Goal: Task Accomplishment & Management: Manage account settings

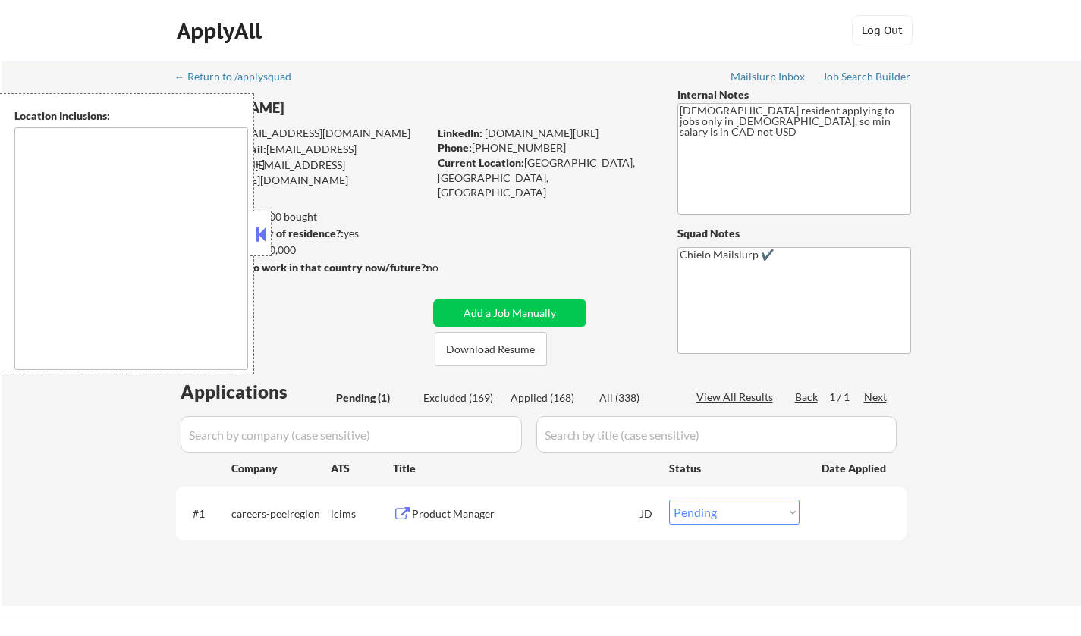
click at [261, 233] on button at bounding box center [260, 234] width 17 height 23
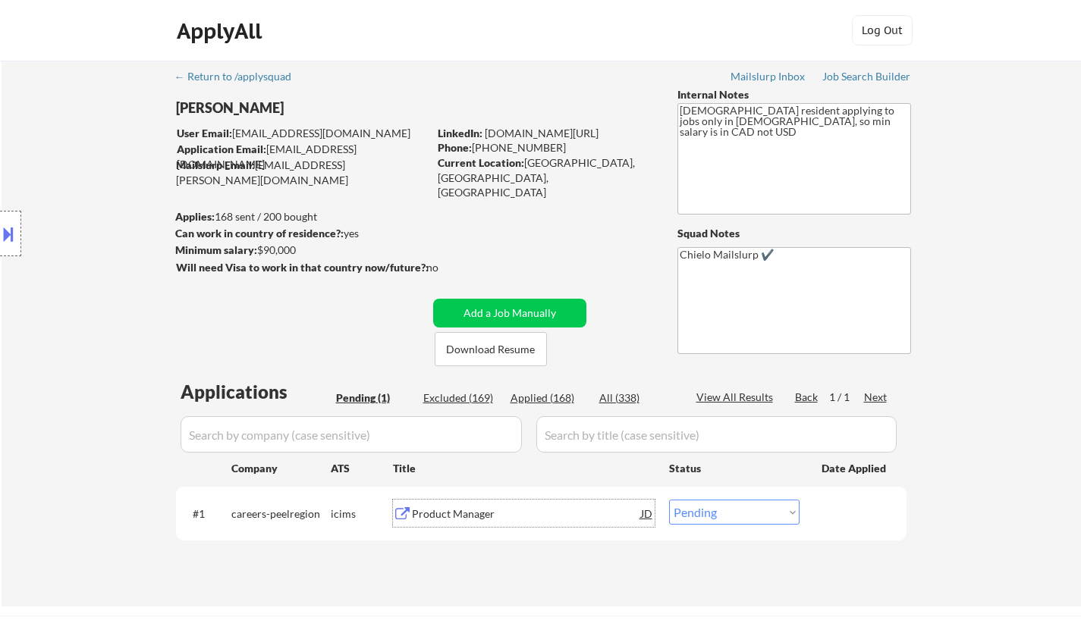
click at [463, 515] on div "Product Manager" at bounding box center [526, 514] width 229 height 15
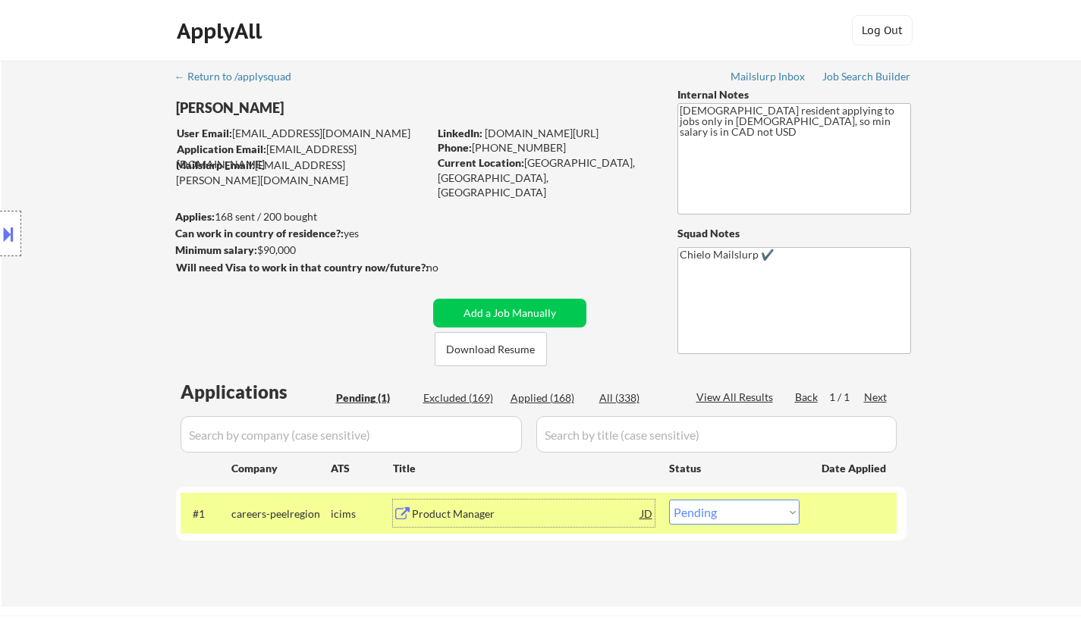
scroll to position [227, 0]
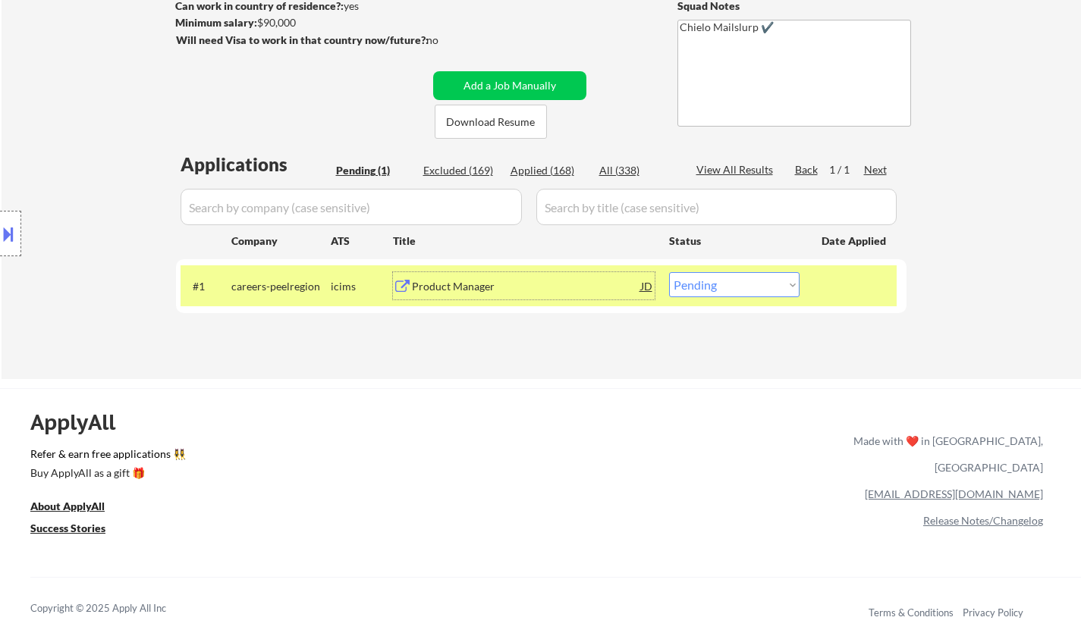
click at [739, 282] on select "Choose an option... Pending Applied Excluded (Questions) Excluded (Expired) Exc…" at bounding box center [734, 284] width 130 height 25
select select ""applied""
click at [669, 272] on select "Choose an option... Pending Applied Excluded (Questions) Excluded (Expired) Exc…" at bounding box center [734, 284] width 130 height 25
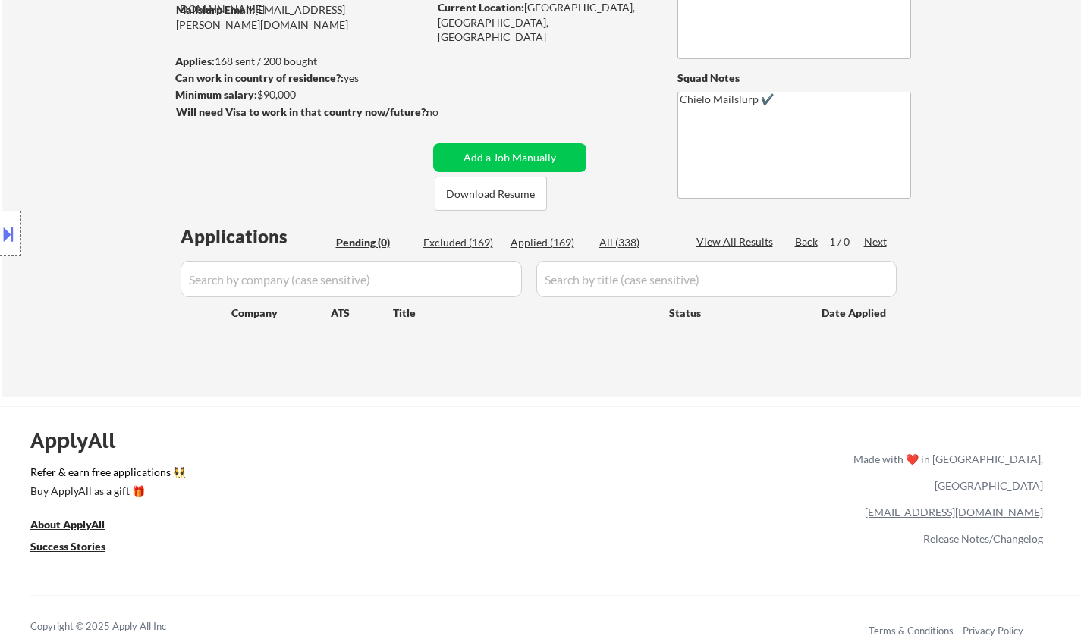
scroll to position [152, 0]
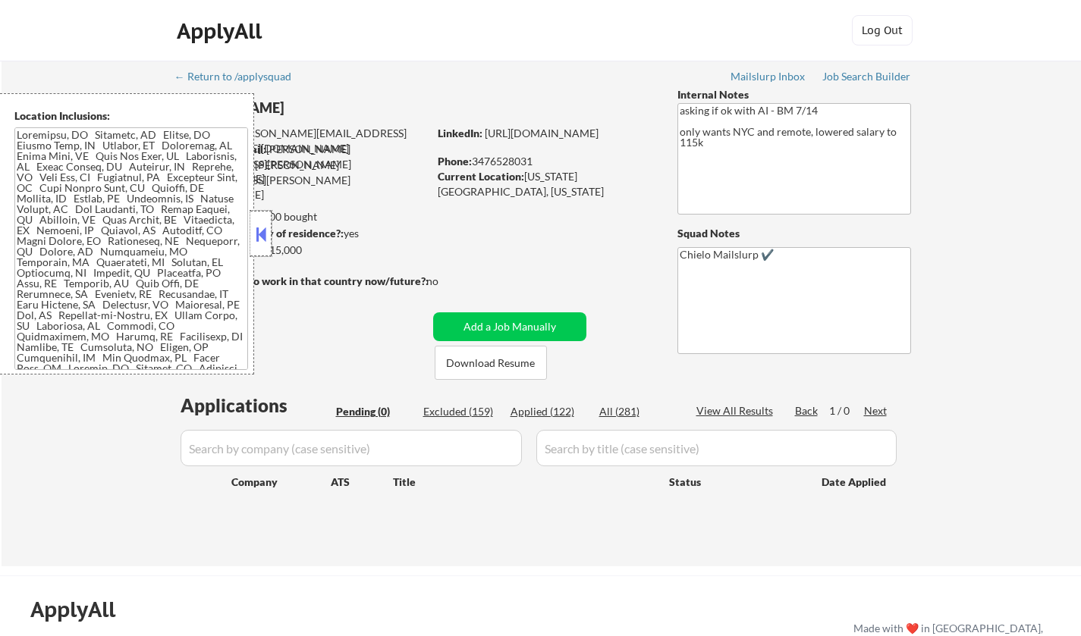
click at [252, 234] on div at bounding box center [260, 233] width 21 height 45
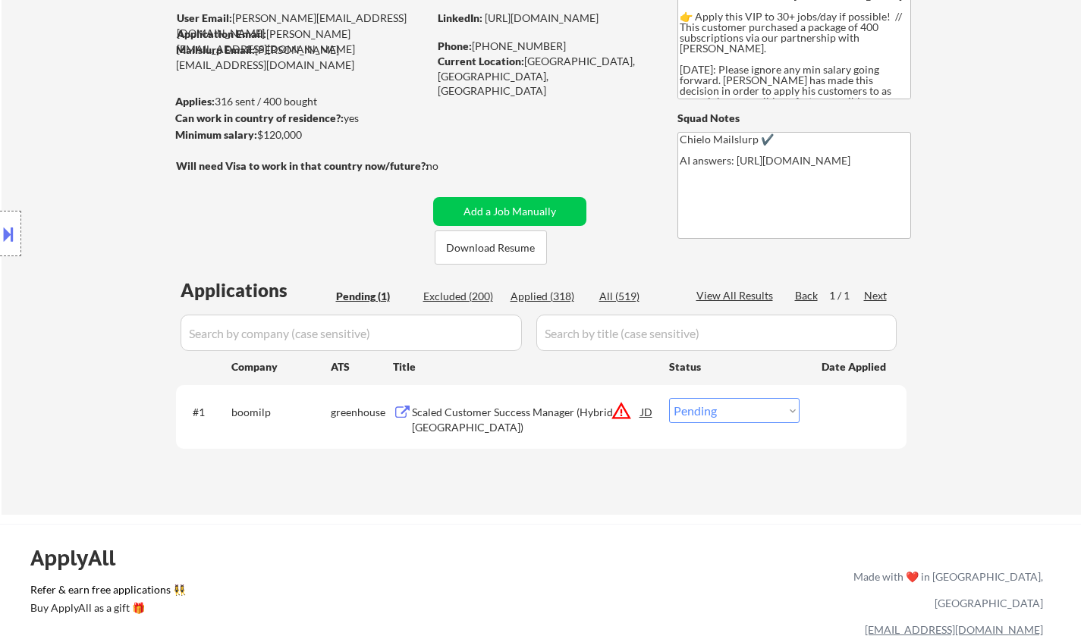
scroll to position [227, 0]
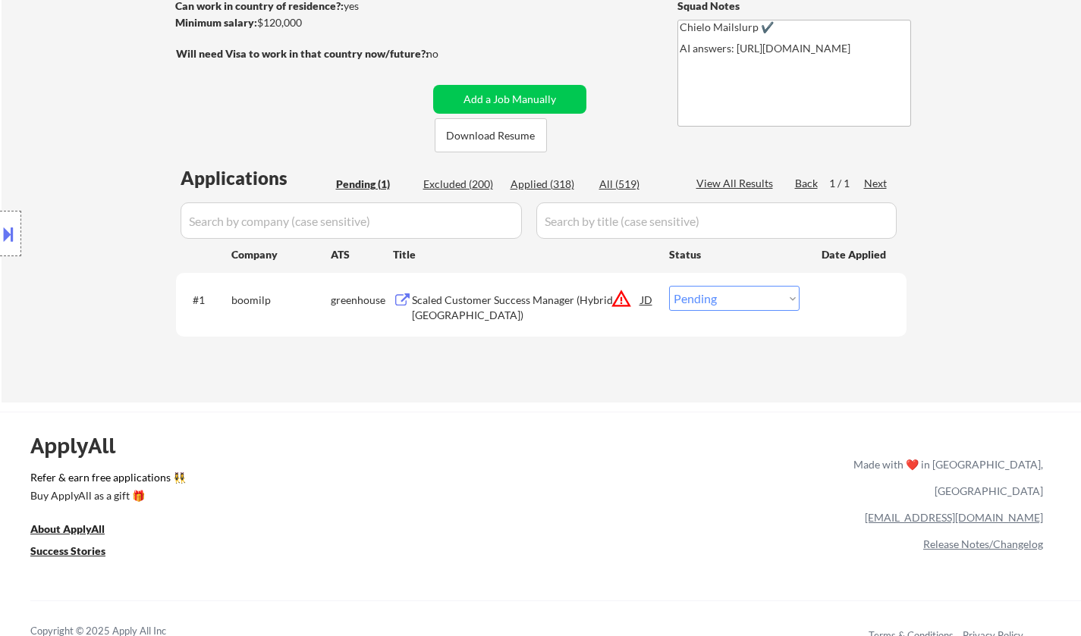
click at [727, 431] on div "ApplyAll Refer & earn free applications 👯‍♀️ Buy ApplyAll as a gift 🎁 About App…" at bounding box center [540, 542] width 1081 height 240
click at [0, 239] on button at bounding box center [8, 233] width 17 height 25
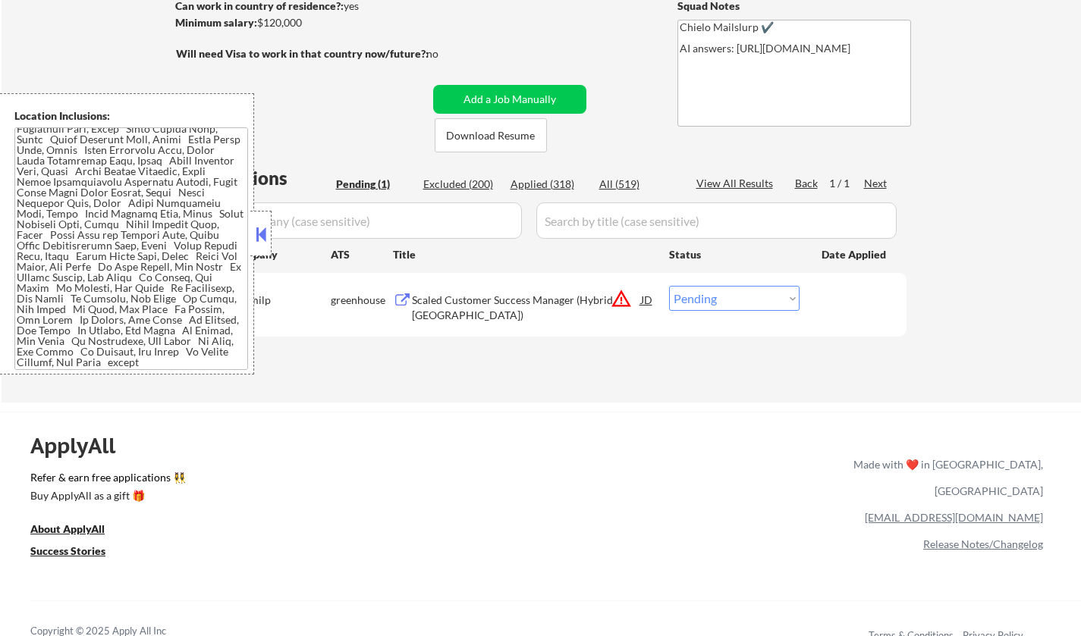
scroll to position [0, 0]
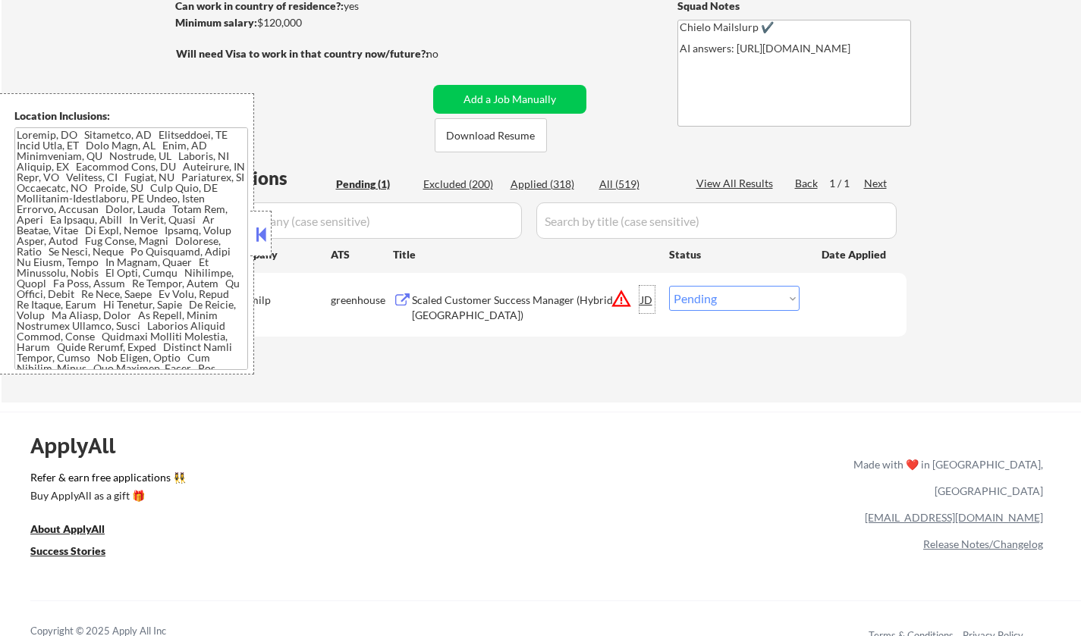
click at [645, 299] on div "JD" at bounding box center [646, 299] width 15 height 27
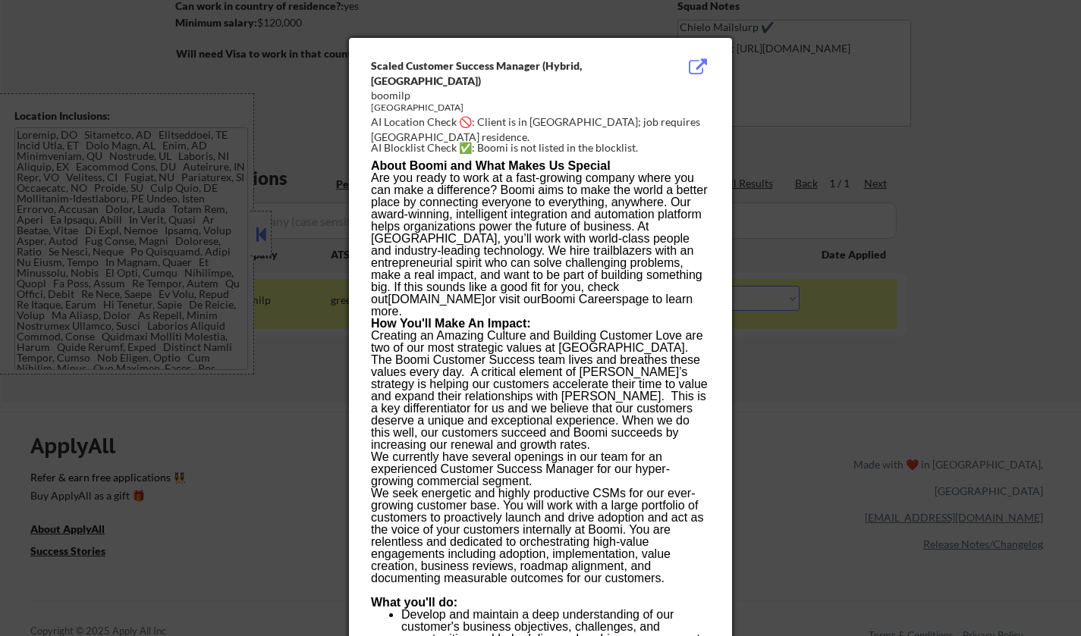
click at [917, 405] on div at bounding box center [540, 318] width 1081 height 636
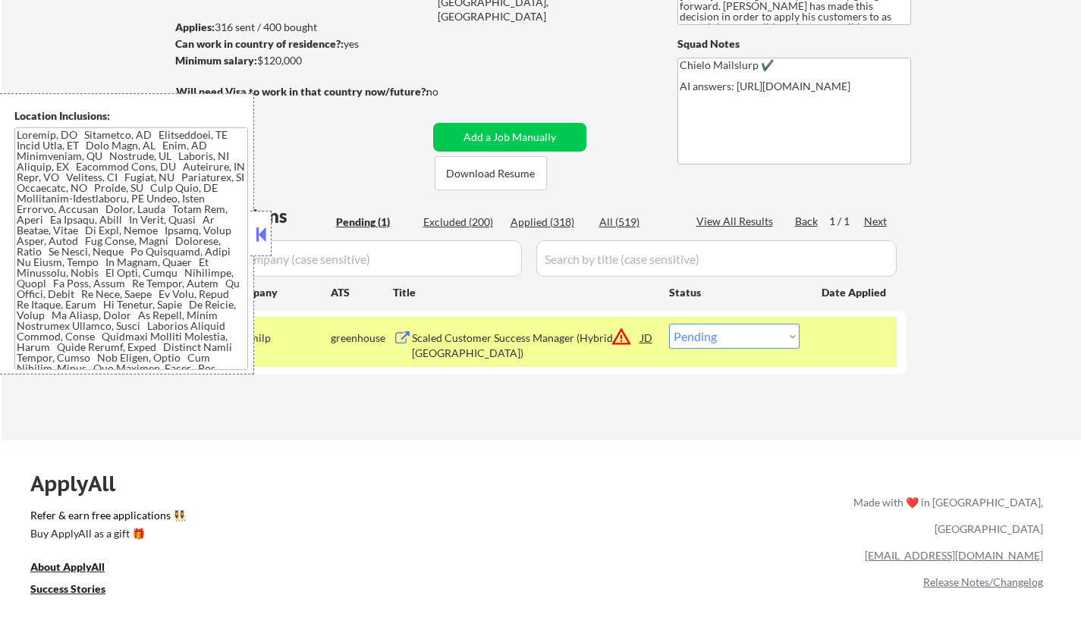
scroll to position [303, 0]
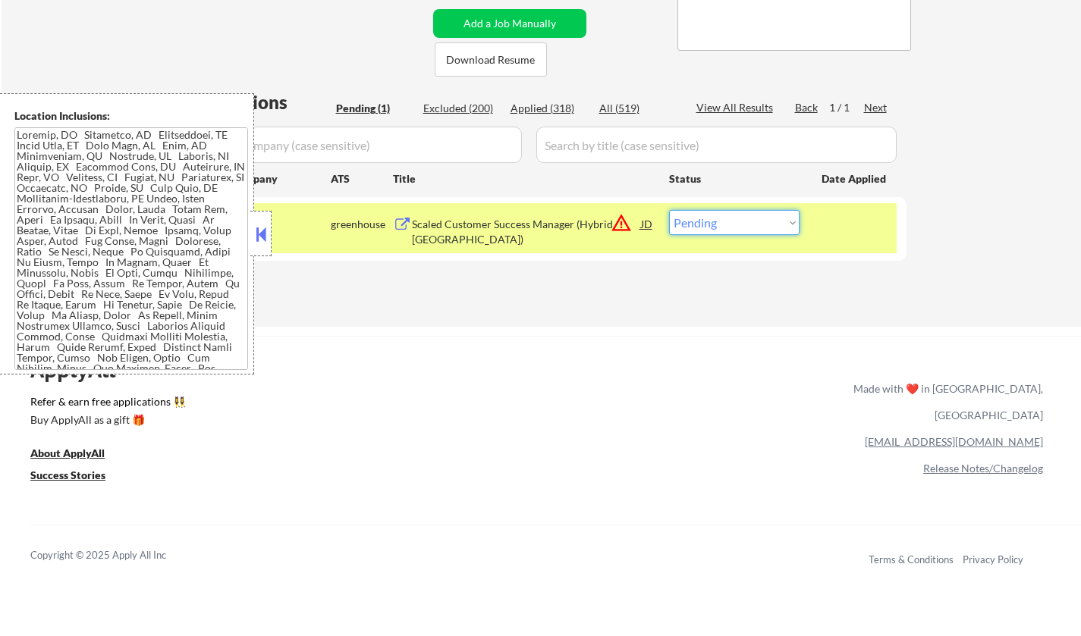
click at [748, 223] on select "Choose an option... Pending Applied Excluded (Questions) Excluded (Expired) Exc…" at bounding box center [734, 222] width 130 height 25
select select ""excluded__location_""
click at [669, 210] on select "Choose an option... Pending Applied Excluded (Questions) Excluded (Expired) Exc…" at bounding box center [734, 222] width 130 height 25
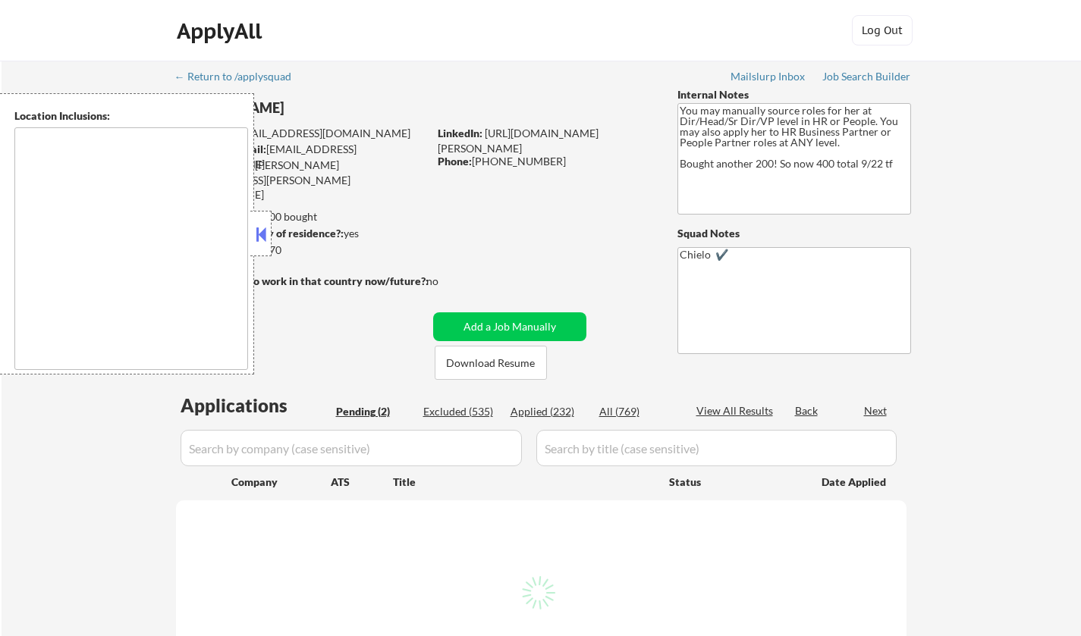
select select ""pending""
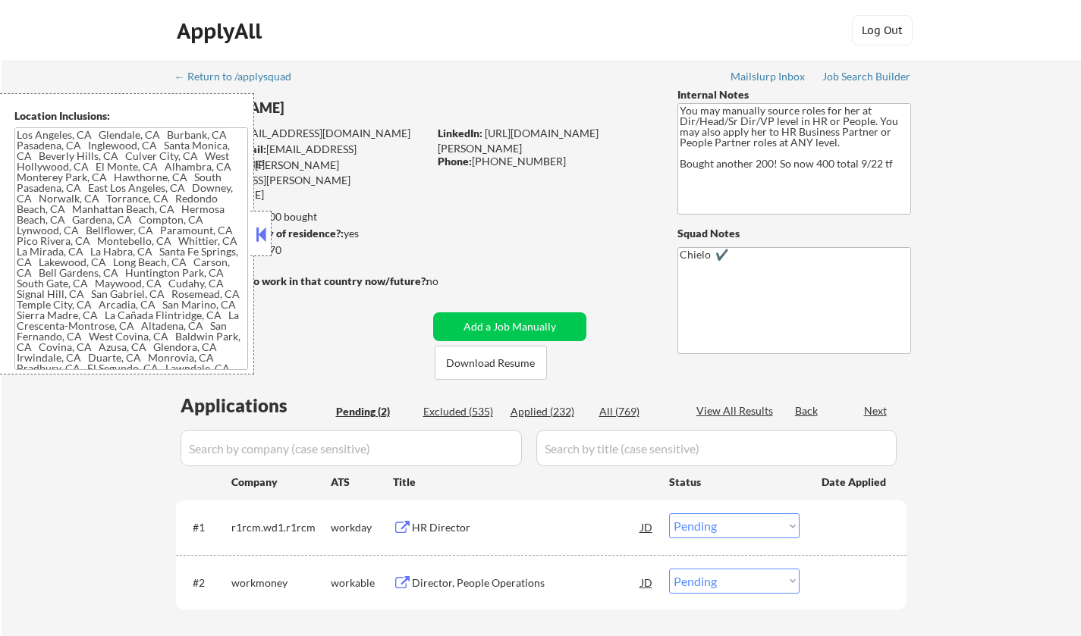
type textarea "Los Angeles, CA Glendale, CA Burbank, CA Pasadena, CA Inglewood, CA Santa Monic…"
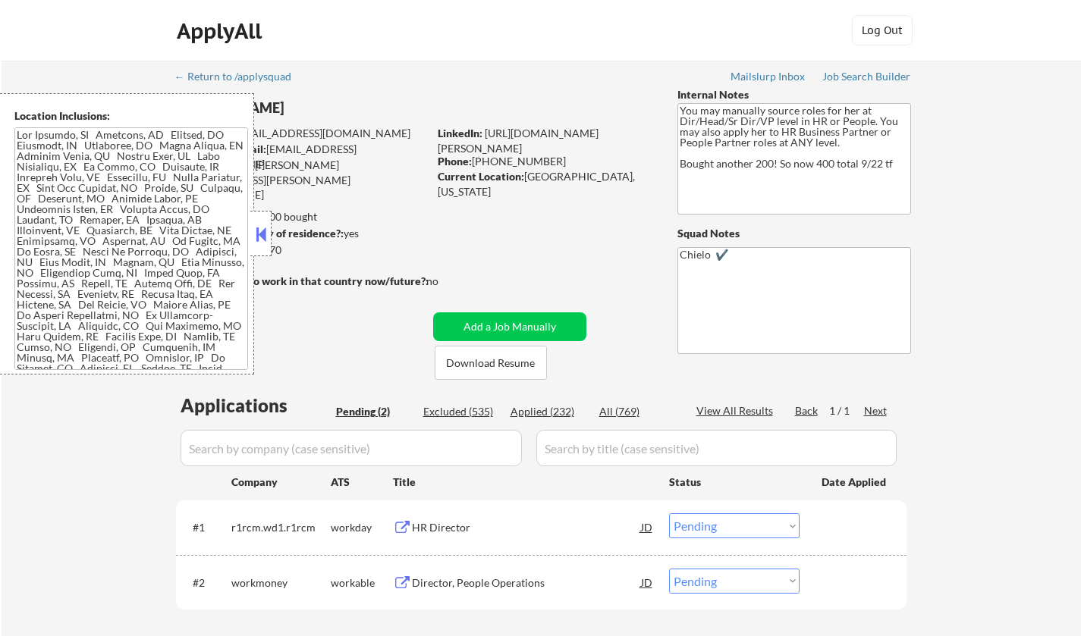
click at [252, 230] on button at bounding box center [260, 234] width 17 height 23
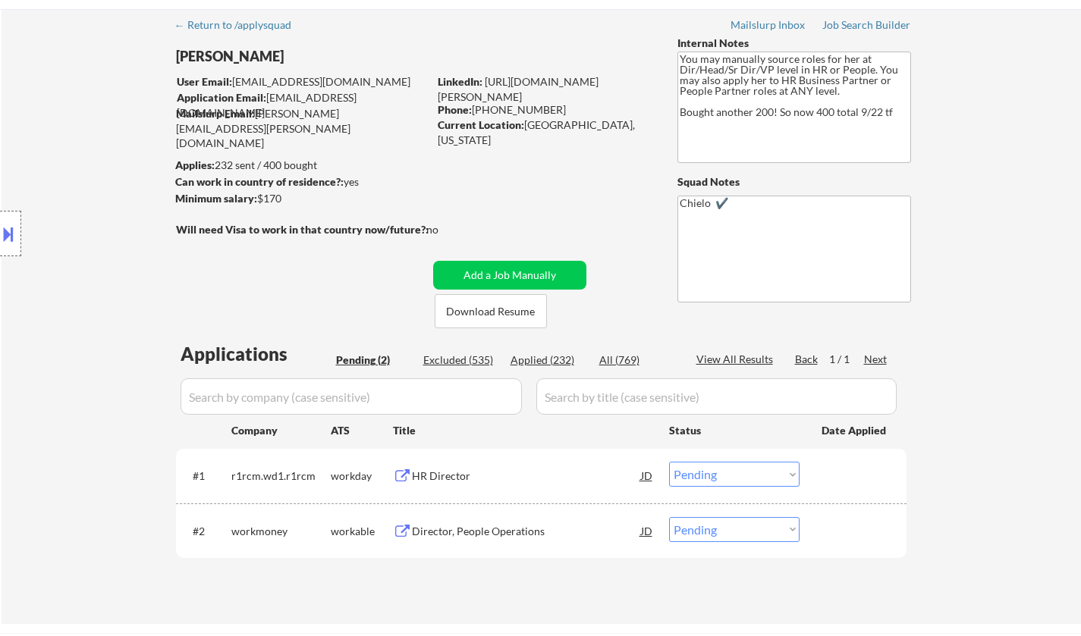
scroll to position [76, 0]
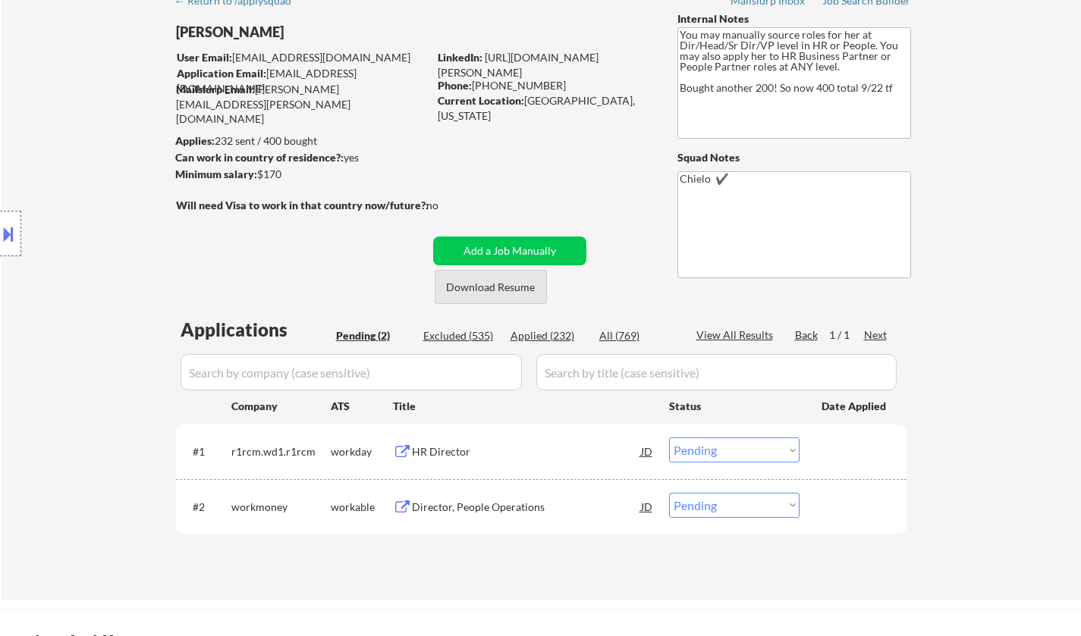
click at [494, 293] on button "Download Resume" at bounding box center [490, 287] width 112 height 34
click at [432, 450] on div "HR Director" at bounding box center [526, 451] width 229 height 15
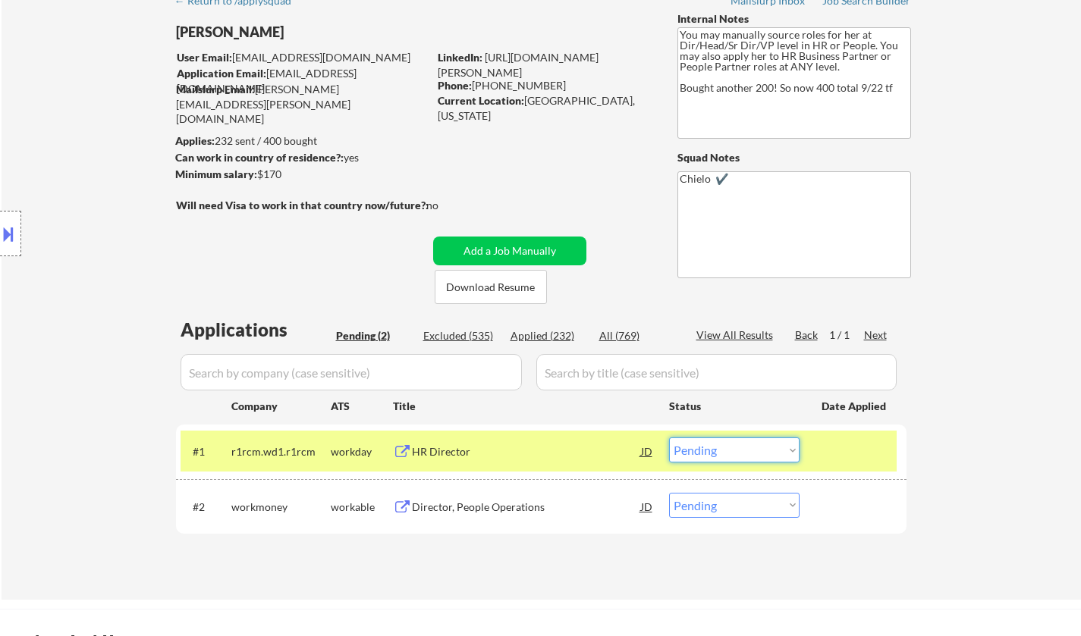
click at [710, 453] on select "Choose an option... Pending Applied Excluded (Questions) Excluded (Expired) Exc…" at bounding box center [734, 450] width 130 height 25
click at [669, 438] on select "Choose an option... Pending Applied Excluded (Questions) Excluded (Expired) Exc…" at bounding box center [734, 450] width 130 height 25
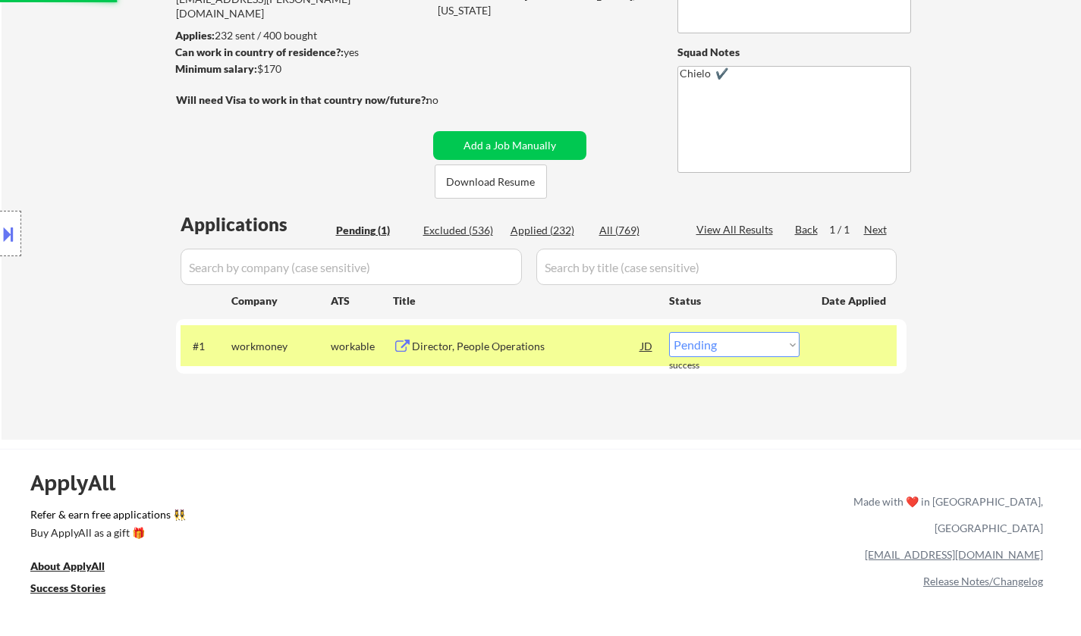
scroll to position [227, 0]
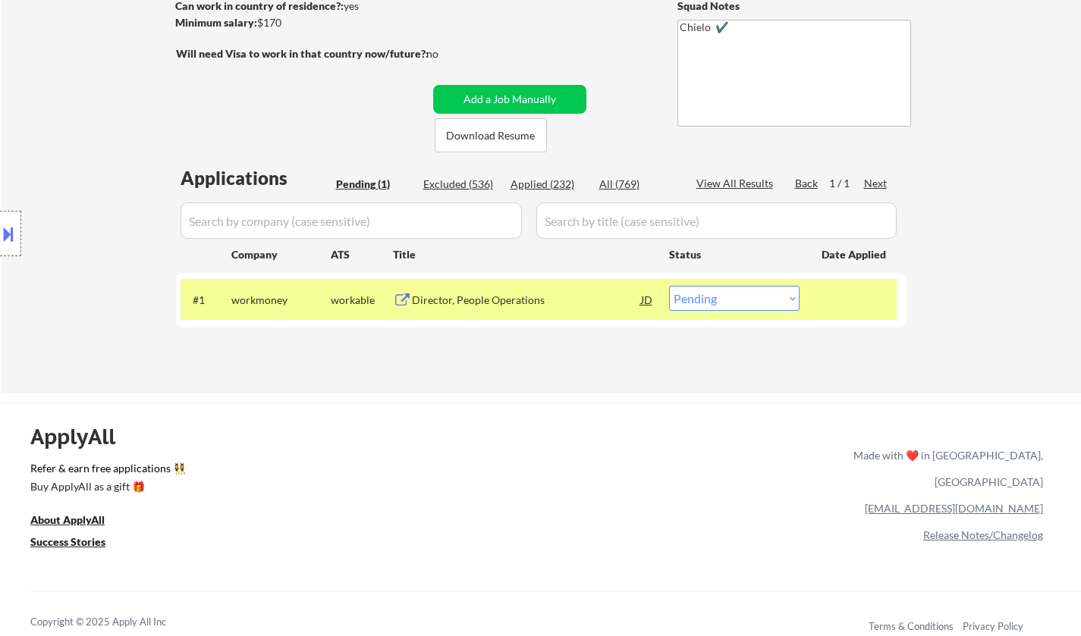
click at [450, 307] on div "Director, People Operations" at bounding box center [526, 300] width 229 height 15
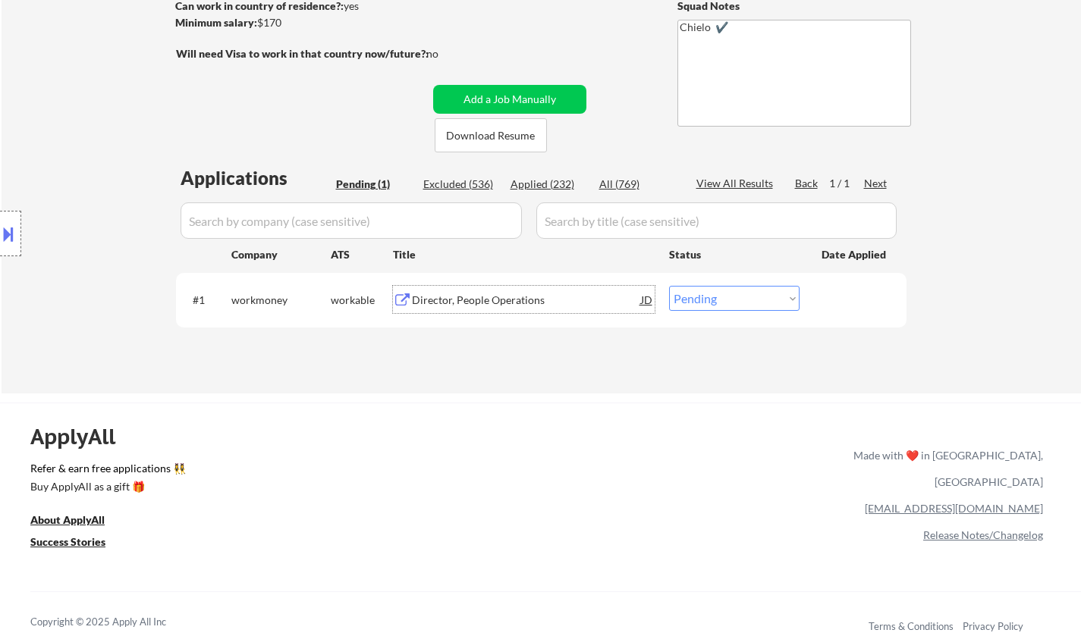
click at [754, 300] on select "Choose an option... Pending Applied Excluded (Questions) Excluded (Expired) Exc…" at bounding box center [734, 298] width 130 height 25
select select ""excluded__salary_""
click at [669, 286] on select "Choose an option... Pending Applied Excluded (Questions) Excluded (Expired) Exc…" at bounding box center [734, 298] width 130 height 25
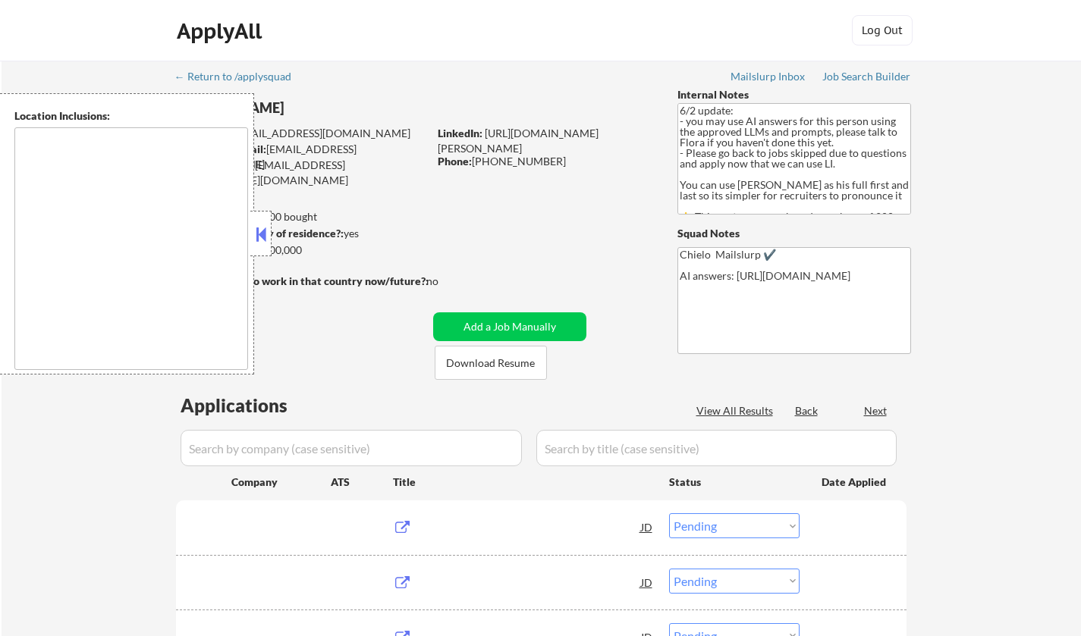
select select ""pending""
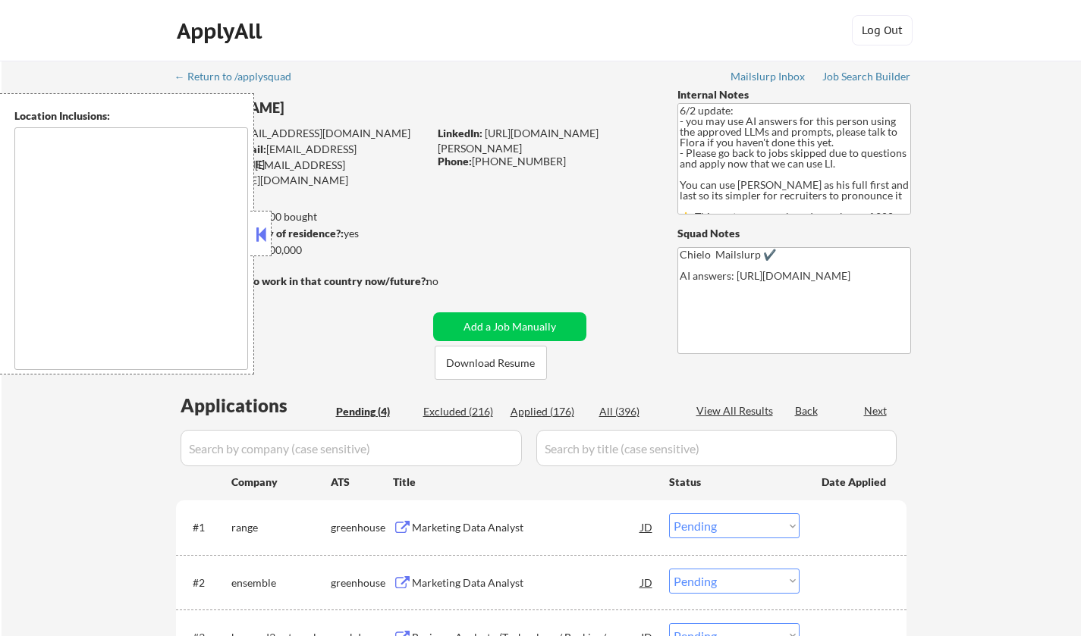
type textarea "[GEOGRAPHIC_DATA], [GEOGRAPHIC_DATA] [GEOGRAPHIC_DATA], [GEOGRAPHIC_DATA] [GEOG…"
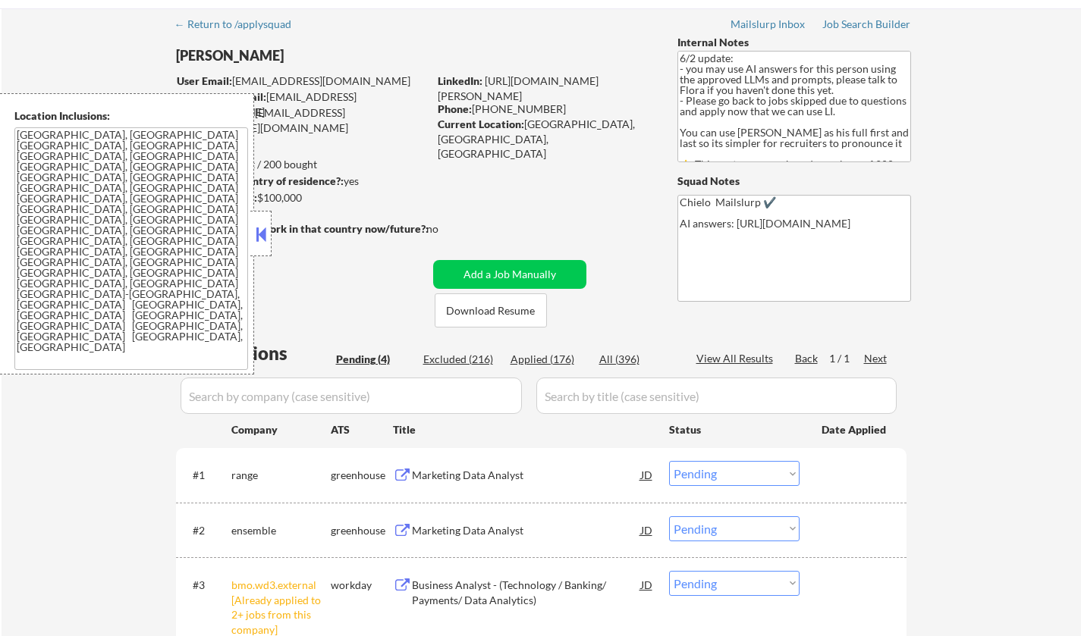
scroll to position [227, 0]
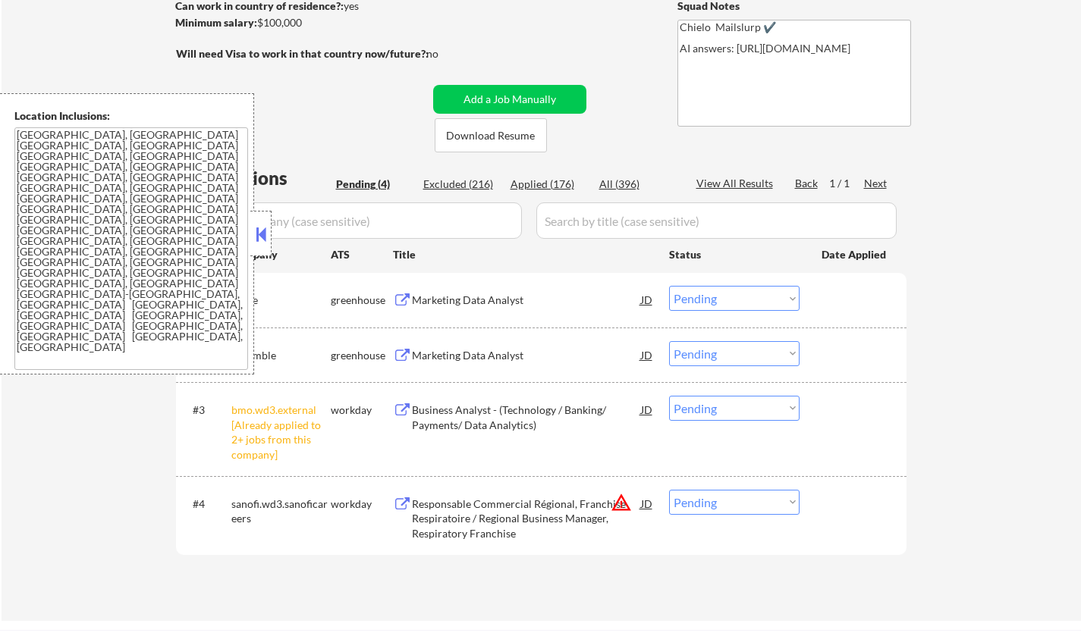
click at [259, 229] on button at bounding box center [260, 234] width 17 height 23
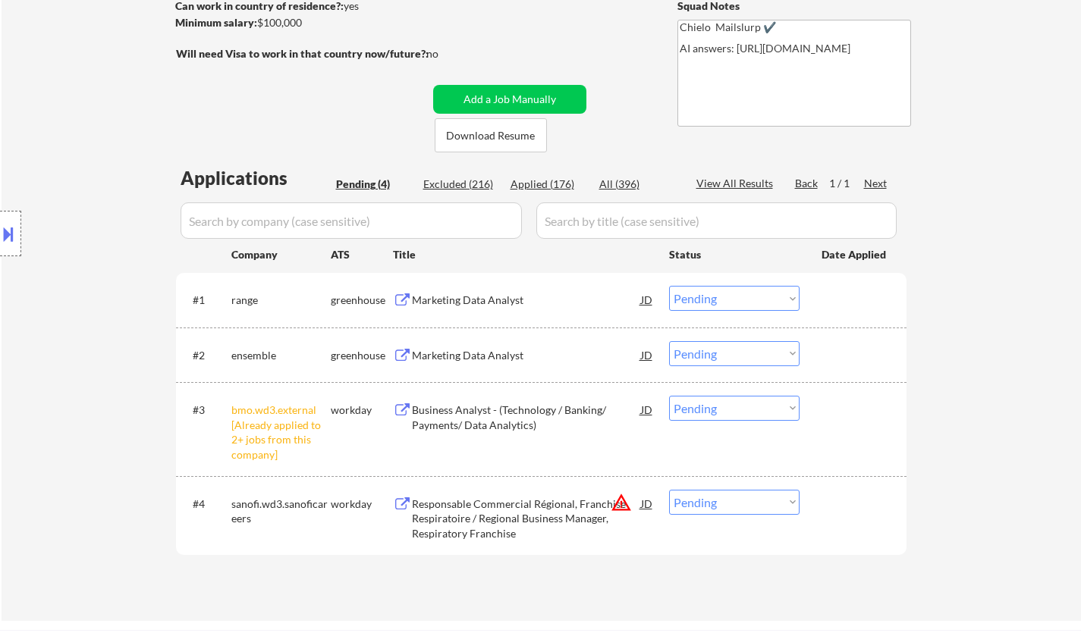
click at [725, 412] on select "Choose an option... Pending Applied Excluded (Questions) Excluded (Expired) Exc…" at bounding box center [734, 408] width 130 height 25
click at [669, 396] on select "Choose an option... Pending Applied Excluded (Questions) Excluded (Expired) Exc…" at bounding box center [734, 408] width 130 height 25
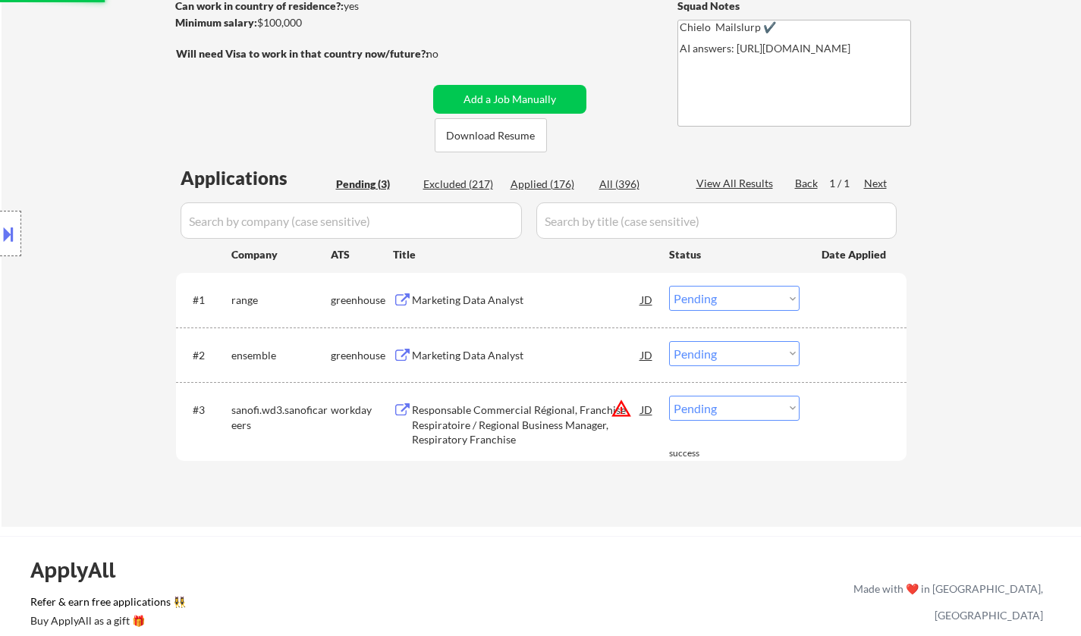
click at [707, 406] on select "Choose an option... Pending Applied Excluded (Questions) Excluded (Expired) Exc…" at bounding box center [734, 408] width 130 height 25
click at [936, 452] on div "← Return to /applysquad Mailslurp Inbox Job Search Builder Abdul Bawa User Emai…" at bounding box center [541, 180] width 1079 height 694
click at [725, 416] on select "Choose an option... Pending Applied Excluded (Questions) Excluded (Expired) Exc…" at bounding box center [734, 408] width 130 height 25
select select ""excluded__location_""
click at [669, 396] on select "Choose an option... Pending Applied Excluded (Questions) Excluded (Expired) Exc…" at bounding box center [734, 408] width 130 height 25
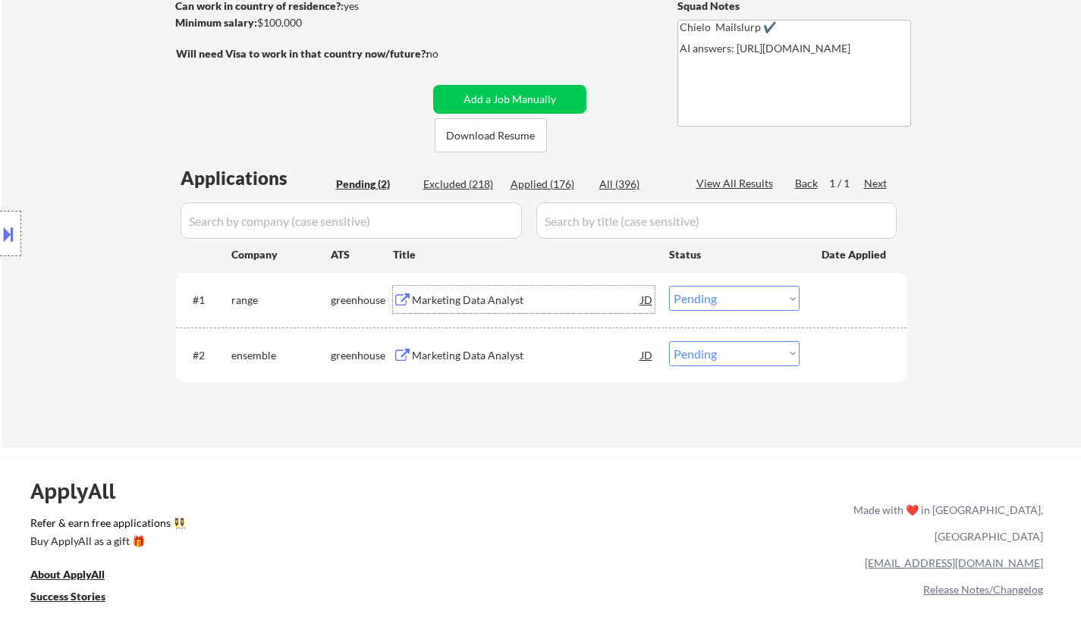
click at [481, 301] on div "Marketing Data Analyst" at bounding box center [526, 300] width 229 height 15
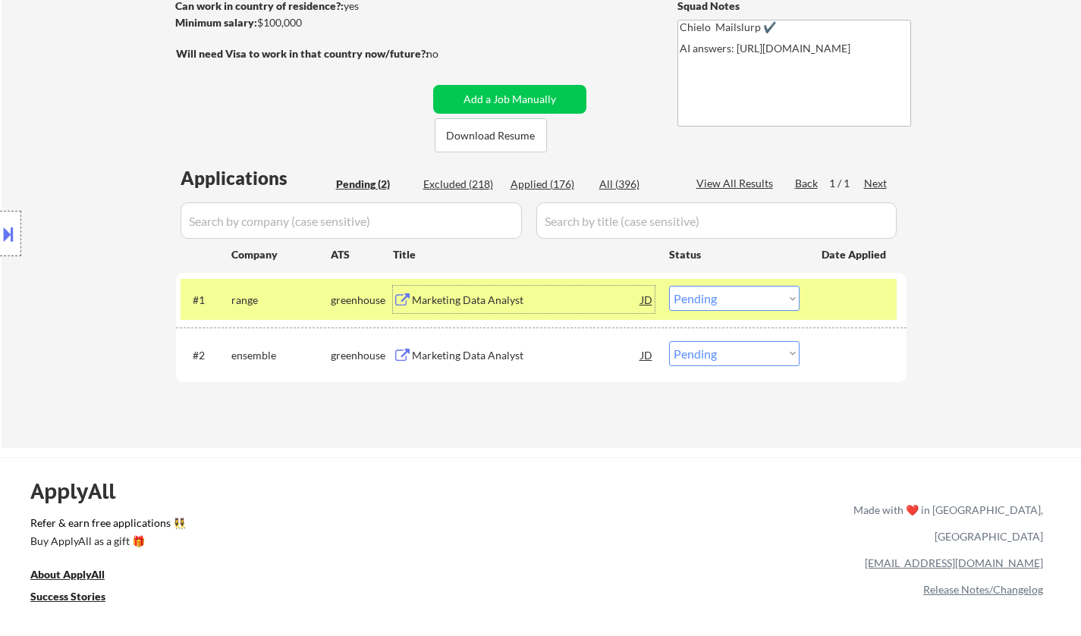
drag, startPoint x: 736, startPoint y: 295, endPoint x: 738, endPoint y: 304, distance: 9.2
click at [736, 295] on select "Choose an option... Pending Applied Excluded (Questions) Excluded (Expired) Exc…" at bounding box center [734, 298] width 130 height 25
click at [669, 286] on select "Choose an option... Pending Applied Excluded (Questions) Excluded (Expired) Exc…" at bounding box center [734, 298] width 130 height 25
select select ""pending""
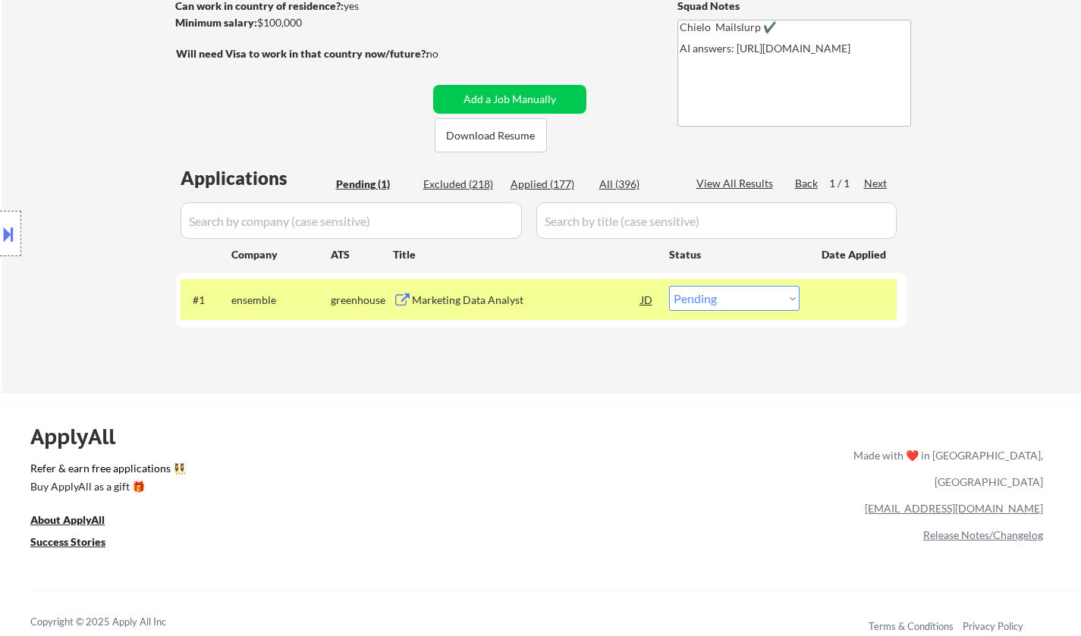
click at [460, 303] on div "Marketing Data Analyst" at bounding box center [526, 300] width 229 height 15
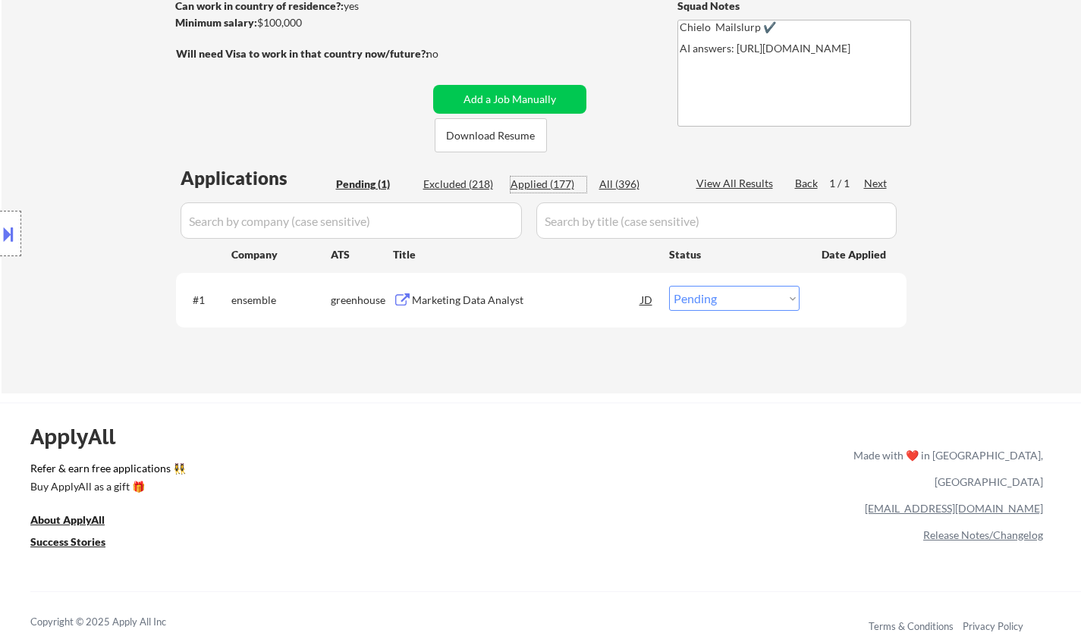
click at [529, 177] on div "Applied (177)" at bounding box center [548, 184] width 76 height 15
select select ""applied""
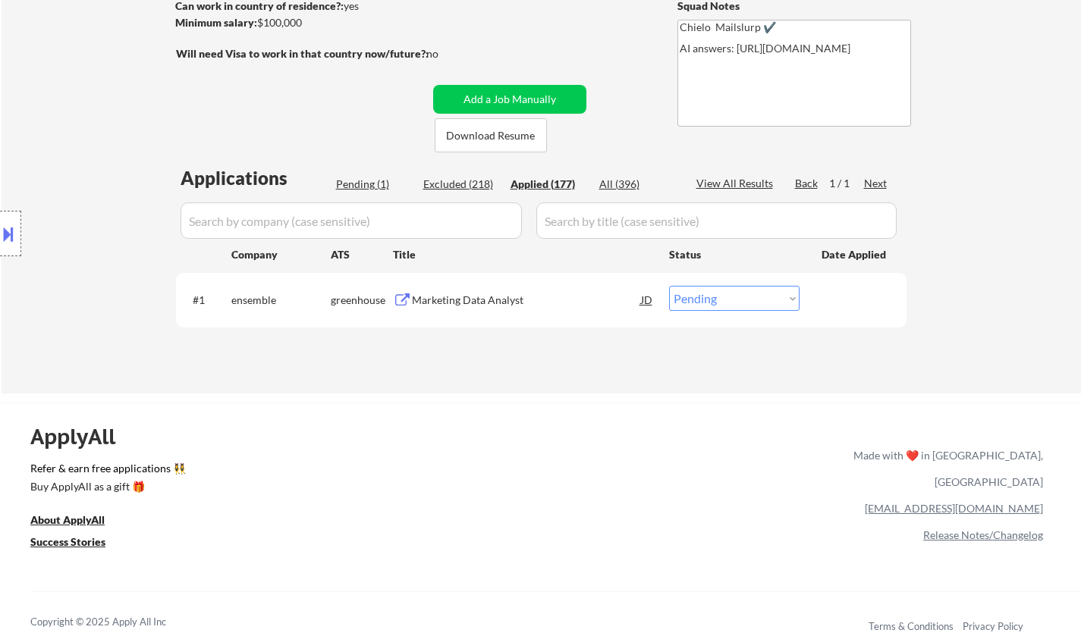
select select ""applied""
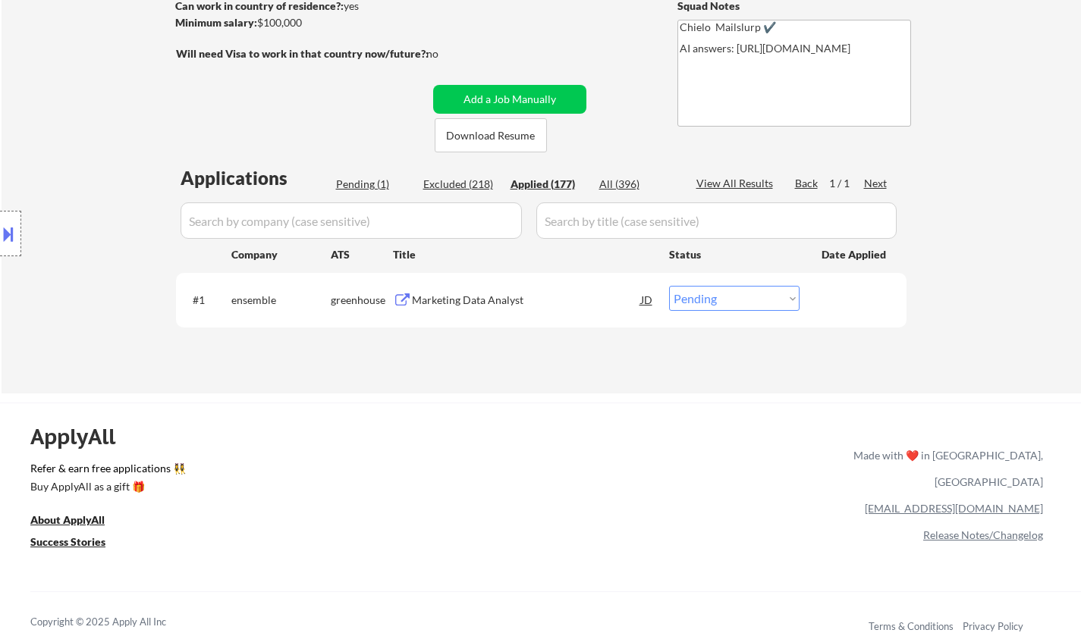
select select ""applied""
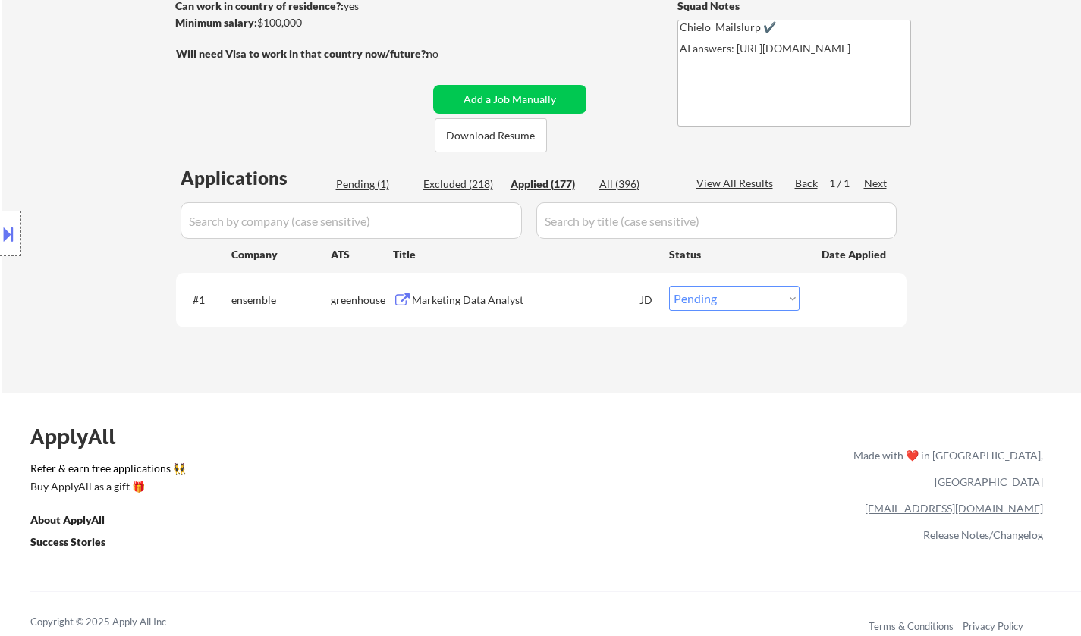
select select ""applied""
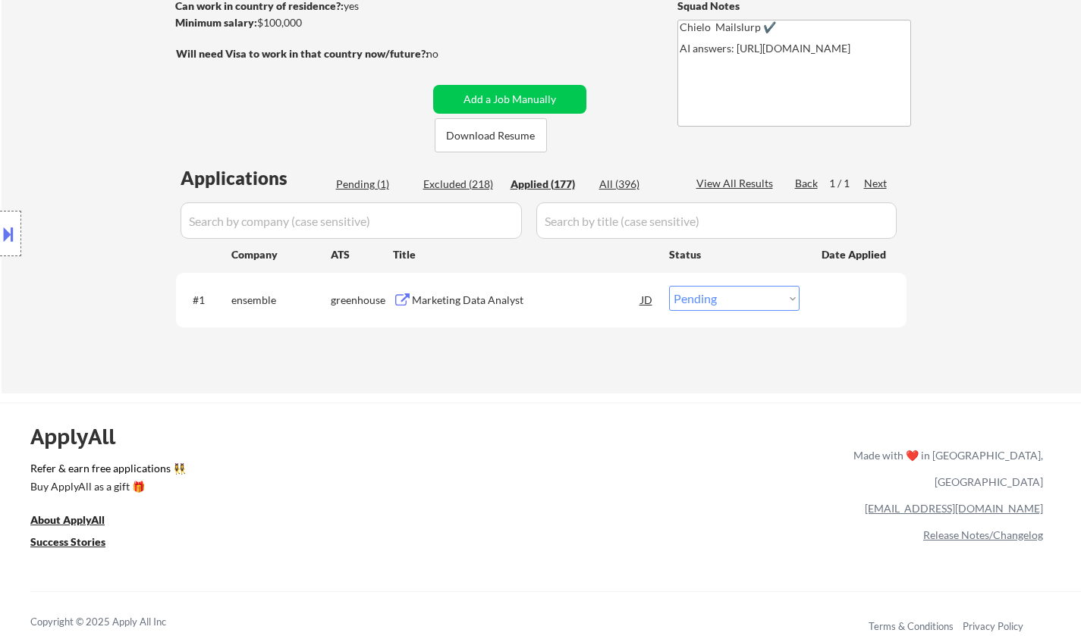
select select ""applied""
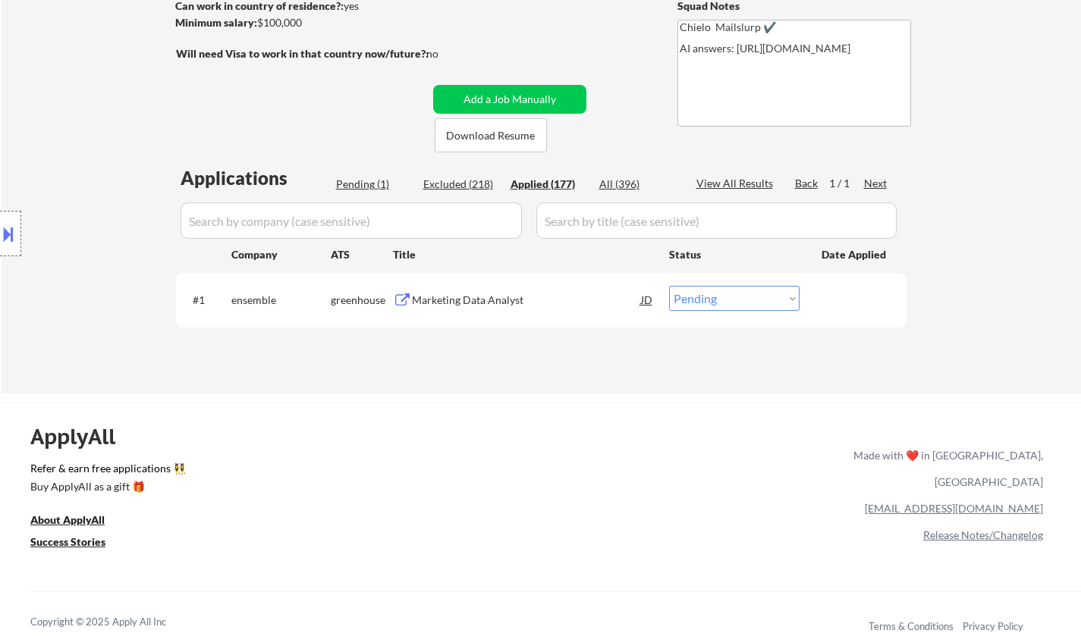
select select ""applied""
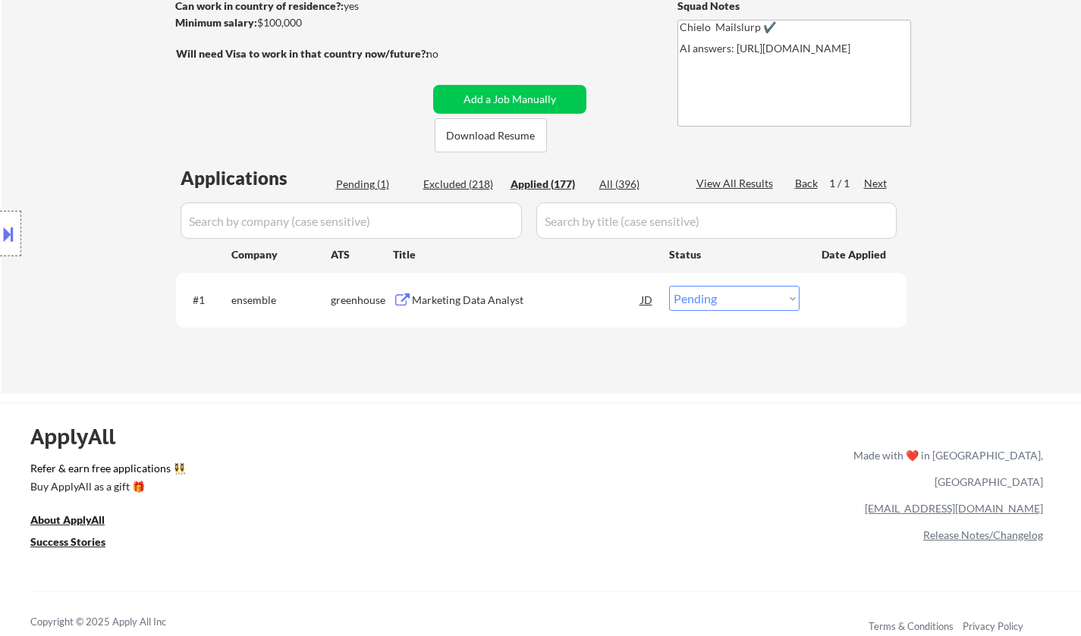
select select ""applied""
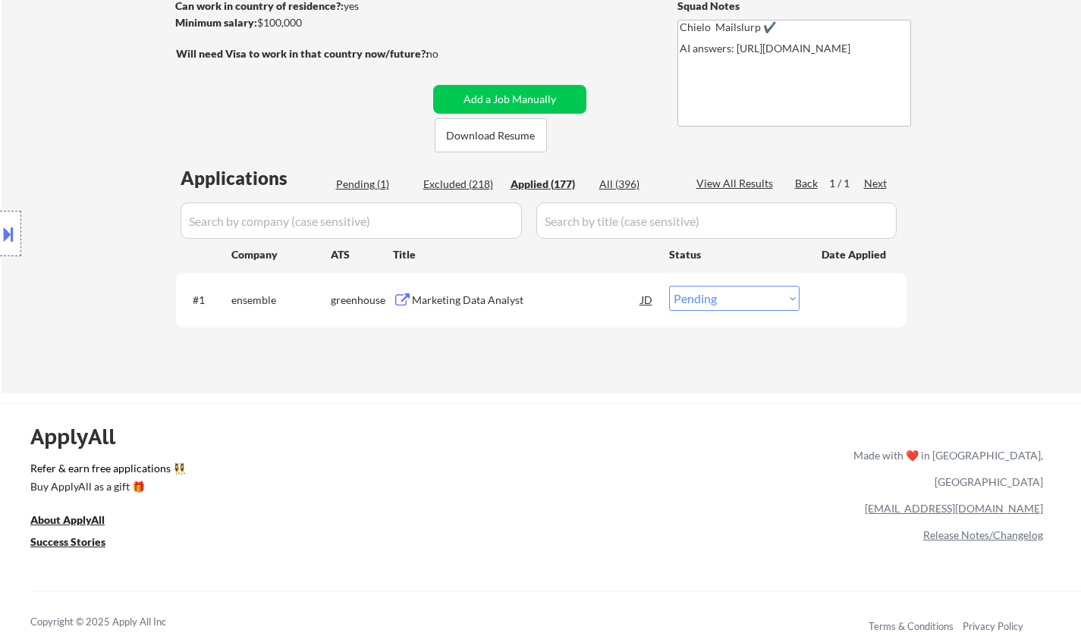
select select ""applied""
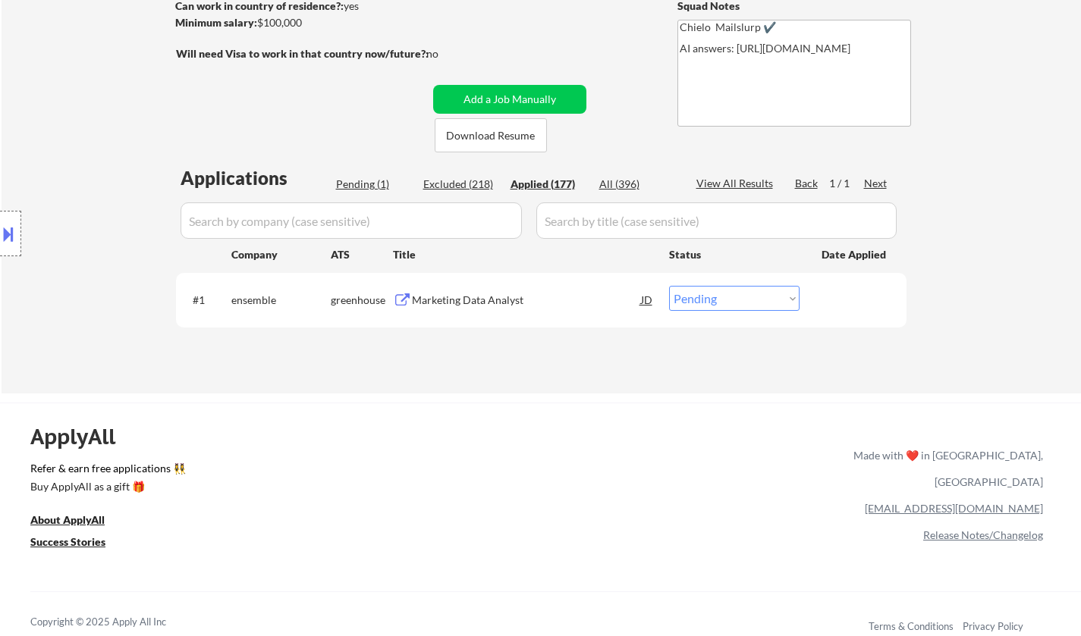
select select ""applied""
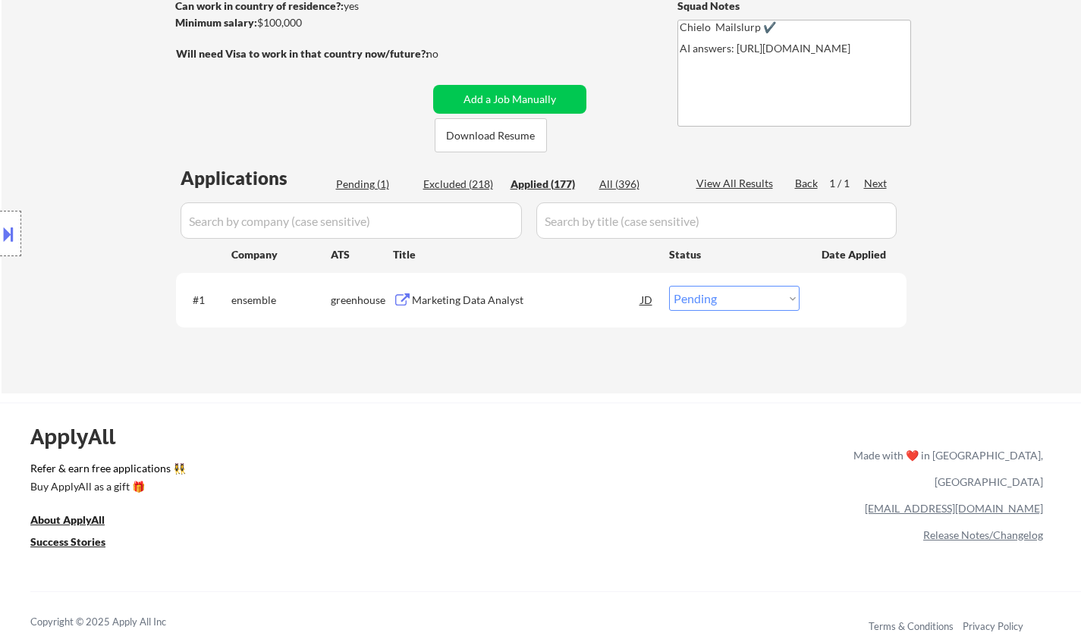
select select ""applied""
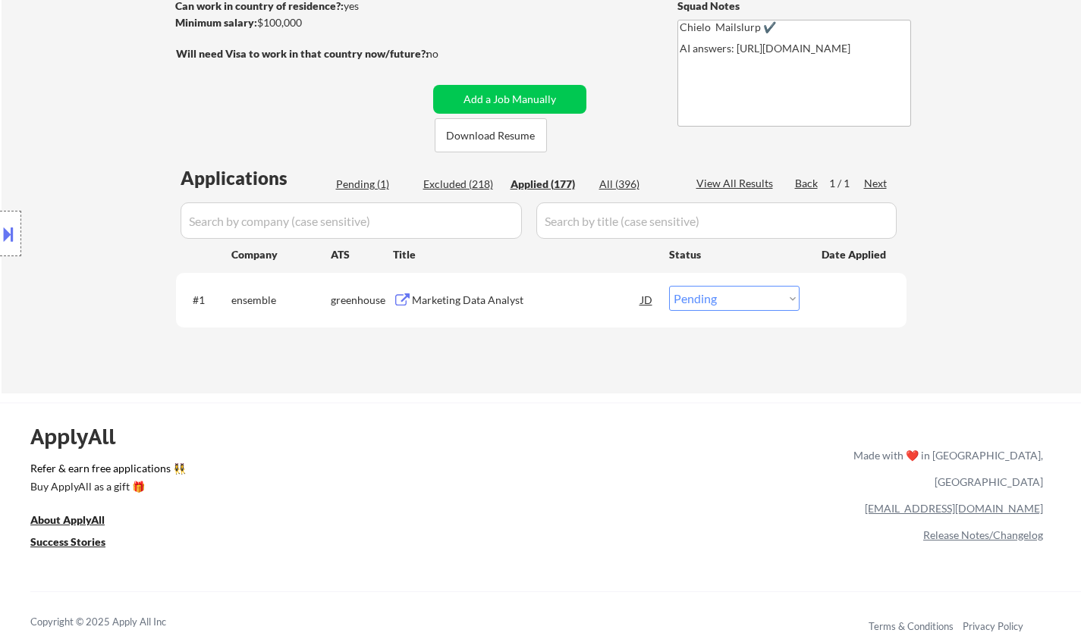
select select ""applied""
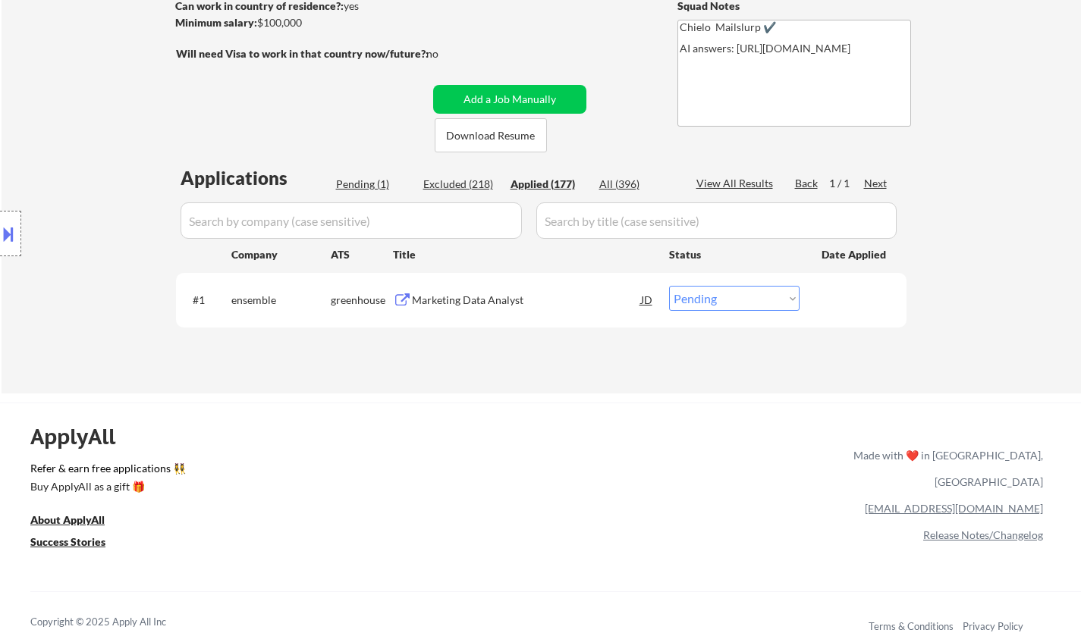
select select ""applied""
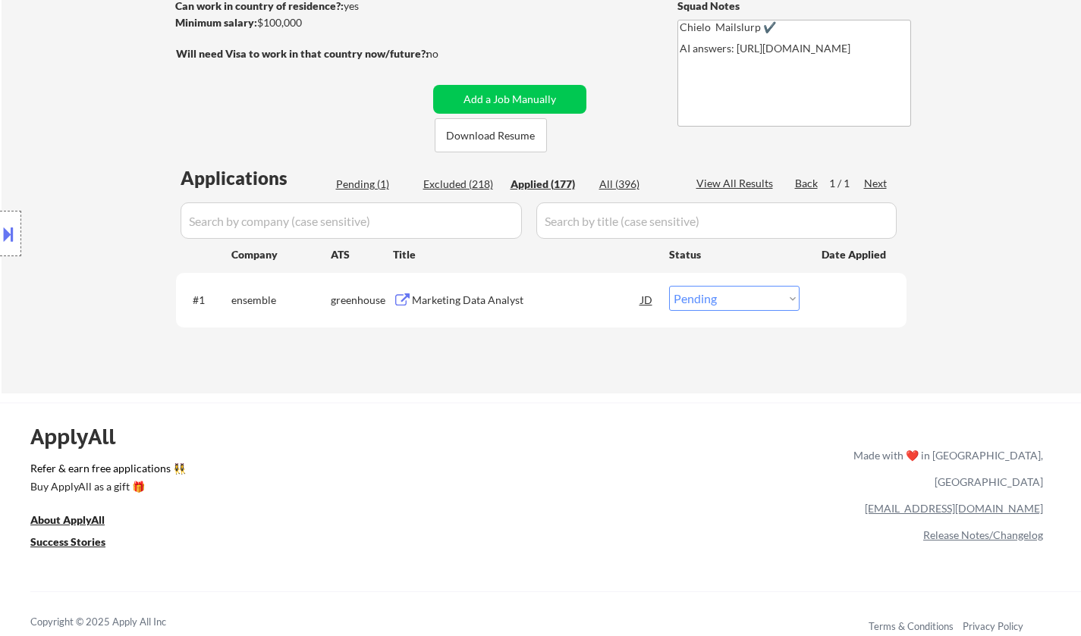
select select ""applied""
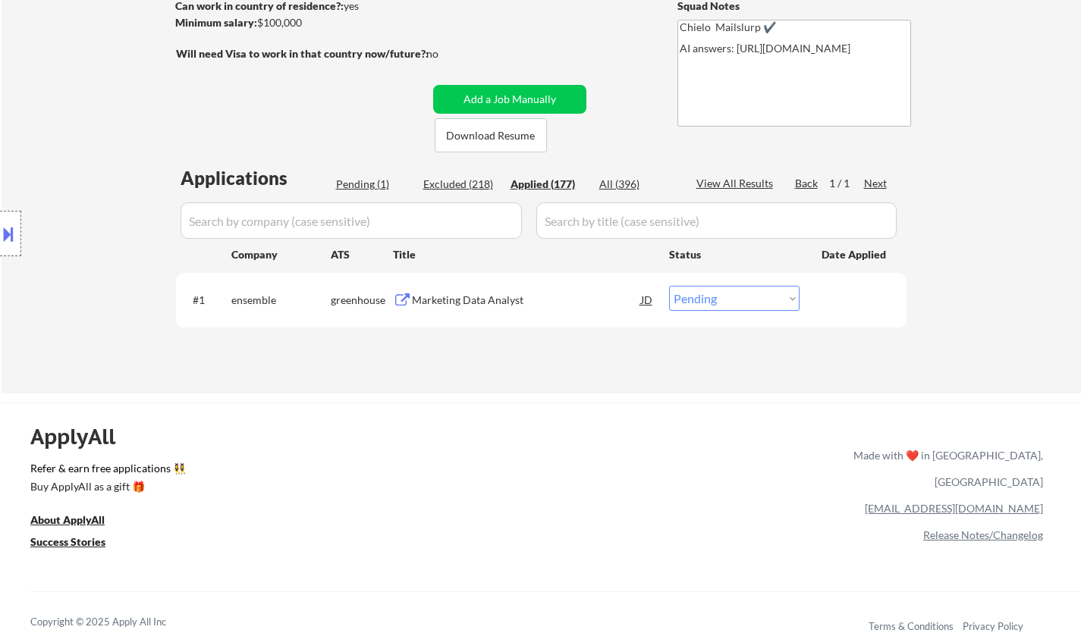
select select ""applied""
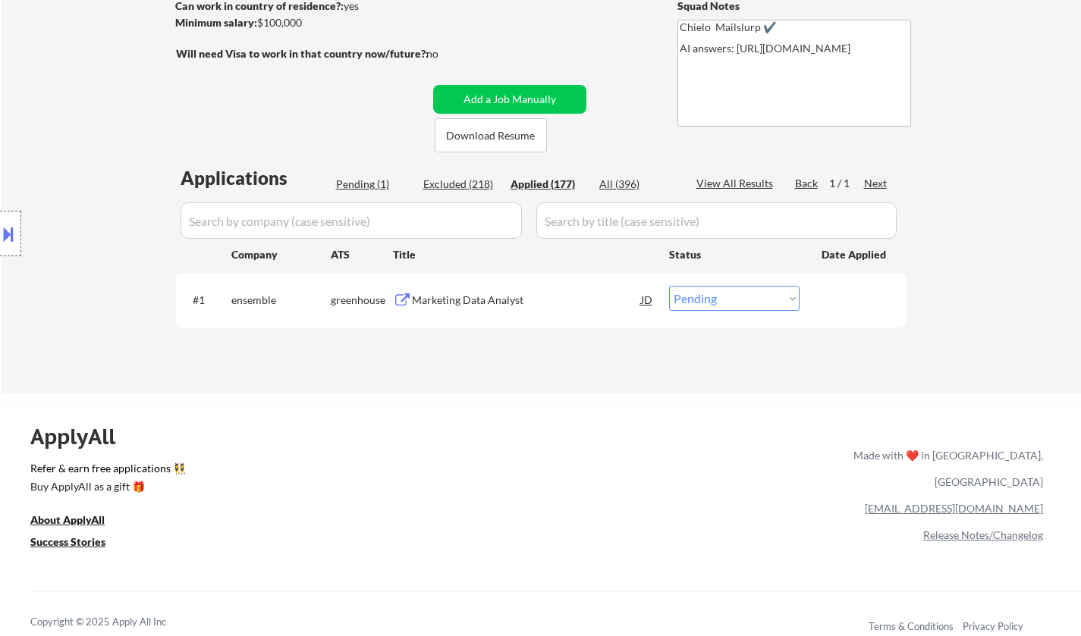
select select ""applied""
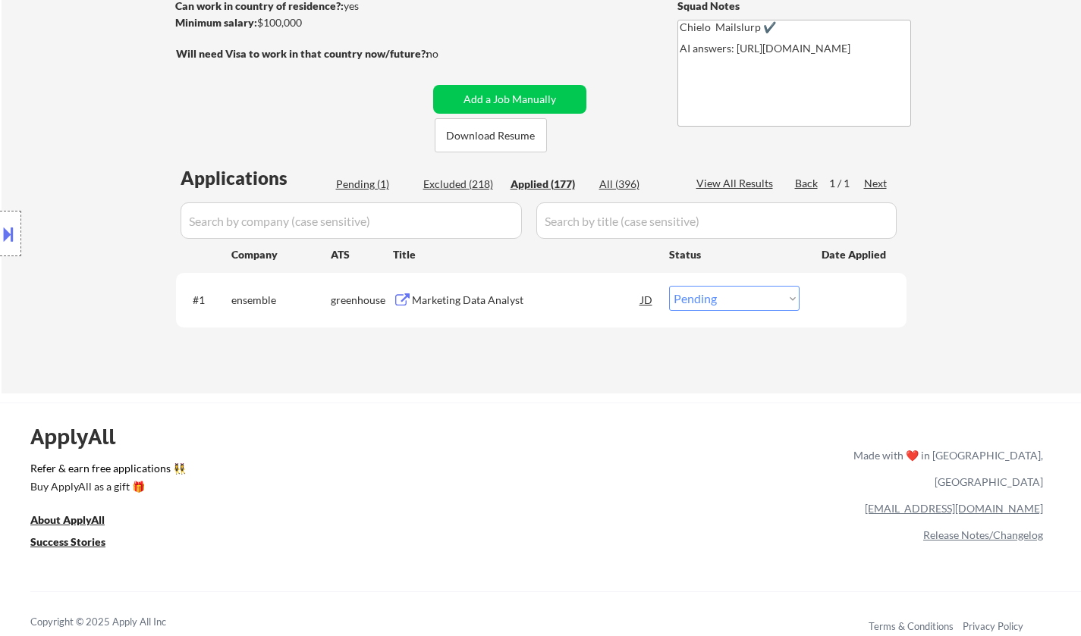
select select ""applied""
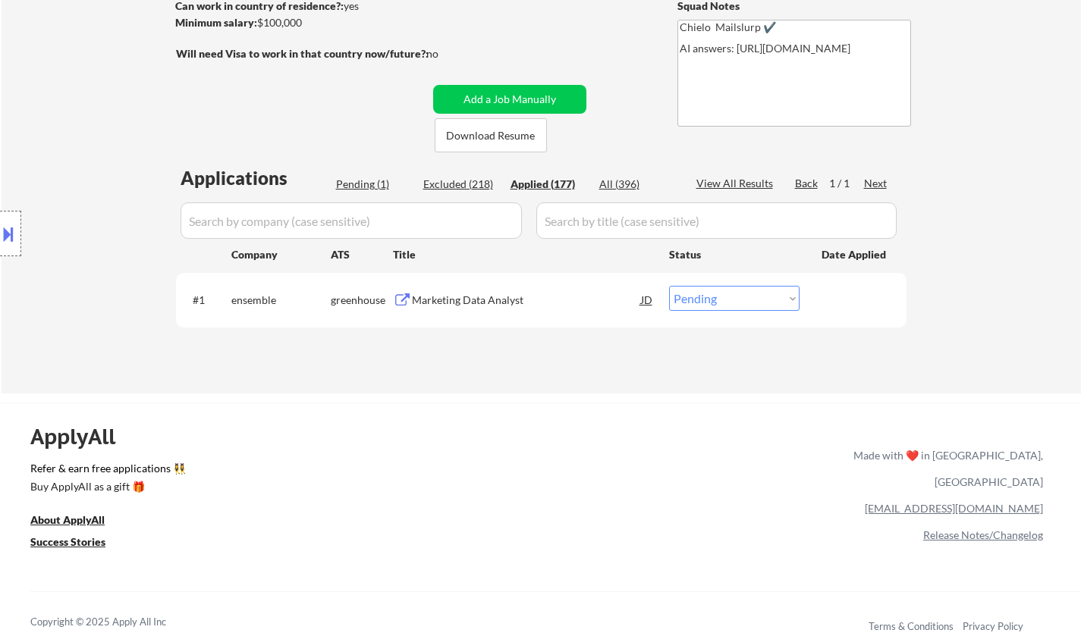
select select ""applied""
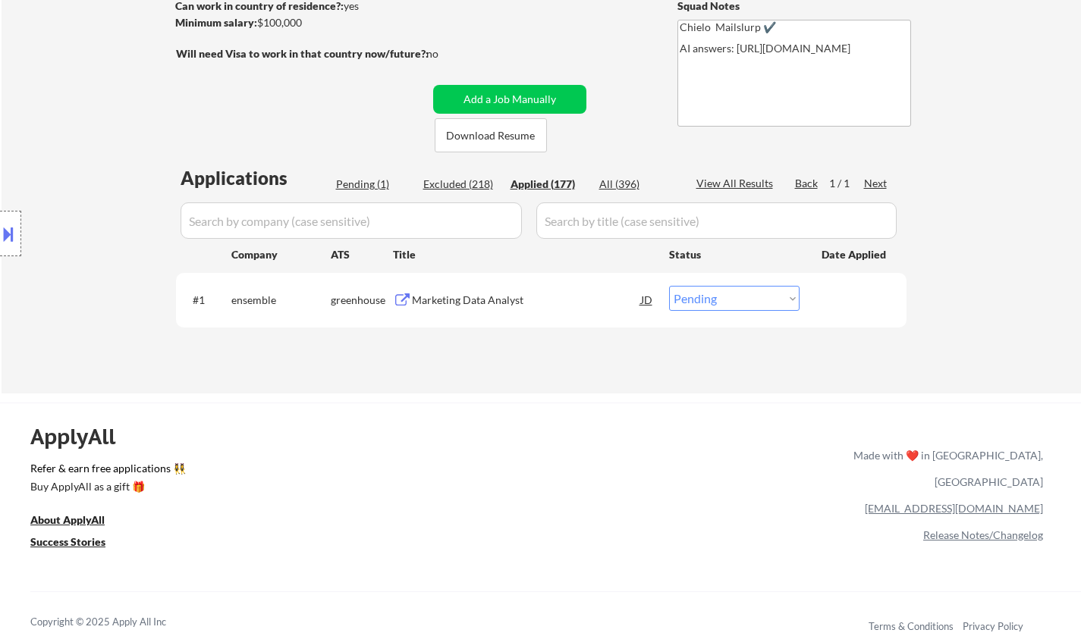
select select ""applied""
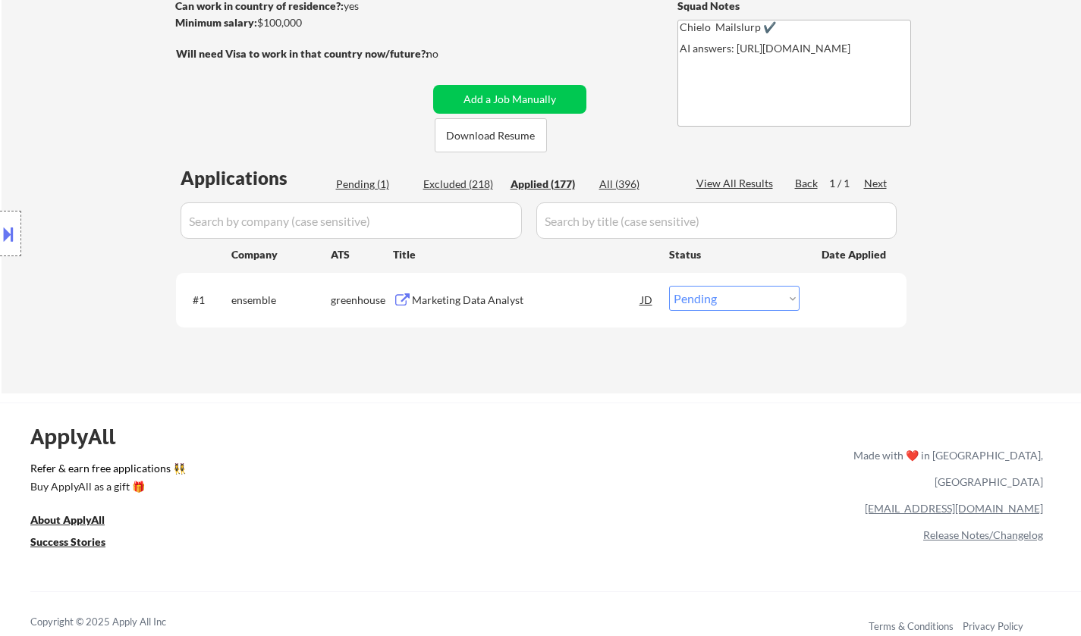
select select ""applied""
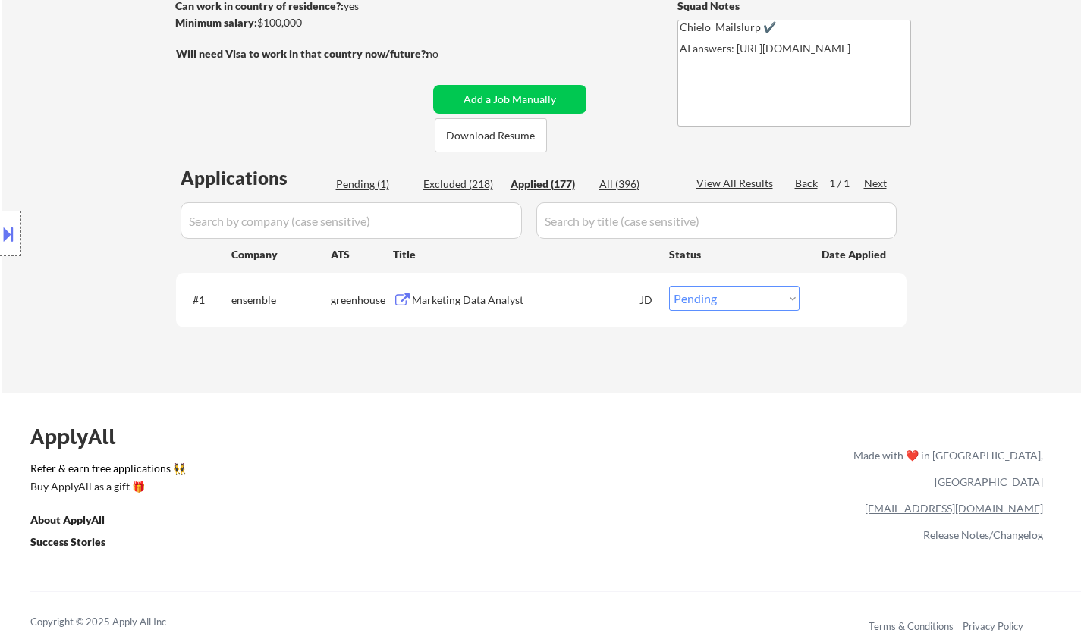
select select ""applied""
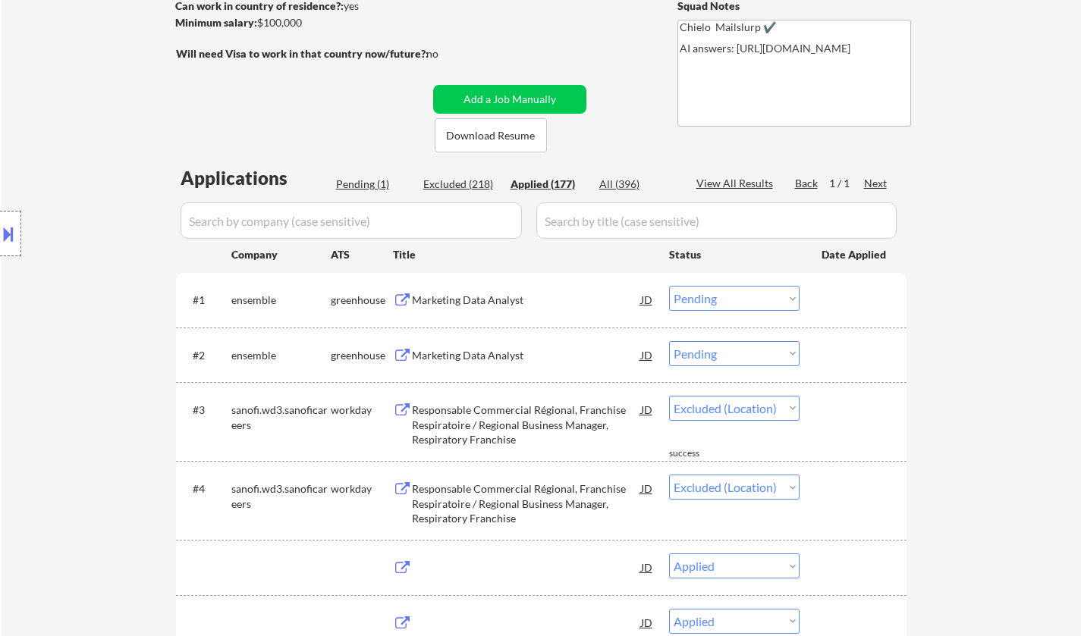
select select ""applied""
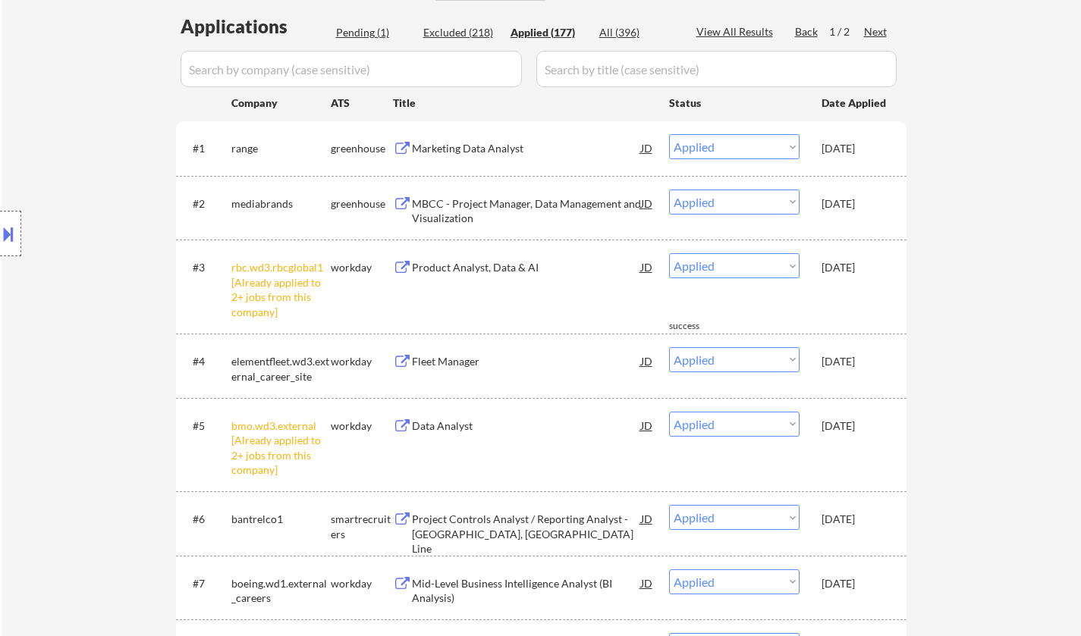
scroll to position [152, 0]
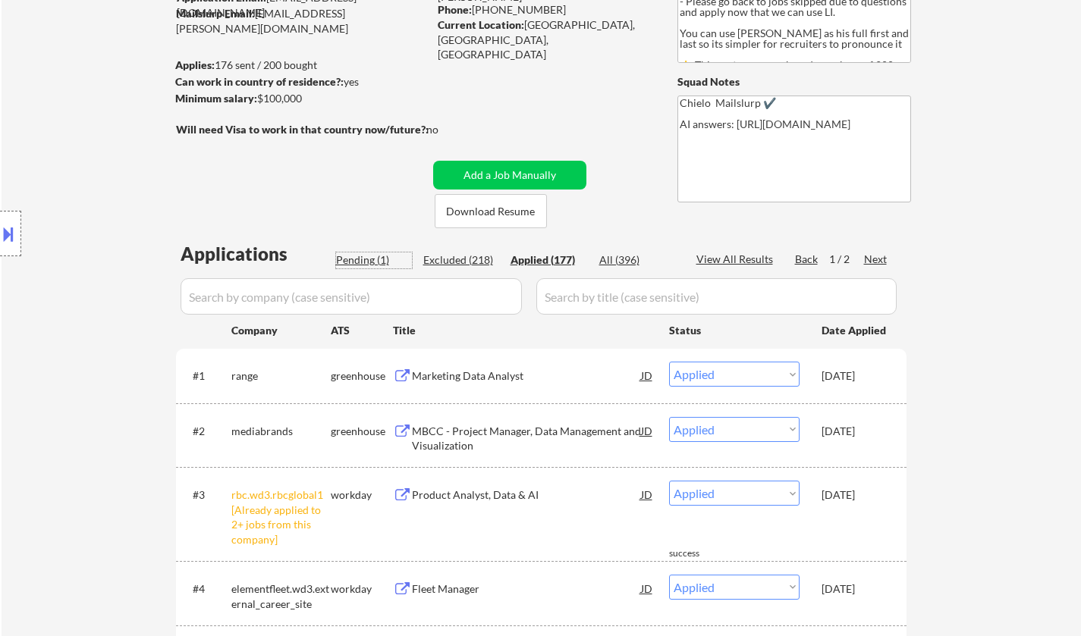
click at [365, 259] on div "Pending (1)" at bounding box center [374, 259] width 76 height 15
select select ""pending""
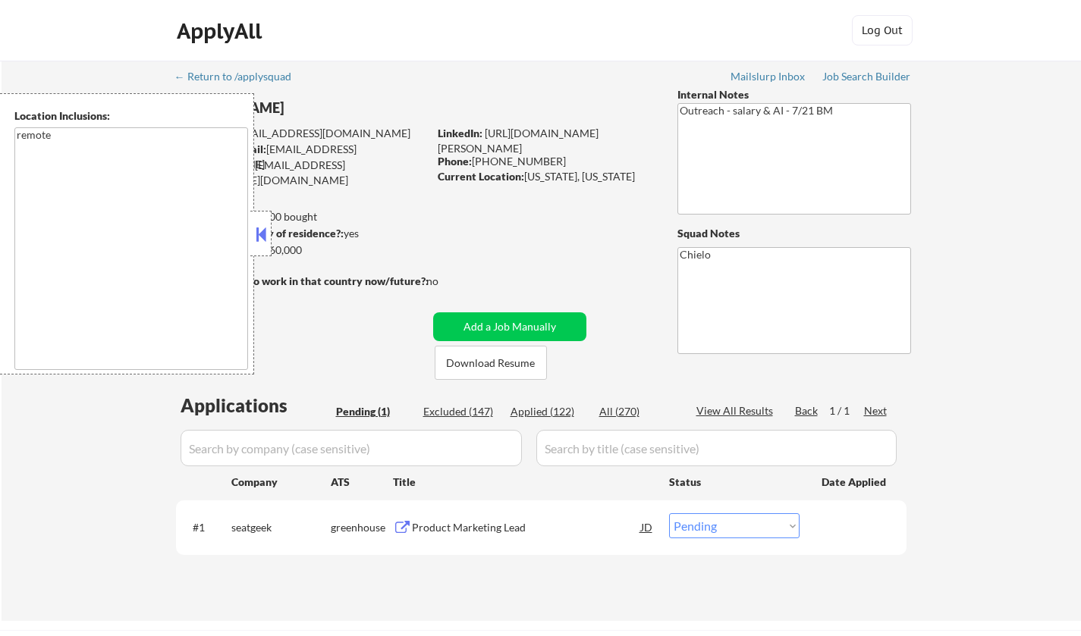
click at [261, 234] on button at bounding box center [260, 234] width 17 height 23
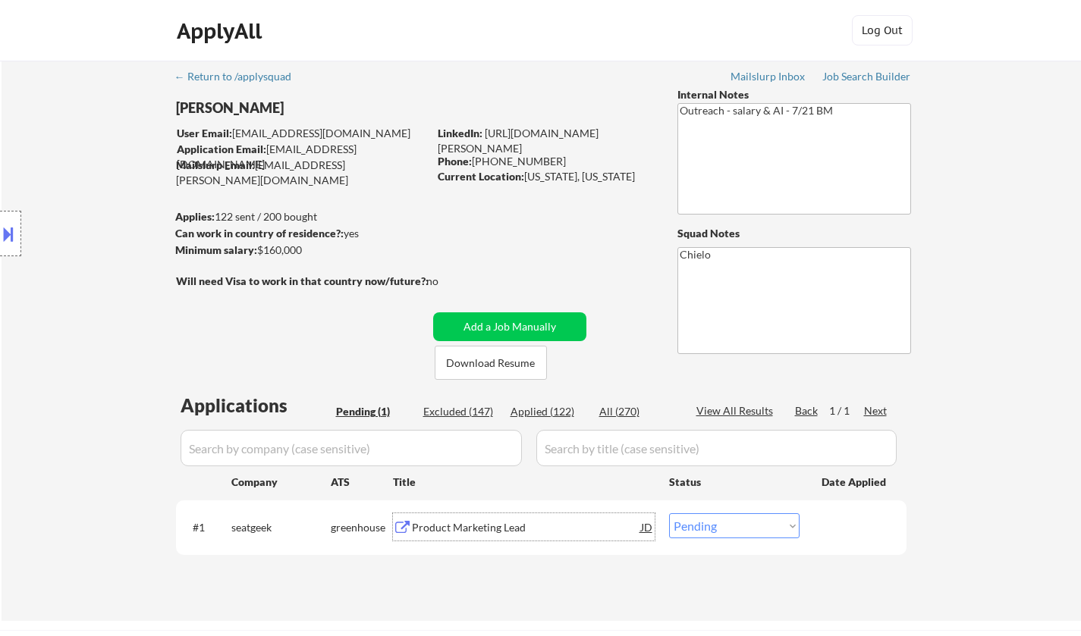
click at [471, 525] on div "Product Marketing Lead" at bounding box center [526, 527] width 229 height 15
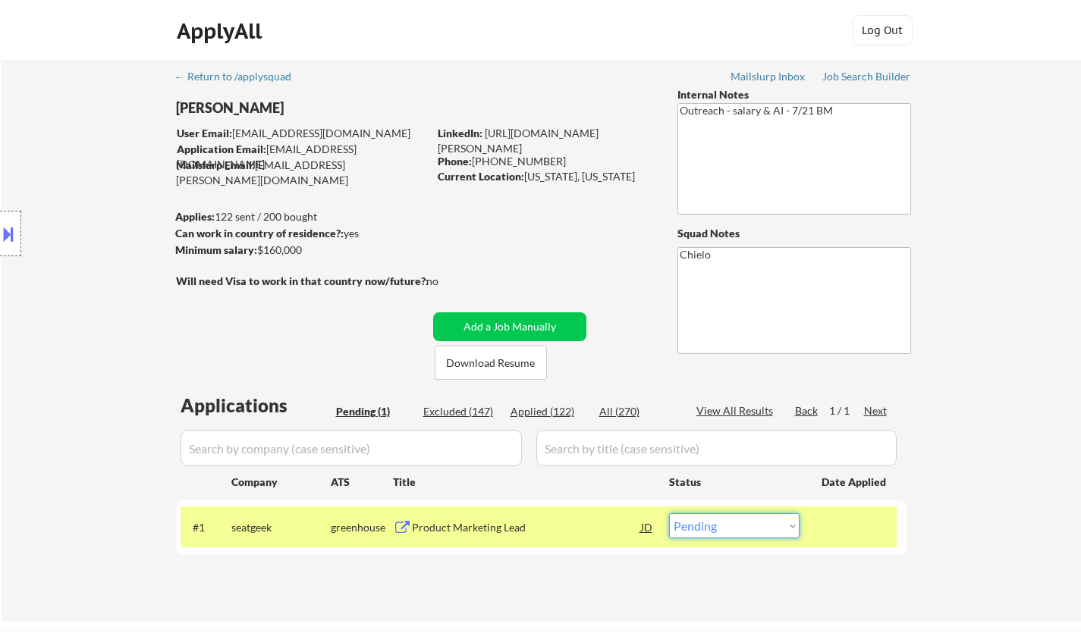
click at [739, 533] on select "Choose an option... Pending Applied Excluded (Questions) Excluded (Expired) Exc…" at bounding box center [734, 525] width 130 height 25
select select ""excluded__salary_""
click at [669, 513] on select "Choose an option... Pending Applied Excluded (Questions) Excluded (Expired) Exc…" at bounding box center [734, 525] width 130 height 25
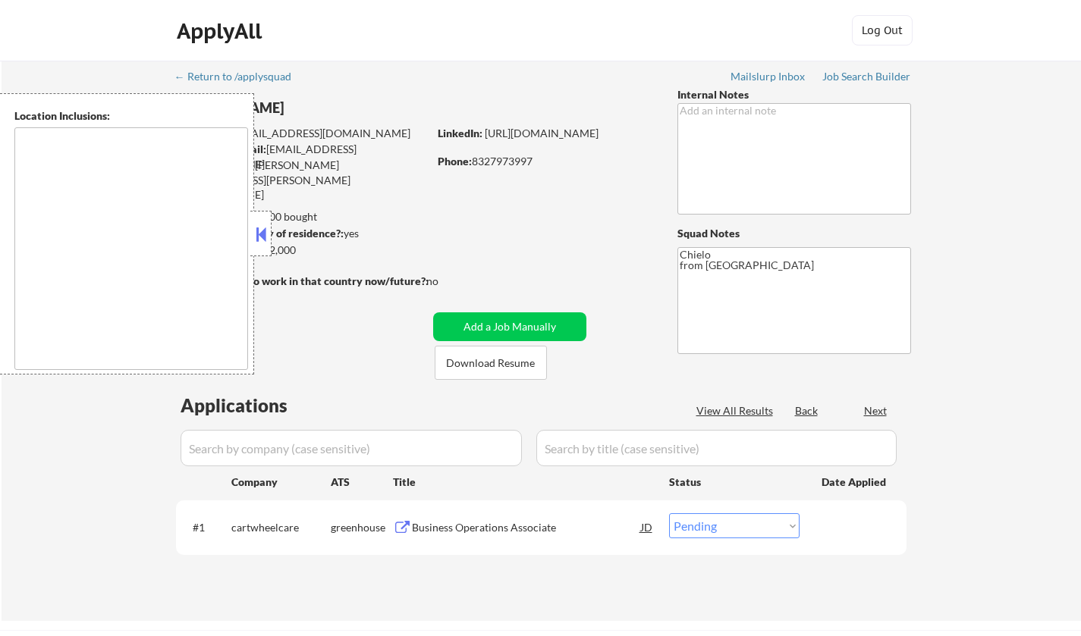
select select ""pending""
type textarea "Austin, TX West Lake Hills, TX Rollingwood, TX Sunset Valley, TX Cedar Park, TX…"
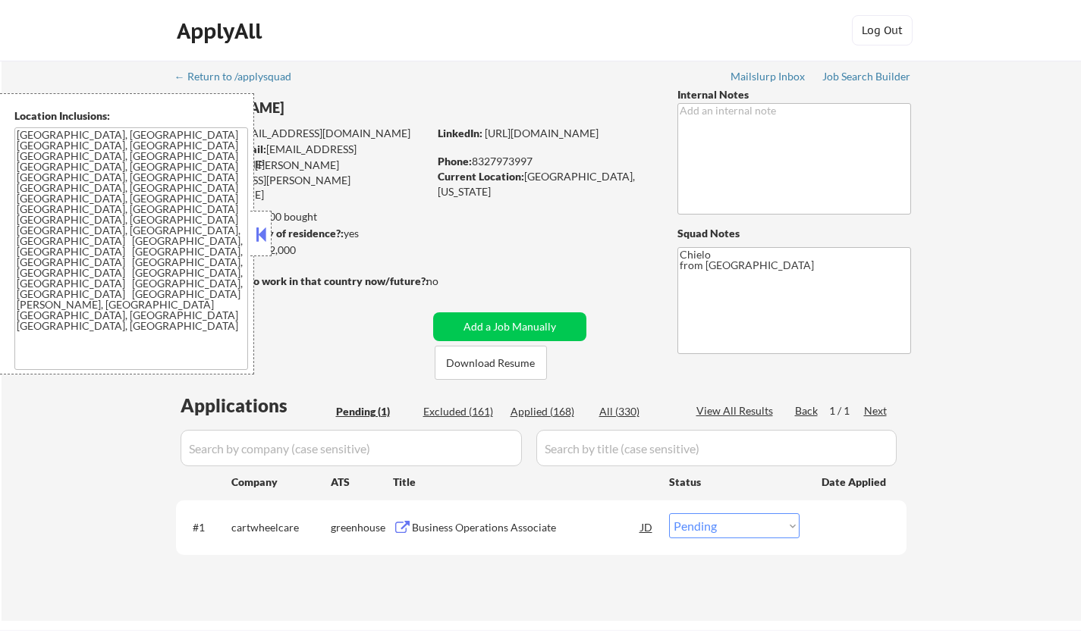
click at [259, 238] on button at bounding box center [260, 234] width 17 height 23
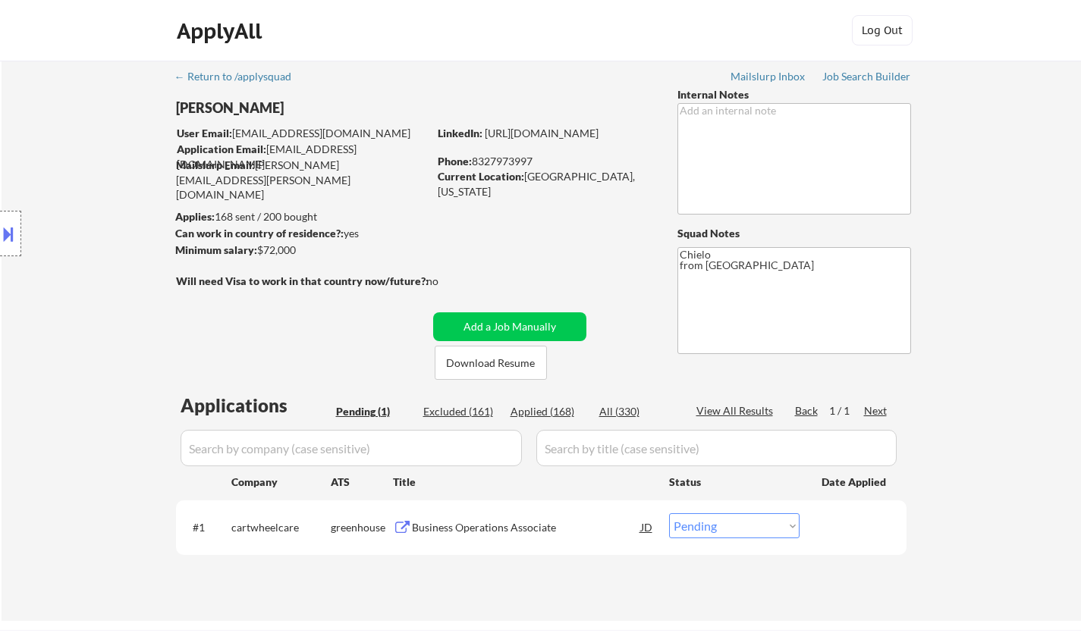
click at [485, 528] on div "Business Operations Associate" at bounding box center [526, 527] width 229 height 15
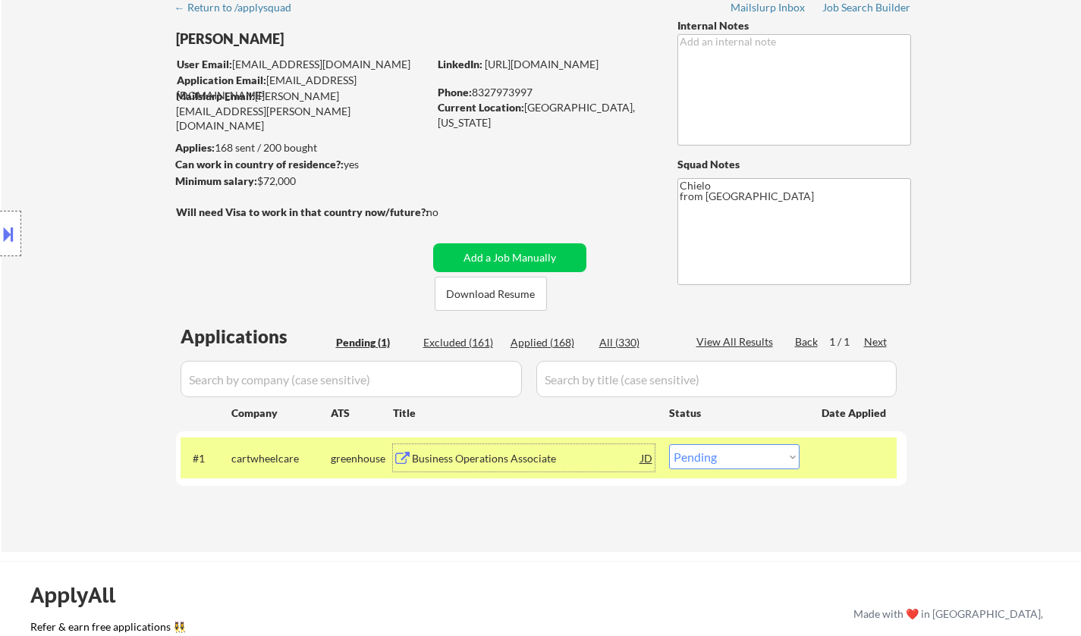
scroll to position [152, 0]
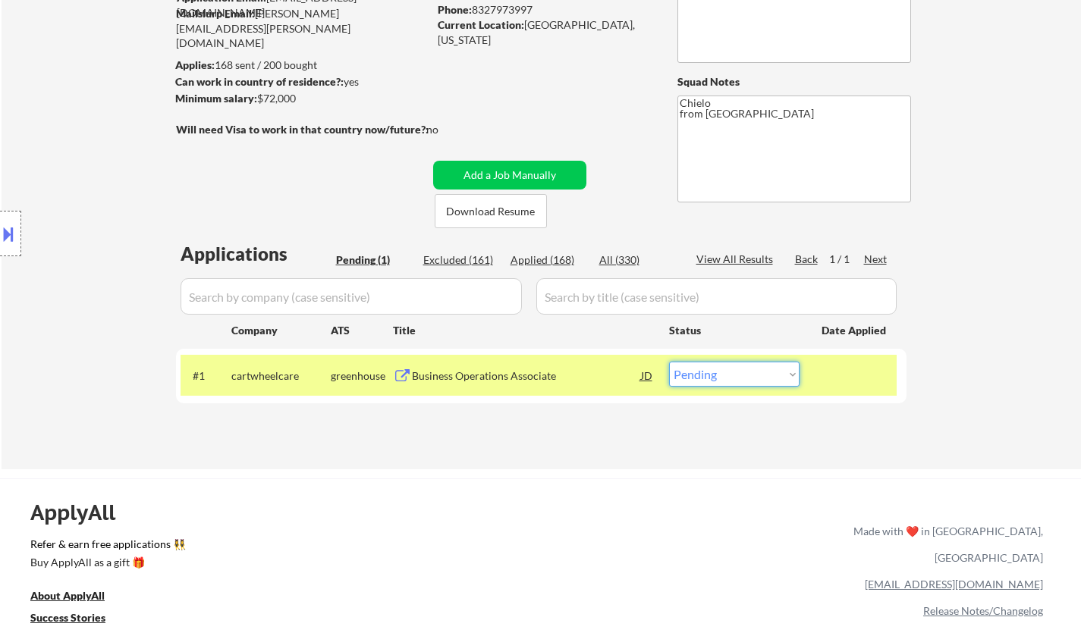
click at [761, 368] on select "Choose an option... Pending Applied Excluded (Questions) Excluded (Expired) Exc…" at bounding box center [734, 374] width 130 height 25
select select ""excluded""
click at [669, 362] on select "Choose an option... Pending Applied Excluded (Questions) Excluded (Expired) Exc…" at bounding box center [734, 374] width 130 height 25
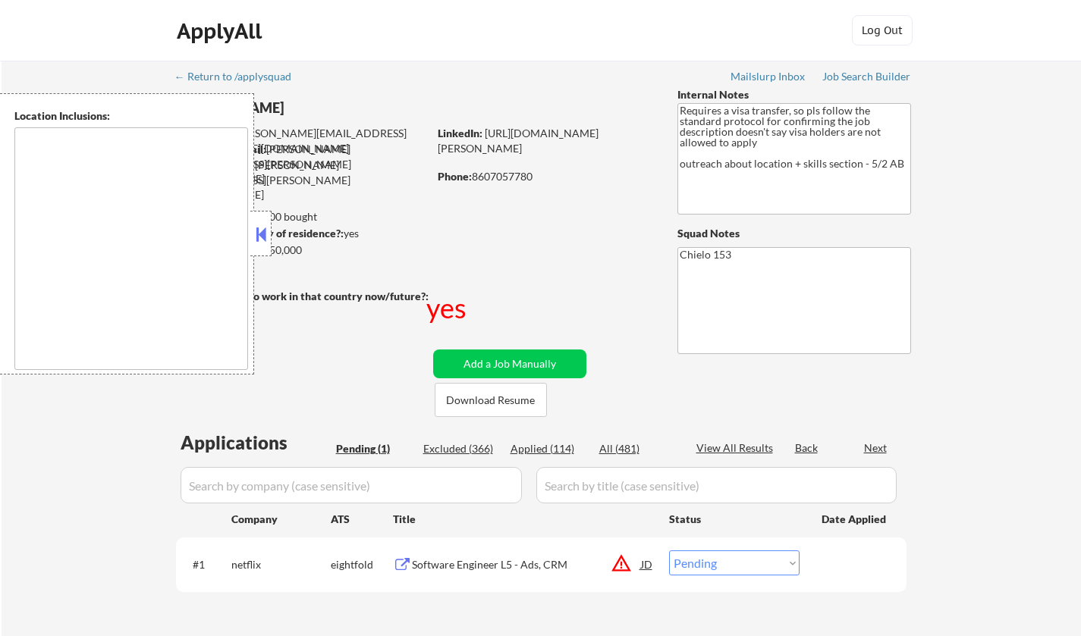
select select ""pending""
click at [256, 240] on button at bounding box center [260, 234] width 17 height 23
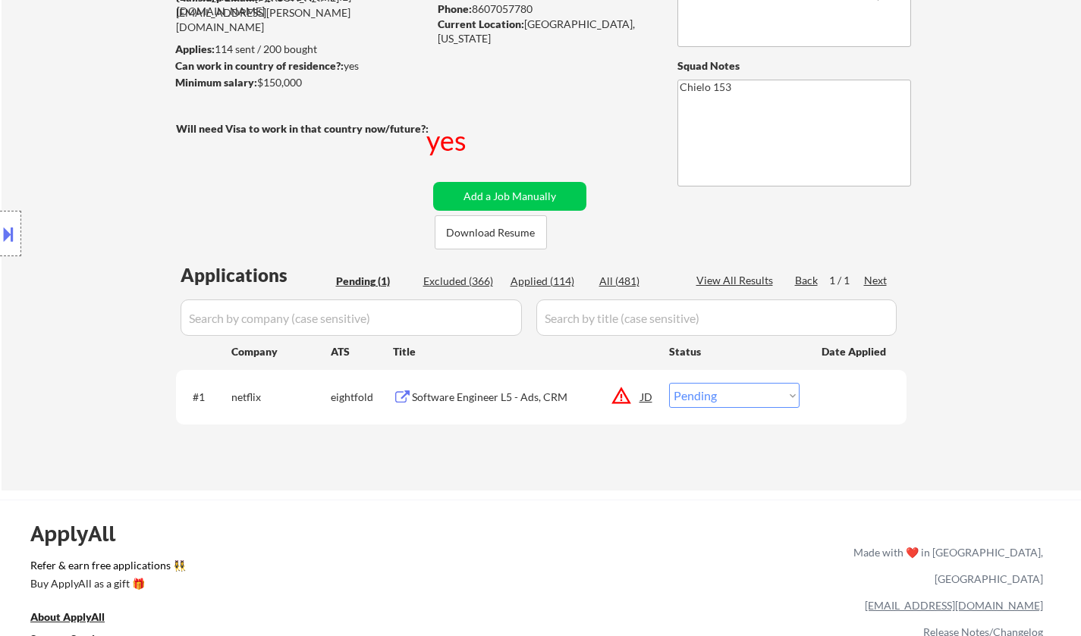
scroll to position [227, 0]
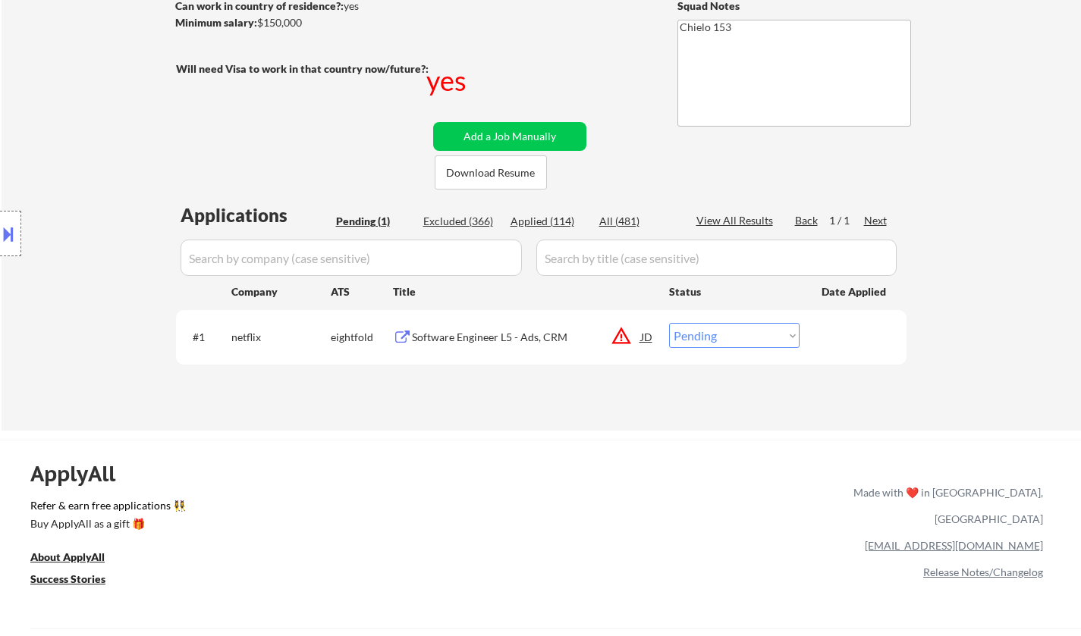
click at [0, 228] on button at bounding box center [8, 233] width 17 height 25
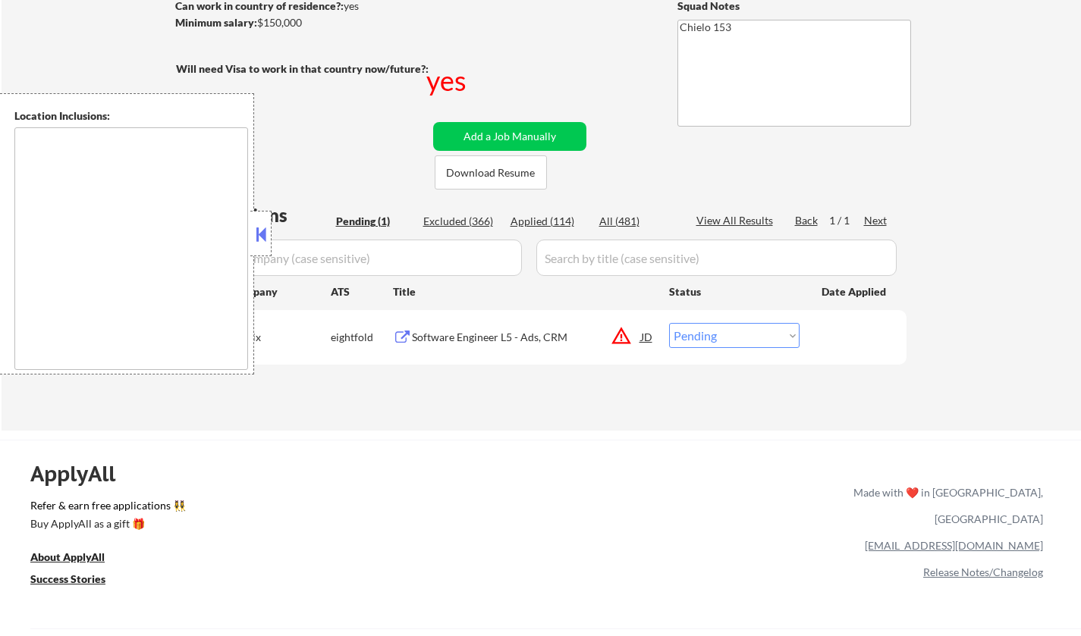
click at [641, 332] on div "JD" at bounding box center [646, 336] width 15 height 27
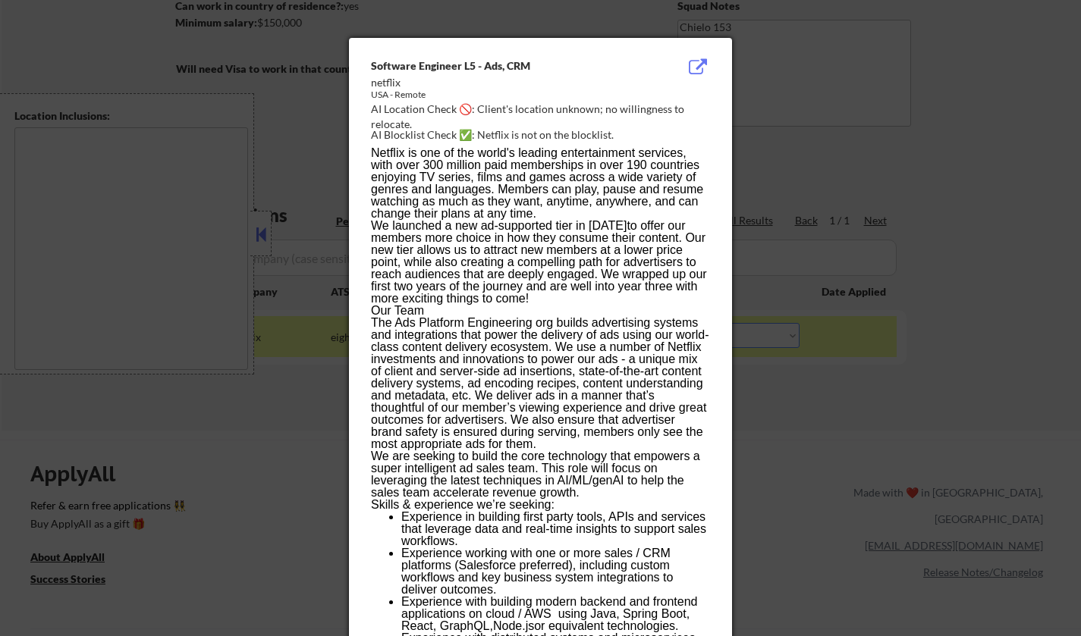
click at [874, 444] on div at bounding box center [540, 318] width 1081 height 636
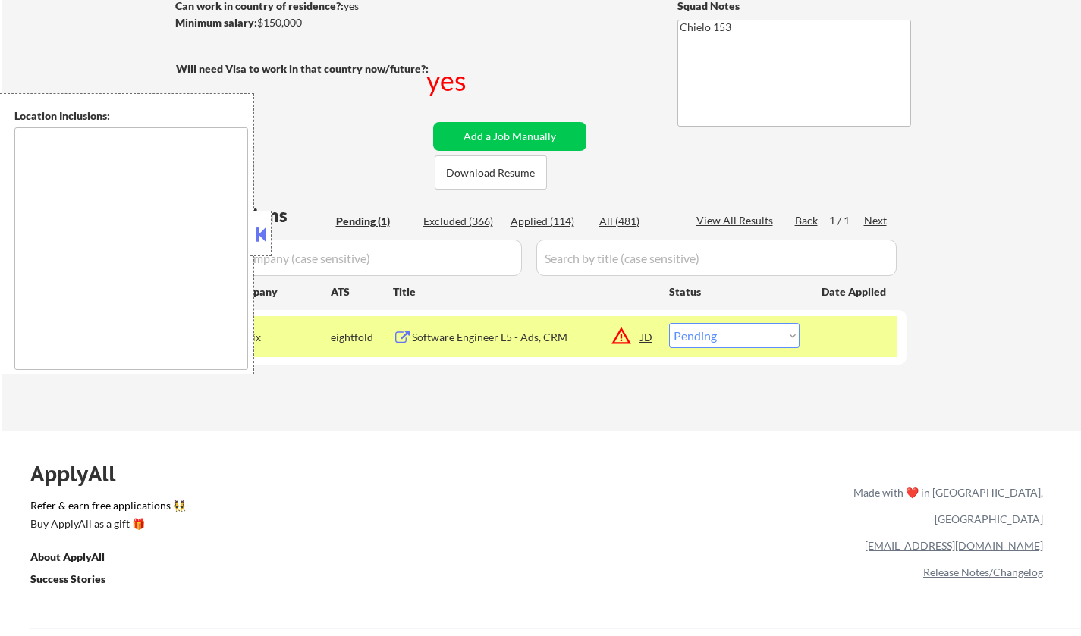
click at [504, 336] on div "Software Engineer L5 - Ads, CRM" at bounding box center [526, 337] width 229 height 15
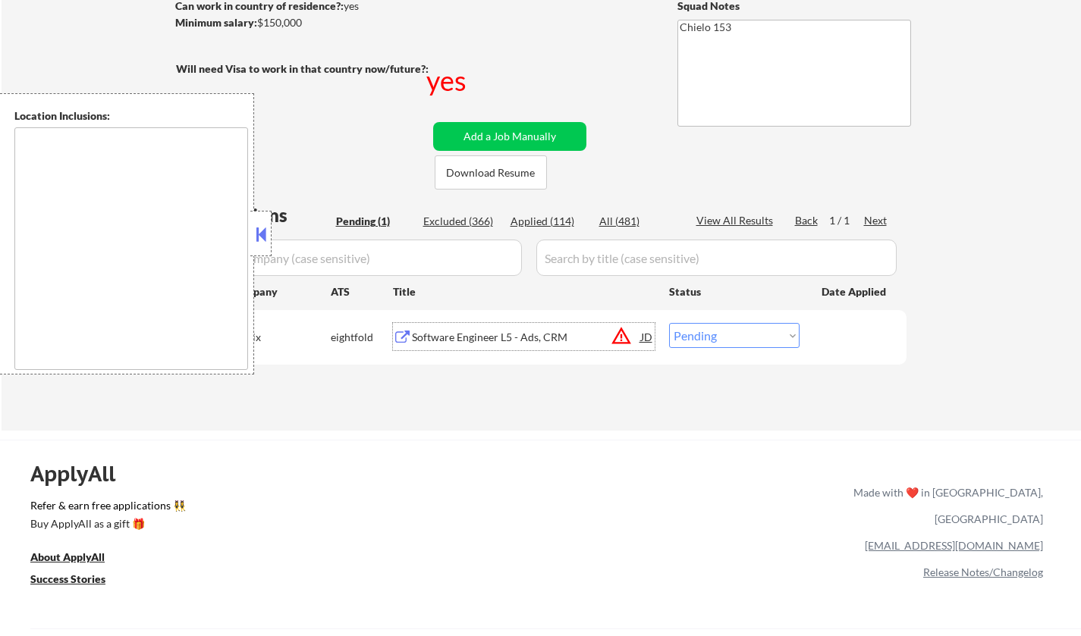
click at [467, 340] on div "Software Engineer L5 - Ads, CRM" at bounding box center [526, 337] width 229 height 15
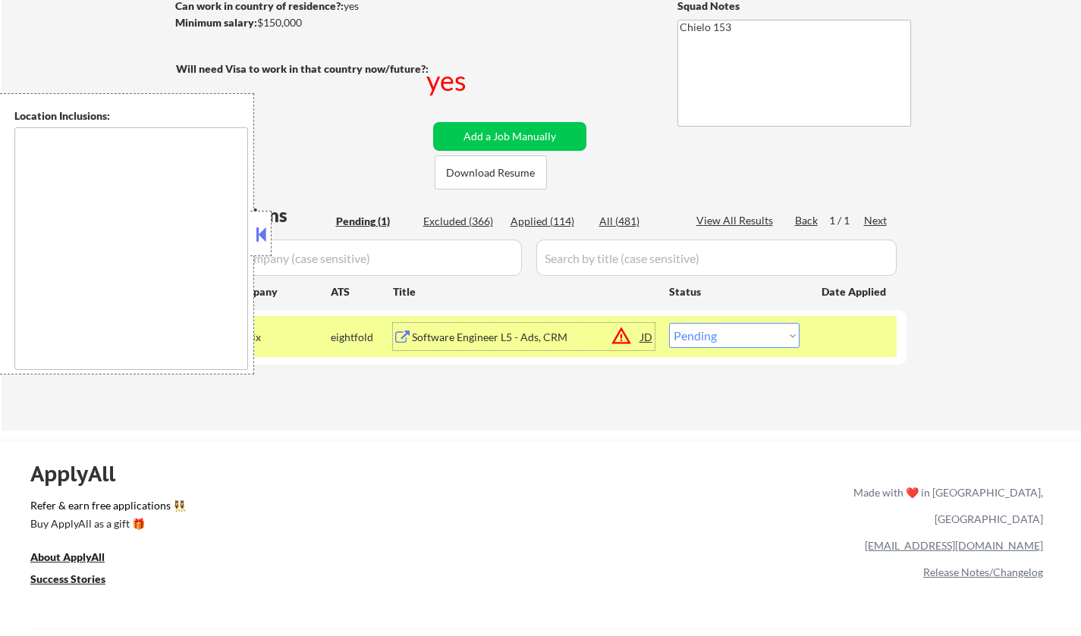
click at [535, 218] on div "Applied (114)" at bounding box center [548, 221] width 76 height 15
click at [260, 241] on button at bounding box center [260, 234] width 17 height 23
select select ""applied""
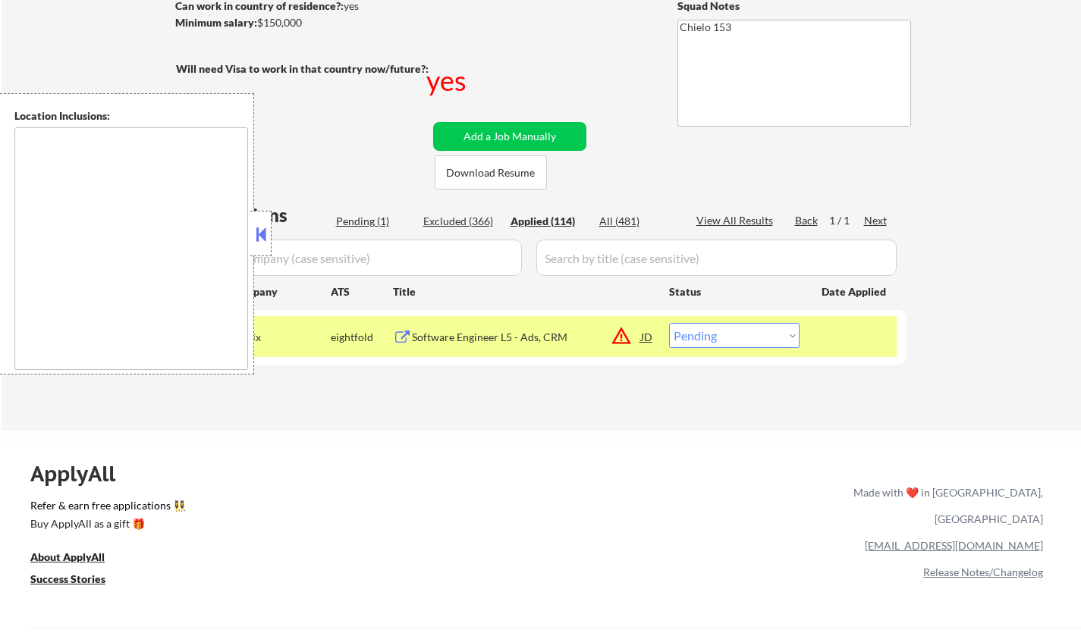
select select ""applied""
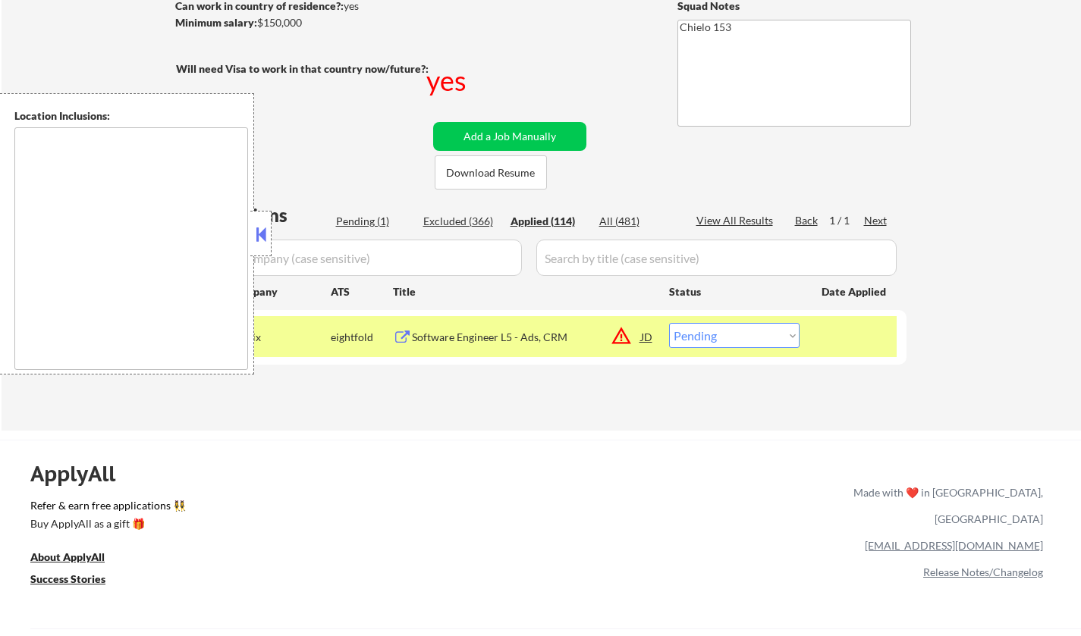
select select ""applied""
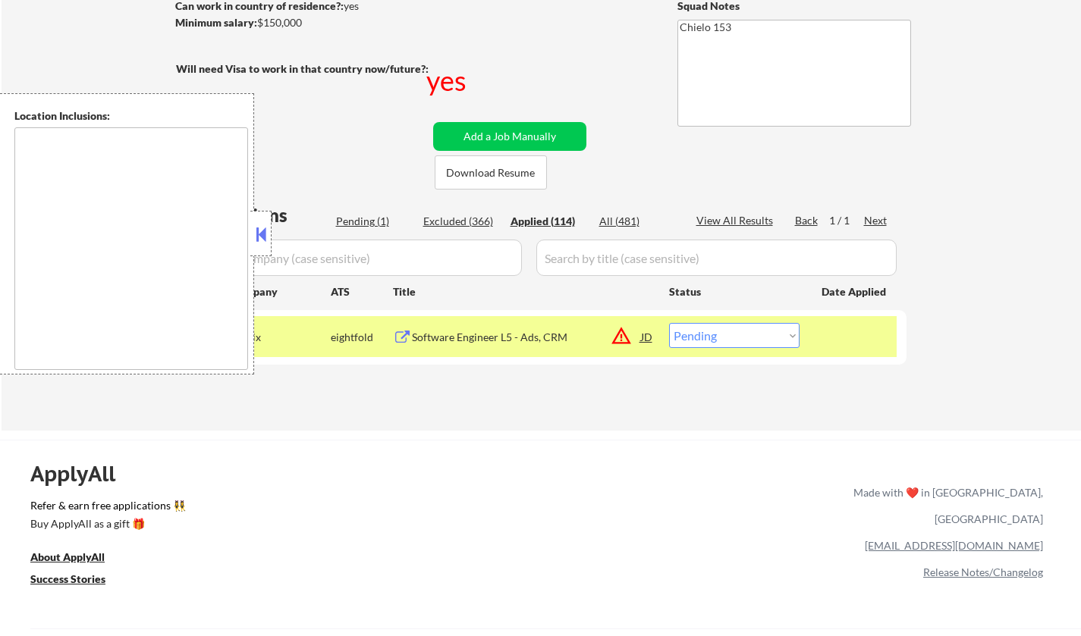
select select ""applied""
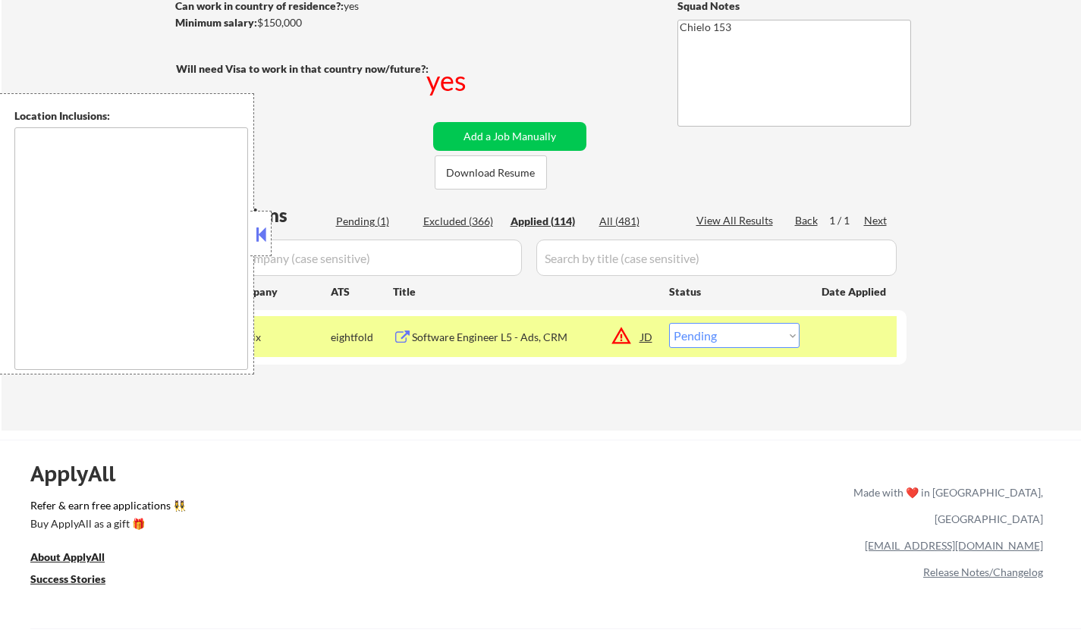
select select ""applied""
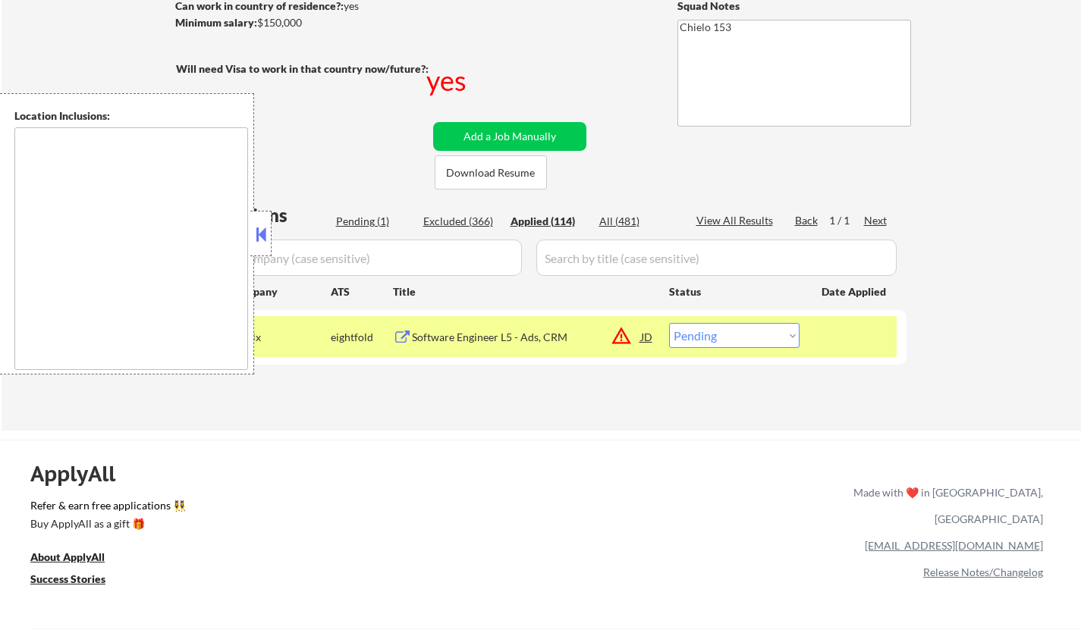
select select ""applied""
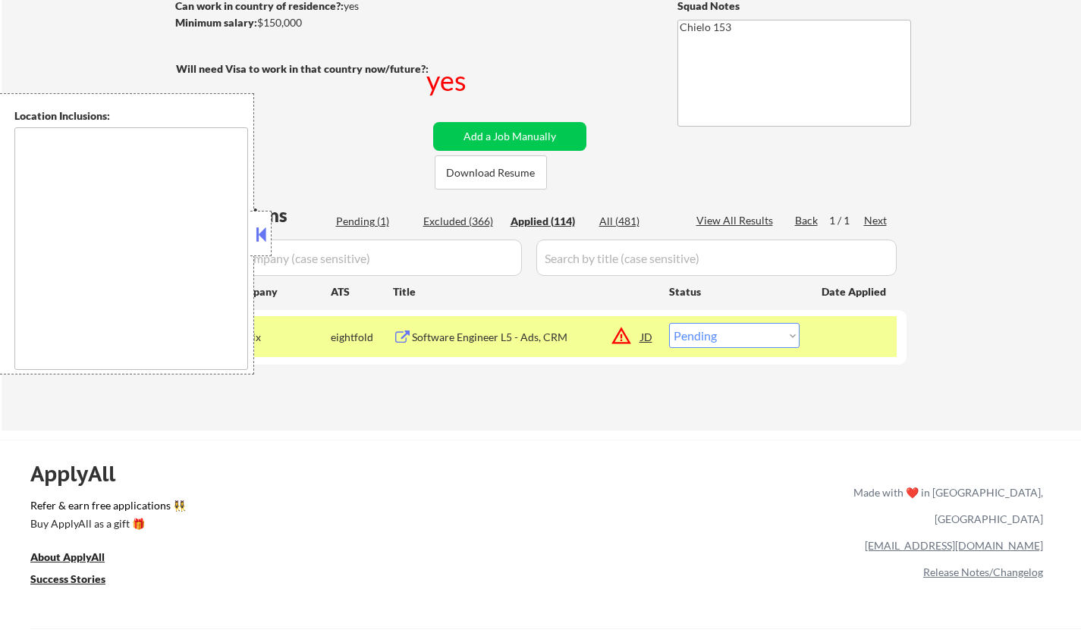
select select ""applied""
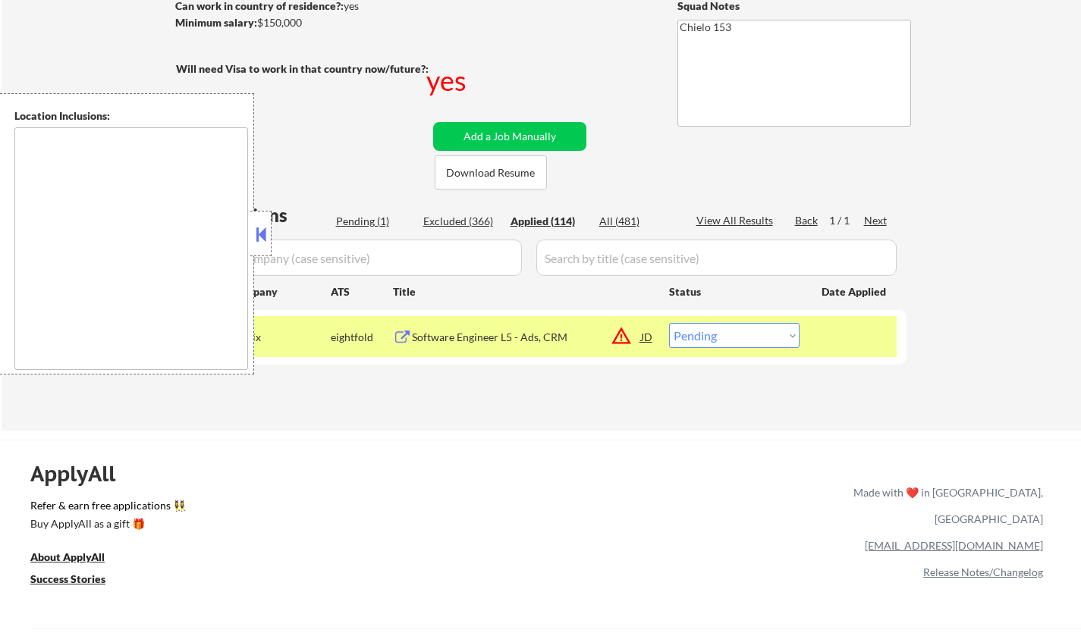
select select ""applied""
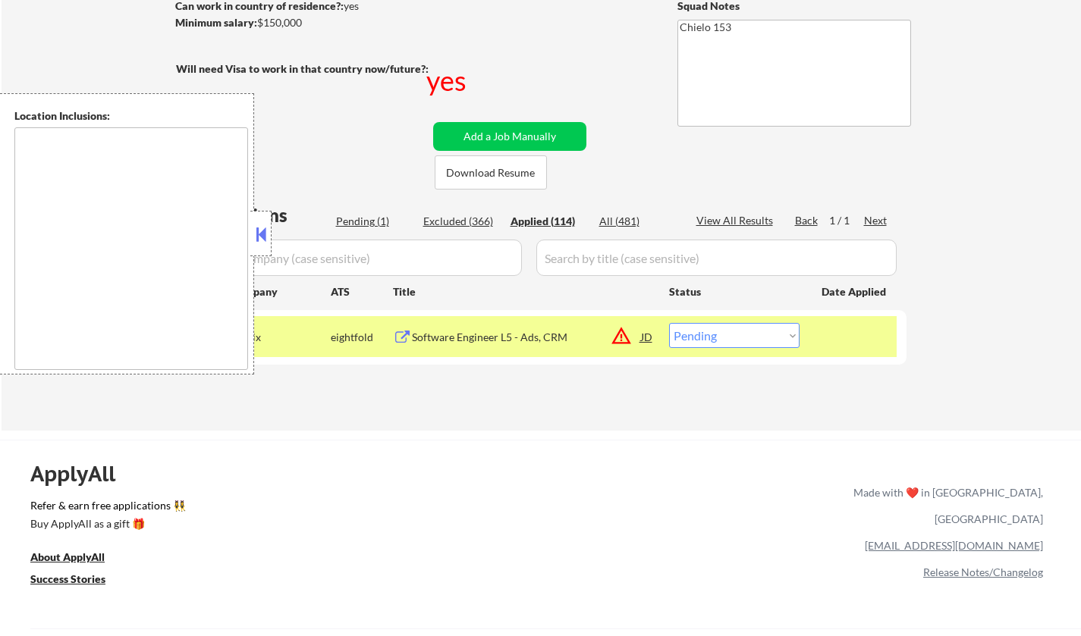
select select ""applied""
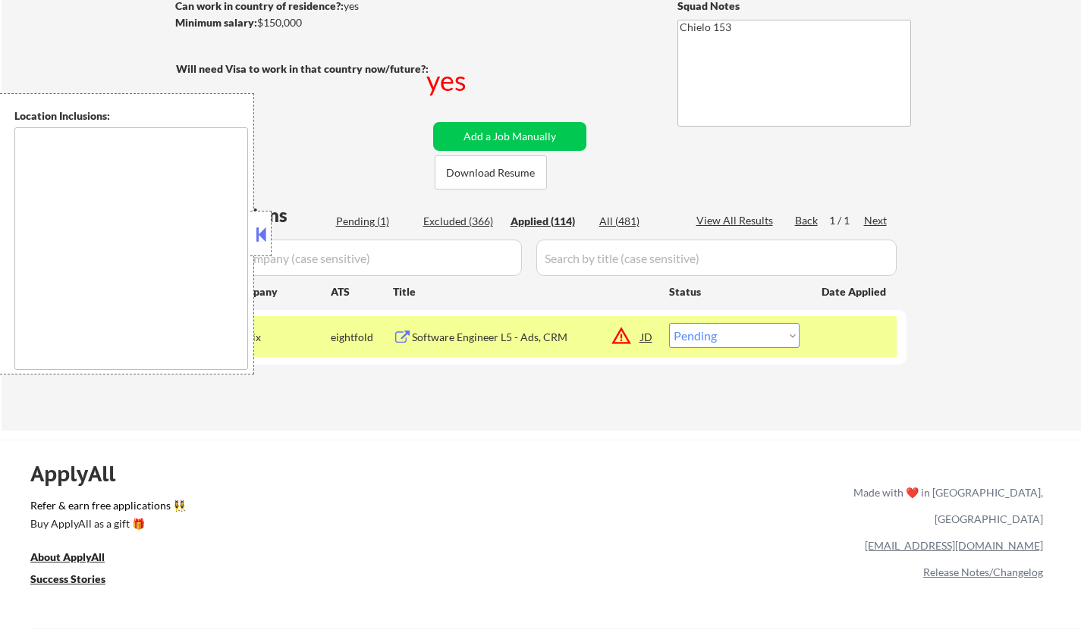
select select ""applied""
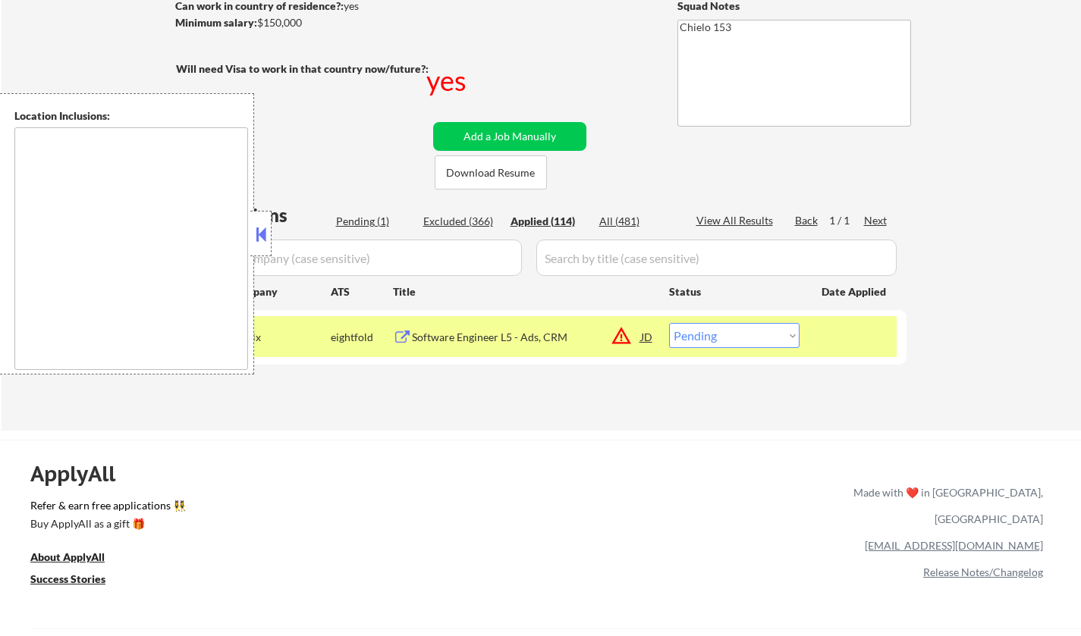
select select ""applied""
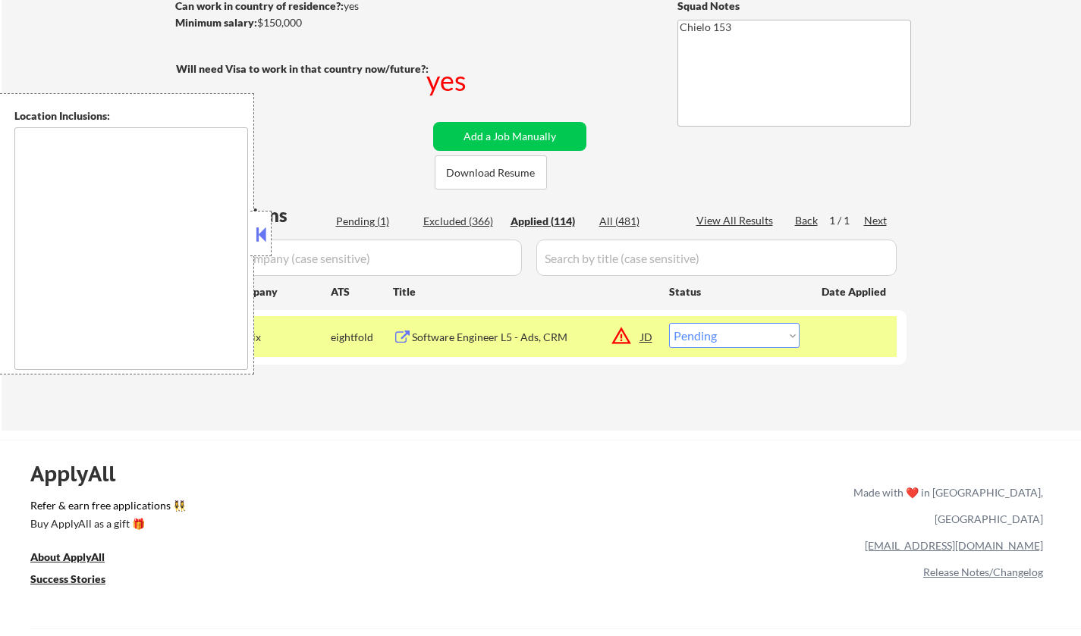
select select ""applied""
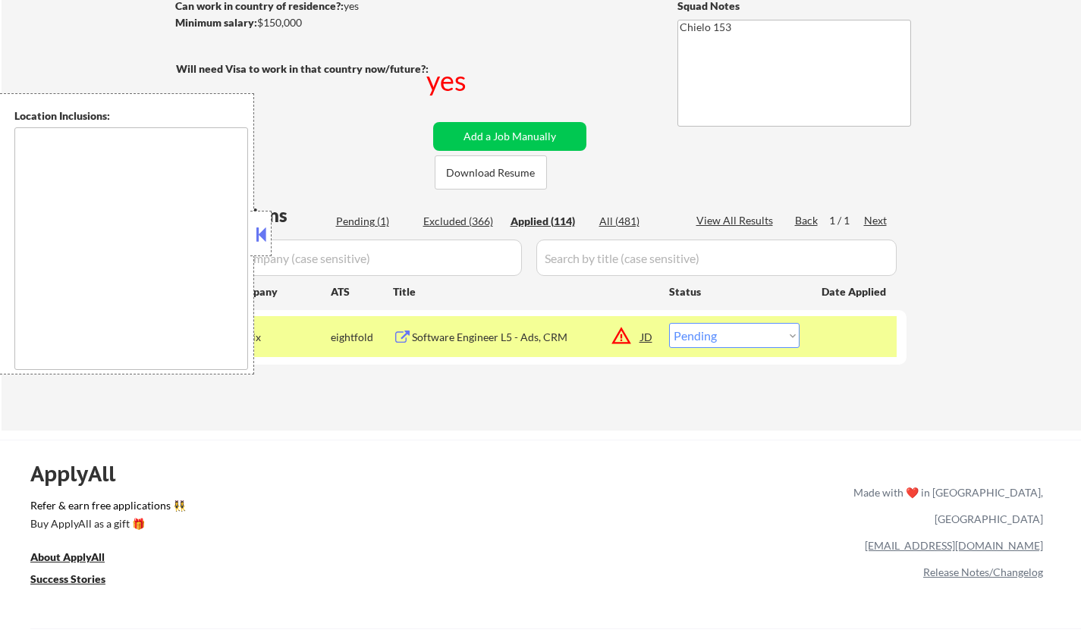
select select ""applied""
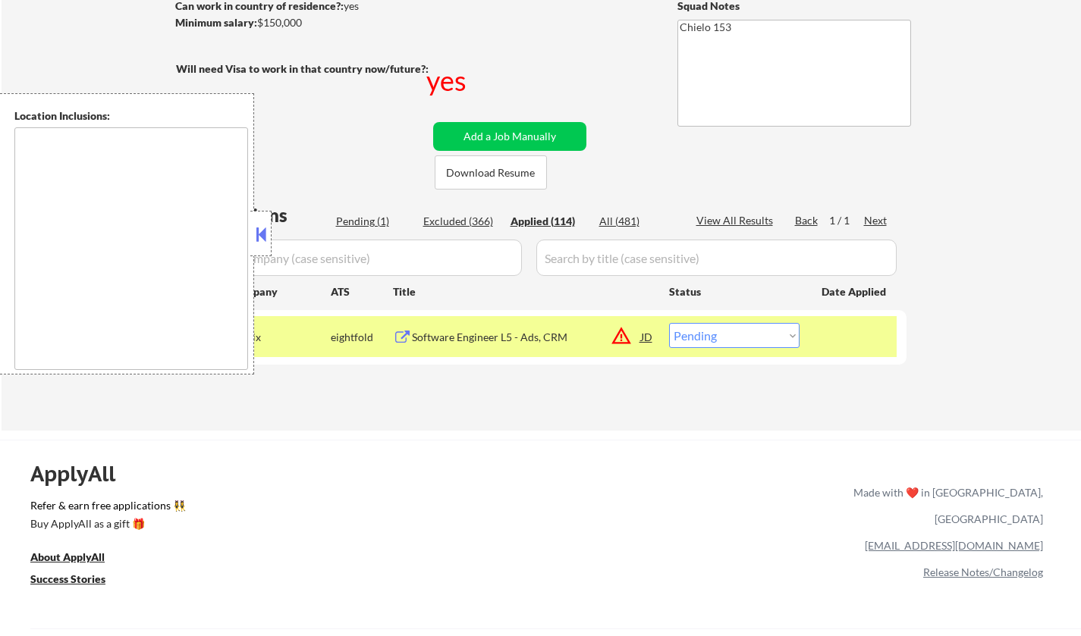
select select ""applied""
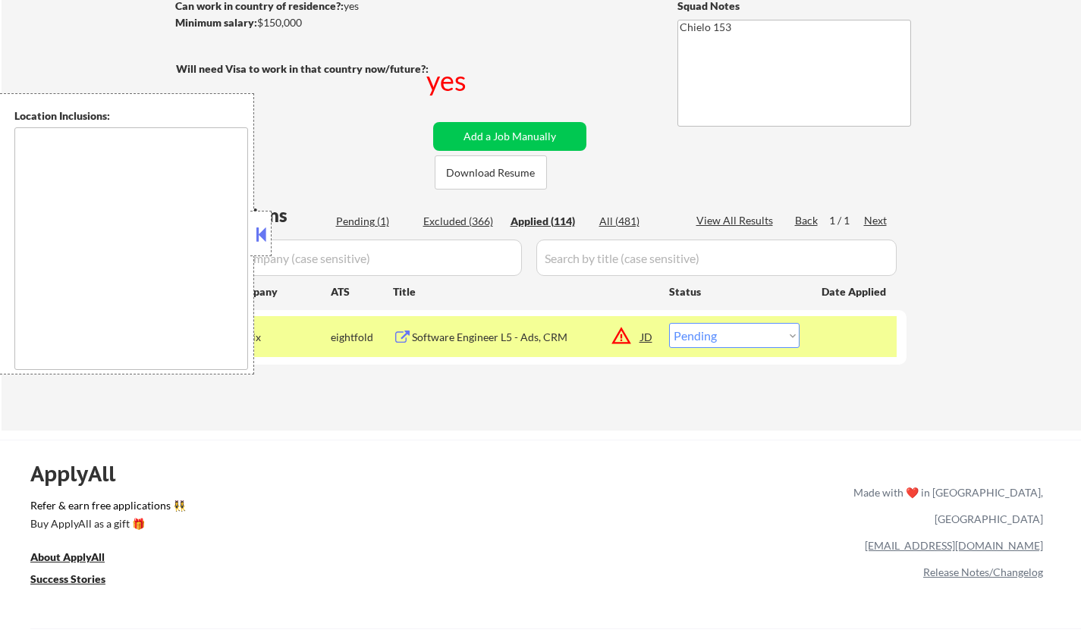
select select ""applied""
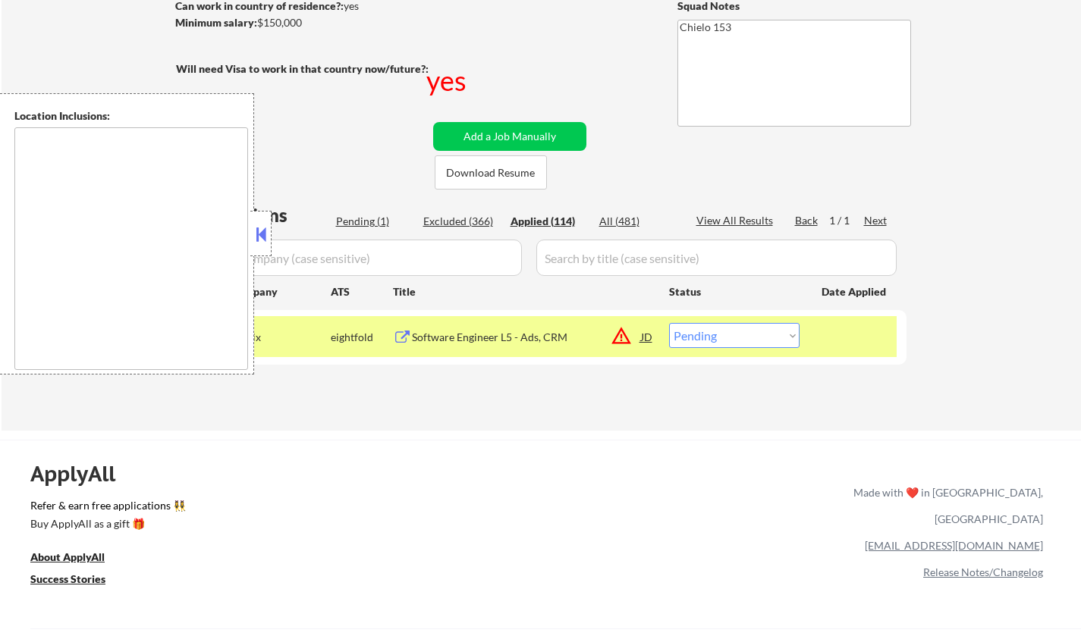
select select ""applied""
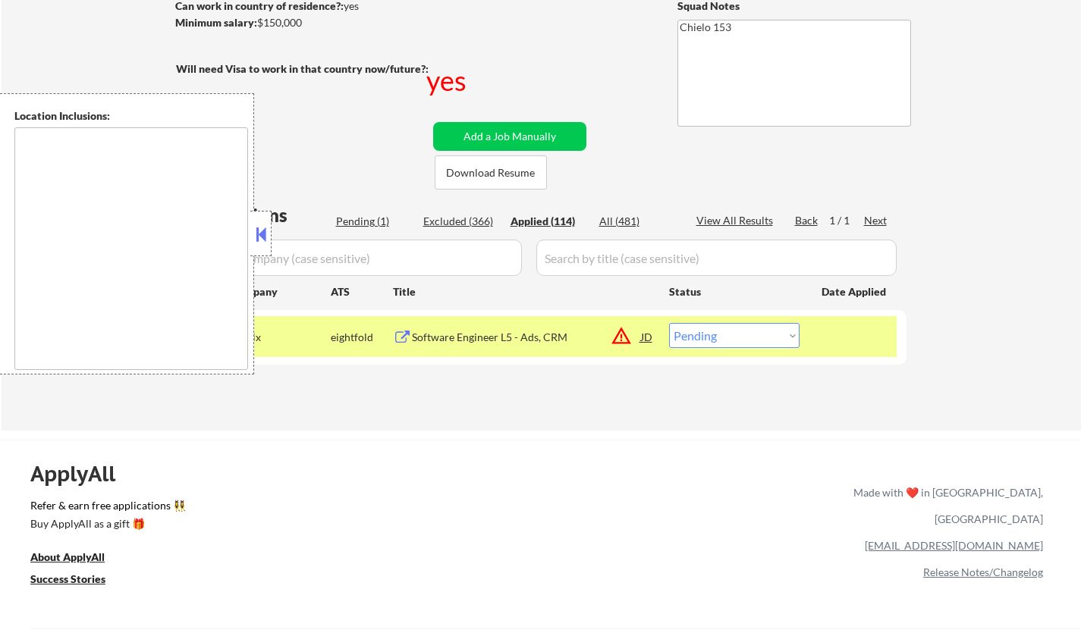
select select ""applied""
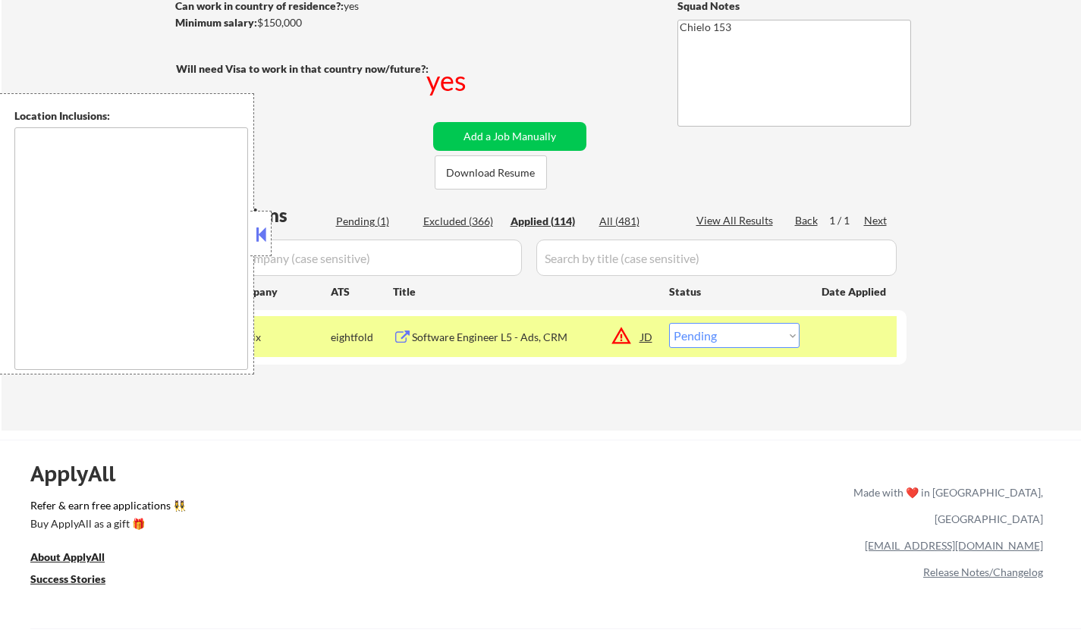
select select ""applied""
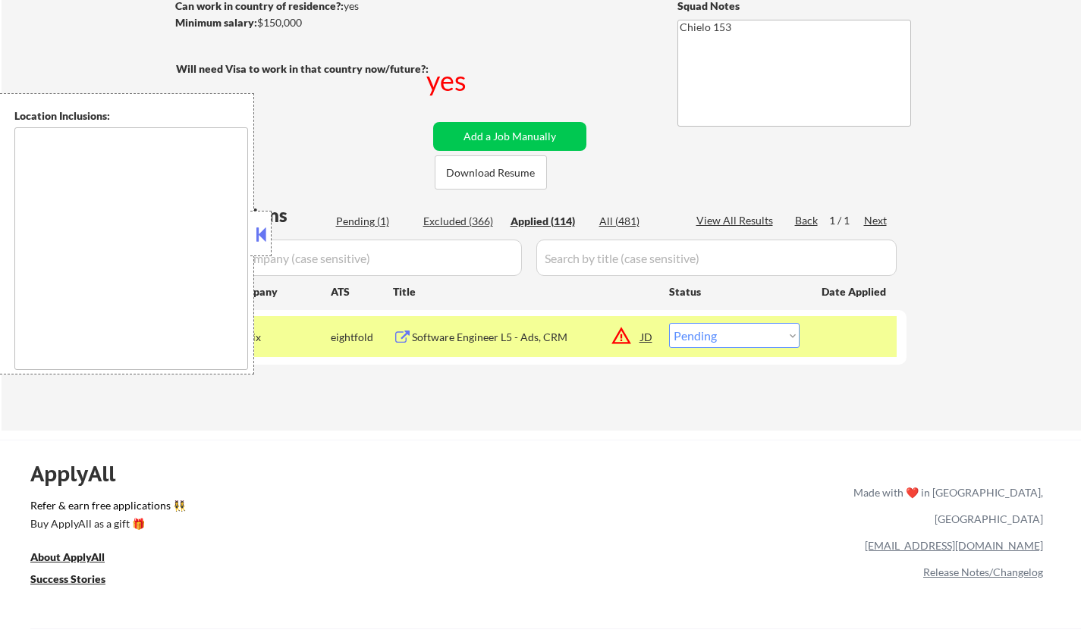
select select ""applied""
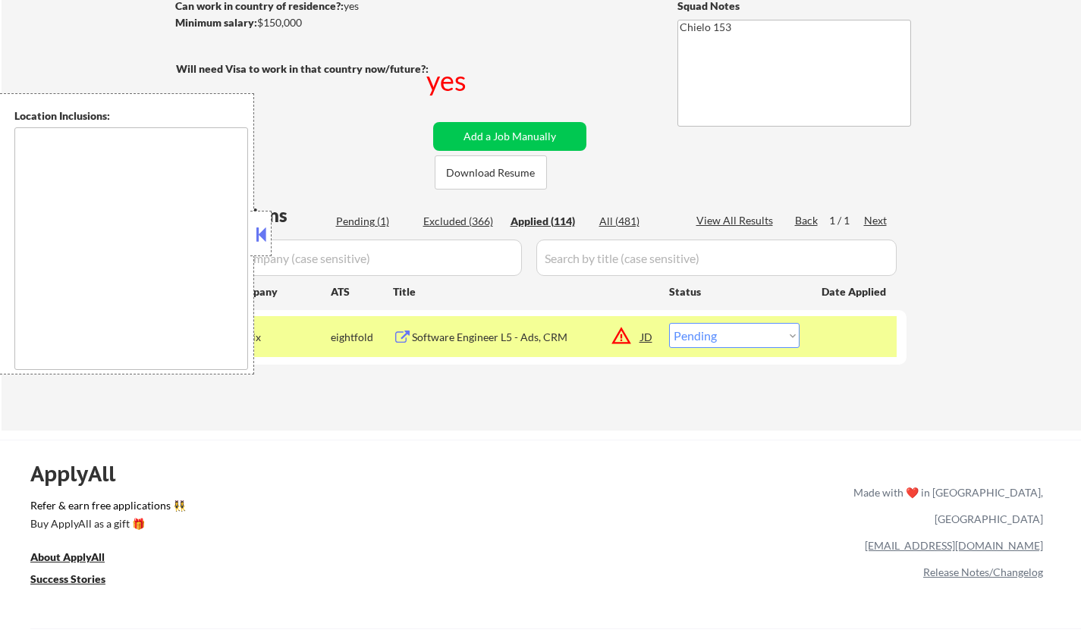
select select ""applied""
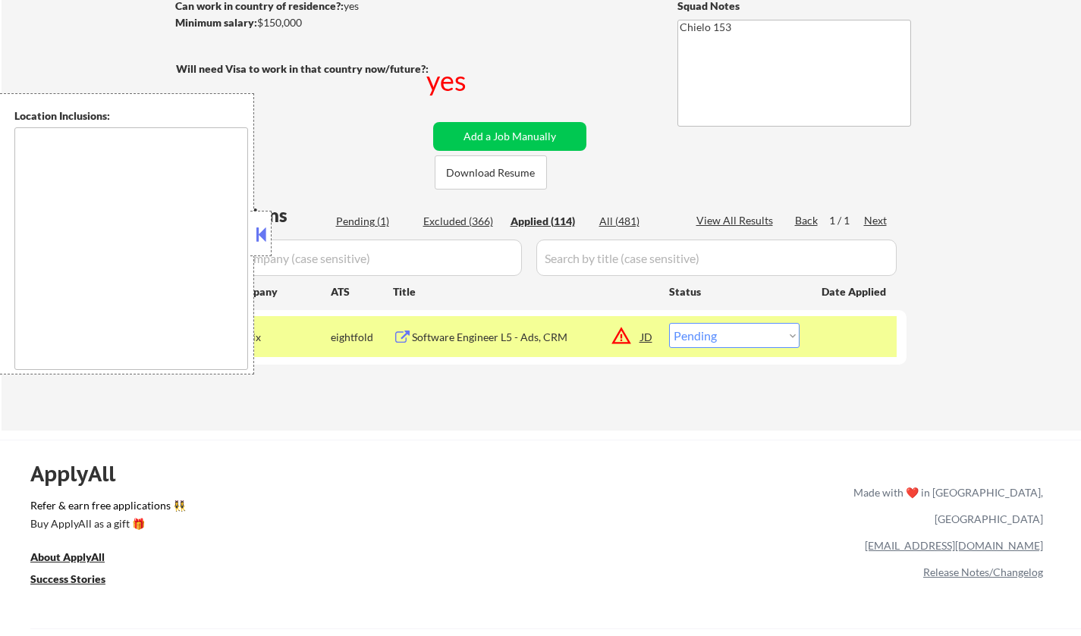
select select ""applied""
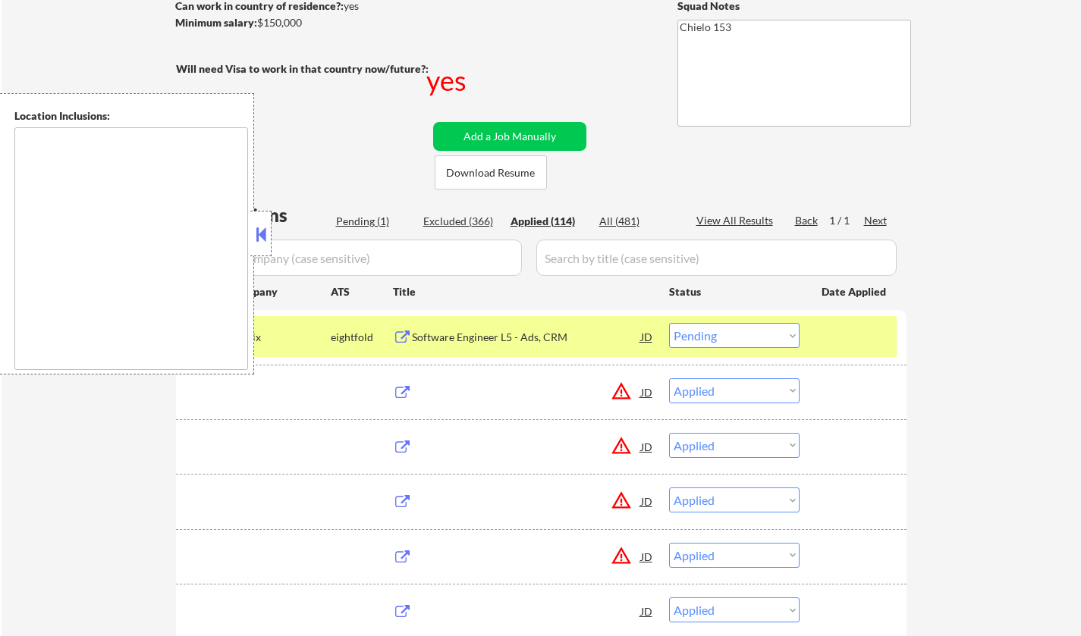
select select ""applied""
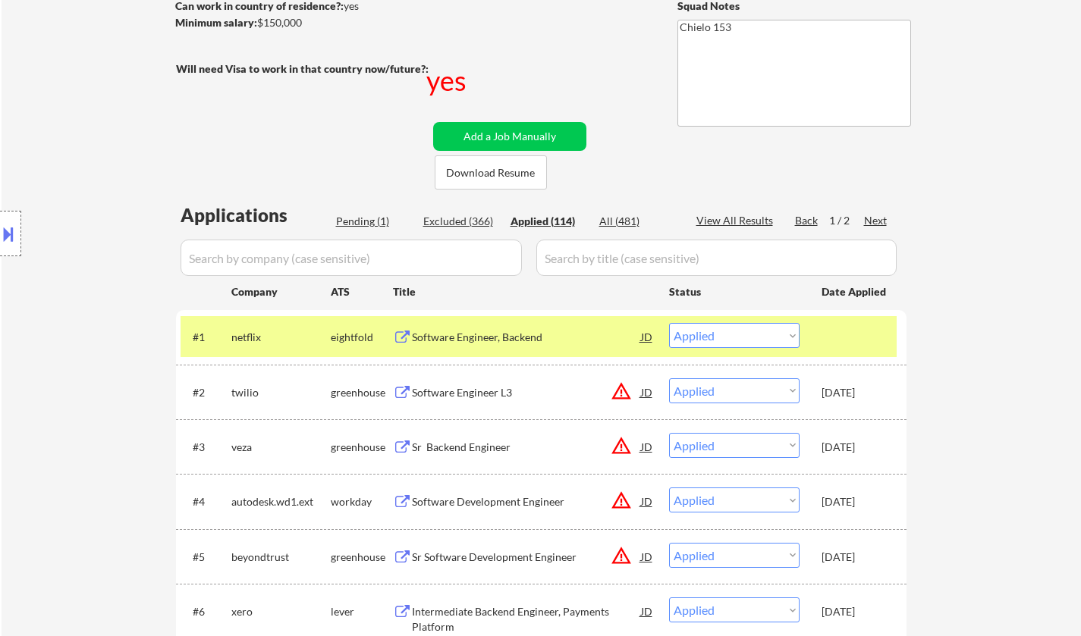
click at [737, 218] on div "View All Results" at bounding box center [736, 220] width 81 height 15
select select ""applied""
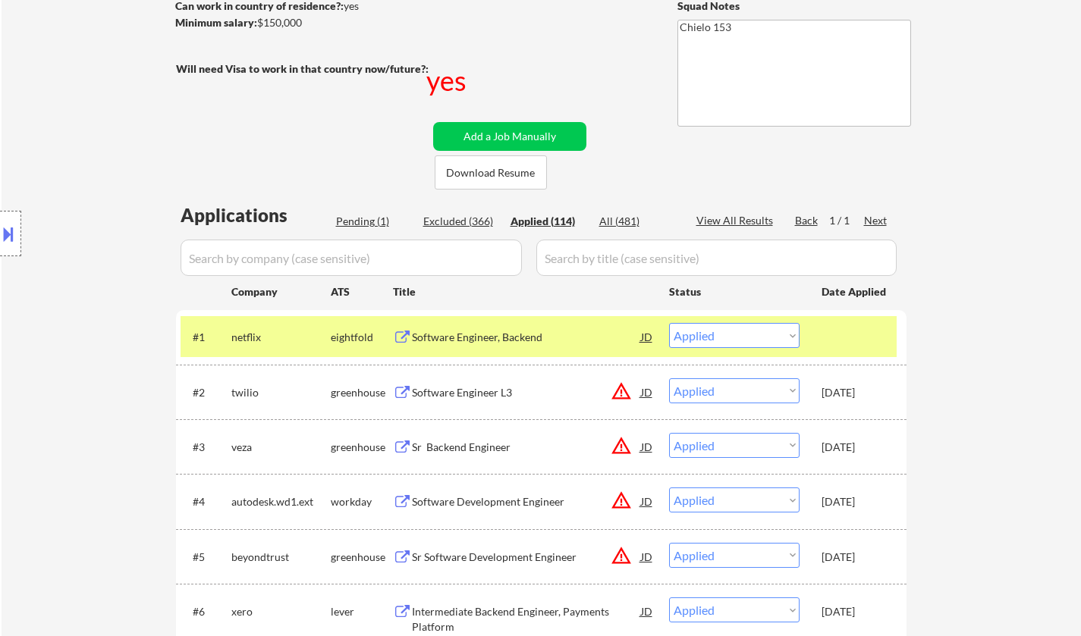
select select ""applied""
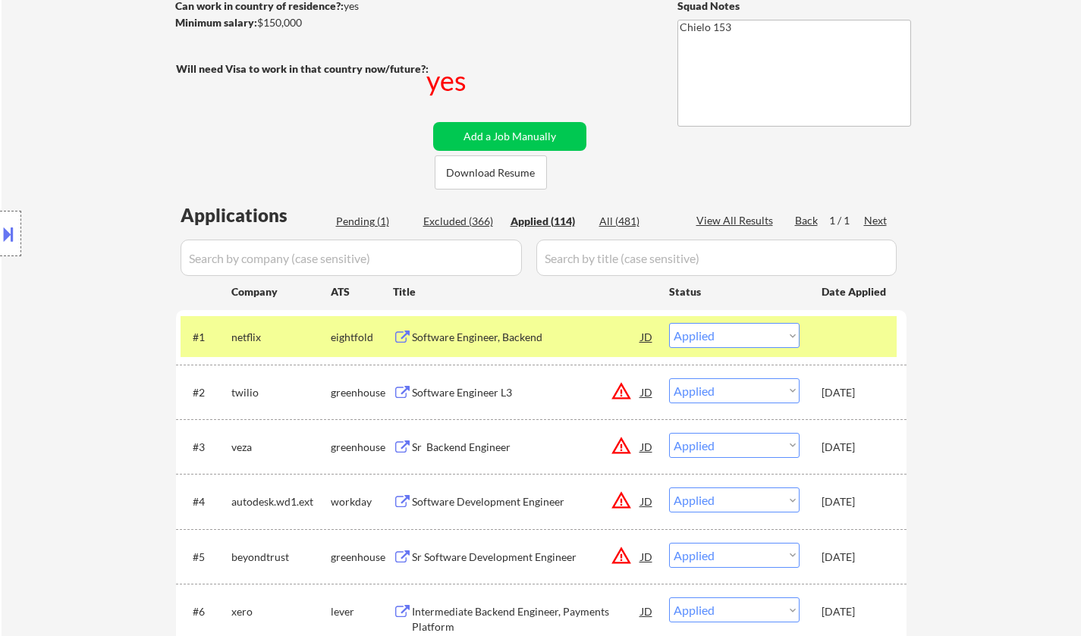
select select ""applied""
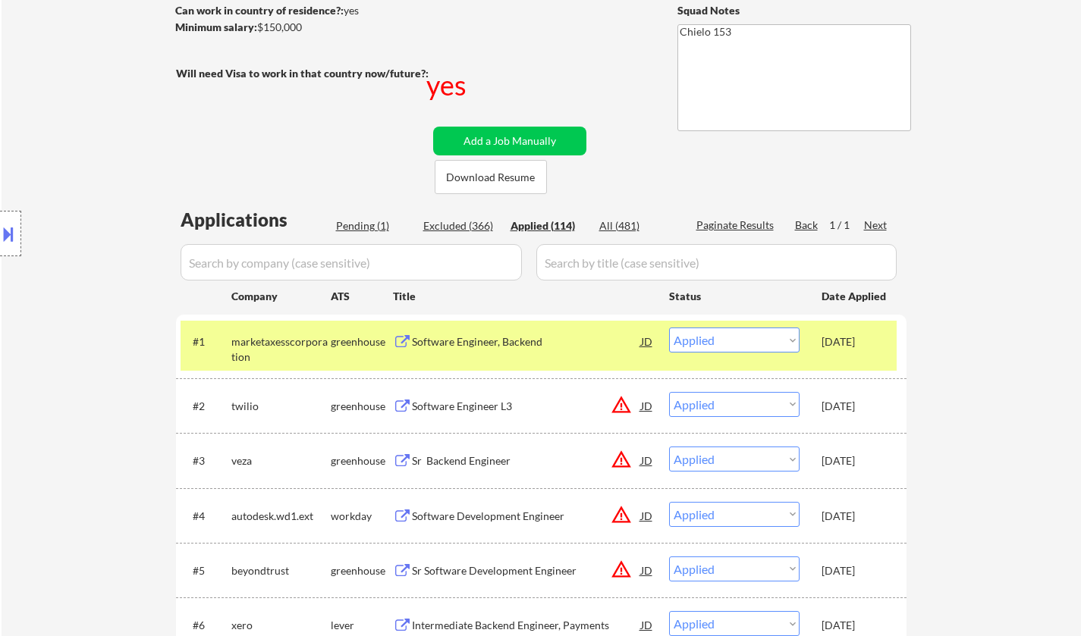
scroll to position [0, 0]
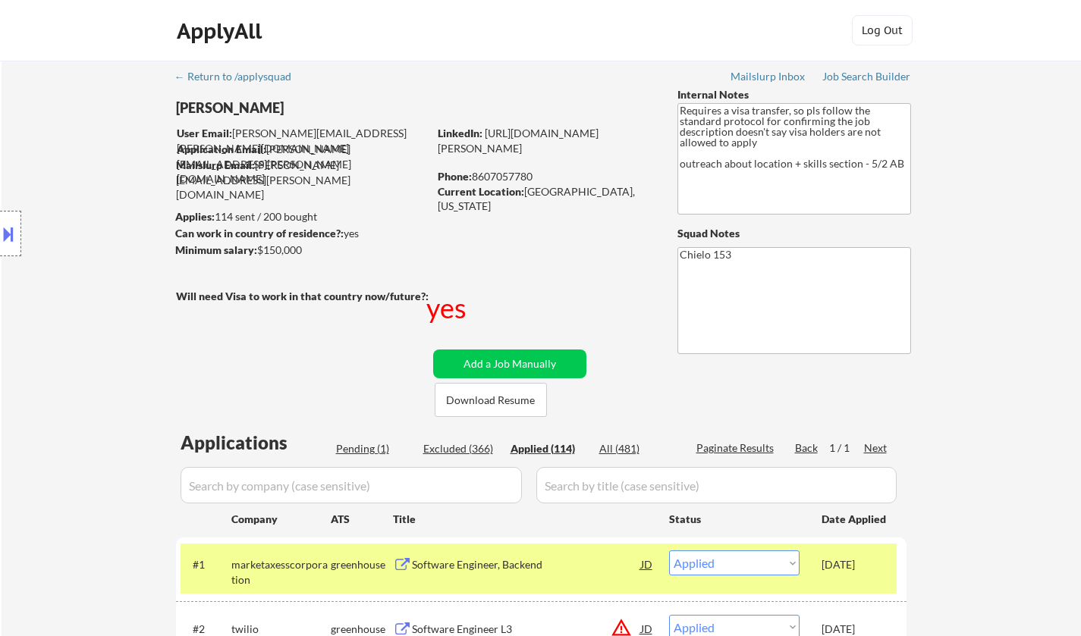
click at [360, 451] on div "Pending (1)" at bounding box center [374, 448] width 76 height 15
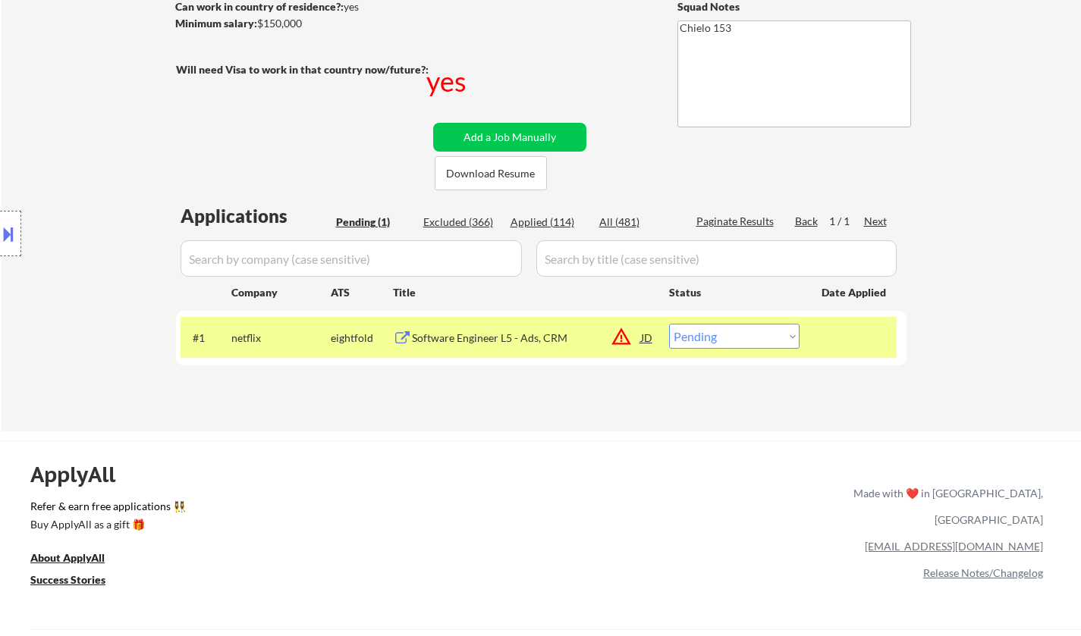
scroll to position [227, 0]
click at [773, 342] on select "Choose an option... Pending Applied Excluded (Questions) Excluded (Expired) Exc…" at bounding box center [734, 335] width 130 height 25
select select ""excluded__other_""
click at [669, 323] on select "Choose an option... Pending Applied Excluded (Questions) Excluded (Expired) Exc…" at bounding box center [734, 335] width 130 height 25
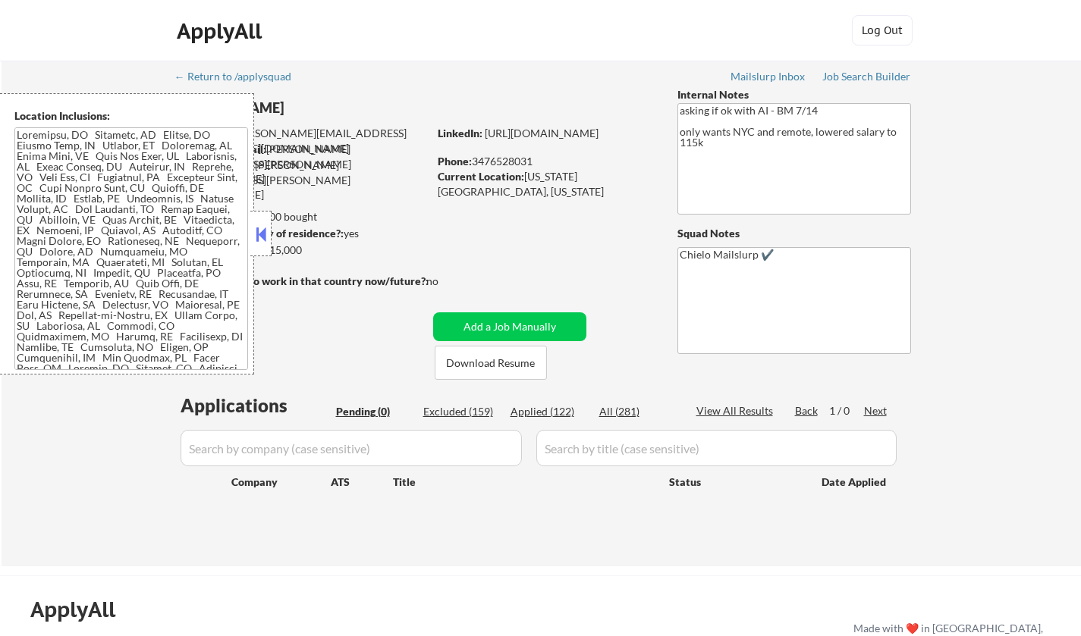
click at [268, 244] on button at bounding box center [260, 234] width 17 height 23
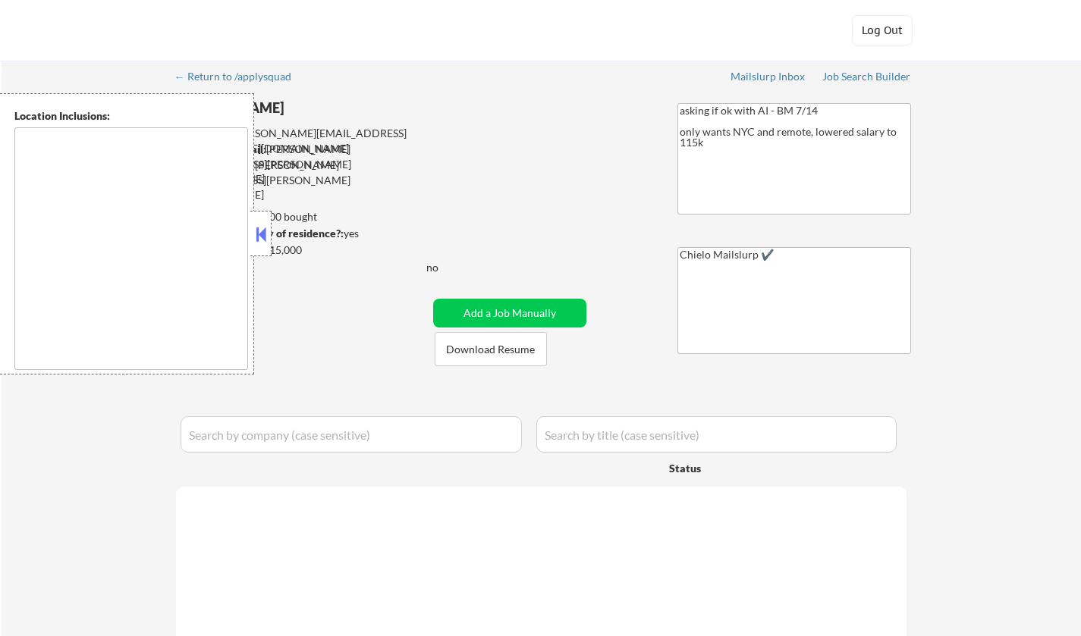
type textarea "[GEOGRAPHIC_DATA], [GEOGRAPHIC_DATA] [GEOGRAPHIC_DATA], [GEOGRAPHIC_DATA] [GEOG…"
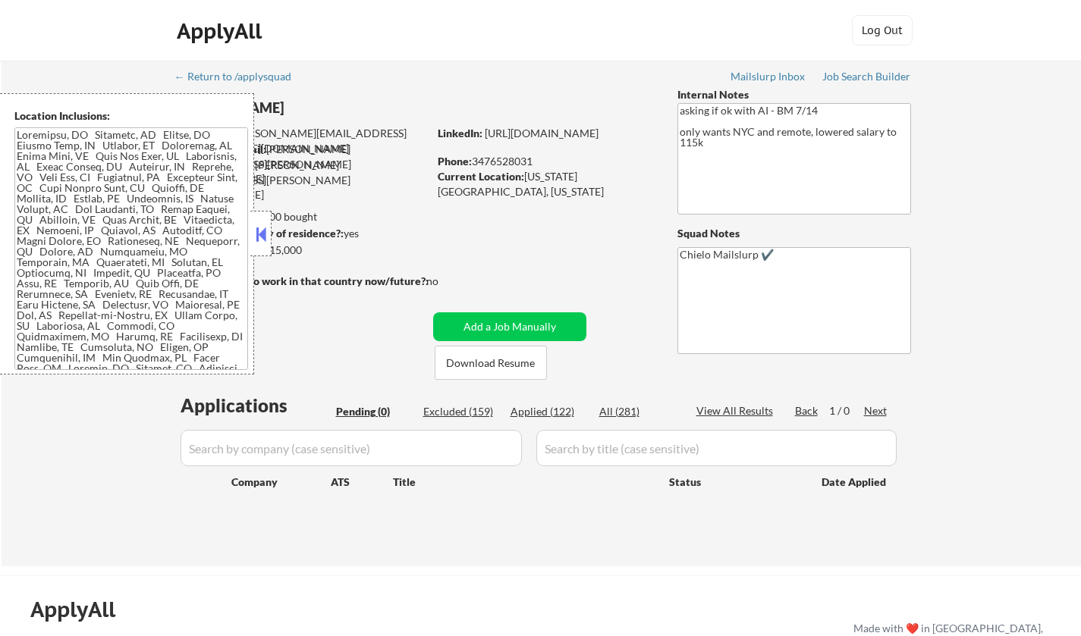
click at [255, 227] on button at bounding box center [260, 234] width 17 height 23
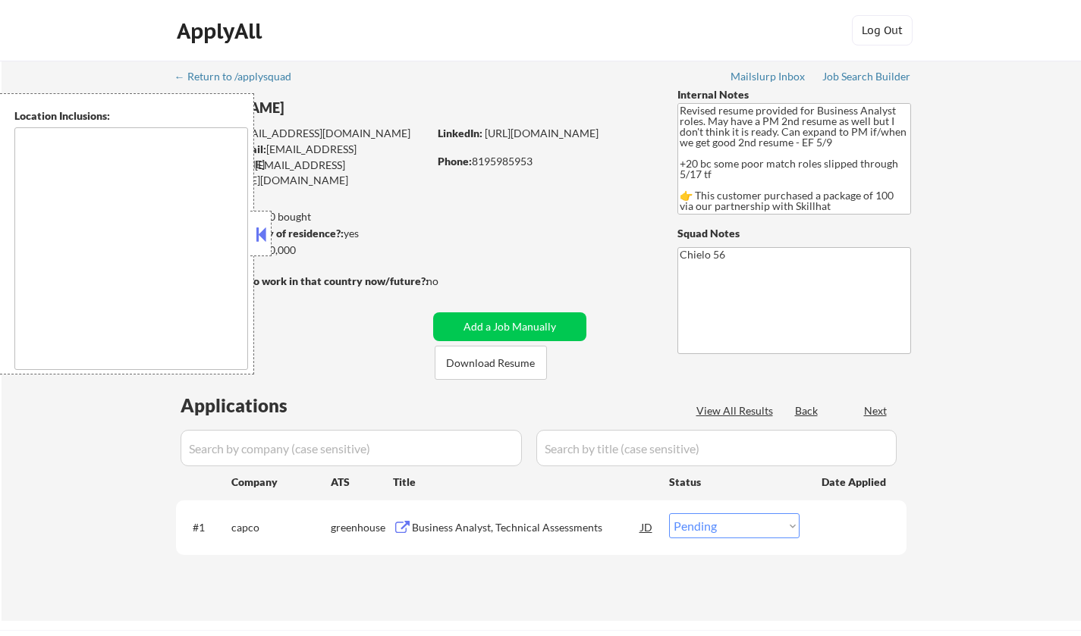
select select ""pending""
type textarea "[GEOGRAPHIC_DATA], ON [GEOGRAPHIC_DATA], [GEOGRAPHIC_DATA] [GEOGRAPHIC_DATA], O…"
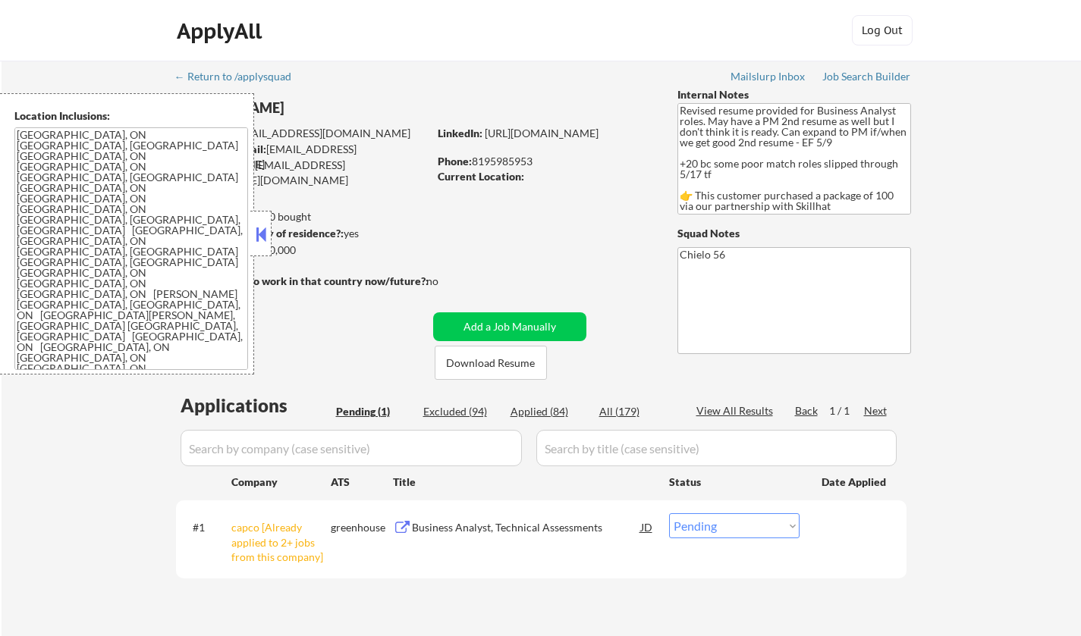
click at [256, 245] on button at bounding box center [260, 234] width 17 height 23
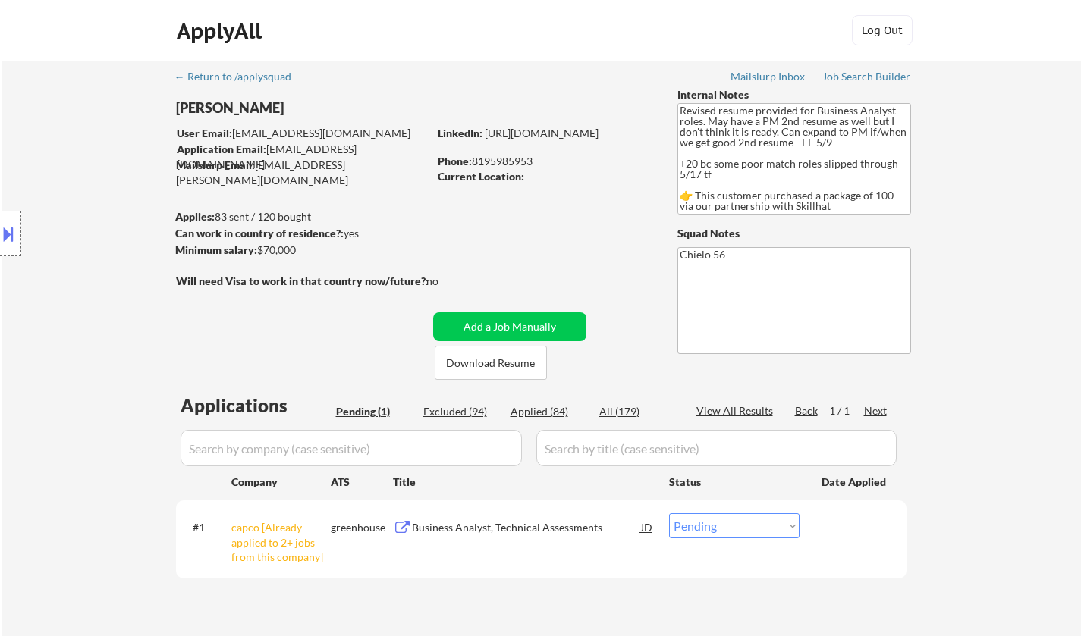
click at [719, 525] on select "Choose an option... Pending Applied Excluded (Questions) Excluded (Expired) Exc…" at bounding box center [734, 525] width 130 height 25
select select ""excluded__other_""
click at [669, 513] on select "Choose an option... Pending Applied Excluded (Questions) Excluded (Expired) Exc…" at bounding box center [734, 525] width 130 height 25
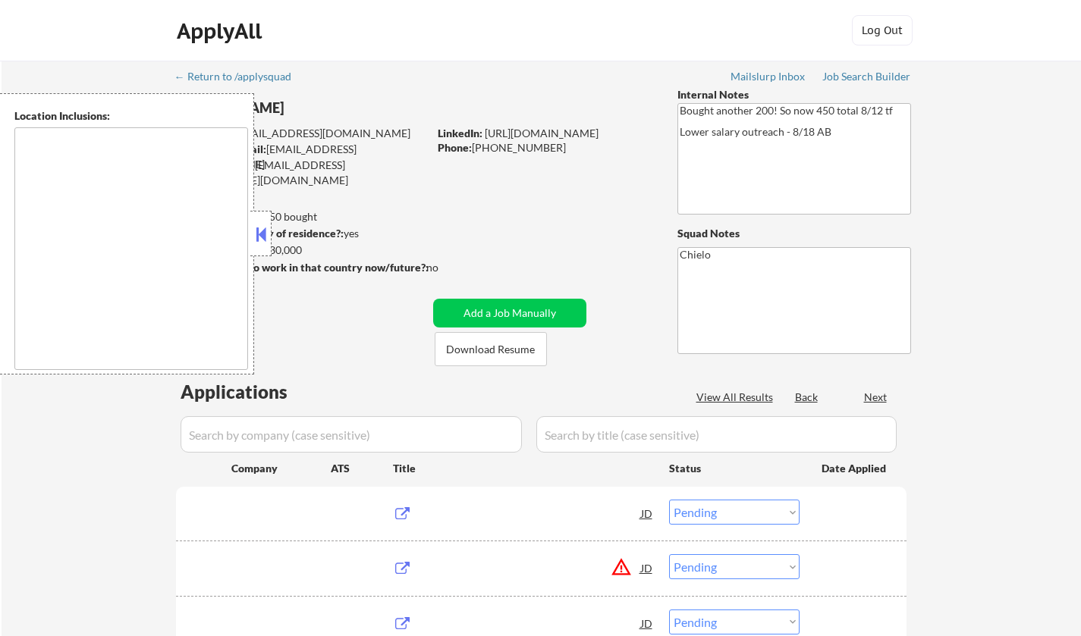
select select ""pending""
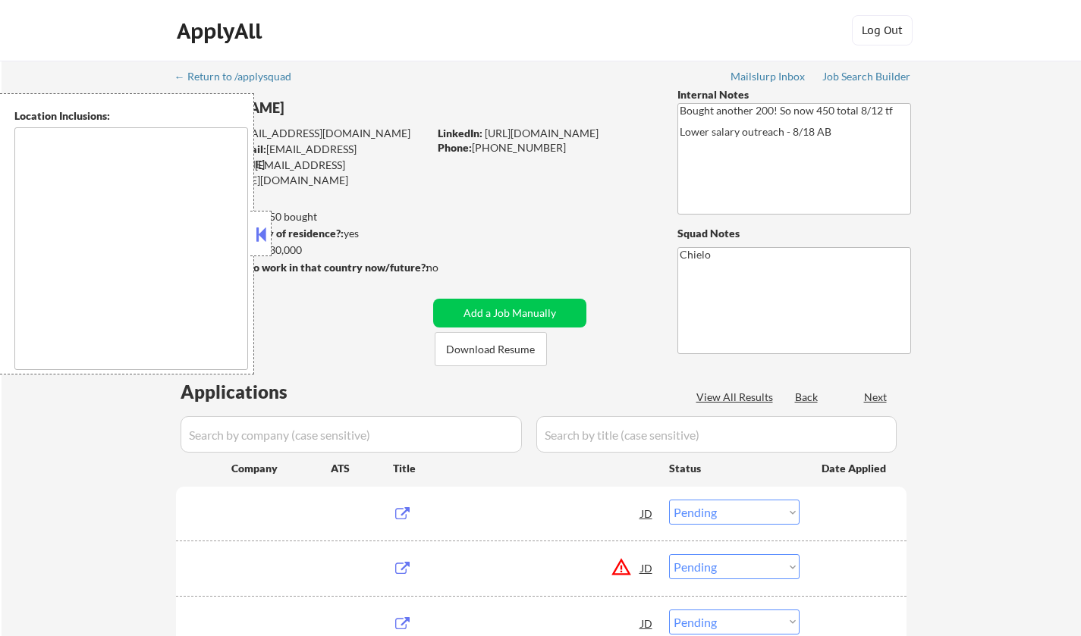
select select ""pending""
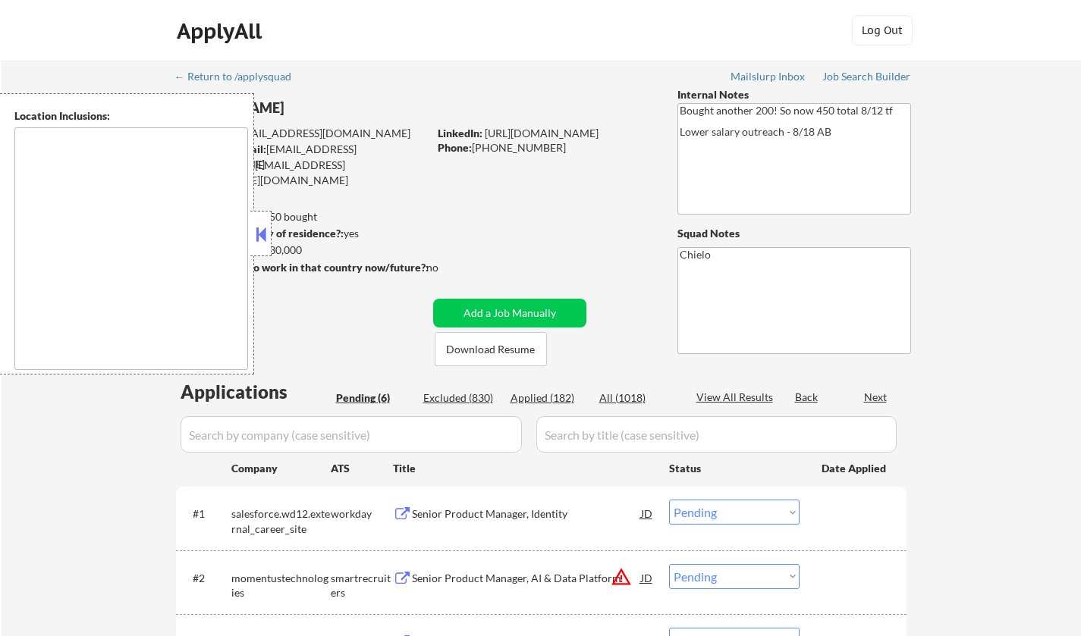
type textarea "San Francisco, CA Daly City, CA South San Francisco, CA Brisbane, CA Colma, CA …"
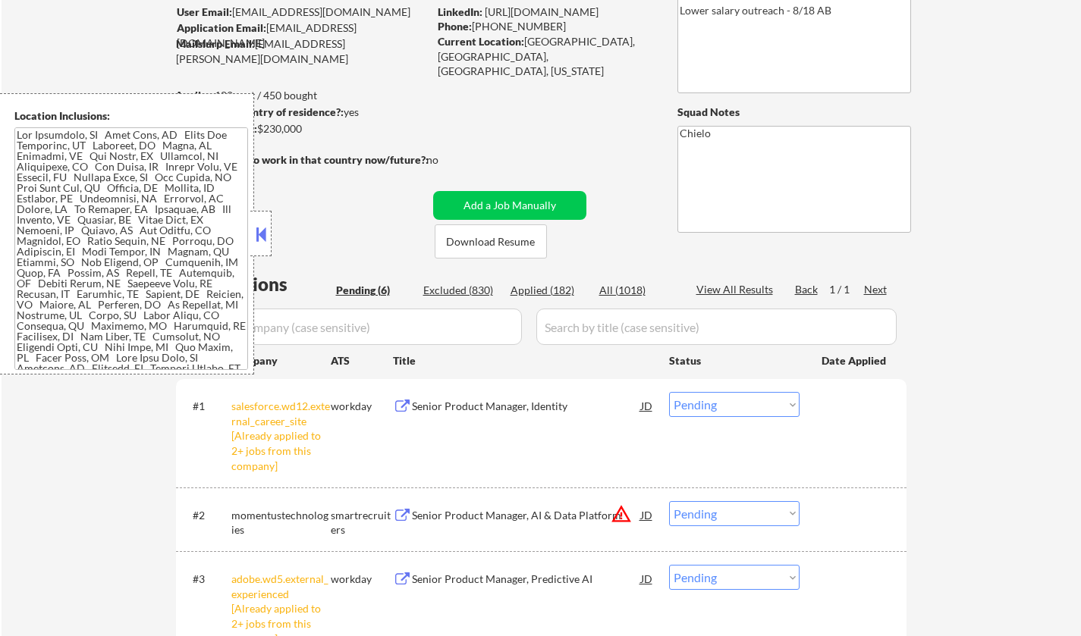
scroll to position [379, 0]
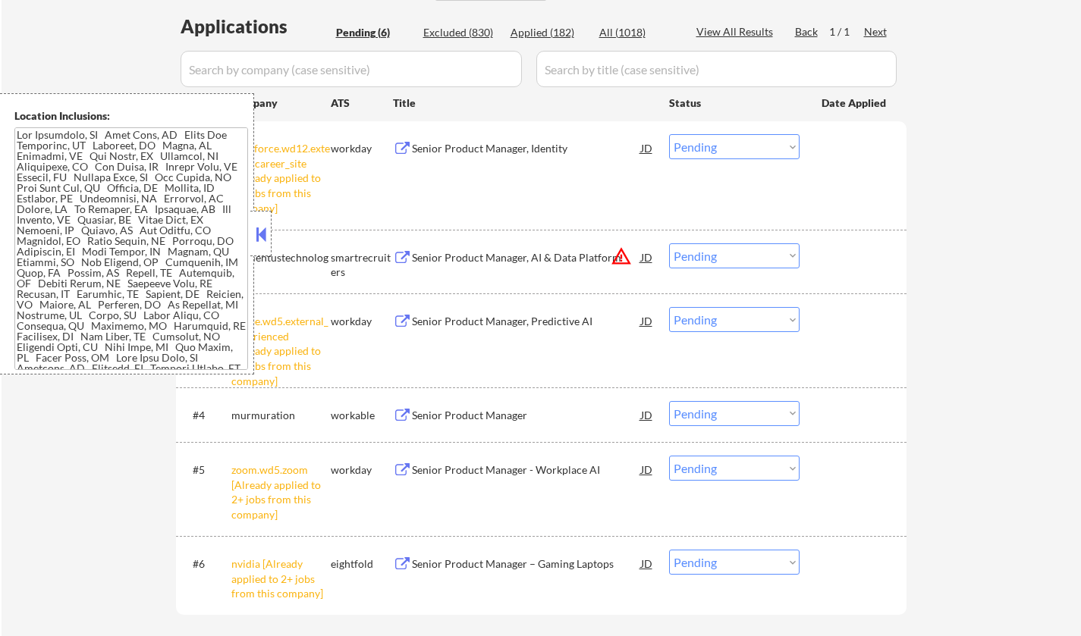
click at [264, 226] on button at bounding box center [260, 234] width 17 height 23
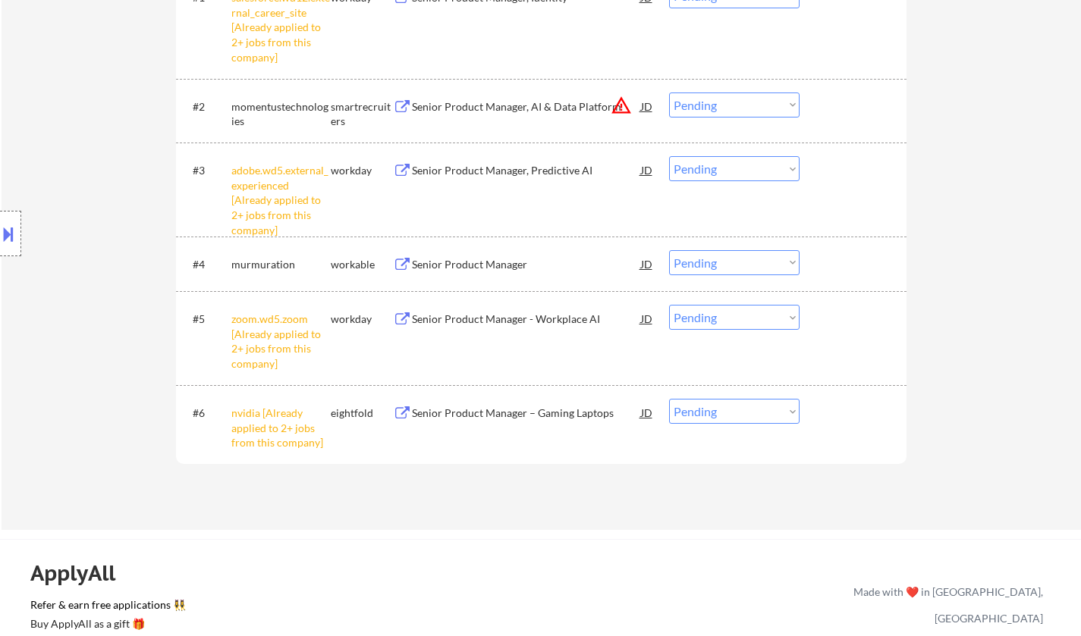
scroll to position [682, 0]
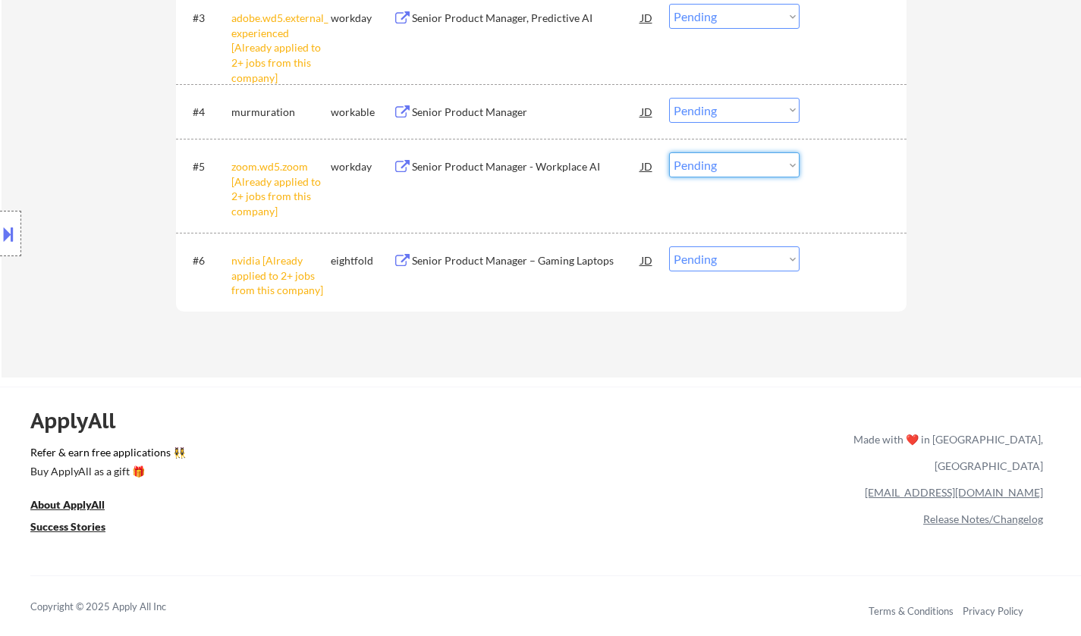
drag, startPoint x: 720, startPoint y: 168, endPoint x: 725, endPoint y: 176, distance: 9.5
click at [720, 168] on select "Choose an option... Pending Applied Excluded (Questions) Excluded (Expired) Exc…" at bounding box center [734, 164] width 130 height 25
click at [669, 152] on select "Choose an option... Pending Applied Excluded (Questions) Excluded (Expired) Exc…" at bounding box center [734, 164] width 130 height 25
click at [768, 256] on select "Choose an option... Pending Applied Excluded (Questions) Excluded (Expired) Exc…" at bounding box center [734, 258] width 130 height 25
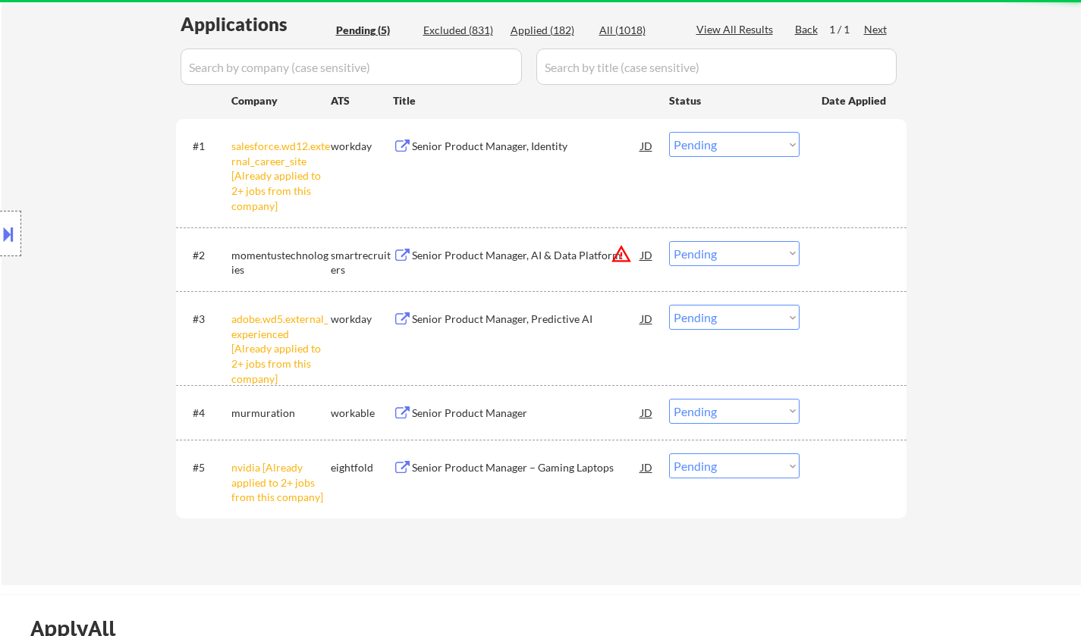
scroll to position [379, 0]
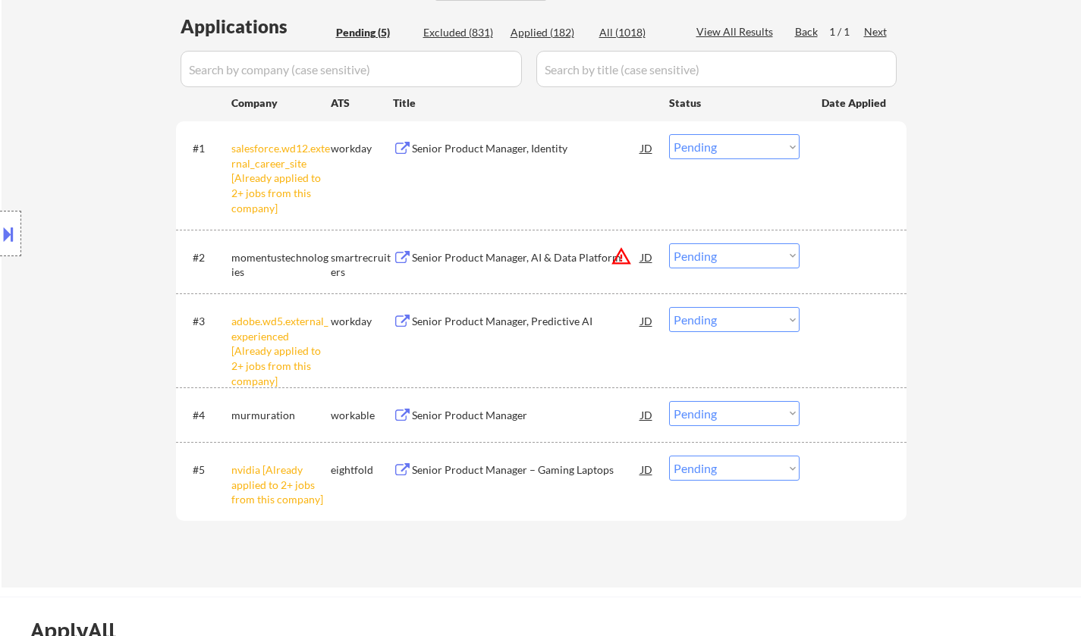
click at [745, 469] on select "Choose an option... Pending Applied Excluded (Questions) Excluded (Expired) Exc…" at bounding box center [734, 468] width 130 height 25
select select ""excluded__other_""
click at [669, 456] on select "Choose an option... Pending Applied Excluded (Questions) Excluded (Expired) Exc…" at bounding box center [734, 468] width 130 height 25
drag, startPoint x: 748, startPoint y: 318, endPoint x: 751, endPoint y: 328, distance: 10.3
click at [748, 318] on select "Choose an option... Pending Applied Excluded (Questions) Excluded (Expired) Exc…" at bounding box center [734, 319] width 130 height 25
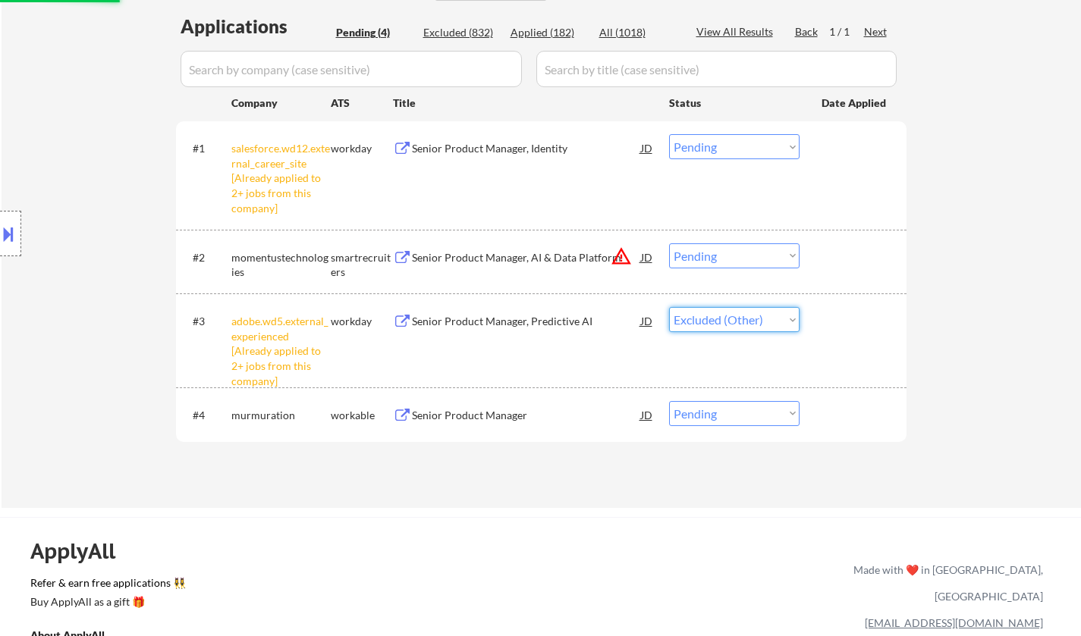
click at [669, 307] on select "Choose an option... Pending Applied Excluded (Questions) Excluded (Expired) Exc…" at bounding box center [734, 319] width 130 height 25
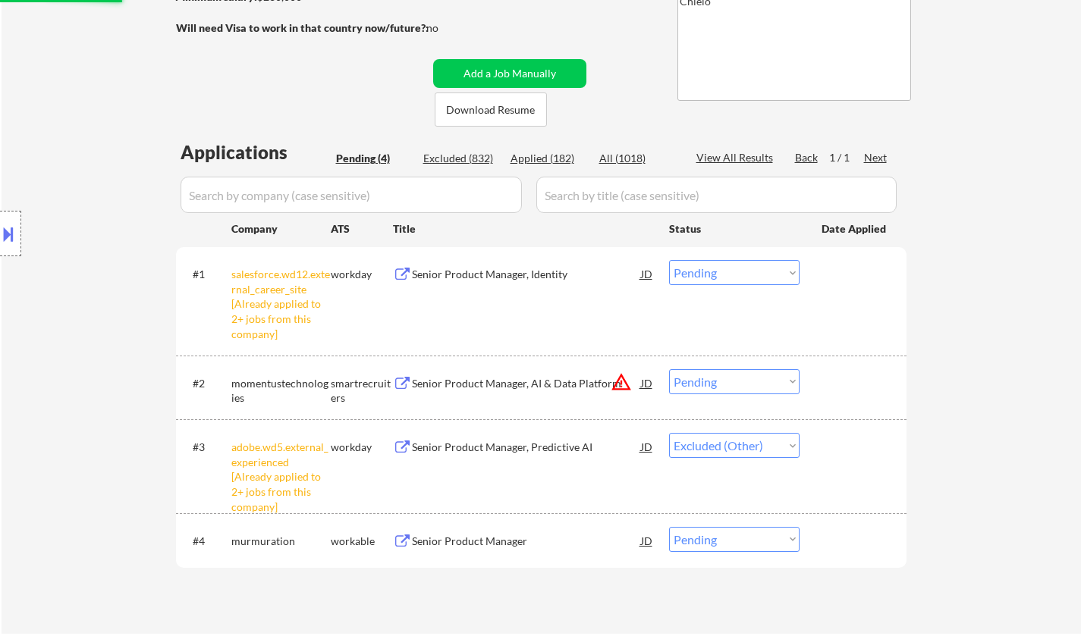
scroll to position [227, 0]
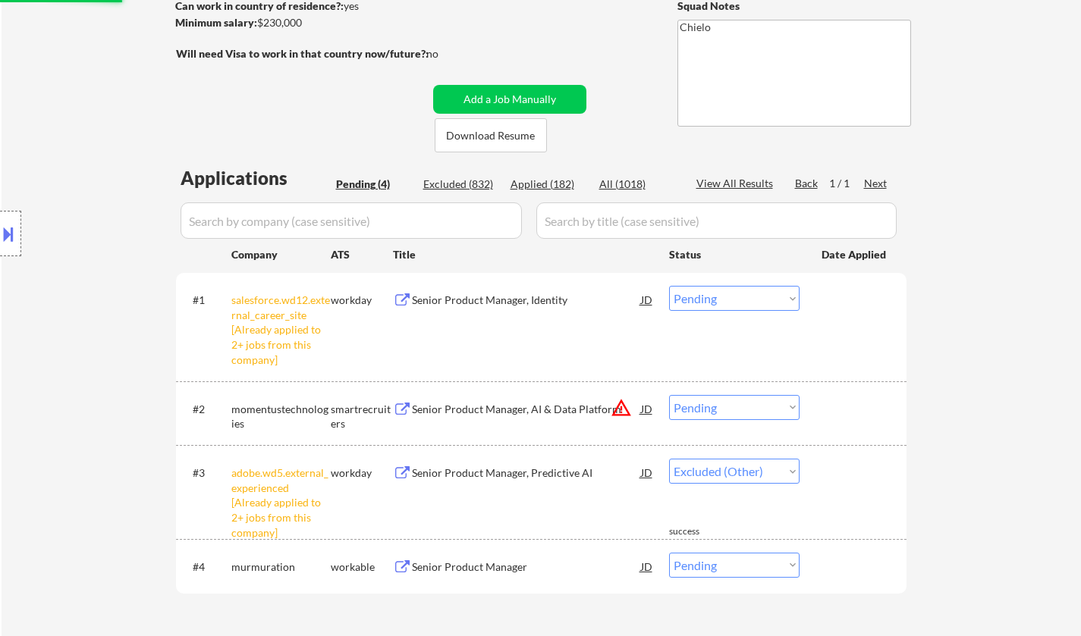
select select ""pending""
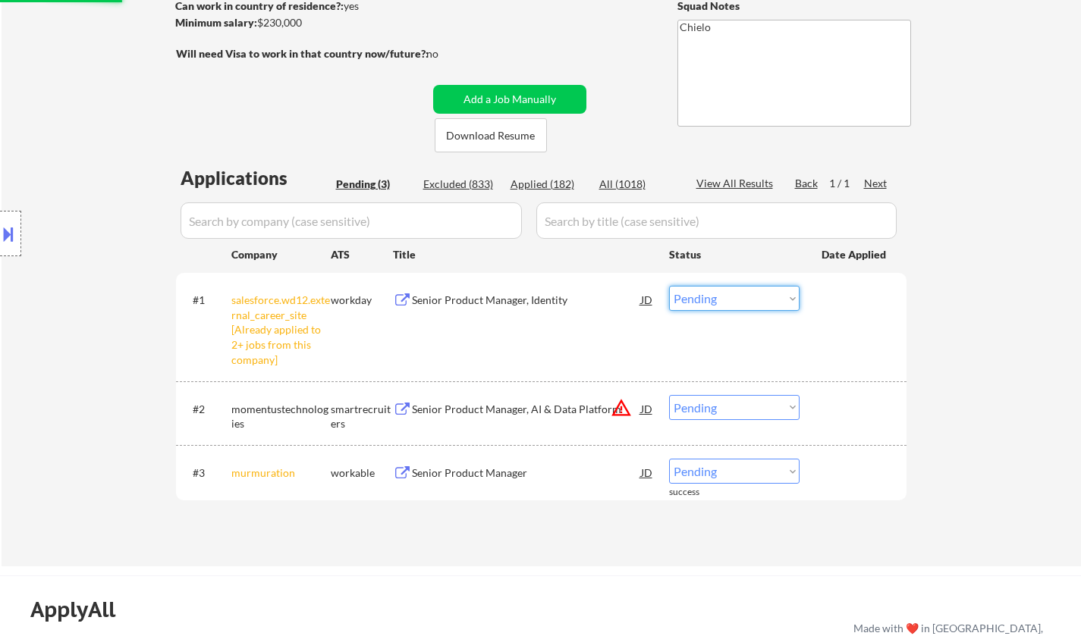
click at [742, 301] on select "Choose an option... Pending Applied Excluded (Questions) Excluded (Expired) Exc…" at bounding box center [734, 298] width 130 height 25
click at [669, 286] on select "Choose an option... Pending Applied Excluded (Questions) Excluded (Expired) Exc…" at bounding box center [734, 298] width 130 height 25
click at [0, 224] on button at bounding box center [8, 233] width 17 height 25
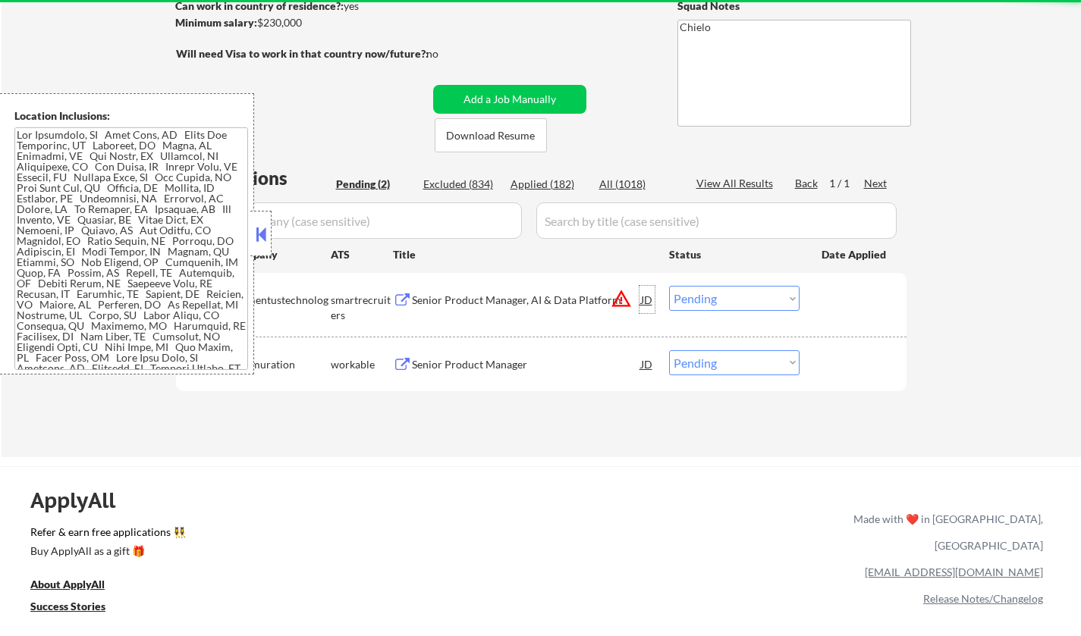
click at [639, 302] on div "JD" at bounding box center [646, 299] width 15 height 27
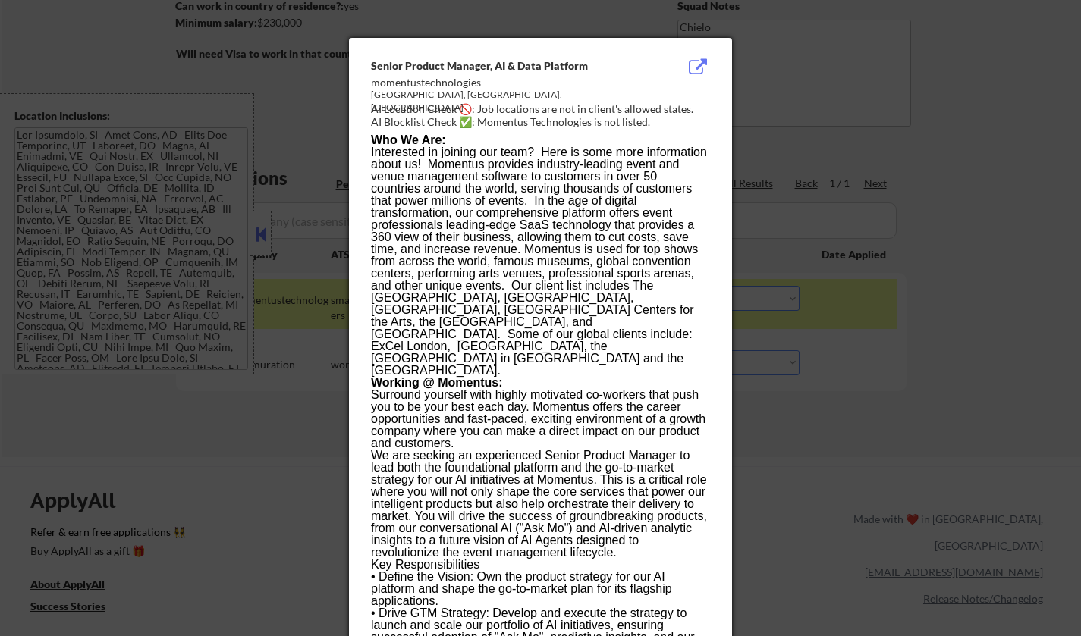
click at [946, 390] on div at bounding box center [540, 318] width 1081 height 636
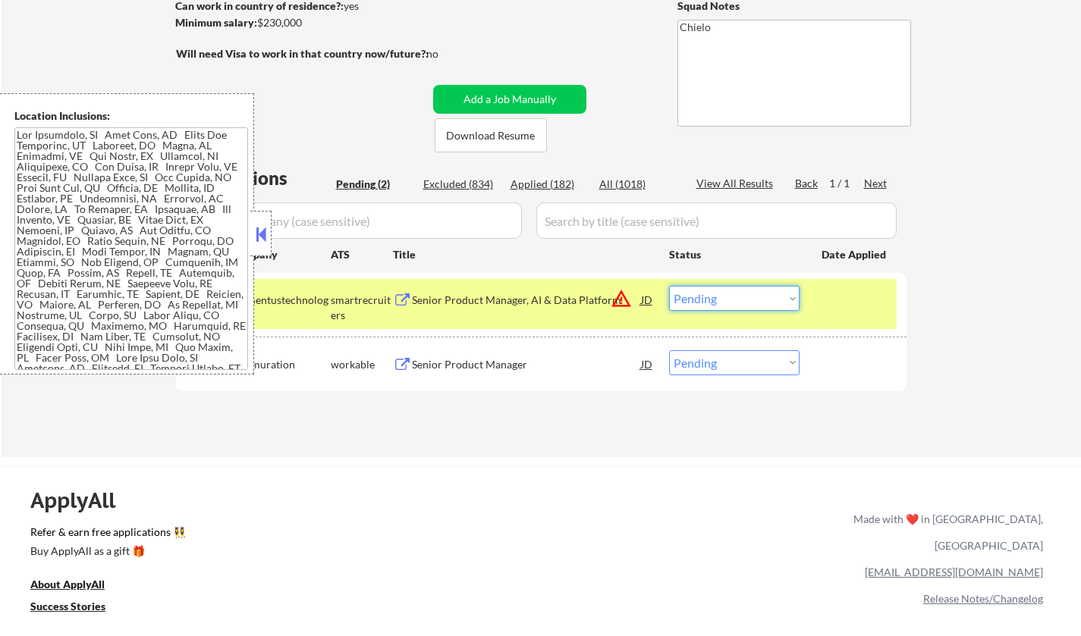
drag, startPoint x: 734, startPoint y: 294, endPoint x: 740, endPoint y: 308, distance: 14.9
click at [733, 294] on select "Choose an option... Pending Applied Excluded (Questions) Excluded (Expired) Exc…" at bounding box center [734, 298] width 130 height 25
click at [669, 286] on select "Choose an option... Pending Applied Excluded (Questions) Excluded (Expired) Exc…" at bounding box center [734, 298] width 130 height 25
click at [252, 240] on button at bounding box center [260, 234] width 17 height 23
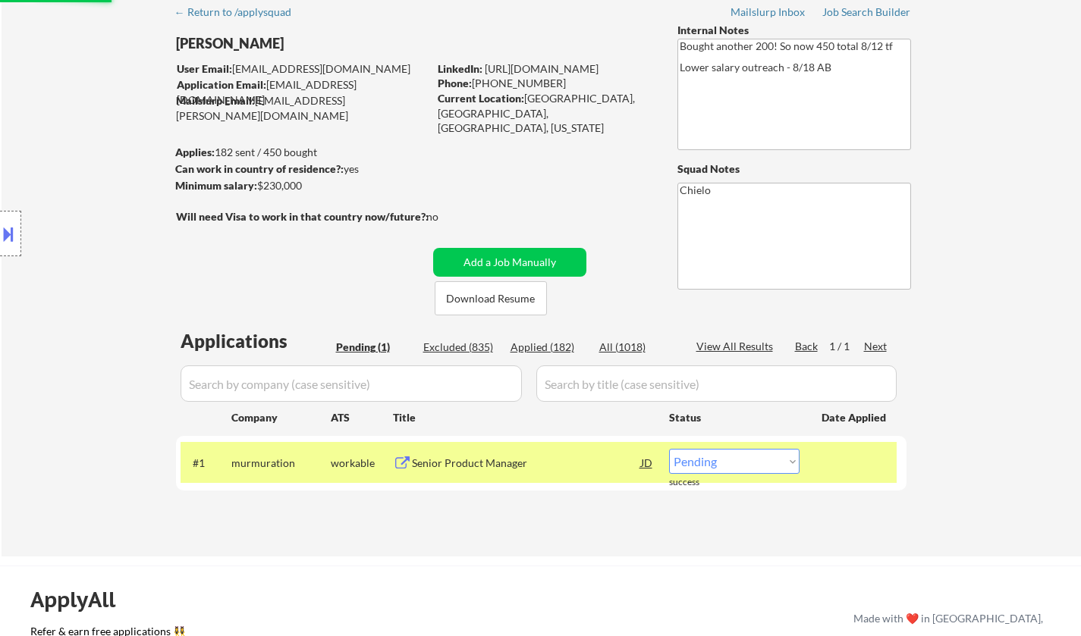
scroll to position [0, 0]
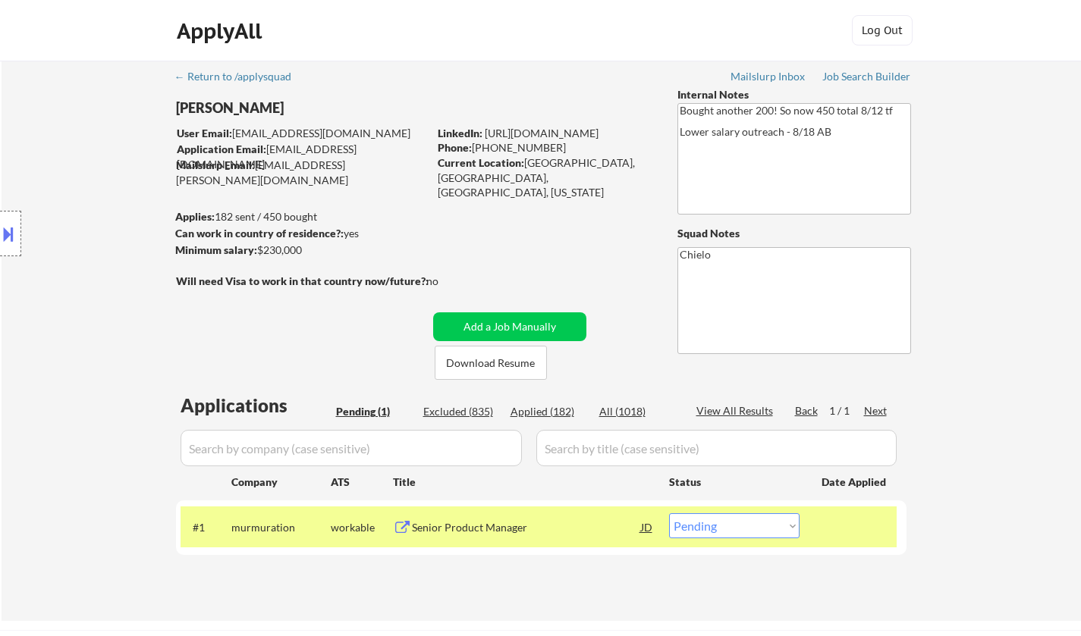
click at [476, 524] on div "Senior Product Manager" at bounding box center [526, 527] width 229 height 15
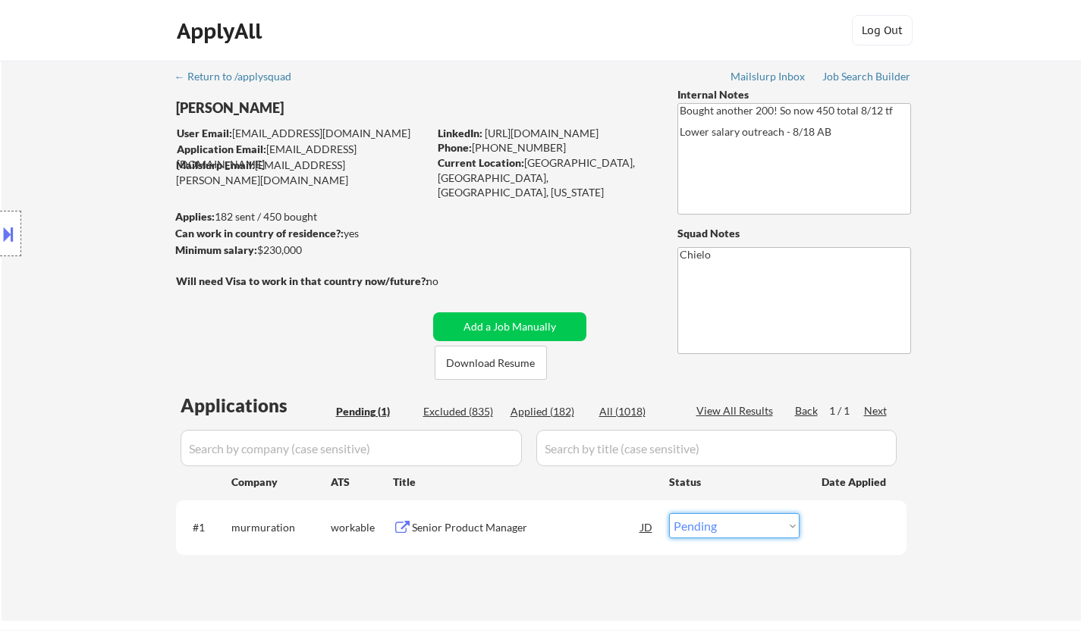
drag, startPoint x: 729, startPoint y: 530, endPoint x: 744, endPoint y: 530, distance: 14.4
click at [729, 530] on select "Choose an option... Pending Applied Excluded (Questions) Excluded (Expired) Exc…" at bounding box center [734, 525] width 130 height 25
select select ""excluded__salary_""
click at [669, 513] on select "Choose an option... Pending Applied Excluded (Questions) Excluded (Expired) Exc…" at bounding box center [734, 525] width 130 height 25
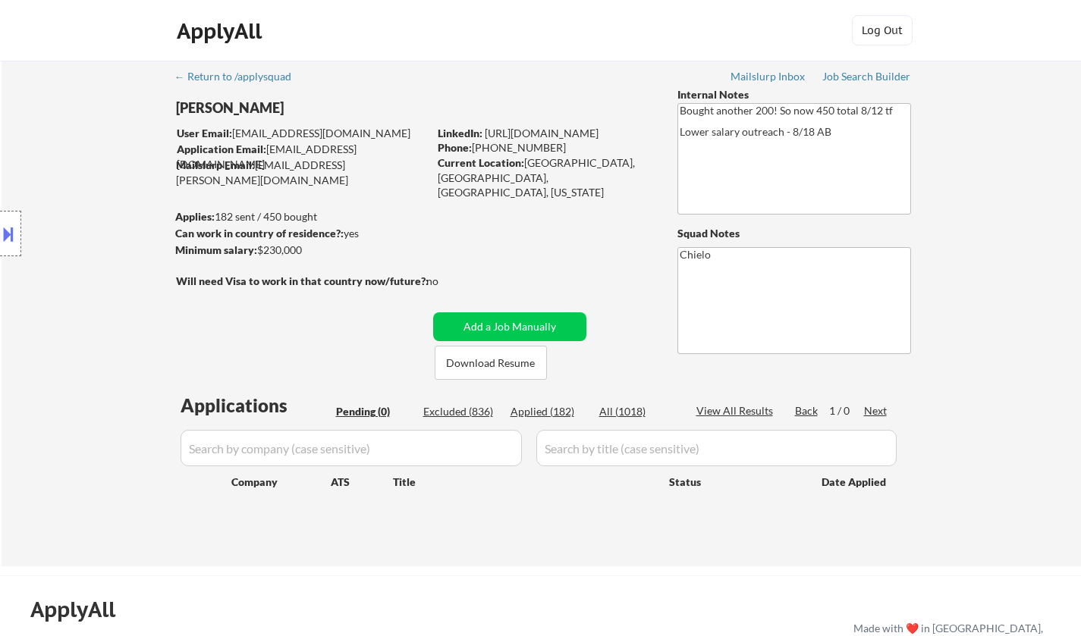
click at [461, 409] on div "Excluded (836)" at bounding box center [461, 411] width 76 height 15
select select ""excluded__salary_""
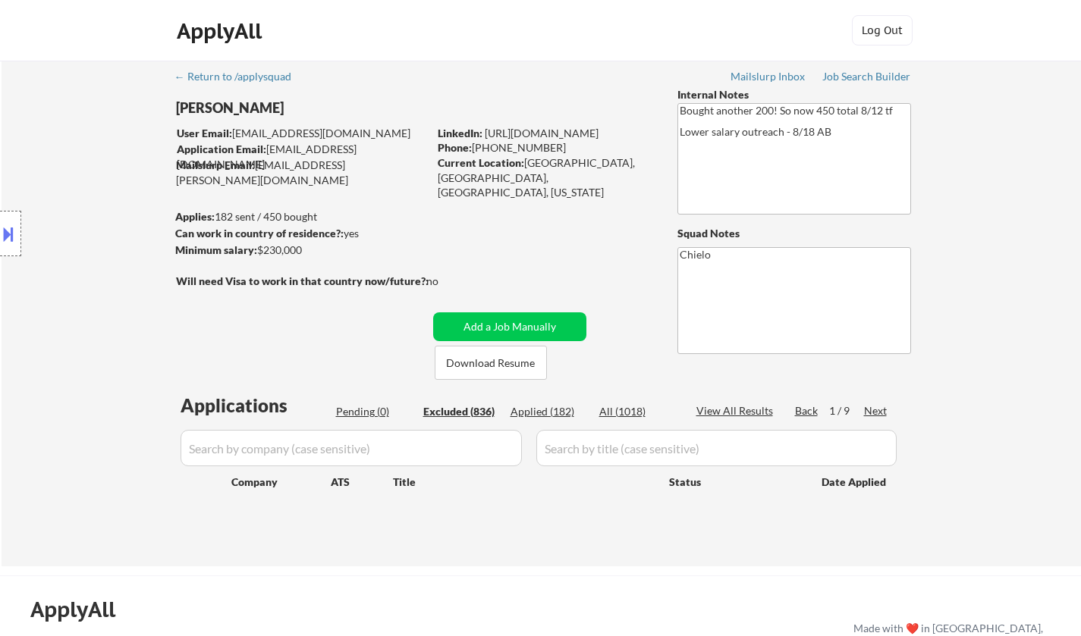
select select ""excluded__other_""
select select ""excluded__salary_""
select select ""excluded__location_""
select select ""excluded__salary_""
select select ""excluded__expired_""
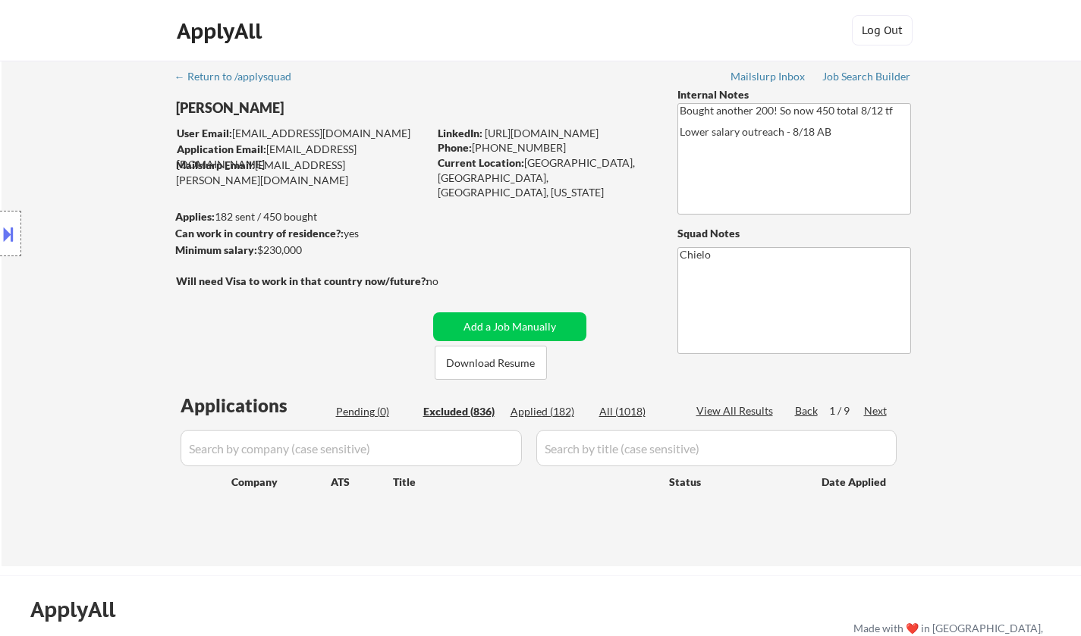
select select ""excluded__salary_""
select select ""excluded__other_""
select select ""excluded""
select select ""excluded__salary_""
select select ""excluded__expired_""
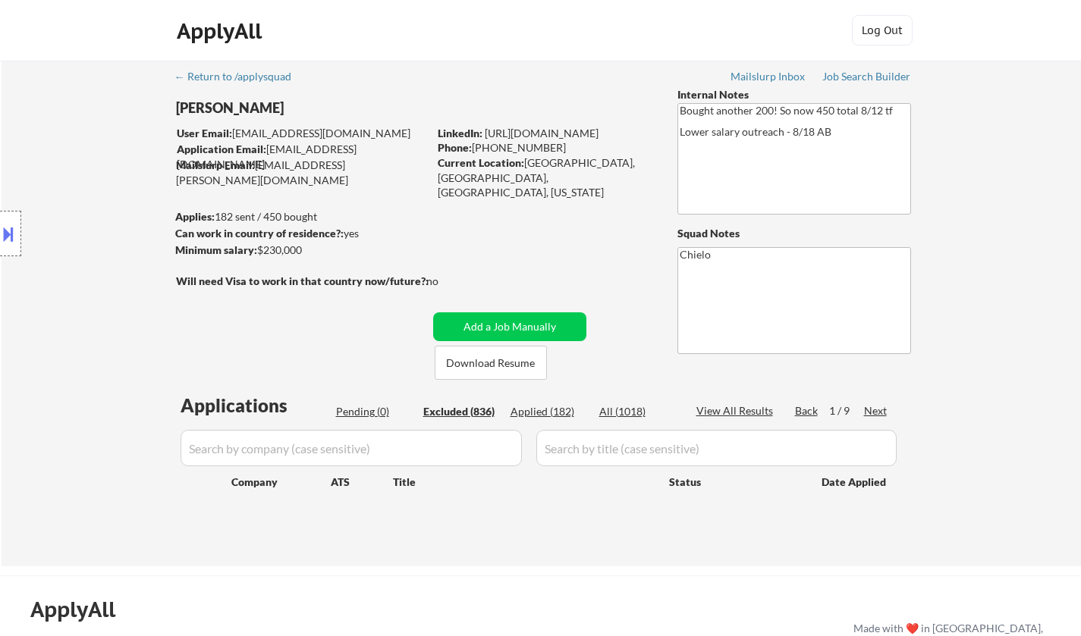
select select ""excluded__other_""
select select ""excluded__salary_""
select select ""excluded__location_""
select select ""excluded__bad_match_""
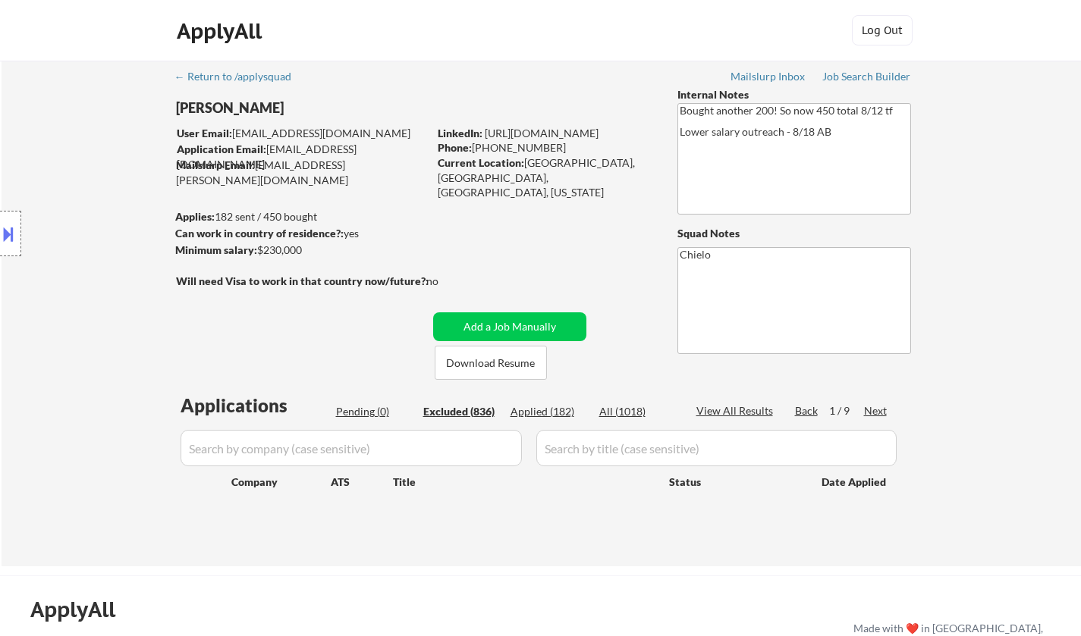
select select ""excluded""
select select ""excluded__salary_""
select select ""excluded__bad_match_""
select select ""excluded__salary_""
select select ""excluded__bad_match_""
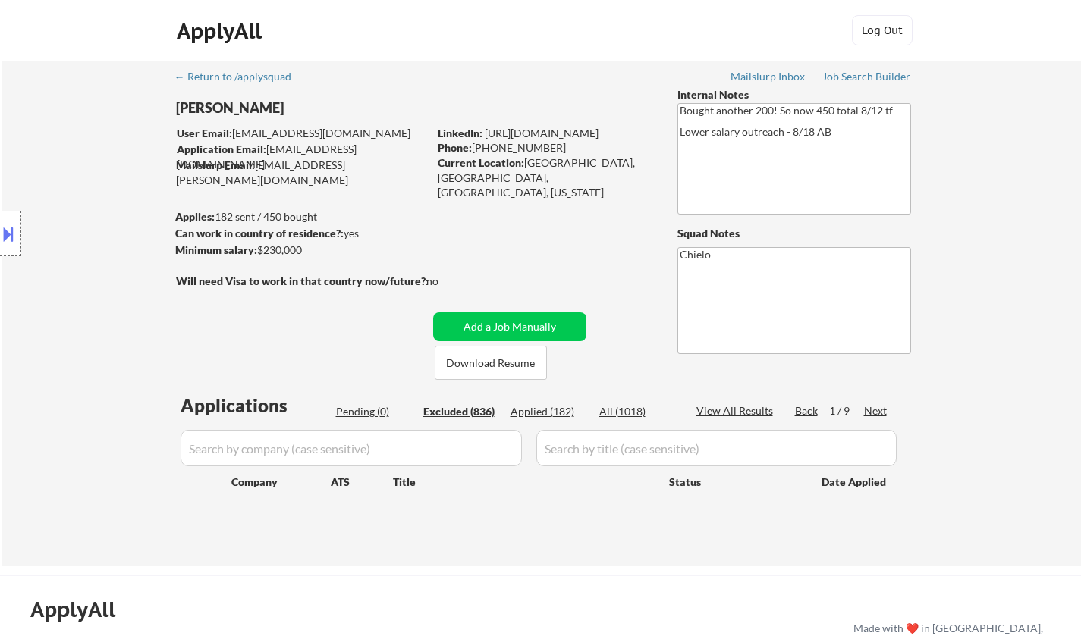
select select ""excluded""
select select ""excluded__salary_""
select select ""excluded__bad_match_""
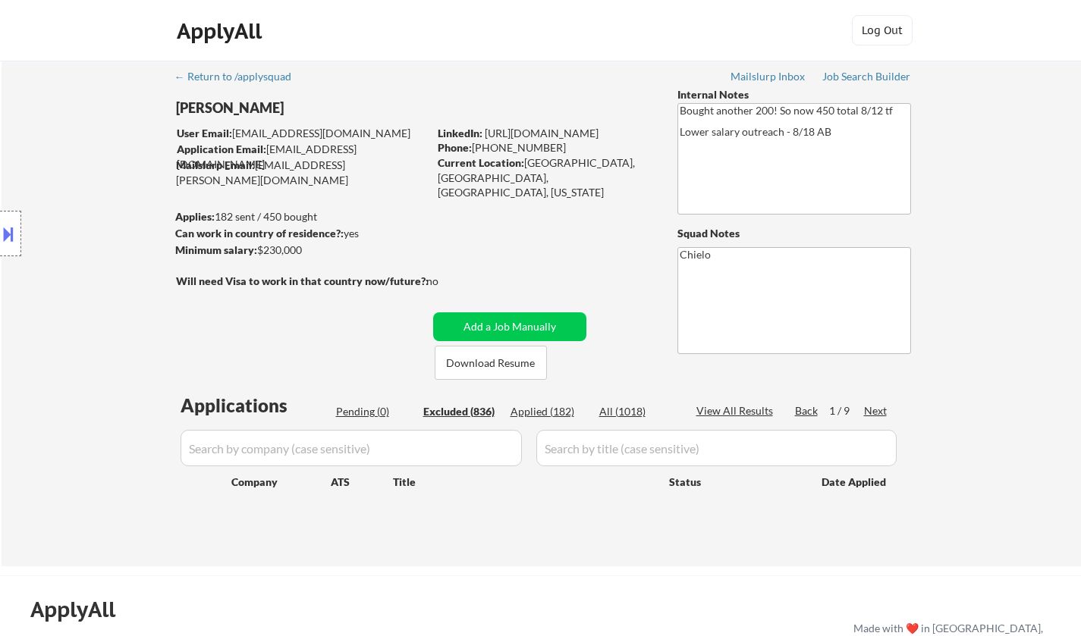
select select ""excluded__other_""
select select ""excluded__bad_match_""
select select ""excluded__salary_""
select select ""excluded__other_""
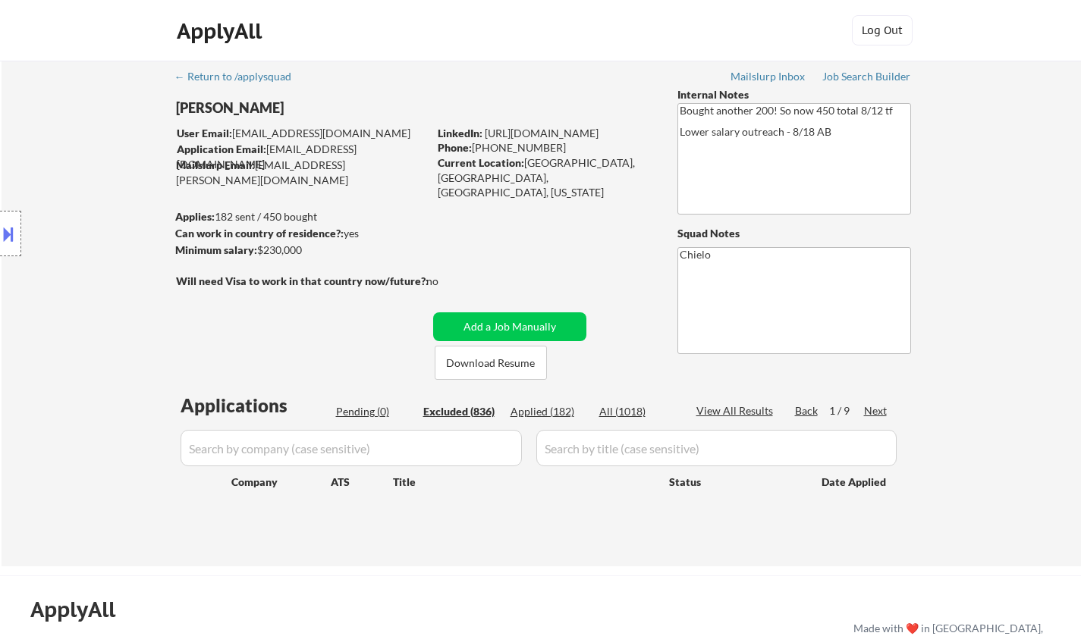
select select ""excluded""
select select ""excluded__other_""
select select ""excluded__salary_""
select select ""excluded""
select select ""excluded__other_""
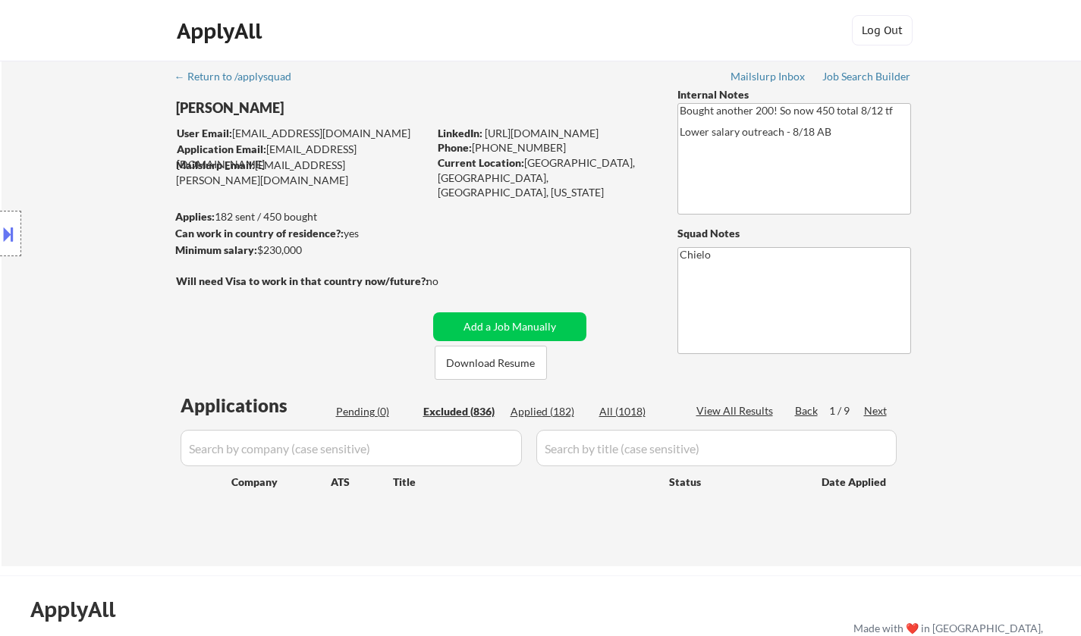
select select ""excluded__salary_""
select select ""excluded__other_""
select select ""excluded__salary_""
select select ""excluded""
select select ""excluded__salary_""
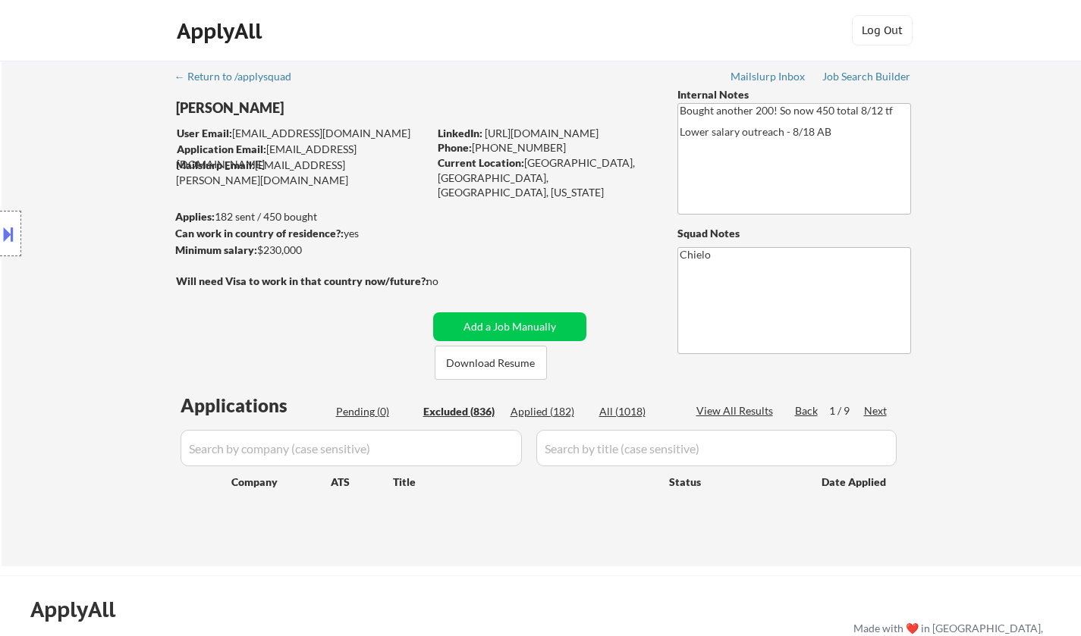
select select ""excluded__expired_""
select select ""excluded__bad_match_""
select select ""excluded__salary_""
select select ""excluded__other_""
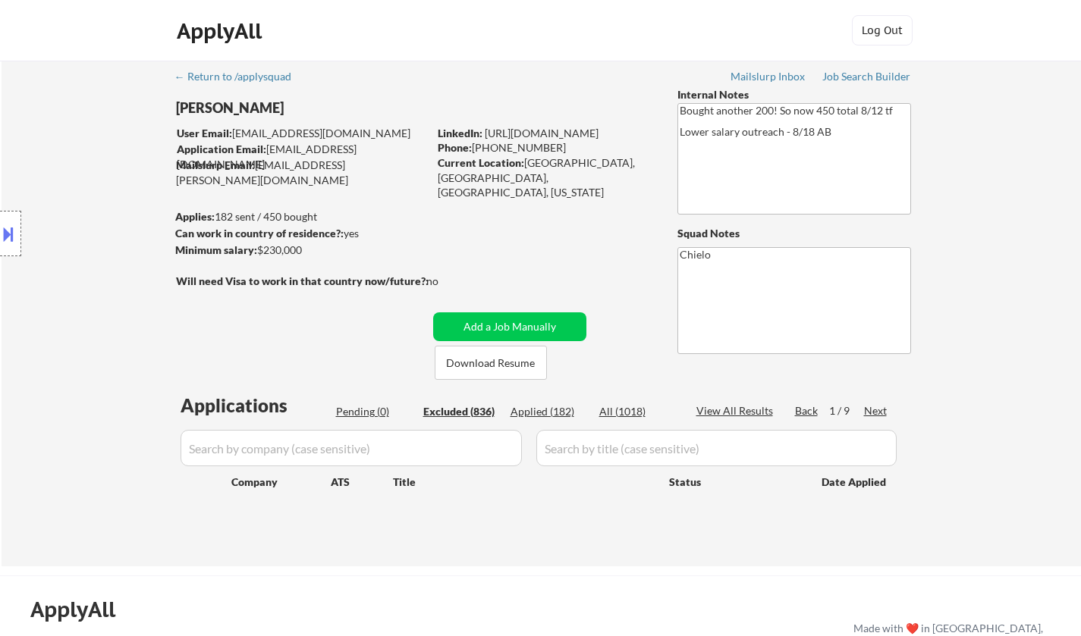
select select ""excluded__salary_""
select select ""excluded__expired_""
select select ""excluded__salary_""
select select ""excluded__expired_""
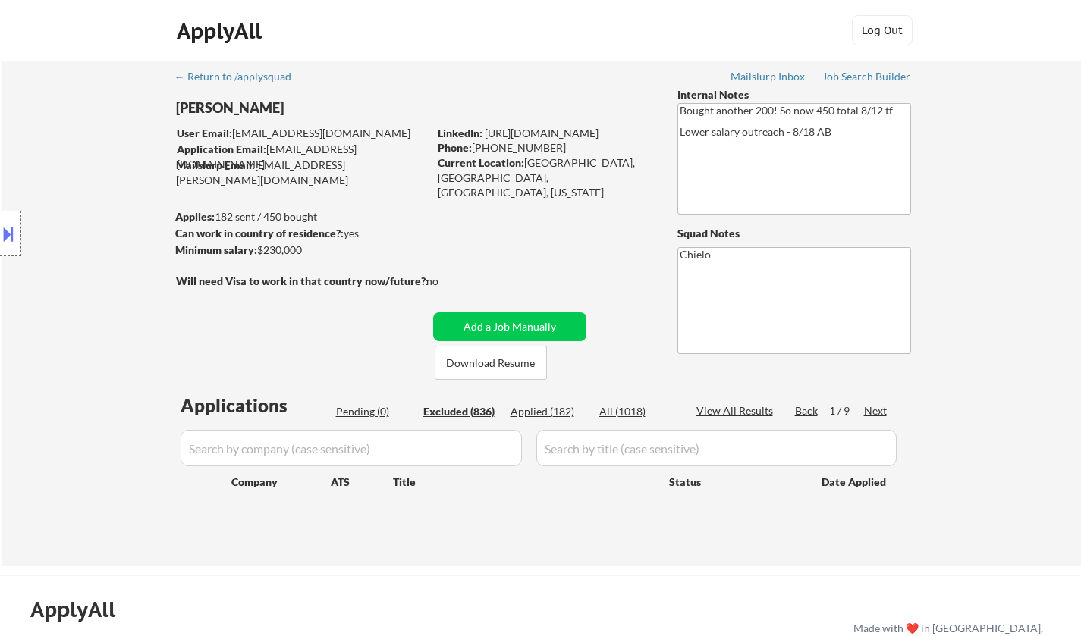
select select ""excluded__other_""
select select ""excluded__salary_""
select select ""excluded__other_""
select select ""excluded""
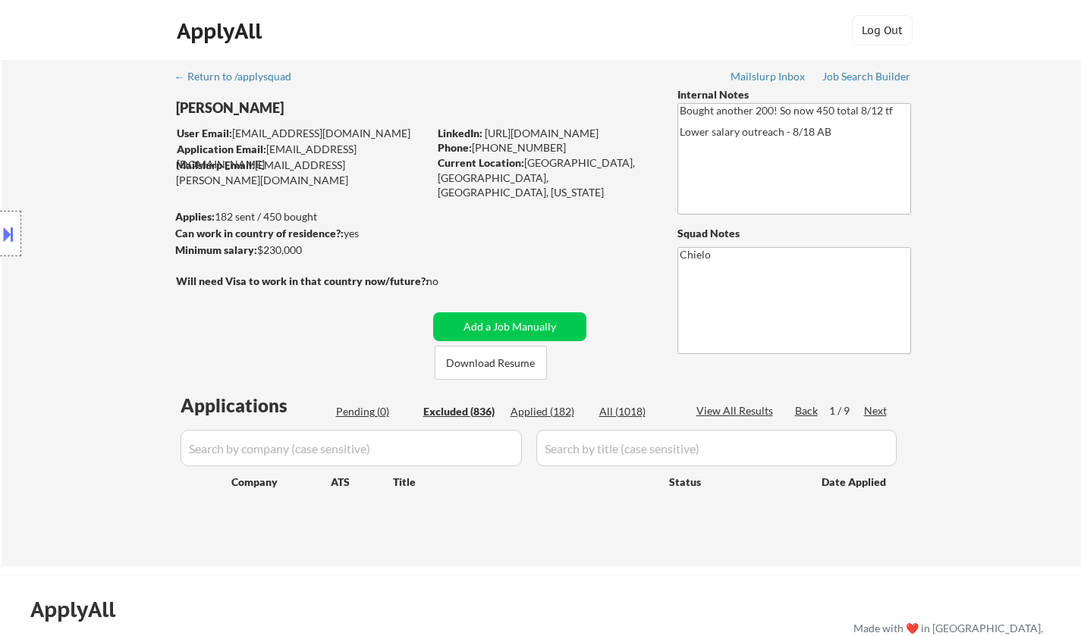
select select ""excluded__salary_""
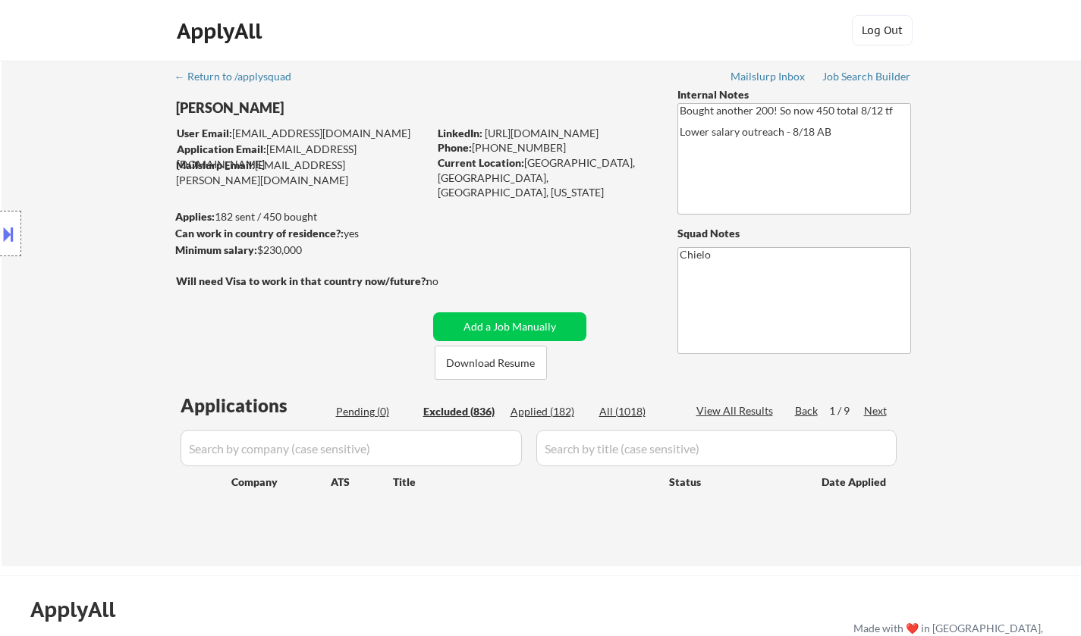
select select ""excluded__other_""
select select ""excluded__expired_""
select select ""excluded__salary_""
select select ""excluded__expired_""
select select ""excluded__location_""
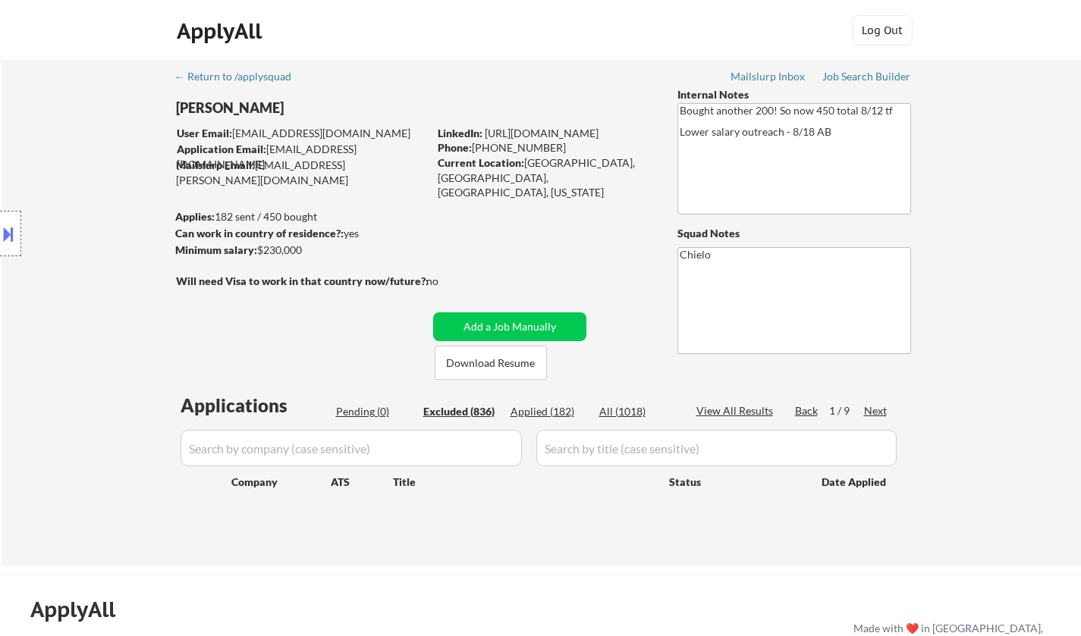
select select ""excluded__salary_""
select select ""excluded__other_""
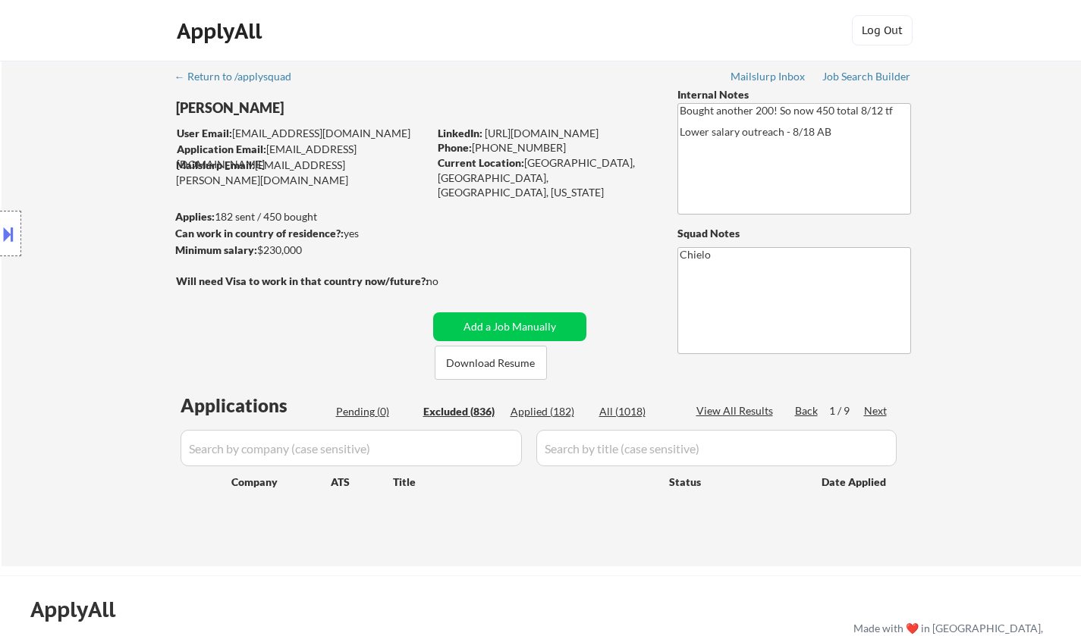
select select ""excluded__salary_""
select select ""excluded__other_""
select select ""excluded__location_""
select select ""excluded__other_""
select select ""excluded__salary_""
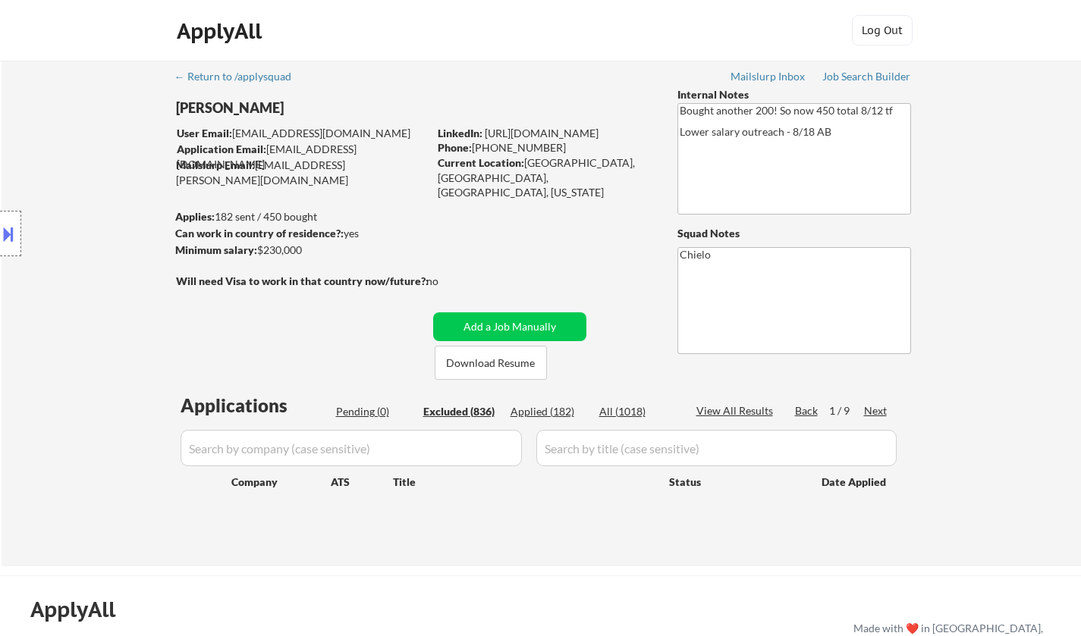
select select ""excluded__location_""
select select ""excluded__other_""
select select ""excluded__salary_""
select select ""excluded__location_""
select select ""excluded__bad_match_""
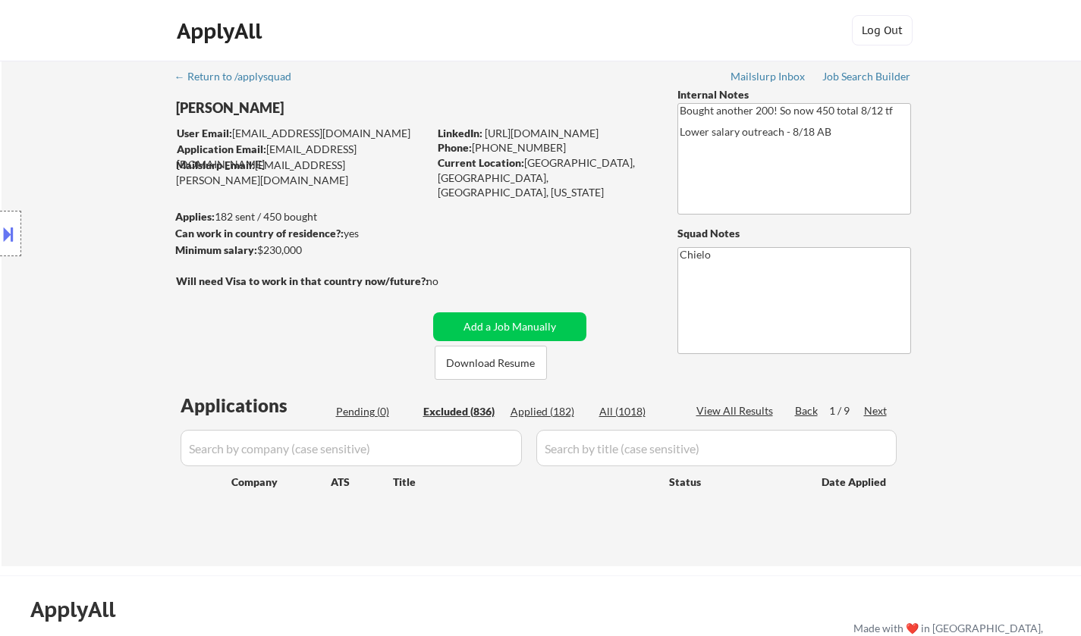
select select ""excluded__salary_""
select select ""excluded__other_""
select select ""excluded__salary_""
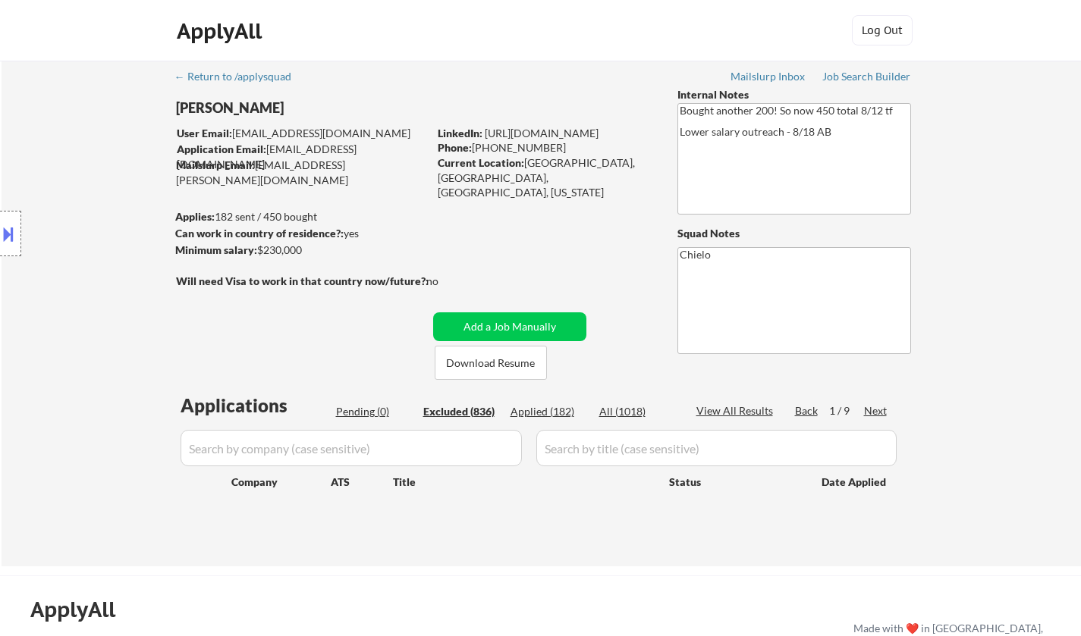
select select ""excluded__bad_match_""
select select ""excluded__salary_""
select select ""excluded__expired_""
select select ""excluded__salary_""
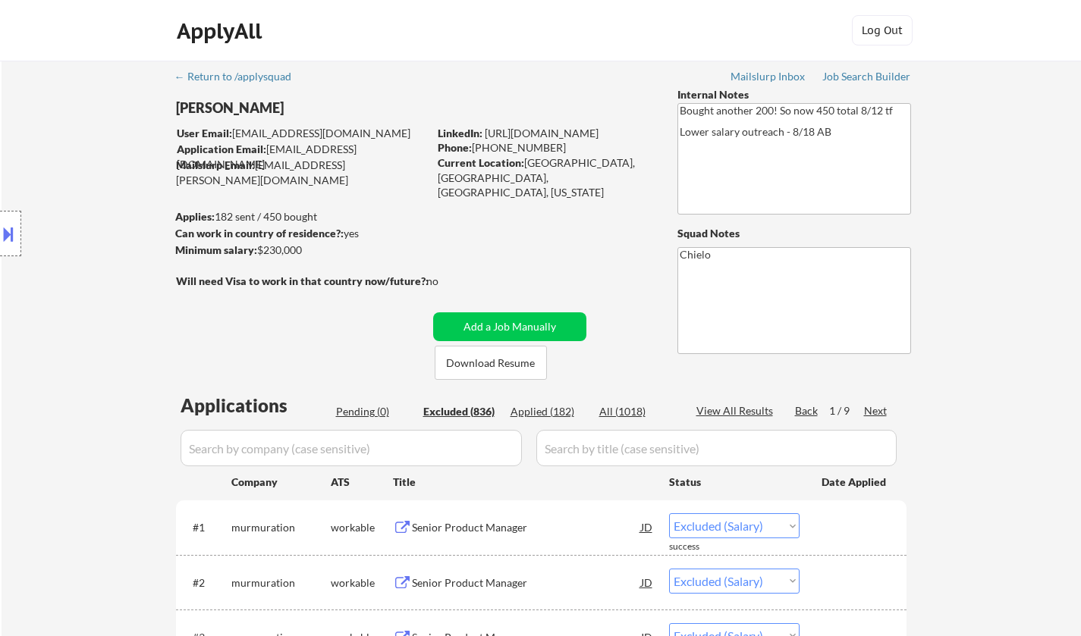
select select ""excluded__bad_match_""
select select ""excluded__expired_""
select select ""excluded__other_""
select select ""excluded__salary_""
select select ""excluded__bad_match_""
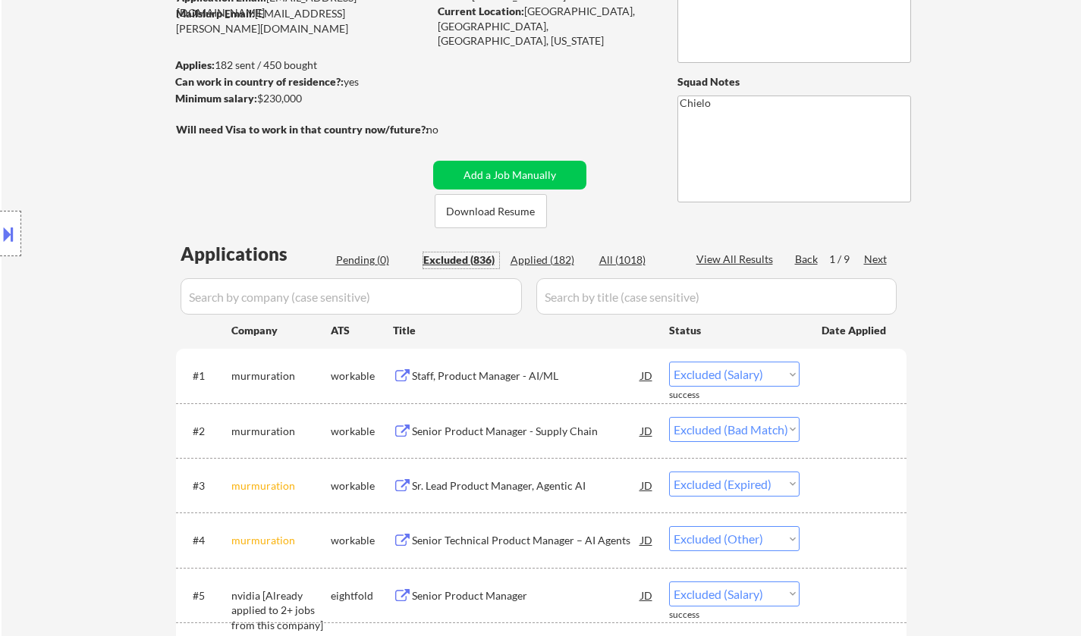
scroll to position [607, 0]
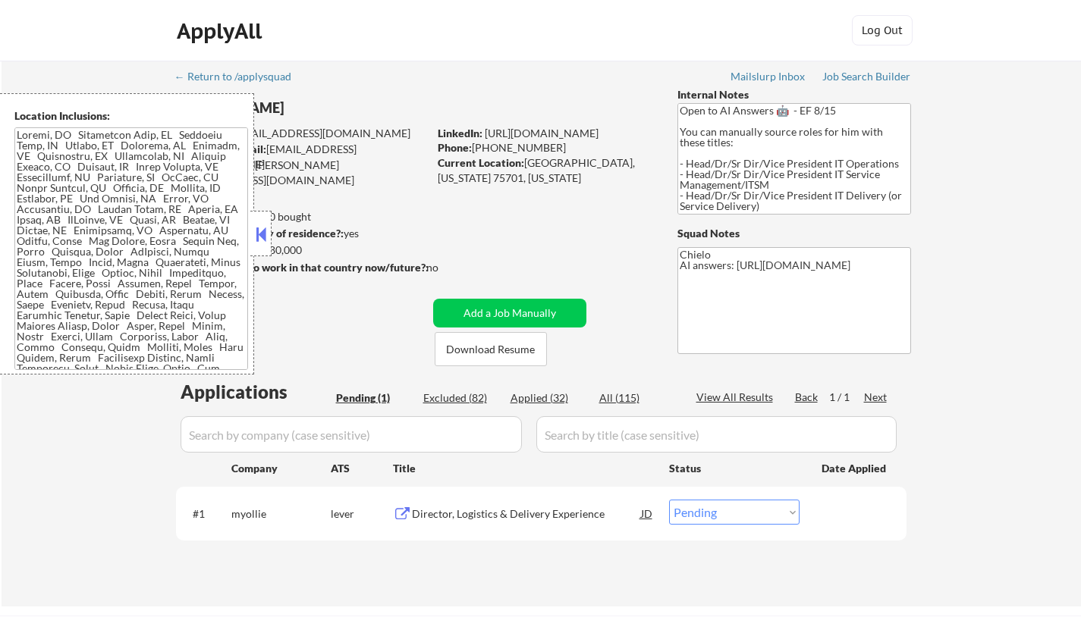
click at [263, 242] on button at bounding box center [260, 234] width 17 height 23
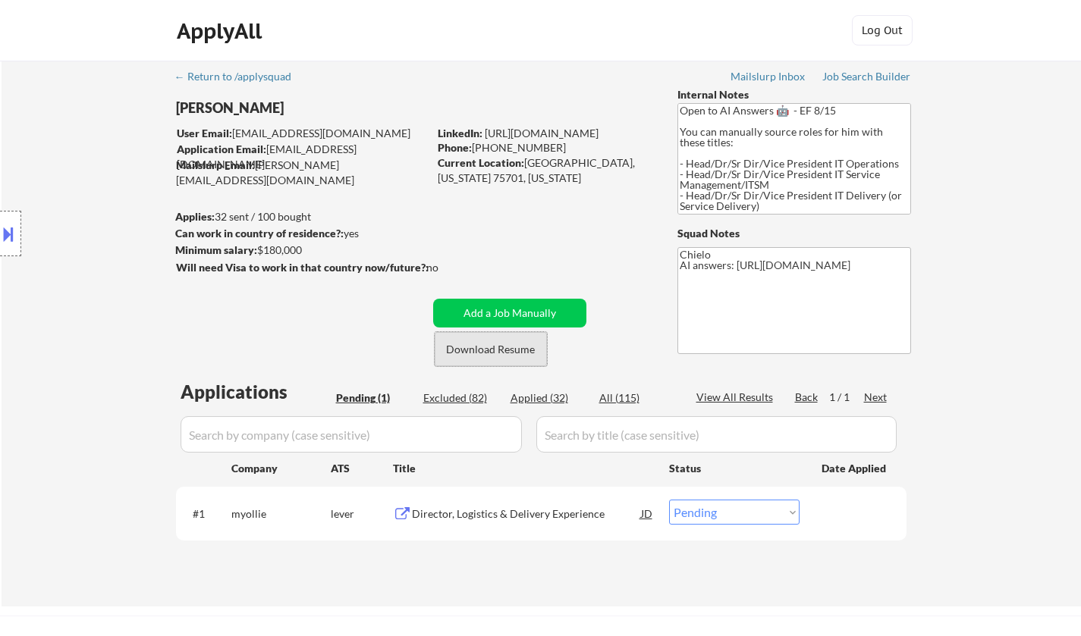
click at [485, 343] on button "Download Resume" at bounding box center [490, 349] width 112 height 34
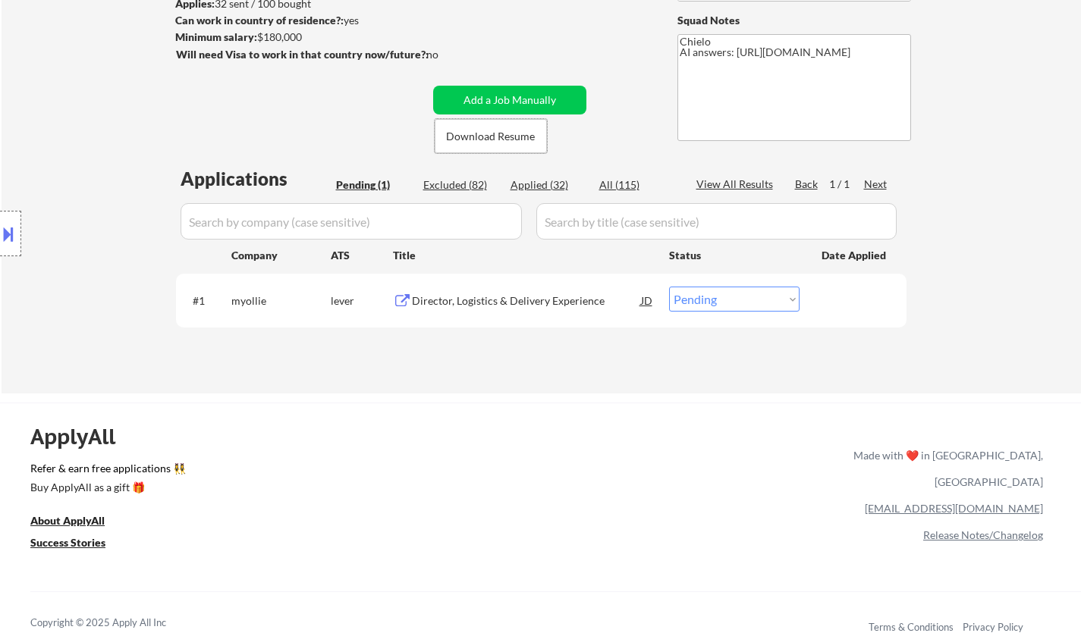
scroll to position [227, 0]
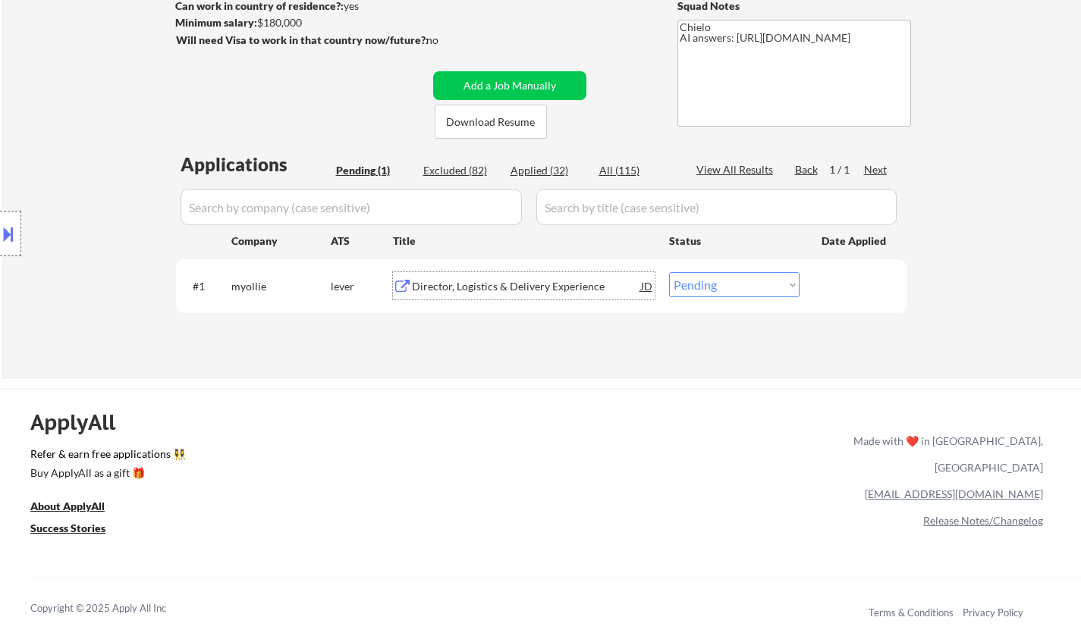
click at [500, 295] on div "Director, Logistics & Delivery Experience" at bounding box center [526, 285] width 229 height 27
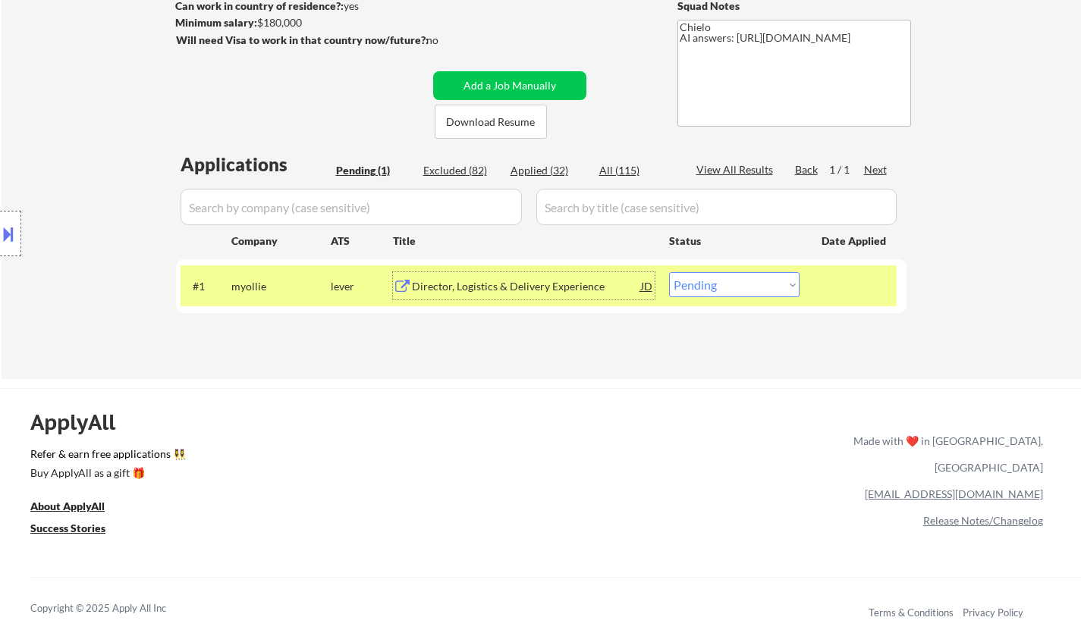
click at [730, 284] on select "Choose an option... Pending Applied Excluded (Questions) Excluded (Expired) Exc…" at bounding box center [734, 284] width 130 height 25
select select ""applied""
click at [669, 272] on select "Choose an option... Pending Applied Excluded (Questions) Excluded (Expired) Exc…" at bounding box center [734, 284] width 130 height 25
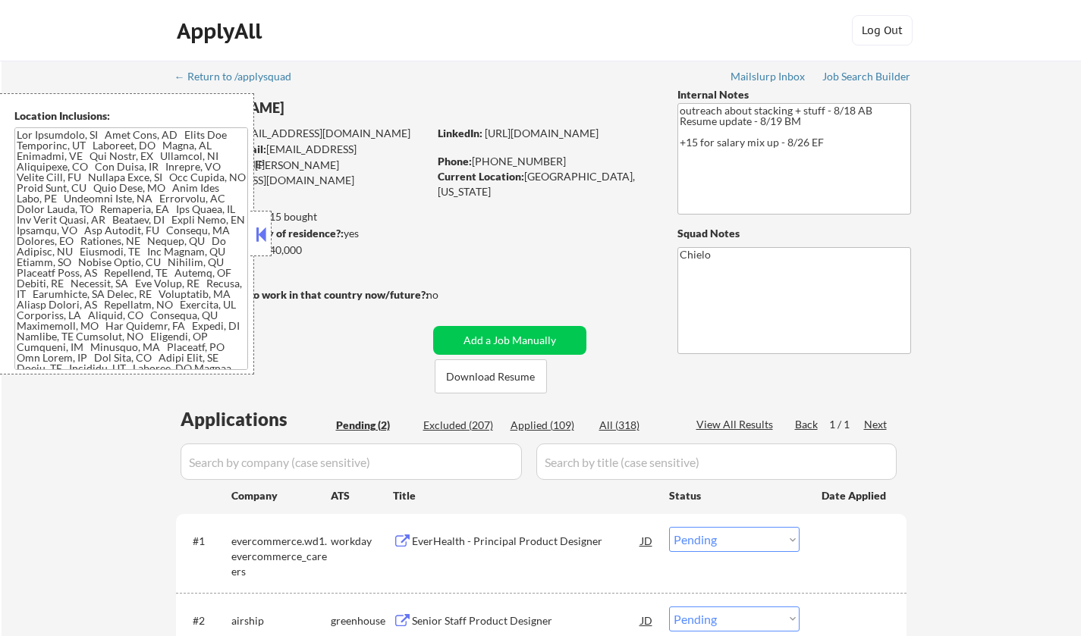
select select ""pending""
click at [265, 227] on button at bounding box center [260, 234] width 17 height 23
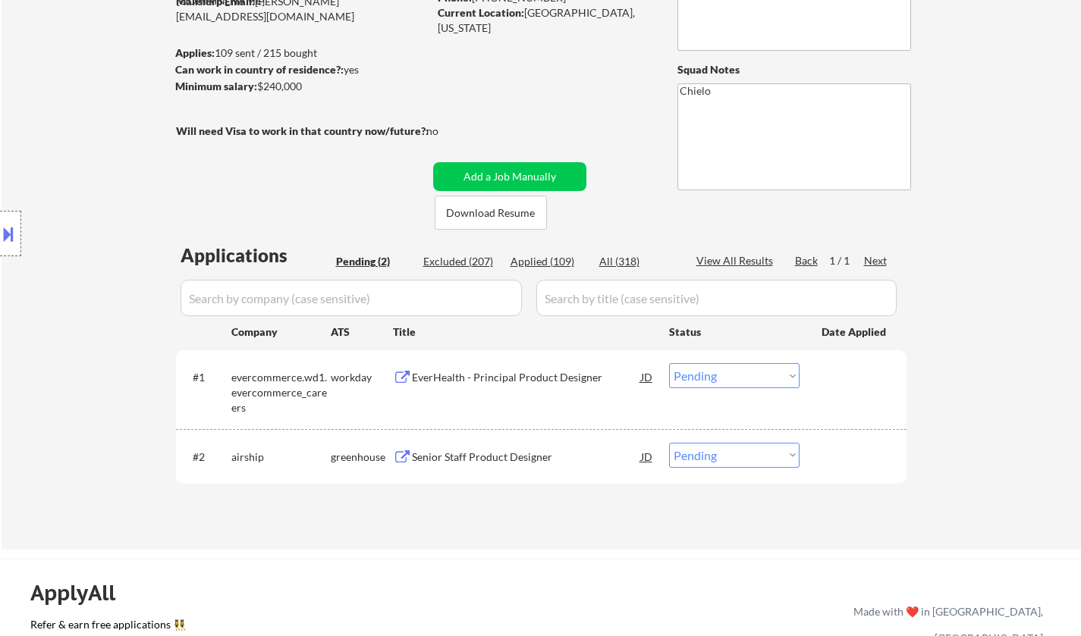
scroll to position [152, 0]
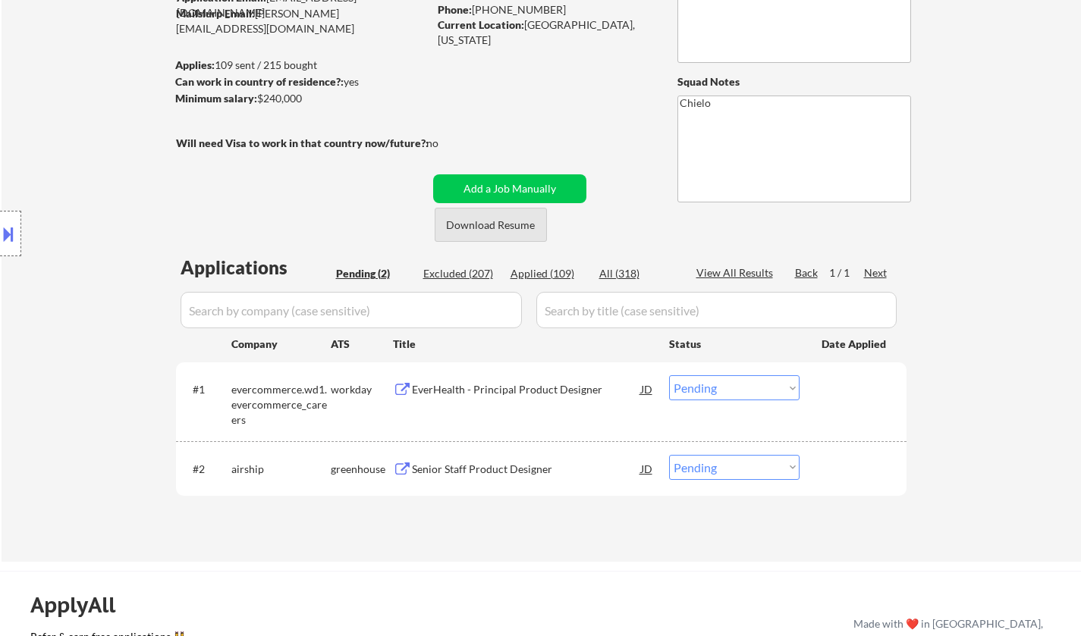
click at [490, 232] on button "Download Resume" at bounding box center [490, 225] width 112 height 34
click at [476, 470] on div "Senior Staff Product Designer" at bounding box center [526, 469] width 229 height 15
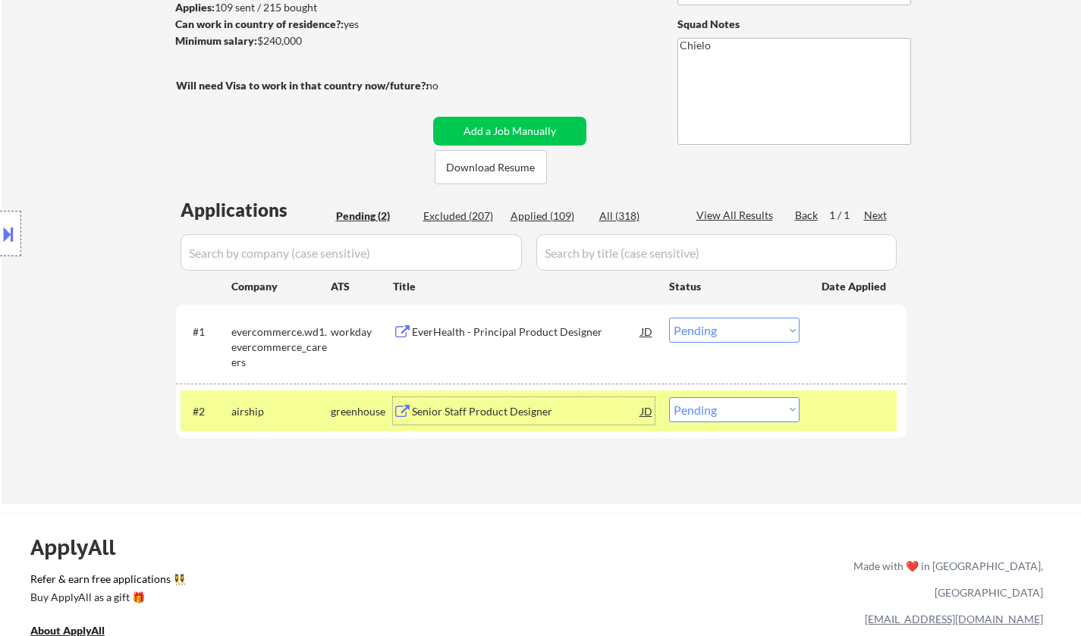
scroll to position [227, 0]
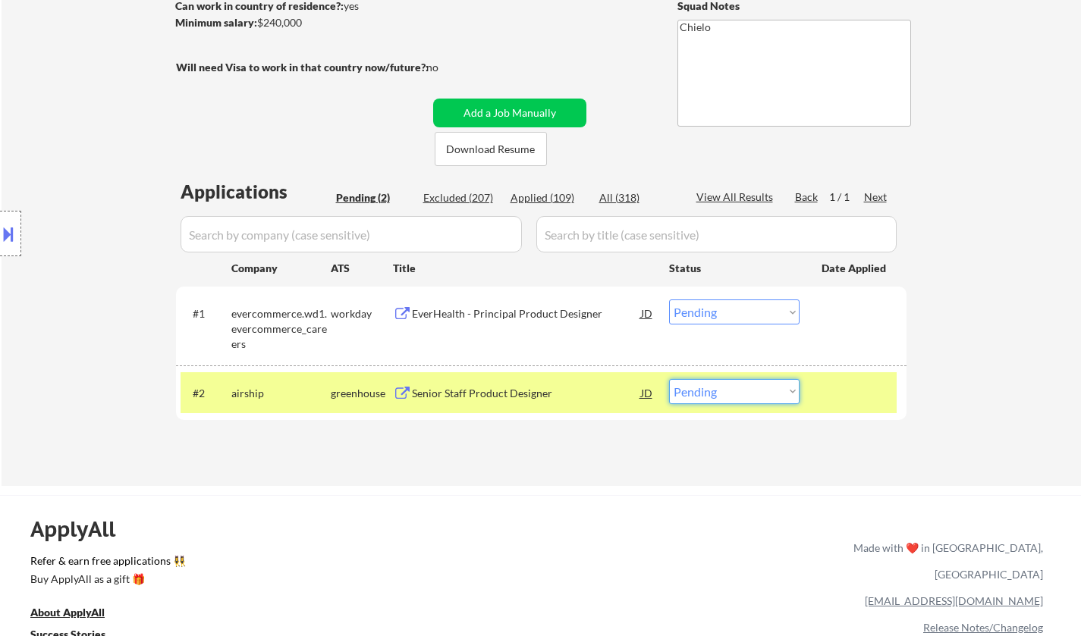
click at [748, 391] on select "Choose an option... Pending Applied Excluded (Questions) Excluded (Expired) Exc…" at bounding box center [734, 391] width 130 height 25
click at [873, 545] on div "Made with ❤️ in [GEOGRAPHIC_DATA], [GEOGRAPHIC_DATA]" at bounding box center [945, 561] width 196 height 53
drag, startPoint x: 743, startPoint y: 380, endPoint x: 742, endPoint y: 390, distance: 9.9
click at [742, 380] on select "Choose an option... Pending Applied Excluded (Questions) Excluded (Expired) Exc…" at bounding box center [734, 391] width 130 height 25
select select ""excluded__salary_""
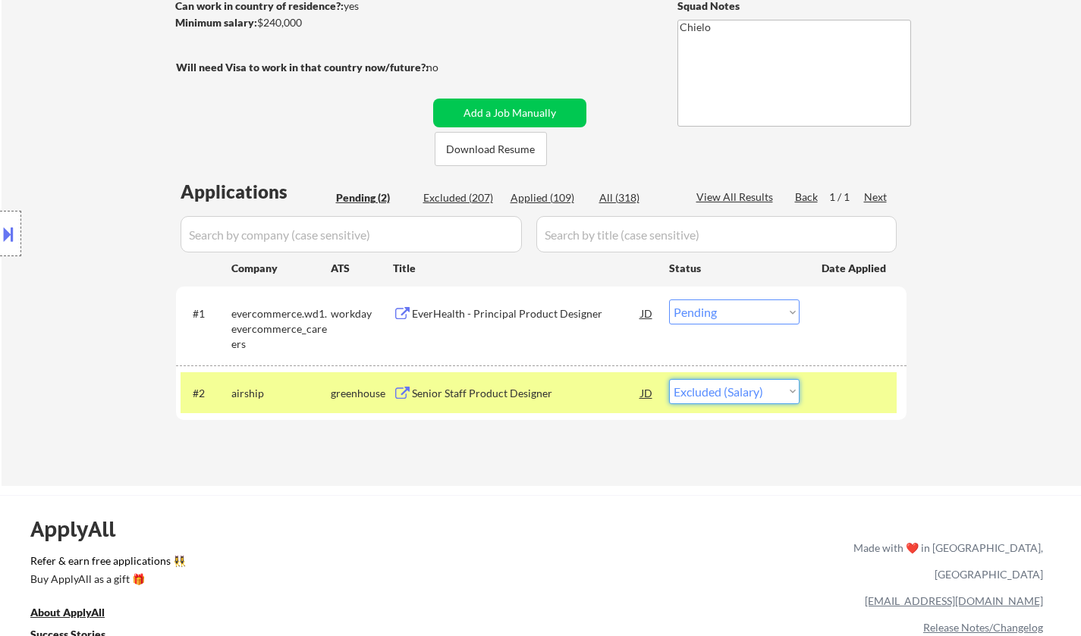
click at [669, 379] on select "Choose an option... Pending Applied Excluded (Questions) Excluded (Expired) Exc…" at bounding box center [734, 391] width 130 height 25
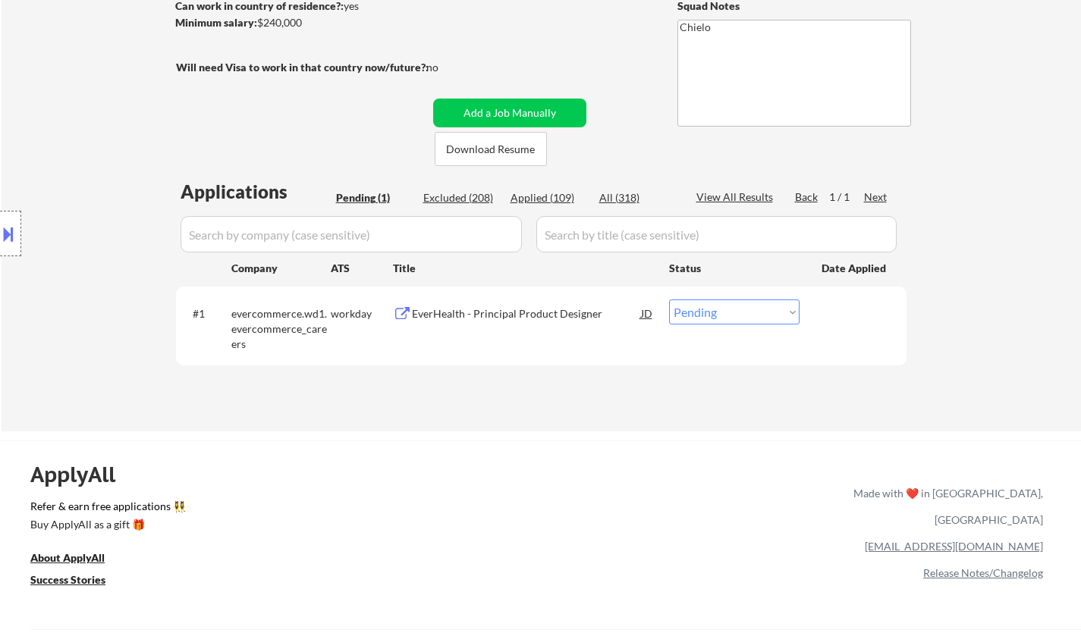
click at [489, 306] on div "EverHealth - Principal Product Designer" at bounding box center [526, 313] width 229 height 15
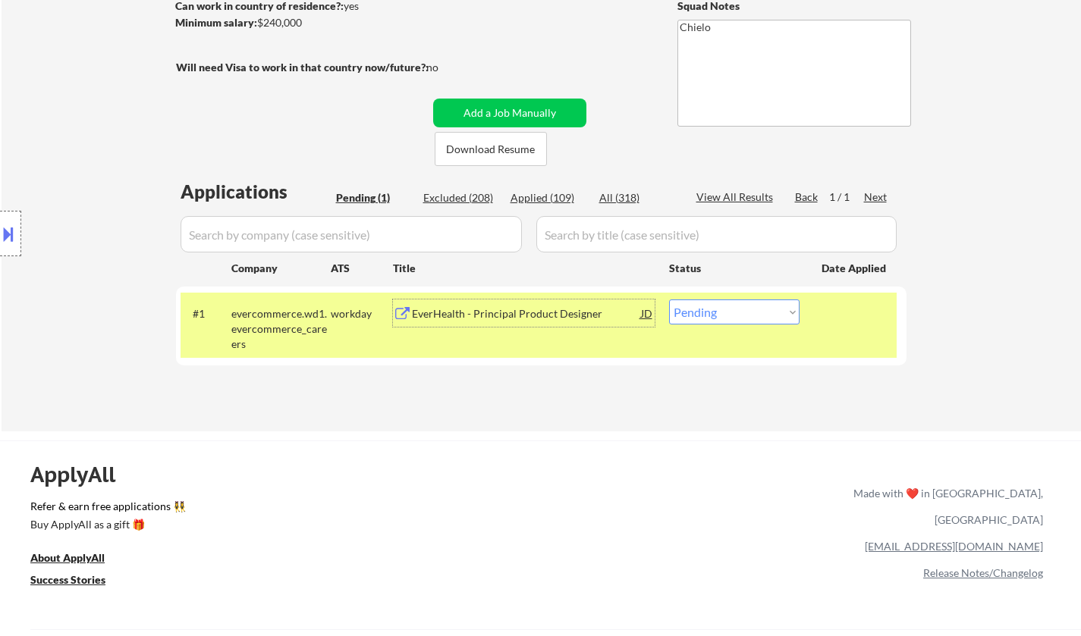
drag, startPoint x: 772, startPoint y: 303, endPoint x: 772, endPoint y: 321, distance: 18.2
click at [772, 303] on select "Choose an option... Pending Applied Excluded (Questions) Excluded (Expired) Exc…" at bounding box center [734, 312] width 130 height 25
select select ""excluded__salary_""
click at [669, 300] on select "Choose an option... Pending Applied Excluded (Questions) Excluded (Expired) Exc…" at bounding box center [734, 312] width 130 height 25
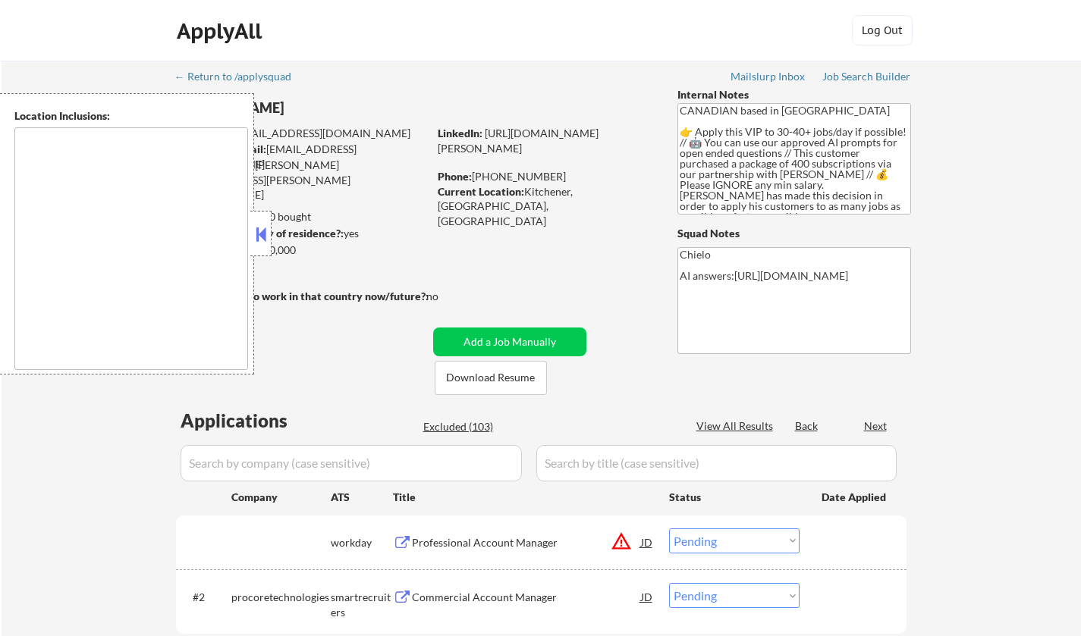
select select ""pending""
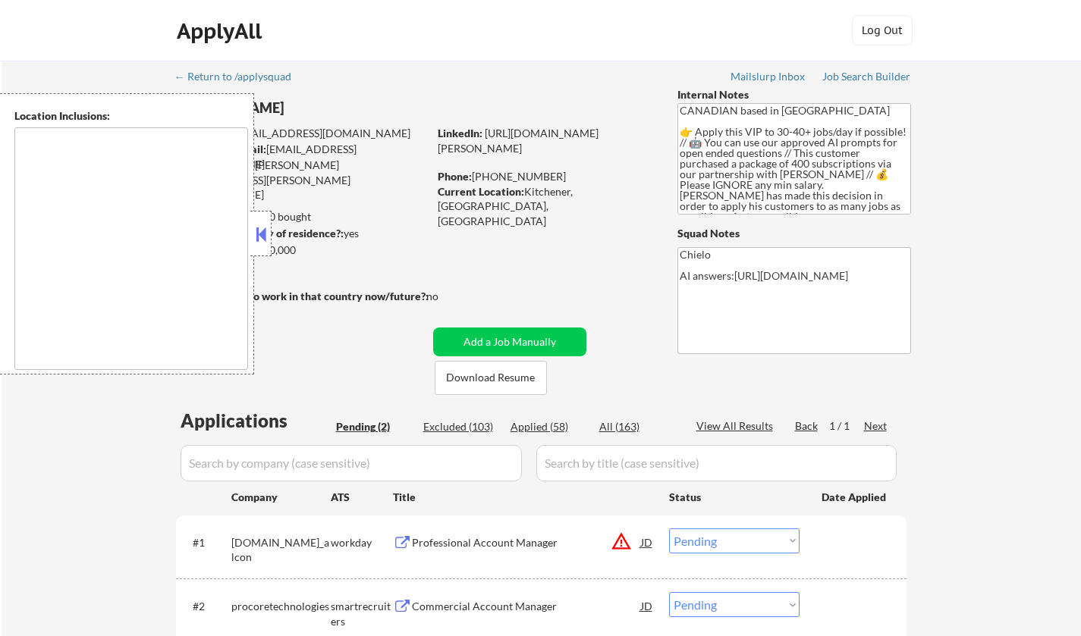
click at [261, 225] on button at bounding box center [260, 234] width 17 height 23
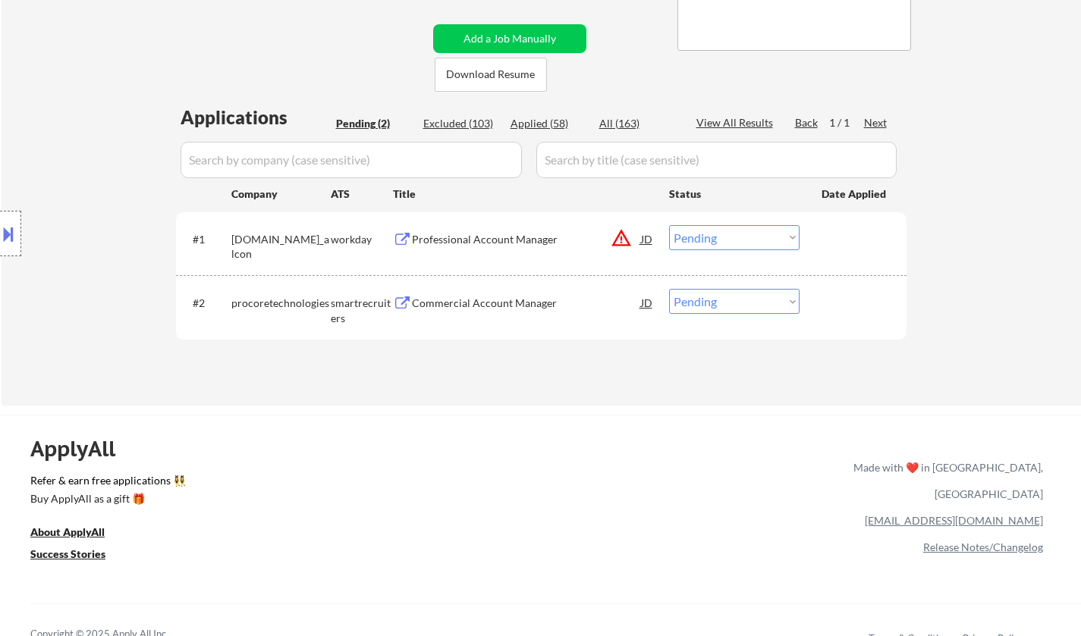
scroll to position [76, 0]
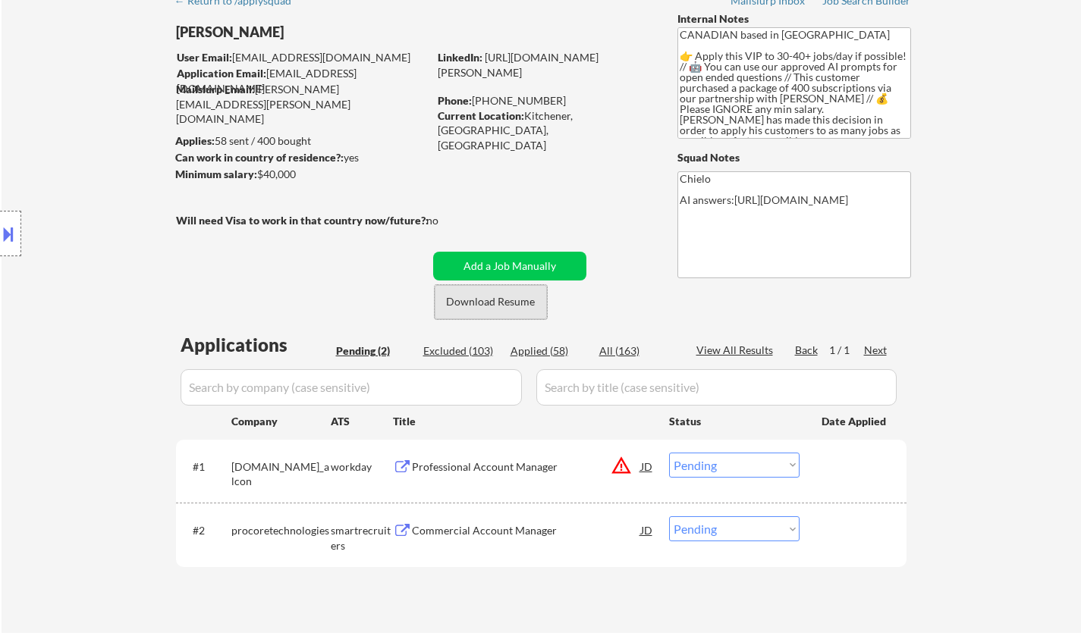
click at [495, 304] on button "Download Resume" at bounding box center [490, 302] width 112 height 34
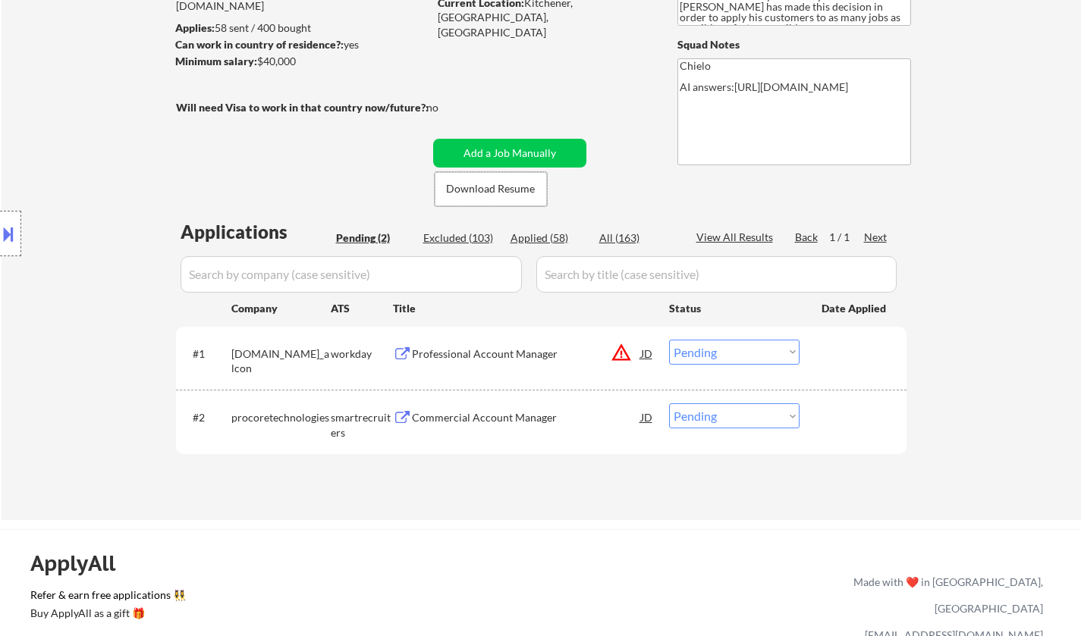
scroll to position [227, 0]
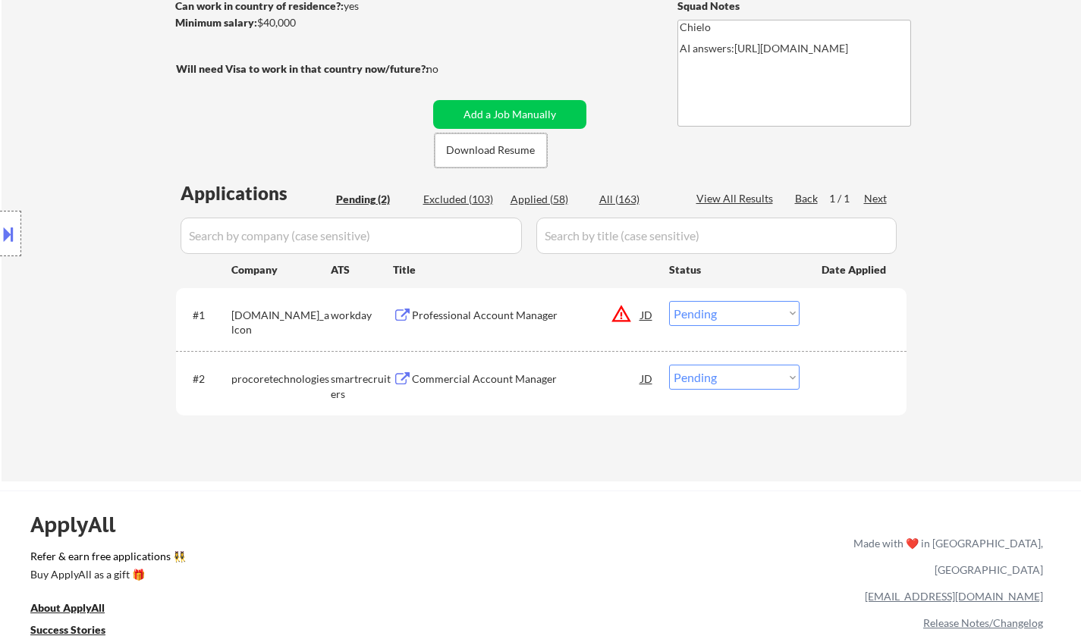
click at [506, 380] on div "Commercial Account Manager" at bounding box center [526, 379] width 229 height 15
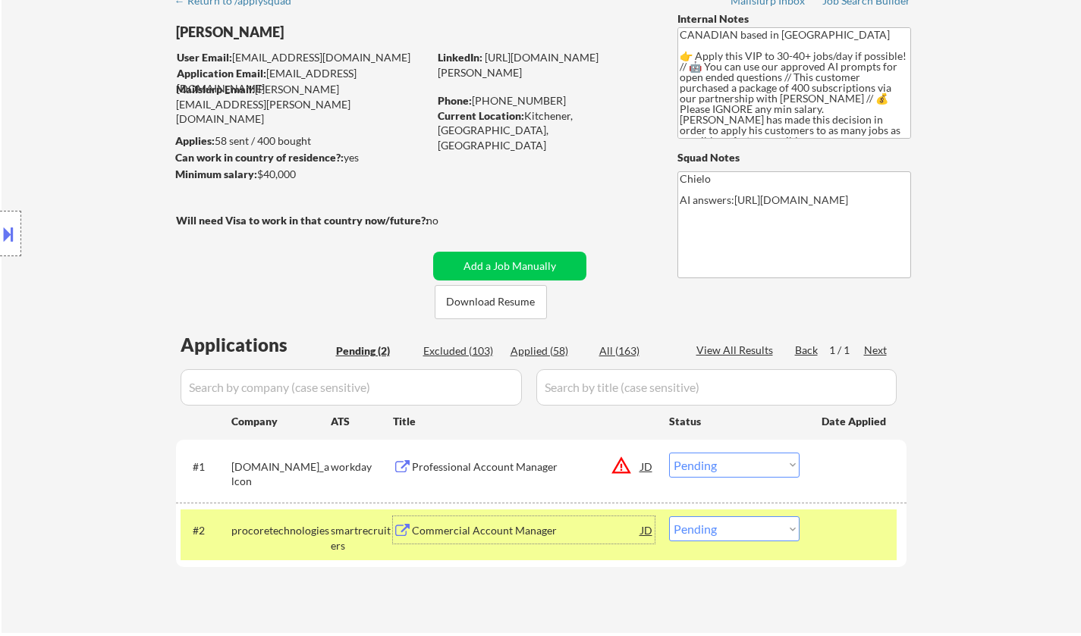
scroll to position [379, 0]
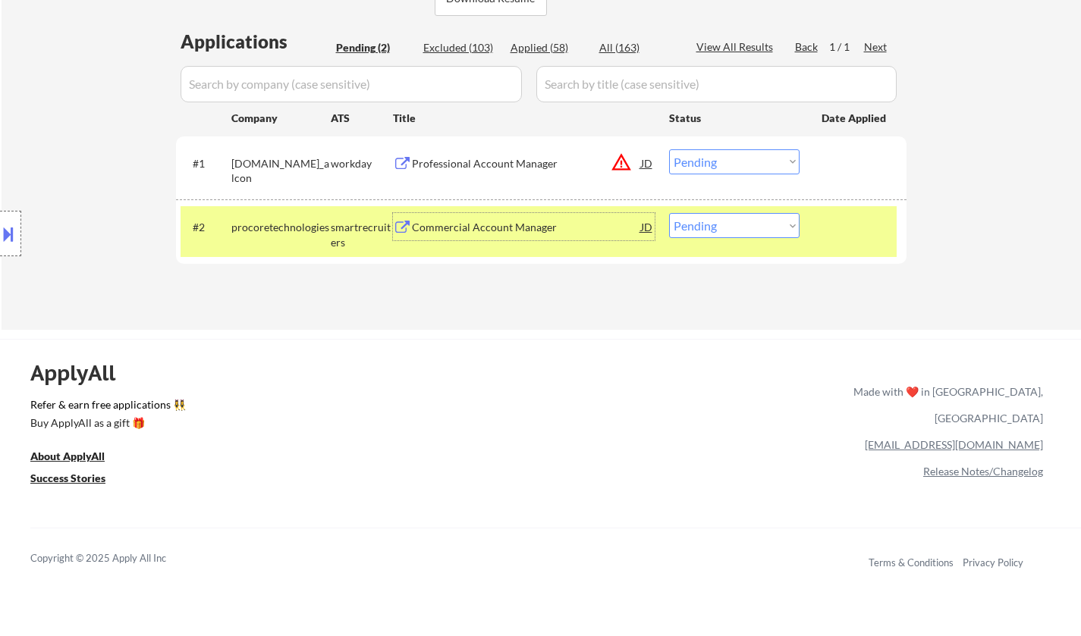
click at [721, 227] on select "Choose an option... Pending Applied Excluded (Questions) Excluded (Expired) Exc…" at bounding box center [734, 225] width 130 height 25
select select ""applied""
click at [669, 213] on select "Choose an option... Pending Applied Excluded (Questions) Excluded (Expired) Exc…" at bounding box center [734, 225] width 130 height 25
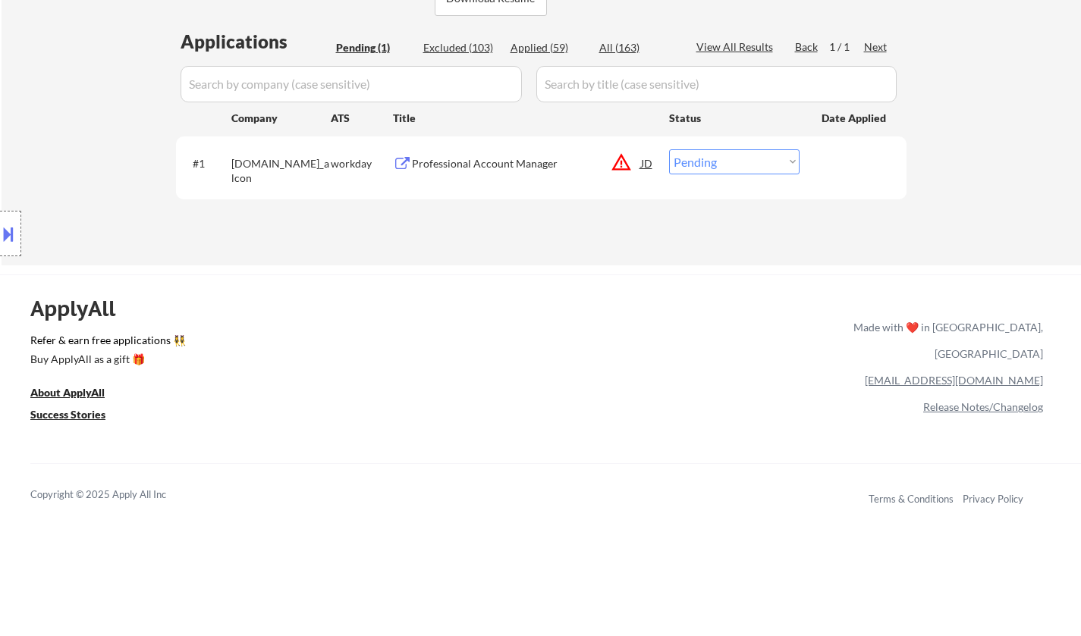
click at [485, 163] on div "Professional Account Manager" at bounding box center [526, 163] width 229 height 15
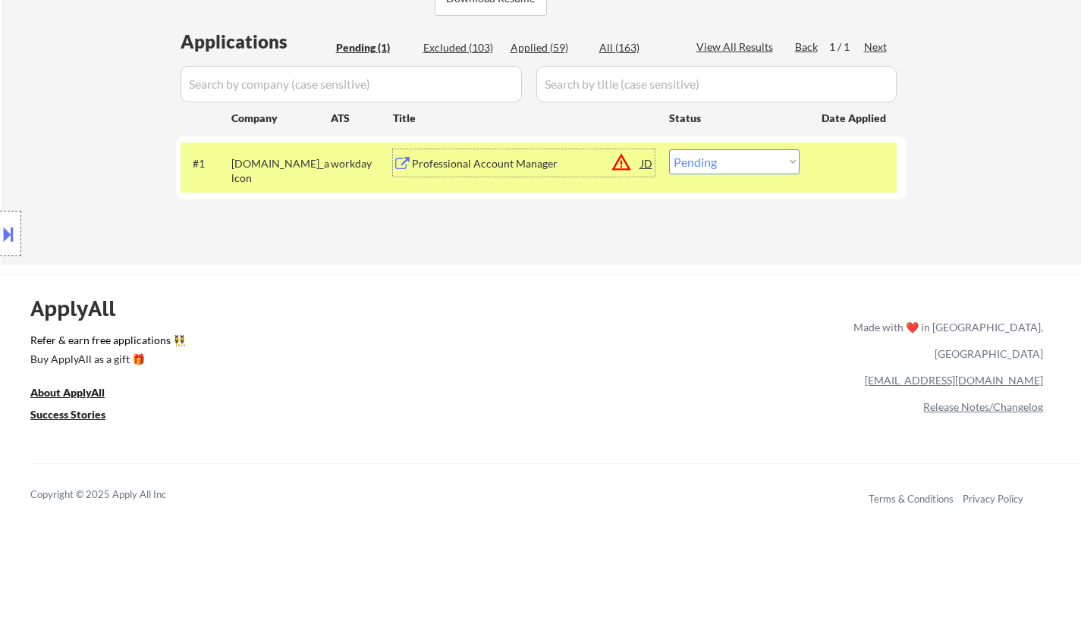
click at [736, 155] on select "Choose an option... Pending Applied Excluded (Questions) Excluded (Expired) Exc…" at bounding box center [734, 161] width 130 height 25
select select ""excluded__location_""
click at [669, 149] on select "Choose an option... Pending Applied Excluded (Questions) Excluded (Expired) Exc…" at bounding box center [734, 161] width 130 height 25
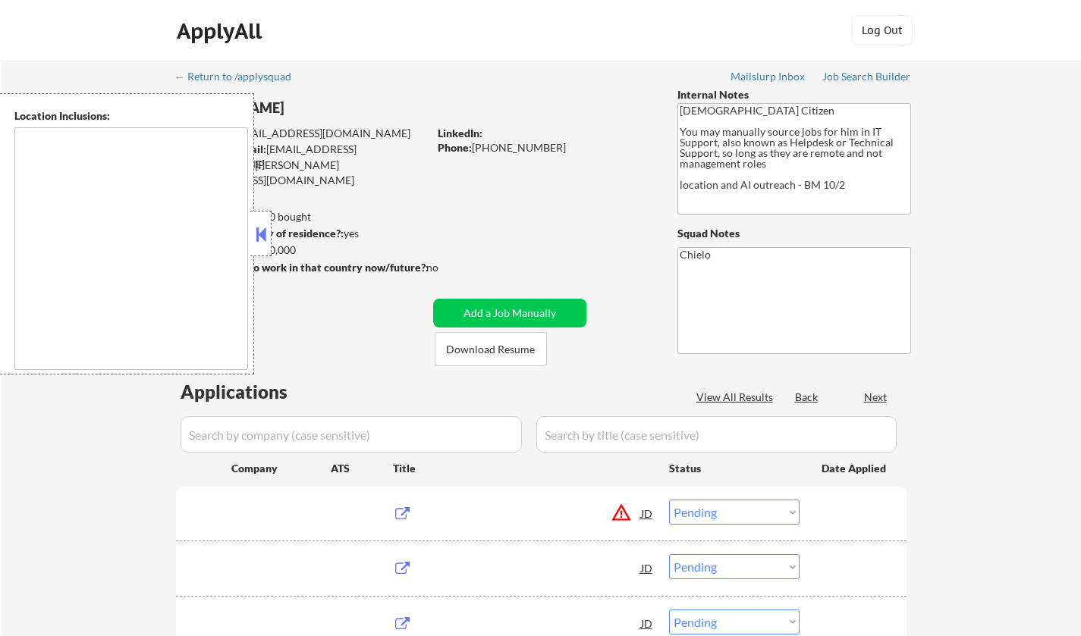
select select ""pending""
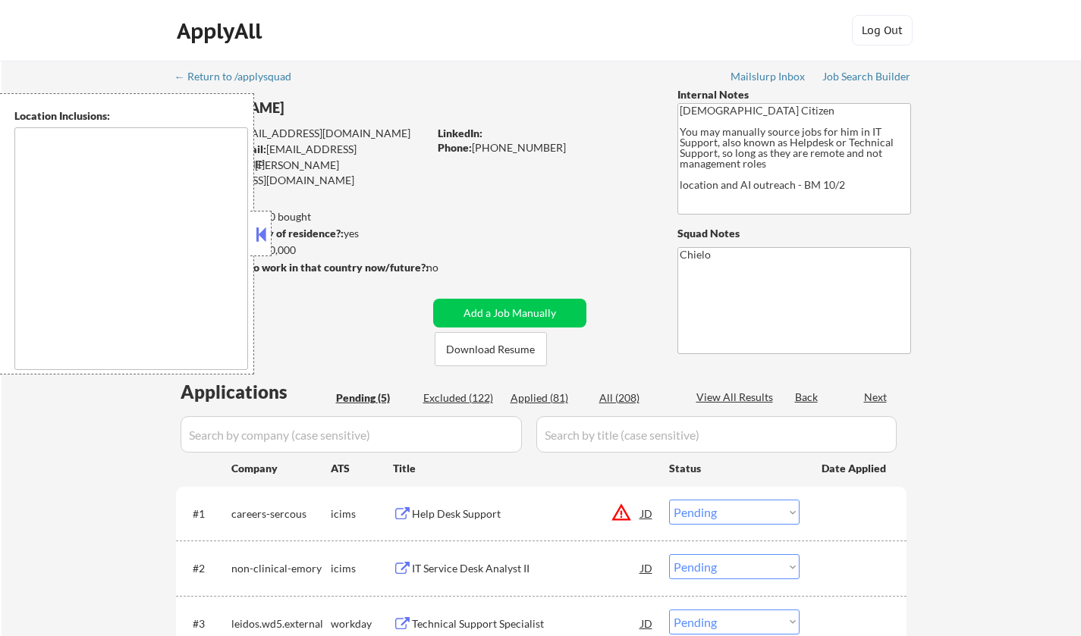
type textarea "[GEOGRAPHIC_DATA], [GEOGRAPHIC_DATA] [GEOGRAPHIC_DATA], [GEOGRAPHIC_DATA] [GEOG…"
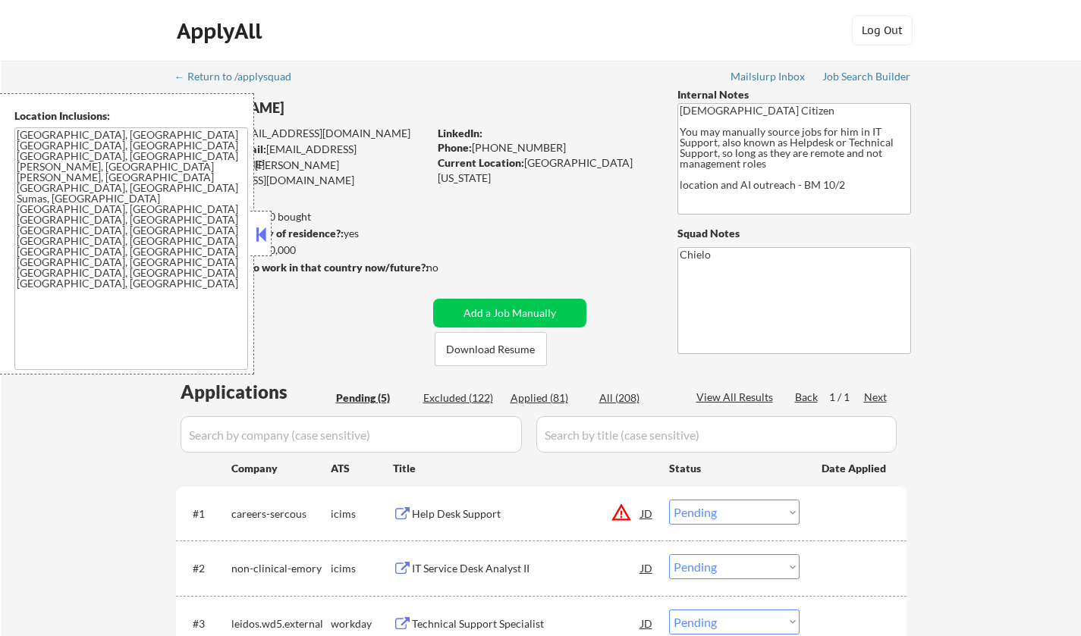
drag, startPoint x: 264, startPoint y: 226, endPoint x: 329, endPoint y: 302, distance: 100.0
click at [263, 226] on button at bounding box center [260, 234] width 17 height 23
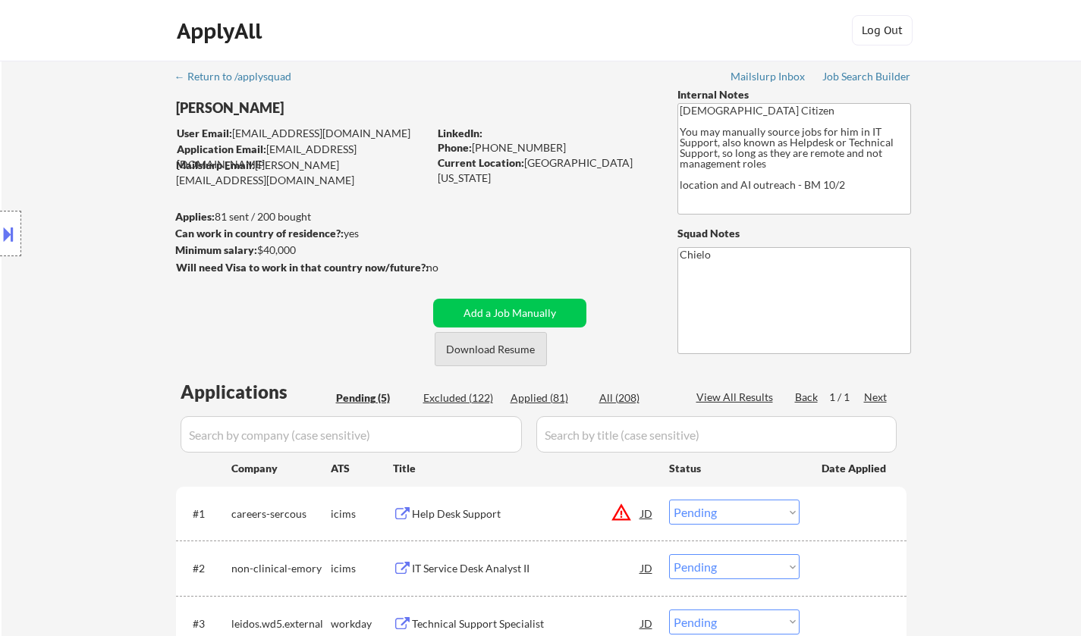
click at [498, 347] on button "Download Resume" at bounding box center [490, 349] width 112 height 34
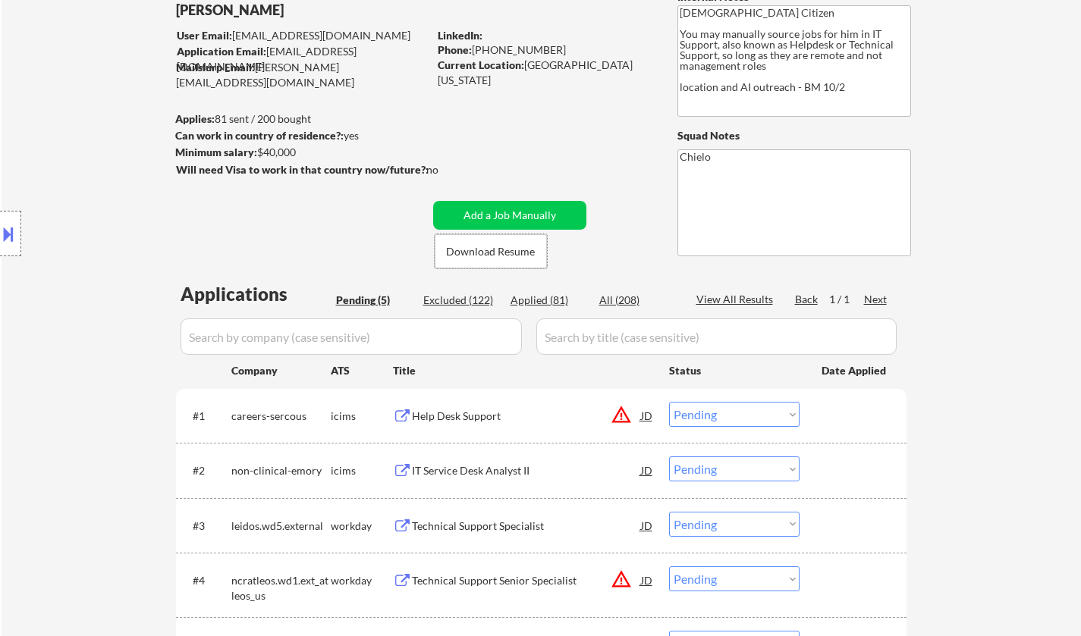
scroll to position [152, 0]
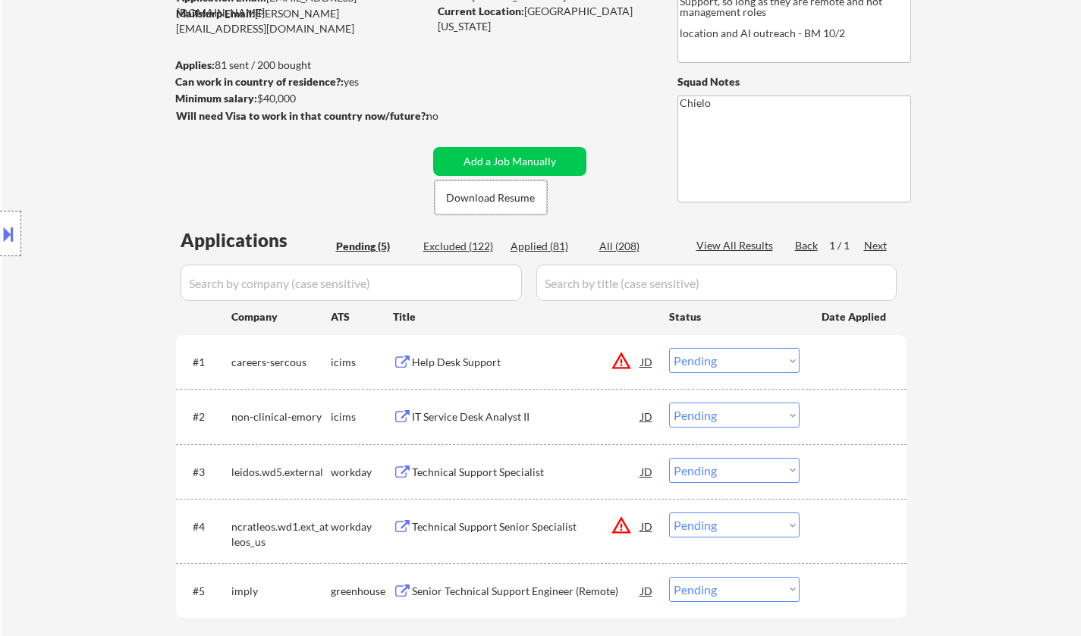
click at [1, 216] on div "Location Inclusions: [GEOGRAPHIC_DATA], [GEOGRAPHIC_DATA] [GEOGRAPHIC_DATA], [G…" at bounding box center [135, 233] width 271 height 281
click at [0, 244] on button at bounding box center [8, 233] width 17 height 25
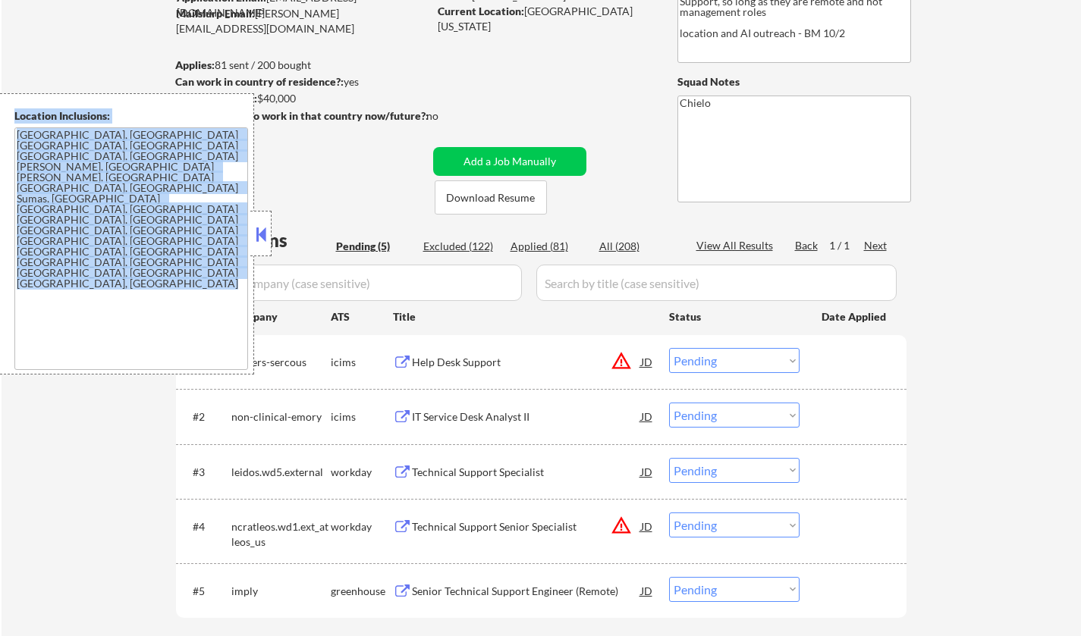
click at [268, 237] on button at bounding box center [260, 234] width 17 height 23
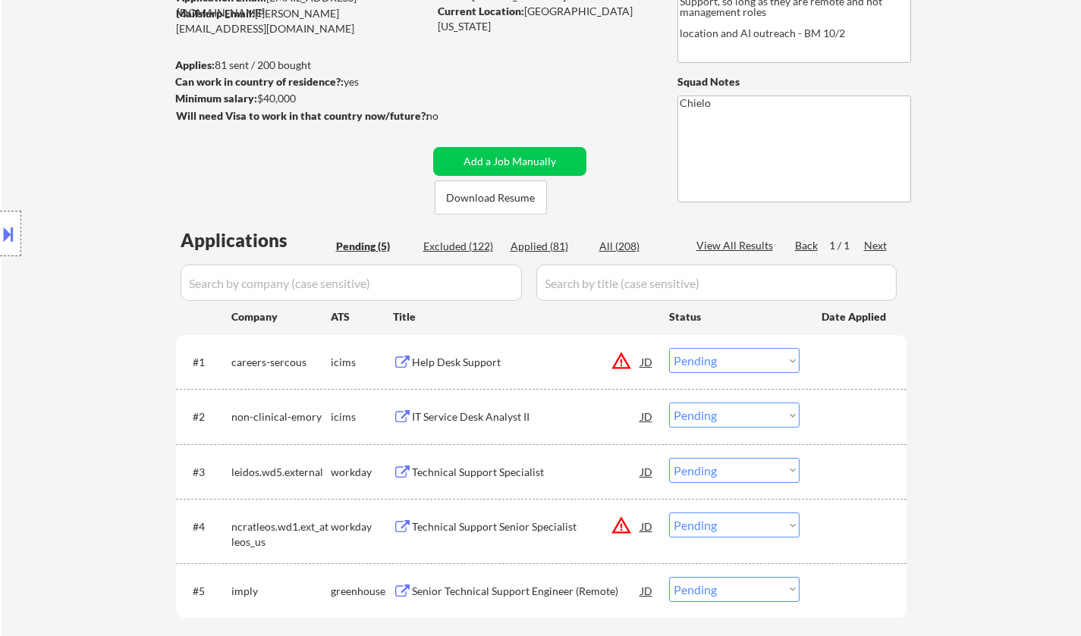
click at [644, 362] on div "JD" at bounding box center [646, 361] width 15 height 27
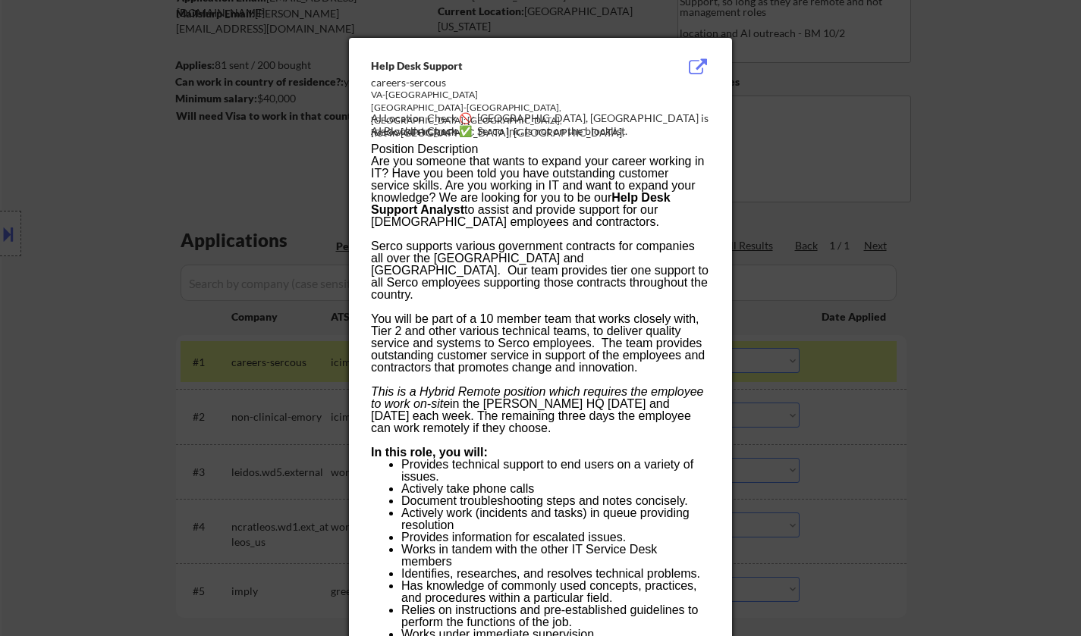
click at [826, 396] on div at bounding box center [540, 318] width 1081 height 636
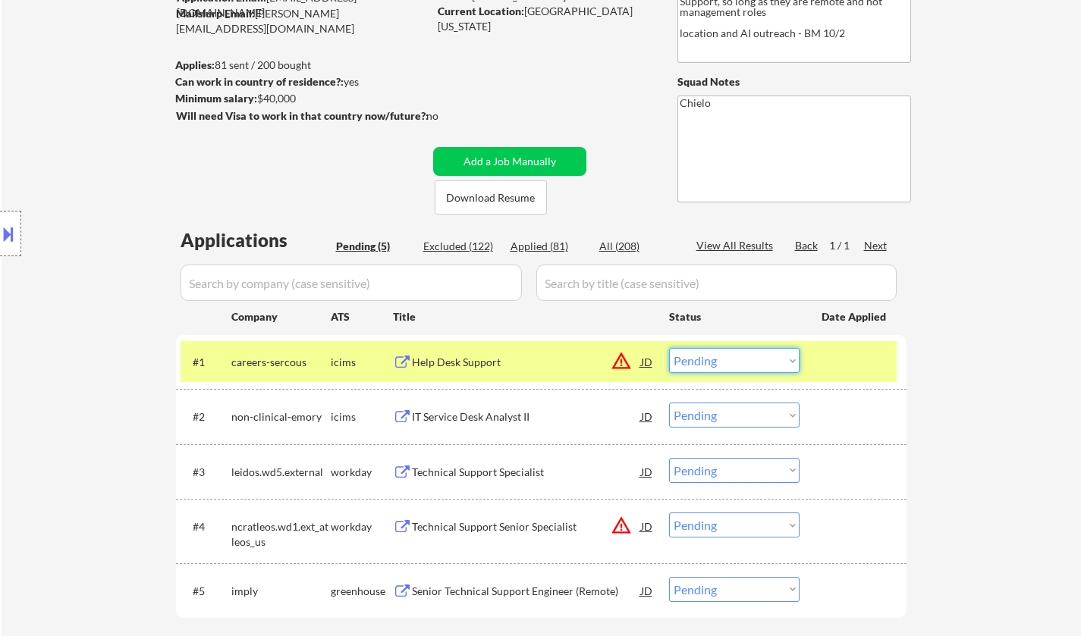
drag, startPoint x: 729, startPoint y: 361, endPoint x: 739, endPoint y: 370, distance: 13.4
click at [729, 361] on select "Choose an option... Pending Applied Excluded (Questions) Excluded (Expired) Exc…" at bounding box center [734, 360] width 130 height 25
click at [669, 348] on select "Choose an option... Pending Applied Excluded (Questions) Excluded (Expired) Exc…" at bounding box center [734, 360] width 130 height 25
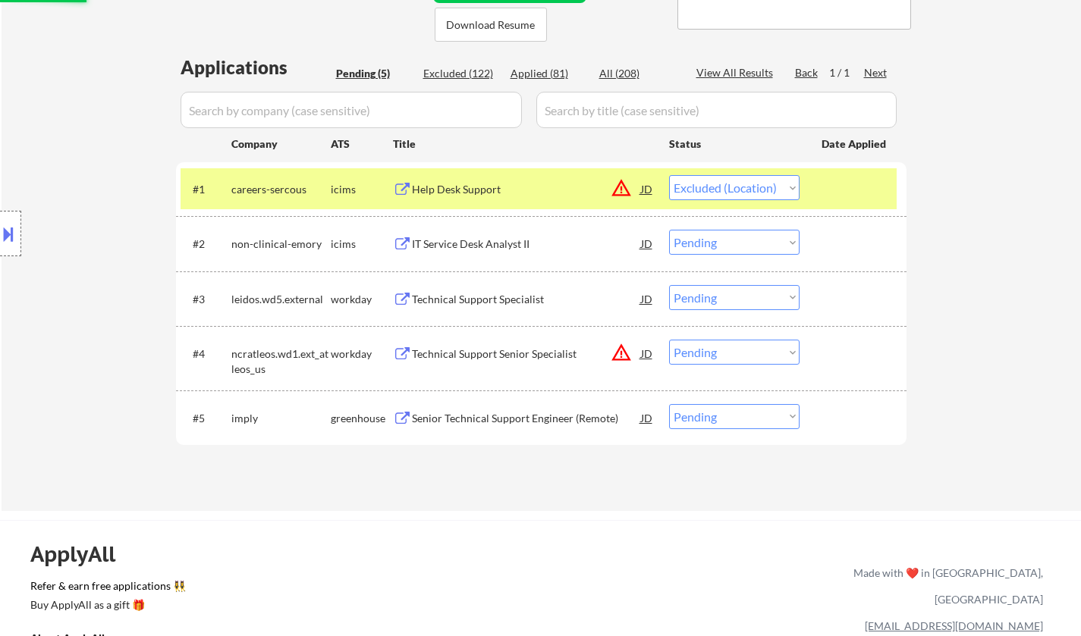
scroll to position [455, 0]
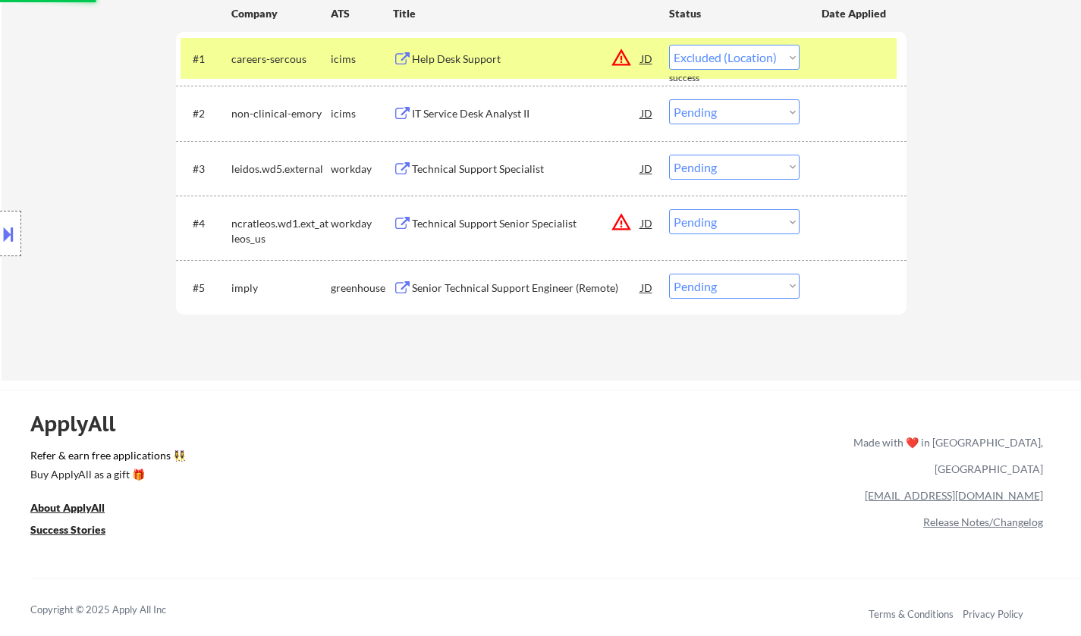
select select ""pending""
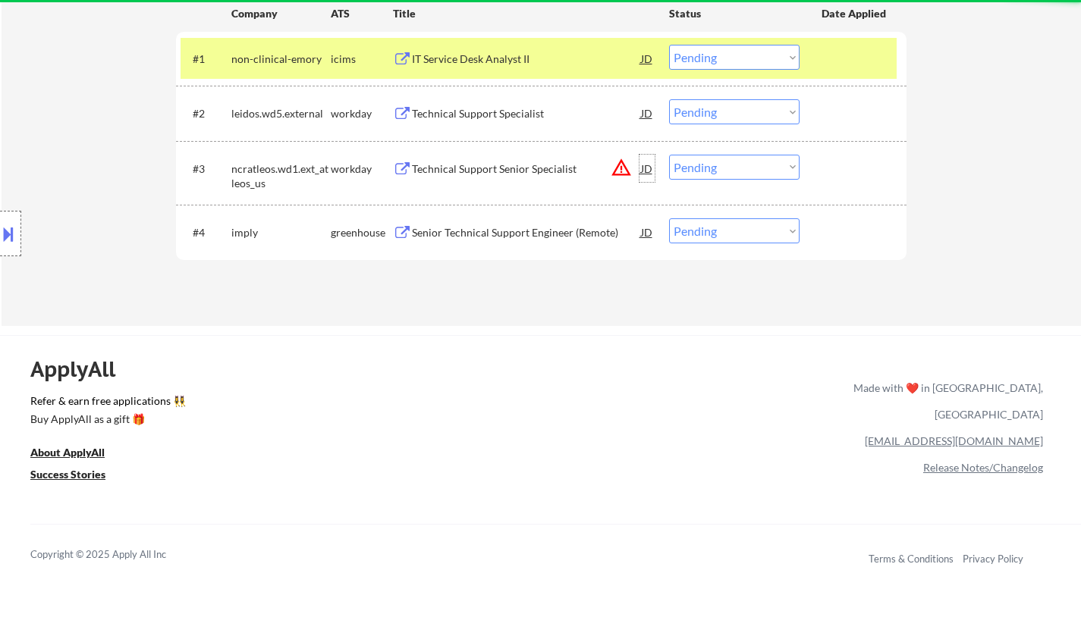
click at [646, 168] on div "JD" at bounding box center [646, 168] width 15 height 27
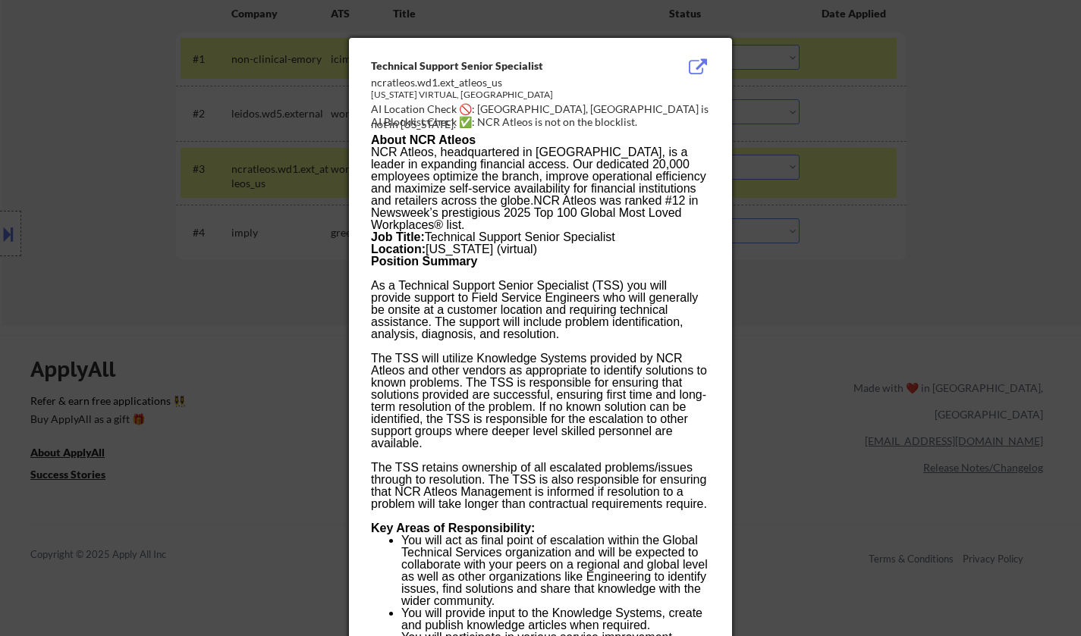
click at [952, 340] on div at bounding box center [540, 318] width 1081 height 636
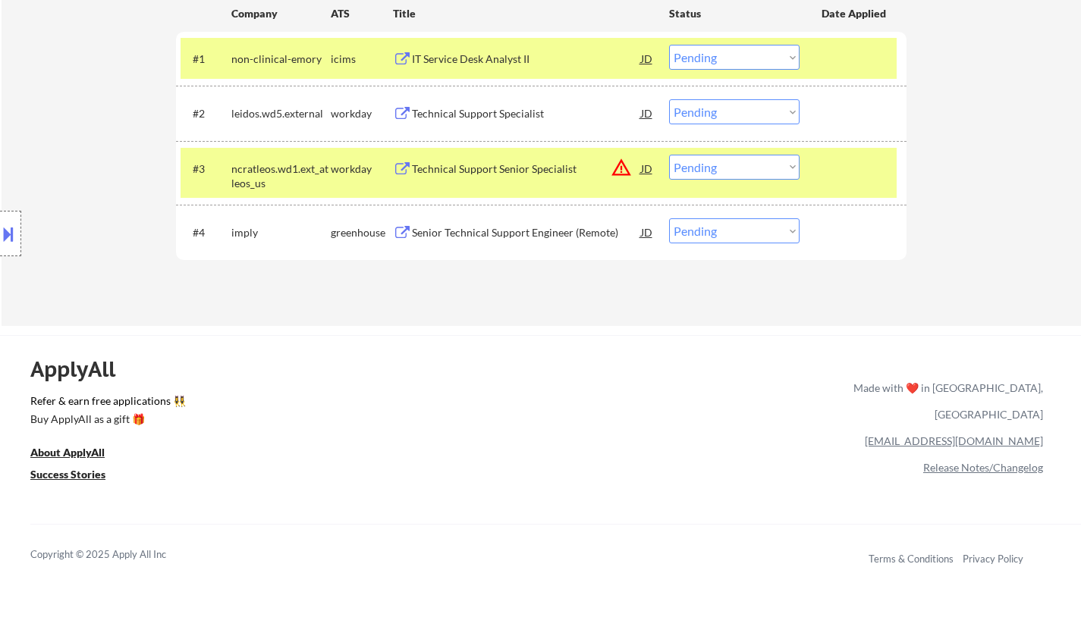
click at [789, 161] on select "Choose an option... Pending Applied Excluded (Questions) Excluded (Expired) Exc…" at bounding box center [734, 167] width 130 height 25
click at [669, 155] on select "Choose an option... Pending Applied Excluded (Questions) Excluded (Expired) Exc…" at bounding box center [734, 167] width 130 height 25
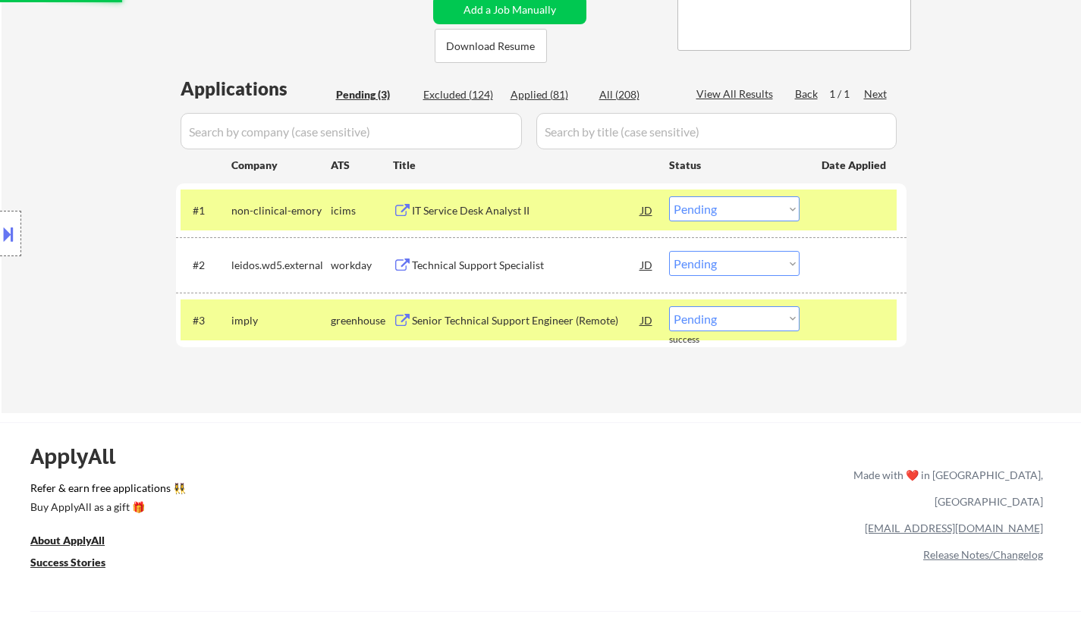
click at [521, 319] on div "Senior Technical Support Engineer (Remote)" at bounding box center [526, 320] width 229 height 15
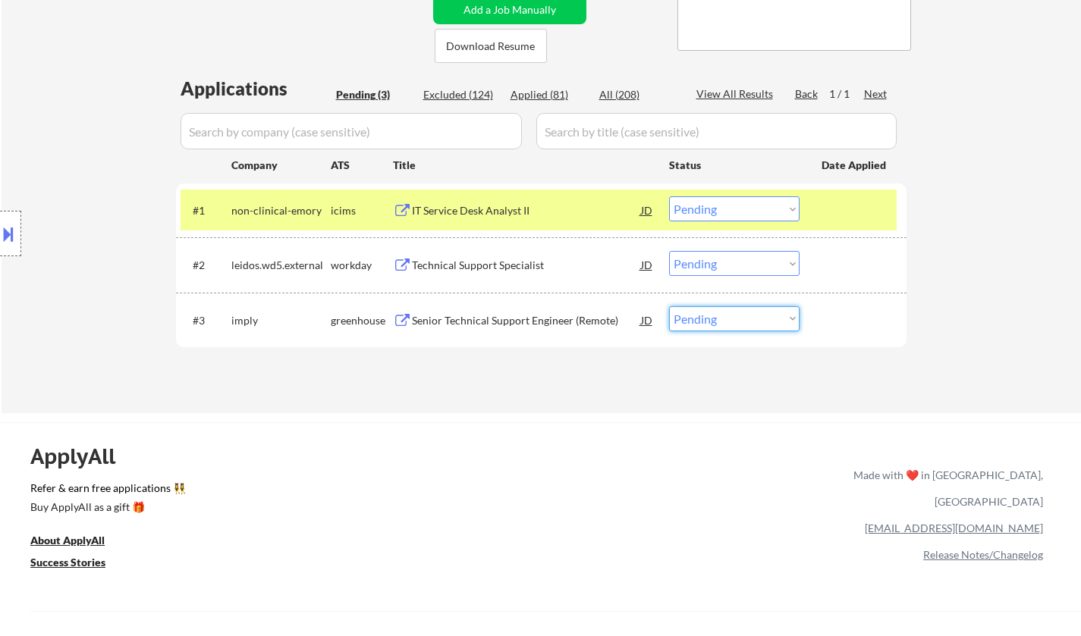
click at [766, 317] on select "Choose an option... Pending Applied Excluded (Questions) Excluded (Expired) Exc…" at bounding box center [734, 318] width 130 height 25
select select ""excluded__bad_match_""
click at [669, 306] on select "Choose an option... Pending Applied Excluded (Questions) Excluded (Expired) Exc…" at bounding box center [734, 318] width 130 height 25
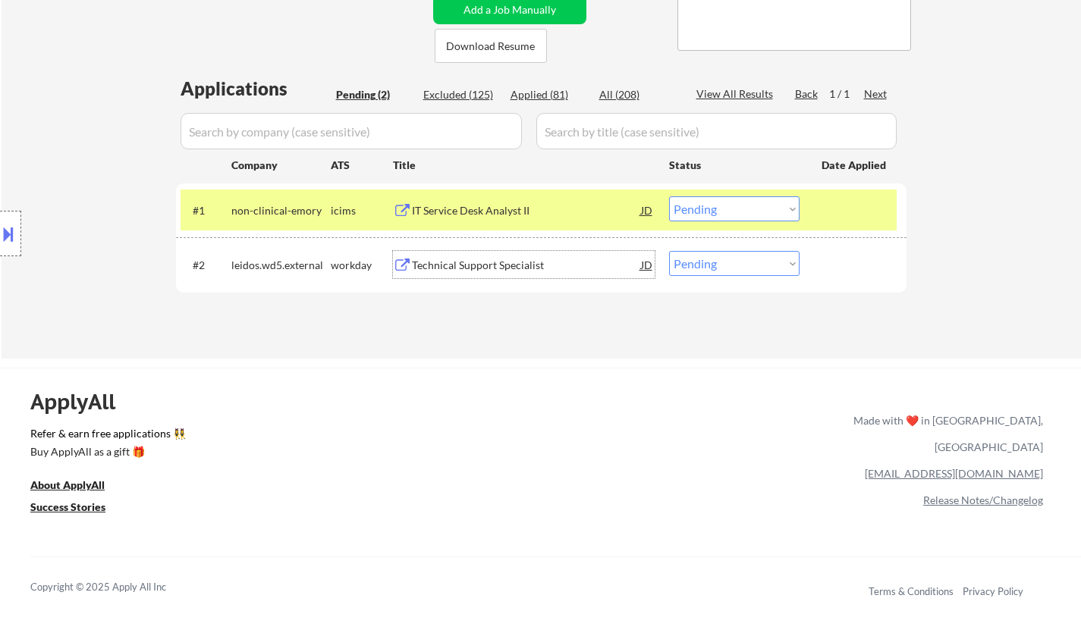
click at [457, 270] on div "Technical Support Specialist" at bounding box center [526, 265] width 229 height 15
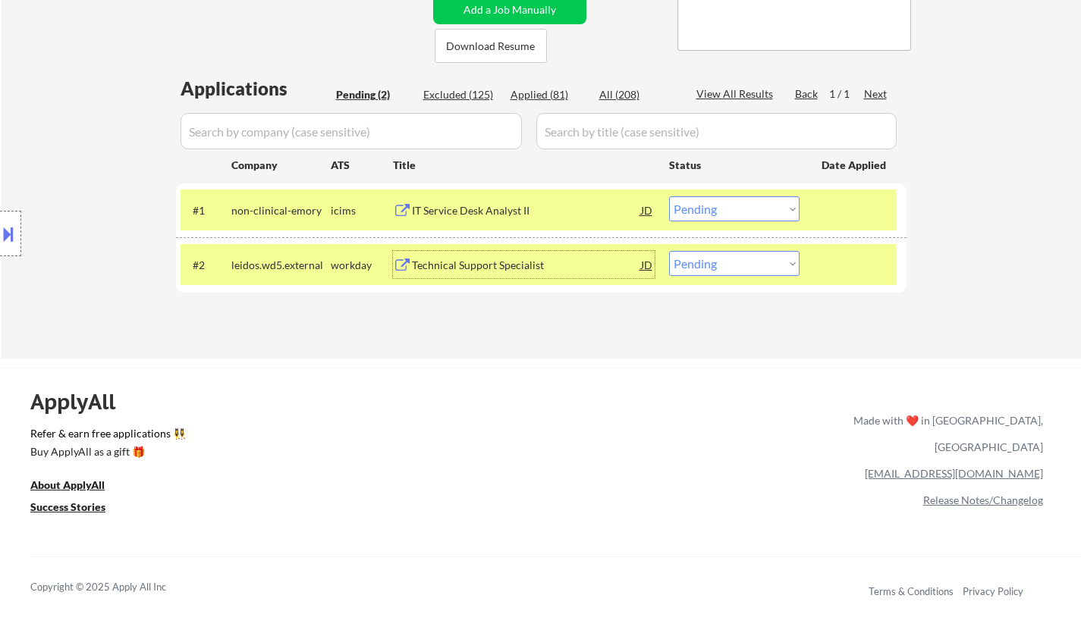
click at [758, 268] on select "Choose an option... Pending Applied Excluded (Questions) Excluded (Expired) Exc…" at bounding box center [734, 263] width 130 height 25
select select ""excluded""
click at [669, 251] on select "Choose an option... Pending Applied Excluded (Questions) Excluded (Expired) Exc…" at bounding box center [734, 263] width 130 height 25
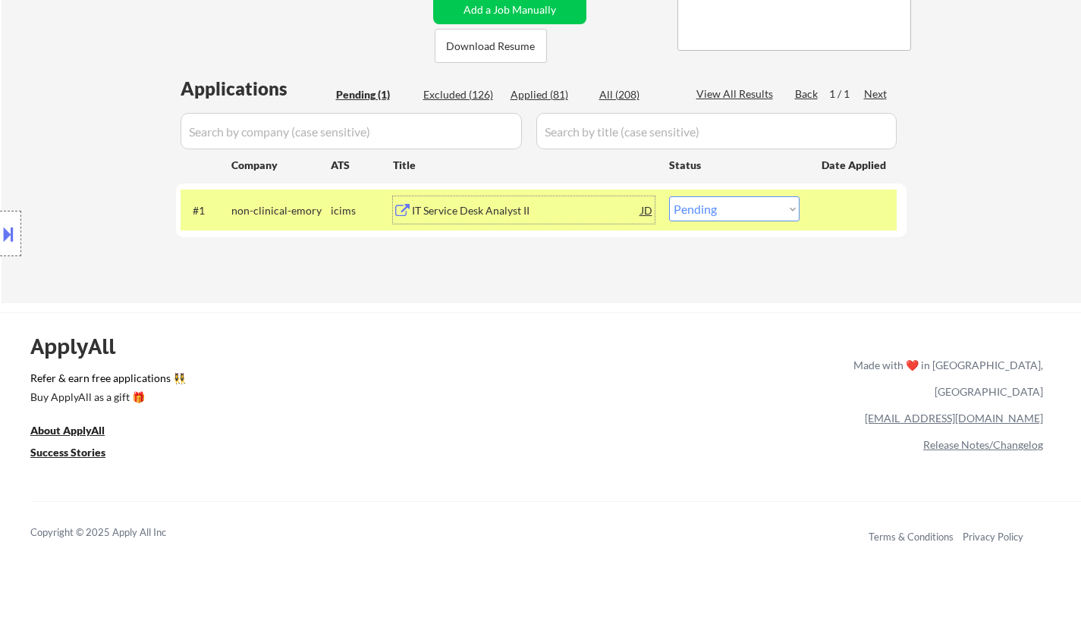
click at [500, 209] on div "IT Service Desk Analyst II" at bounding box center [526, 210] width 229 height 15
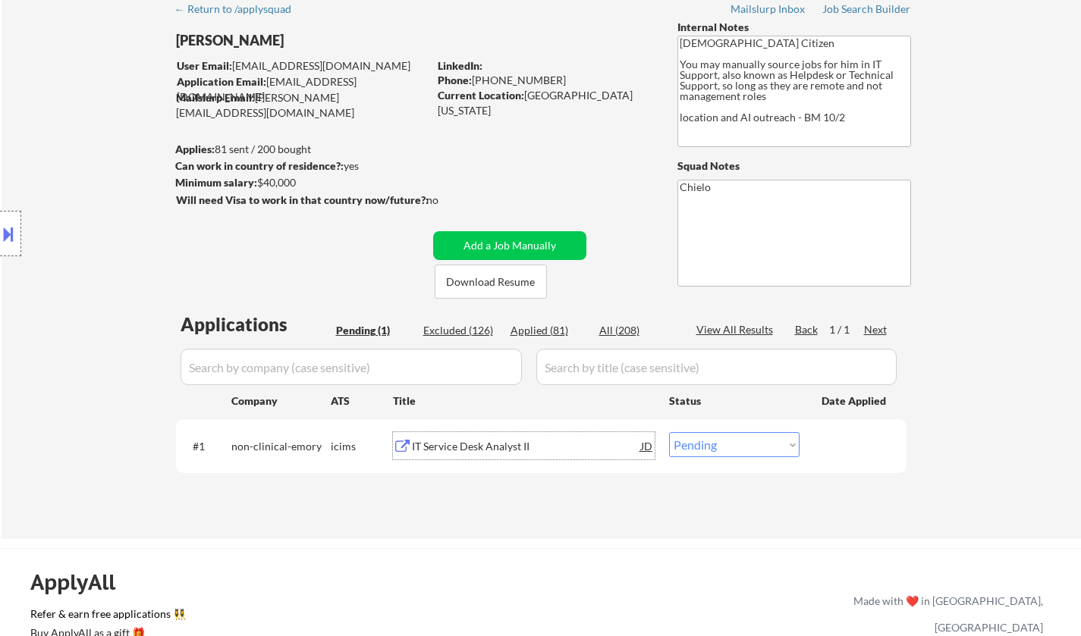
scroll to position [379, 0]
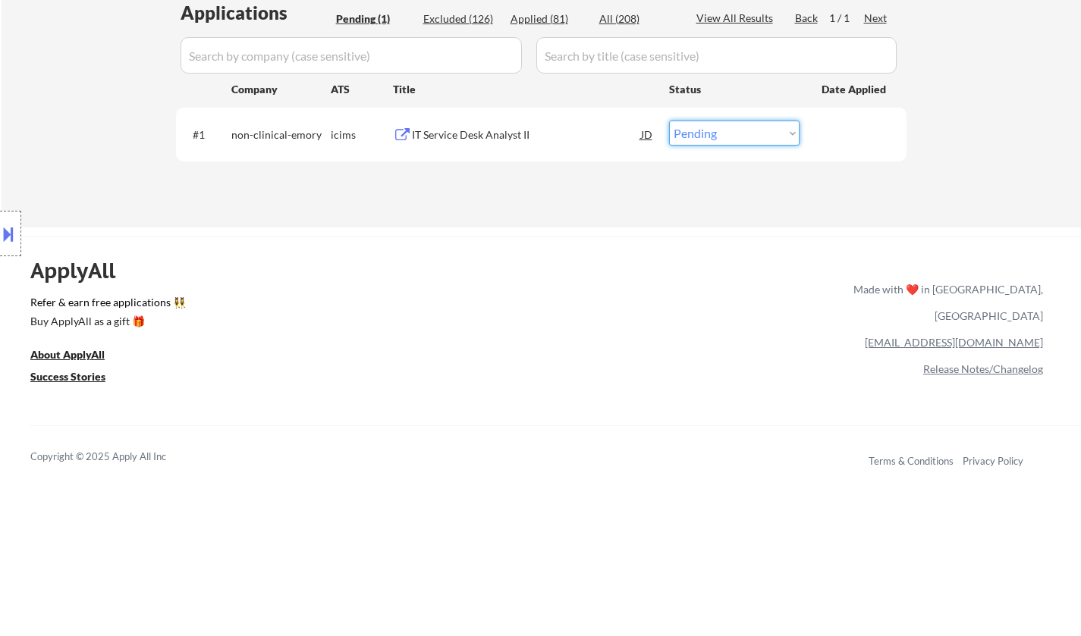
drag, startPoint x: 740, startPoint y: 130, endPoint x: 734, endPoint y: 143, distance: 14.2
click at [739, 132] on select "Choose an option... Pending Applied Excluded (Questions) Excluded (Expired) Exc…" at bounding box center [734, 133] width 130 height 25
select select ""applied""
click at [669, 121] on select "Choose an option... Pending Applied Excluded (Questions) Excluded (Expired) Exc…" at bounding box center [734, 133] width 130 height 25
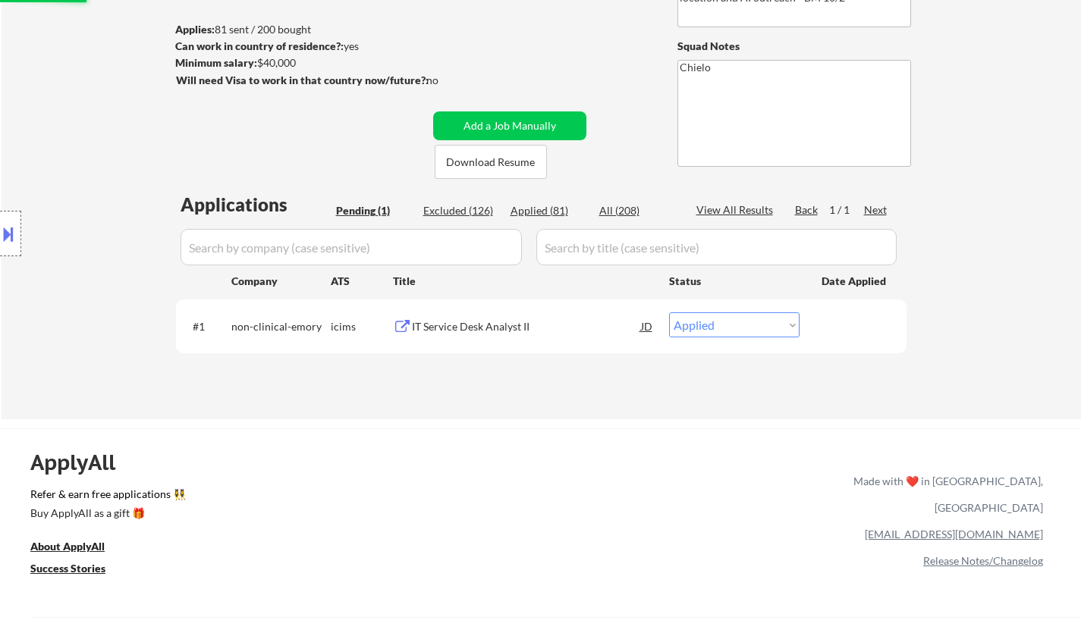
scroll to position [76, 0]
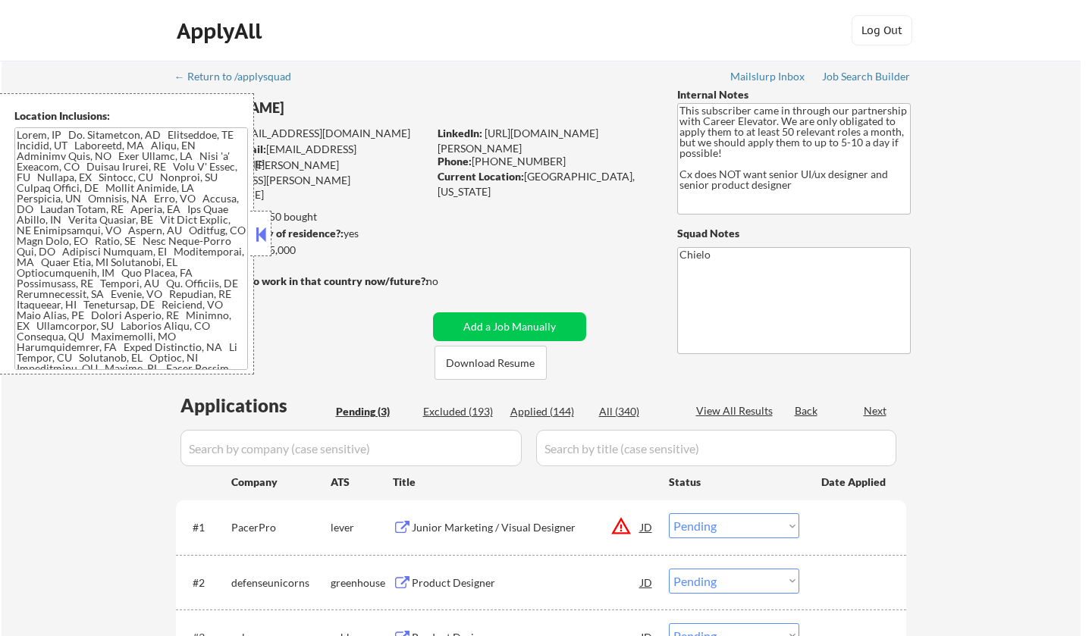
select select ""pending""
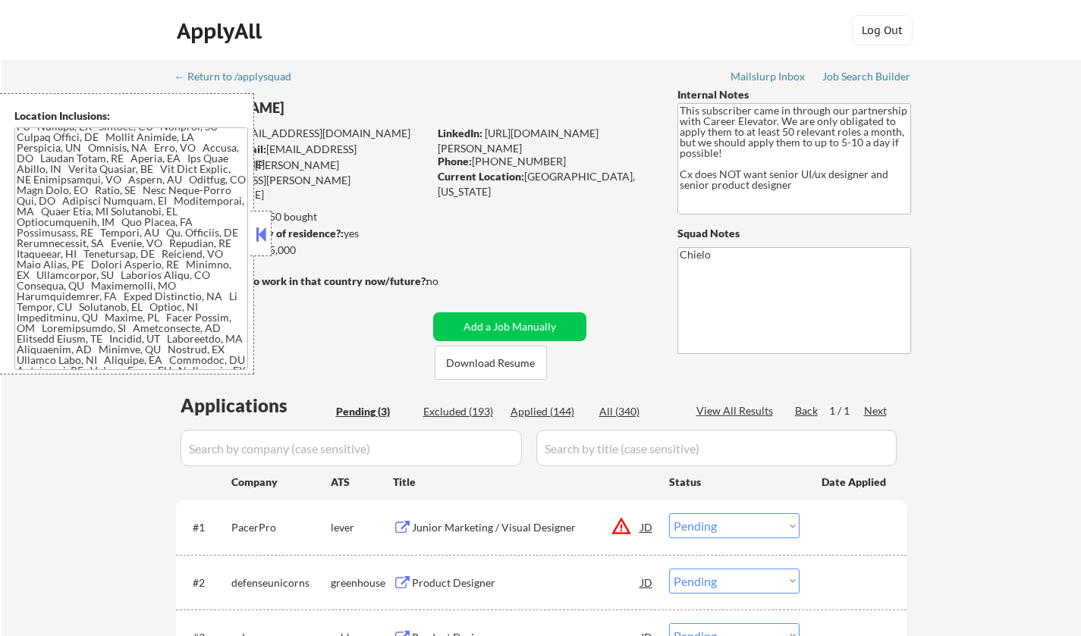
scroll to position [76, 0]
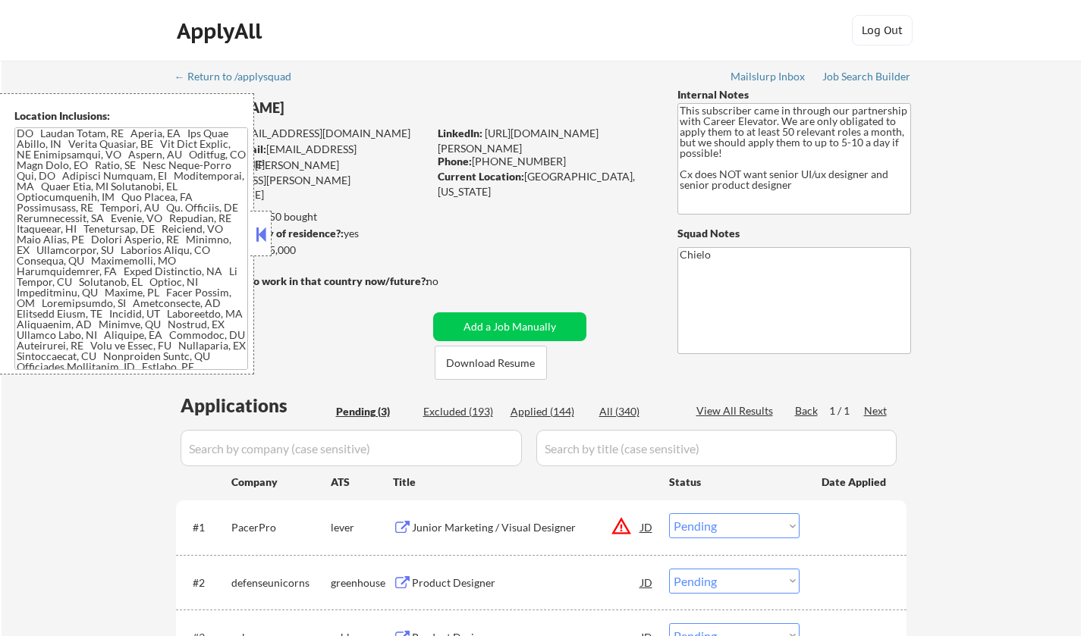
click at [259, 229] on button at bounding box center [260, 234] width 17 height 23
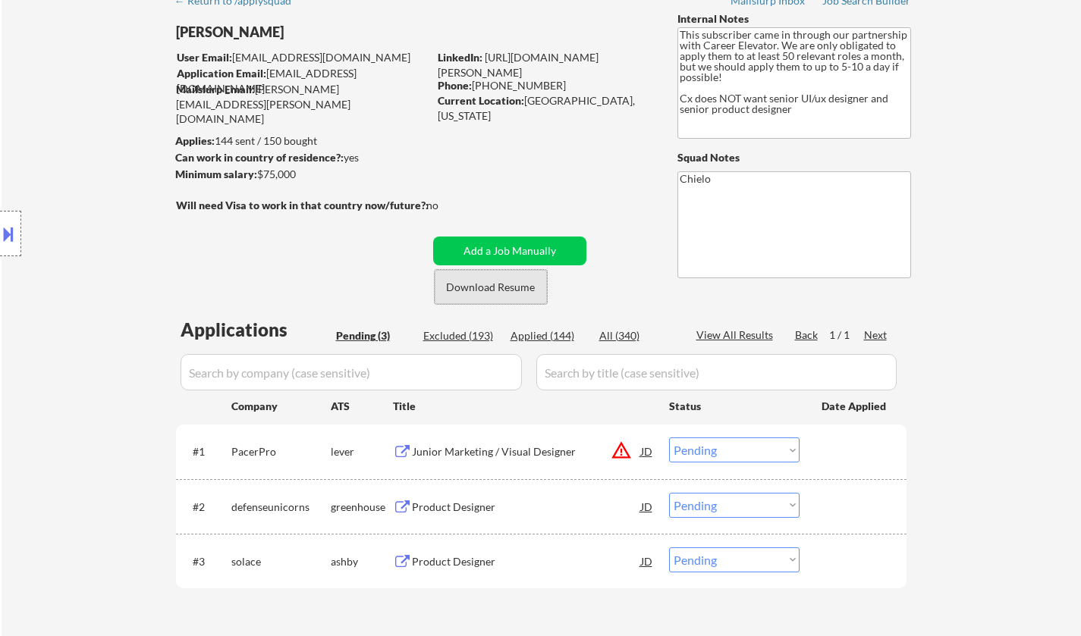
click at [485, 277] on button "Download Resume" at bounding box center [490, 287] width 112 height 34
click at [486, 286] on button "Download Resume" at bounding box center [490, 287] width 112 height 34
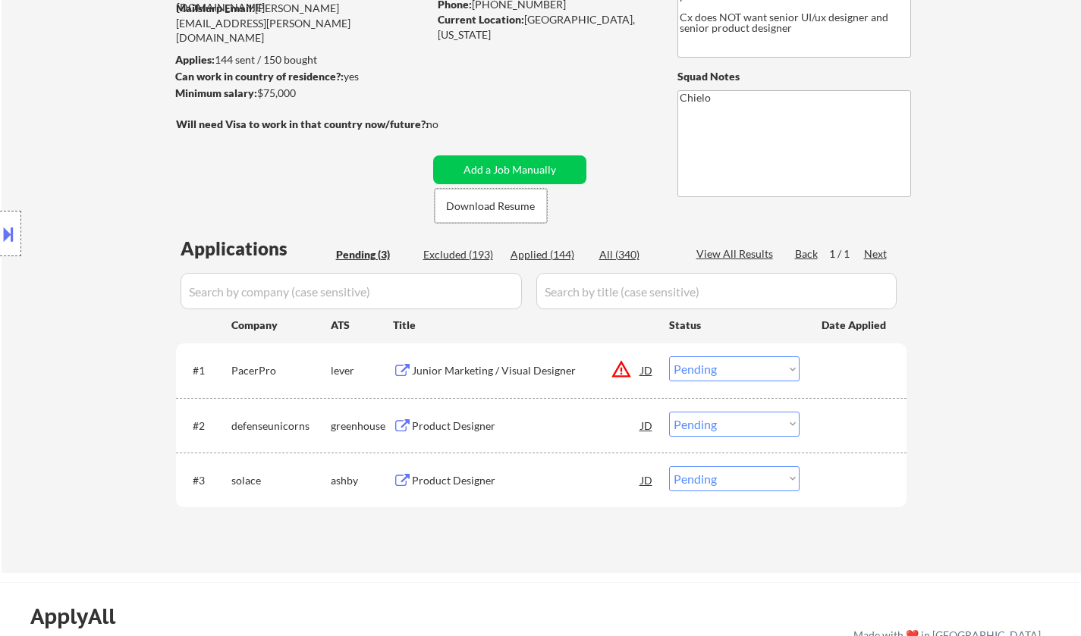
scroll to position [227, 0]
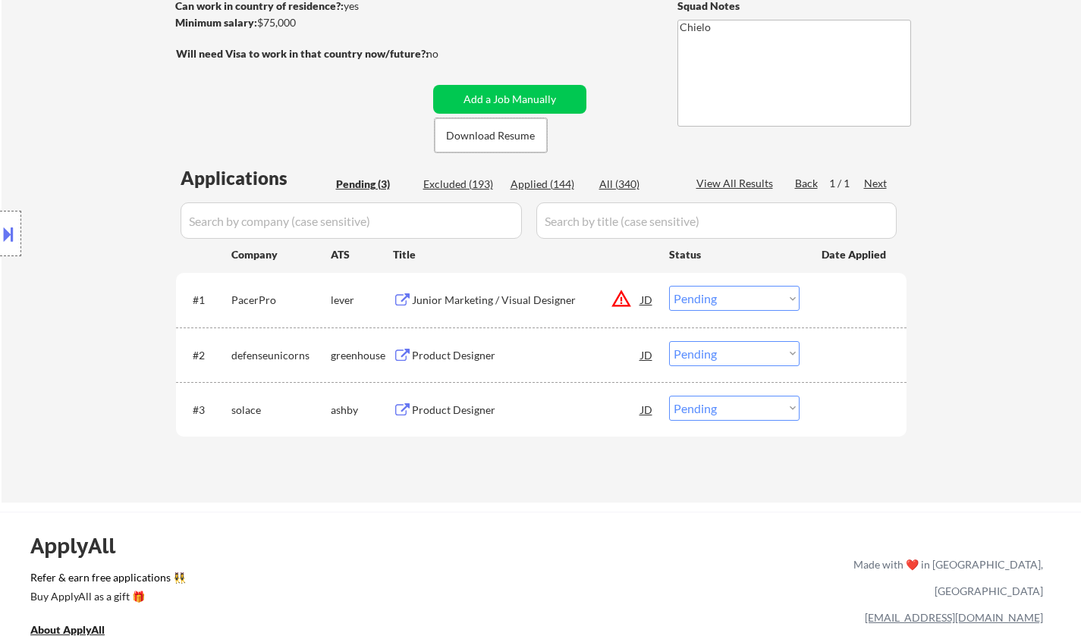
click at [461, 353] on div "Product Designer" at bounding box center [526, 355] width 229 height 15
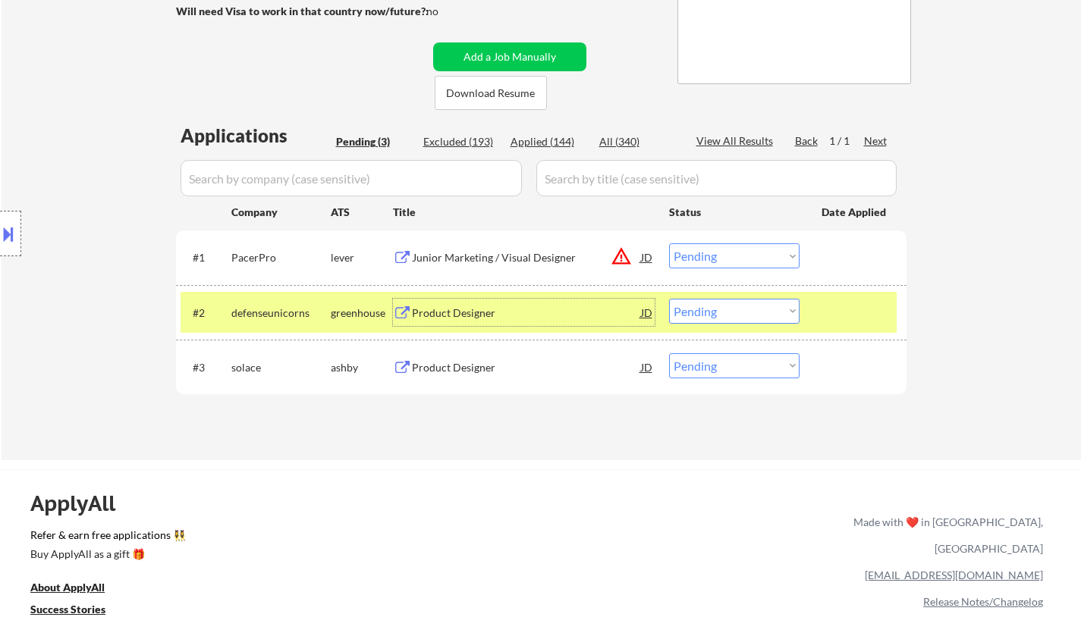
scroll to position [379, 0]
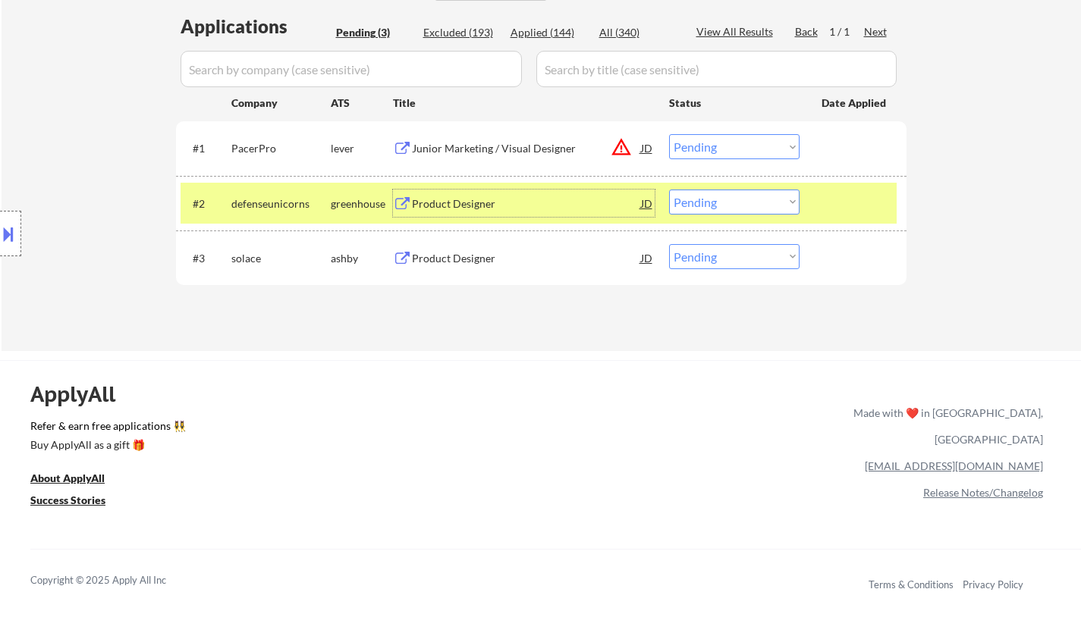
drag, startPoint x: 758, startPoint y: 200, endPoint x: 757, endPoint y: 210, distance: 10.0
click at [758, 201] on select "Choose an option... Pending Applied Excluded (Questions) Excluded (Expired) Exc…" at bounding box center [734, 202] width 130 height 25
click at [669, 190] on select "Choose an option... Pending Applied Excluded (Questions) Excluded (Expired) Exc…" at bounding box center [734, 202] width 130 height 25
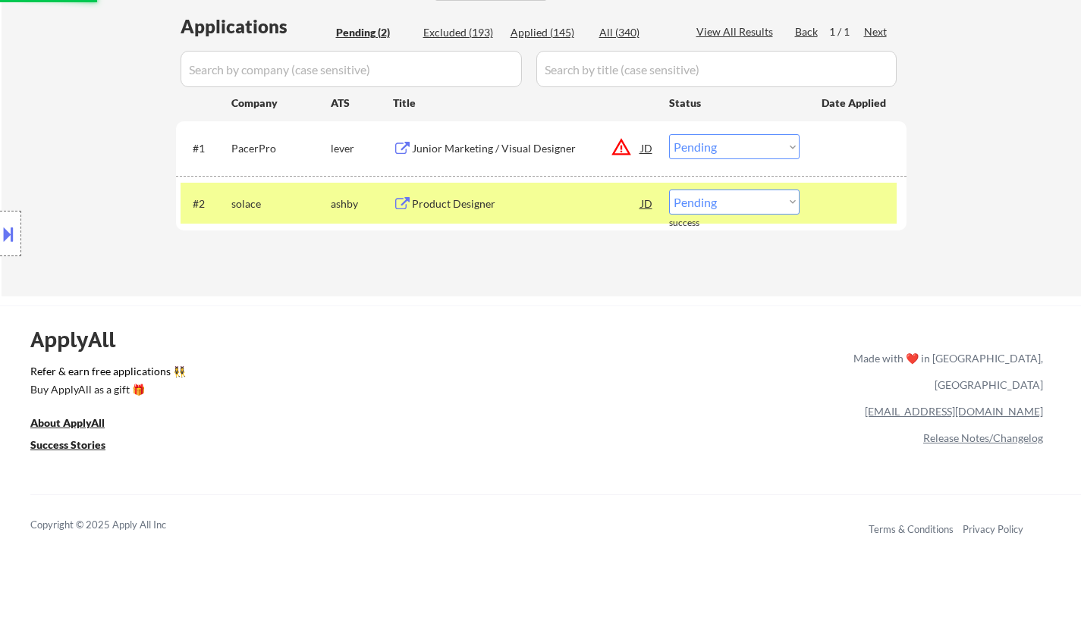
click at [464, 203] on div "Product Designer" at bounding box center [526, 203] width 229 height 15
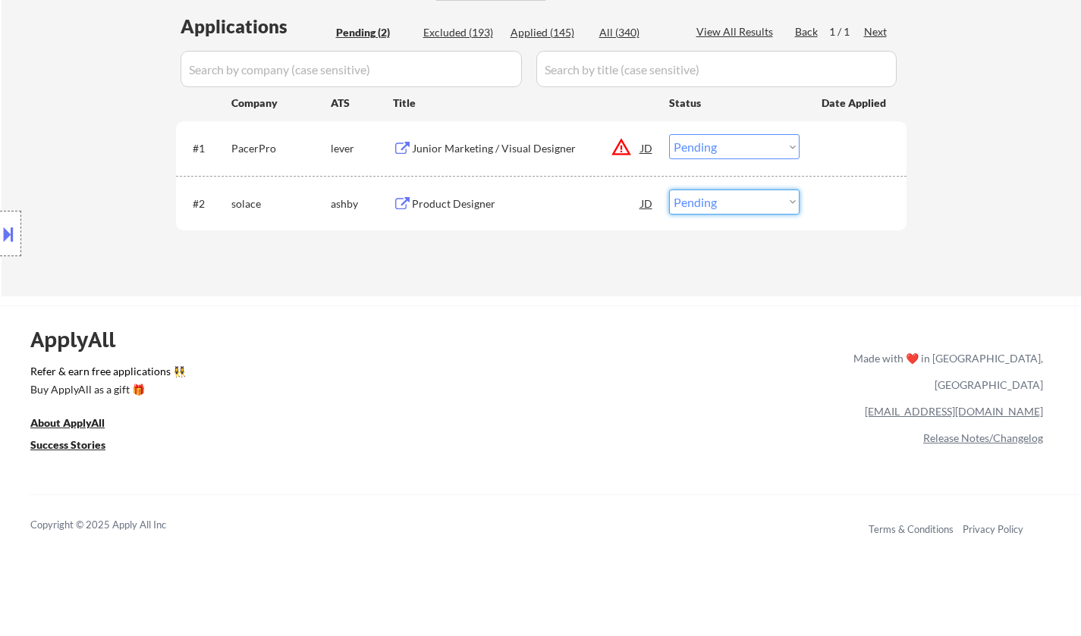
click at [713, 212] on select "Choose an option... Pending Applied Excluded (Questions) Excluded (Expired) Exc…" at bounding box center [734, 202] width 130 height 25
select select ""excluded""
click at [669, 190] on select "Choose an option... Pending Applied Excluded (Questions) Excluded (Expired) Exc…" at bounding box center [734, 202] width 130 height 25
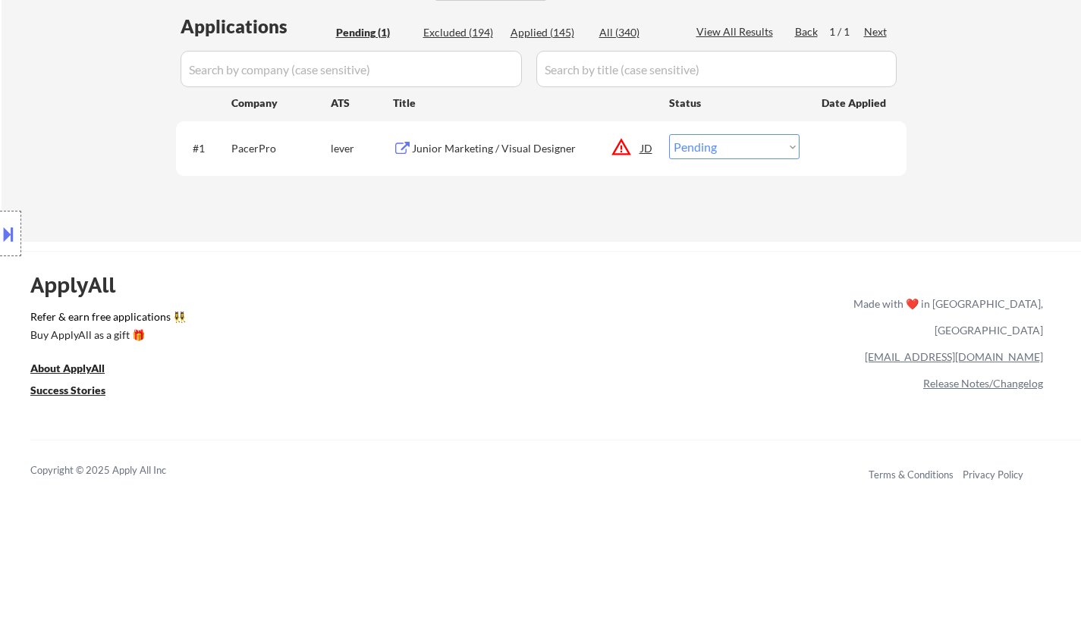
click at [646, 146] on div "JD" at bounding box center [646, 147] width 15 height 27
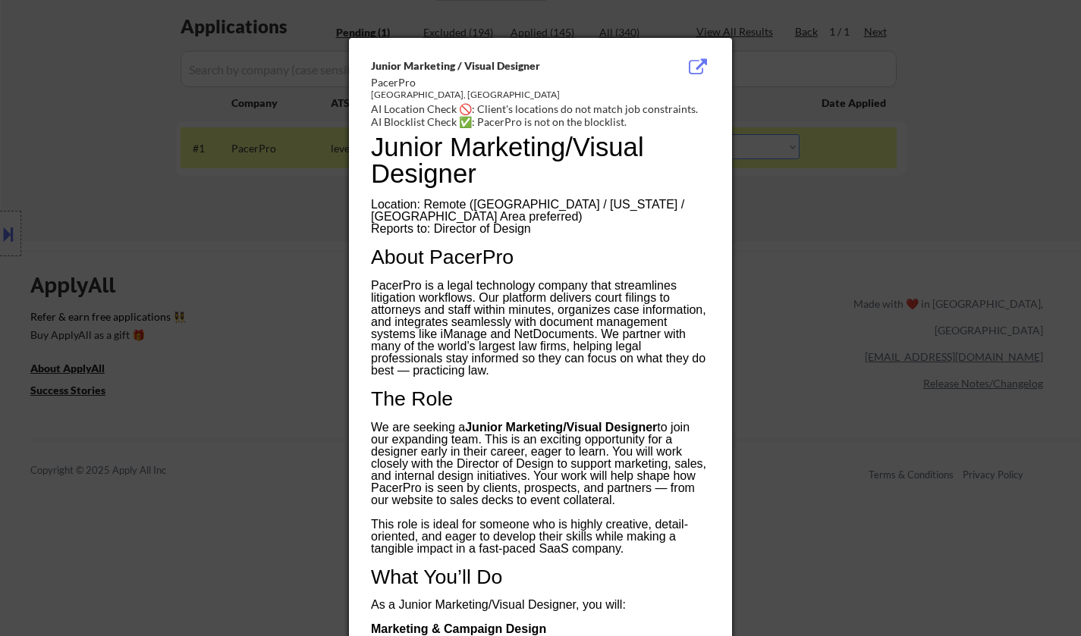
click at [927, 295] on div at bounding box center [540, 318] width 1081 height 636
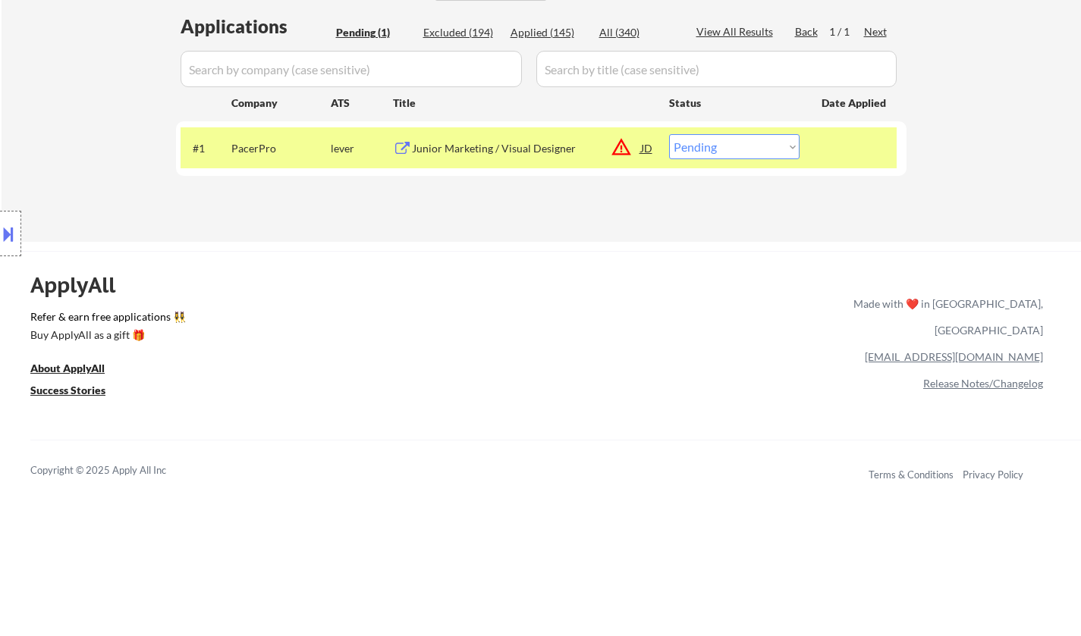
click at [0, 229] on button at bounding box center [8, 233] width 17 height 25
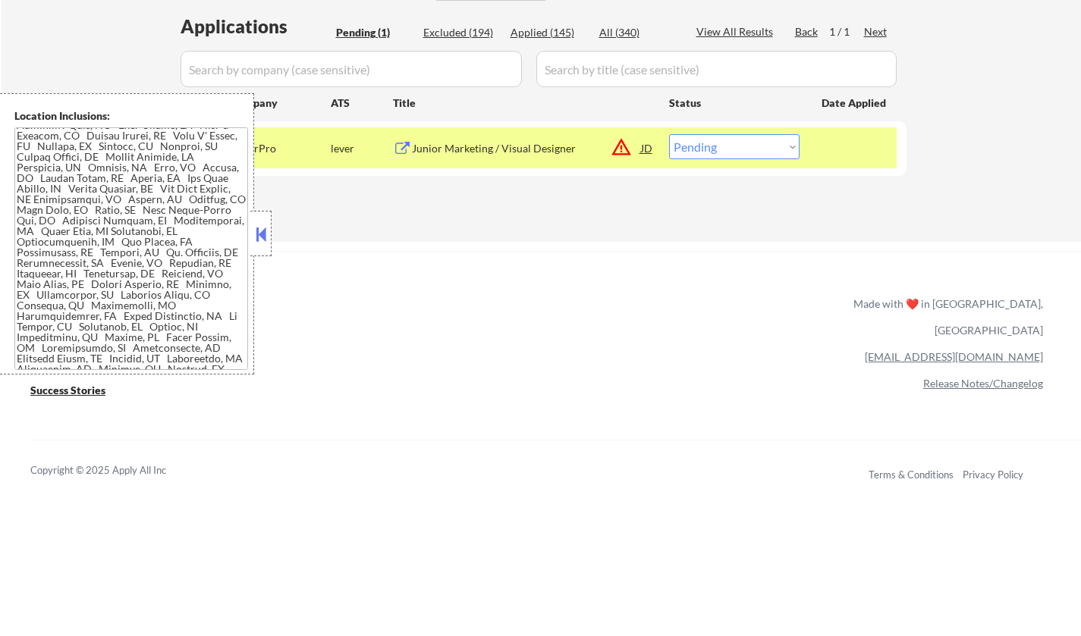
scroll to position [0, 0]
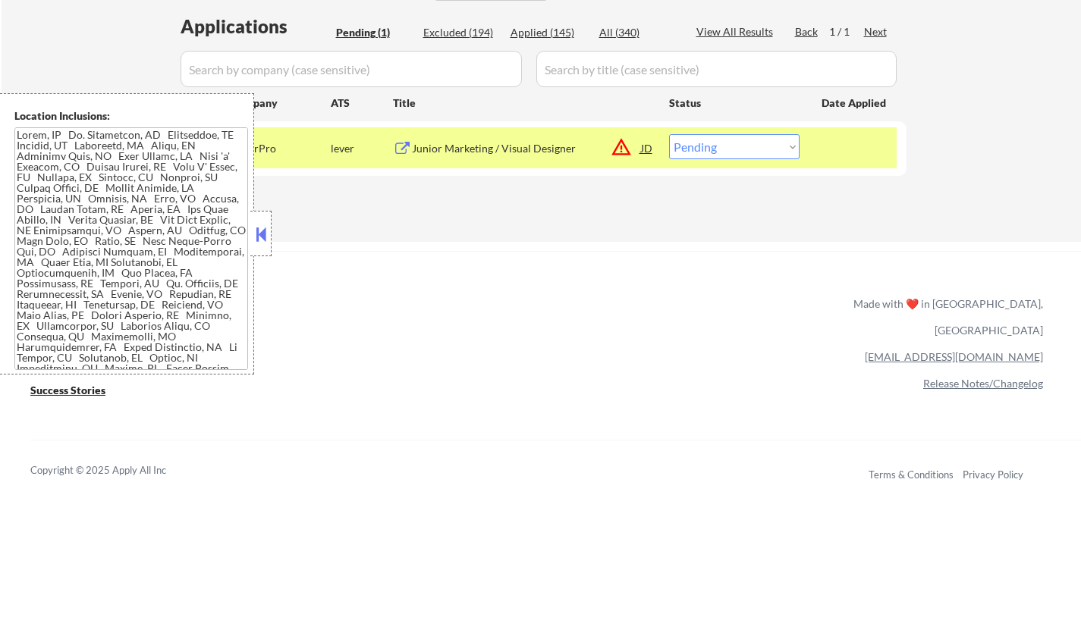
click at [751, 136] on select "Choose an option... Pending Applied Excluded (Questions) Excluded (Expired) Exc…" at bounding box center [734, 146] width 130 height 25
select select ""excluded__location_""
click at [669, 134] on select "Choose an option... Pending Applied Excluded (Questions) Excluded (Expired) Exc…" at bounding box center [734, 146] width 130 height 25
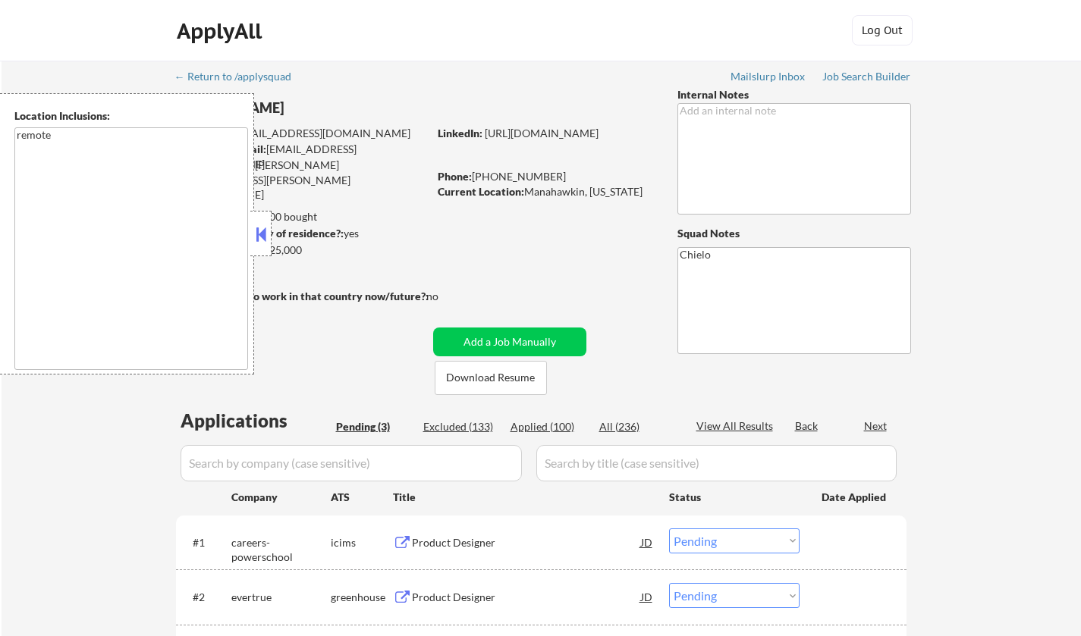
select select ""pending""
click at [255, 240] on button at bounding box center [260, 234] width 17 height 23
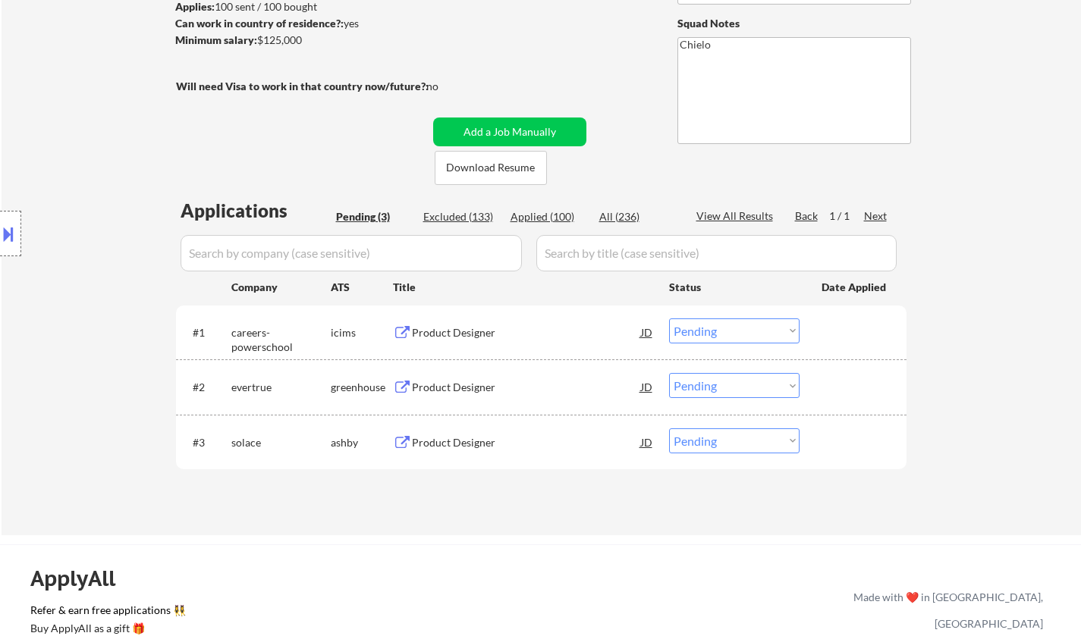
scroll to position [227, 0]
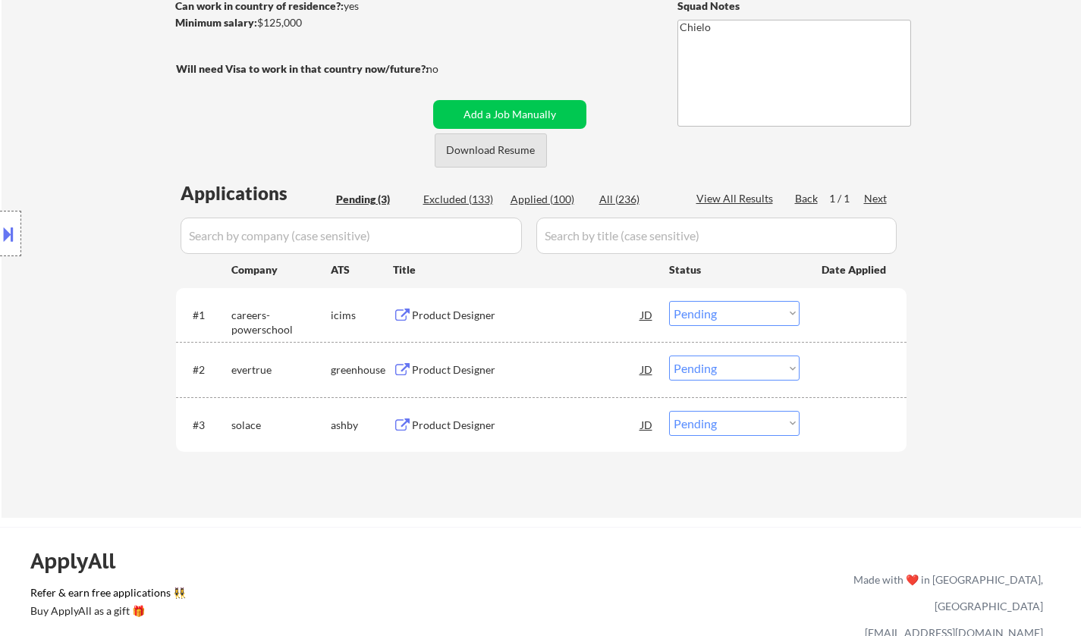
click at [482, 151] on button "Download Resume" at bounding box center [490, 150] width 112 height 34
click at [454, 371] on div "Product Designer" at bounding box center [526, 369] width 229 height 15
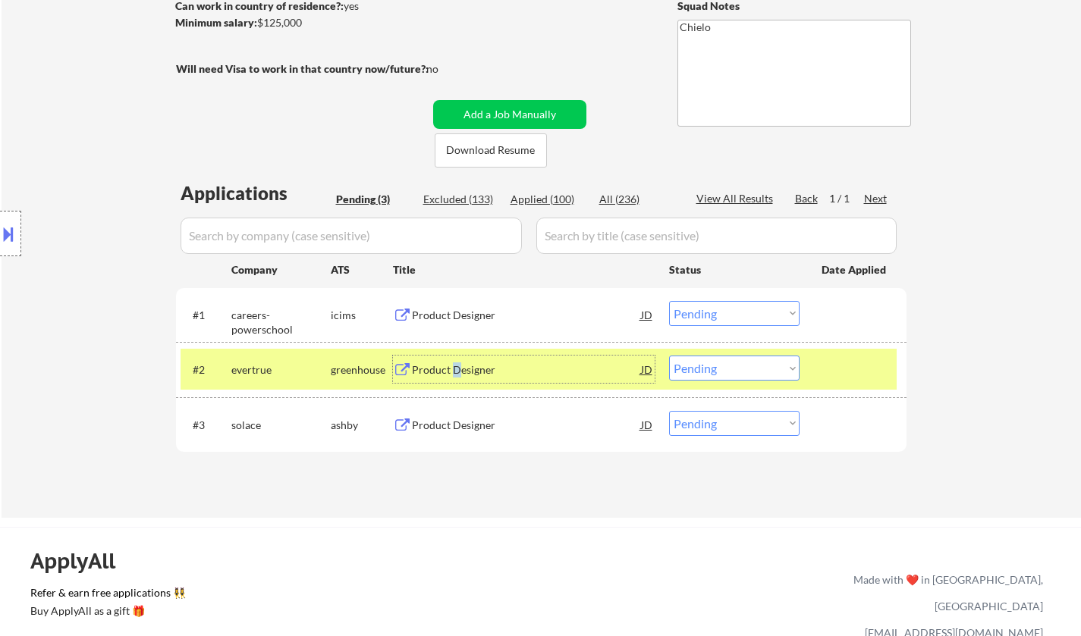
click at [739, 372] on select "Choose an option... Pending Applied Excluded (Questions) Excluded (Expired) Exc…" at bounding box center [734, 368] width 130 height 25
click at [669, 356] on select "Choose an option... Pending Applied Excluded (Questions) Excluded (Expired) Exc…" at bounding box center [734, 368] width 130 height 25
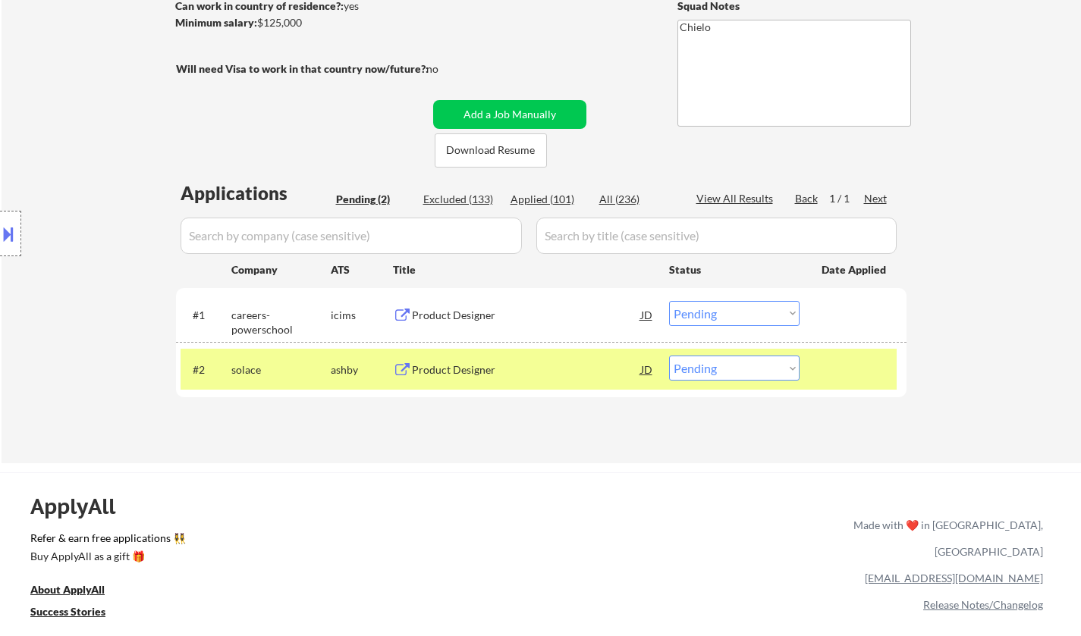
click at [444, 372] on div "Product Designer" at bounding box center [526, 369] width 229 height 15
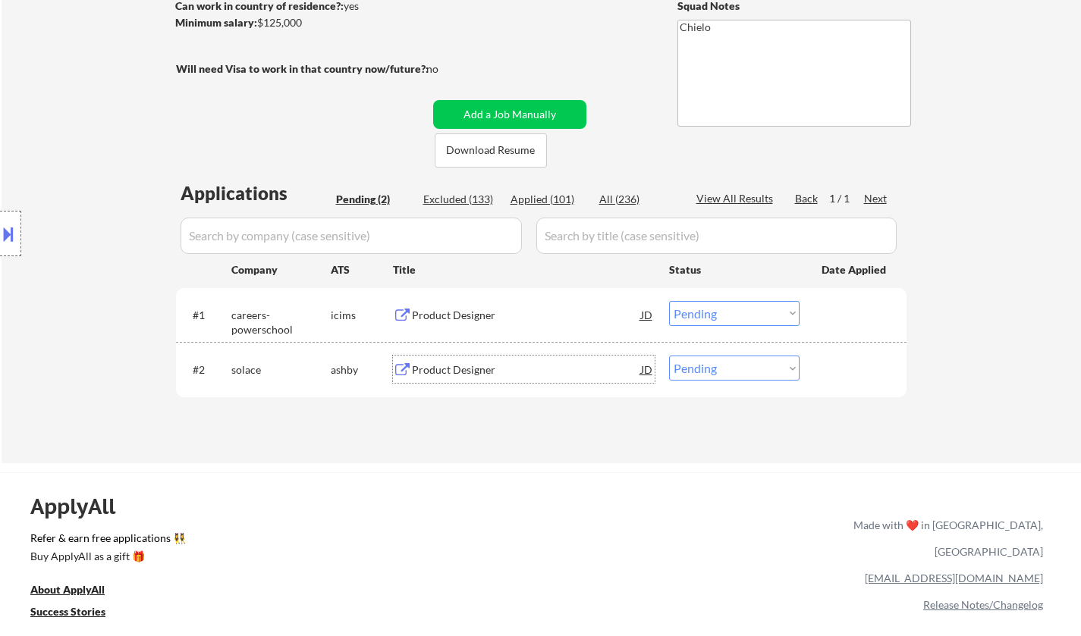
drag, startPoint x: 715, startPoint y: 369, endPoint x: 726, endPoint y: 380, distance: 15.6
click at [716, 372] on select "Choose an option... Pending Applied Excluded (Questions) Excluded (Expired) Exc…" at bounding box center [734, 368] width 130 height 25
select select ""excluded""
click at [669, 356] on select "Choose an option... Pending Applied Excluded (Questions) Excluded (Expired) Exc…" at bounding box center [734, 368] width 130 height 25
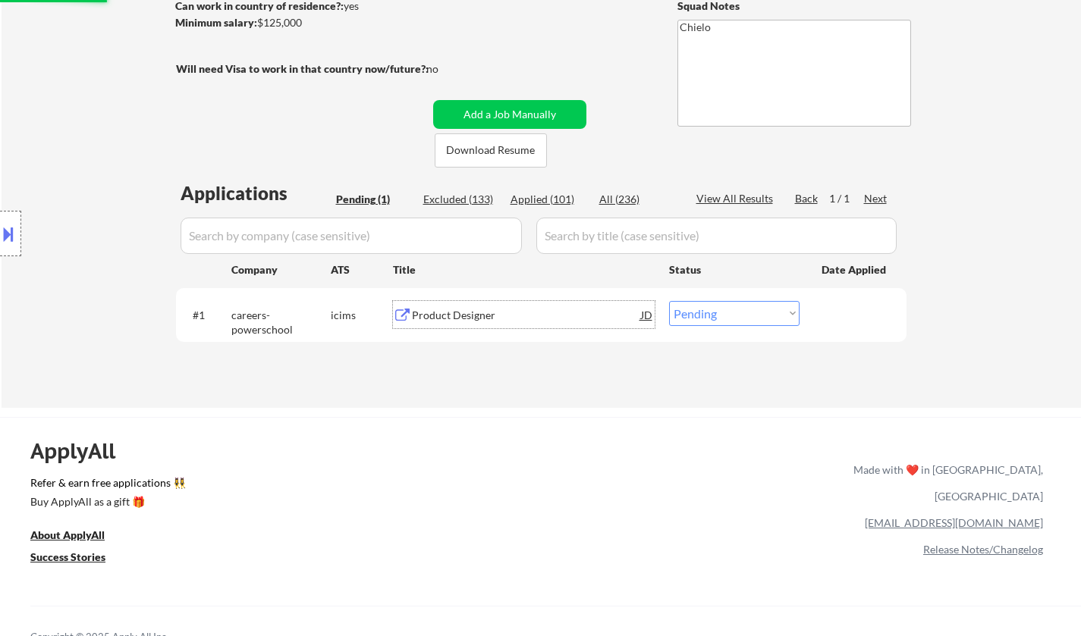
click at [456, 319] on div "Product Designer" at bounding box center [526, 315] width 229 height 15
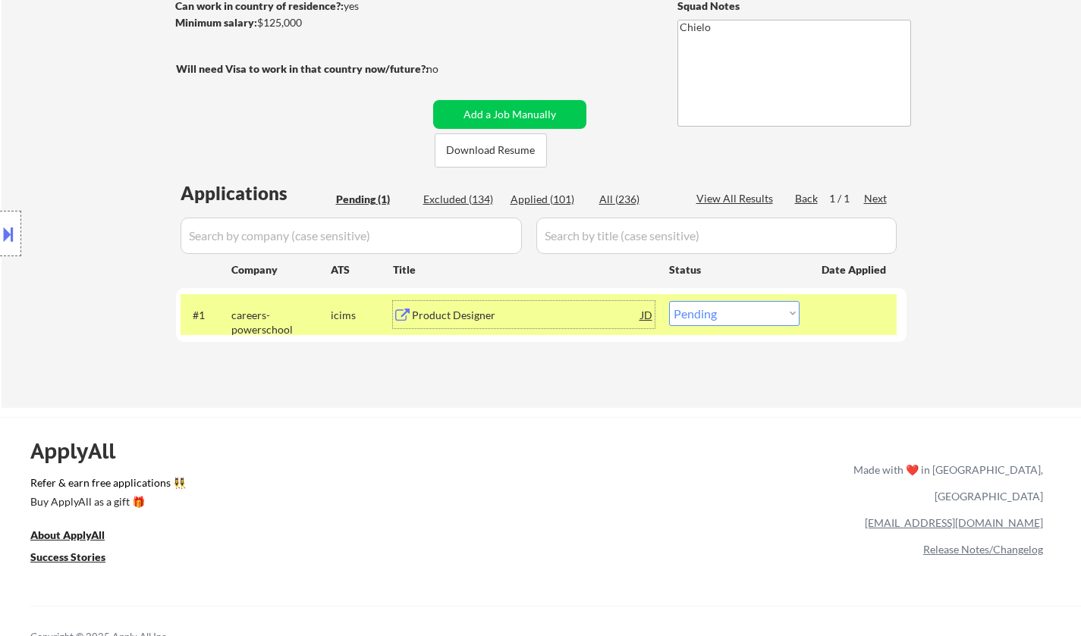
click at [550, 200] on div "Applied (101)" at bounding box center [548, 199] width 76 height 15
select select ""applied""
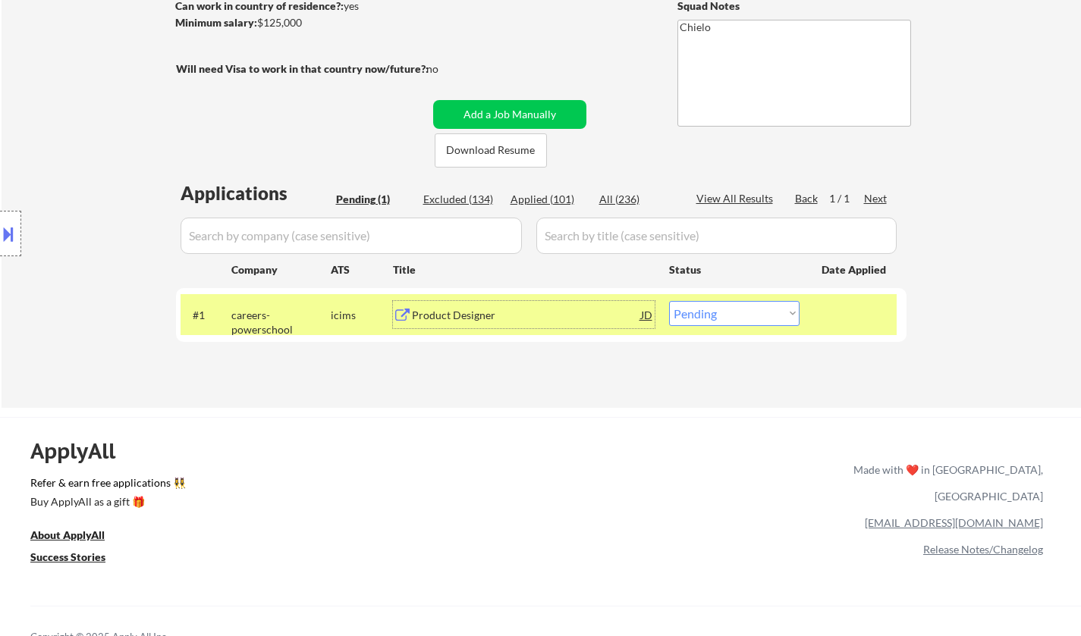
select select ""applied""
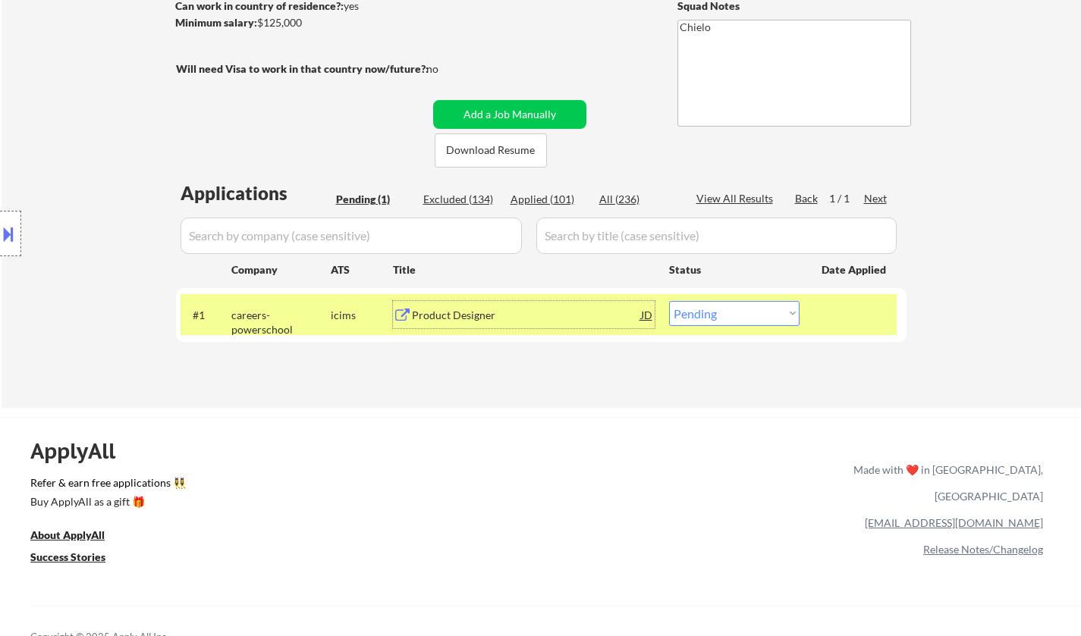
select select ""applied""
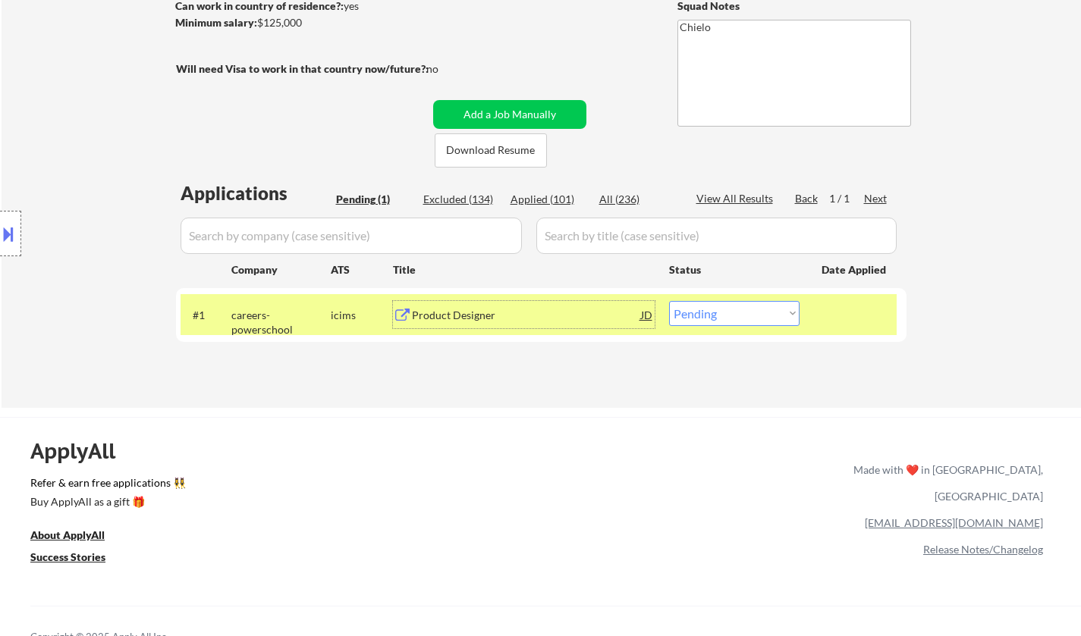
select select ""applied""
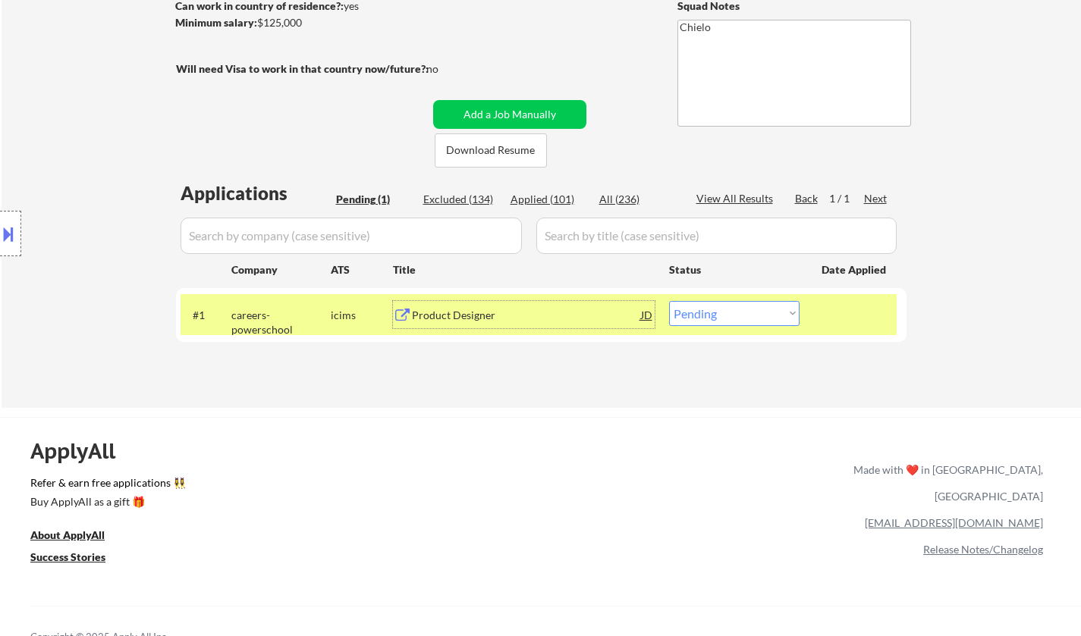
select select ""applied""
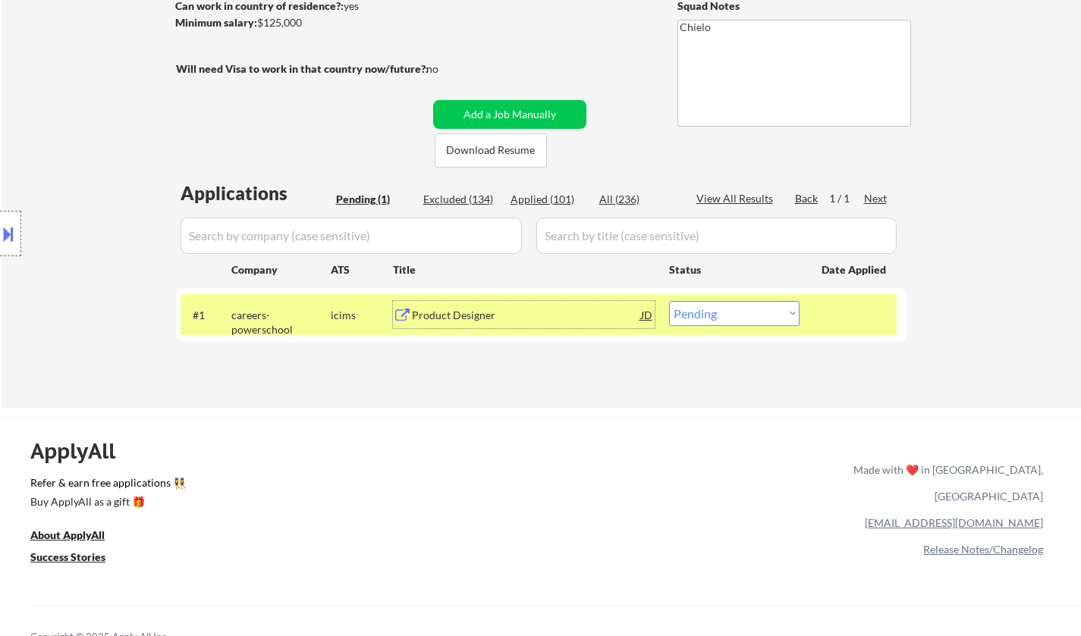
select select ""applied""
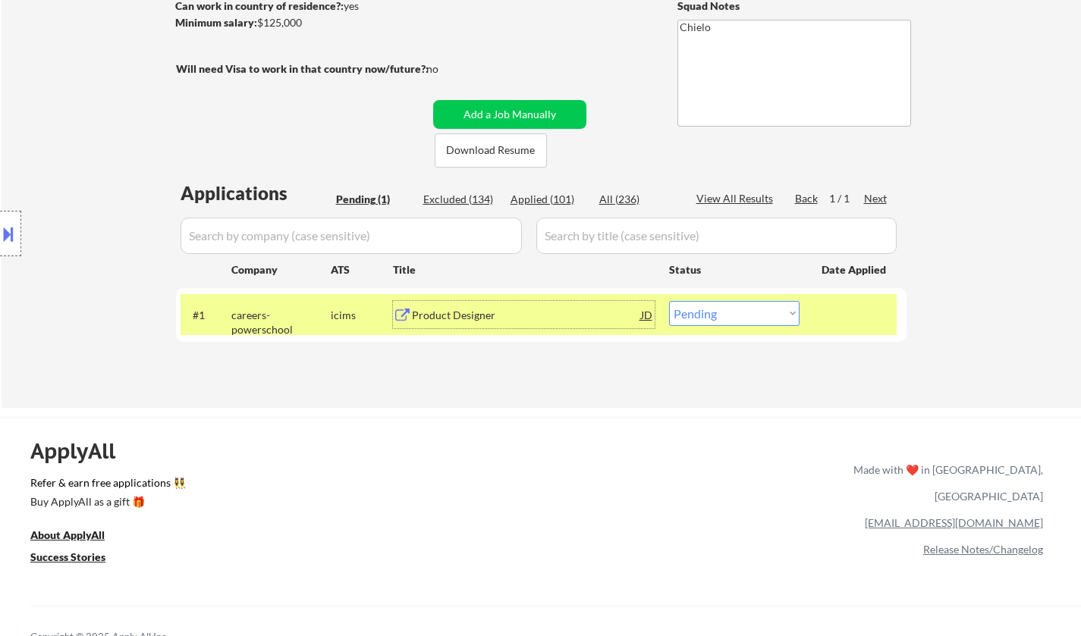
select select ""applied""
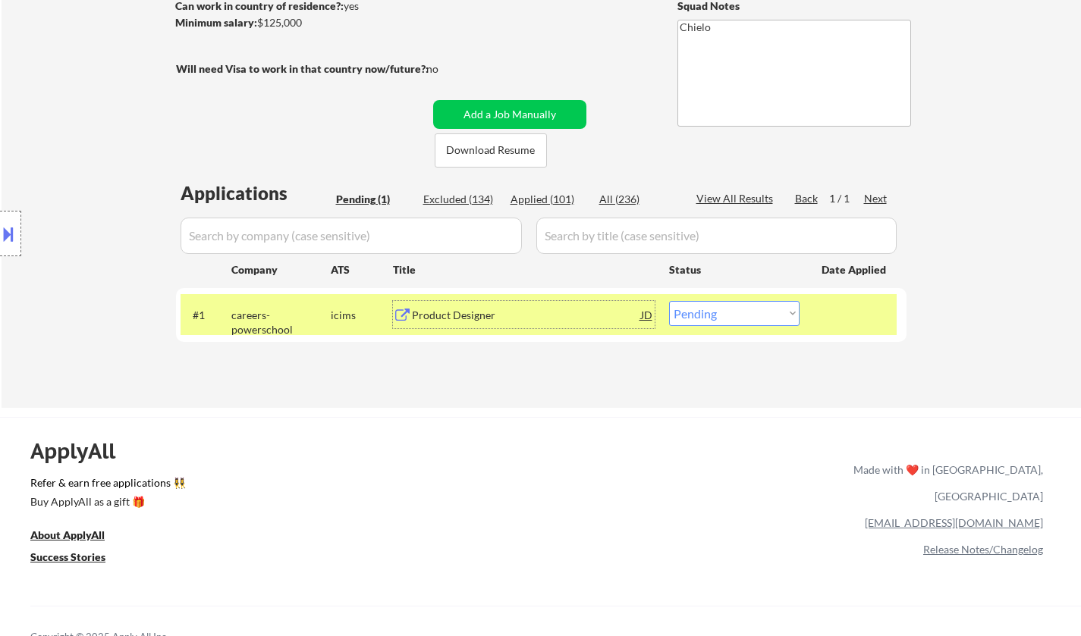
select select ""applied""
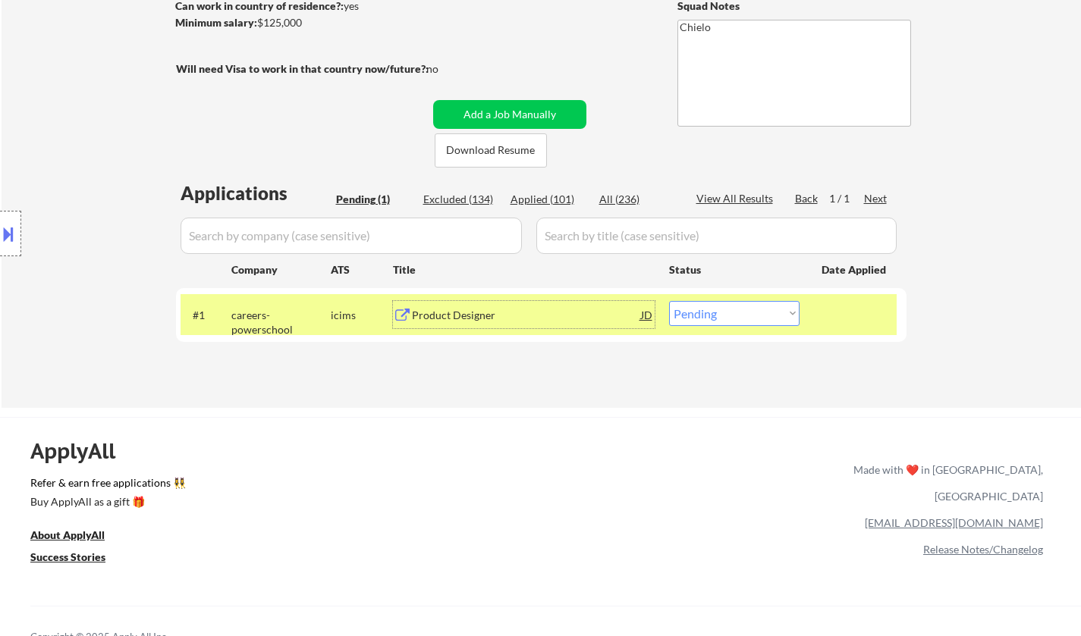
select select ""applied""
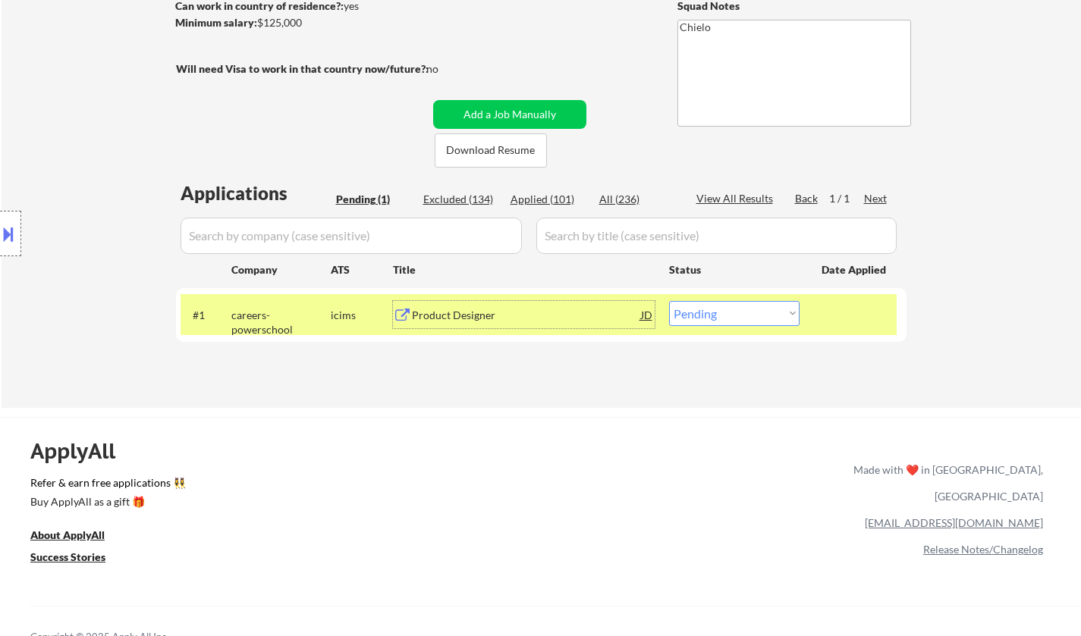
select select ""applied""
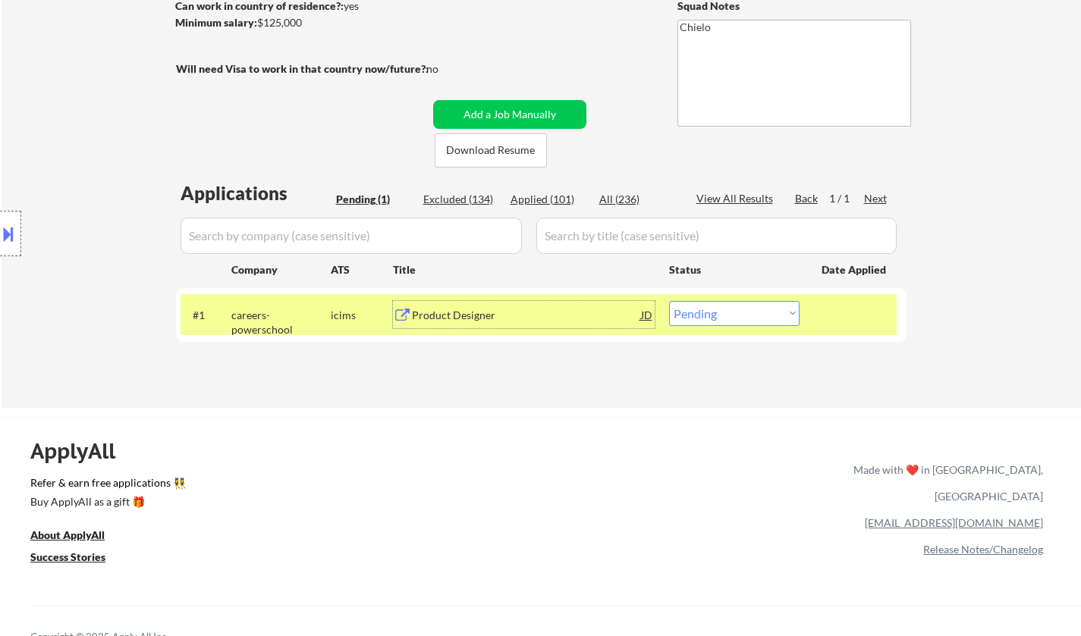
select select ""applied""
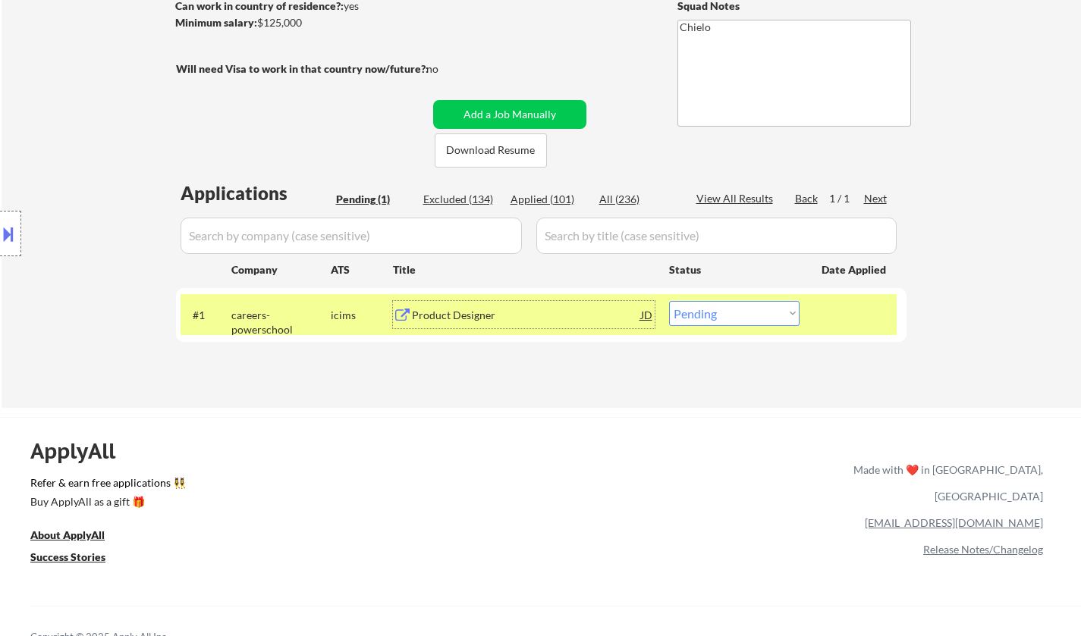
select select ""applied""
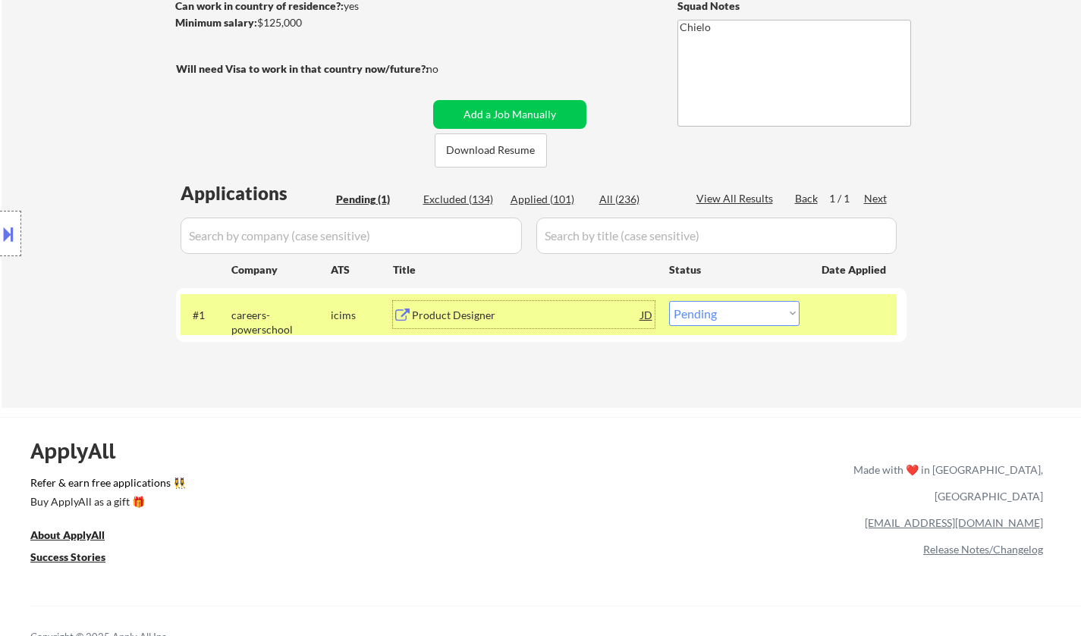
select select ""applied""
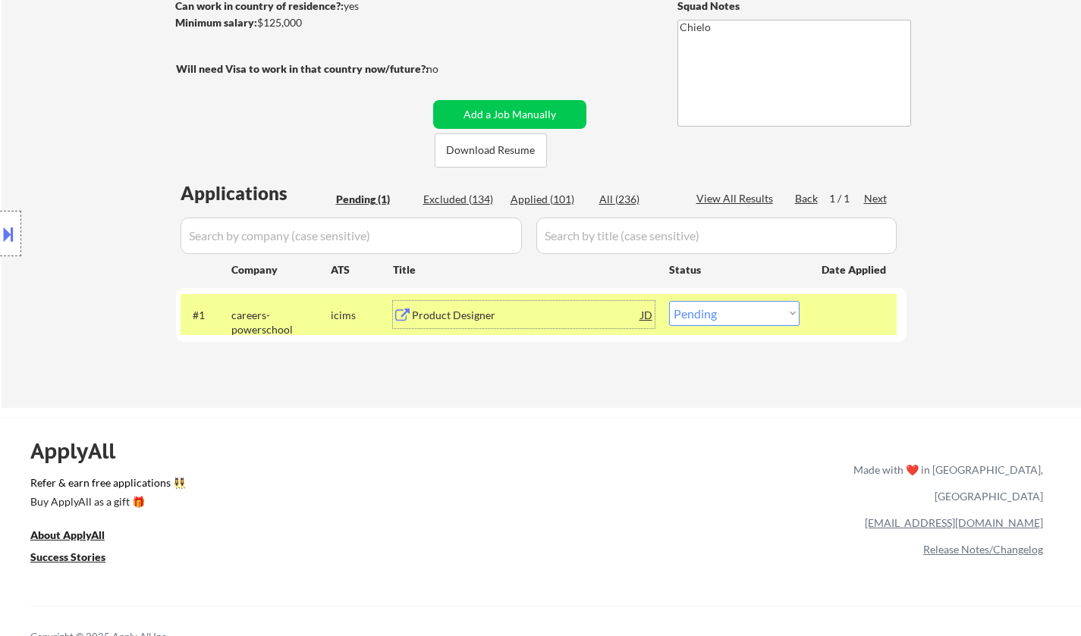
select select ""applied""
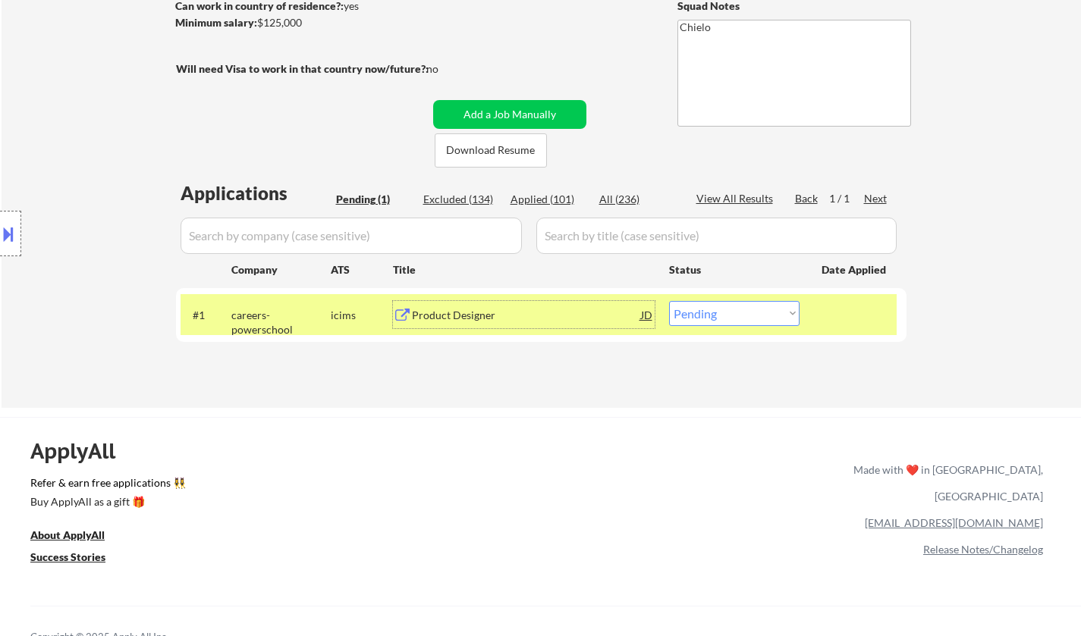
select select ""applied""
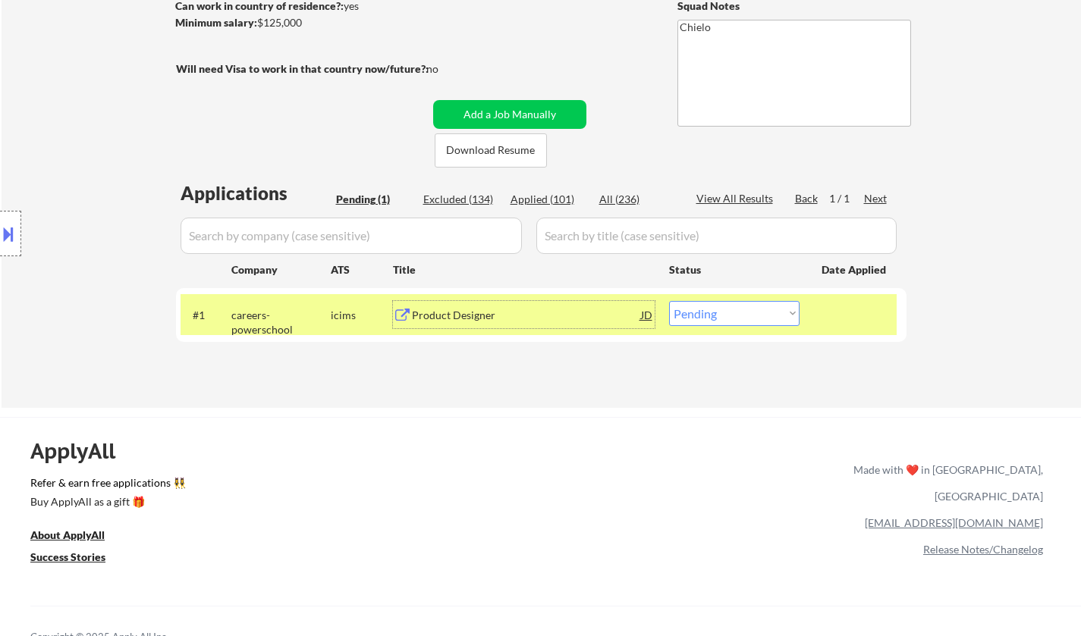
select select ""applied""
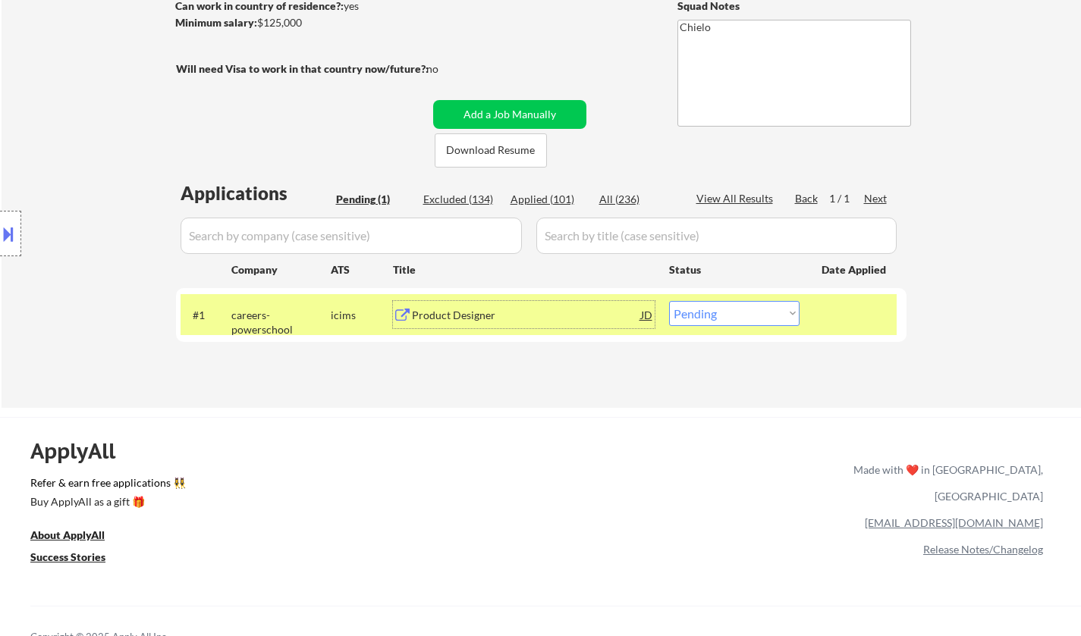
select select ""applied""
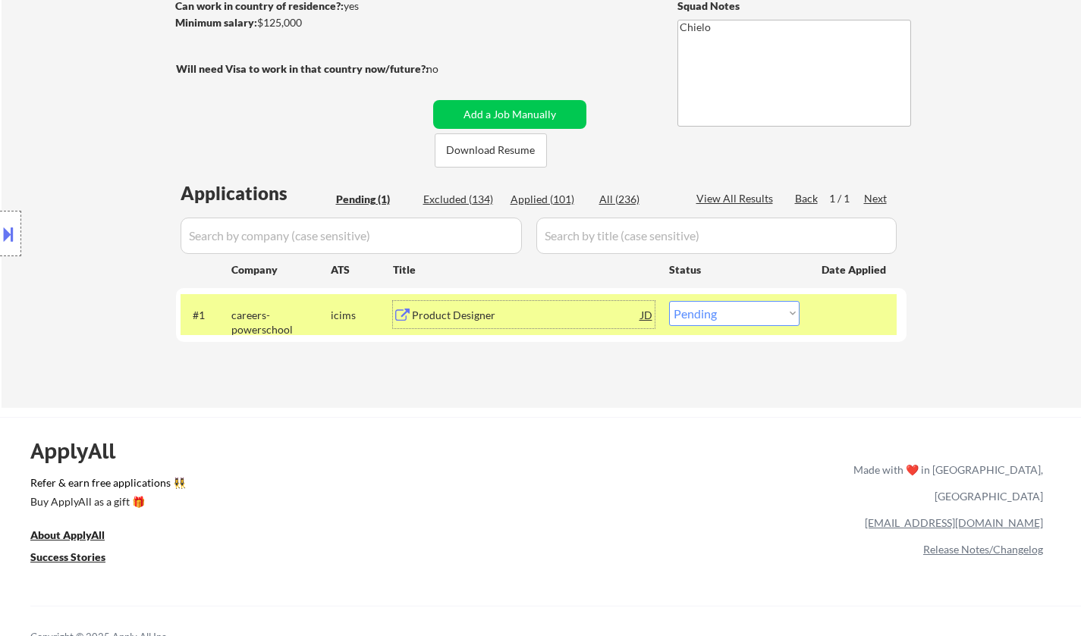
select select ""applied""
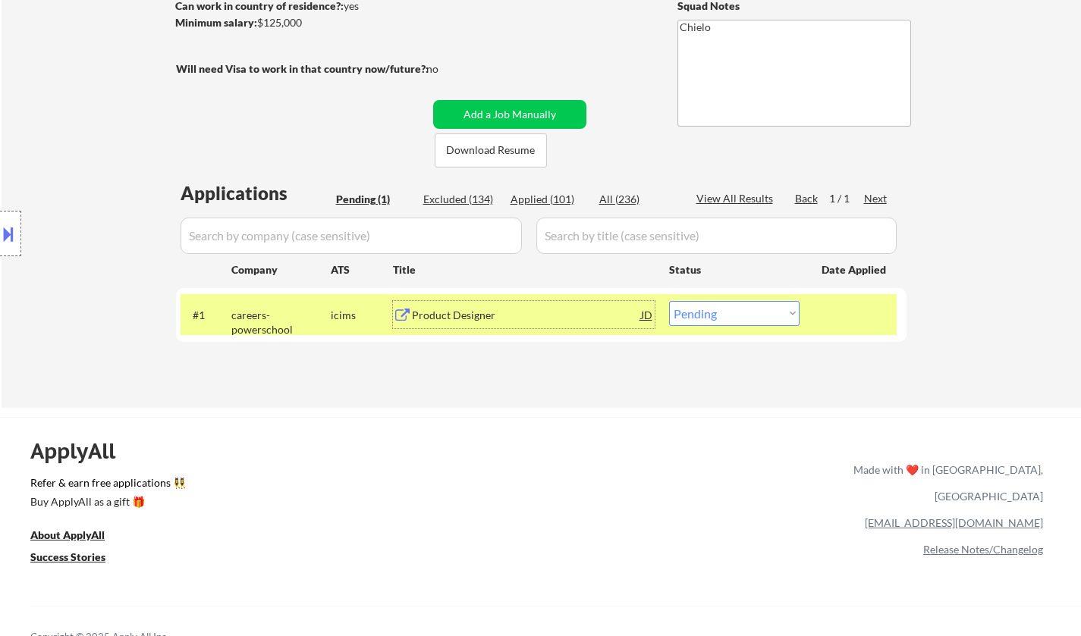
select select ""applied""
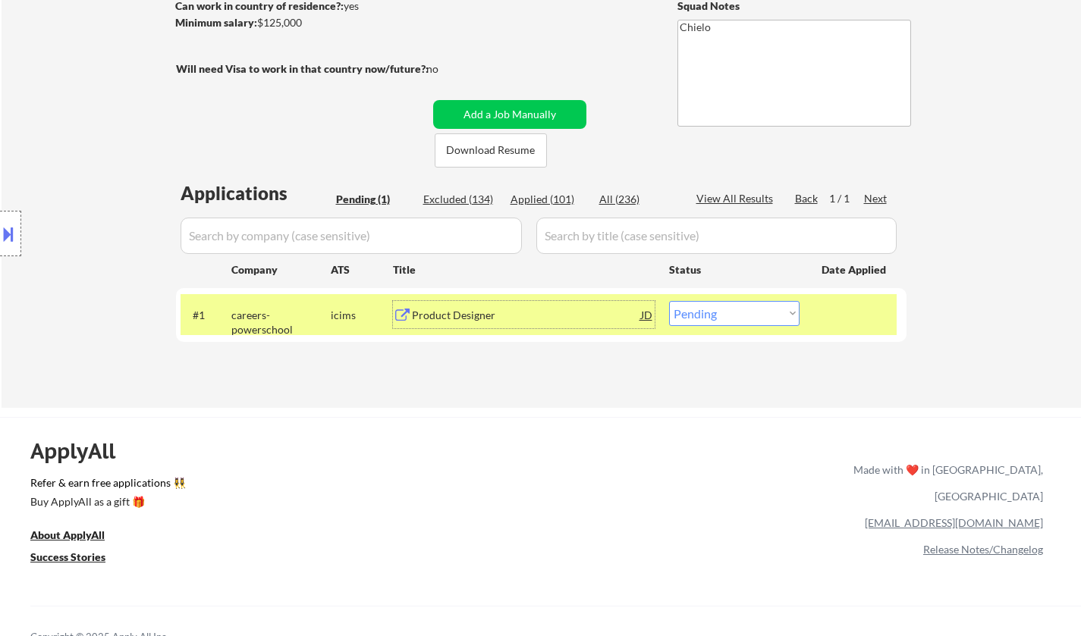
select select ""applied""
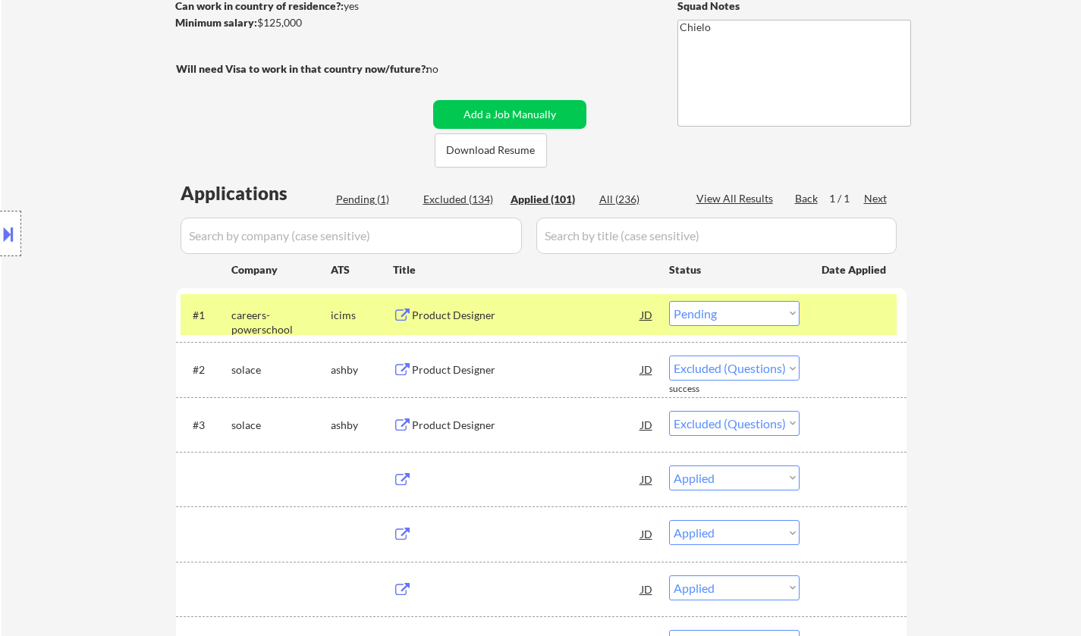
select select ""applied""
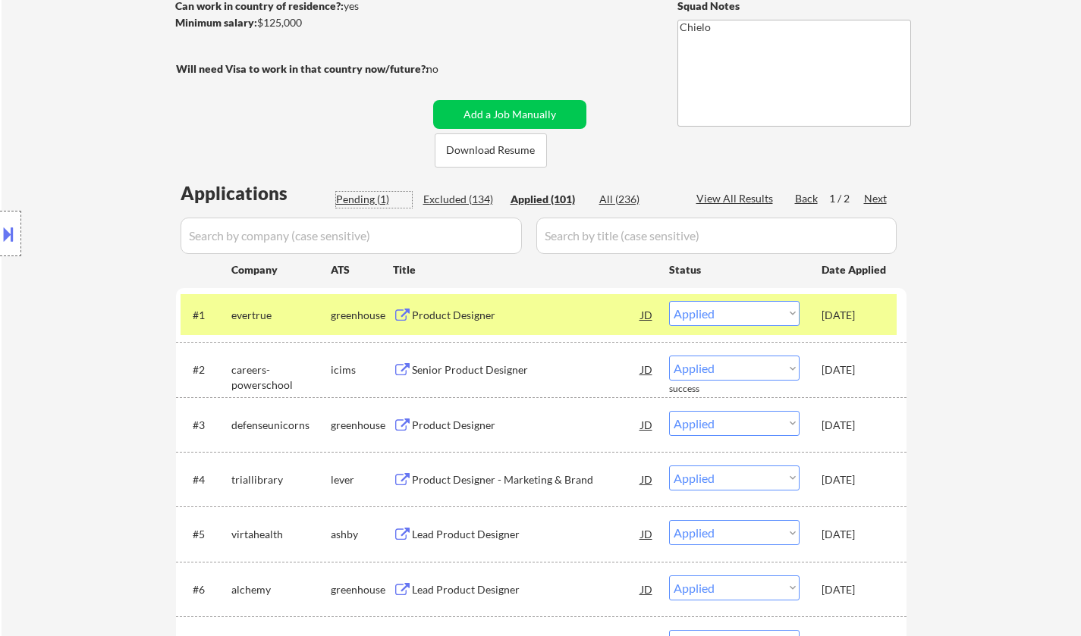
click at [356, 194] on div "Pending (1)" at bounding box center [374, 199] width 76 height 15
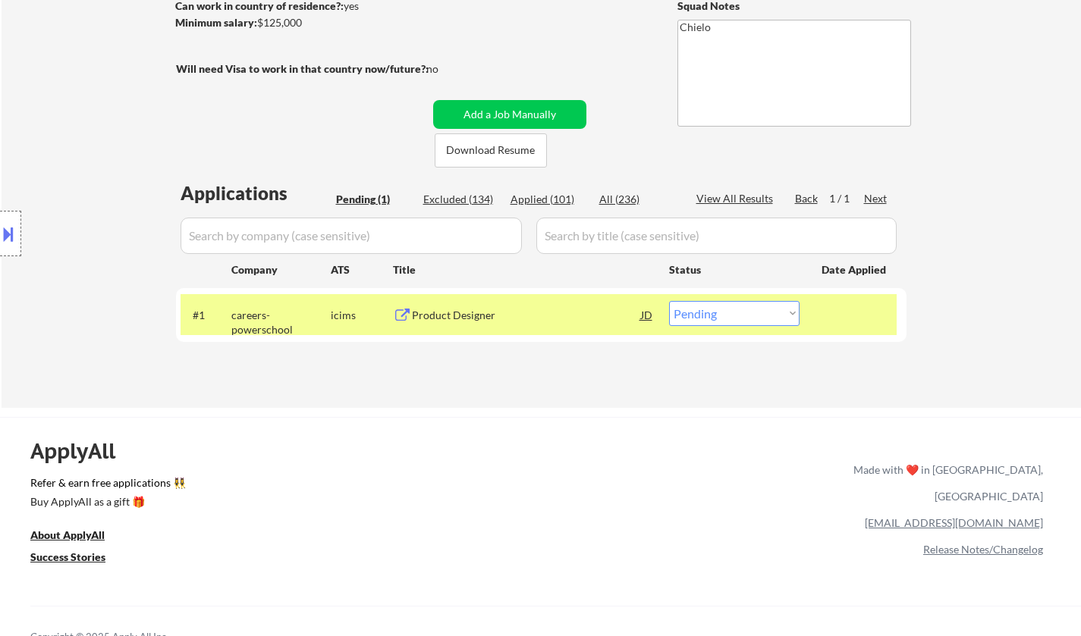
click at [768, 317] on select "Choose an option... Pending Applied Excluded (Questions) Excluded (Expired) Exc…" at bounding box center [734, 313] width 130 height 25
select select ""excluded__salary_""
click at [669, 301] on select "Choose an option... Pending Applied Excluded (Questions) Excluded (Expired) Exc…" at bounding box center [734, 313] width 130 height 25
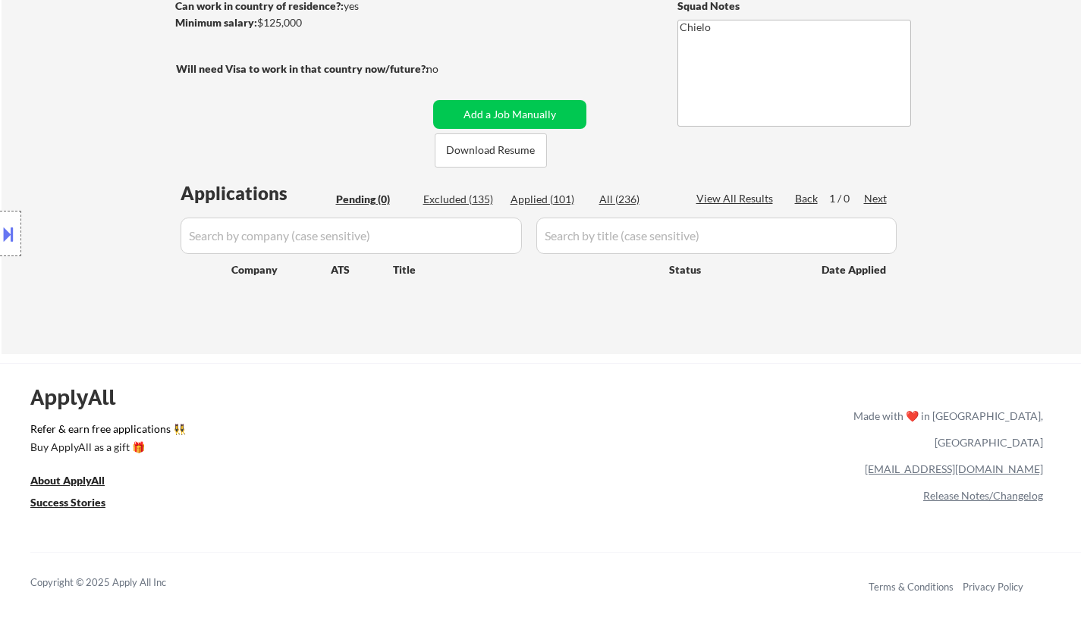
scroll to position [76, 0]
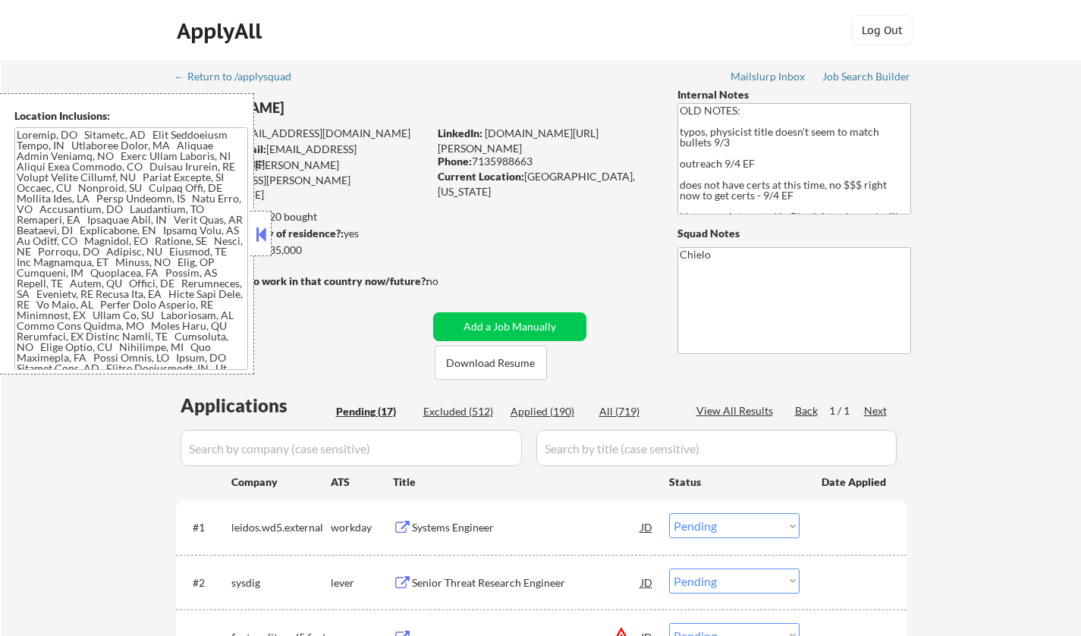
select select ""pending""
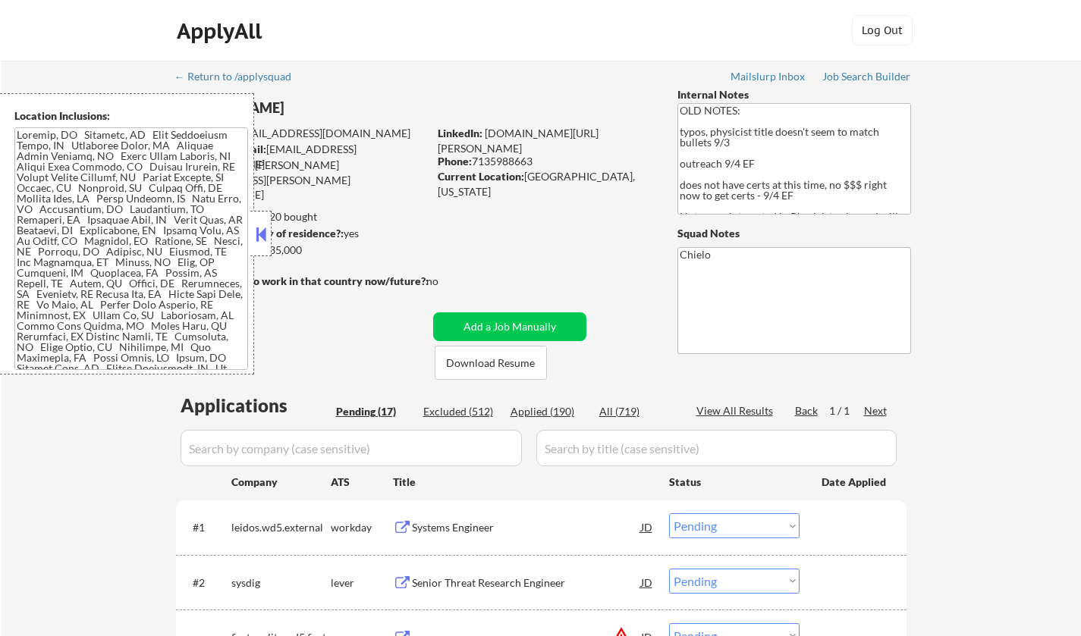
select select ""pending""
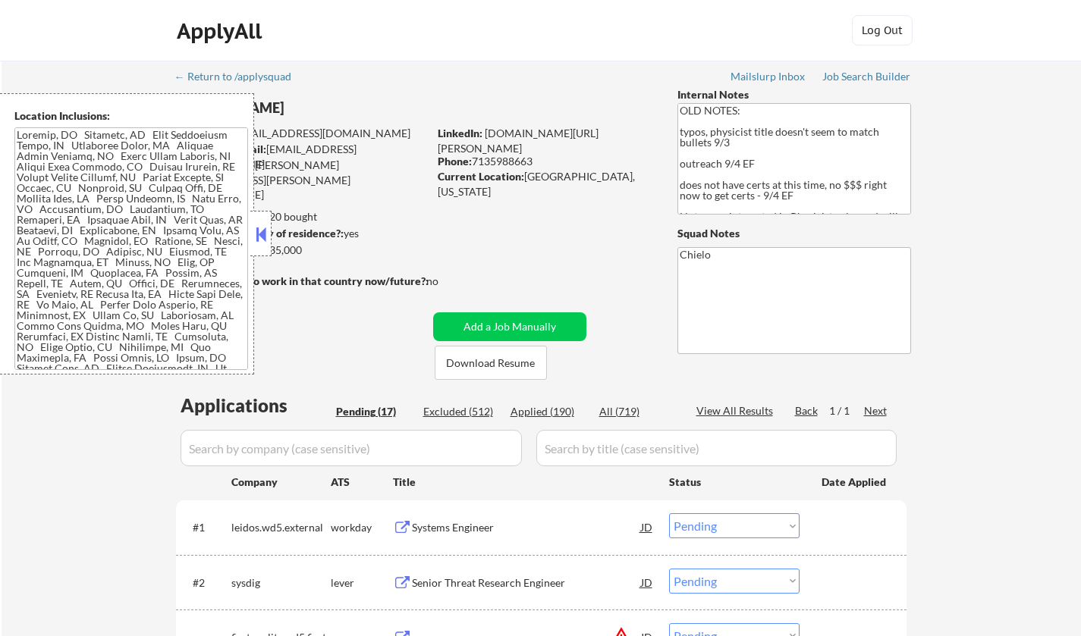
select select ""pending""
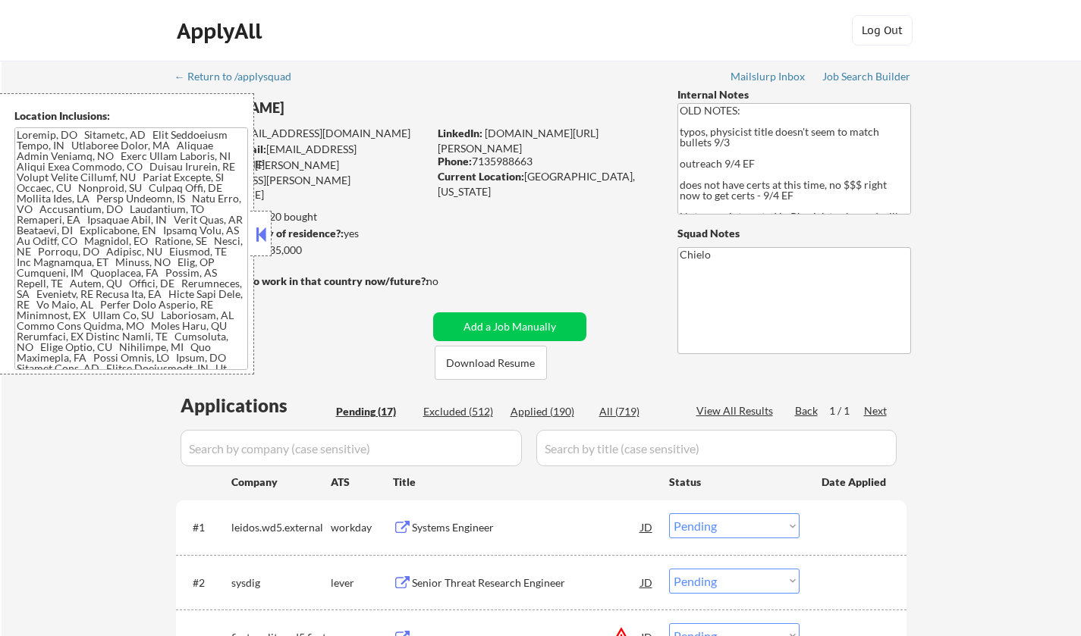
select select ""pending""
click at [264, 232] on button at bounding box center [260, 234] width 17 height 23
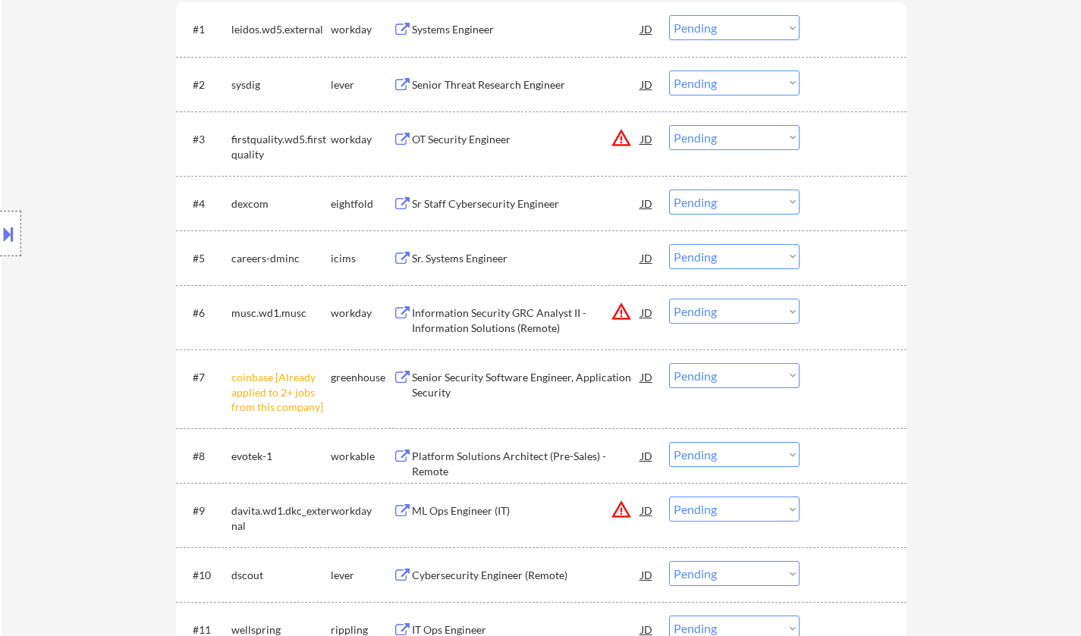
scroll to position [531, 0]
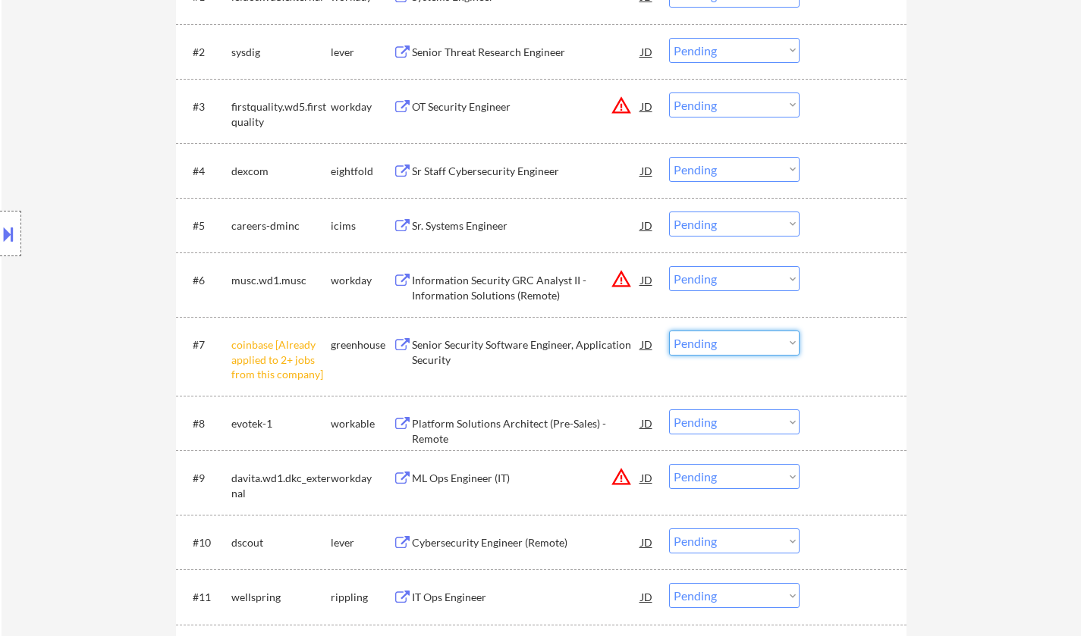
click at [761, 341] on select "Choose an option... Pending Applied Excluded (Questions) Excluded (Expired) Exc…" at bounding box center [734, 343] width 130 height 25
click at [669, 331] on select "Choose an option... Pending Applied Excluded (Questions) Excluded (Expired) Exc…" at bounding box center [734, 343] width 130 height 25
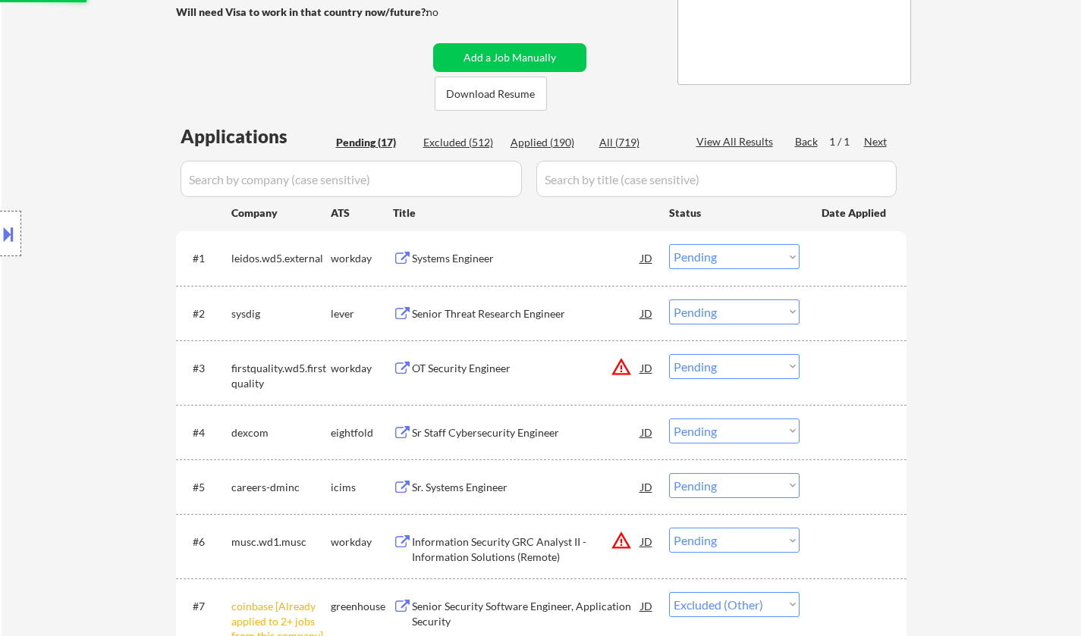
scroll to position [227, 0]
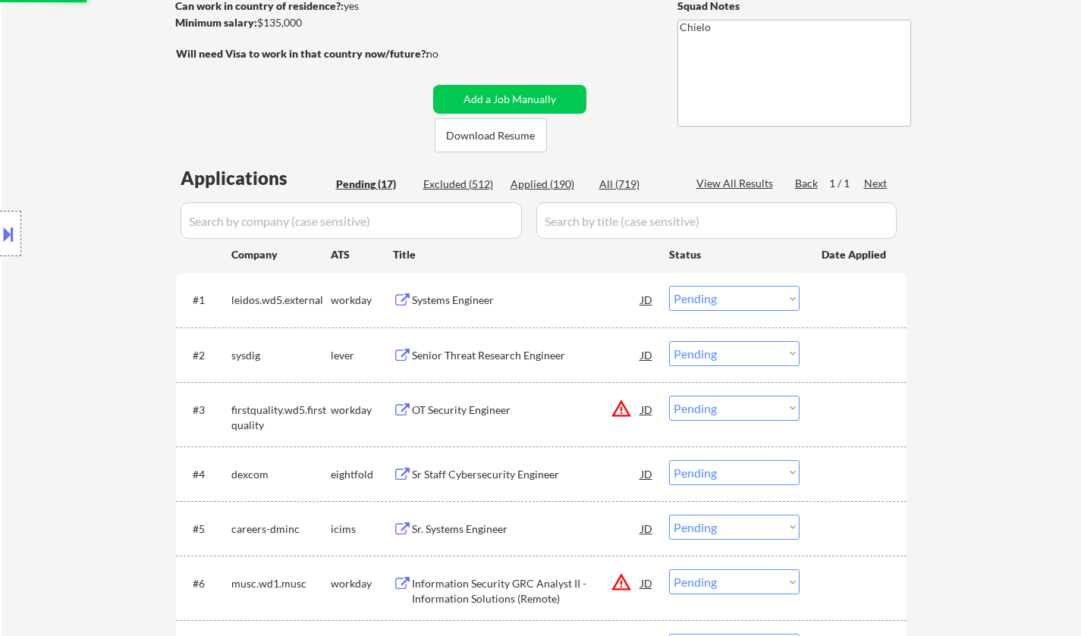
select select ""pending""
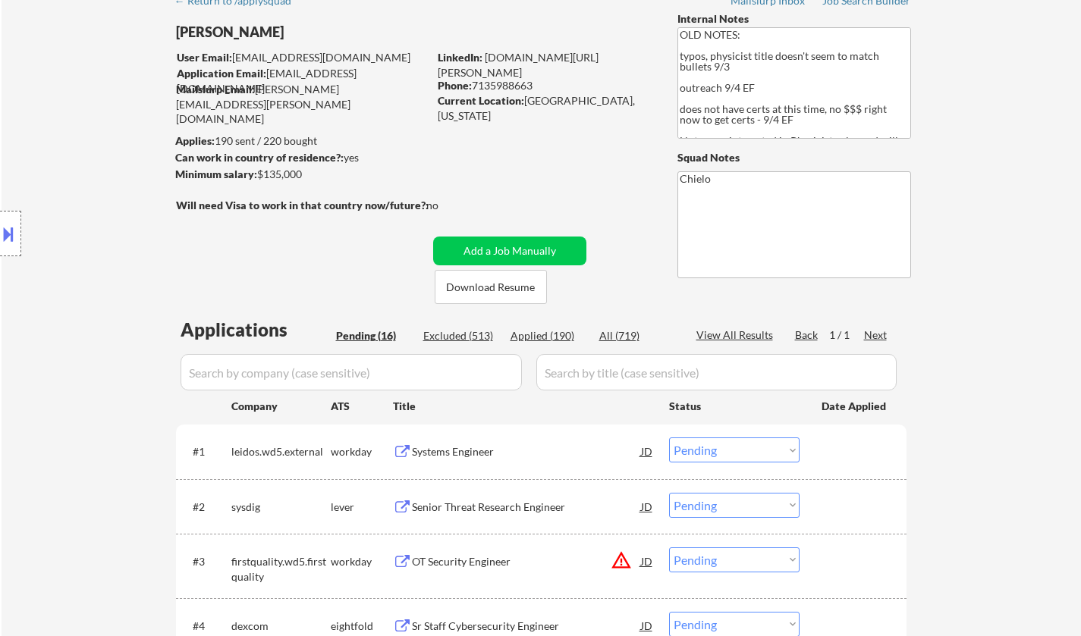
scroll to position [303, 0]
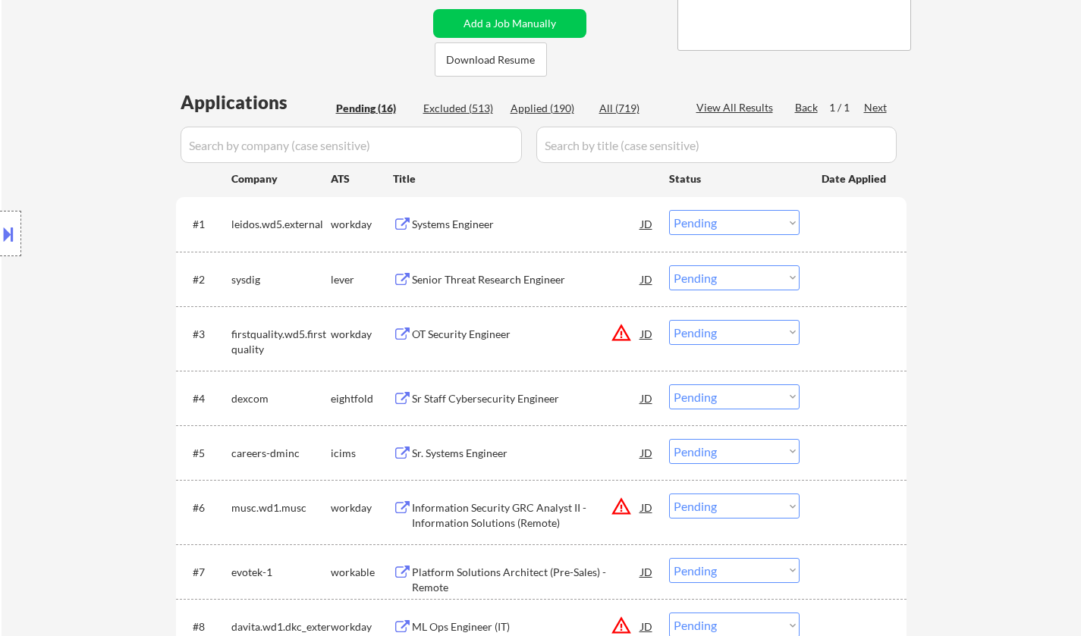
click at [448, 226] on div "Systems Engineer" at bounding box center [526, 224] width 229 height 15
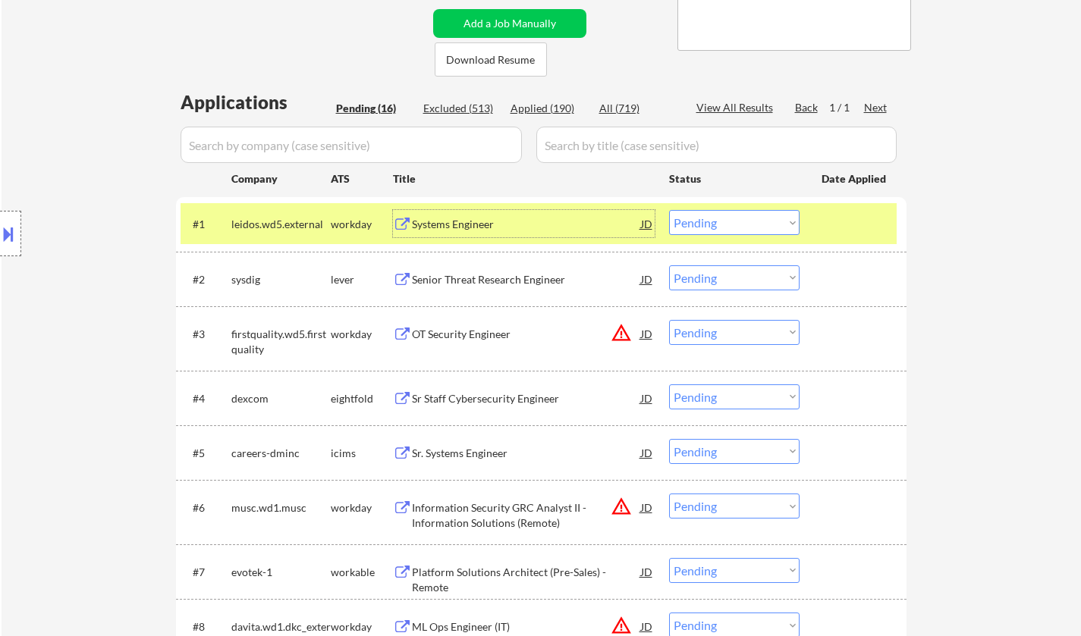
click at [728, 224] on select "Choose an option... Pending Applied Excluded (Questions) Excluded (Expired) Exc…" at bounding box center [734, 222] width 130 height 25
click at [669, 210] on select "Choose an option... Pending Applied Excluded (Questions) Excluded (Expired) Exc…" at bounding box center [734, 222] width 130 height 25
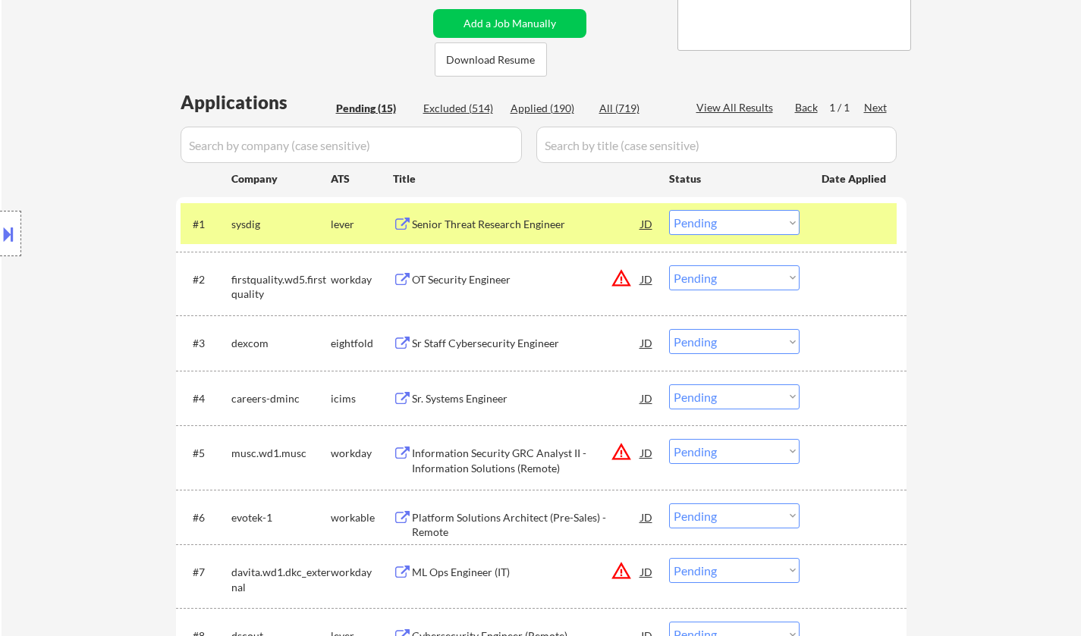
click at [482, 223] on div "Senior Threat Research Engineer" at bounding box center [526, 224] width 229 height 15
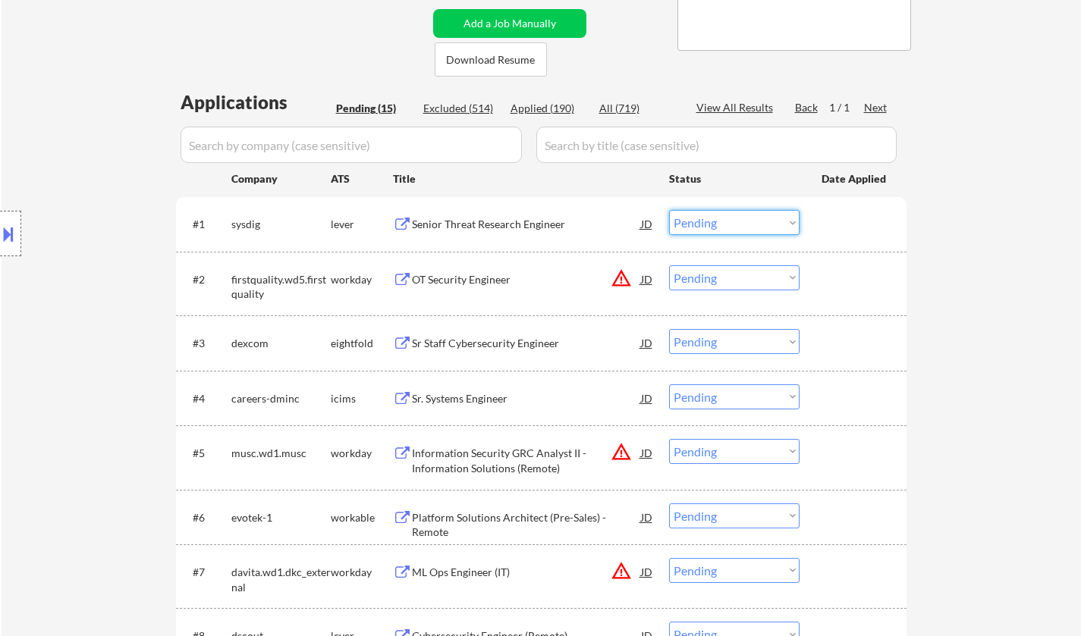
drag, startPoint x: 741, startPoint y: 224, endPoint x: 743, endPoint y: 234, distance: 10.1
click at [742, 224] on select "Choose an option... Pending Applied Excluded (Questions) Excluded (Expired) Exc…" at bounding box center [734, 222] width 130 height 25
click at [669, 210] on select "Choose an option... Pending Applied Excluded (Questions) Excluded (Expired) Exc…" at bounding box center [734, 222] width 130 height 25
click at [2, 231] on button at bounding box center [8, 233] width 17 height 25
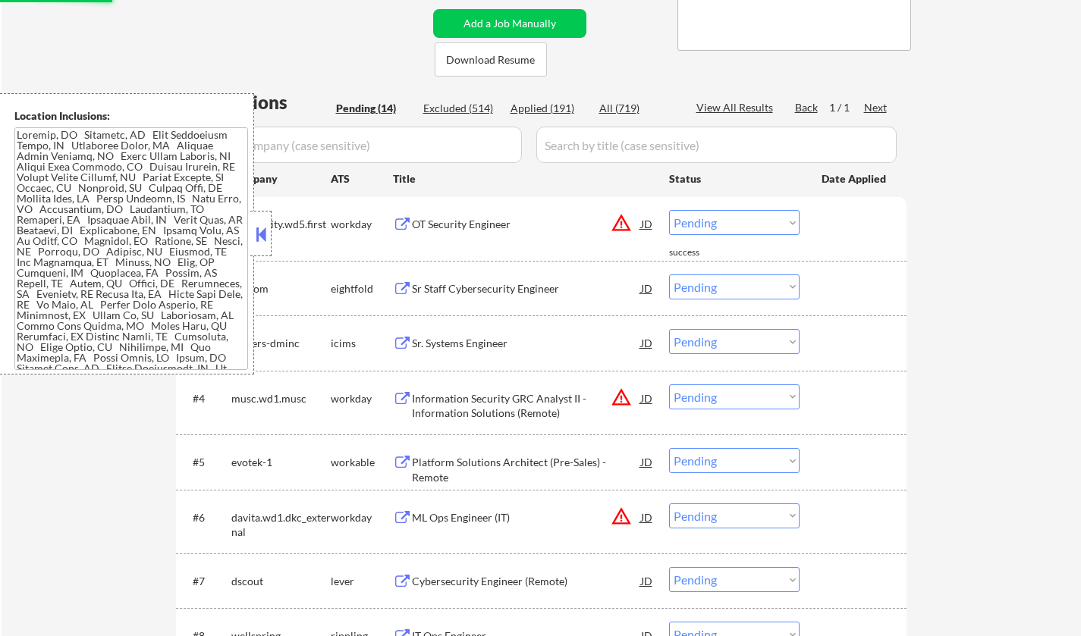
scroll to position [17, 0]
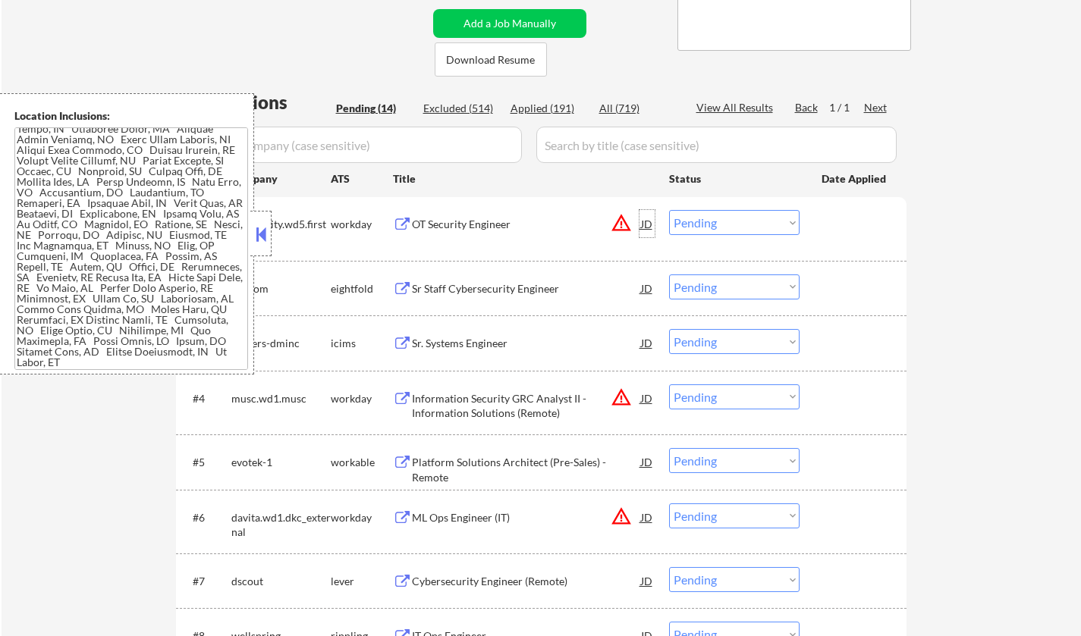
click at [645, 222] on div "JD" at bounding box center [646, 223] width 15 height 27
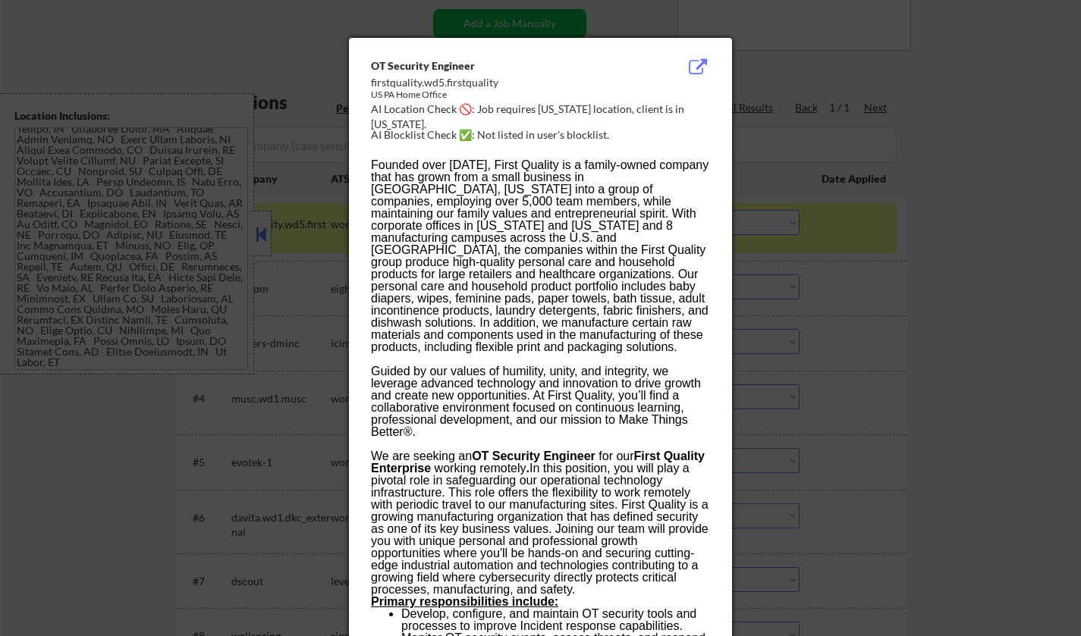
click at [855, 331] on div at bounding box center [540, 318] width 1081 height 636
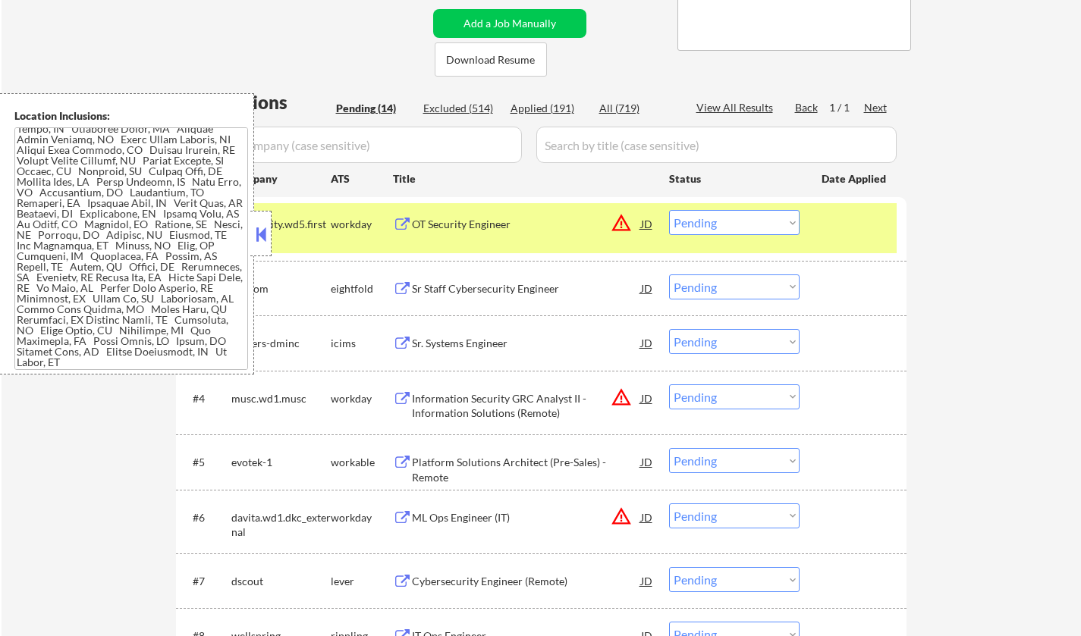
click at [760, 229] on select "Choose an option... Pending Applied Excluded (Questions) Excluded (Expired) Exc…" at bounding box center [734, 222] width 130 height 25
click at [669, 210] on select "Choose an option... Pending Applied Excluded (Questions) Excluded (Expired) Exc…" at bounding box center [734, 222] width 130 height 25
click at [253, 236] on button at bounding box center [260, 234] width 17 height 23
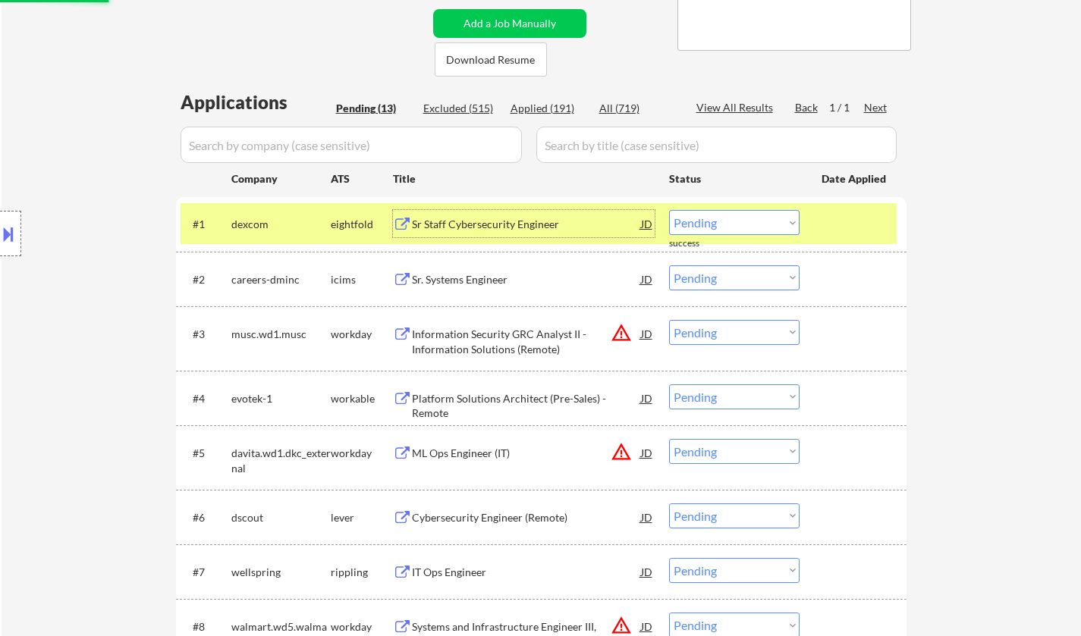
click at [472, 213] on div "Sr Staff Cybersecurity Engineer" at bounding box center [526, 223] width 229 height 27
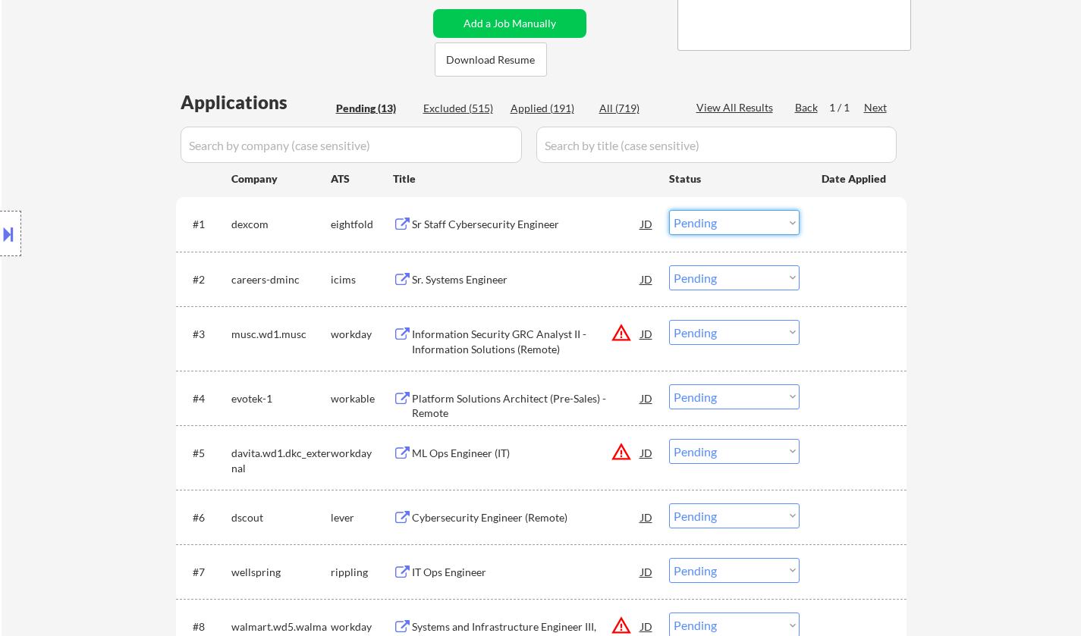
click at [741, 227] on select "Choose an option... Pending Applied Excluded (Questions) Excluded (Expired) Exc…" at bounding box center [734, 222] width 130 height 25
click at [669, 210] on select "Choose an option... Pending Applied Excluded (Questions) Excluded (Expired) Exc…" at bounding box center [734, 222] width 130 height 25
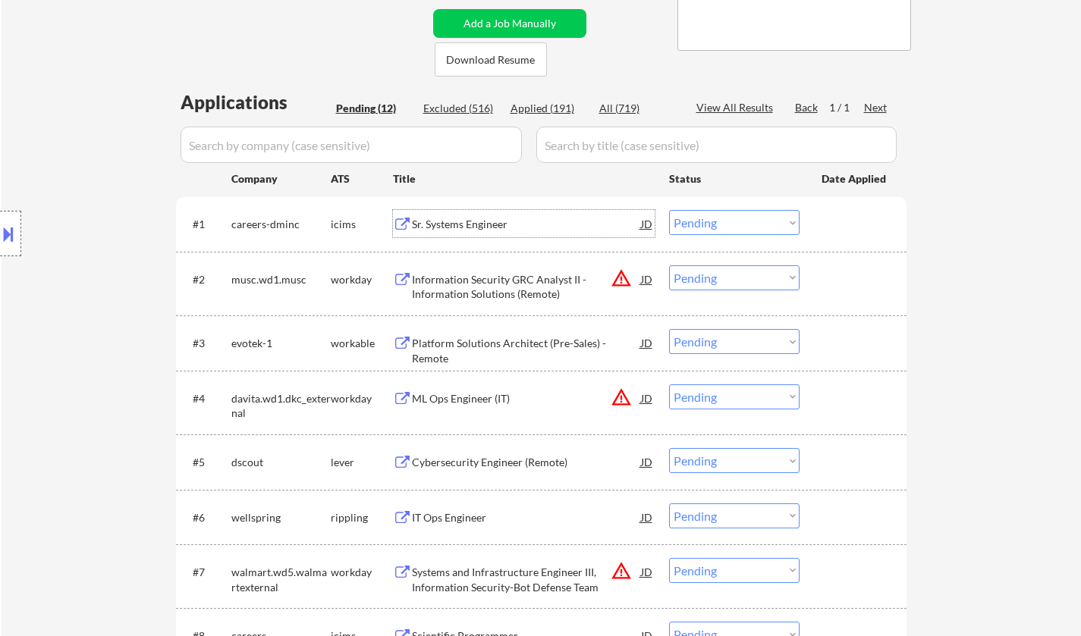
click at [451, 223] on div "Sr. Systems Engineer" at bounding box center [526, 224] width 229 height 15
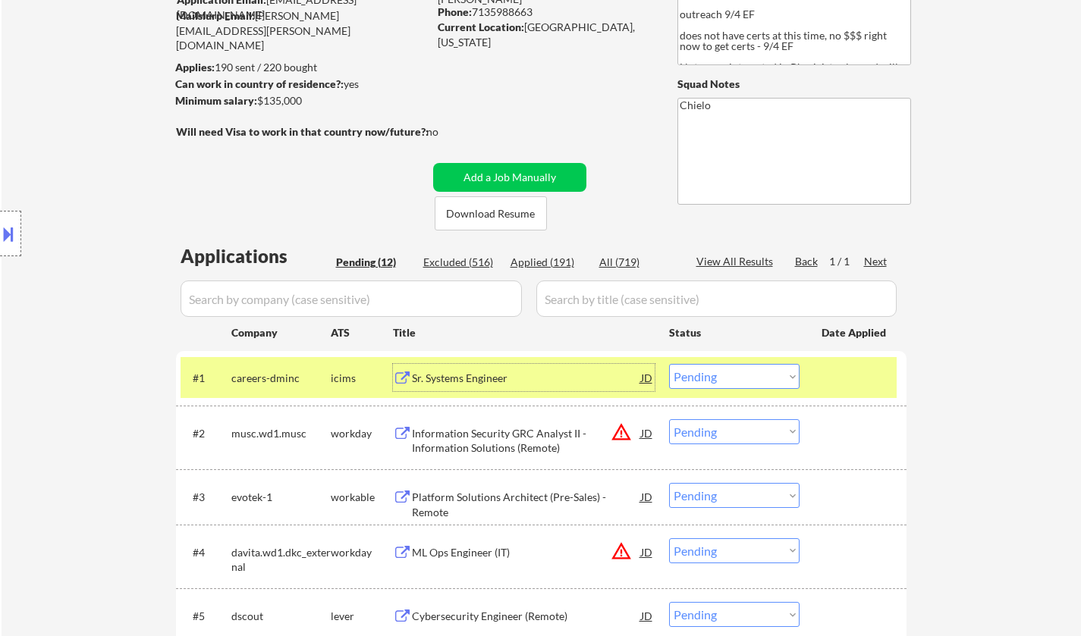
scroll to position [303, 0]
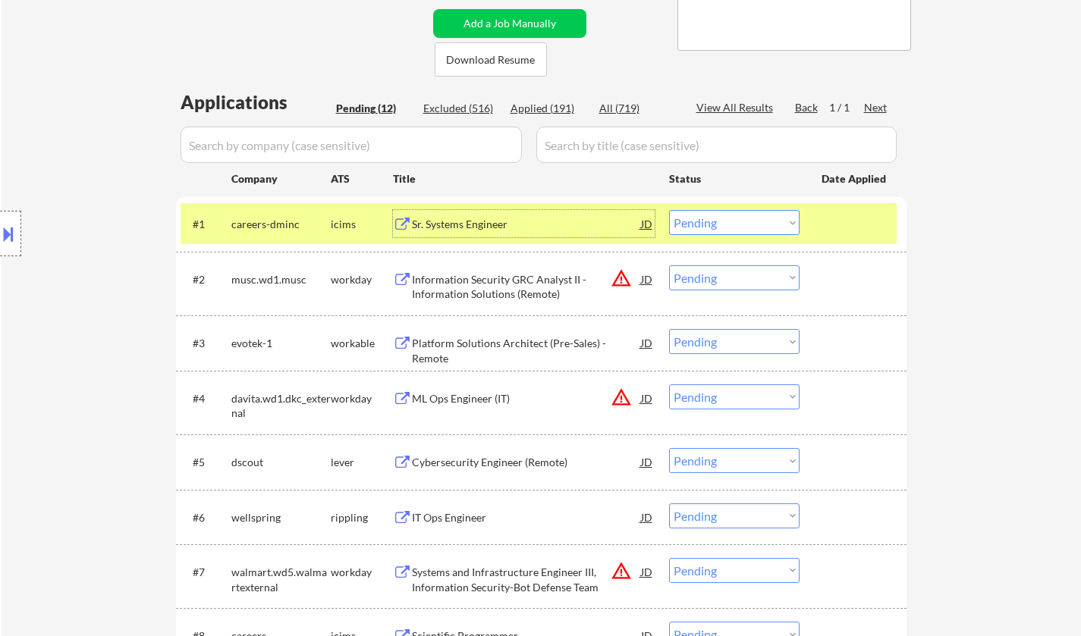
drag, startPoint x: 712, startPoint y: 211, endPoint x: 722, endPoint y: 218, distance: 12.4
click at [716, 214] on select "Choose an option... Pending Applied Excluded (Questions) Excluded (Expired) Exc…" at bounding box center [734, 222] width 130 height 25
click at [669, 210] on select "Choose an option... Pending Applied Excluded (Questions) Excluded (Expired) Exc…" at bounding box center [734, 222] width 130 height 25
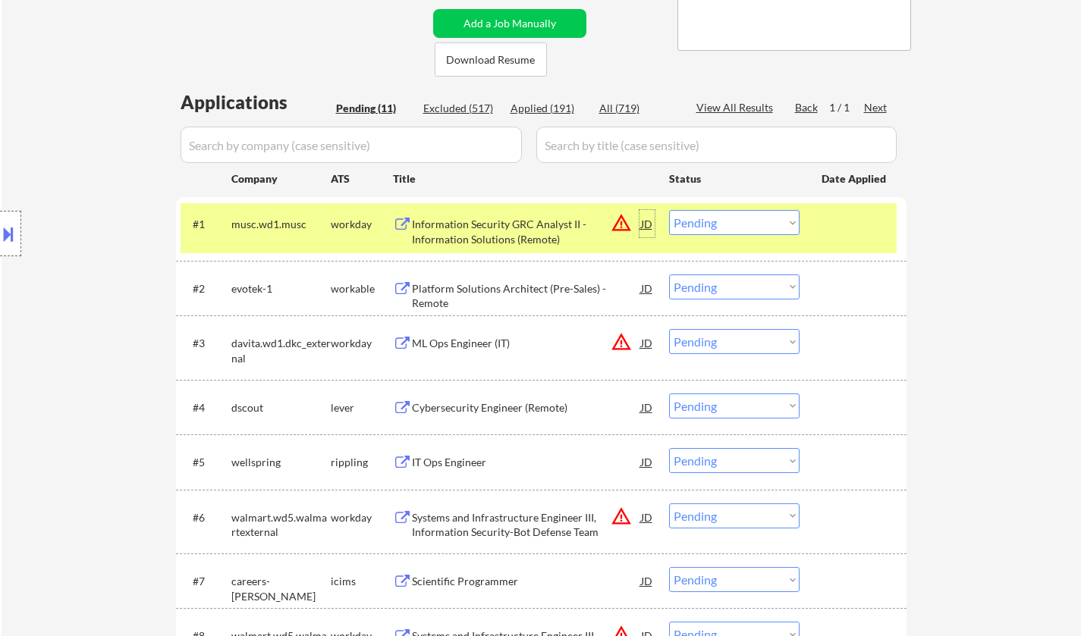
click at [648, 221] on div "JD" at bounding box center [646, 223] width 15 height 27
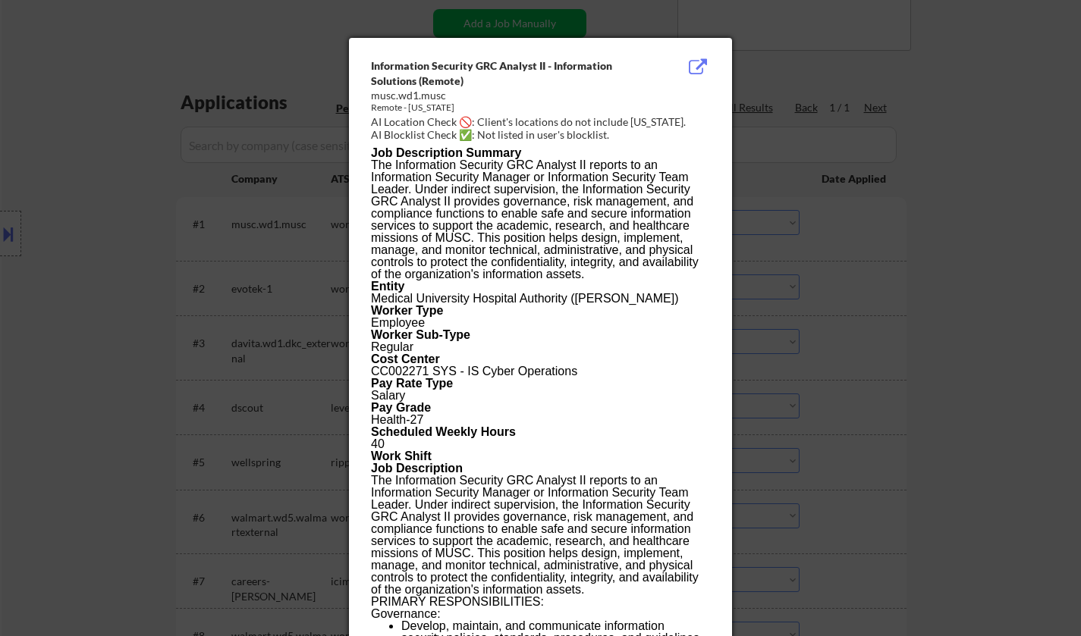
click at [813, 332] on div at bounding box center [540, 318] width 1081 height 636
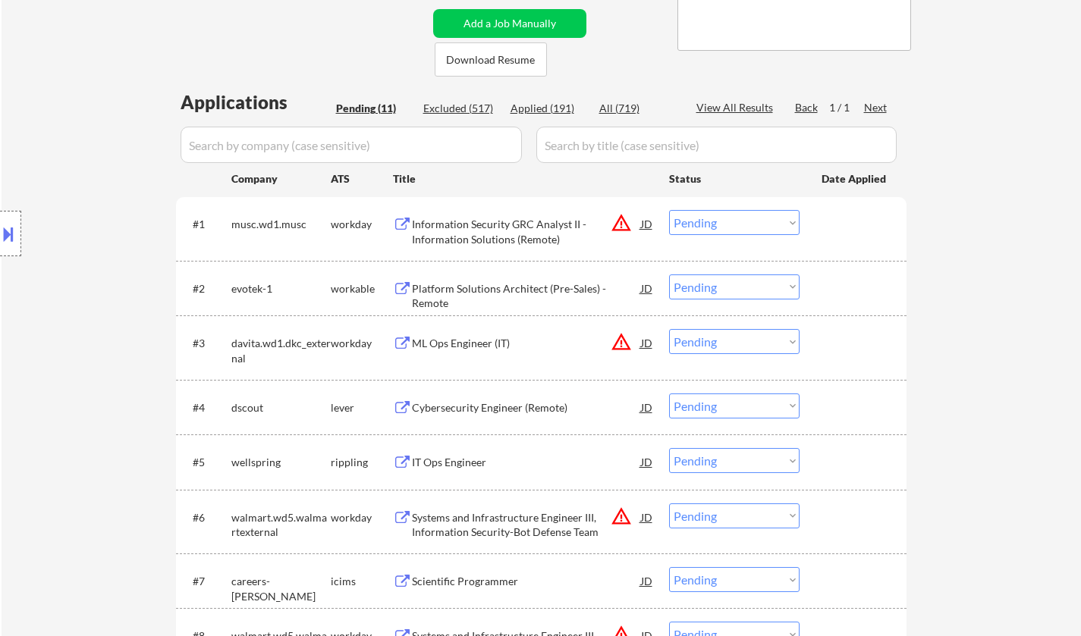
click at [736, 223] on select "Choose an option... Pending Applied Excluded (Questions) Excluded (Expired) Exc…" at bounding box center [734, 222] width 130 height 25
click at [669, 210] on select "Choose an option... Pending Applied Excluded (Questions) Excluded (Expired) Exc…" at bounding box center [734, 222] width 130 height 25
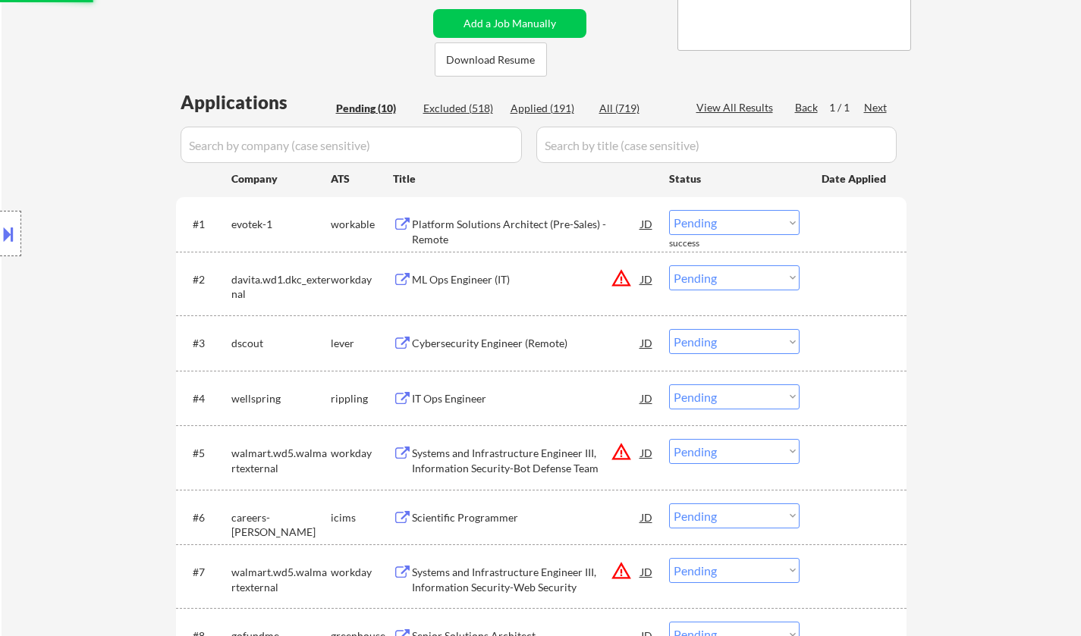
click at [509, 227] on div "Platform Solutions Architect (Pre-Sales) - Remote" at bounding box center [526, 232] width 229 height 30
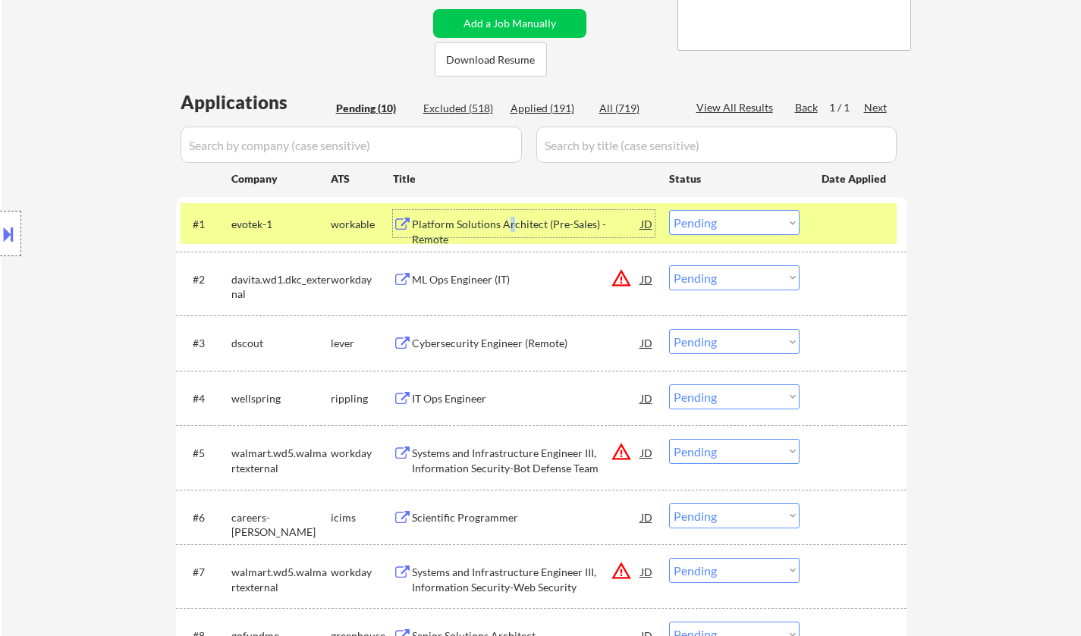
drag, startPoint x: 767, startPoint y: 214, endPoint x: 762, endPoint y: 220, distance: 8.1
click at [764, 215] on select "Choose an option... Pending Applied Excluded (Questions) Excluded (Expired) Exc…" at bounding box center [734, 222] width 130 height 25
click at [669, 210] on select "Choose an option... Pending Applied Excluded (Questions) Excluded (Expired) Exc…" at bounding box center [734, 222] width 130 height 25
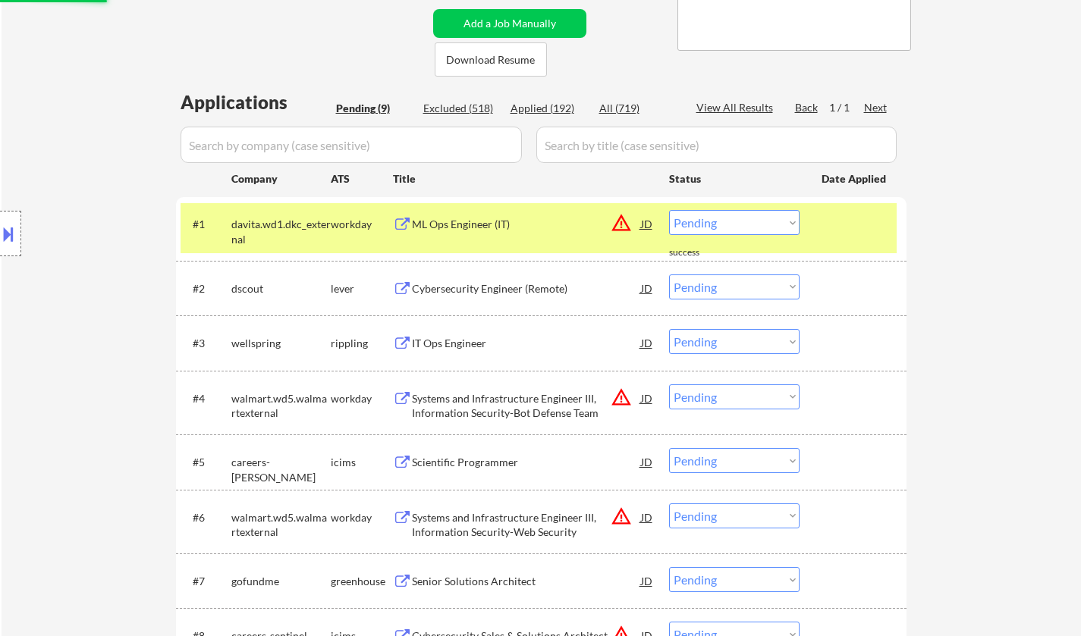
click at [651, 218] on div "JD" at bounding box center [646, 223] width 15 height 27
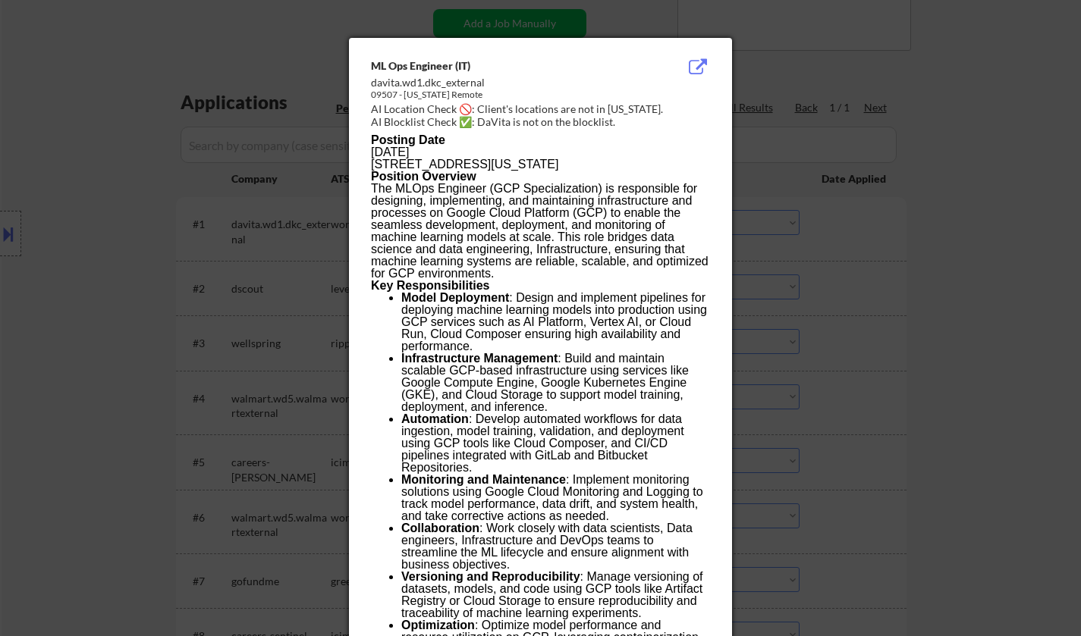
click at [914, 402] on div at bounding box center [540, 318] width 1081 height 636
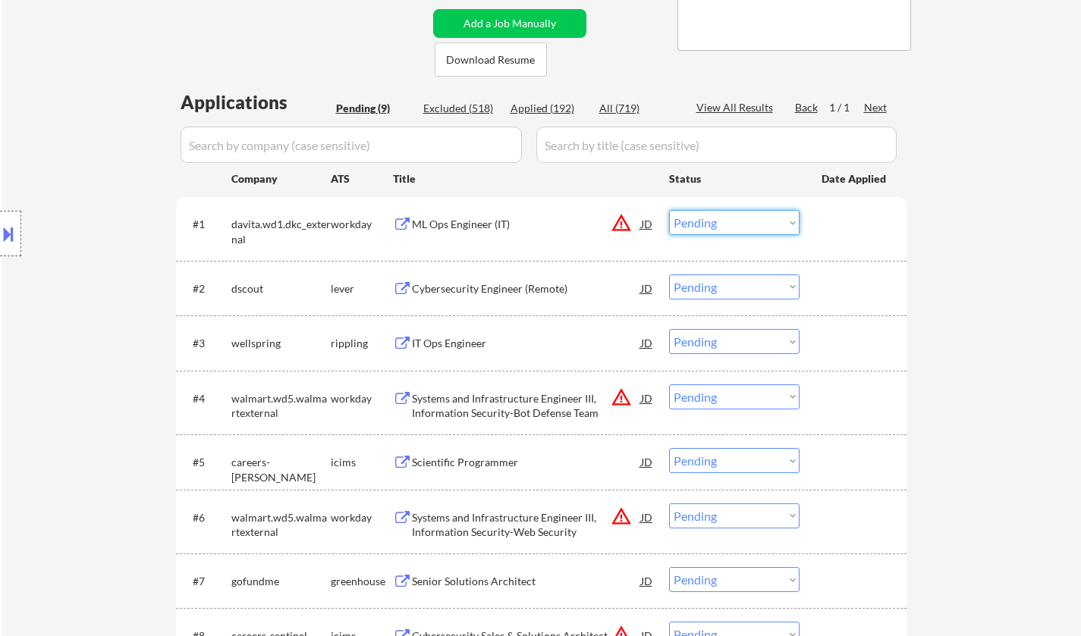
click at [742, 228] on select "Choose an option... Pending Applied Excluded (Questions) Excluded (Expired) Exc…" at bounding box center [734, 222] width 130 height 25
click at [669, 210] on select "Choose an option... Pending Applied Excluded (Questions) Excluded (Expired) Exc…" at bounding box center [734, 222] width 130 height 25
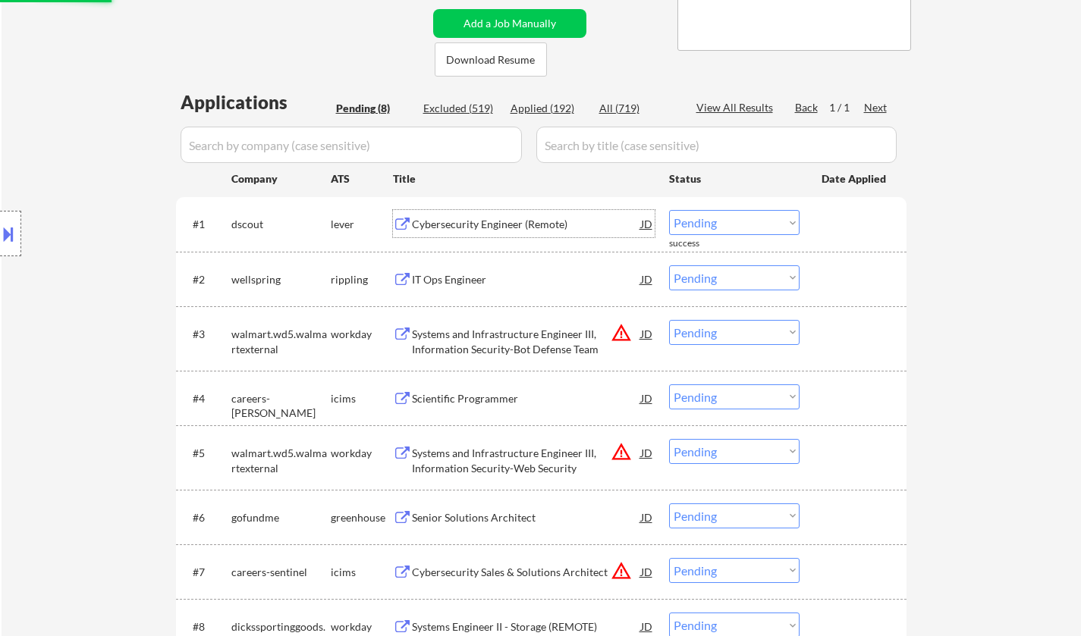
click at [478, 228] on div "Cybersecurity Engineer (Remote)" at bounding box center [526, 224] width 229 height 15
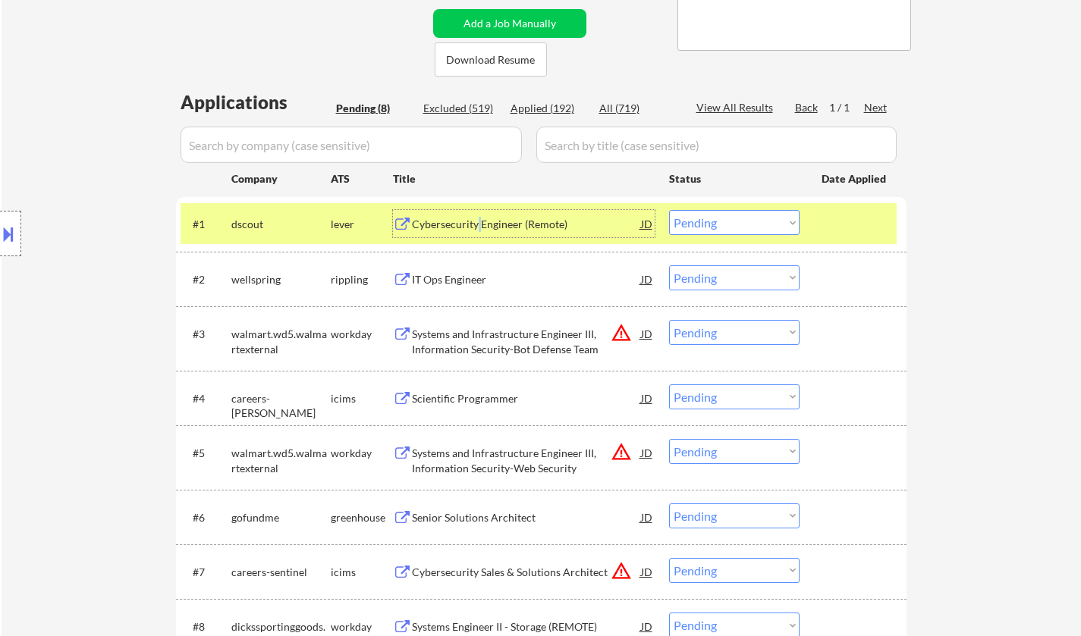
click at [736, 220] on select "Choose an option... Pending Applied Excluded (Questions) Excluded (Expired) Exc…" at bounding box center [734, 222] width 130 height 25
click at [669, 210] on select "Choose an option... Pending Applied Excluded (Questions) Excluded (Expired) Exc…" at bounding box center [734, 222] width 130 height 25
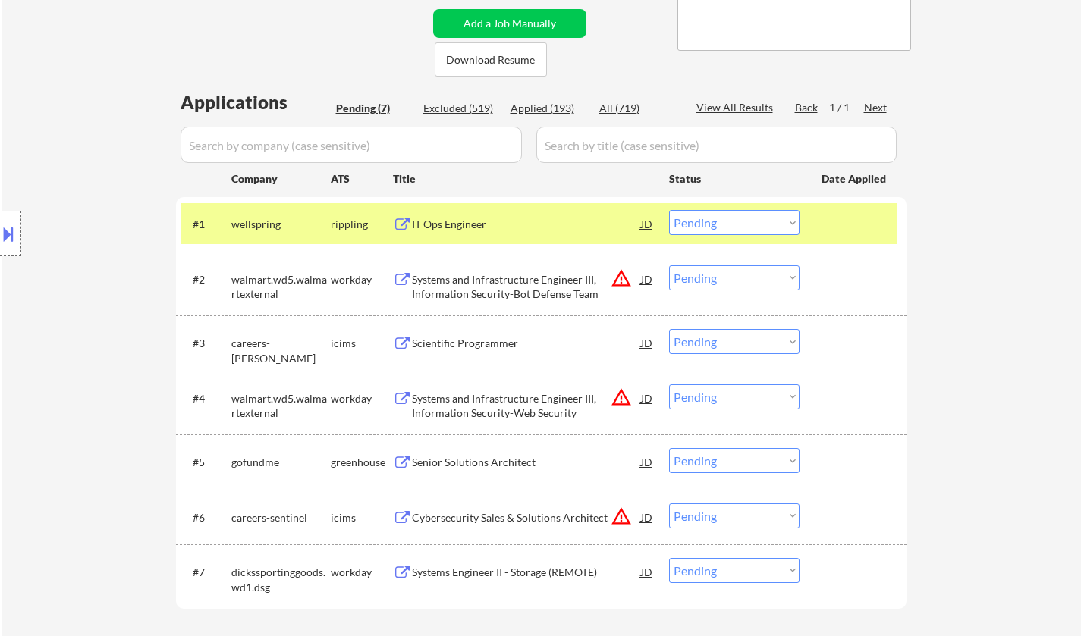
click at [449, 224] on div "IT Ops Engineer" at bounding box center [526, 224] width 229 height 15
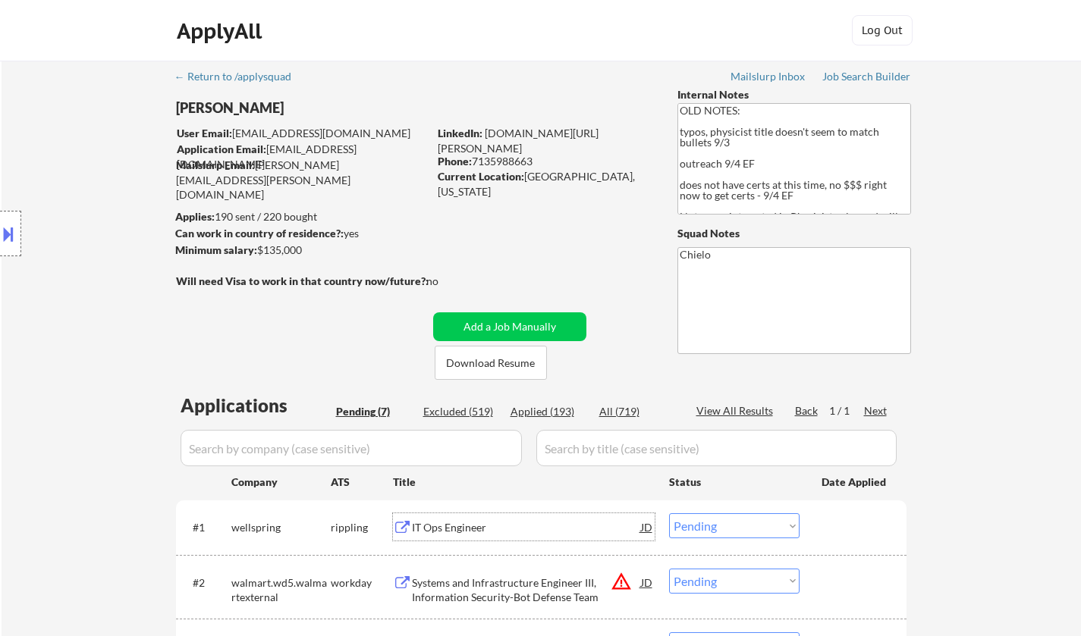
scroll to position [227, 0]
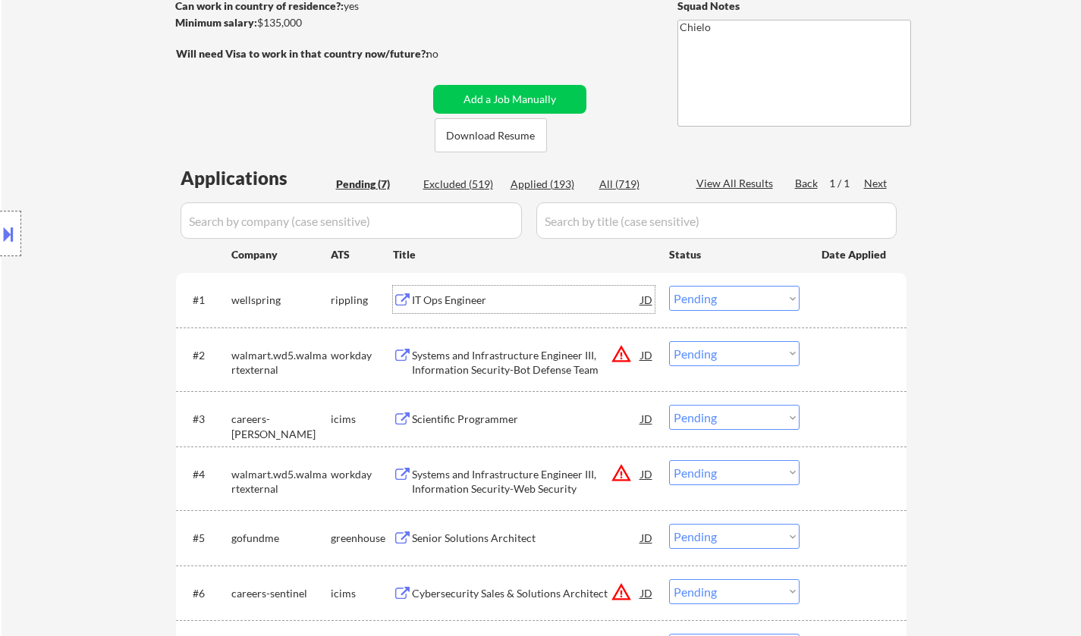
click at [736, 303] on select "Choose an option... Pending Applied Excluded (Questions) Excluded (Expired) Exc…" at bounding box center [734, 298] width 130 height 25
click at [669, 286] on select "Choose an option... Pending Applied Excluded (Questions) Excluded (Expired) Exc…" at bounding box center [734, 298] width 130 height 25
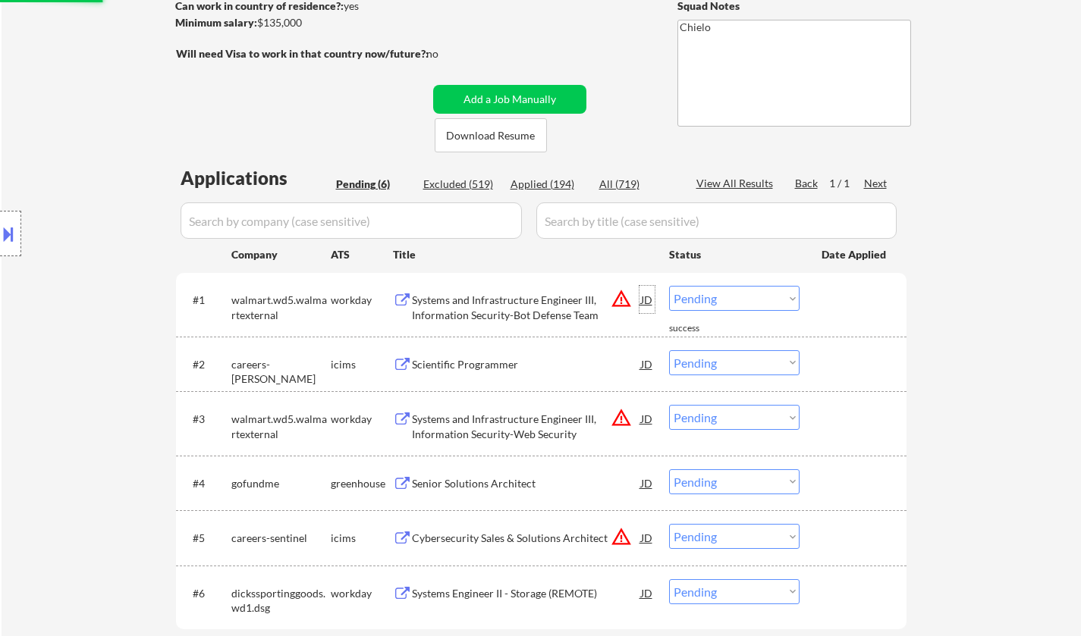
click at [651, 300] on div "JD" at bounding box center [646, 299] width 15 height 27
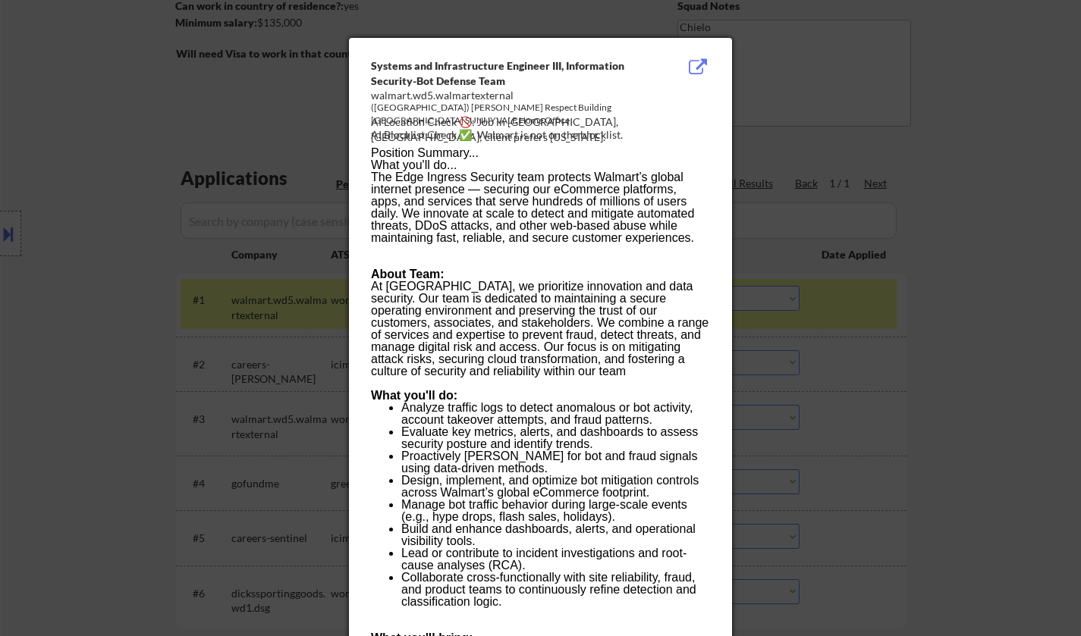
click at [972, 385] on div at bounding box center [540, 318] width 1081 height 636
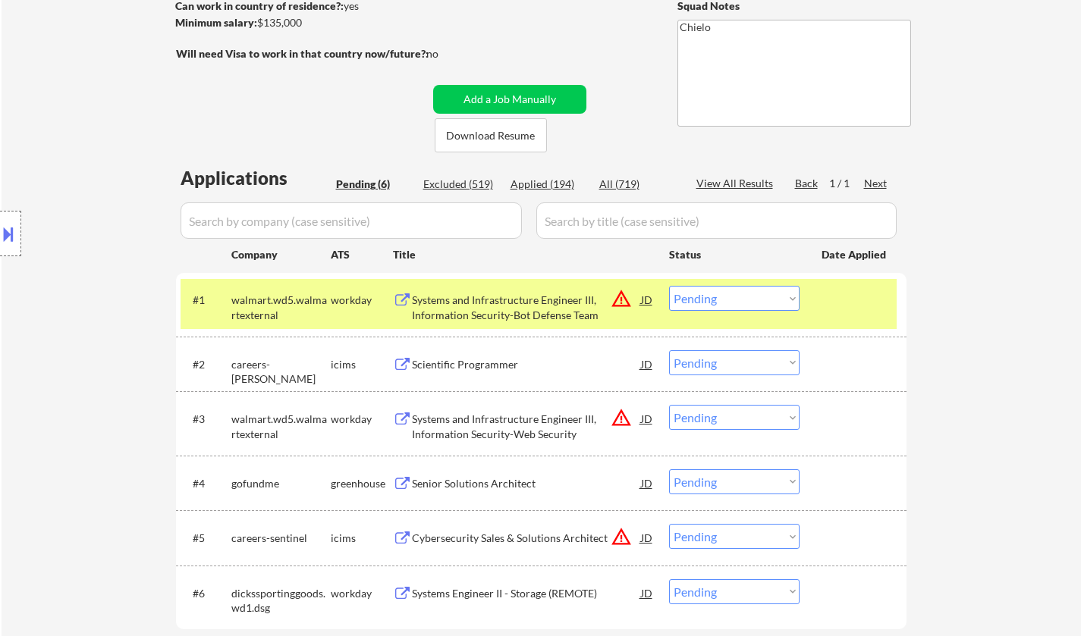
click at [736, 302] on select "Choose an option... Pending Applied Excluded (Questions) Excluded (Expired) Exc…" at bounding box center [734, 298] width 130 height 25
click at [669, 286] on select "Choose an option... Pending Applied Excluded (Questions) Excluded (Expired) Exc…" at bounding box center [734, 298] width 130 height 25
select select ""pending""
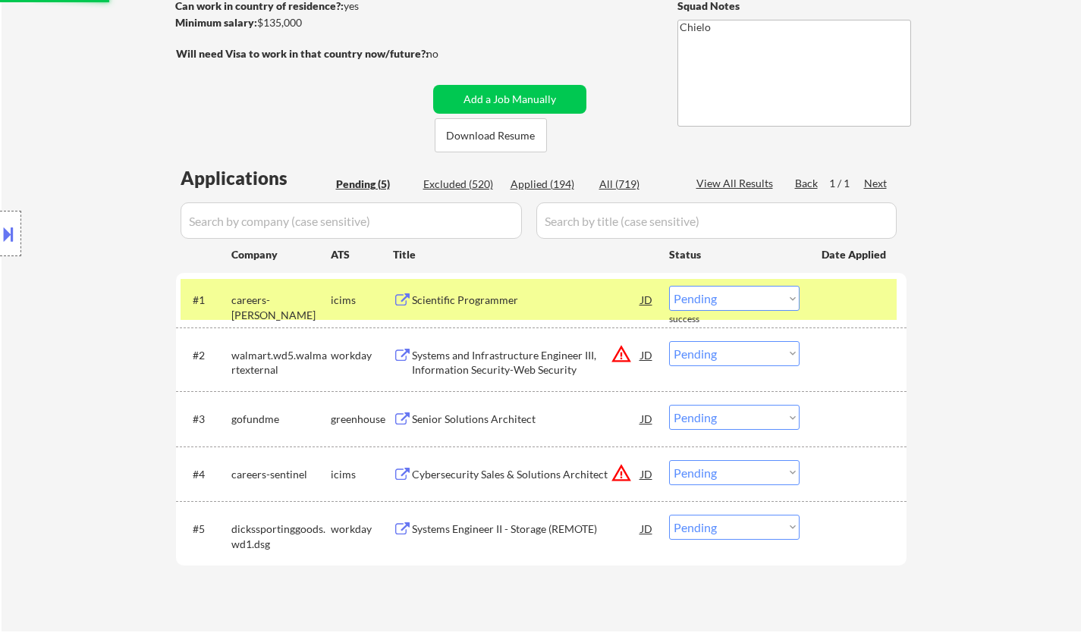
click at [646, 356] on div "JD" at bounding box center [646, 354] width 15 height 27
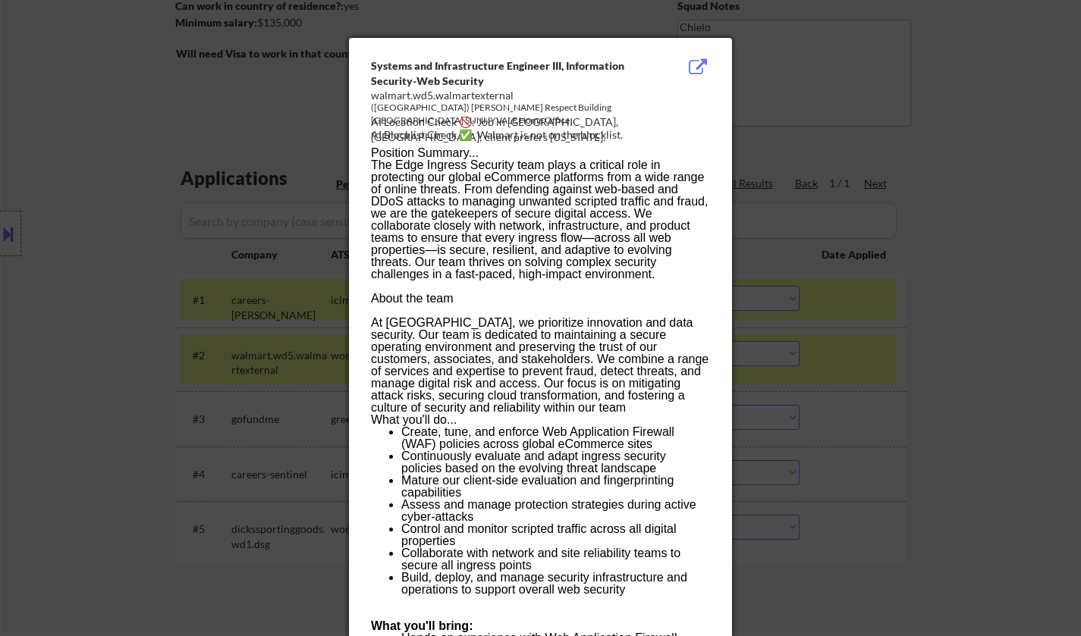
click at [965, 416] on div at bounding box center [540, 318] width 1081 height 636
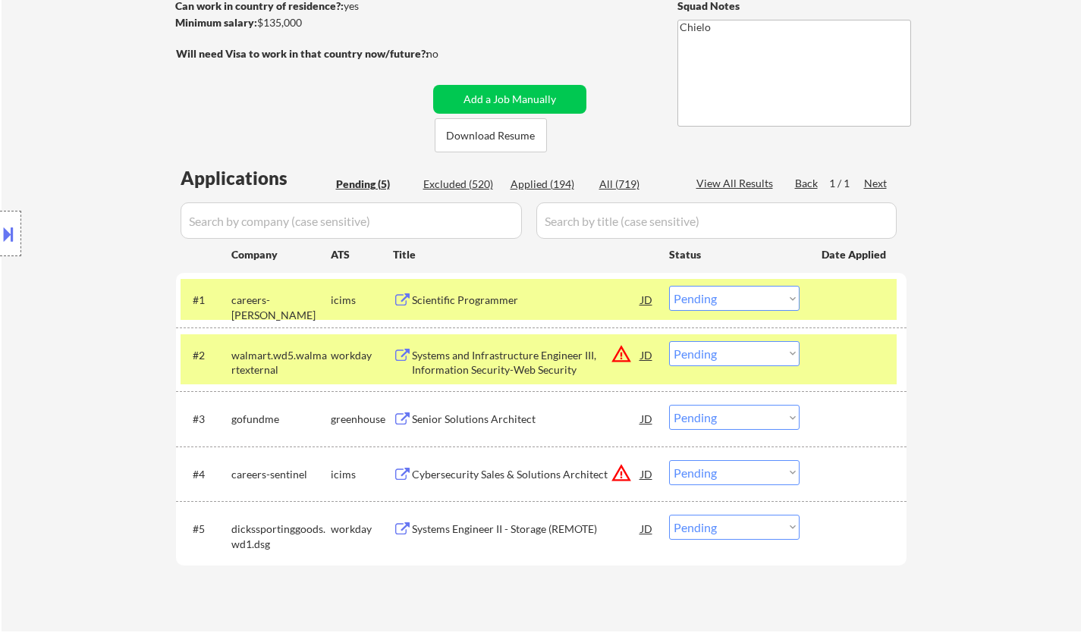
click at [761, 359] on select "Choose an option... Pending Applied Excluded (Questions) Excluded (Expired) Exc…" at bounding box center [734, 353] width 130 height 25
click at [669, 341] on select "Choose an option... Pending Applied Excluded (Questions) Excluded (Expired) Exc…" at bounding box center [734, 353] width 130 height 25
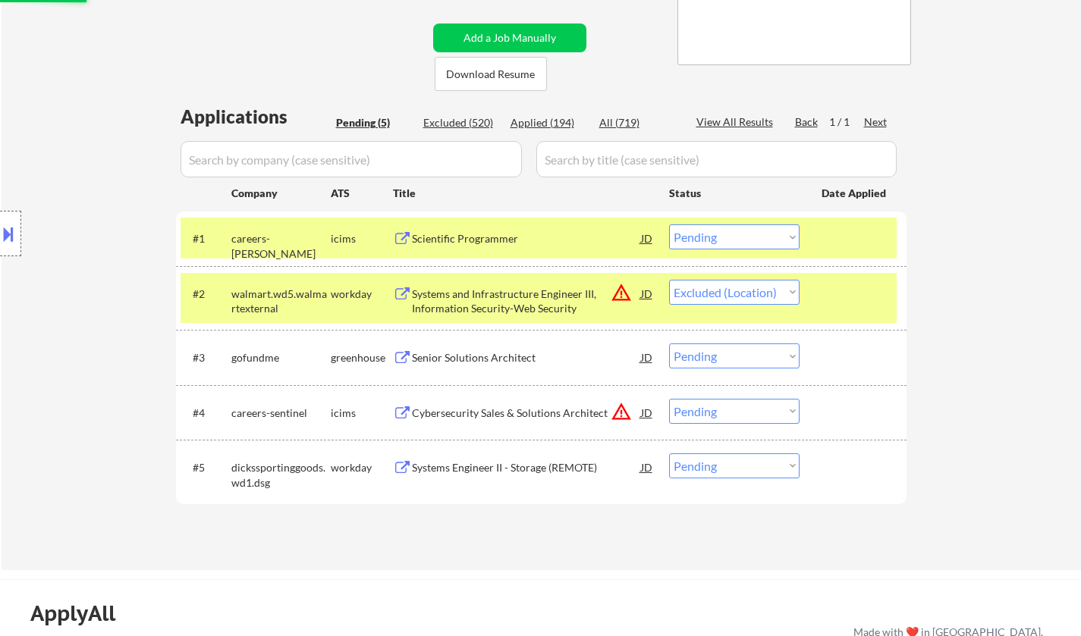
scroll to position [303, 0]
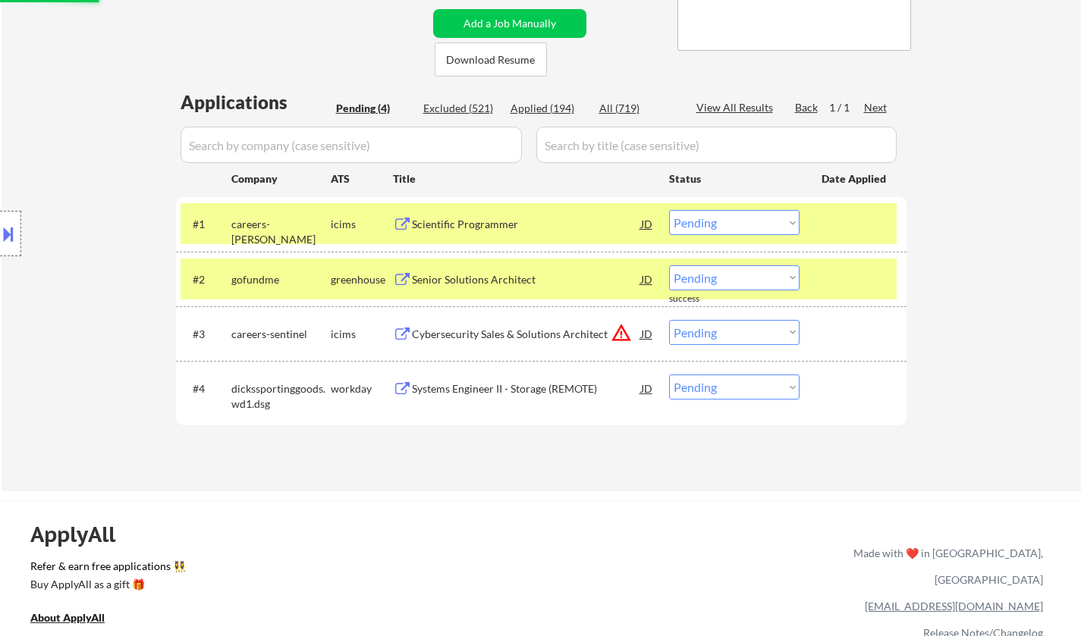
click at [479, 278] on div "Senior Solutions Architect" at bounding box center [526, 279] width 229 height 15
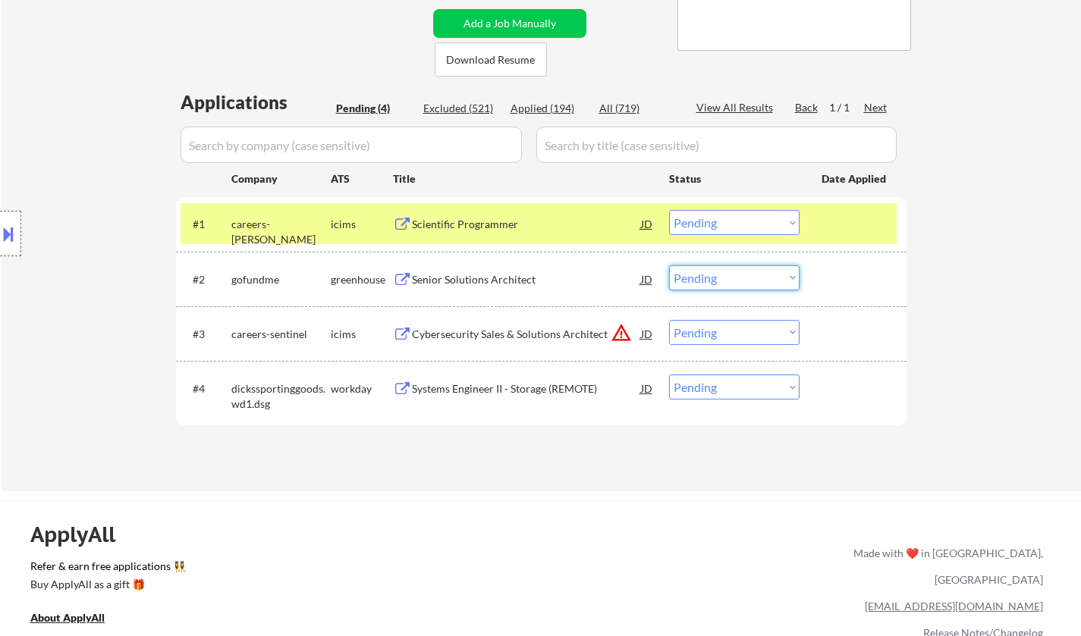
drag, startPoint x: 745, startPoint y: 279, endPoint x: 753, endPoint y: 289, distance: 12.9
click at [745, 280] on select "Choose an option... Pending Applied Excluded (Questions) Excluded (Expired) Exc…" at bounding box center [734, 277] width 130 height 25
click at [669, 265] on select "Choose an option... Pending Applied Excluded (Questions) Excluded (Expired) Exc…" at bounding box center [734, 277] width 130 height 25
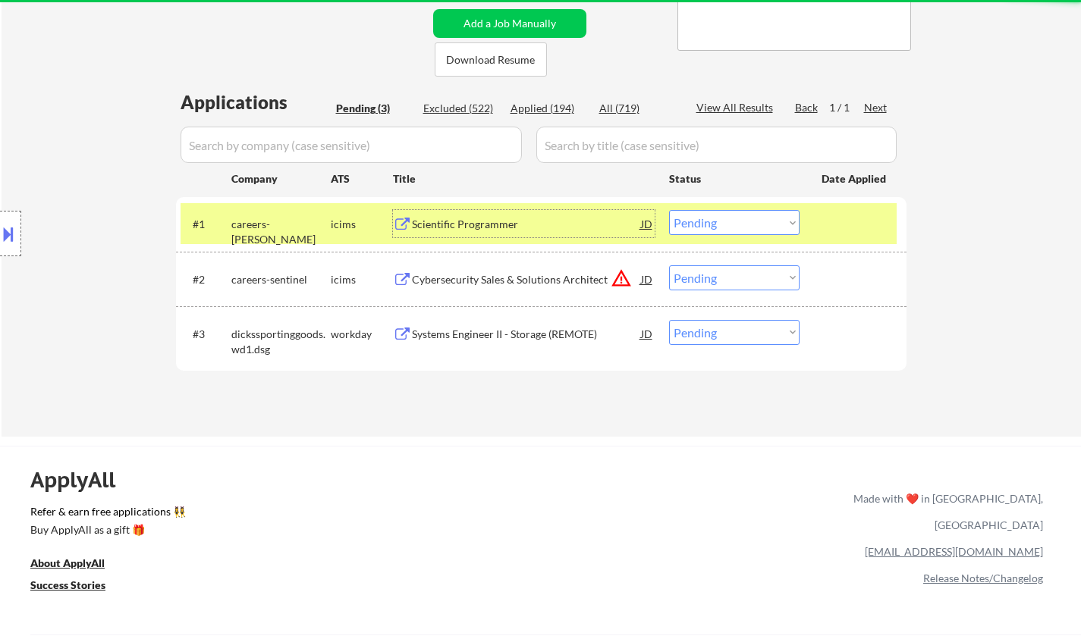
click at [470, 218] on div "Scientific Programmer" at bounding box center [526, 224] width 229 height 15
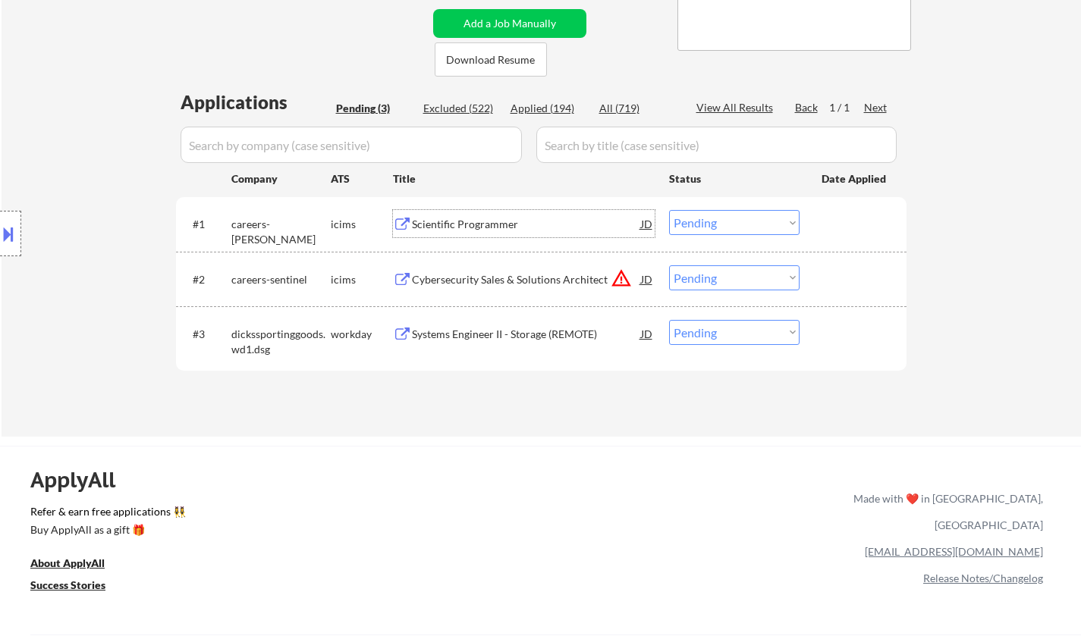
click at [646, 281] on div "JD" at bounding box center [646, 278] width 15 height 27
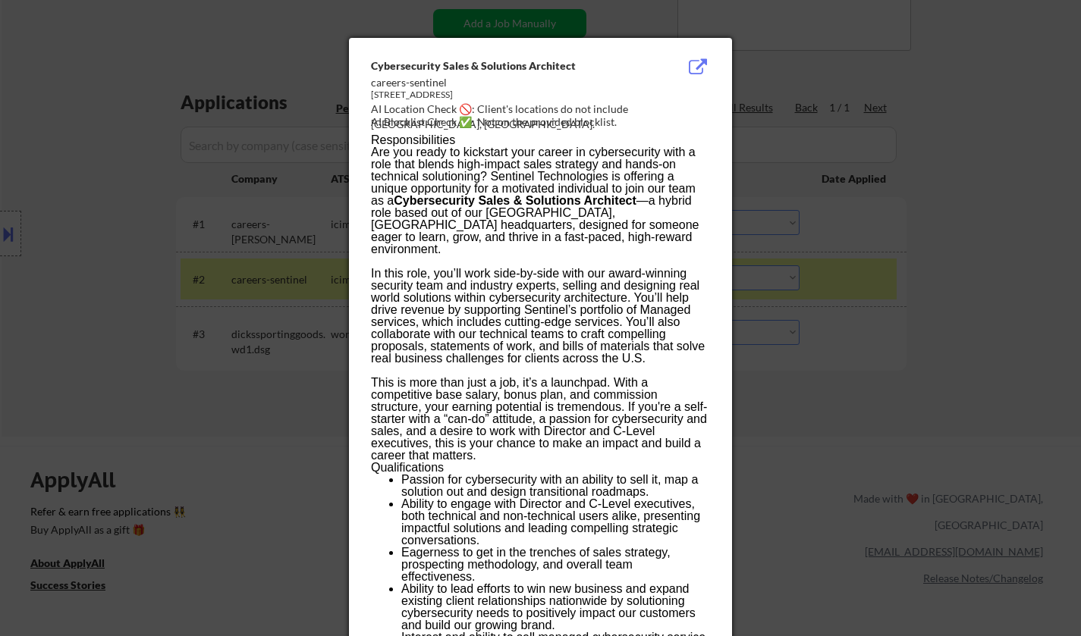
click at [887, 447] on div at bounding box center [540, 318] width 1081 height 636
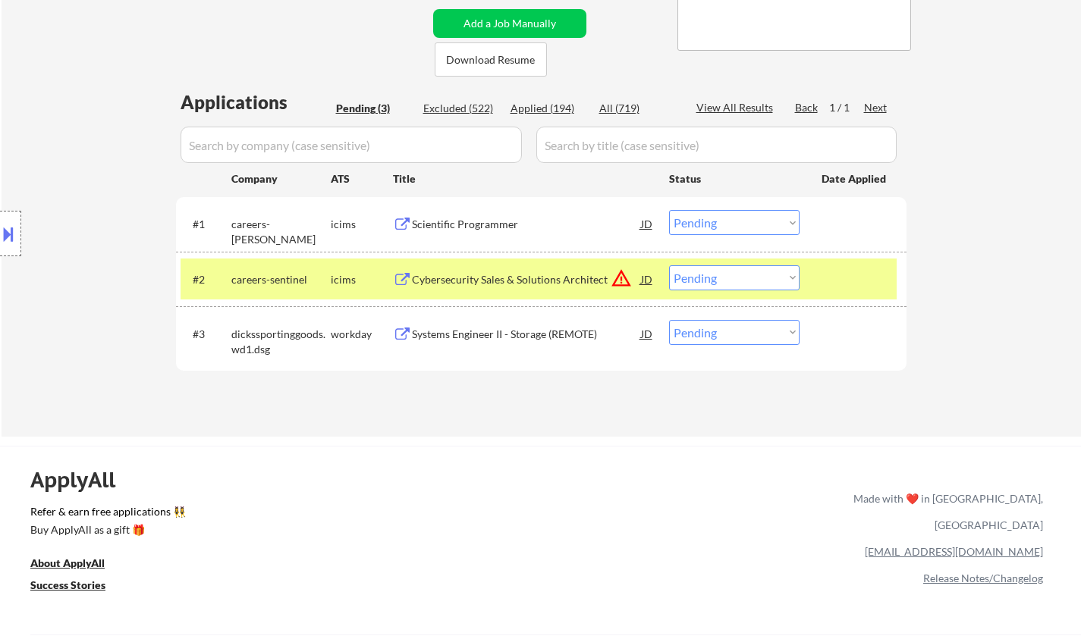
drag, startPoint x: 761, startPoint y: 281, endPoint x: 763, endPoint y: 288, distance: 7.9
click at [761, 281] on select "Choose an option... Pending Applied Excluded (Questions) Excluded (Expired) Exc…" at bounding box center [734, 277] width 130 height 25
click at [669, 265] on select "Choose an option... Pending Applied Excluded (Questions) Excluded (Expired) Exc…" at bounding box center [734, 277] width 130 height 25
select select ""pending""
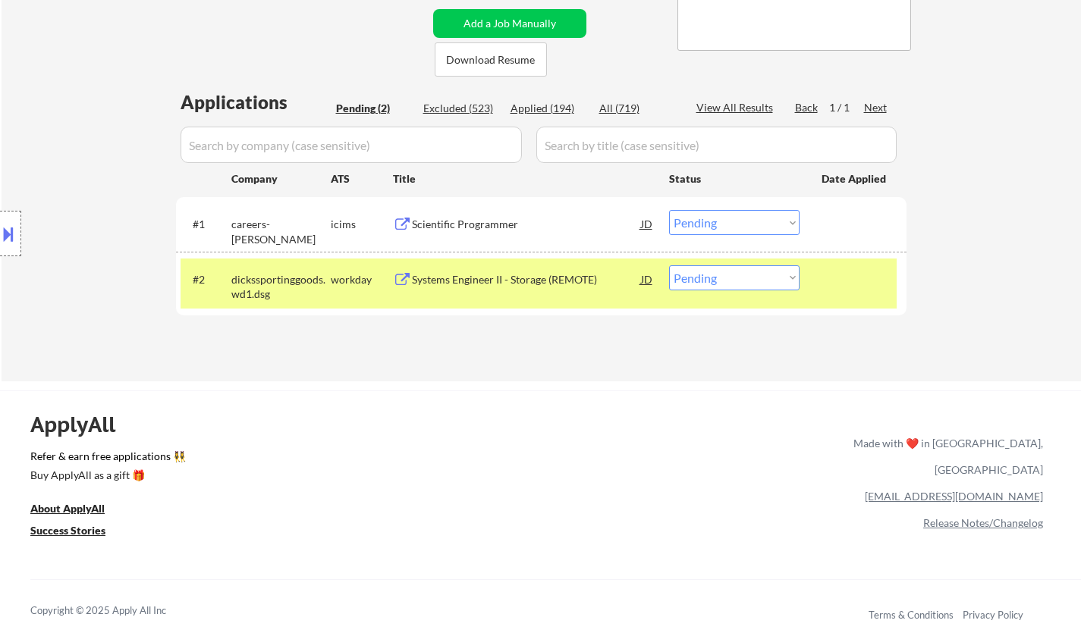
drag, startPoint x: 708, startPoint y: 215, endPoint x: 714, endPoint y: 222, distance: 9.7
click at [707, 215] on select "Choose an option... Pending Applied Excluded (Questions) Excluded (Expired) Exc…" at bounding box center [734, 222] width 130 height 25
click at [669, 210] on select "Choose an option... Pending Applied Excluded (Questions) Excluded (Expired) Exc…" at bounding box center [734, 222] width 130 height 25
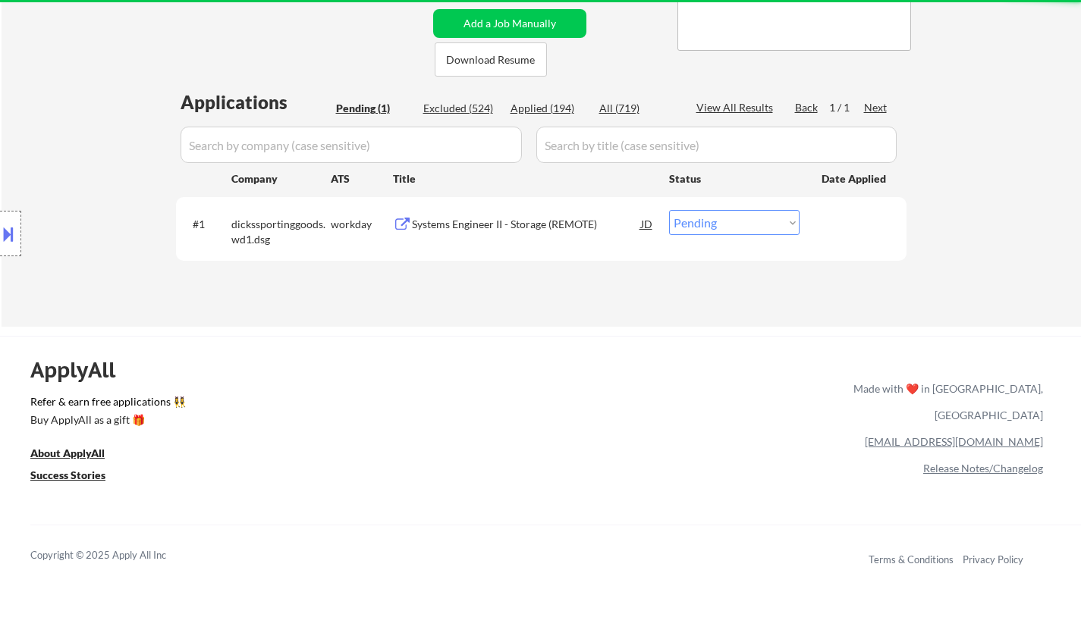
click at [497, 231] on div "Systems Engineer II - Storage (REMOTE)" at bounding box center [526, 224] width 229 height 15
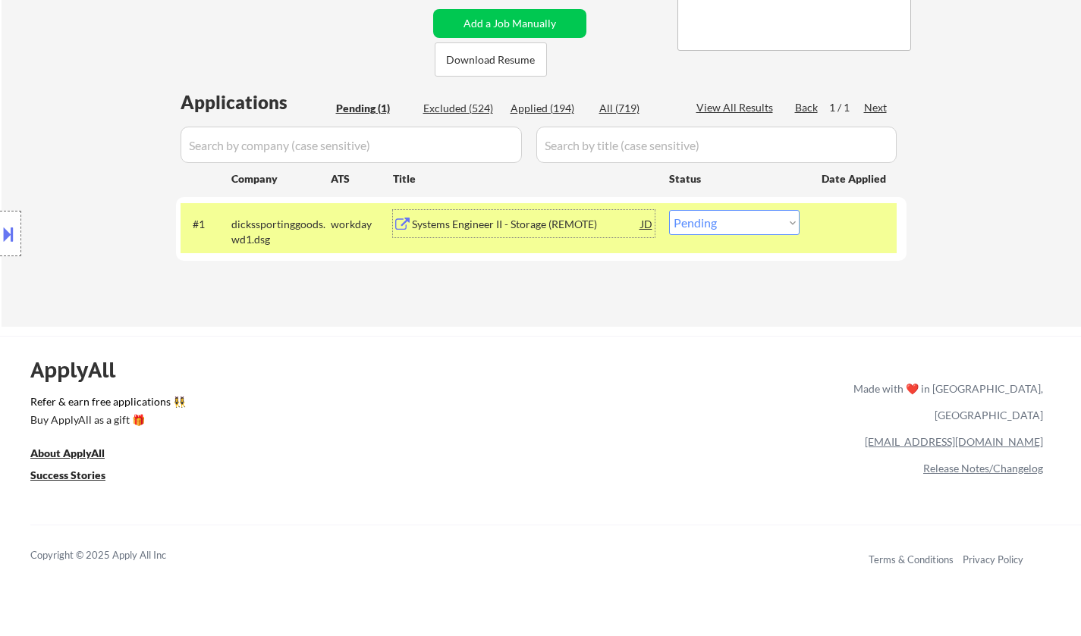
click at [746, 217] on select "Choose an option... Pending Applied Excluded (Questions) Excluded (Expired) Exc…" at bounding box center [734, 222] width 130 height 25
select select ""excluded__bad_match_""
click at [669, 210] on select "Choose an option... Pending Applied Excluded (Questions) Excluded (Expired) Exc…" at bounding box center [734, 222] width 130 height 25
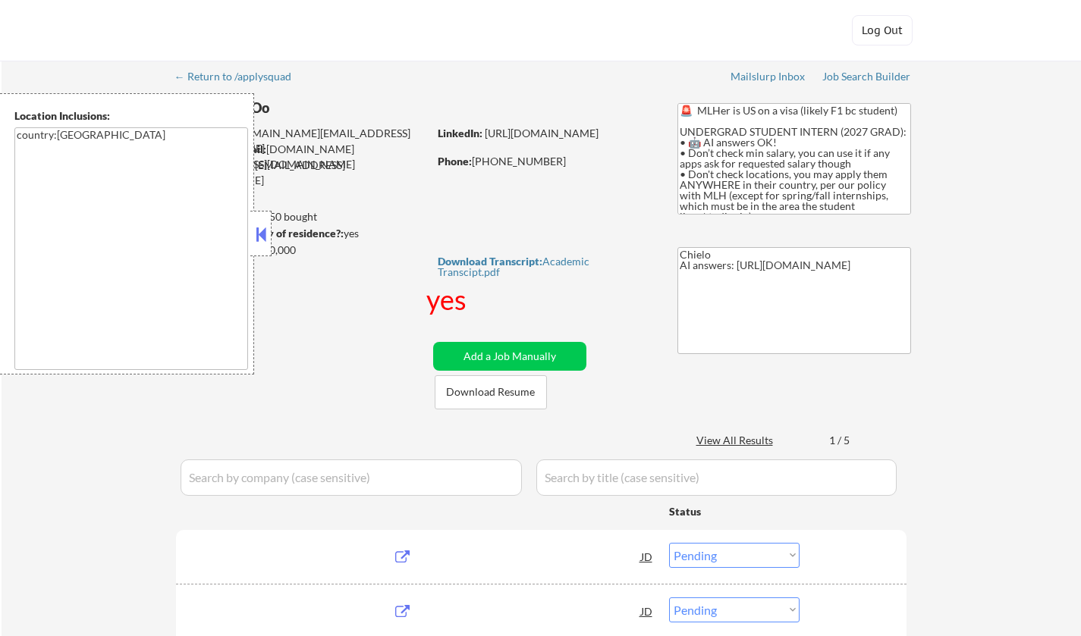
select select ""pending""
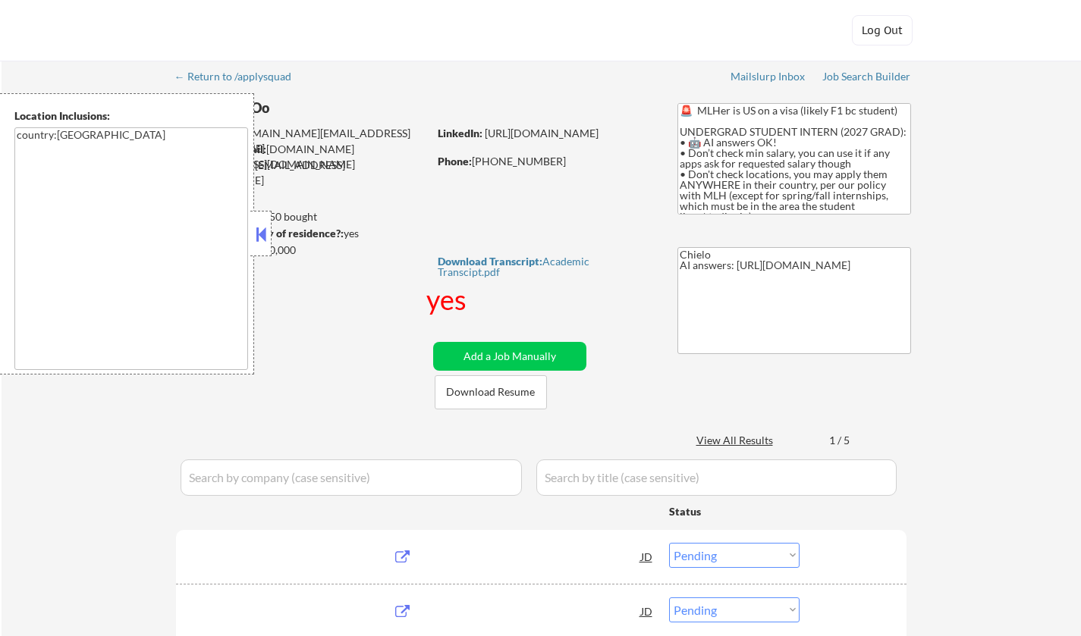
select select ""pending""
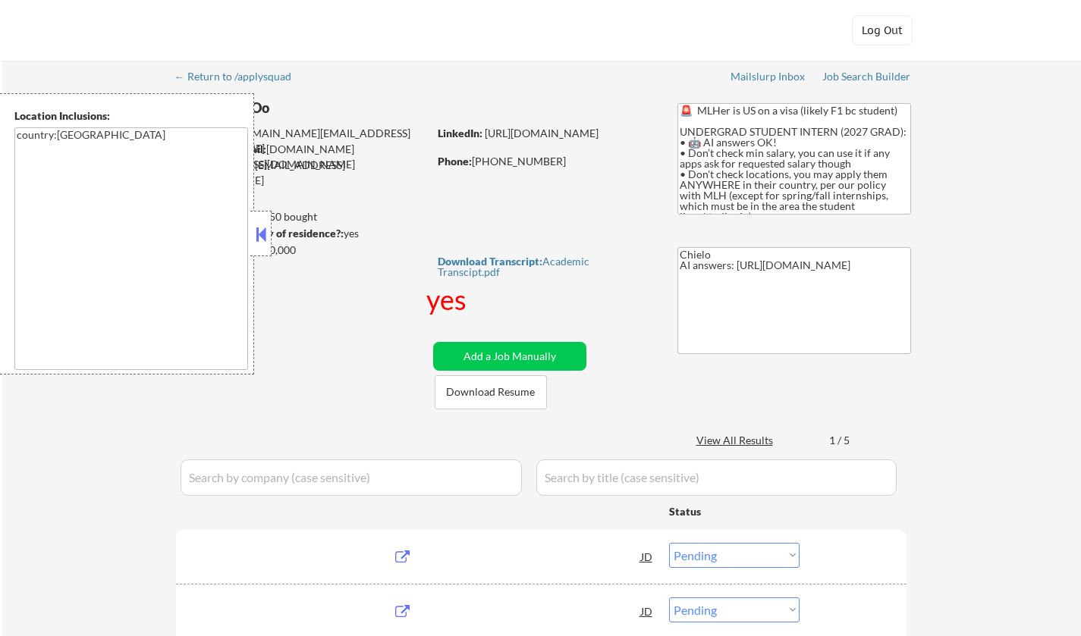
select select ""pending""
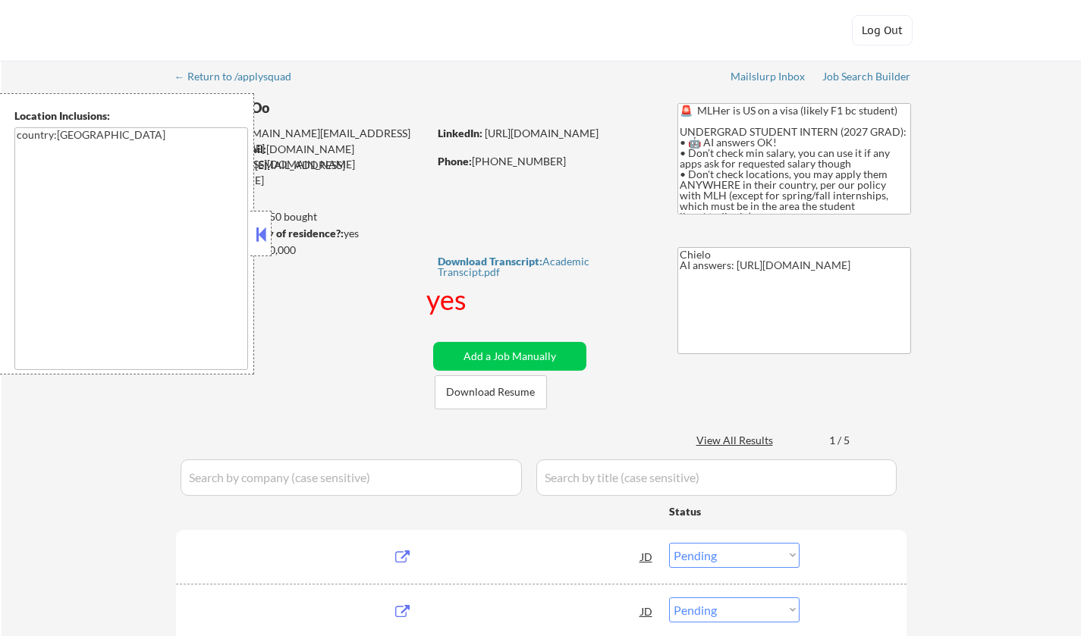
select select ""pending""
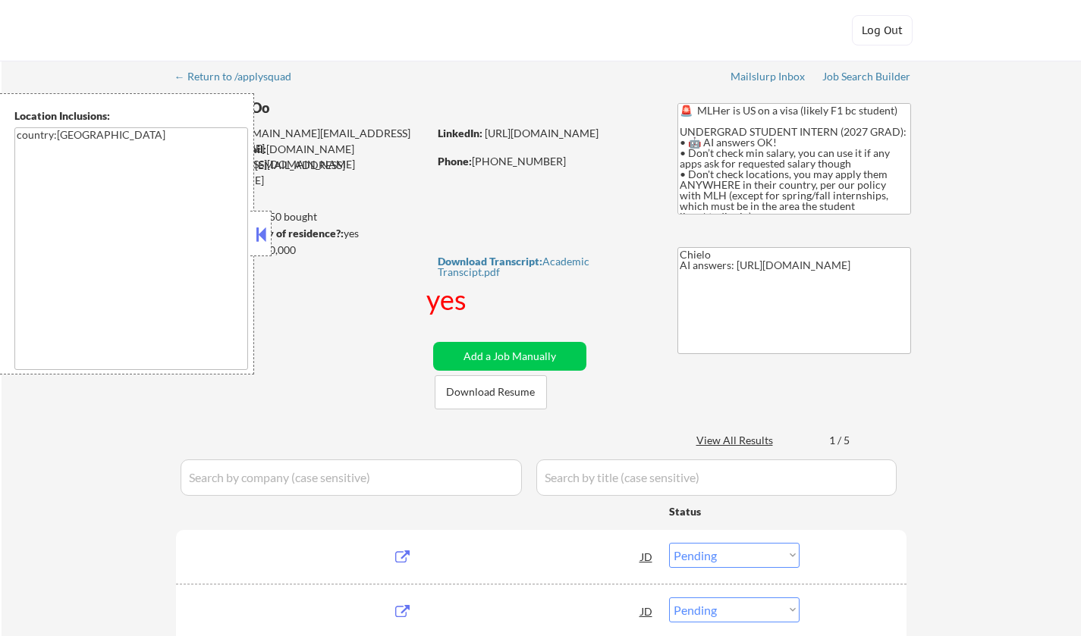
select select ""pending""
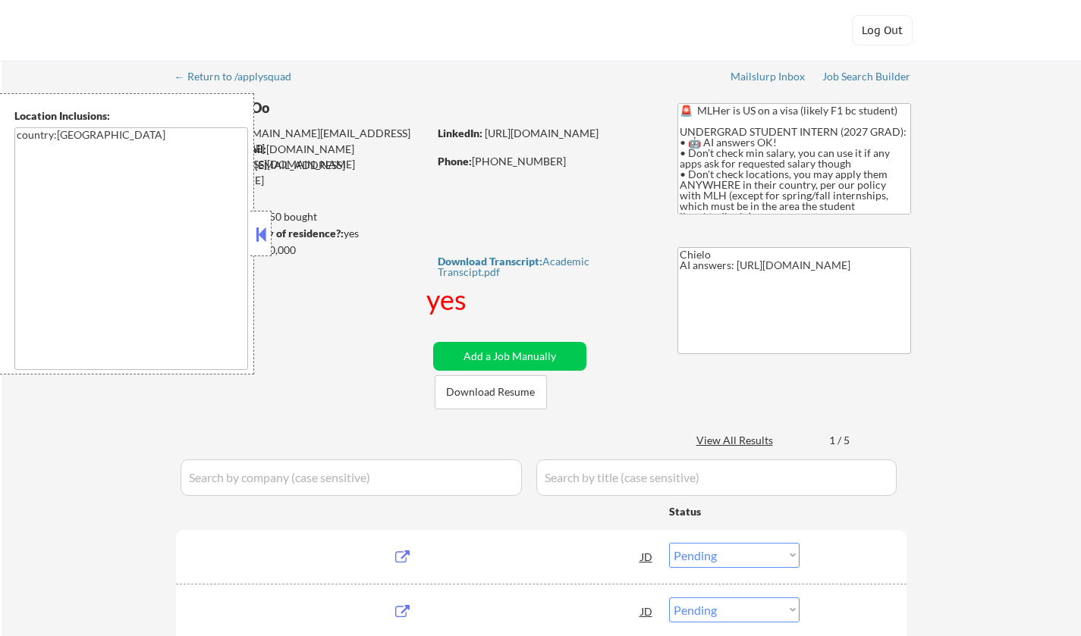
select select ""pending""
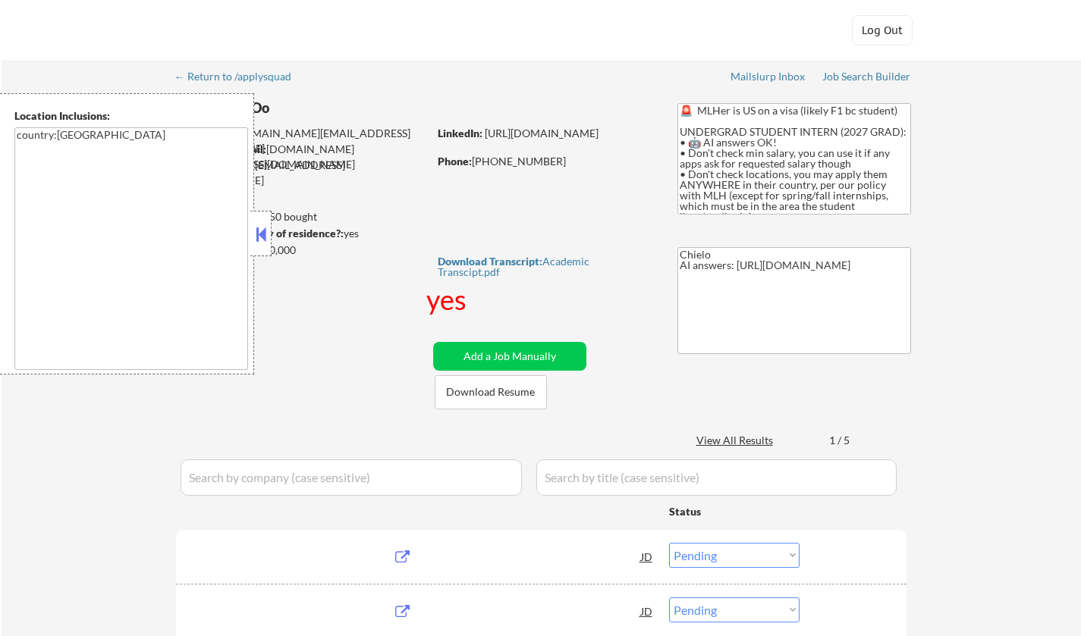
select select ""pending""
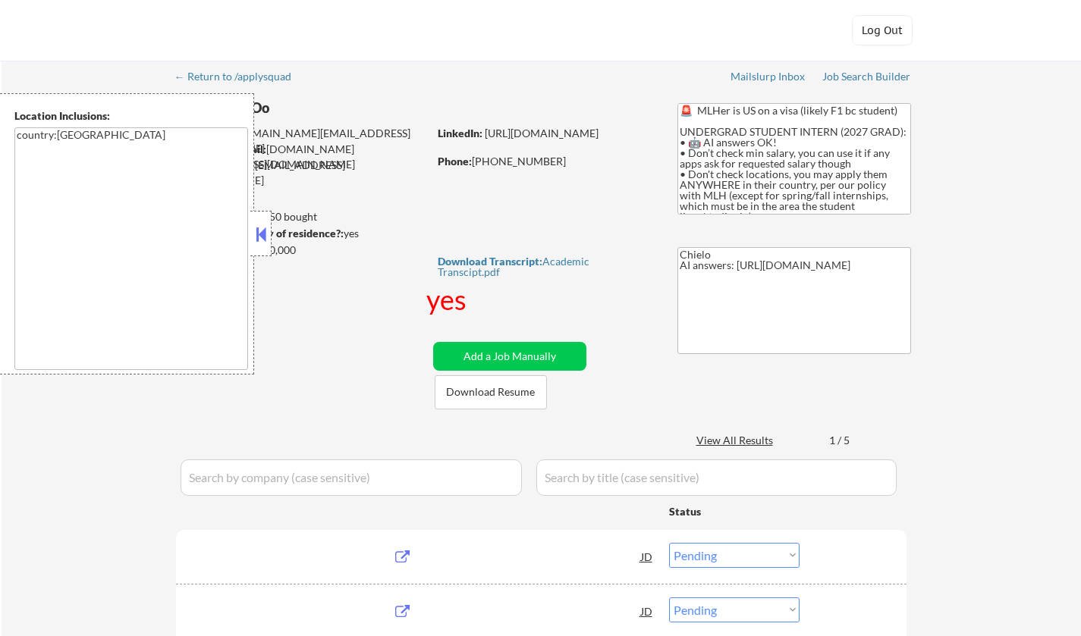
select select ""pending""
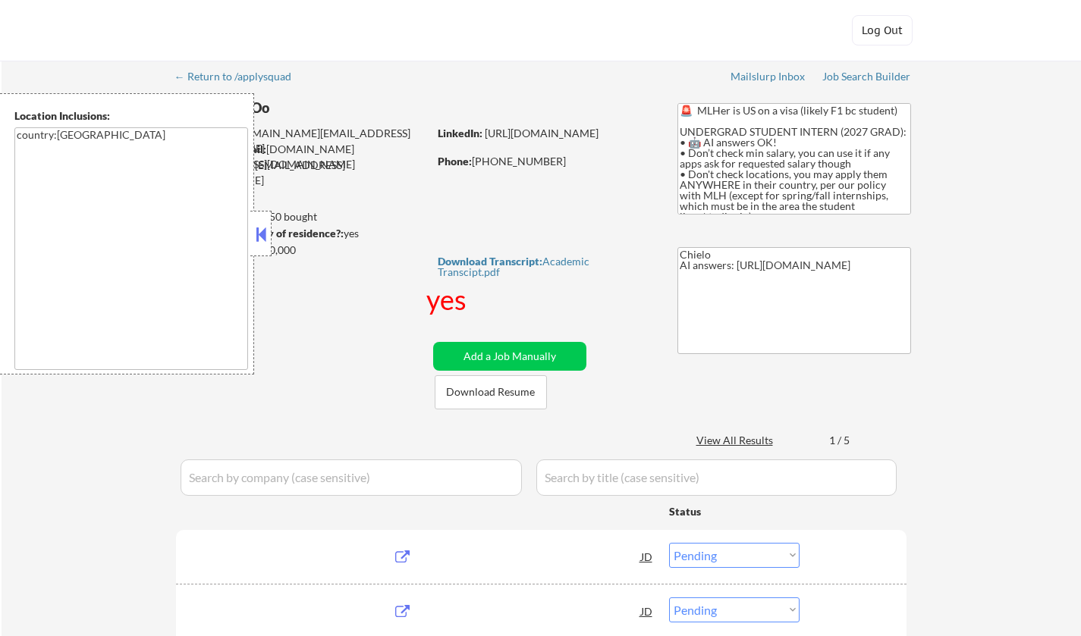
select select ""pending""
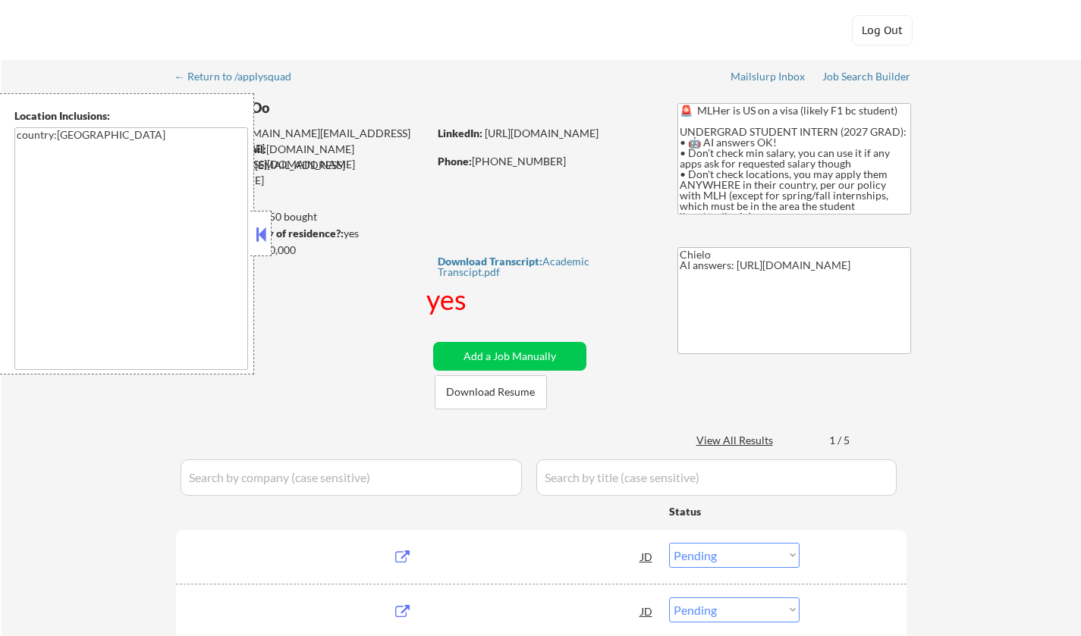
select select ""pending""
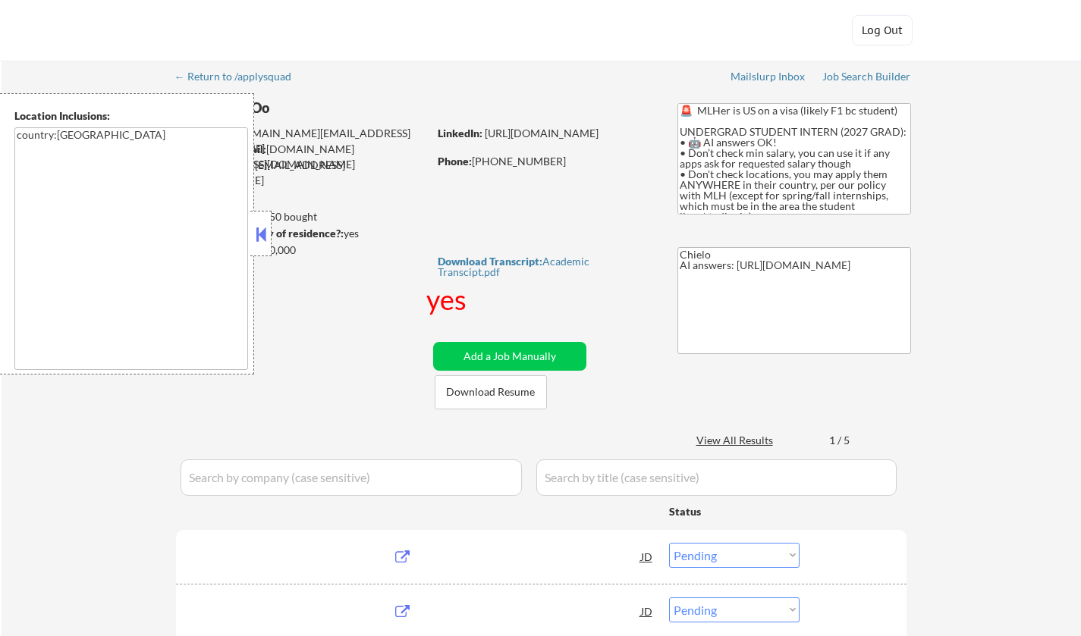
select select ""pending""
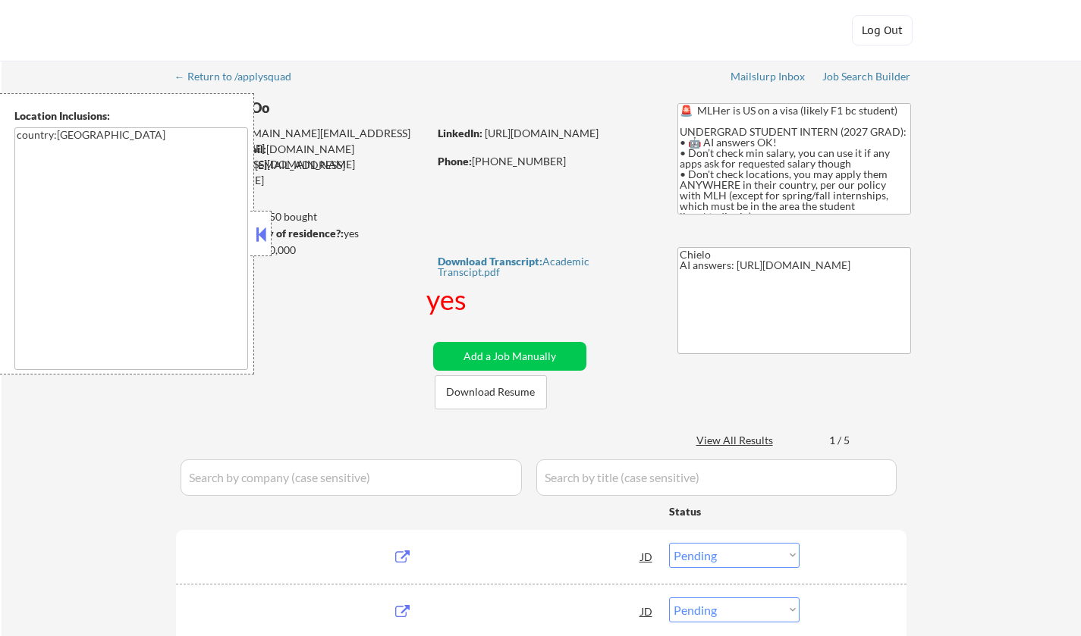
select select ""pending""
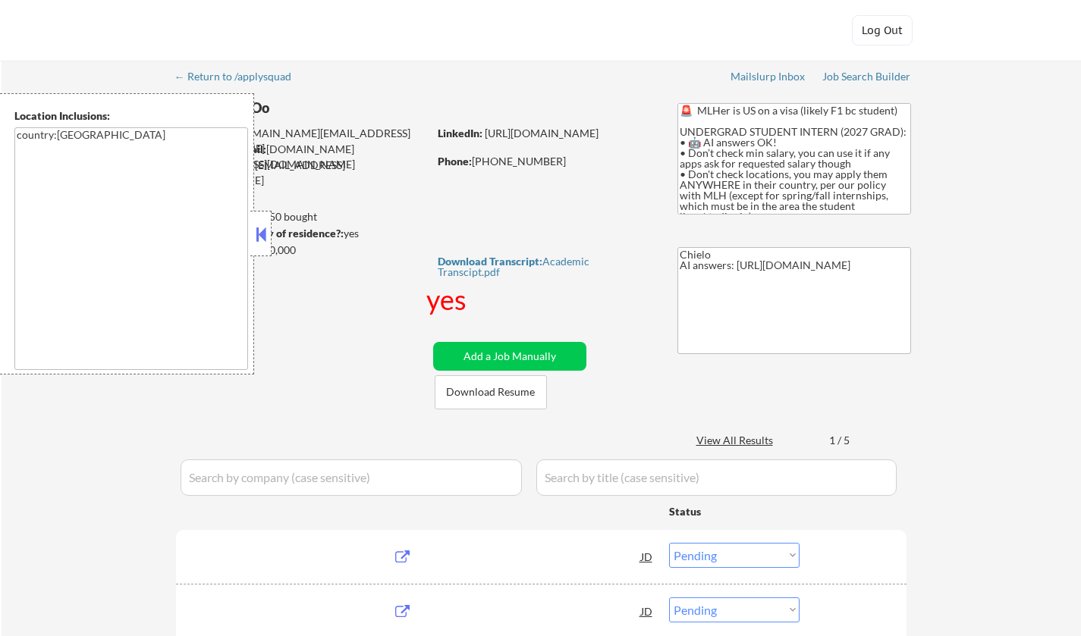
select select ""pending""
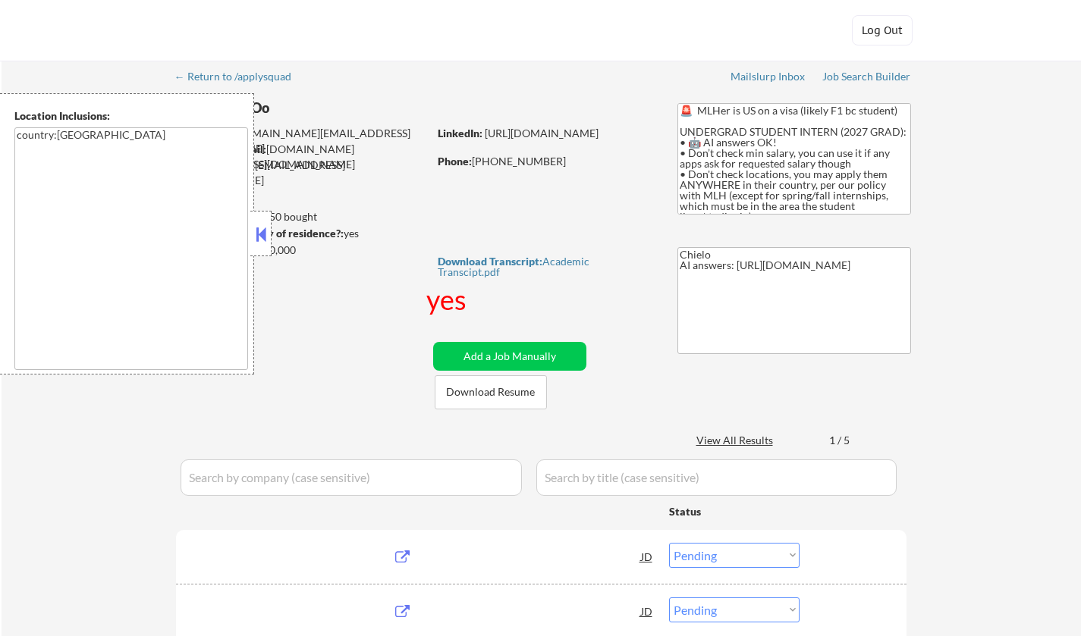
select select ""pending""
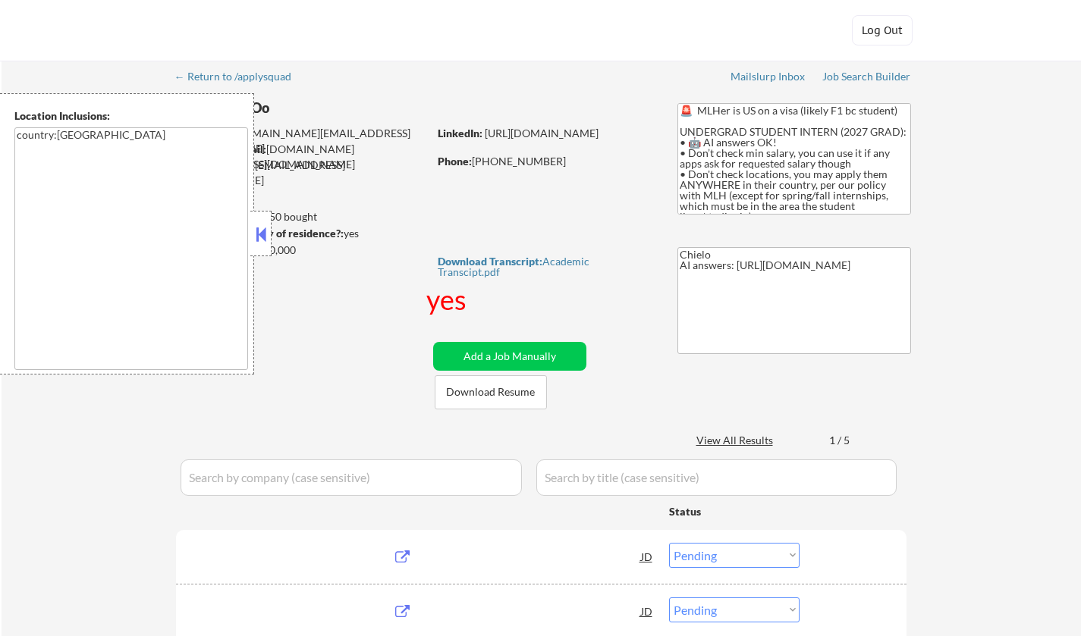
select select ""pending""
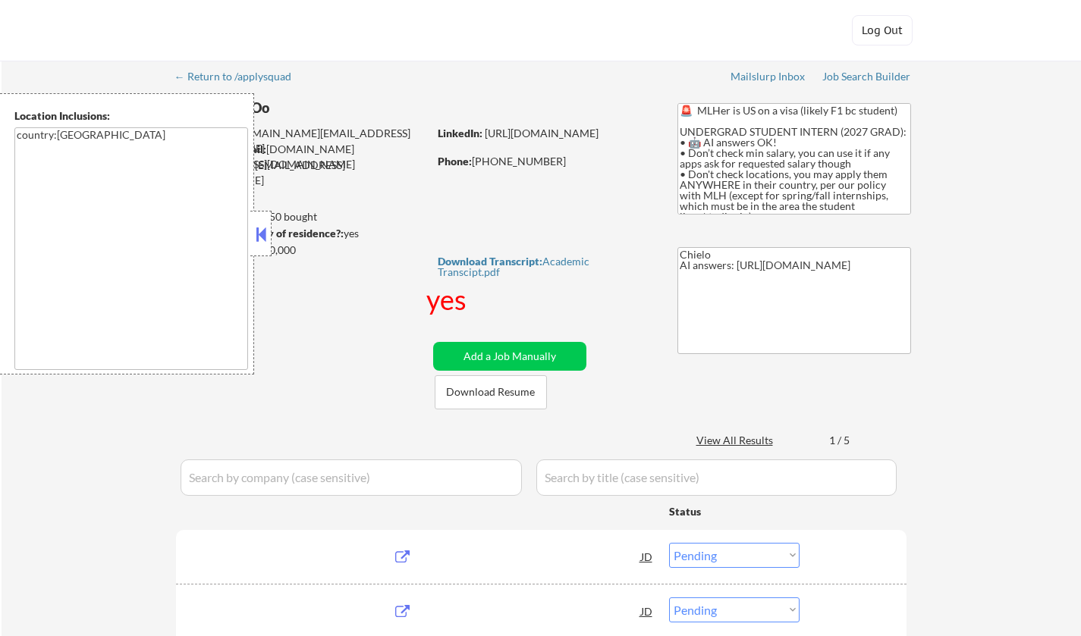
select select ""pending""
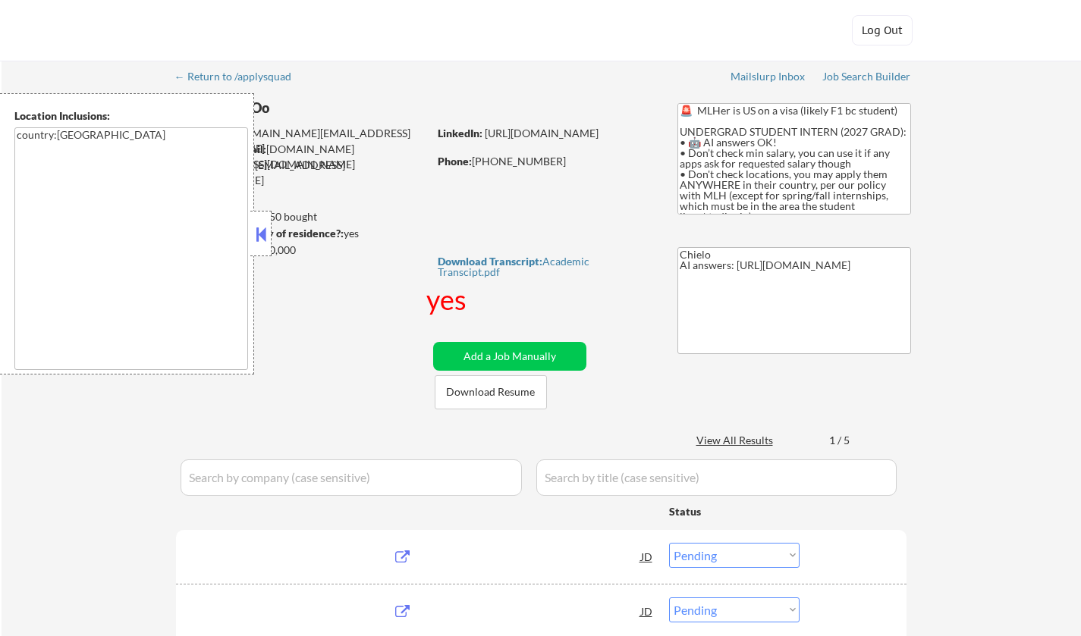
select select ""pending""
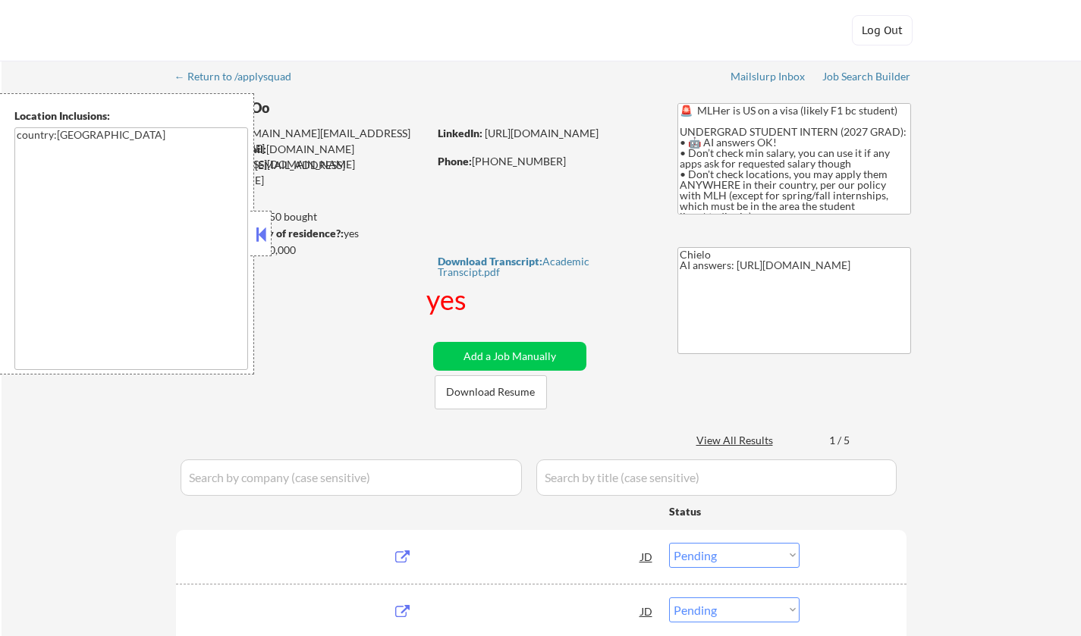
select select ""pending""
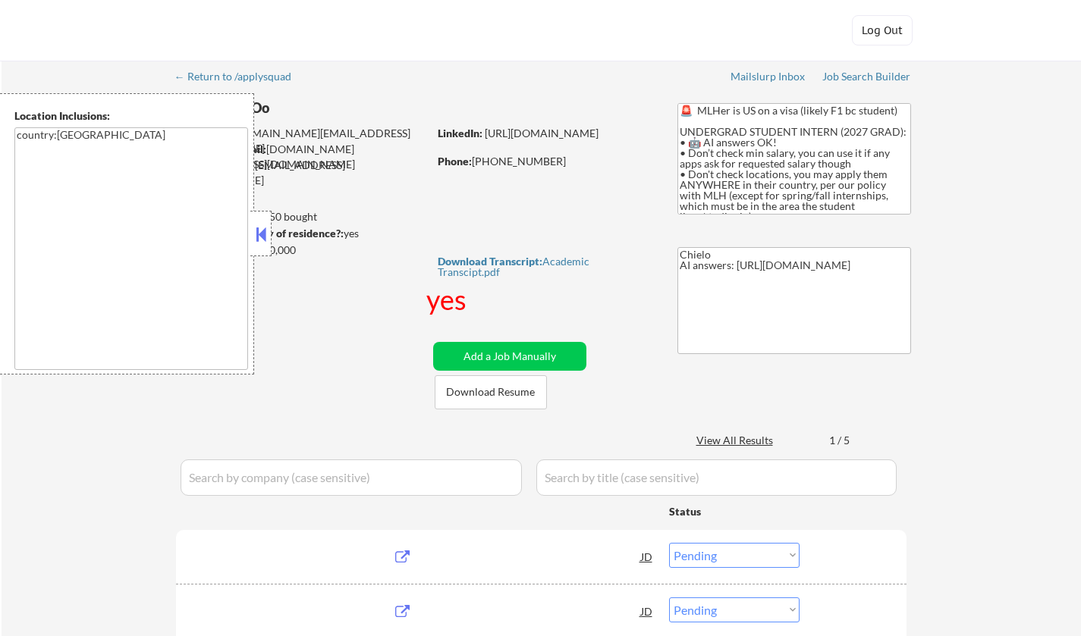
select select ""pending""
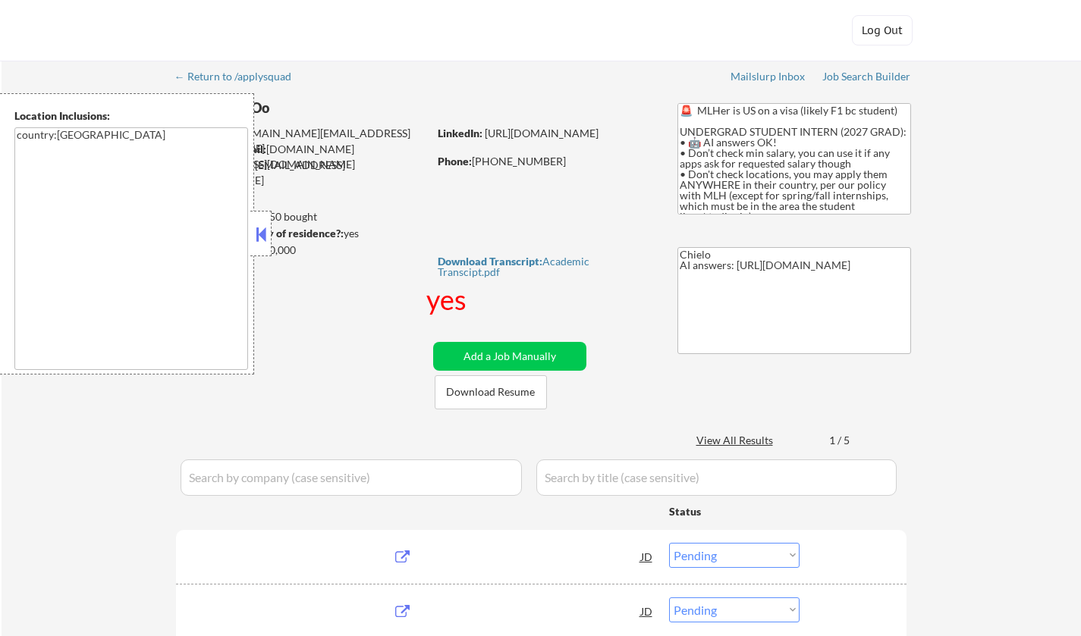
select select ""pending""
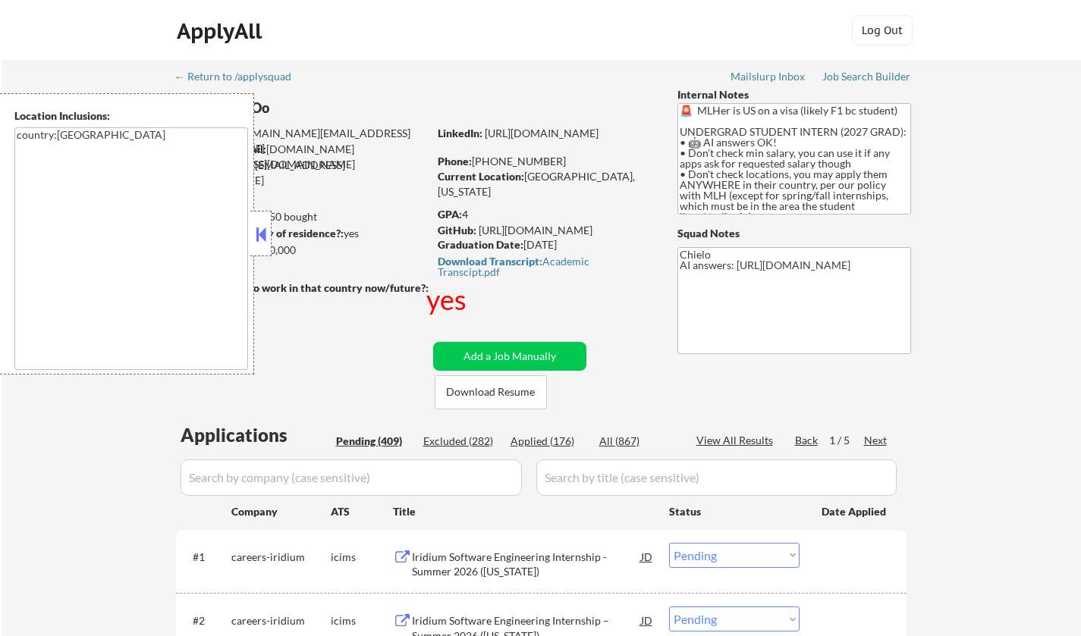
click at [268, 229] on button at bounding box center [260, 234] width 17 height 23
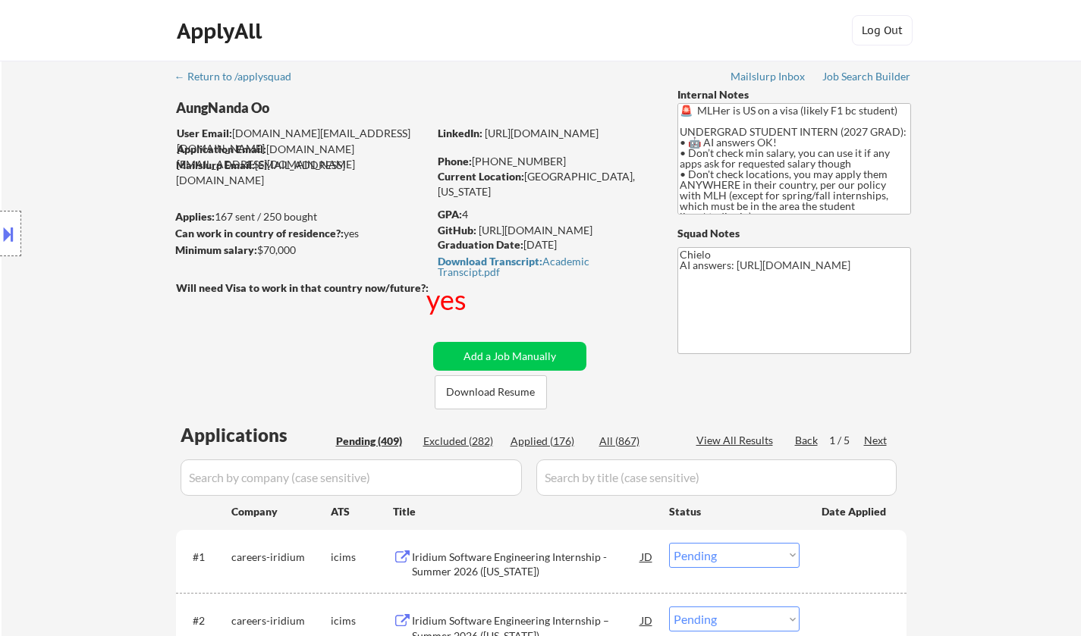
drag, startPoint x: 878, startPoint y: 431, endPoint x: 878, endPoint y: 443, distance: 12.1
click at [878, 443] on div "Next" at bounding box center [876, 440] width 24 height 15
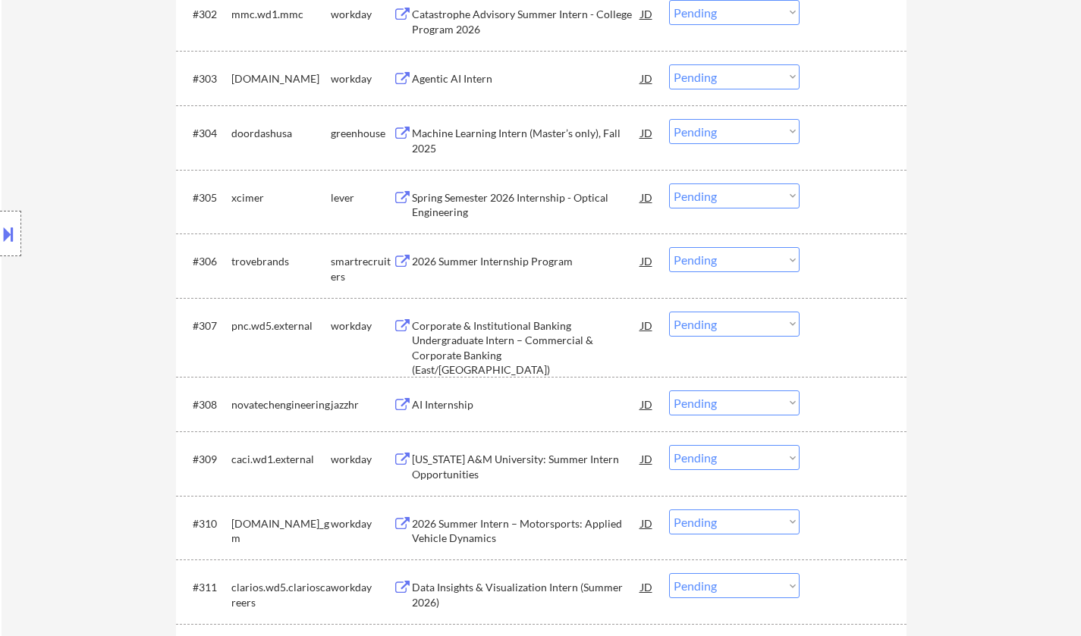
scroll to position [607, 0]
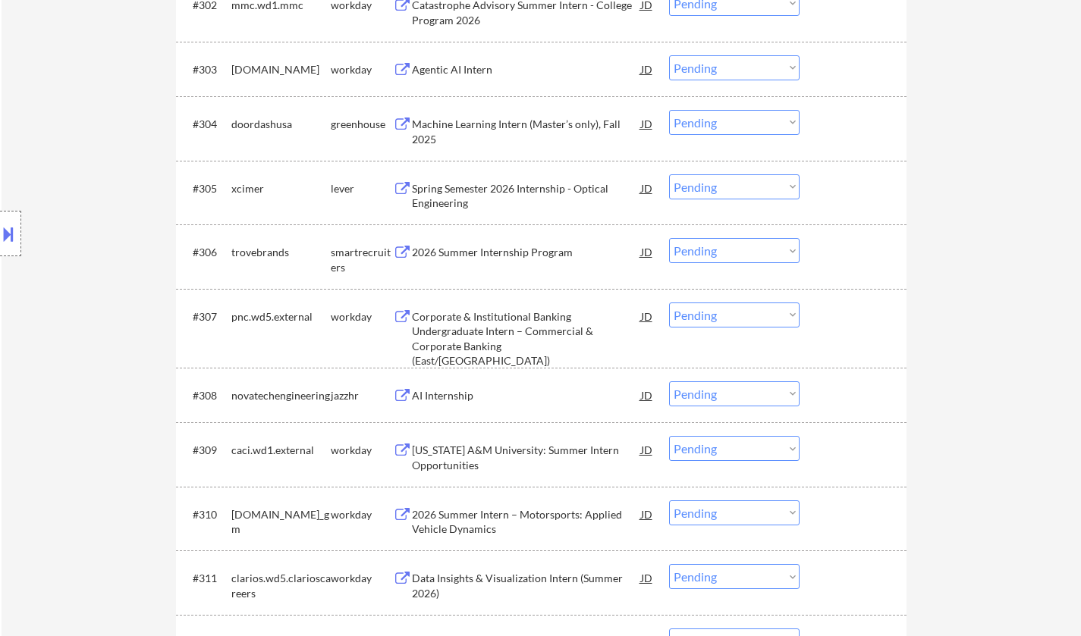
click at [754, 125] on select "Choose an option... Pending Applied Excluded (Questions) Excluded (Expired) Exc…" at bounding box center [734, 122] width 130 height 25
click at [669, 110] on select "Choose an option... Pending Applied Excluded (Questions) Excluded (Expired) Exc…" at bounding box center [734, 122] width 130 height 25
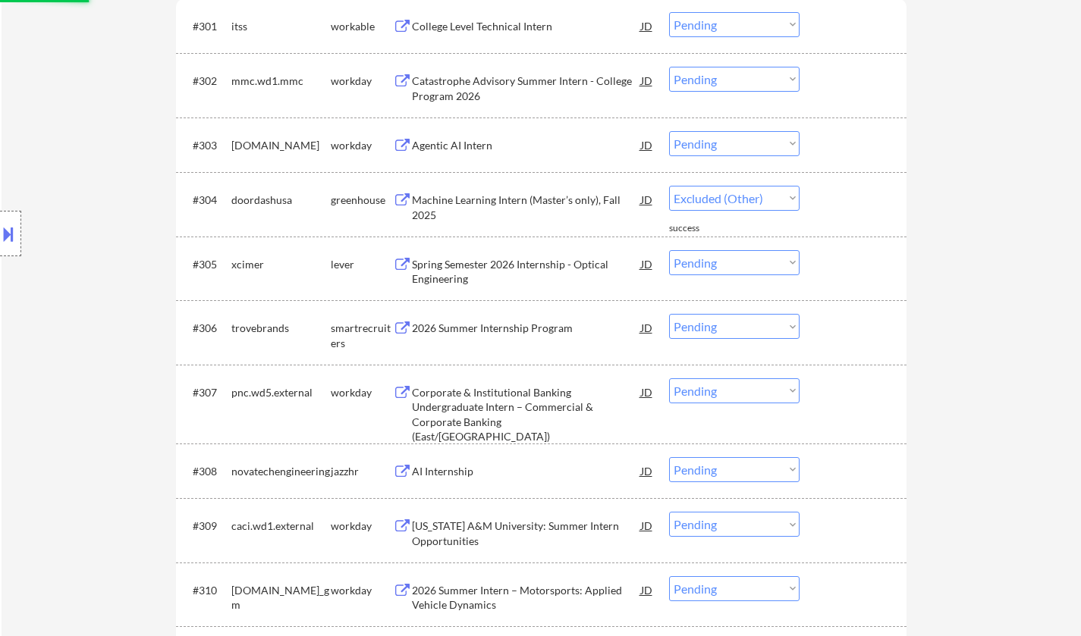
select select ""pending""
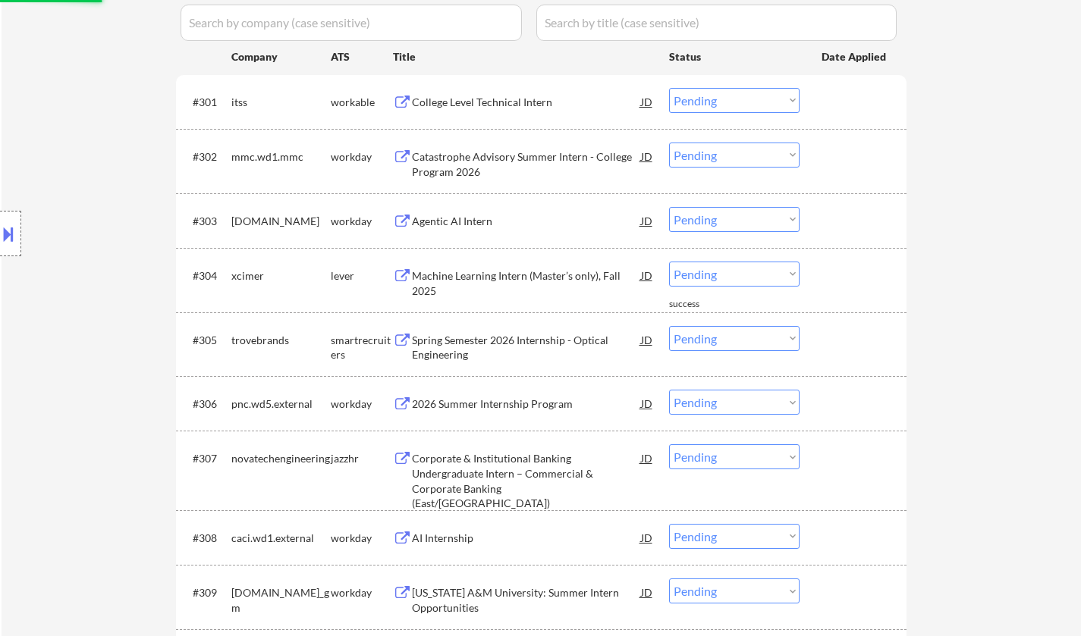
scroll to position [455, 0]
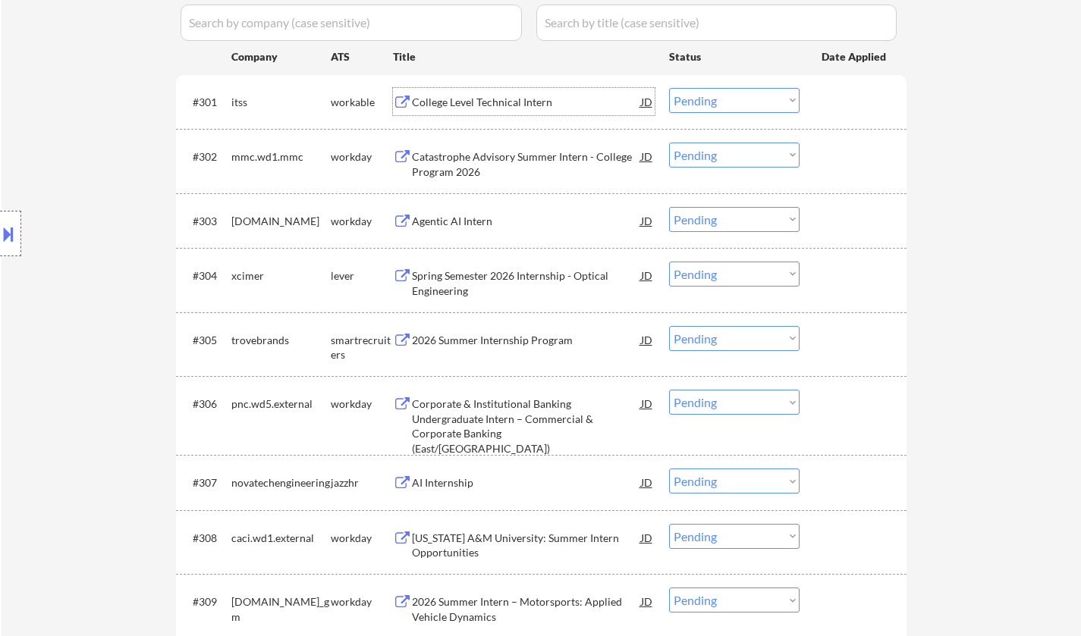
click at [506, 105] on div "College Level Technical Intern" at bounding box center [526, 102] width 229 height 15
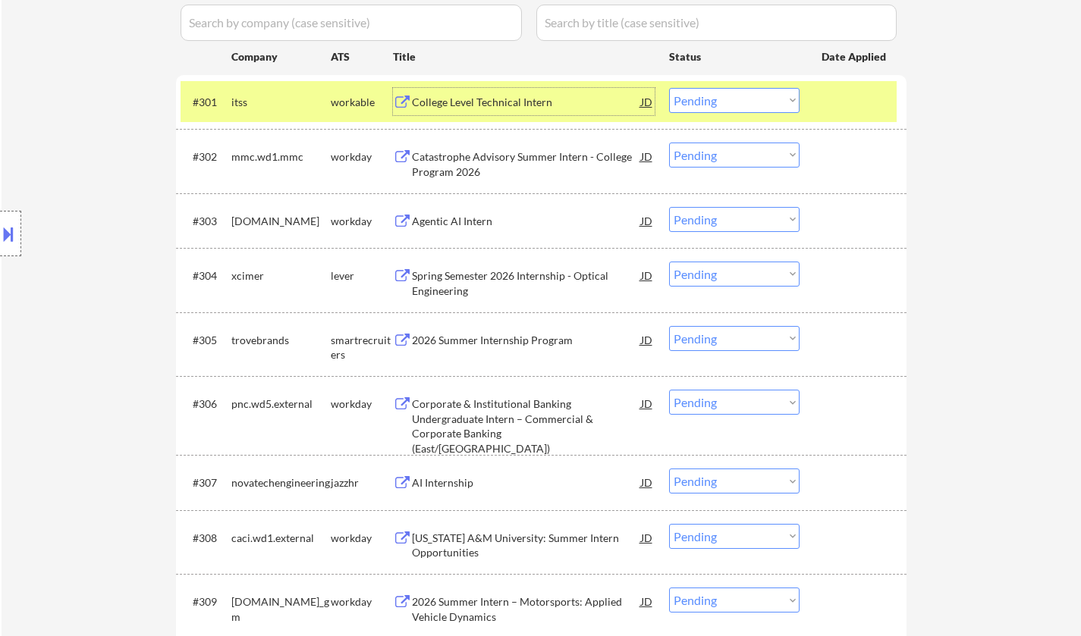
click at [755, 96] on select "Choose an option... Pending Applied Excluded (Questions) Excluded (Expired) Exc…" at bounding box center [734, 100] width 130 height 25
click at [669, 88] on select "Choose an option... Pending Applied Excluded (Questions) Excluded (Expired) Exc…" at bounding box center [734, 100] width 130 height 25
select select ""pending""
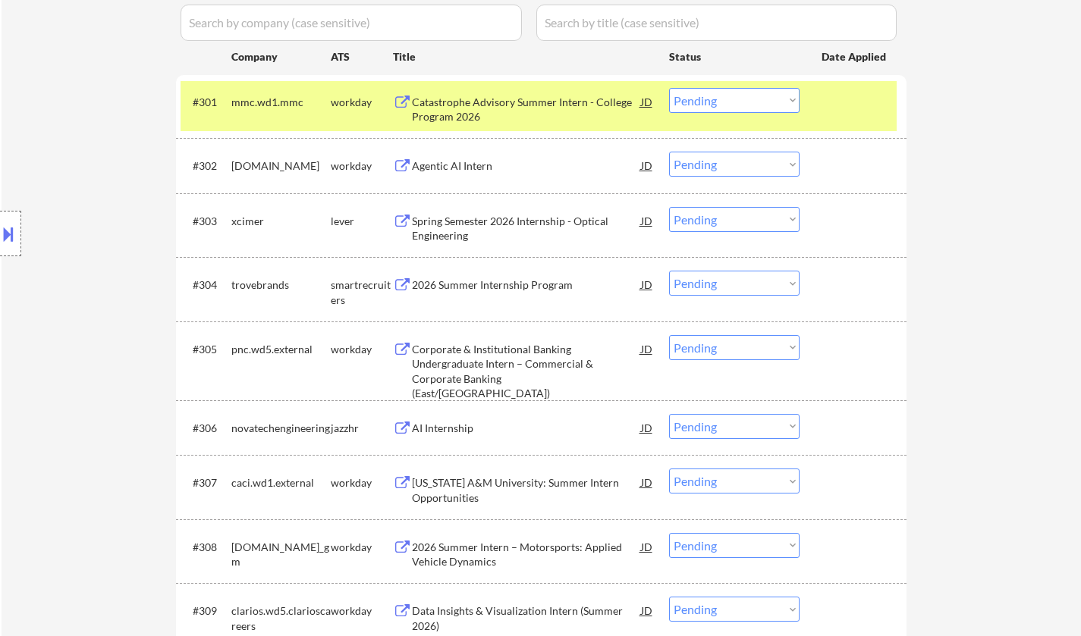
click at [726, 220] on select "Choose an option... Pending Applied Excluded (Questions) Excluded (Expired) Exc…" at bounding box center [734, 219] width 130 height 25
click at [669, 207] on select "Choose an option... Pending Applied Excluded (Questions) Excluded (Expired) Exc…" at bounding box center [734, 219] width 130 height 25
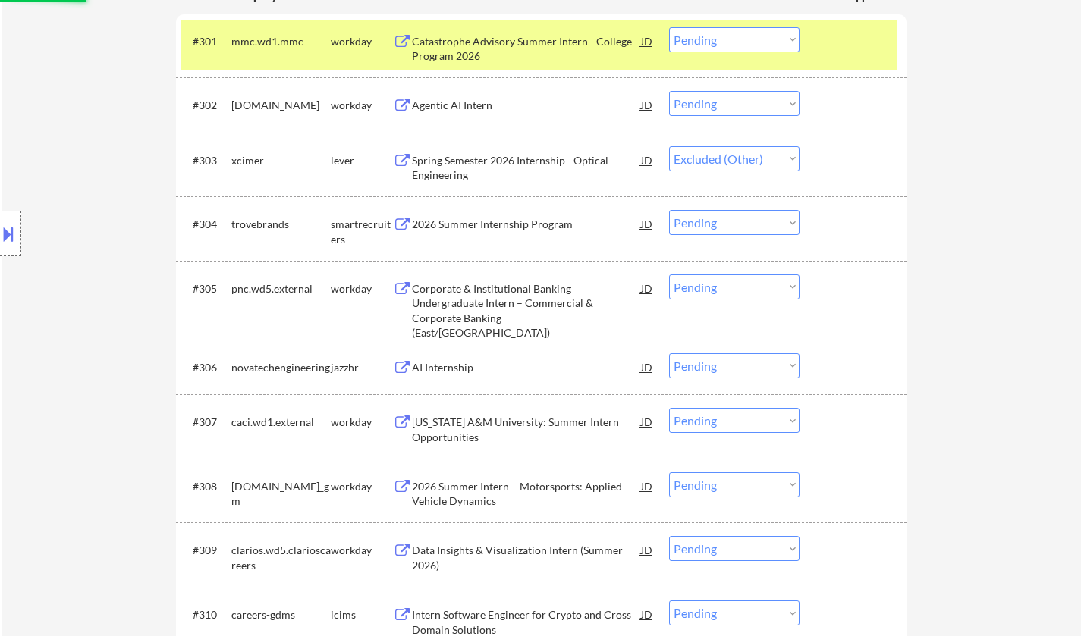
scroll to position [531, 0]
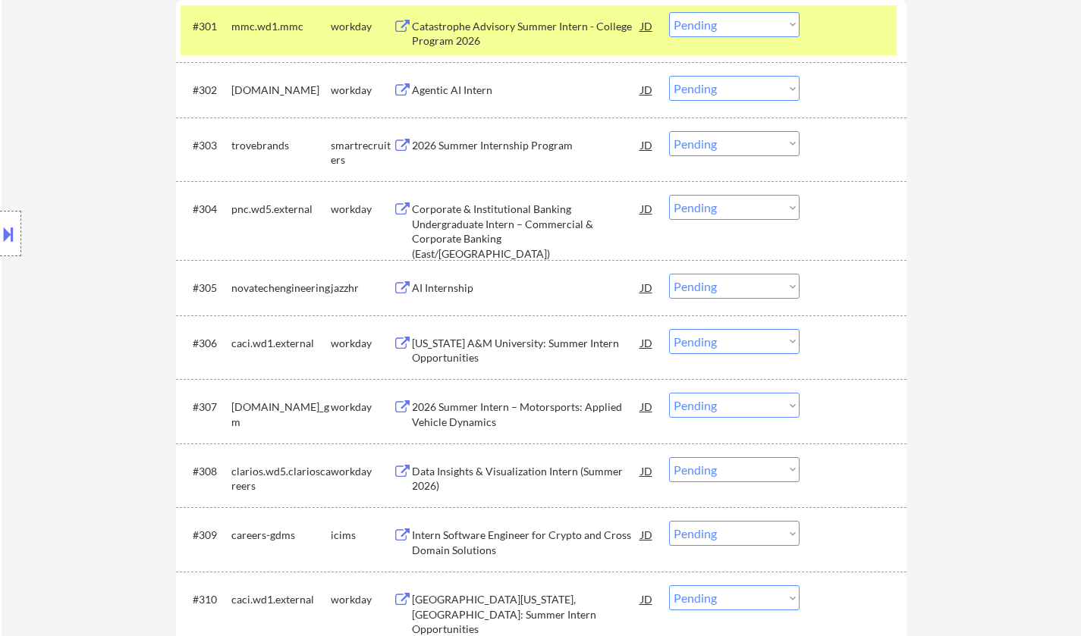
click at [499, 146] on div "2026 Summer Internship Program" at bounding box center [526, 145] width 229 height 15
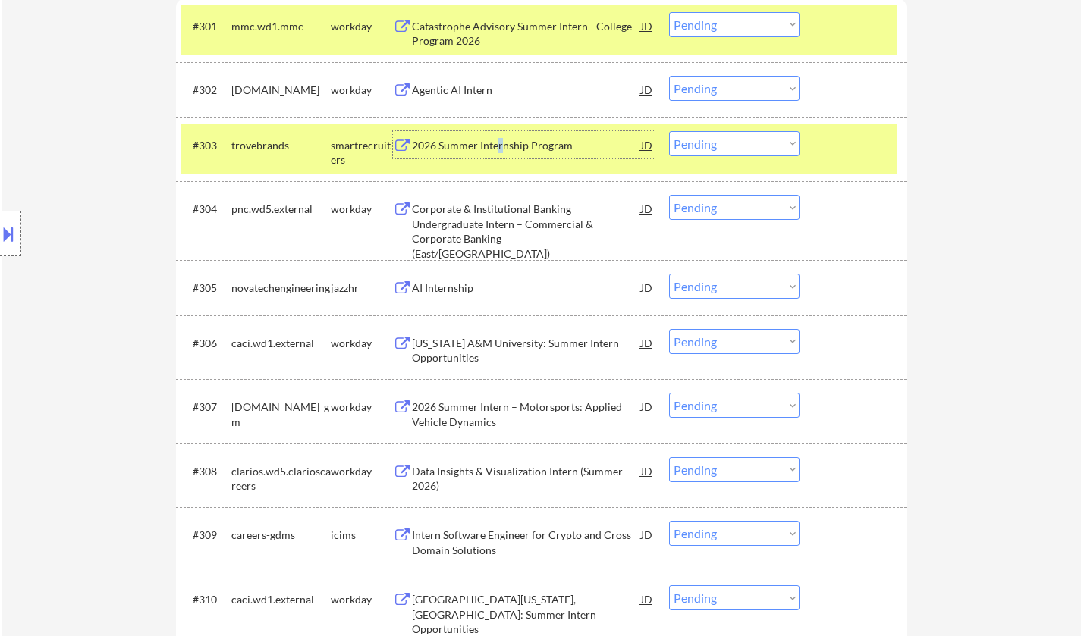
click at [707, 137] on select "Choose an option... Pending Applied Excluded (Questions) Excluded (Expired) Exc…" at bounding box center [734, 143] width 130 height 25
click at [669, 131] on select "Choose an option... Pending Applied Excluded (Questions) Excluded (Expired) Exc…" at bounding box center [734, 143] width 130 height 25
select select ""pending""
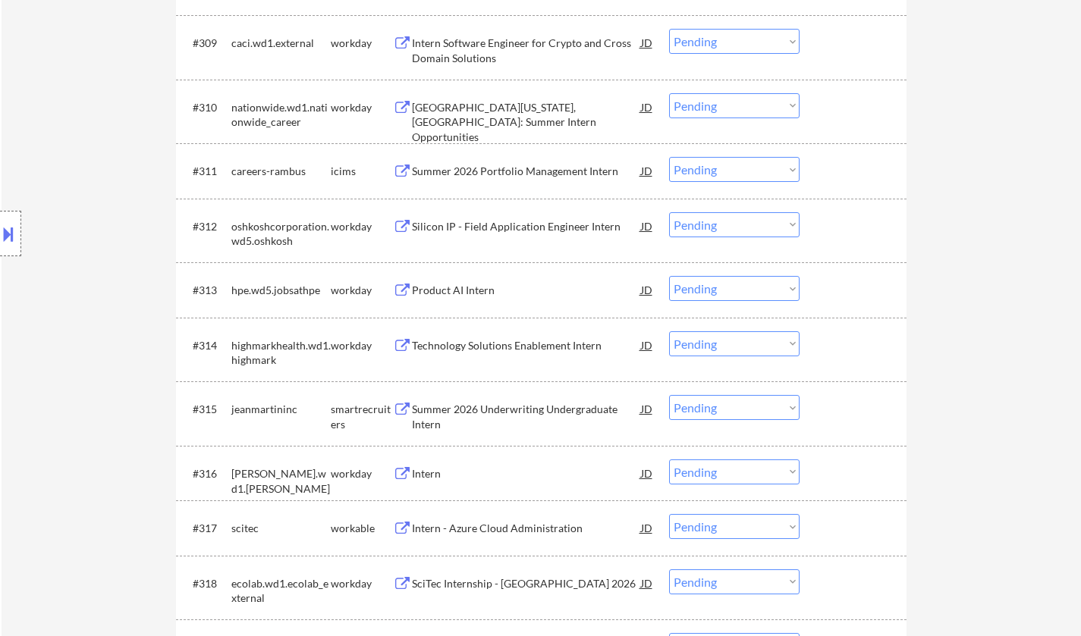
scroll to position [1137, 0]
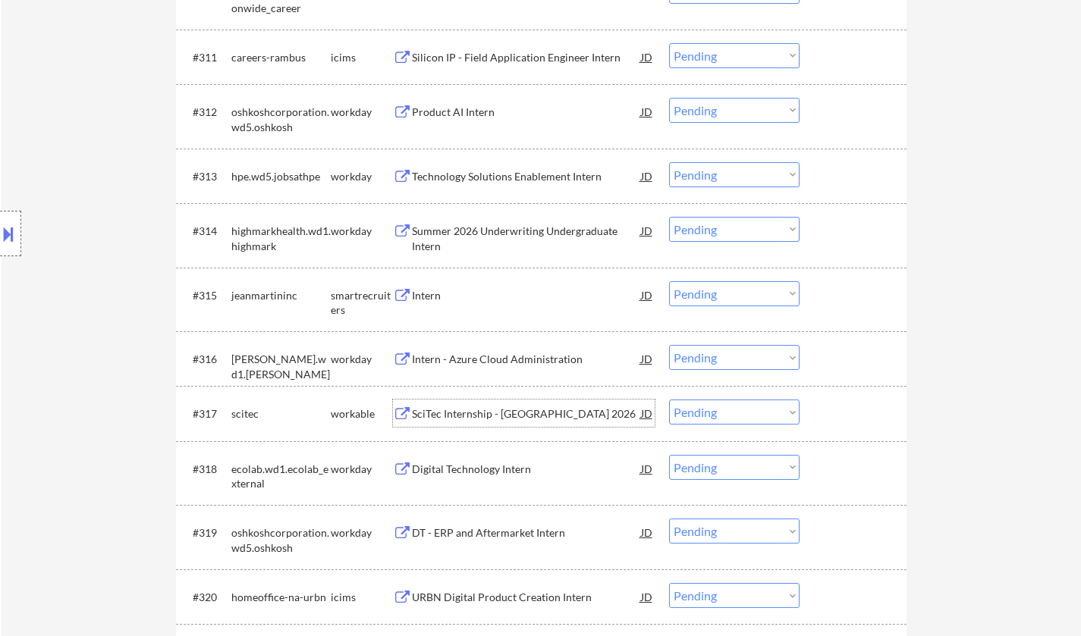
click at [466, 407] on div "SciTec Internship - [GEOGRAPHIC_DATA] 2026" at bounding box center [526, 413] width 229 height 15
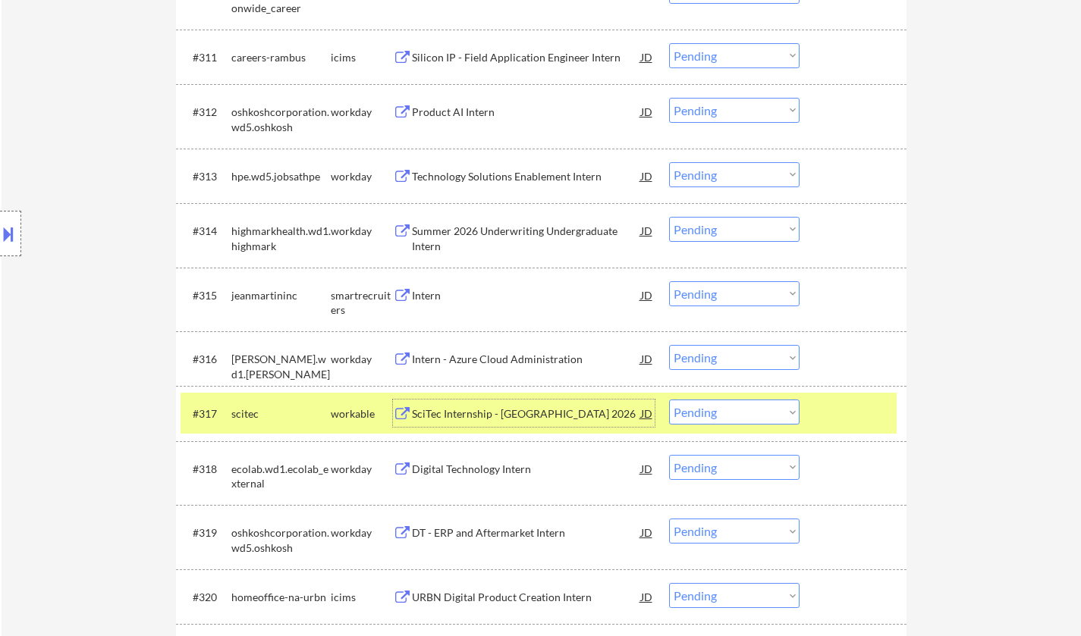
drag, startPoint x: 738, startPoint y: 416, endPoint x: 737, endPoint y: 423, distance: 7.6
click at [738, 416] on select "Choose an option... Pending Applied Excluded (Questions) Excluded (Expired) Exc…" at bounding box center [734, 412] width 130 height 25
click at [669, 400] on select "Choose an option... Pending Applied Excluded (Questions) Excluded (Expired) Exc…" at bounding box center [734, 412] width 130 height 25
select select ""pending""
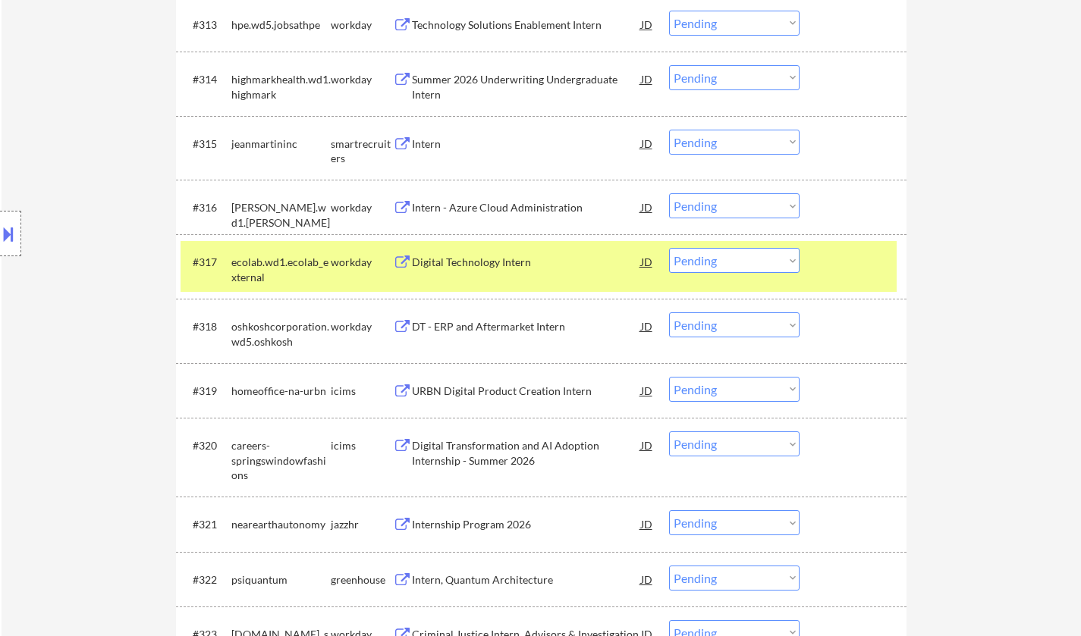
scroll to position [1441, 0]
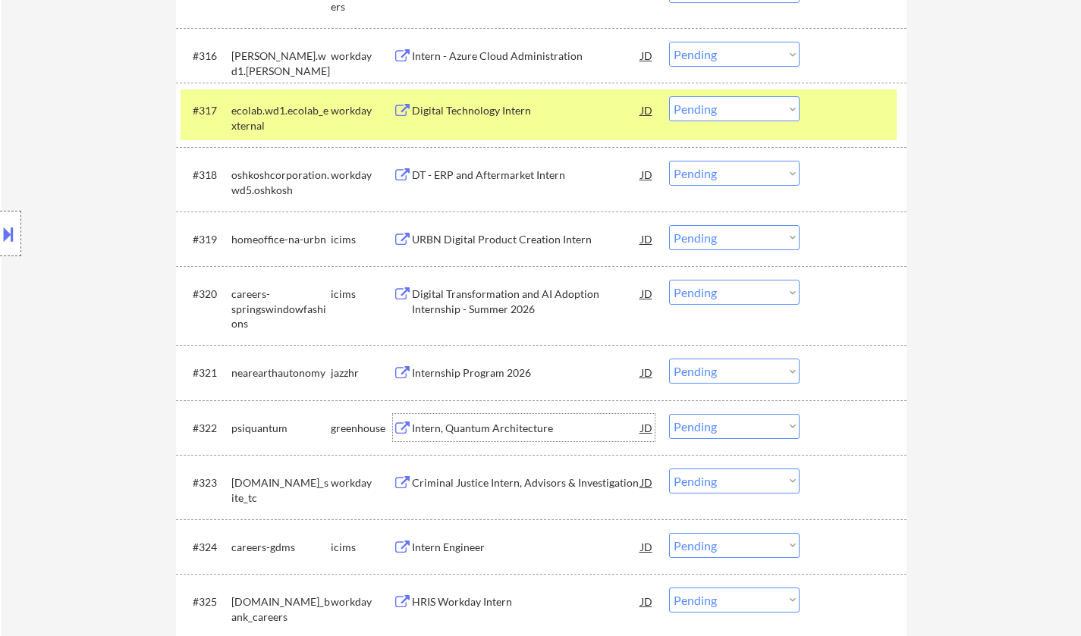
click at [464, 430] on div "Intern, Quantum Architecture" at bounding box center [526, 428] width 229 height 15
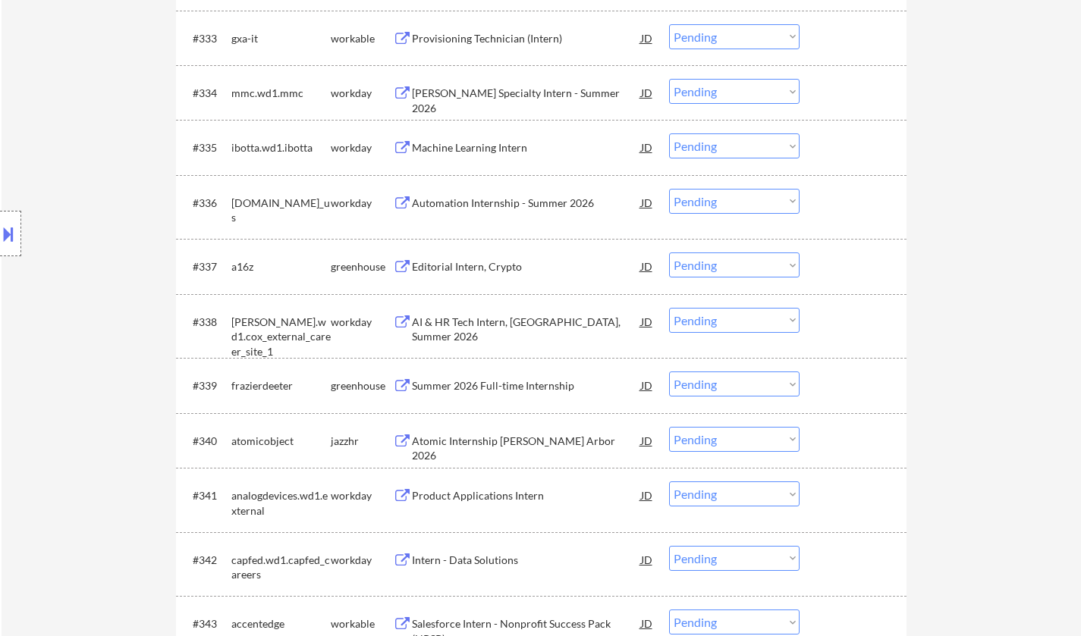
scroll to position [2502, 0]
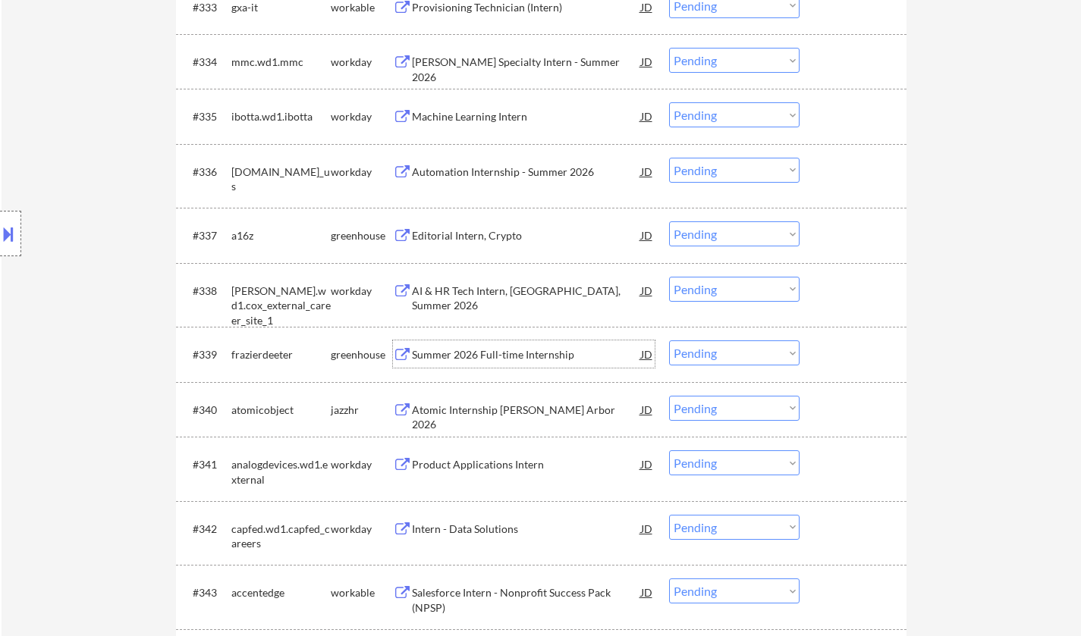
click at [500, 349] on div "Summer 2026 Full-time Internship" at bounding box center [526, 354] width 229 height 15
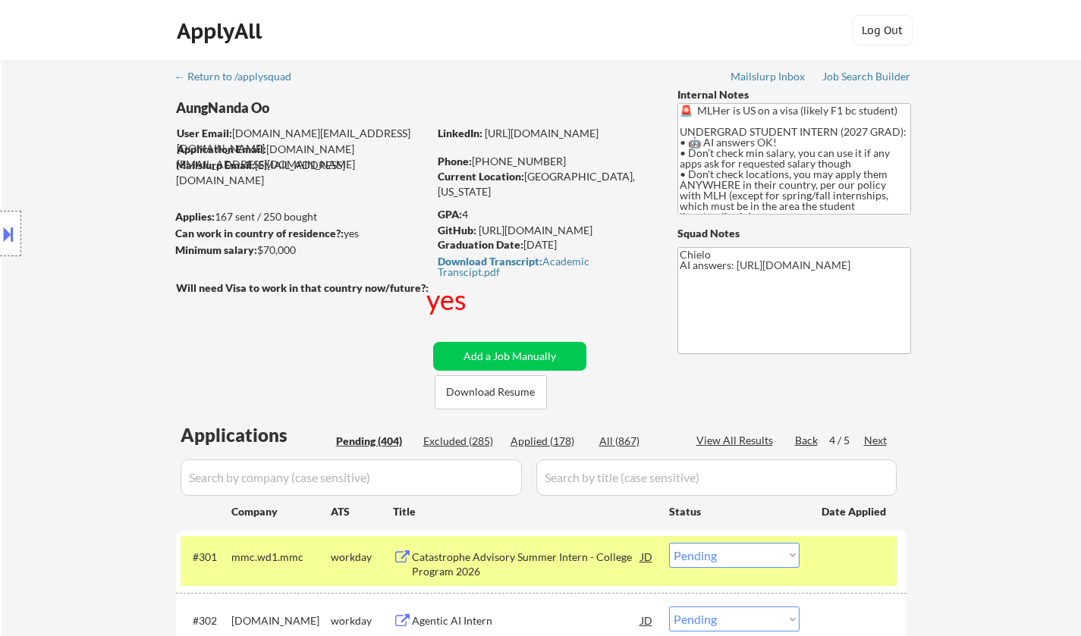
scroll to position [1551, 0]
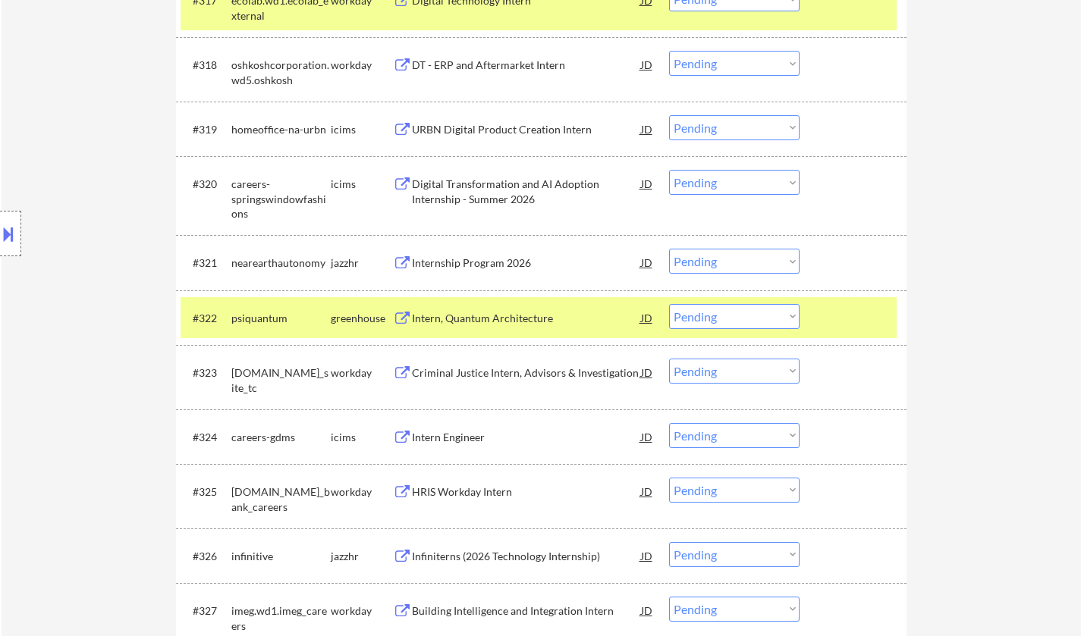
drag, startPoint x: 732, startPoint y: 308, endPoint x: 745, endPoint y: 323, distance: 19.4
click at [732, 308] on select "Choose an option... Pending Applied Excluded (Questions) Excluded (Expired) Exc…" at bounding box center [734, 316] width 130 height 25
click at [669, 304] on select "Choose an option... Pending Applied Excluded (Questions) Excluded (Expired) Exc…" at bounding box center [734, 316] width 130 height 25
select select ""pending""
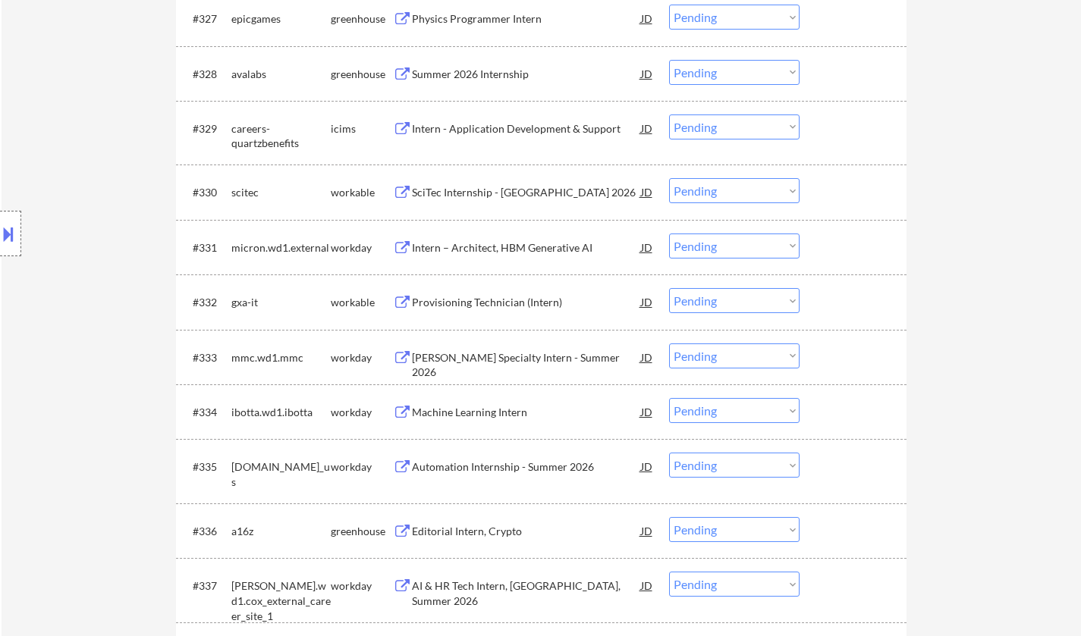
scroll to position [2081, 0]
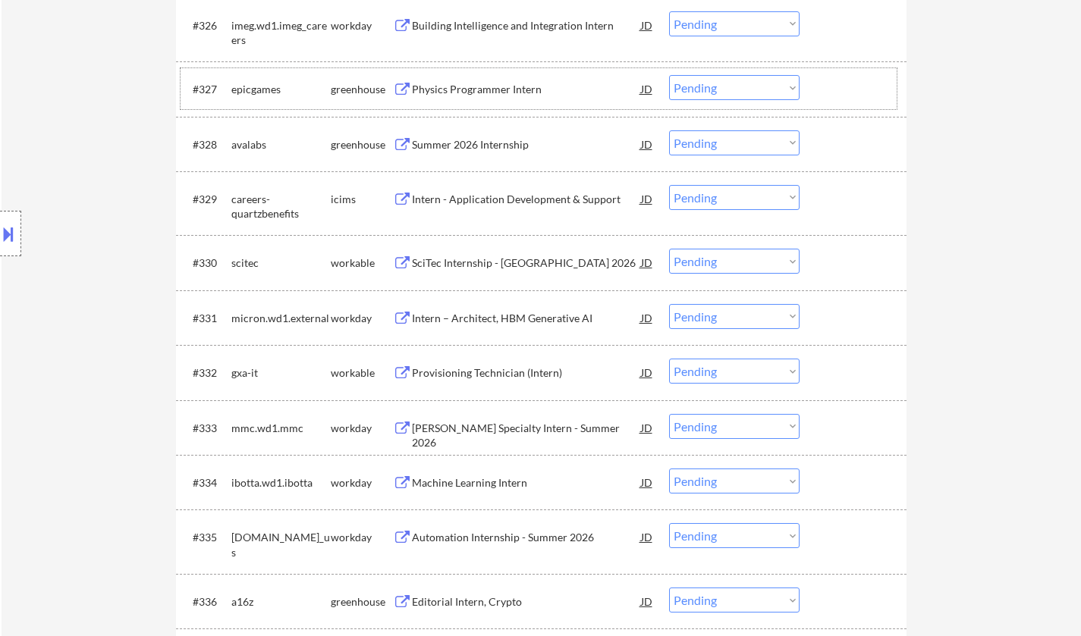
click at [756, 70] on div "#327 epicgames greenhouse Physics Programmer Intern JD Choose an option... Pend…" at bounding box center [538, 88] width 716 height 41
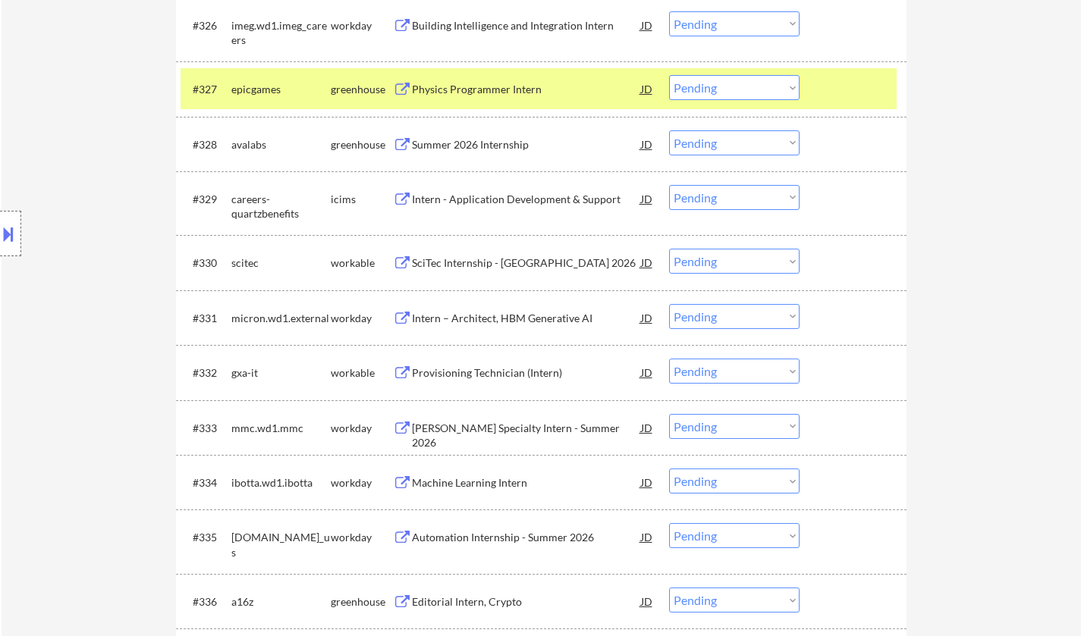
click at [754, 86] on select "Choose an option... Pending Applied Excluded (Questions) Excluded (Expired) Exc…" at bounding box center [734, 87] width 130 height 25
click at [669, 75] on select "Choose an option... Pending Applied Excluded (Questions) Excluded (Expired) Exc…" at bounding box center [734, 87] width 130 height 25
select select ""pending""
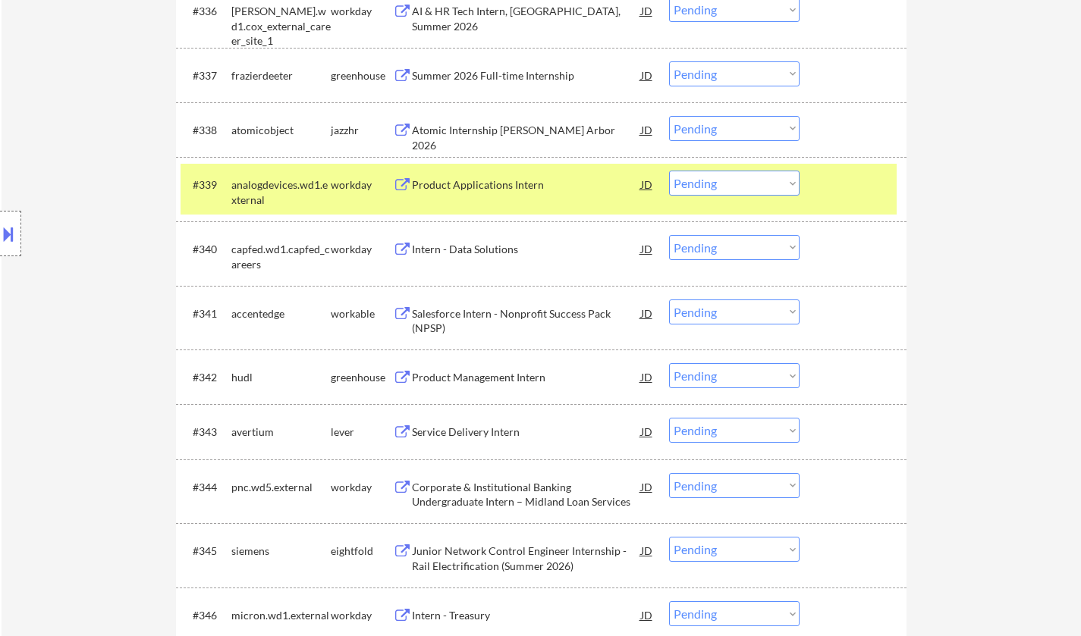
scroll to position [2764, 0]
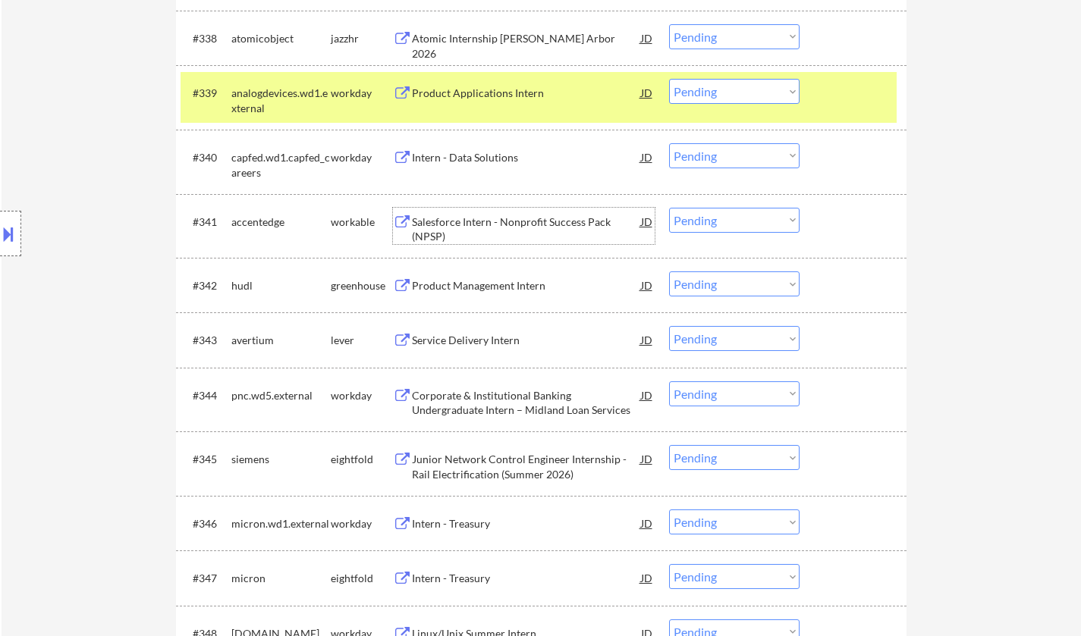
click at [487, 218] on div "Salesforce Intern - Nonprofit Success Pack (NPSP)" at bounding box center [526, 230] width 229 height 30
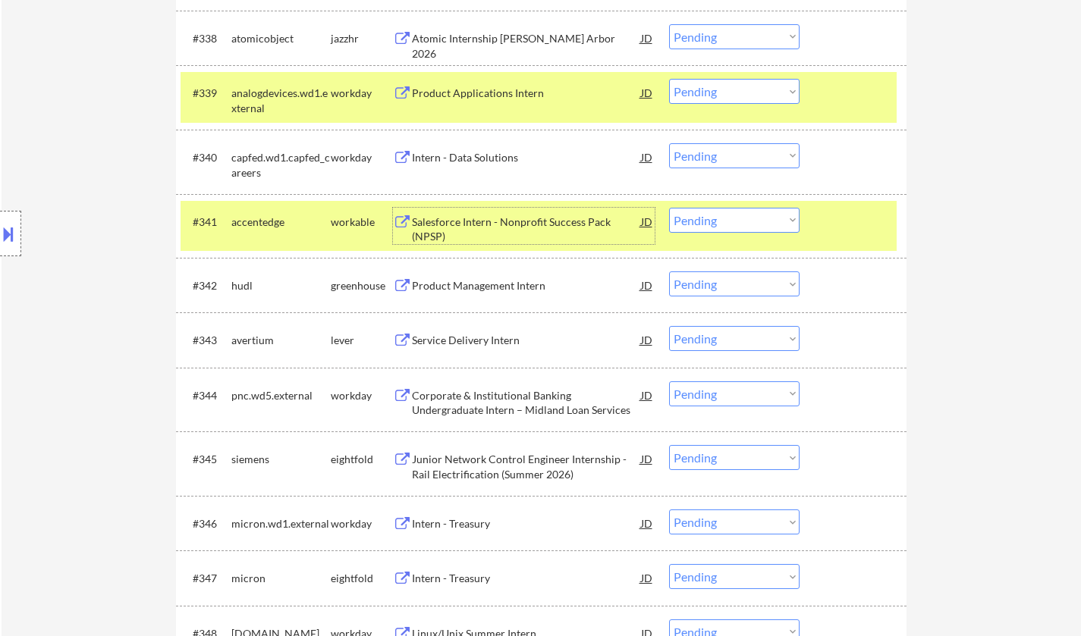
click at [722, 215] on select "Choose an option... Pending Applied Excluded (Questions) Excluded (Expired) Exc…" at bounding box center [734, 220] width 130 height 25
click at [669, 208] on select "Choose an option... Pending Applied Excluded (Questions) Excluded (Expired) Exc…" at bounding box center [734, 220] width 130 height 25
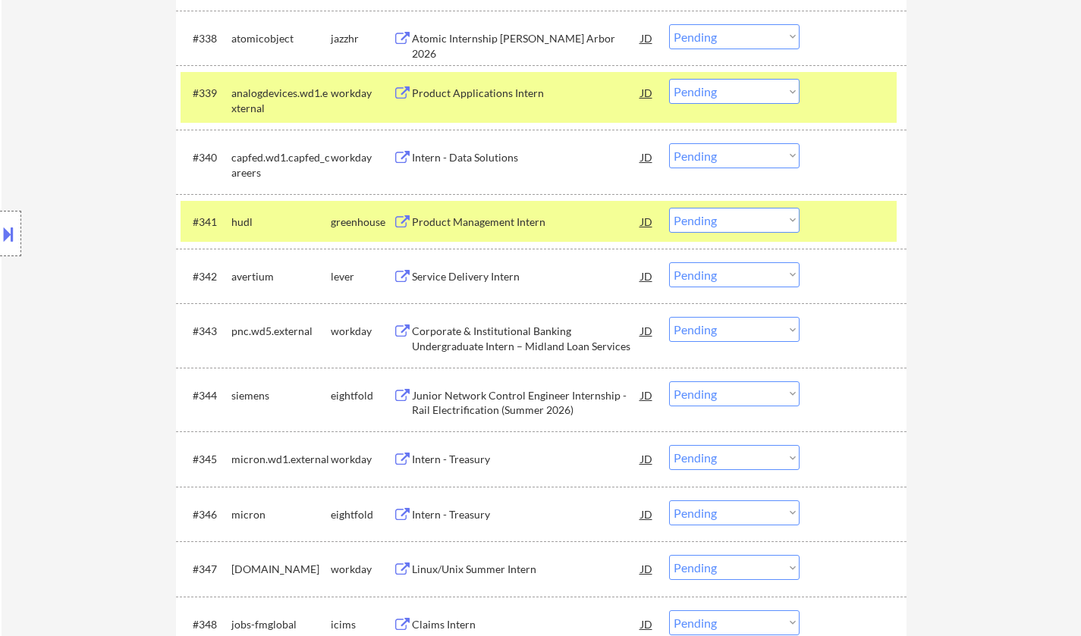
click at [464, 214] on div "Product Management Intern" at bounding box center [526, 221] width 229 height 27
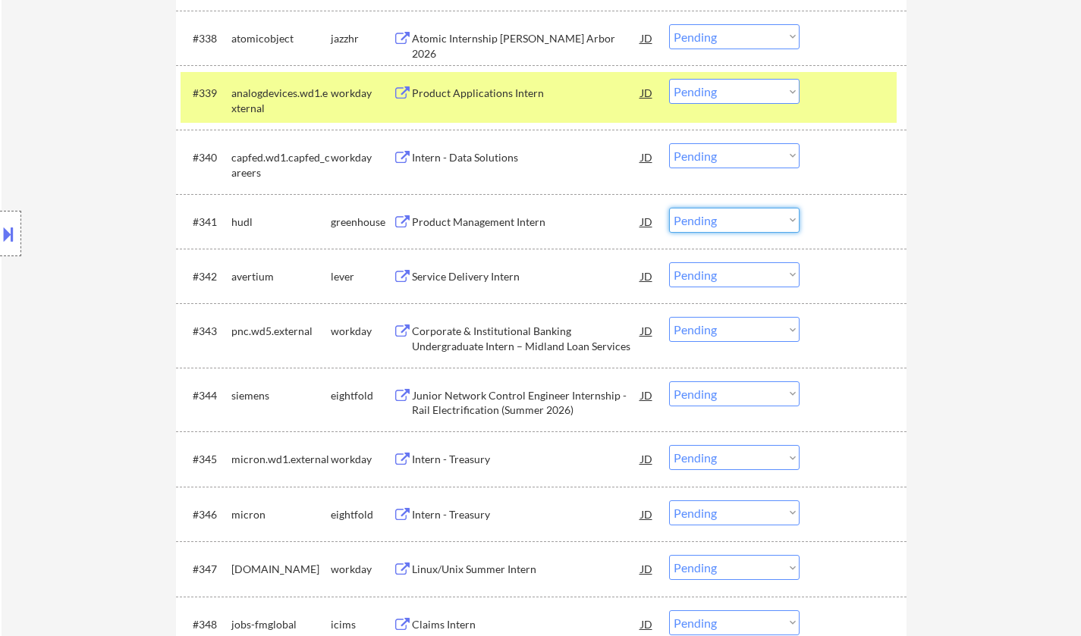
click at [723, 210] on select "Choose an option... Pending Applied Excluded (Questions) Excluded (Expired) Exc…" at bounding box center [734, 220] width 130 height 25
click at [669, 208] on select "Choose an option... Pending Applied Excluded (Questions) Excluded (Expired) Exc…" at bounding box center [734, 220] width 130 height 25
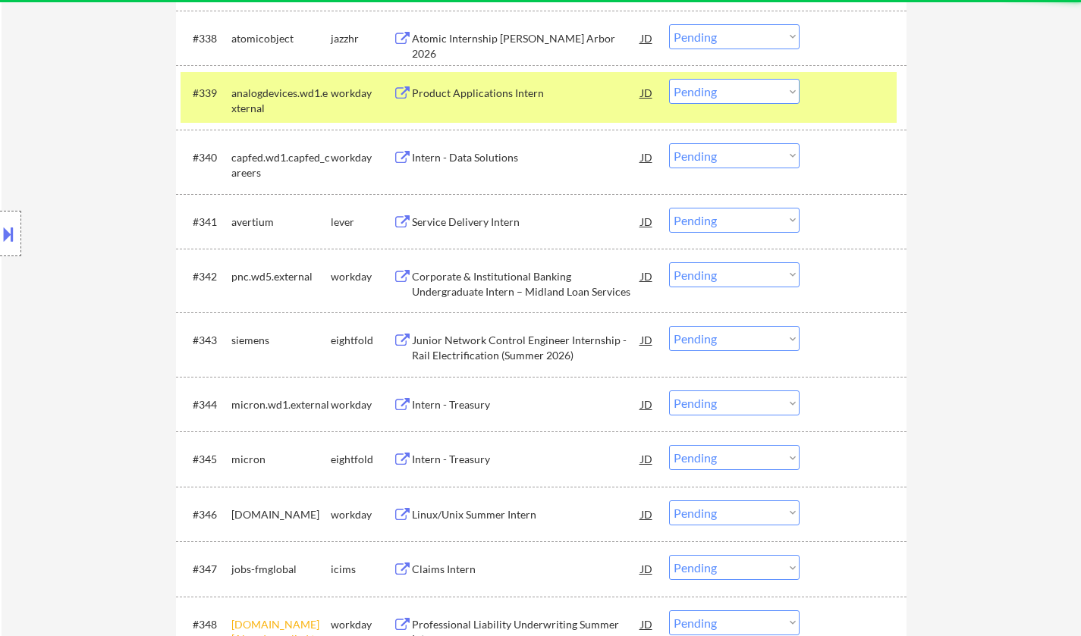
click at [473, 214] on div "Service Delivery Intern" at bounding box center [526, 221] width 229 height 27
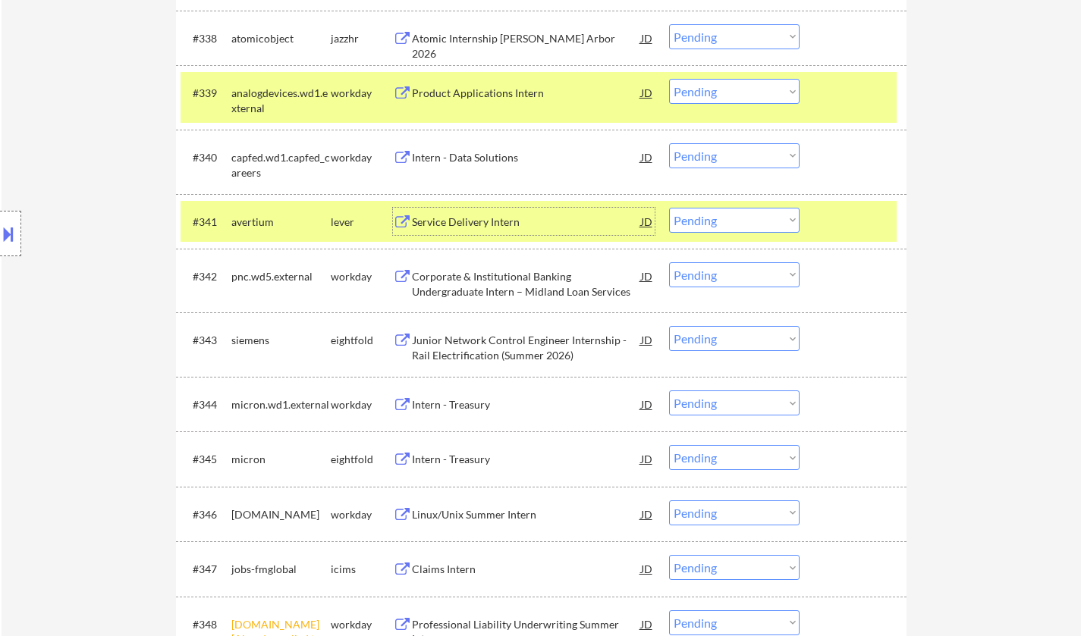
click at [494, 217] on div "Service Delivery Intern" at bounding box center [526, 222] width 229 height 15
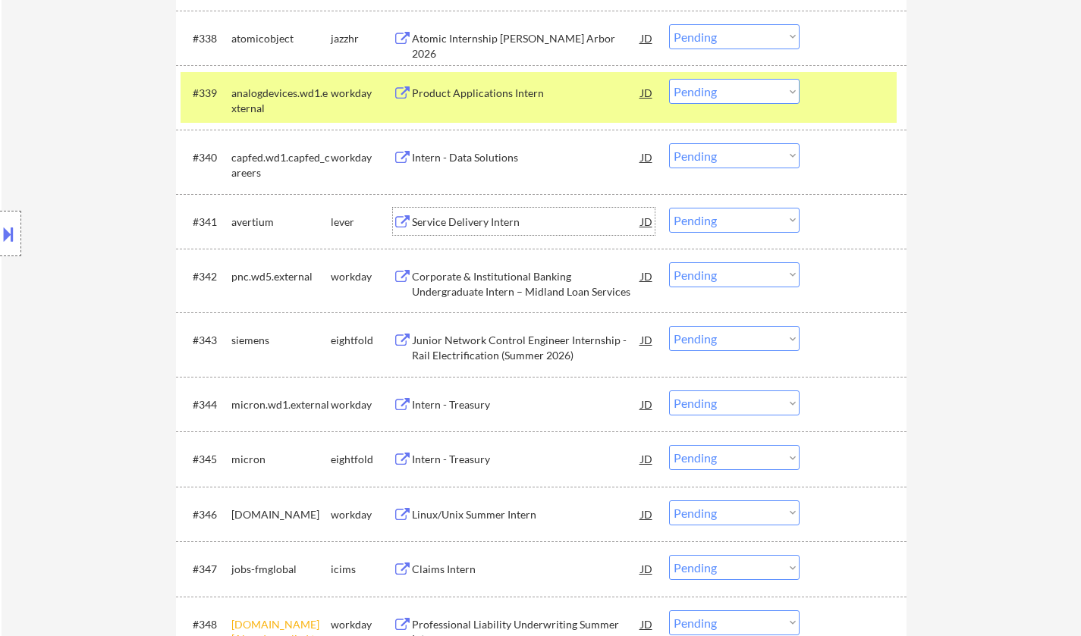
drag, startPoint x: 710, startPoint y: 222, endPoint x: 720, endPoint y: 231, distance: 12.9
click at [710, 222] on select "Choose an option... Pending Applied Excluded (Questions) Excluded (Expired) Exc…" at bounding box center [734, 220] width 130 height 25
click at [669, 208] on select "Choose an option... Pending Applied Excluded (Questions) Excluded (Expired) Exc…" at bounding box center [734, 220] width 130 height 25
select select ""pending""
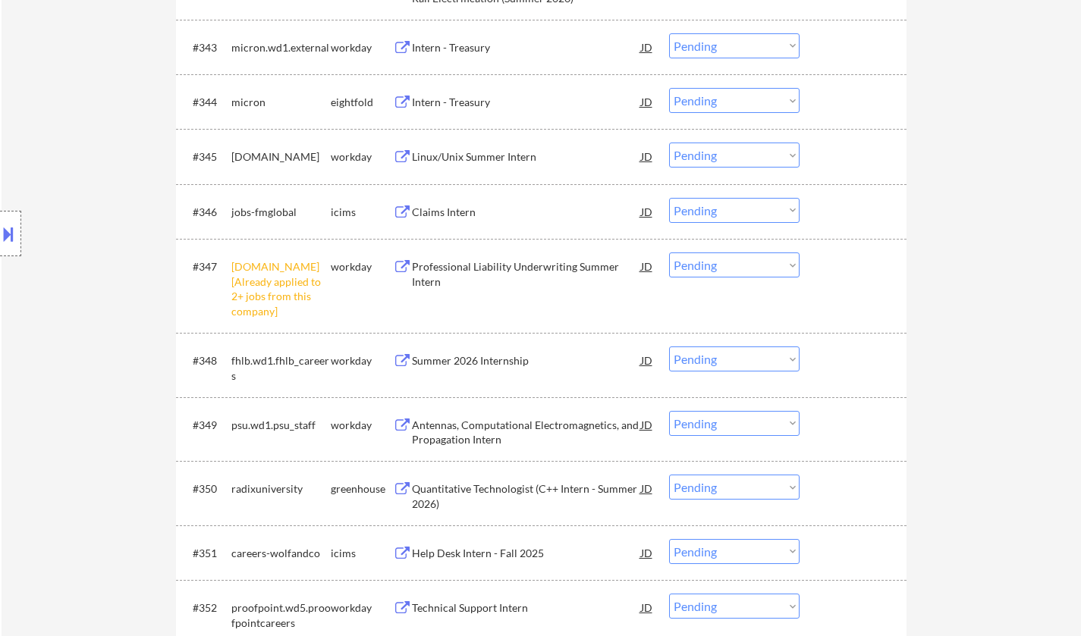
scroll to position [3067, 0]
drag, startPoint x: 718, startPoint y: 260, endPoint x: 724, endPoint y: 271, distance: 12.2
click at [718, 260] on select "Choose an option... Pending Applied Excluded (Questions) Excluded (Expired) Exc…" at bounding box center [734, 264] width 130 height 25
click at [669, 252] on select "Choose an option... Pending Applied Excluded (Questions) Excluded (Expired) Exc…" at bounding box center [734, 264] width 130 height 25
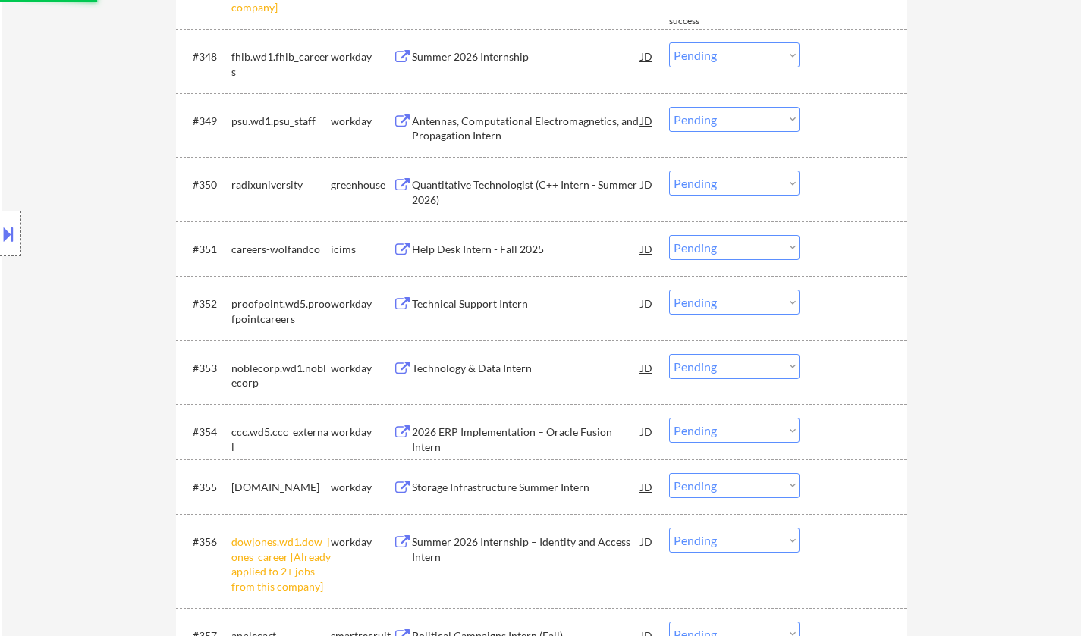
select select ""pending""
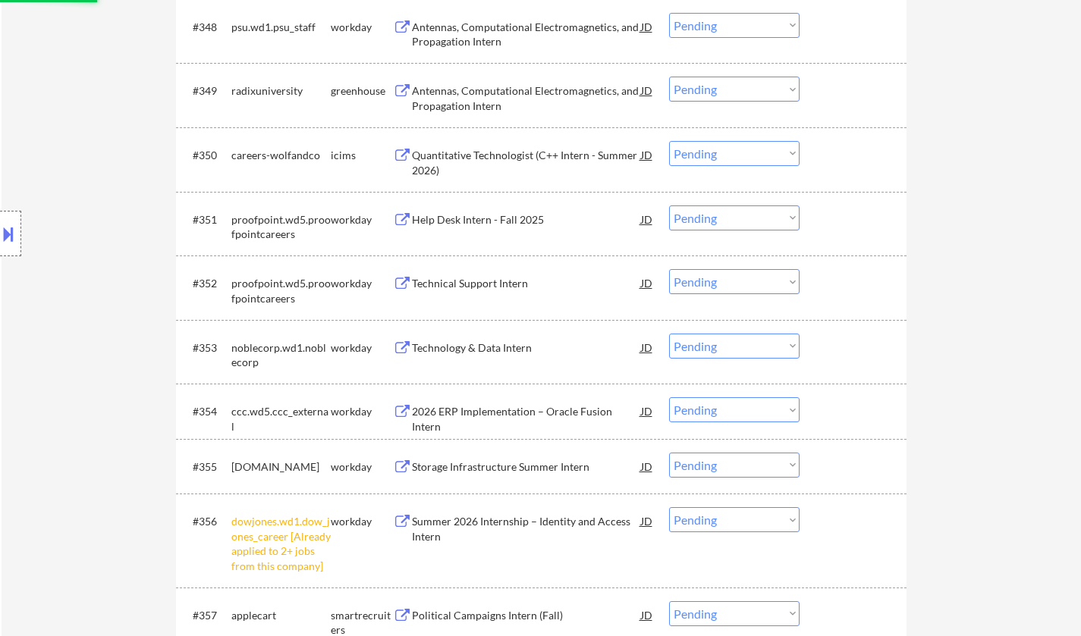
scroll to position [3674, 0]
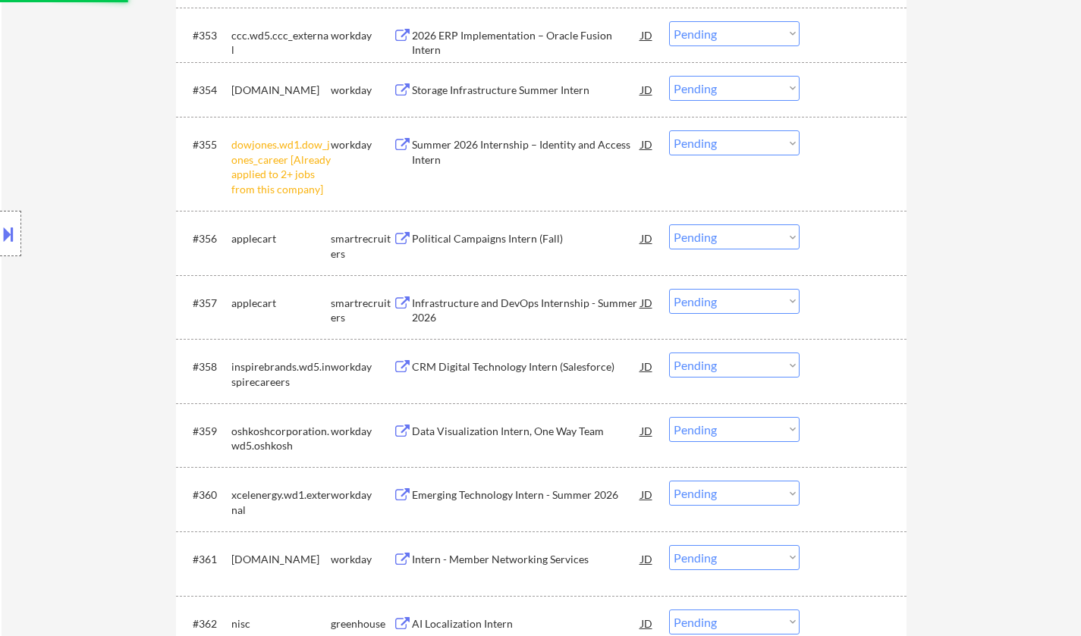
click at [727, 149] on select "Choose an option... Pending Applied Excluded (Questions) Excluded (Expired) Exc…" at bounding box center [734, 142] width 130 height 25
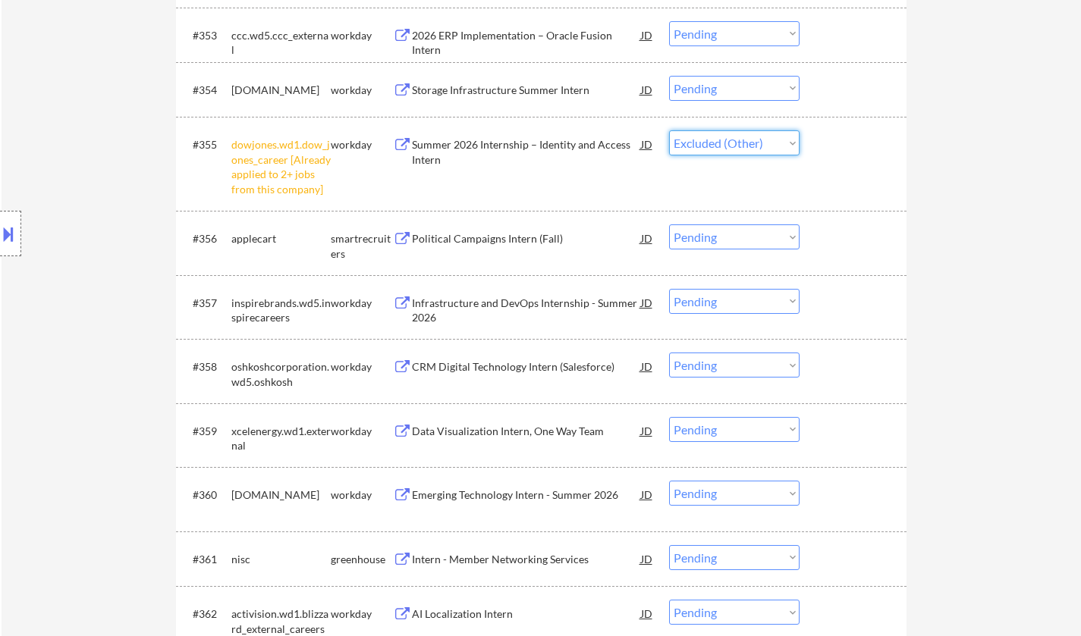
click at [669, 130] on select "Choose an option... Pending Applied Excluded (Questions) Excluded (Expired) Exc…" at bounding box center [734, 142] width 130 height 25
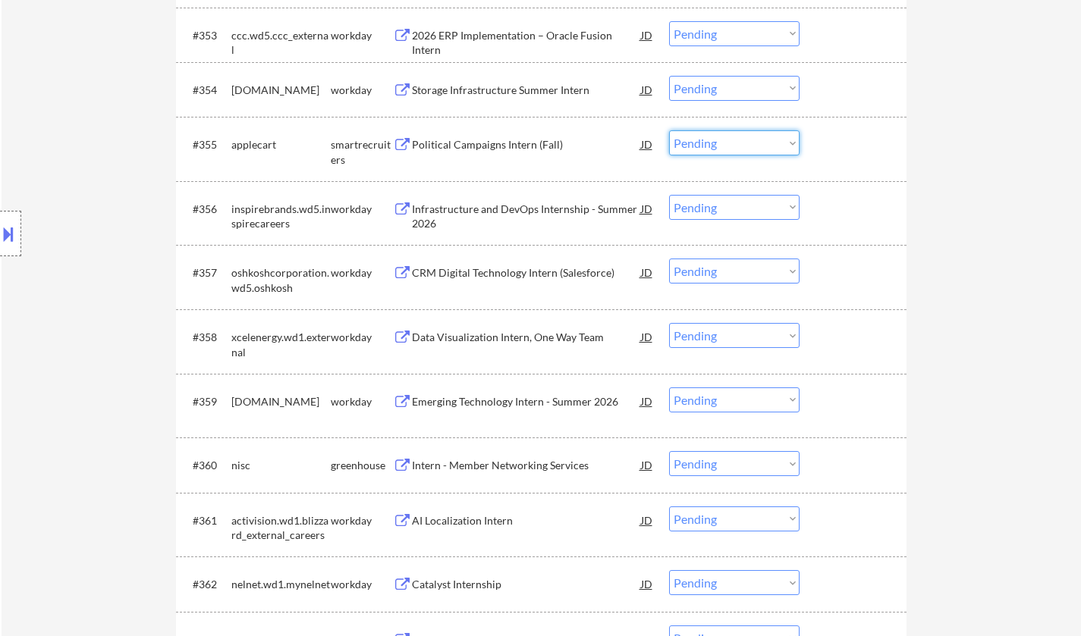
click at [732, 146] on select "Choose an option... Pending Applied Excluded (Questions) Excluded (Expired) Exc…" at bounding box center [734, 142] width 130 height 25
click at [669, 130] on select "Choose an option... Pending Applied Excluded (Questions) Excluded (Expired) Exc…" at bounding box center [734, 142] width 130 height 25
select select ""pending""
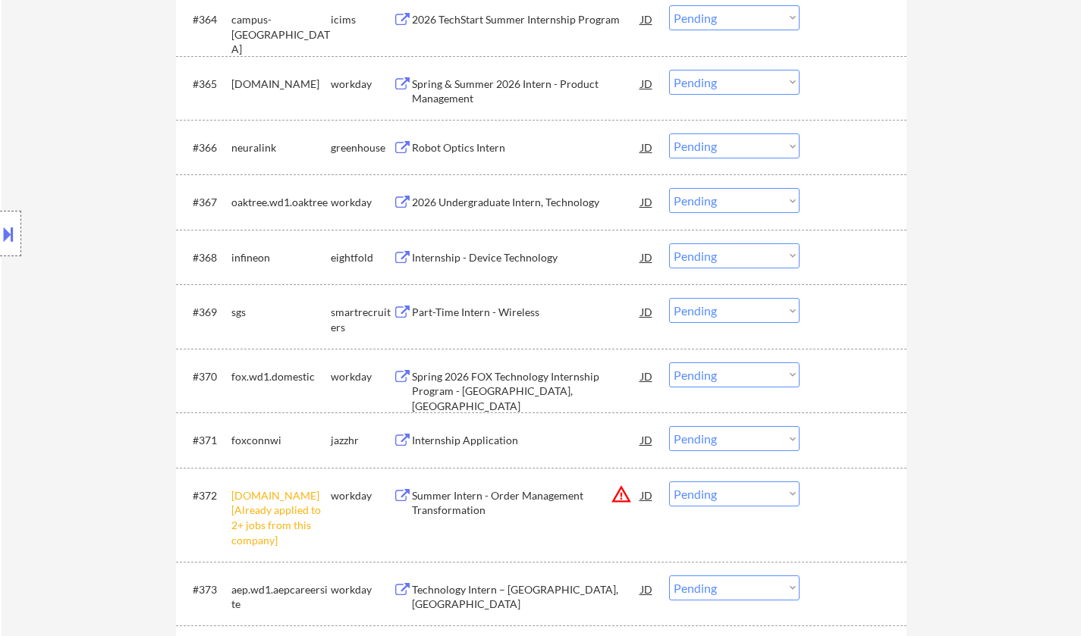
scroll to position [4356, 0]
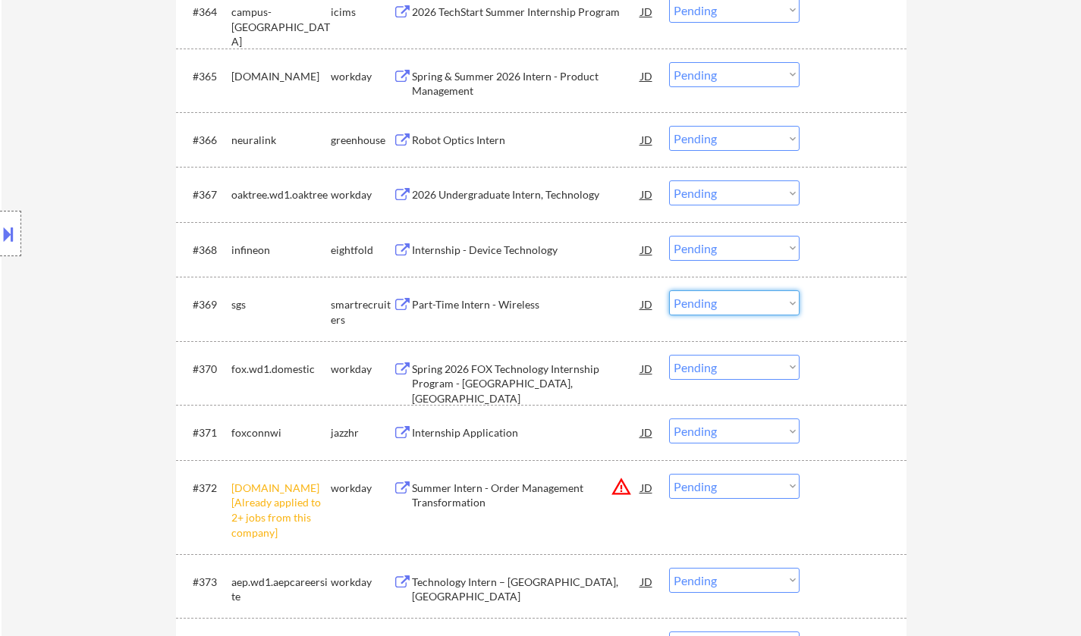
click at [708, 307] on select "Choose an option... Pending Applied Excluded (Questions) Excluded (Expired) Exc…" at bounding box center [734, 302] width 130 height 25
click at [669, 290] on select "Choose an option... Pending Applied Excluded (Questions) Excluded (Expired) Exc…" at bounding box center [734, 302] width 130 height 25
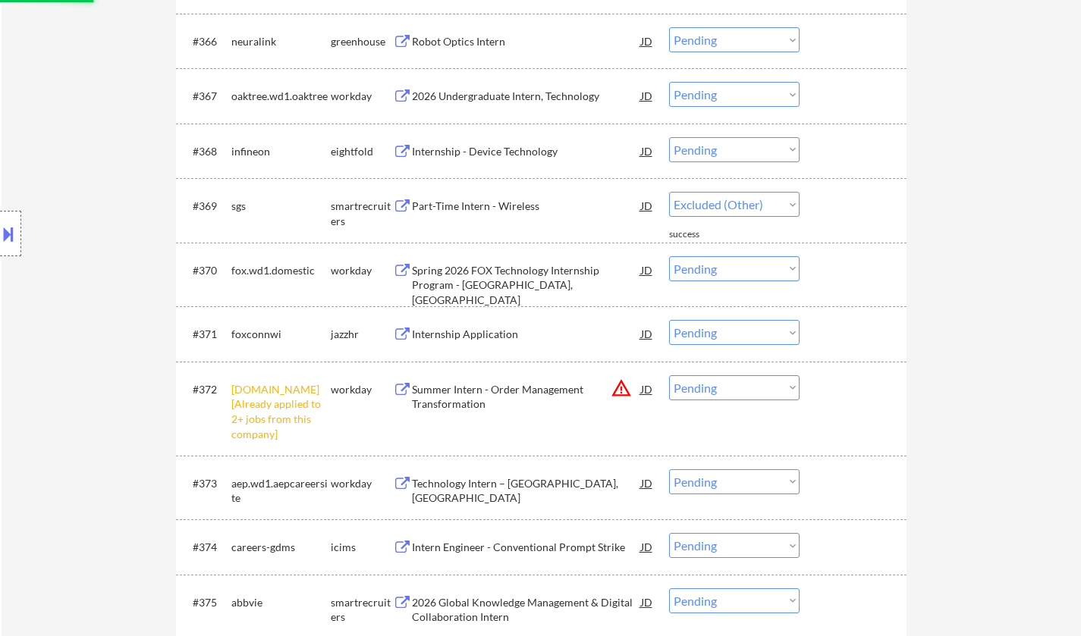
scroll to position [4584, 0]
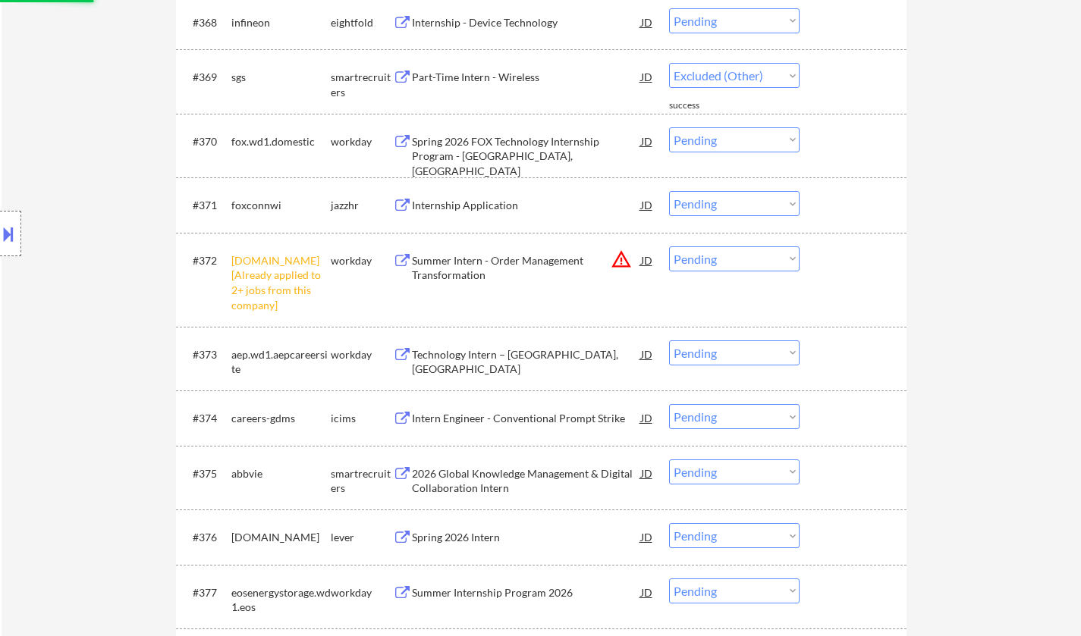
select select ""pending""
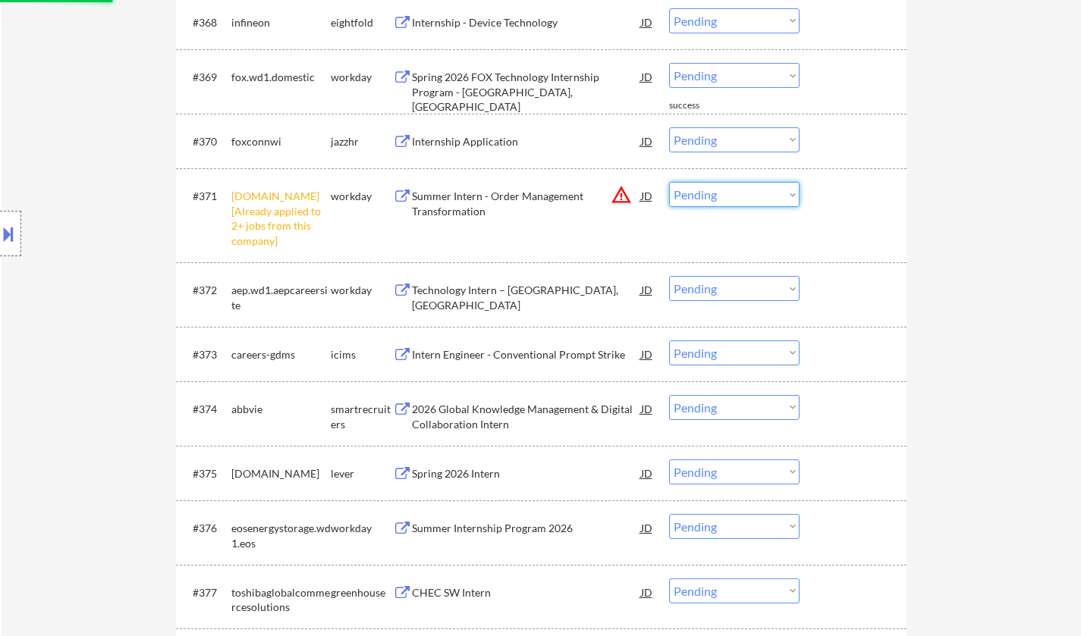
drag, startPoint x: 732, startPoint y: 195, endPoint x: 736, endPoint y: 207, distance: 12.7
click at [732, 195] on select "Choose an option... Pending Applied Excluded (Questions) Excluded (Expired) Exc…" at bounding box center [734, 194] width 130 height 25
click at [669, 182] on select "Choose an option... Pending Applied Excluded (Questions) Excluded (Expired) Exc…" at bounding box center [734, 194] width 130 height 25
select select ""pending""
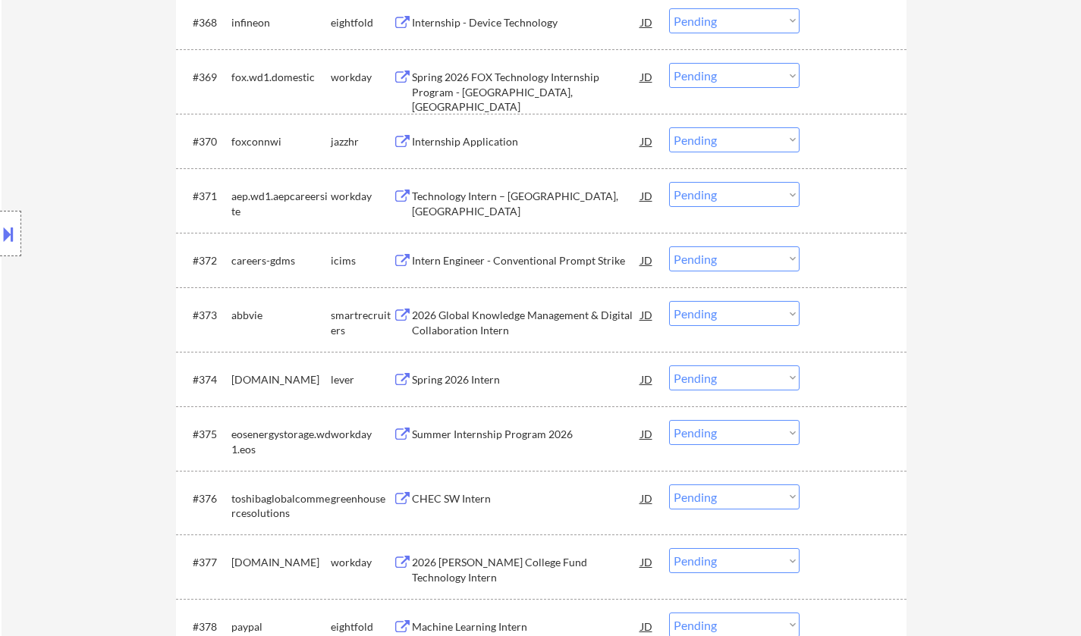
click at [724, 381] on select "Choose an option... Pending Applied Excluded (Questions) Excluded (Expired) Exc…" at bounding box center [734, 377] width 130 height 25
click at [669, 365] on select "Choose an option... Pending Applied Excluded (Questions) Excluded (Expired) Exc…" at bounding box center [734, 377] width 130 height 25
select select ""pending""
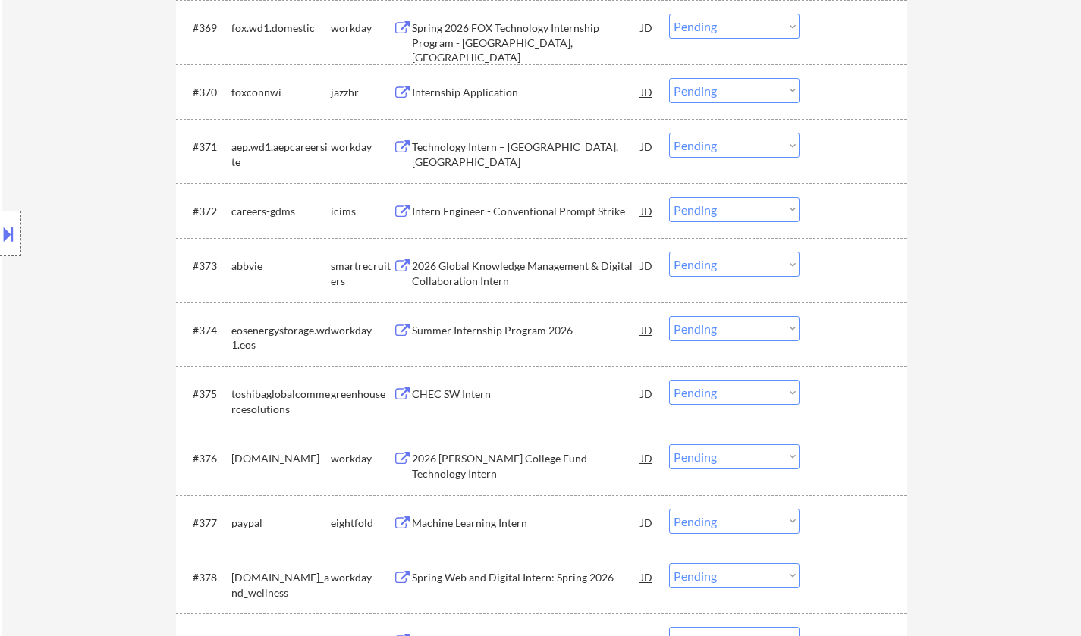
scroll to position [4659, 0]
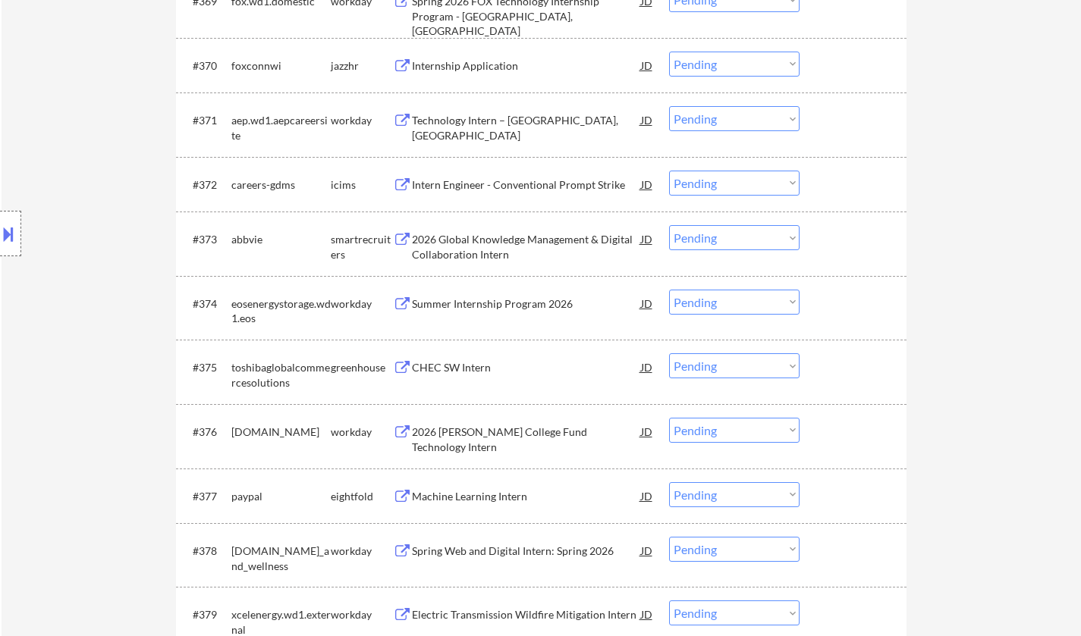
click at [482, 236] on div "2026 Global Knowledge Management & Digital Collaboration Intern" at bounding box center [526, 247] width 229 height 30
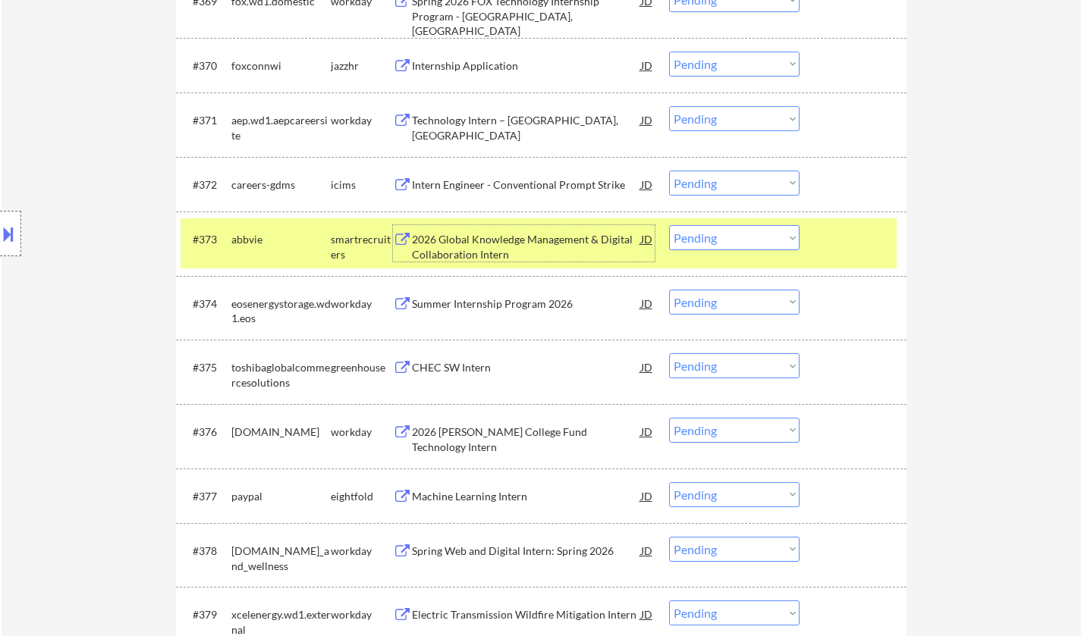
drag, startPoint x: 717, startPoint y: 237, endPoint x: 717, endPoint y: 248, distance: 11.4
click at [717, 237] on select "Choose an option... Pending Applied Excluded (Questions) Excluded (Expired) Exc…" at bounding box center [734, 237] width 130 height 25
click at [669, 225] on select "Choose an option... Pending Applied Excluded (Questions) Excluded (Expired) Exc…" at bounding box center [734, 237] width 130 height 25
select select ""pending""
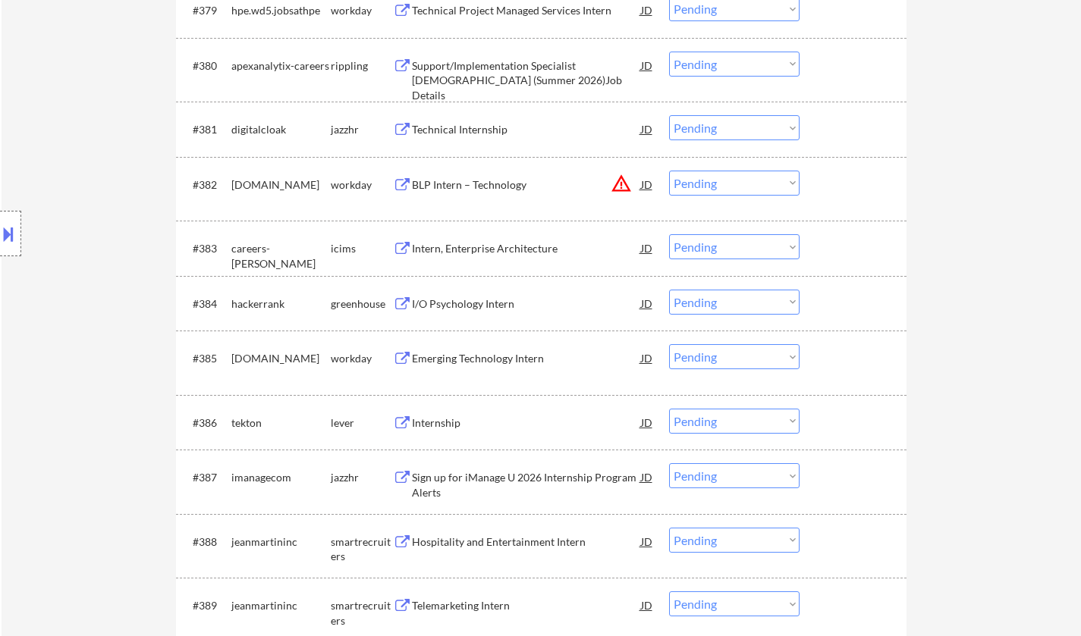
scroll to position [5266, 0]
click at [452, 303] on div "I/O Psychology Intern" at bounding box center [526, 301] width 229 height 15
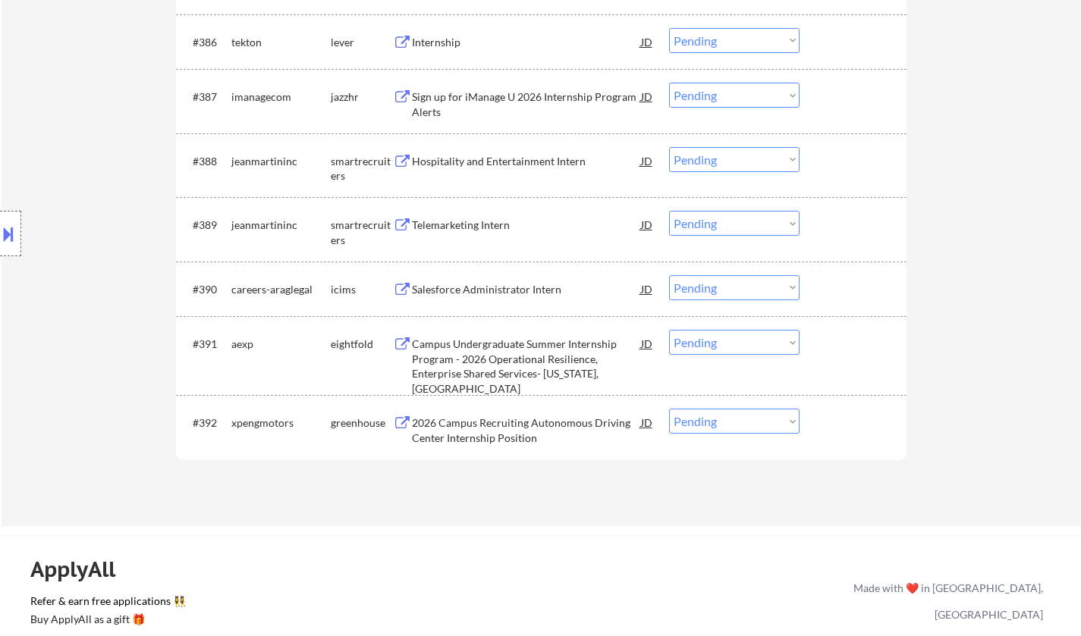
scroll to position [5645, 0]
drag, startPoint x: 714, startPoint y: 289, endPoint x: 718, endPoint y: 296, distance: 7.8
click at [715, 289] on select "Choose an option... Pending Applied Excluded (Questions) Excluded (Expired) Exc…" at bounding box center [734, 286] width 130 height 25
click at [669, 274] on select "Choose an option... Pending Applied Excluded (Questions) Excluded (Expired) Exc…" at bounding box center [734, 286] width 130 height 25
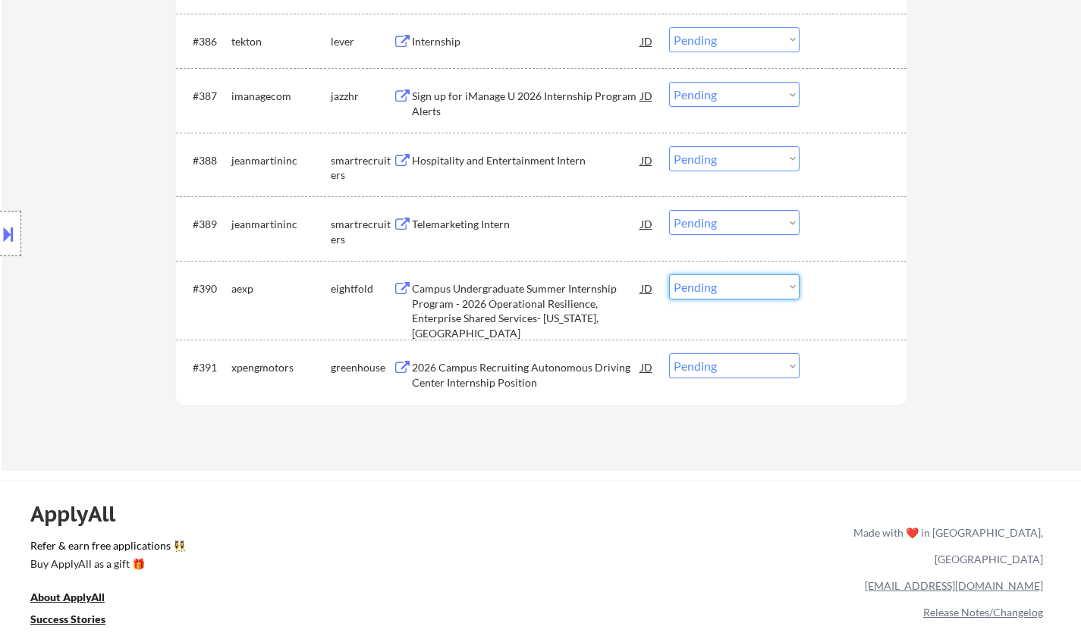
click at [736, 287] on select "Choose an option... Pending Applied Excluded (Questions) Excluded (Expired) Exc…" at bounding box center [734, 286] width 130 height 25
click at [669, 274] on select "Choose an option... Pending Applied Excluded (Questions) Excluded (Expired) Exc…" at bounding box center [734, 286] width 130 height 25
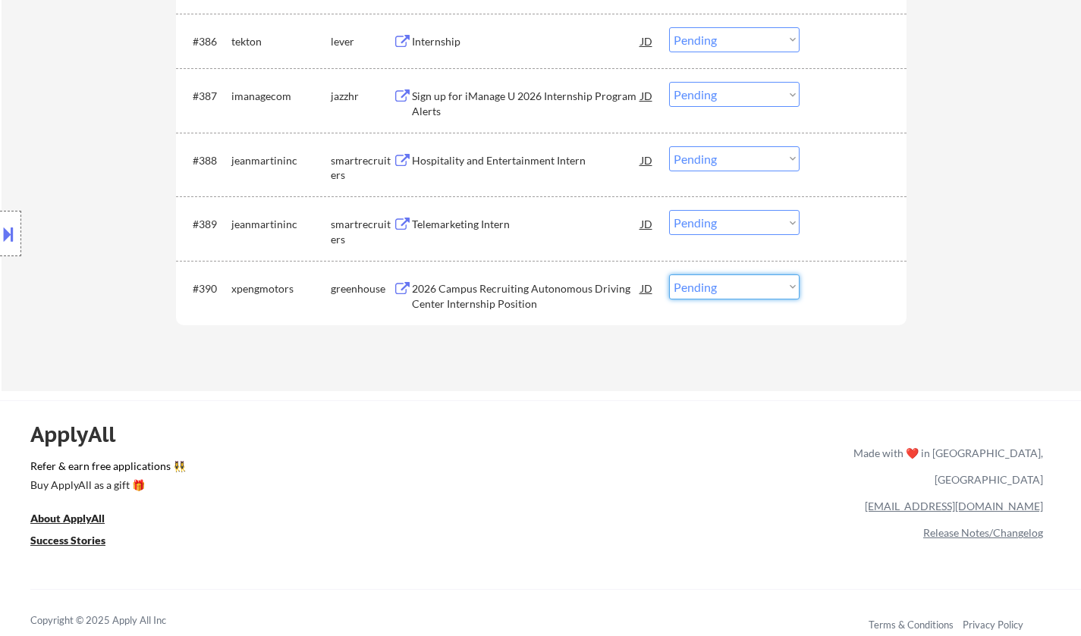
click at [714, 292] on select "Choose an option... Pending Applied Excluded (Questions) Excluded (Expired) Exc…" at bounding box center [734, 286] width 130 height 25
click at [669, 274] on select "Choose an option... Pending Applied Excluded (Questions) Excluded (Expired) Exc…" at bounding box center [734, 286] width 130 height 25
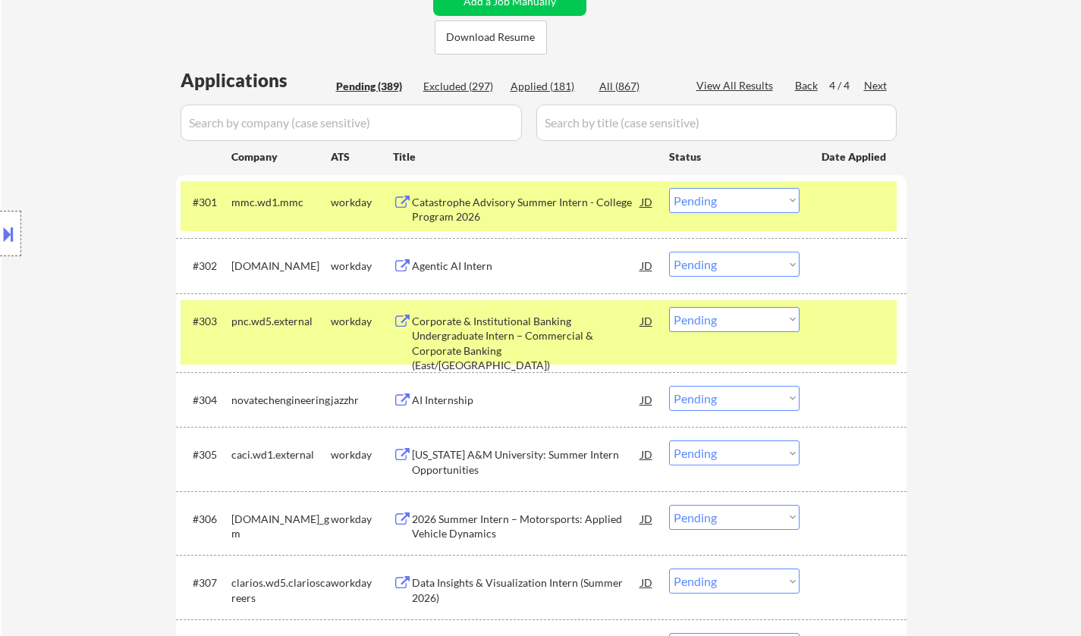
scroll to position [303, 0]
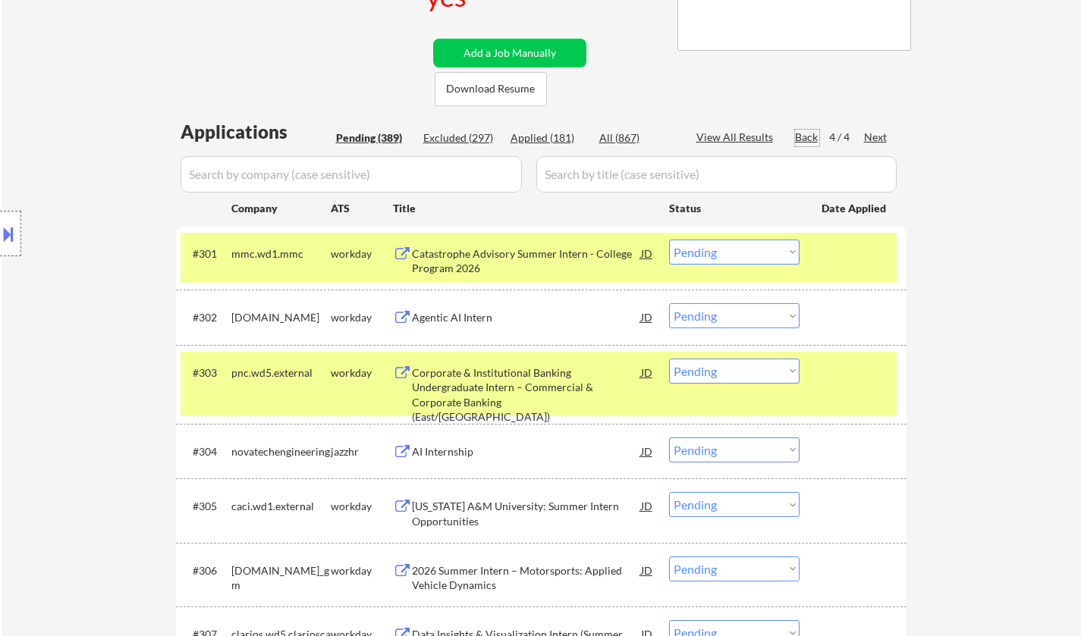
click at [804, 135] on div "Back" at bounding box center [807, 137] width 24 height 15
select select ""pending""
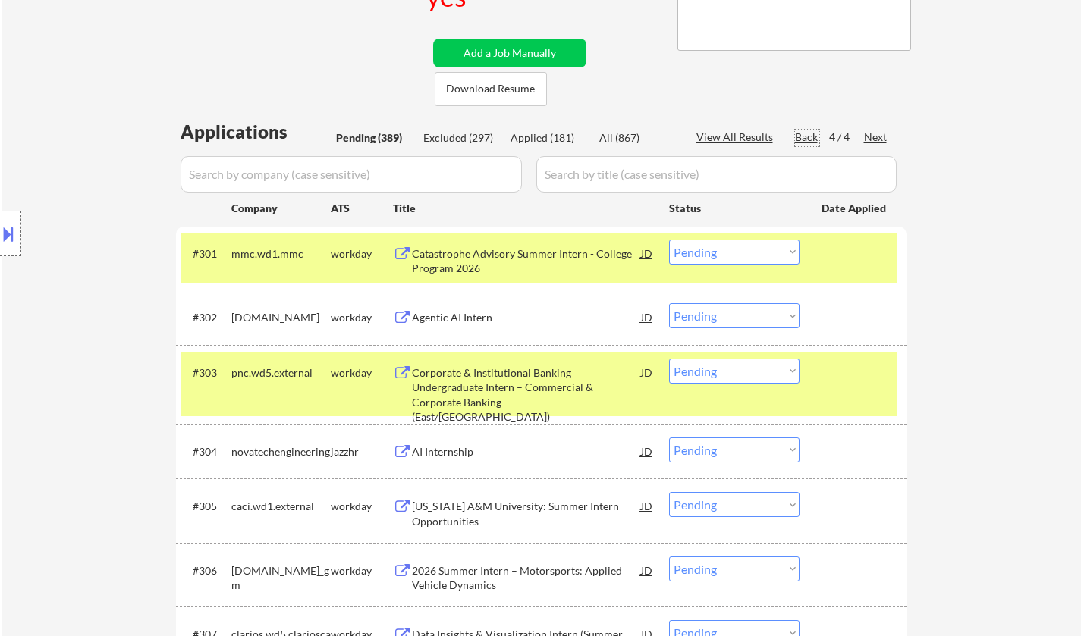
select select ""pending""
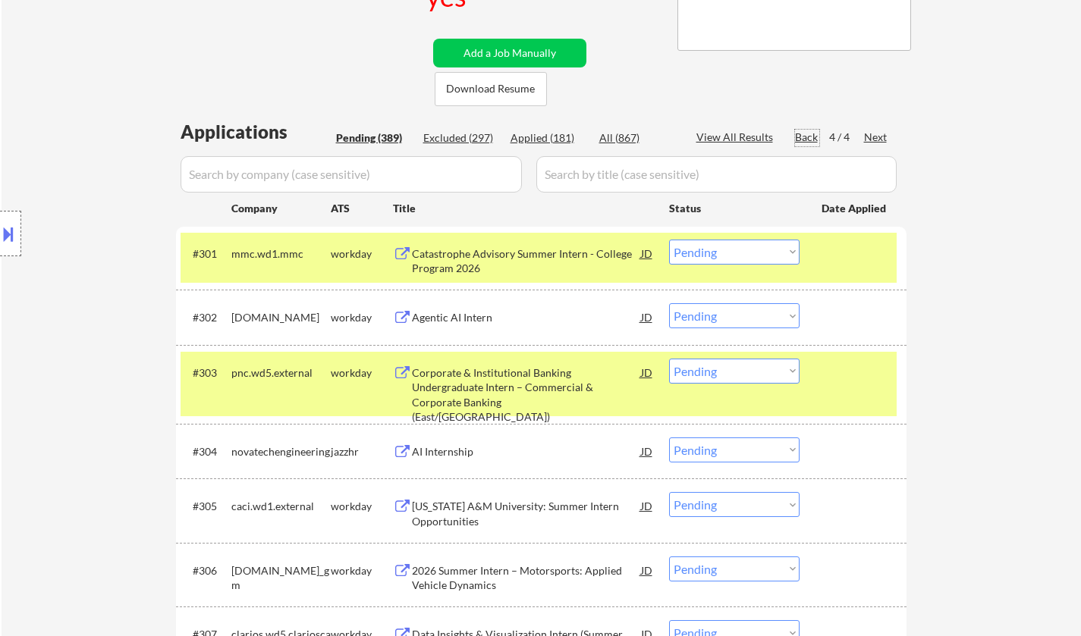
select select ""pending""
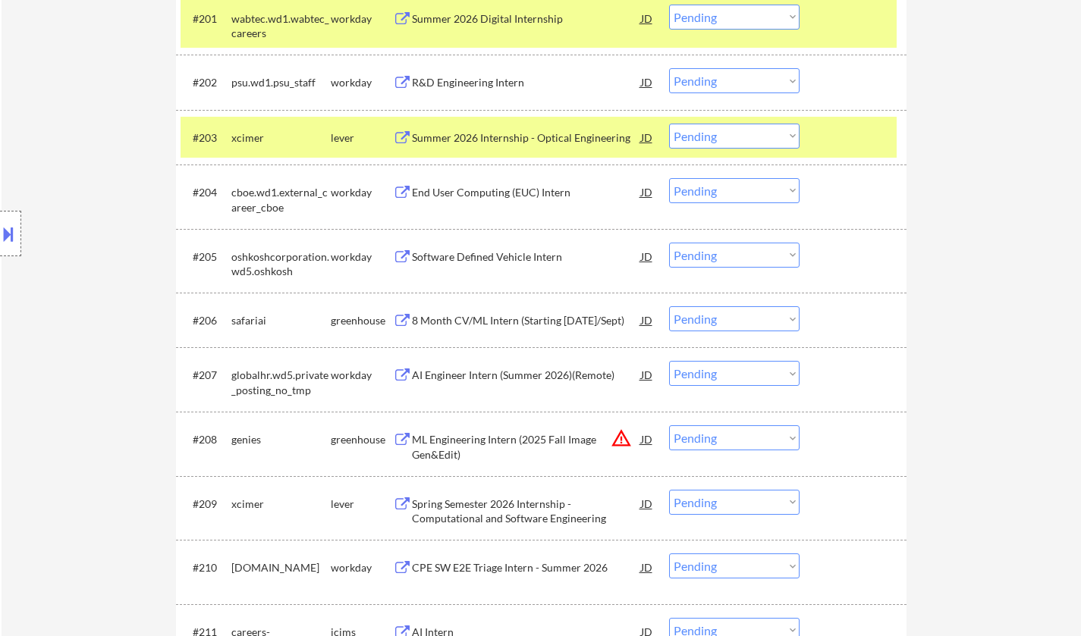
scroll to position [607, 0]
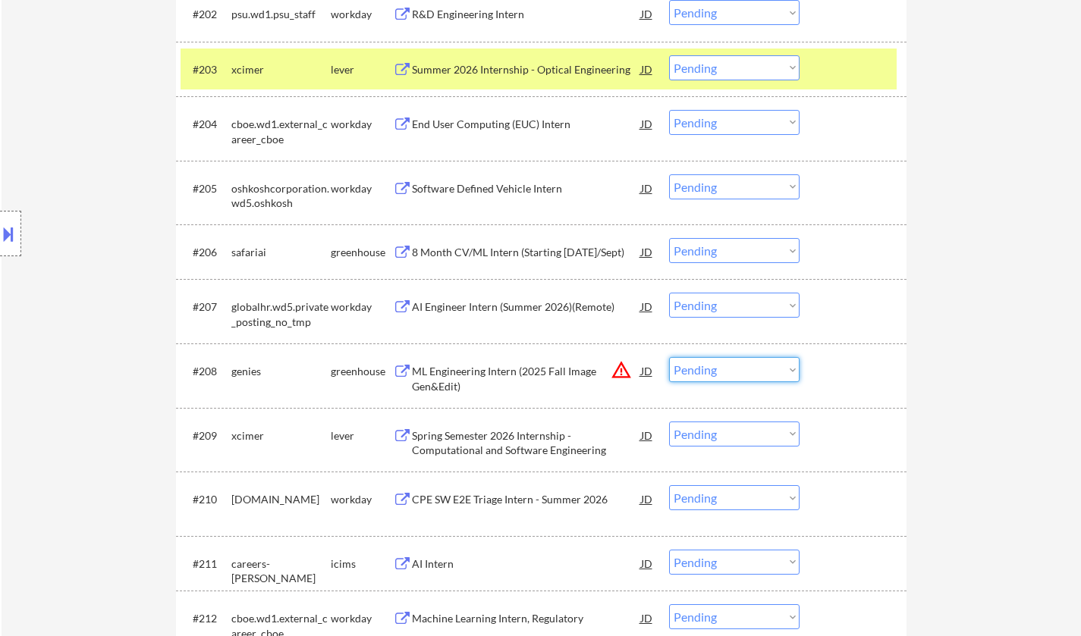
drag, startPoint x: 714, startPoint y: 362, endPoint x: 717, endPoint y: 379, distance: 16.8
click at [715, 362] on select "Choose an option... Pending Applied Excluded (Questions) Excluded (Expired) Exc…" at bounding box center [734, 369] width 130 height 25
click at [669, 357] on select "Choose an option... Pending Applied Excluded (Questions) Excluded (Expired) Exc…" at bounding box center [734, 369] width 130 height 25
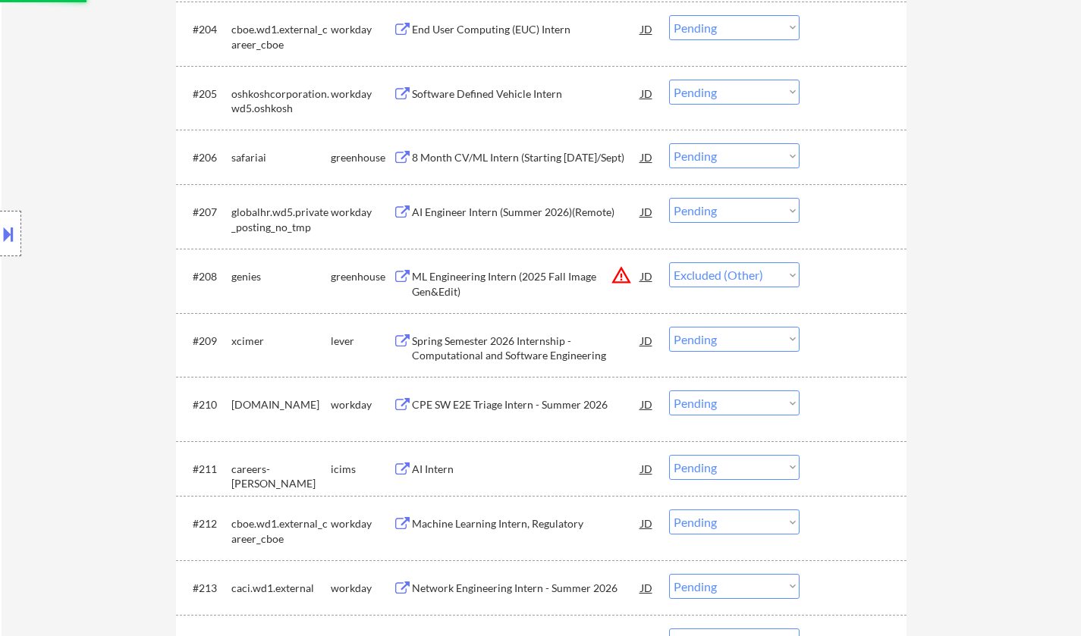
scroll to position [758, 0]
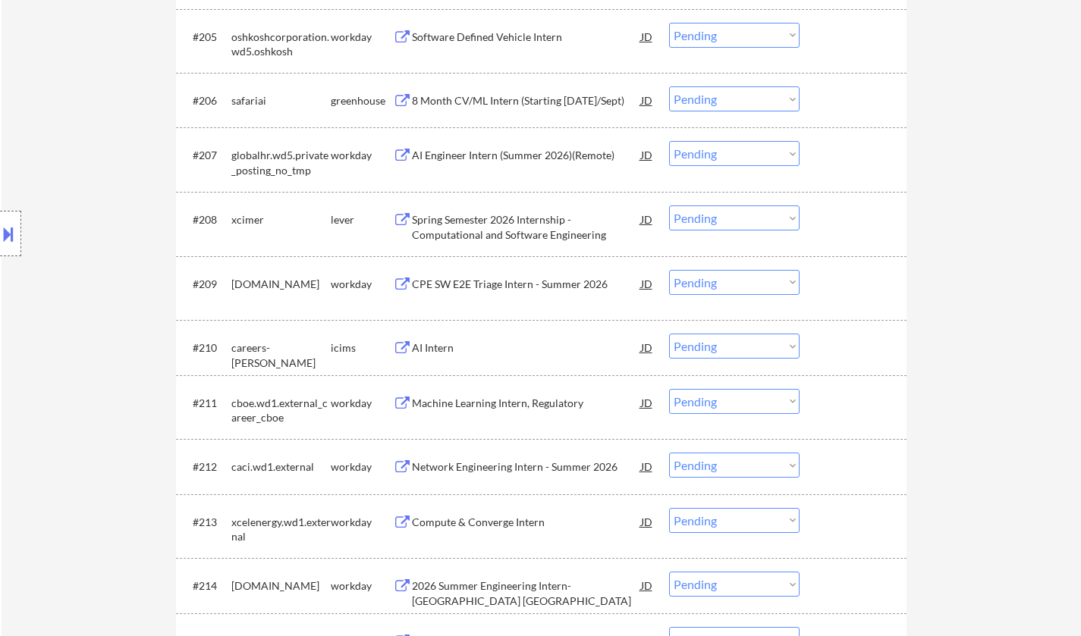
click at [474, 214] on div "Spring Semester 2026 Internship - Computational and Software Engineering" at bounding box center [526, 227] width 229 height 30
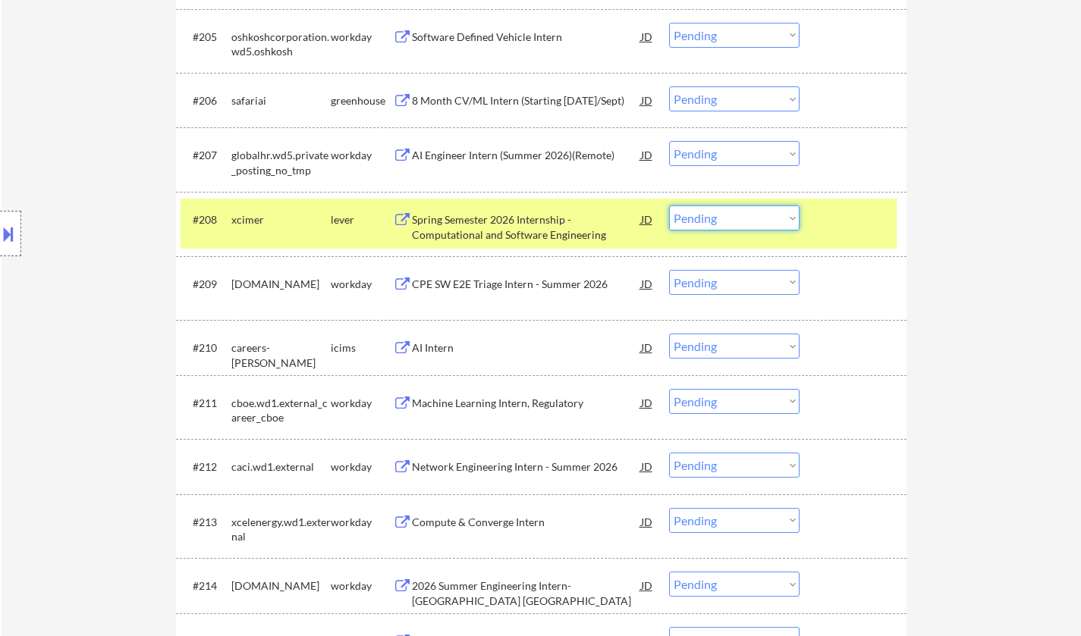
drag, startPoint x: 780, startPoint y: 211, endPoint x: 793, endPoint y: 228, distance: 21.7
click at [779, 212] on select "Choose an option... Pending Applied Excluded (Questions) Excluded (Expired) Exc…" at bounding box center [734, 217] width 130 height 25
click at [669, 205] on select "Choose an option... Pending Applied Excluded (Questions) Excluded (Expired) Exc…" at bounding box center [734, 217] width 130 height 25
select select ""pending""
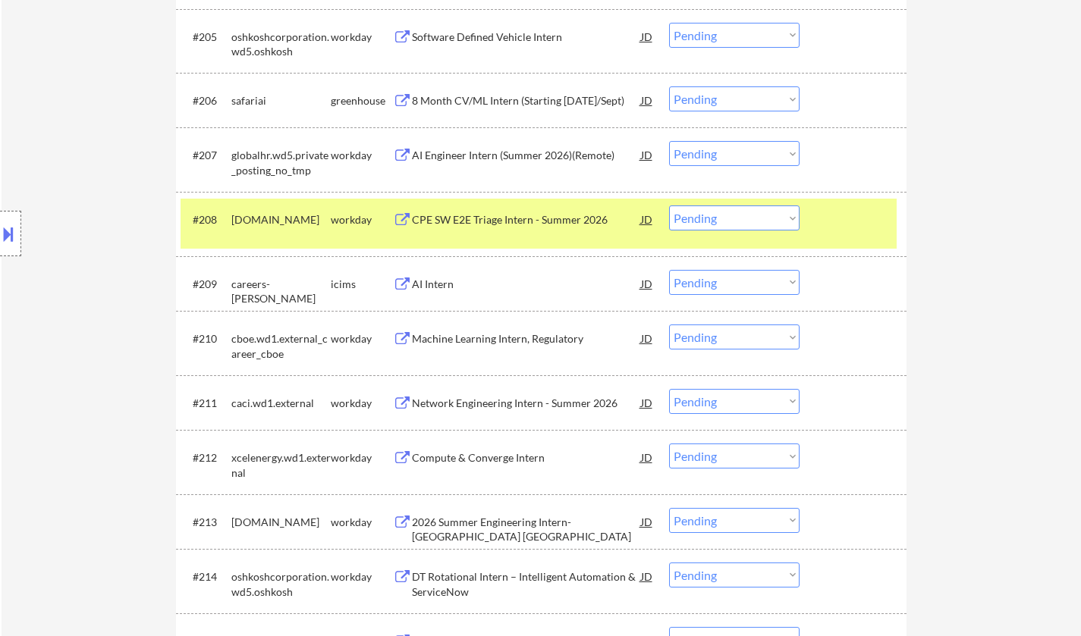
drag, startPoint x: 746, startPoint y: 146, endPoint x: 756, endPoint y: 165, distance: 21.4
click at [746, 146] on select "Choose an option... Pending Applied Excluded (Questions) Excluded (Expired) Exc…" at bounding box center [734, 153] width 130 height 25
click at [669, 141] on select "Choose an option... Pending Applied Excluded (Questions) Excluded (Expired) Exc…" at bounding box center [734, 153] width 130 height 25
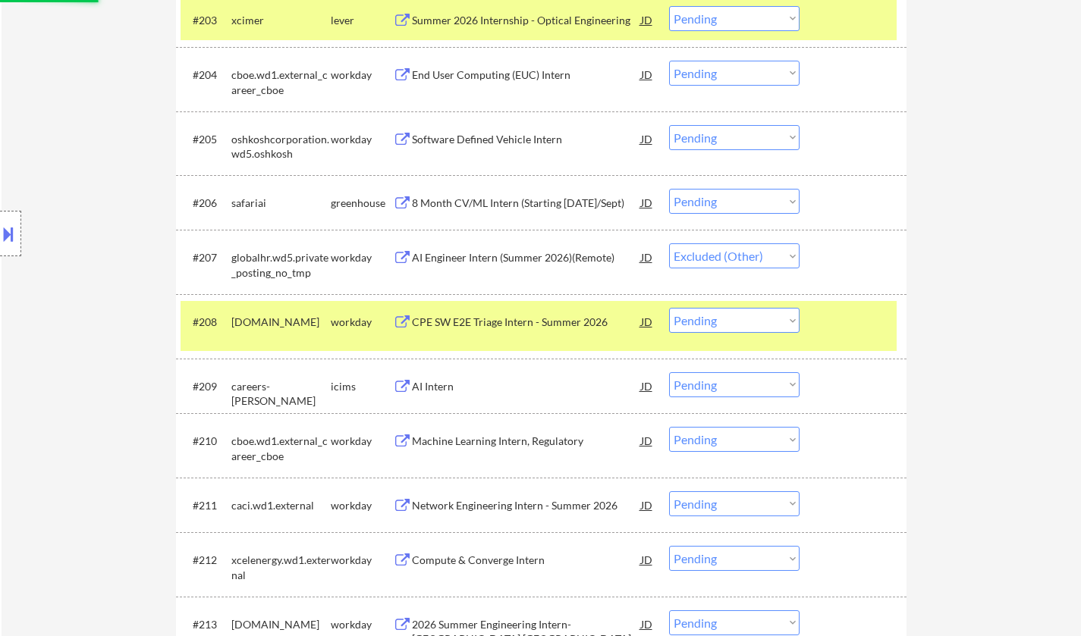
scroll to position [531, 0]
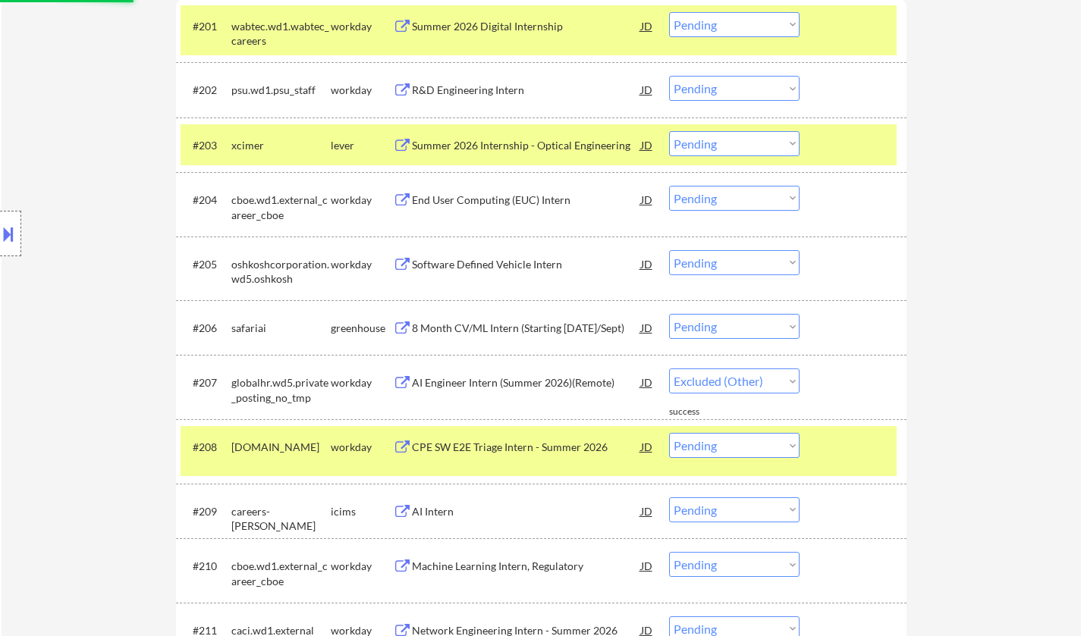
select select ""pending""
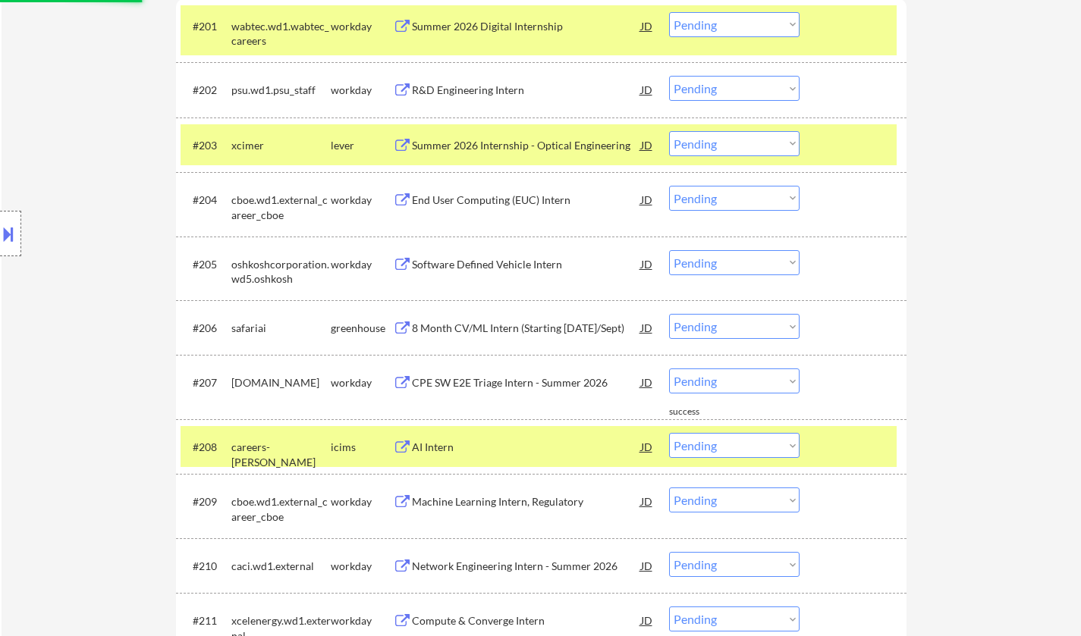
scroll to position [379, 0]
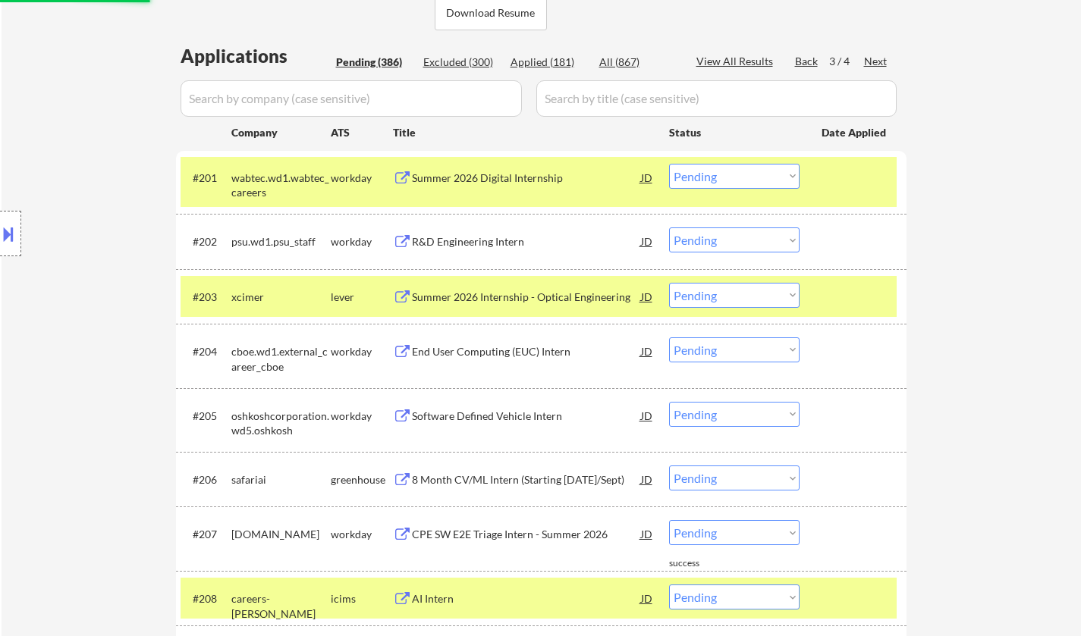
click at [493, 173] on div "Summer 2026 Digital Internship" at bounding box center [526, 178] width 229 height 15
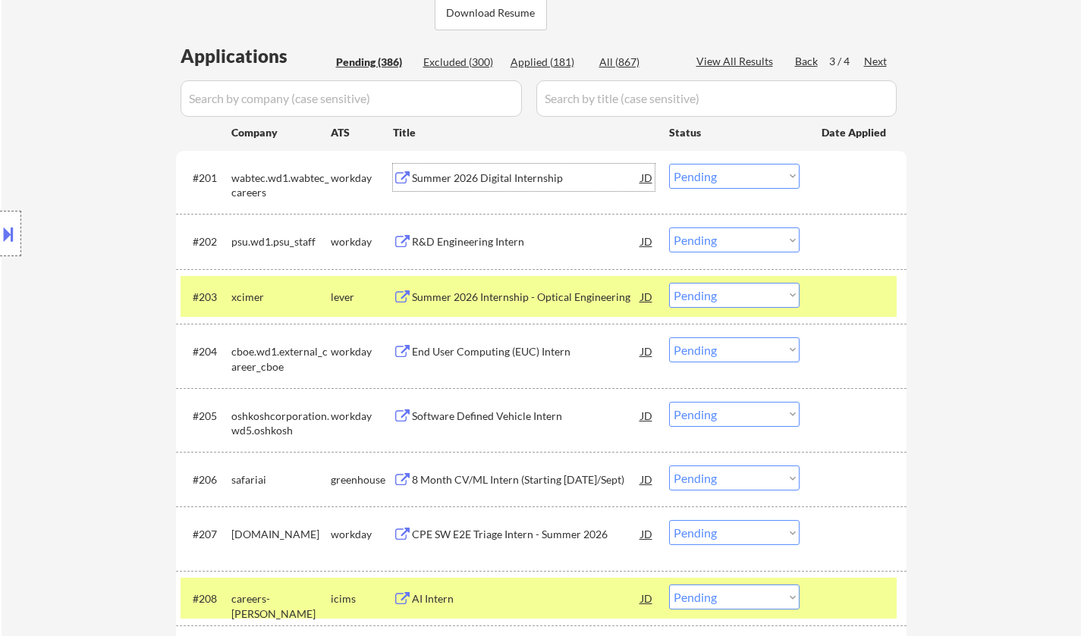
click at [716, 159] on div "#201 wabtec.wd1.wabtec_careers workday Summer 2026 Digital Internship JD Choose…" at bounding box center [538, 182] width 716 height 50
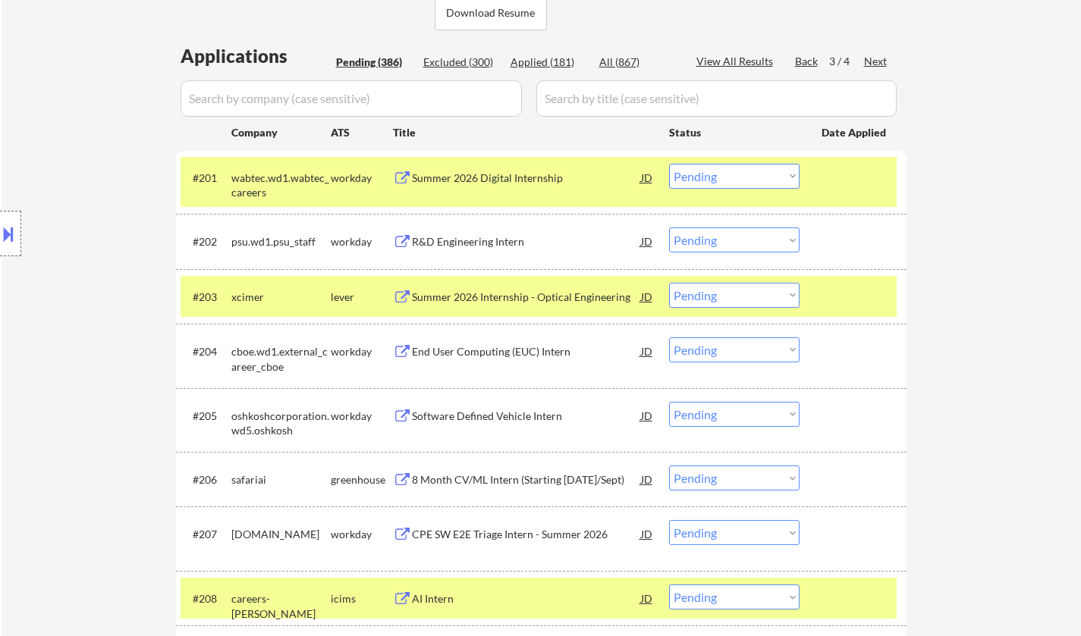
click at [720, 177] on select "Choose an option... Pending Applied Excluded (Questions) Excluded (Expired) Exc…" at bounding box center [734, 176] width 130 height 25
click at [669, 164] on select "Choose an option... Pending Applied Excluded (Questions) Excluded (Expired) Exc…" at bounding box center [734, 176] width 130 height 25
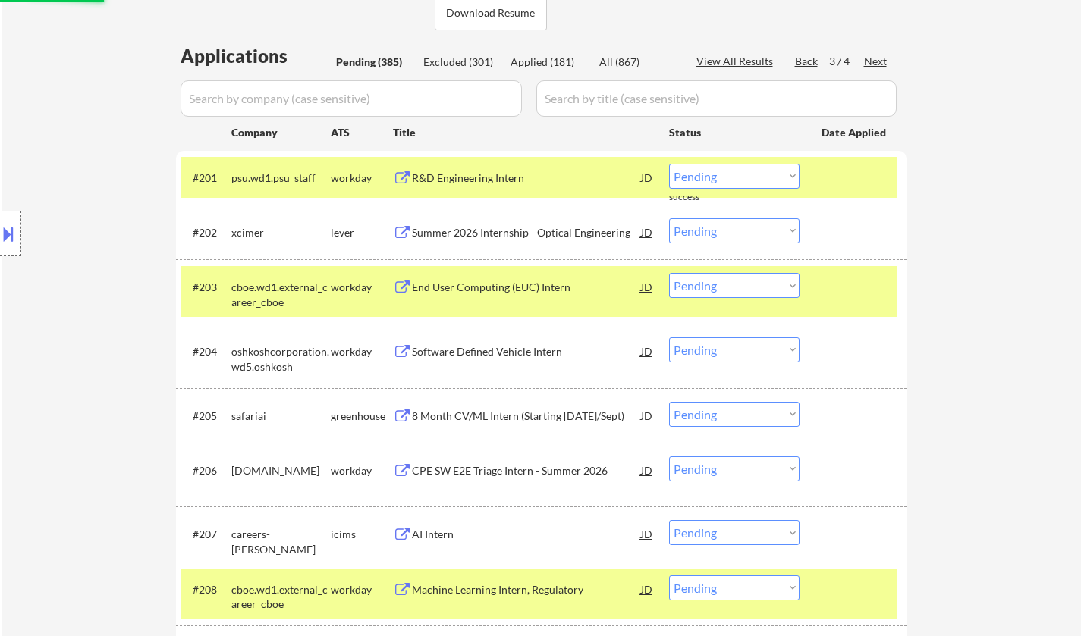
click at [466, 177] on div "R&D Engineering Intern" at bounding box center [526, 178] width 229 height 15
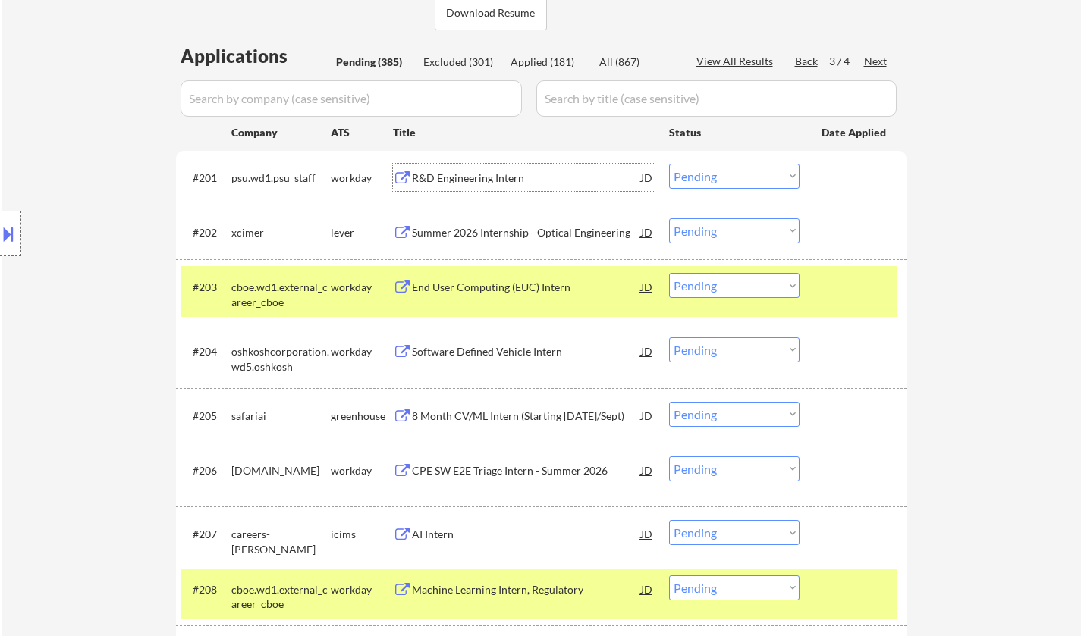
click at [760, 174] on select "Choose an option... Pending Applied Excluded (Questions) Excluded (Expired) Exc…" at bounding box center [734, 176] width 130 height 25
click at [669, 164] on select "Choose an option... Pending Applied Excluded (Questions) Excluded (Expired) Exc…" at bounding box center [734, 176] width 130 height 25
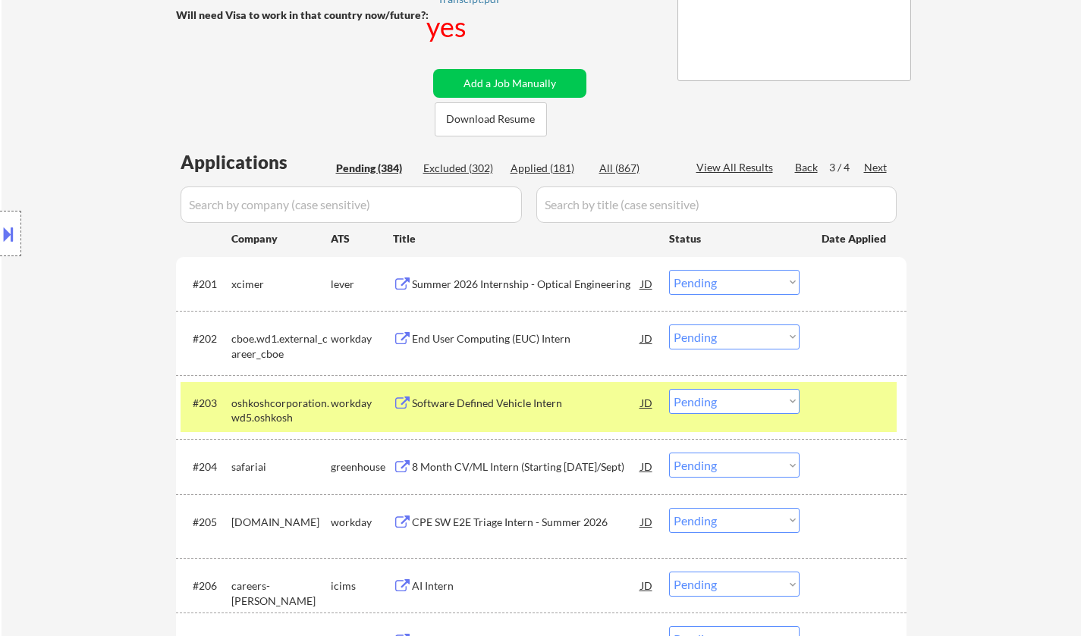
scroll to position [76, 0]
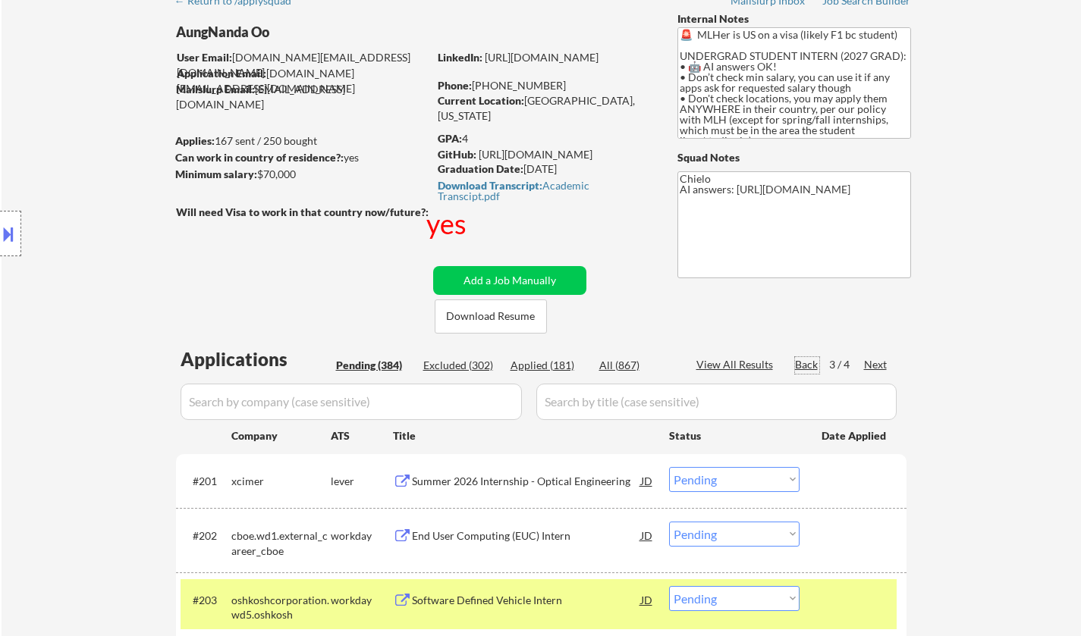
click at [807, 365] on div "Back" at bounding box center [807, 364] width 24 height 15
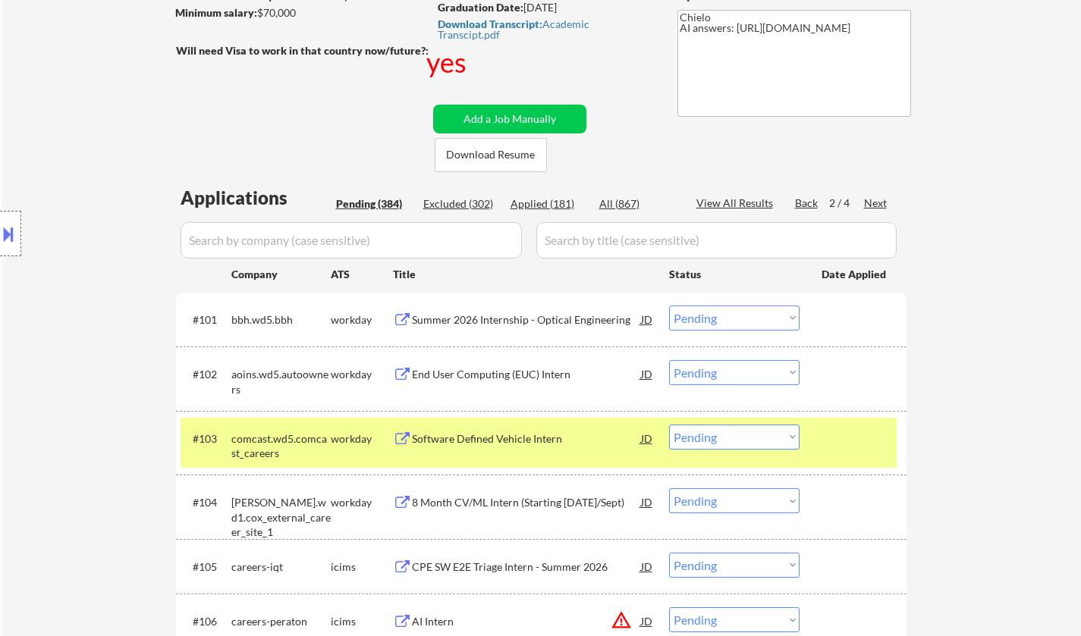
scroll to position [303, 0]
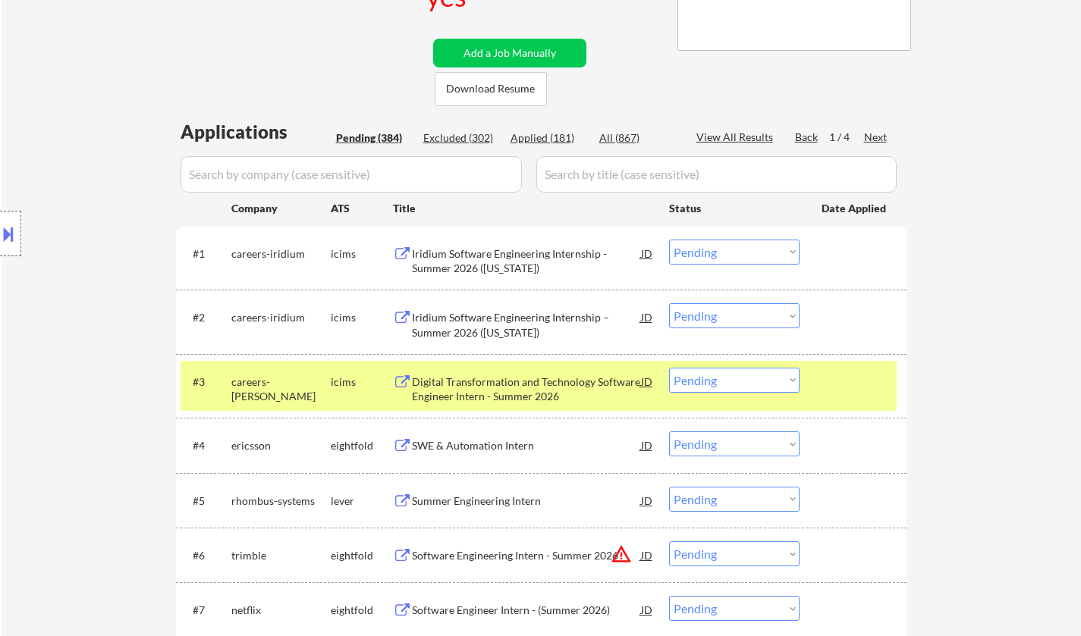
click at [497, 256] on div "Iridium Software Engineering Internship - Summer 2026 ([US_STATE])" at bounding box center [526, 261] width 229 height 30
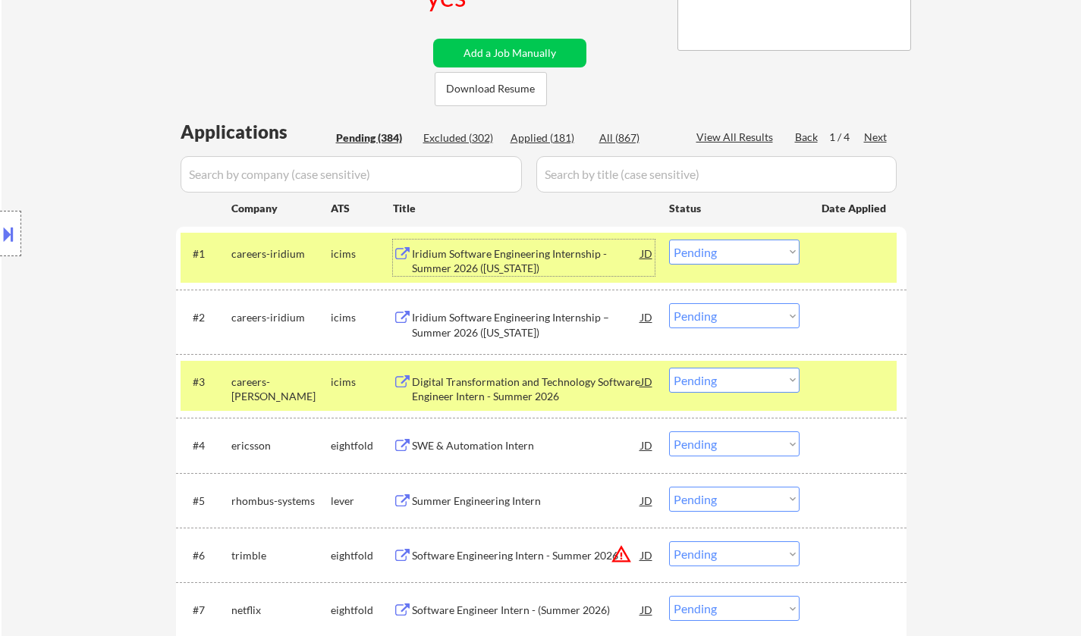
click at [736, 256] on select "Choose an option... Pending Applied Excluded (Questions) Excluded (Expired) Exc…" at bounding box center [734, 252] width 130 height 25
click at [669, 240] on select "Choose an option... Pending Applied Excluded (Questions) Excluded (Expired) Exc…" at bounding box center [734, 252] width 130 height 25
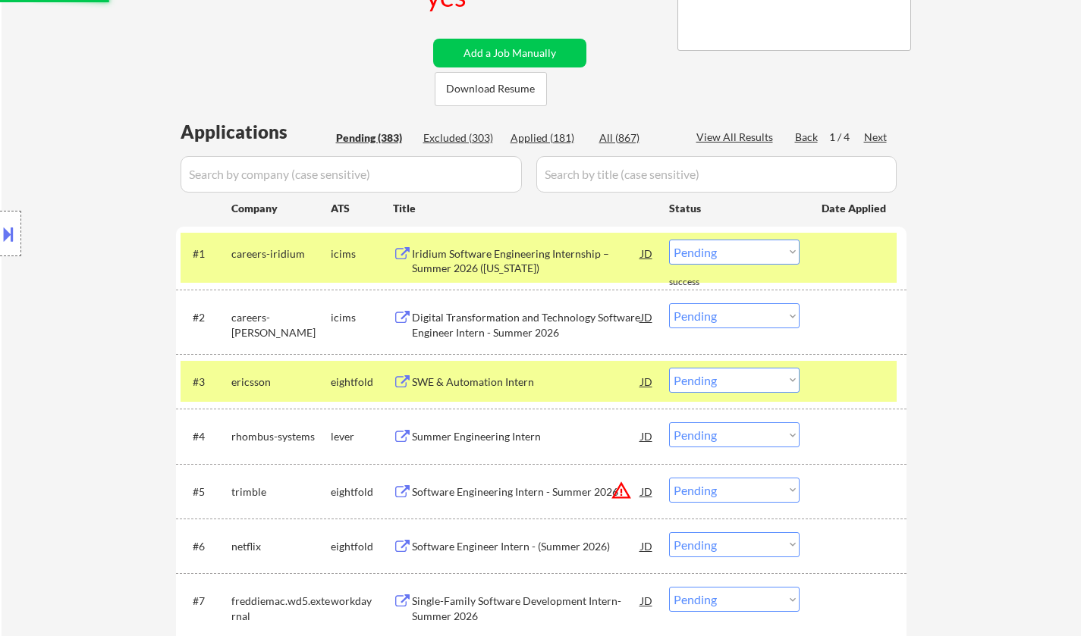
click at [707, 239] on div "#1 careers-iridium icims Iridium Software Engineering Internship – Summer 2026 …" at bounding box center [538, 258] width 716 height 50
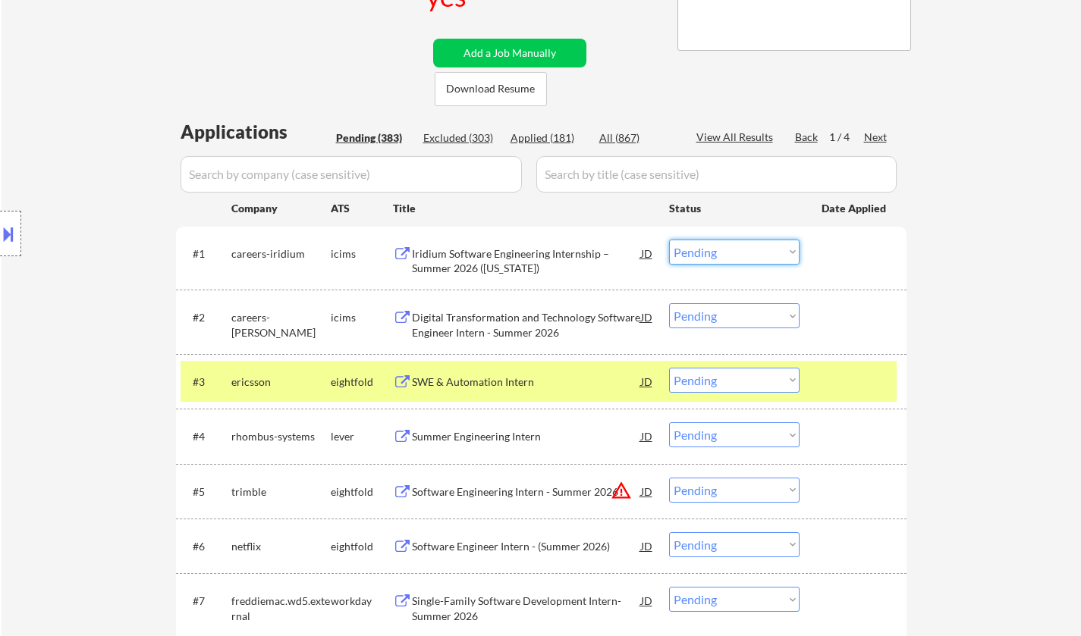
click at [718, 254] on select "Choose an option... Pending Applied Excluded (Questions) Excluded (Expired) Exc…" at bounding box center [734, 252] width 130 height 25
click at [669, 240] on select "Choose an option... Pending Applied Excluded (Questions) Excluded (Expired) Exc…" at bounding box center [734, 252] width 130 height 25
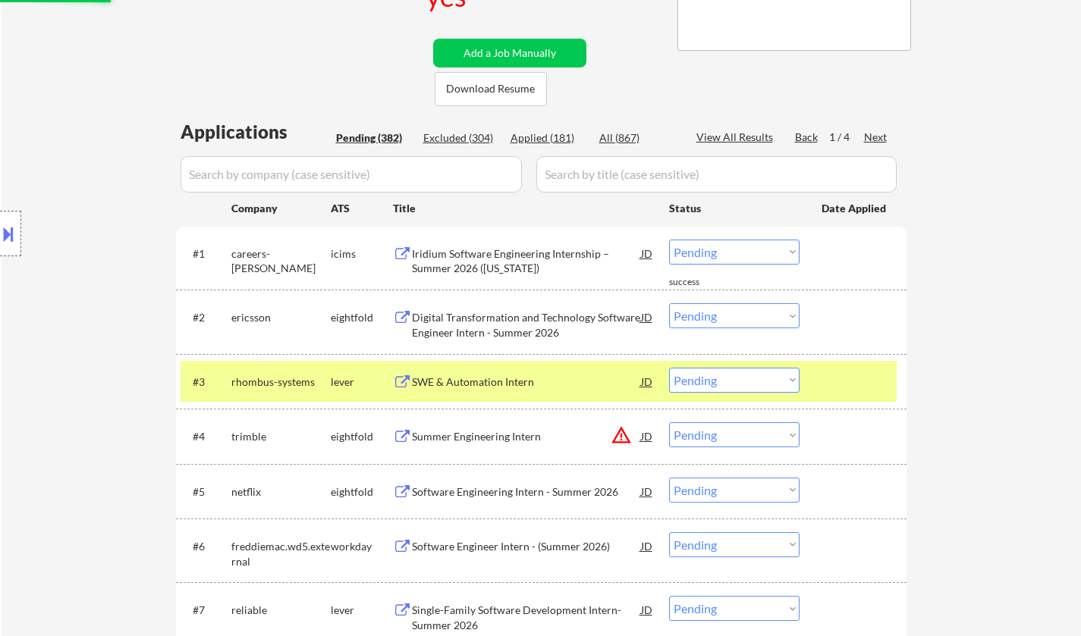
click at [486, 252] on div "Iridium Software Engineering Internship – Summer 2026 ([US_STATE])" at bounding box center [526, 261] width 229 height 30
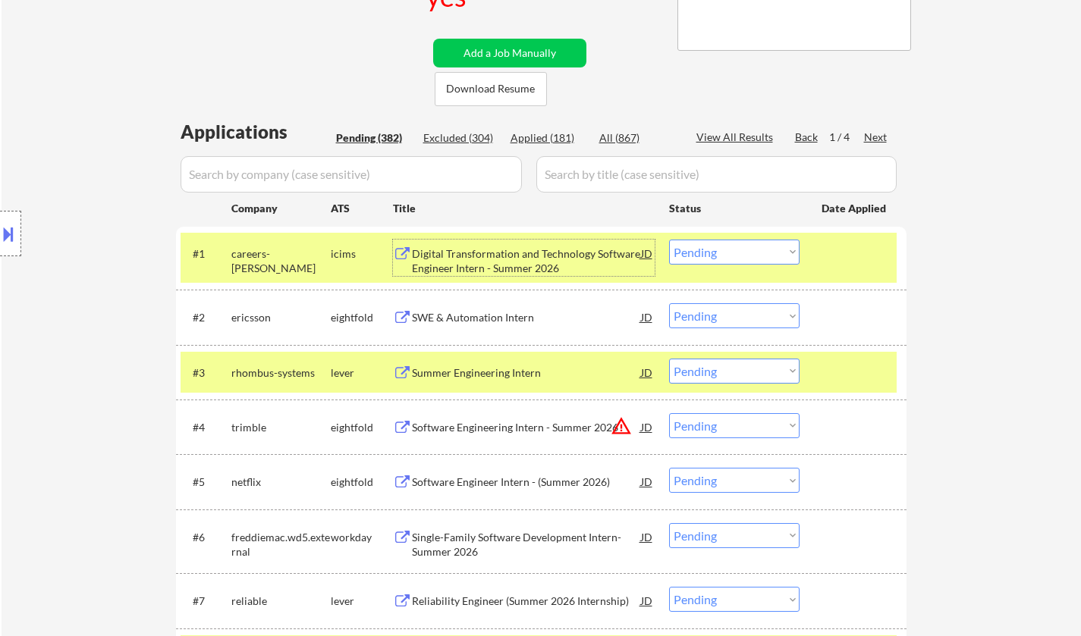
click at [703, 259] on select "Choose an option... Pending Applied Excluded (Questions) Excluded (Expired) Exc…" at bounding box center [734, 252] width 130 height 25
click at [669, 240] on select "Choose an option... Pending Applied Excluded (Questions) Excluded (Expired) Exc…" at bounding box center [734, 252] width 130 height 25
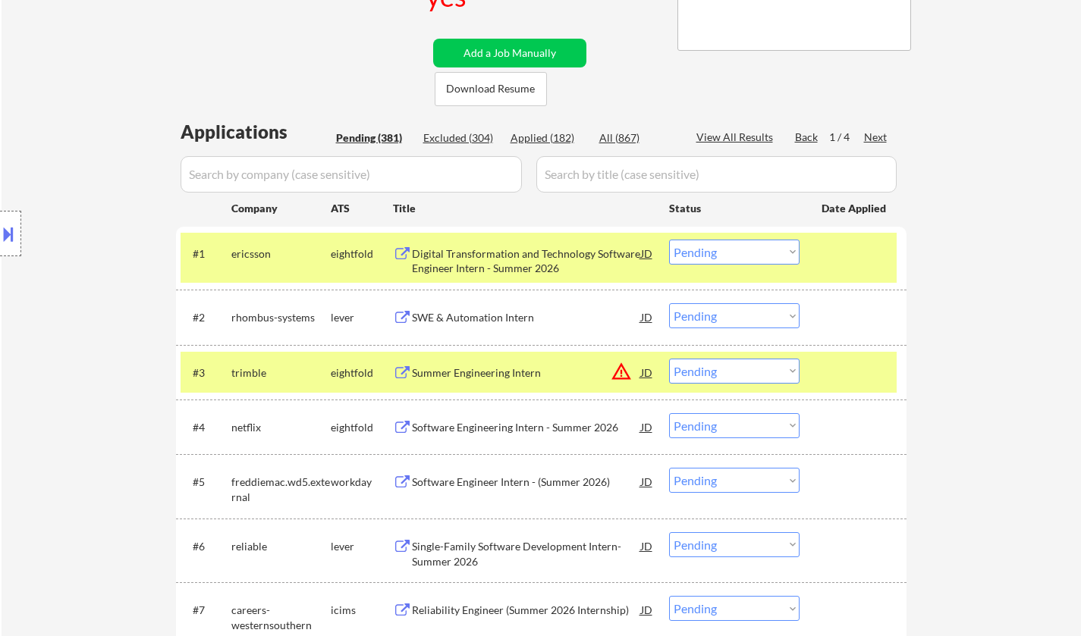
click at [506, 256] on div "Digital Transformation and Technology Software Engineer Intern - Summer 2026" at bounding box center [526, 261] width 229 height 30
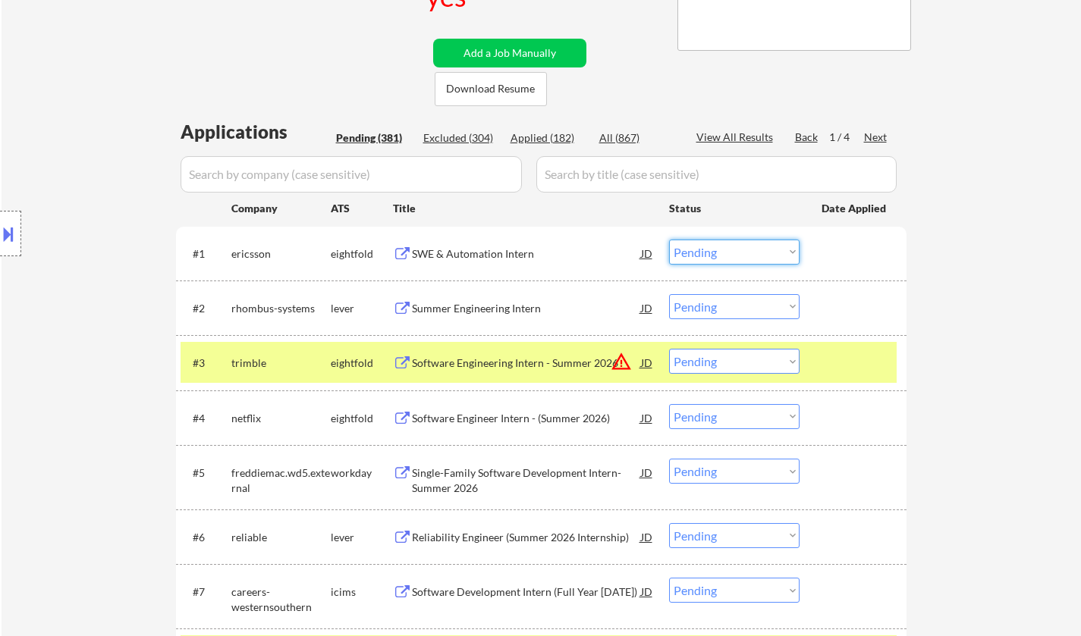
drag, startPoint x: 720, startPoint y: 252, endPoint x: 720, endPoint y: 260, distance: 8.3
click at [720, 251] on select "Choose an option... Pending Applied Excluded (Questions) Excluded (Expired) Exc…" at bounding box center [734, 252] width 130 height 25
click at [669, 240] on select "Choose an option... Pending Applied Excluded (Questions) Excluded (Expired) Exc…" at bounding box center [734, 252] width 130 height 25
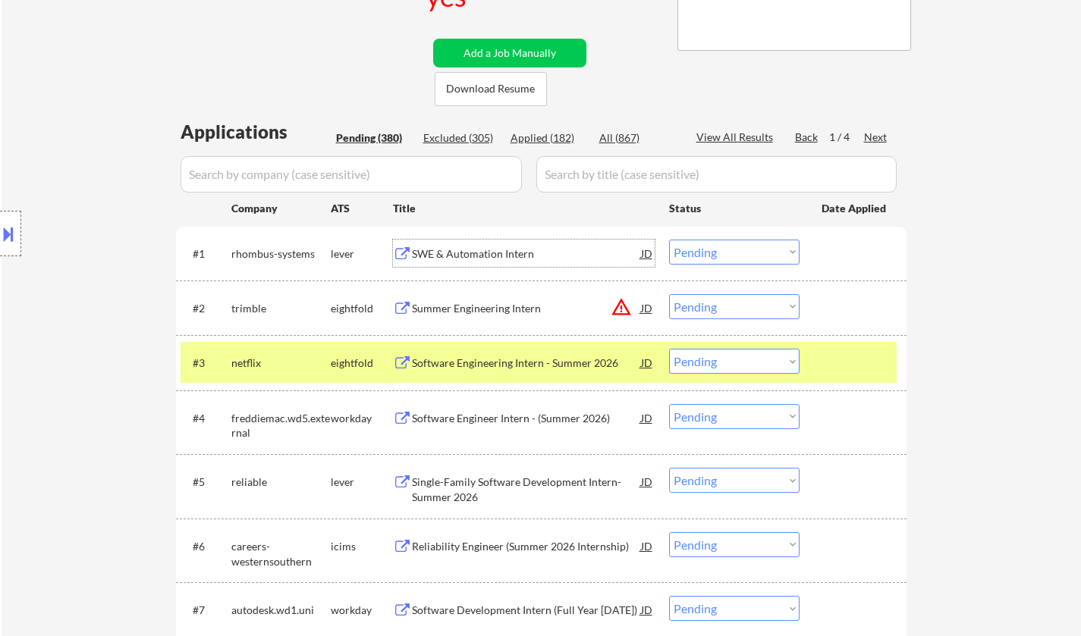
click at [446, 249] on div "SWE & Automation Intern" at bounding box center [526, 253] width 229 height 15
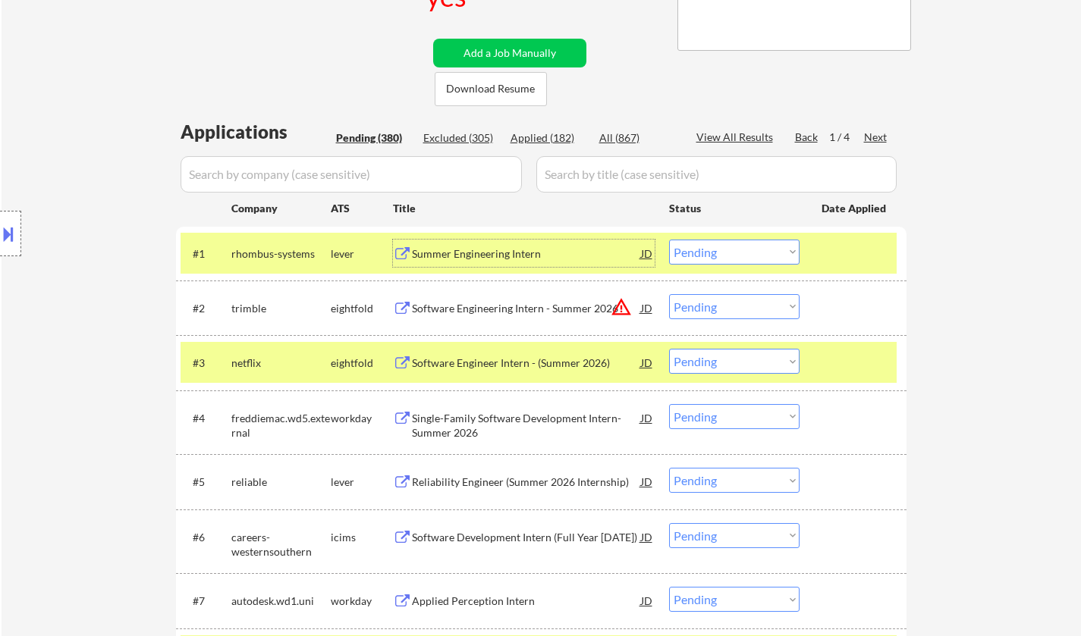
click at [701, 244] on select "Choose an option... Pending Applied Excluded (Questions) Excluded (Expired) Exc…" at bounding box center [734, 252] width 130 height 25
click at [669, 240] on select "Choose an option... Pending Applied Excluded (Questions) Excluded (Expired) Exc…" at bounding box center [734, 252] width 130 height 25
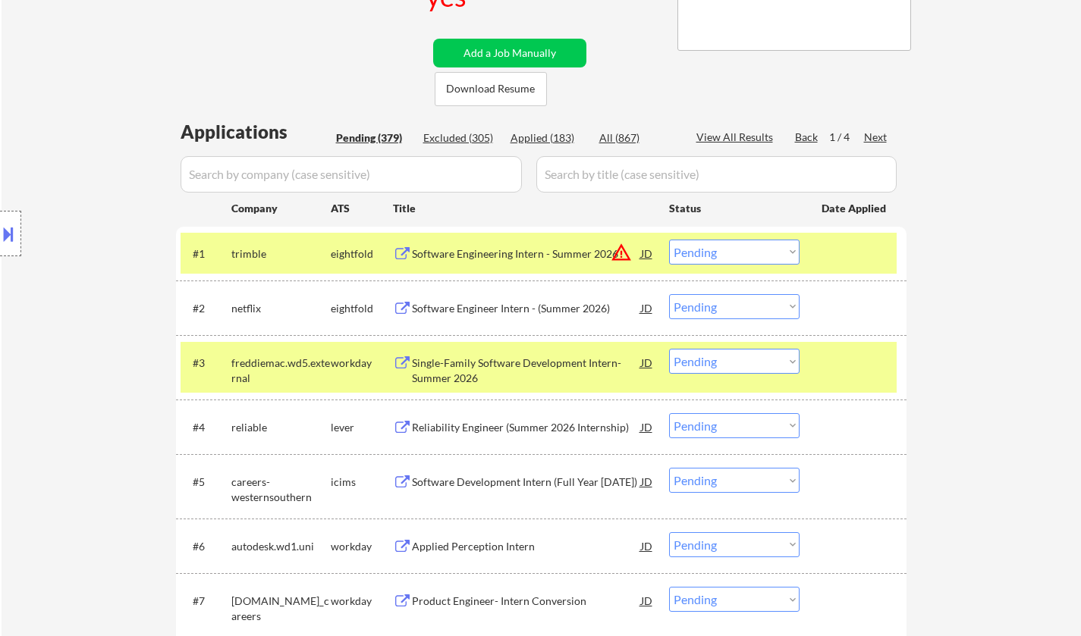
click at [478, 261] on div "Software Engineering Intern - Summer 2026" at bounding box center [526, 253] width 229 height 15
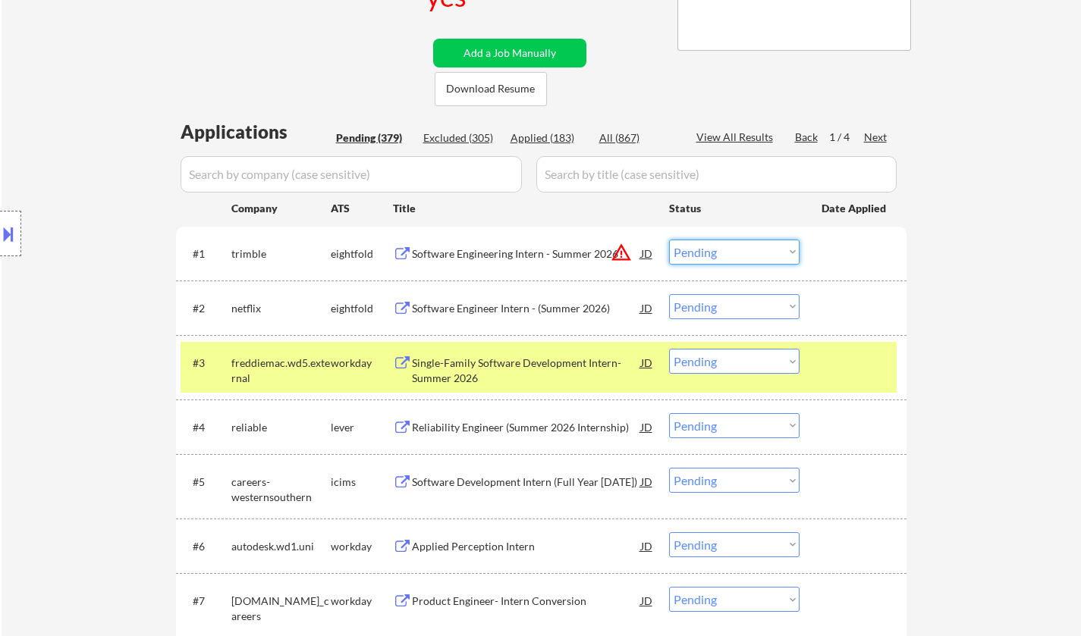
drag, startPoint x: 723, startPoint y: 252, endPoint x: 726, endPoint y: 263, distance: 11.3
click at [723, 252] on select "Choose an option... Pending Applied Excluded (Questions) Excluded (Expired) Exc…" at bounding box center [734, 252] width 130 height 25
click at [669, 240] on select "Choose an option... Pending Applied Excluded (Questions) Excluded (Expired) Exc…" at bounding box center [734, 252] width 130 height 25
select select ""pending""
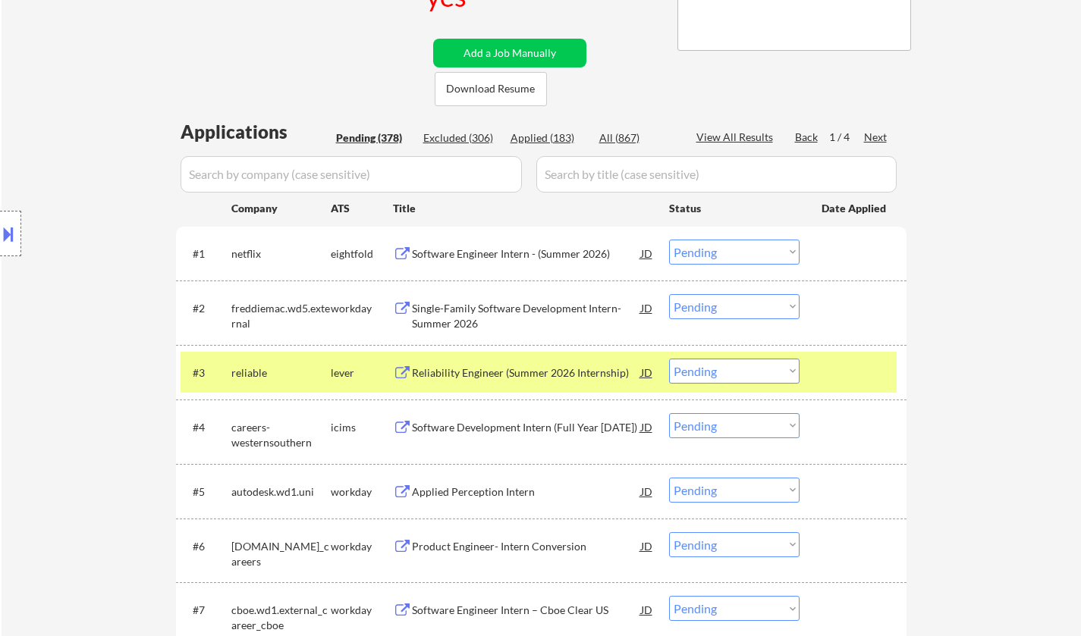
click at [485, 370] on div "Reliability Engineer (Summer 2026 Internship)" at bounding box center [526, 372] width 229 height 15
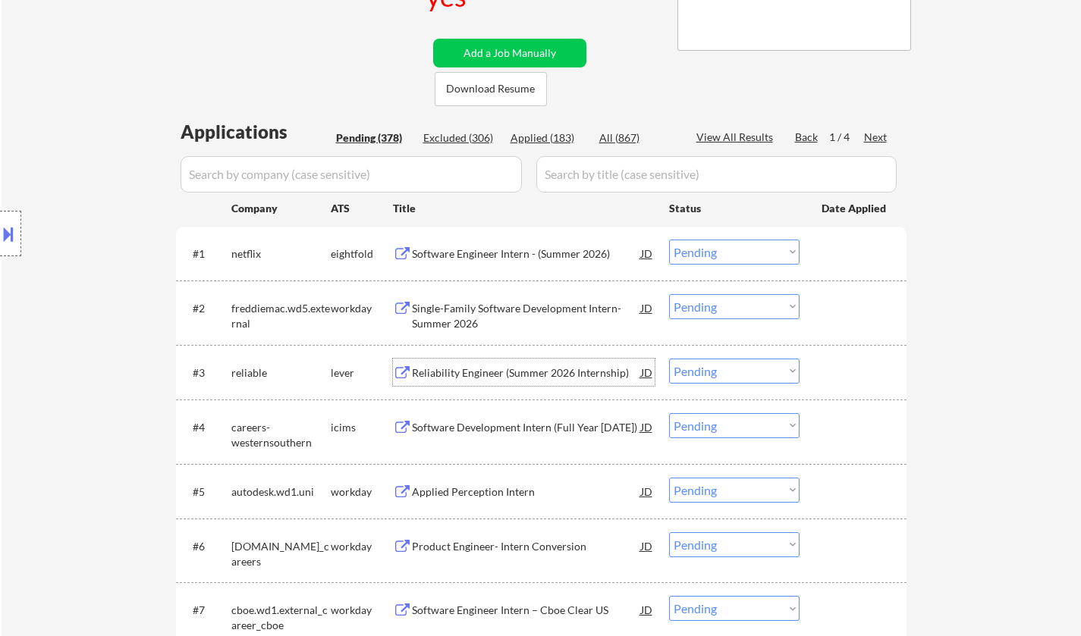
click at [709, 378] on select "Choose an option... Pending Applied Excluded (Questions) Excluded (Expired) Exc…" at bounding box center [734, 371] width 130 height 25
click at [669, 359] on select "Choose an option... Pending Applied Excluded (Questions) Excluded (Expired) Exc…" at bounding box center [734, 371] width 130 height 25
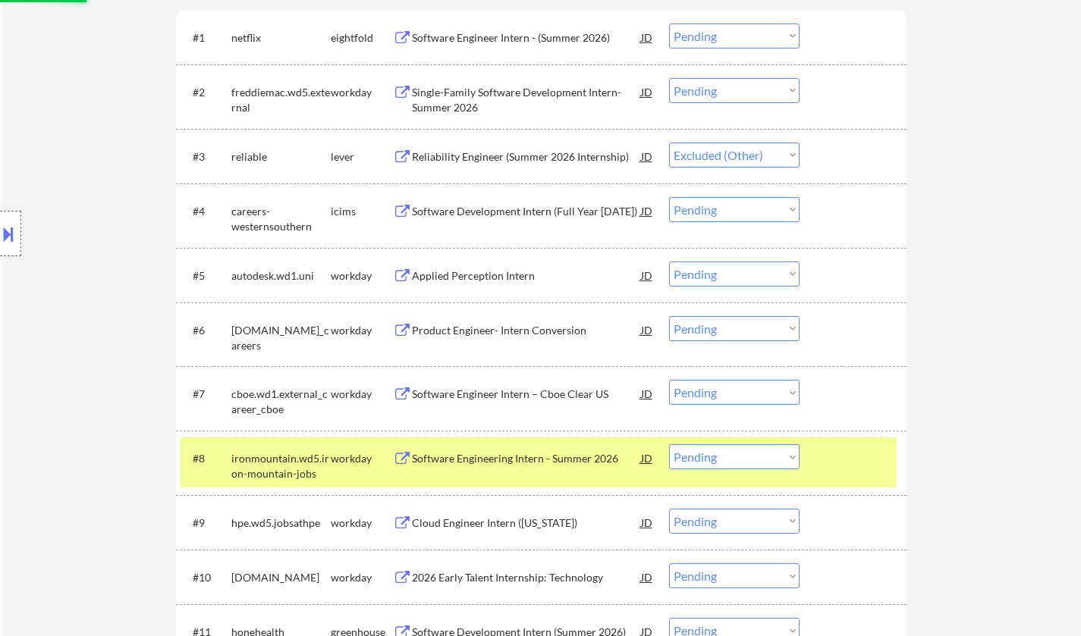
scroll to position [531, 0]
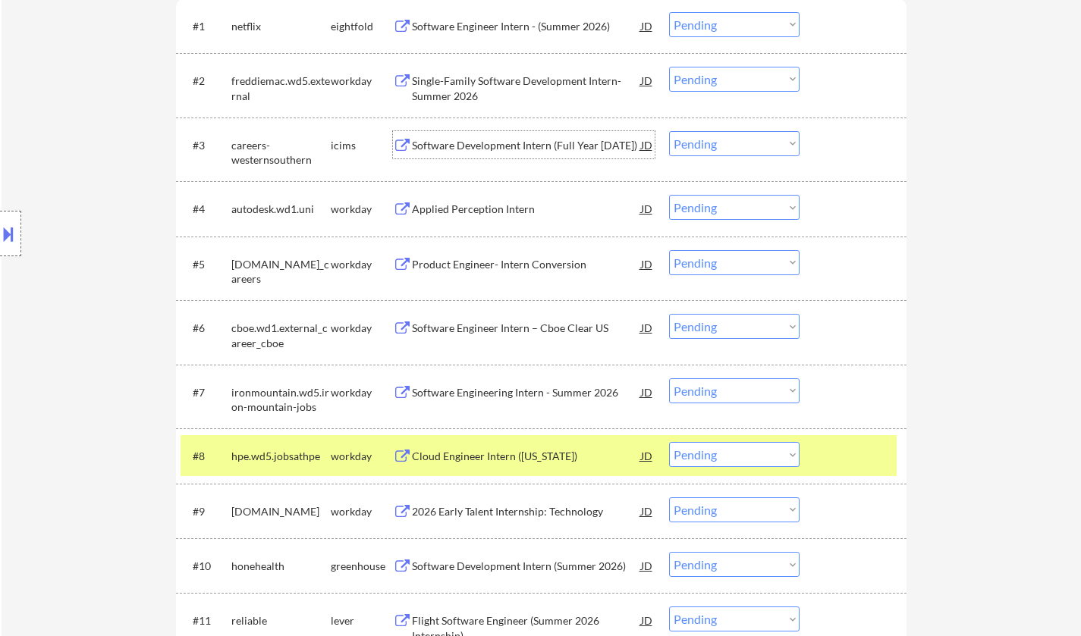
click at [525, 146] on div "Software Development Intern (Full Year [DATE])" at bounding box center [526, 145] width 229 height 15
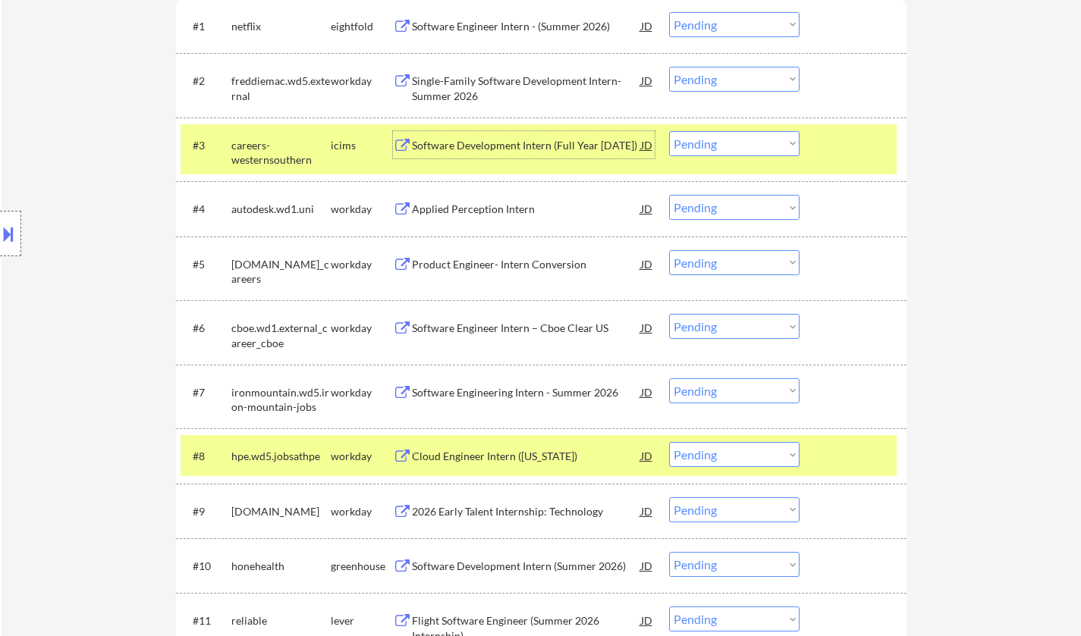
drag, startPoint x: 733, startPoint y: 140, endPoint x: 744, endPoint y: 155, distance: 18.5
click at [735, 140] on select "Choose an option... Pending Applied Excluded (Questions) Excluded (Expired) Exc…" at bounding box center [734, 143] width 130 height 25
click at [669, 131] on select "Choose an option... Pending Applied Excluded (Questions) Excluded (Expired) Exc…" at bounding box center [734, 143] width 130 height 25
select select ""pending""
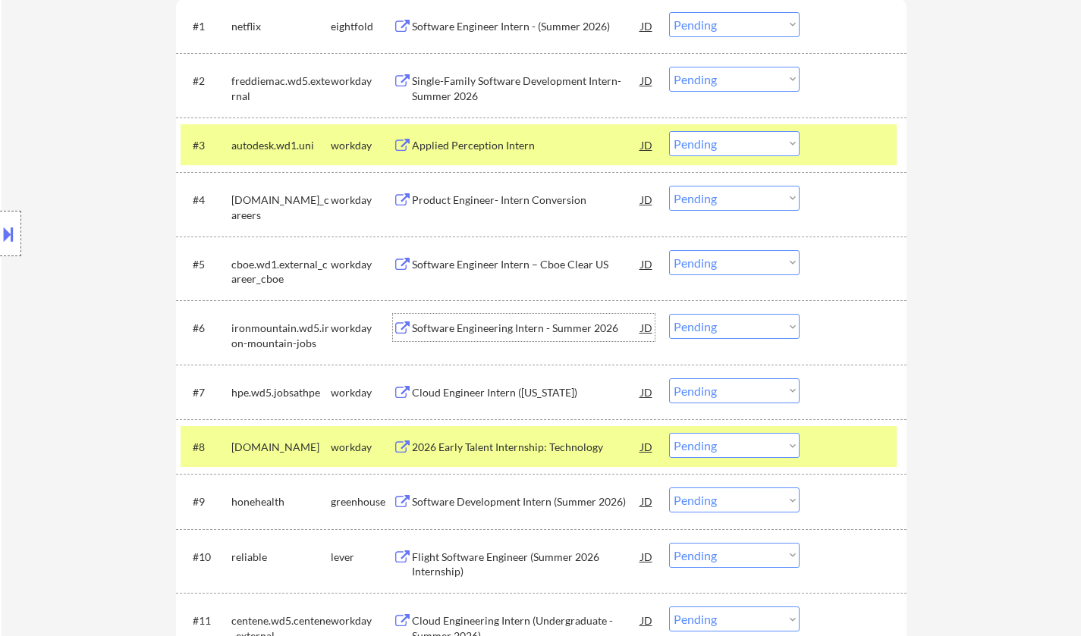
click at [481, 322] on div "Software Engineering Intern - Summer 2026" at bounding box center [526, 328] width 229 height 15
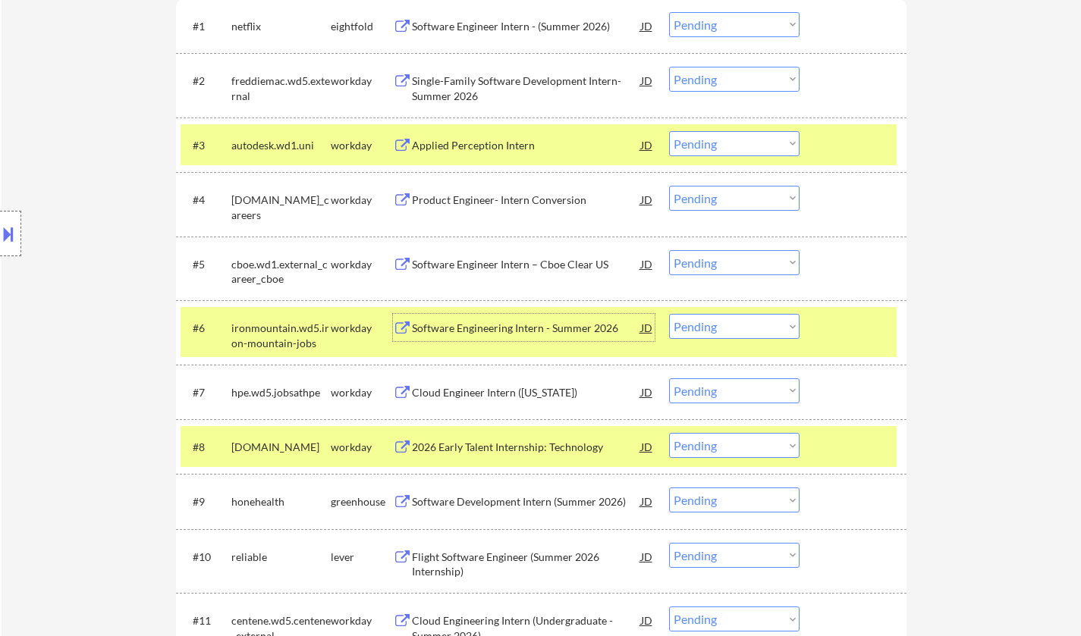
drag, startPoint x: 748, startPoint y: 330, endPoint x: 747, endPoint y: 338, distance: 8.4
click at [747, 332] on select "Choose an option... Pending Applied Excluded (Questions) Excluded (Expired) Exc…" at bounding box center [734, 326] width 130 height 25
click at [669, 314] on select "Choose an option... Pending Applied Excluded (Questions) Excluded (Expired) Exc…" at bounding box center [734, 326] width 130 height 25
select select ""pending""
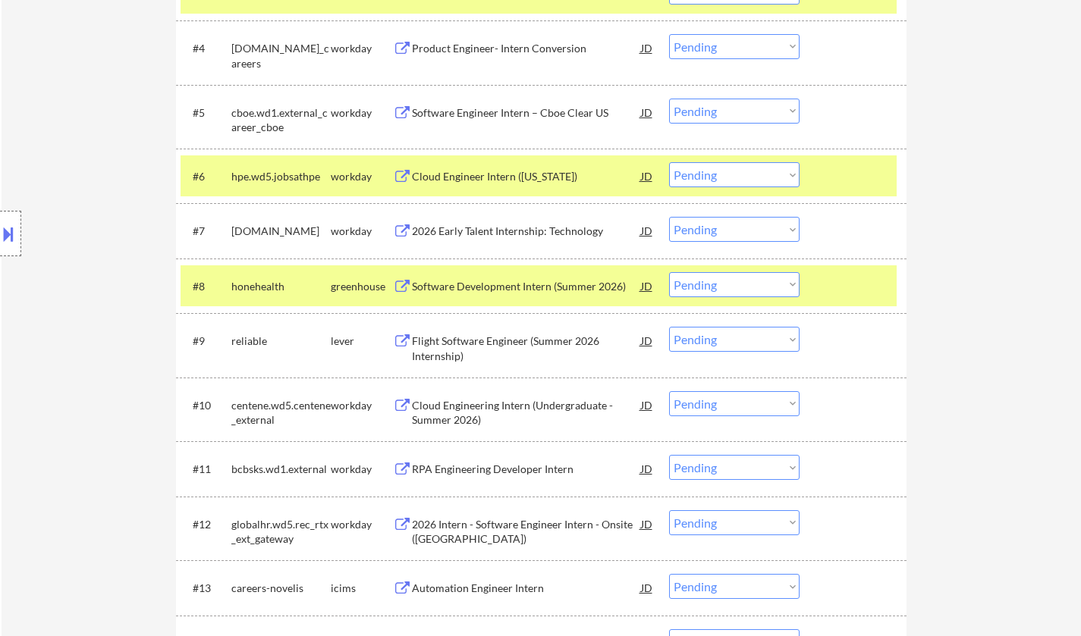
click at [694, 342] on select "Choose an option... Pending Applied Excluded (Questions) Excluded (Expired) Exc…" at bounding box center [734, 339] width 130 height 25
click at [499, 344] on div "Flight Software Engineer (Summer 2026 Internship)" at bounding box center [526, 349] width 229 height 30
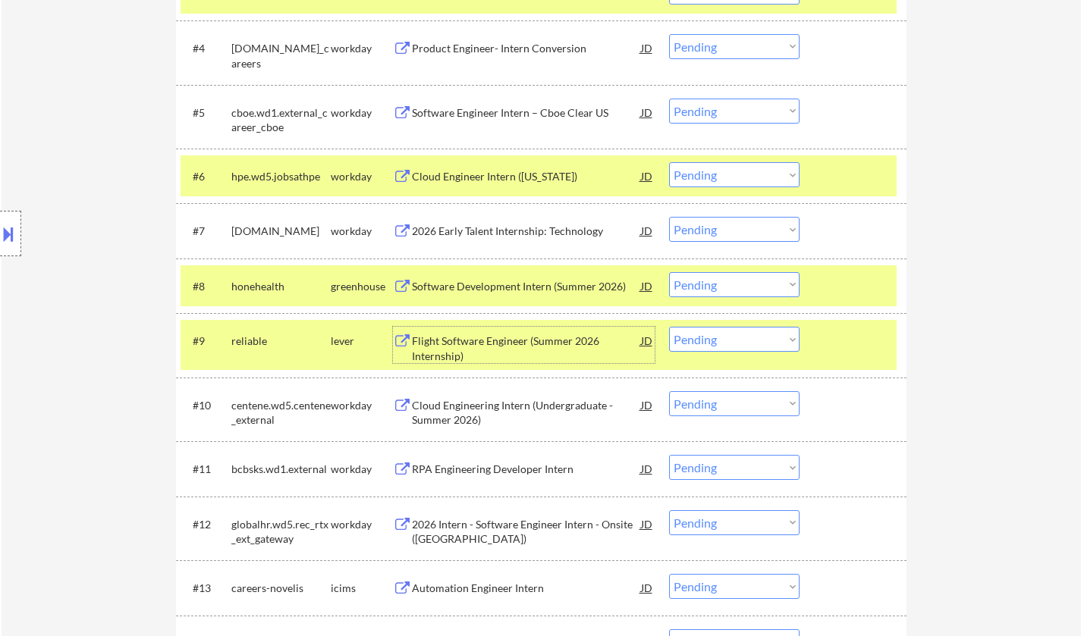
click at [743, 334] on select "Choose an option... Pending Applied Excluded (Questions) Excluded (Expired) Exc…" at bounding box center [734, 339] width 130 height 25
click at [669, 327] on select "Choose an option... Pending Applied Excluded (Questions) Excluded (Expired) Exc…" at bounding box center [734, 339] width 130 height 25
select select ""pending""
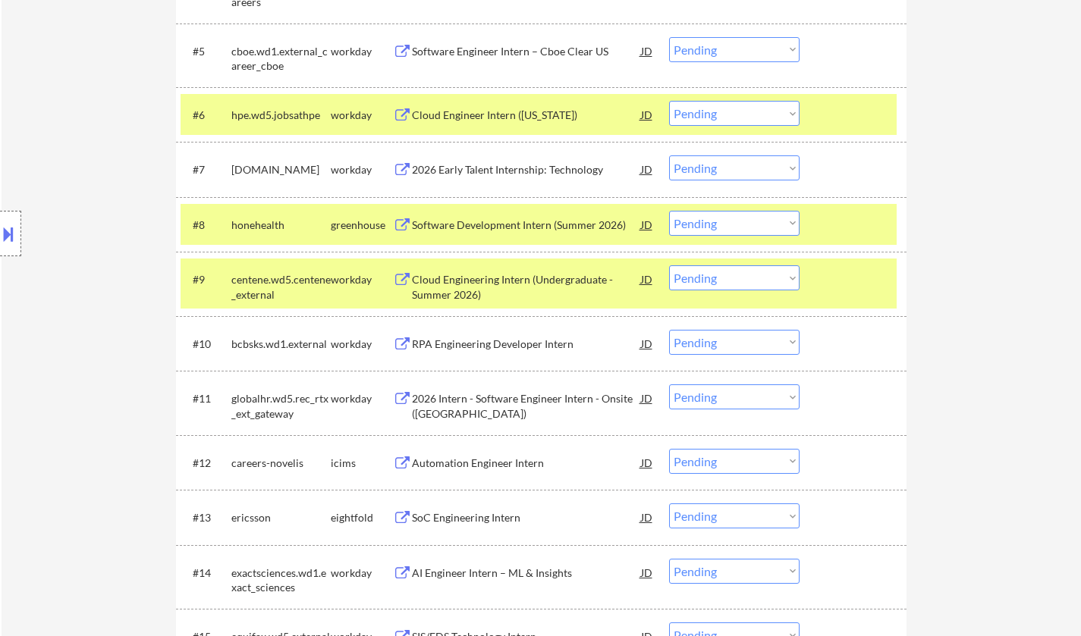
scroll to position [758, 0]
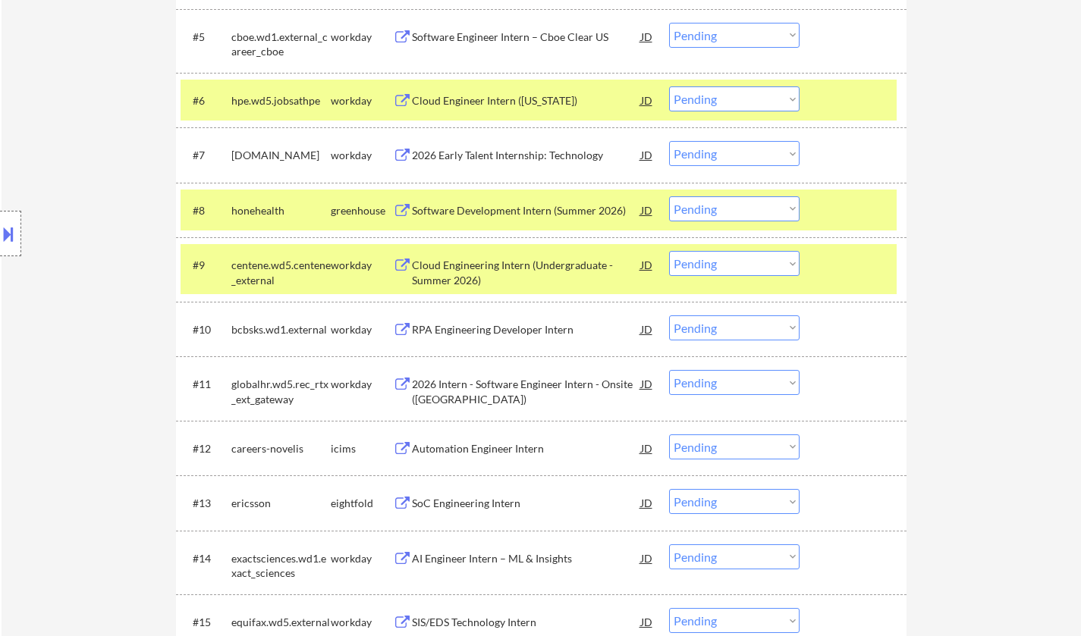
click at [505, 322] on div "RPA Engineering Developer Intern" at bounding box center [526, 329] width 229 height 15
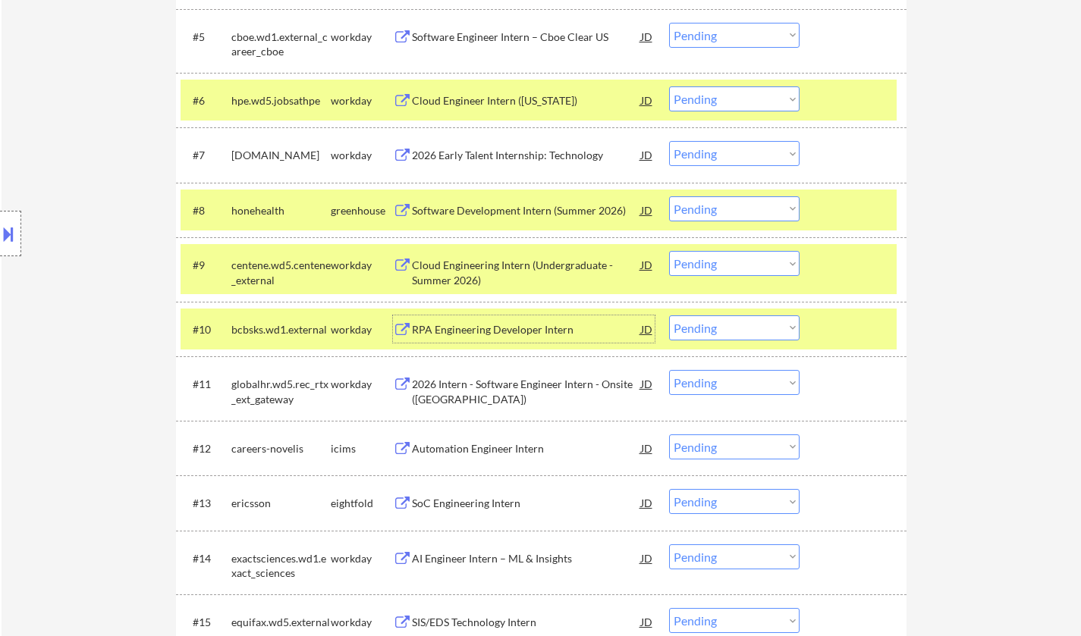
drag, startPoint x: 751, startPoint y: 328, endPoint x: 750, endPoint y: 337, distance: 9.1
click at [750, 328] on select "Choose an option... Pending Applied Excluded (Questions) Excluded (Expired) Exc…" at bounding box center [734, 327] width 130 height 25
click at [669, 315] on select "Choose an option... Pending Applied Excluded (Questions) Excluded (Expired) Exc…" at bounding box center [734, 327] width 130 height 25
select select ""pending""
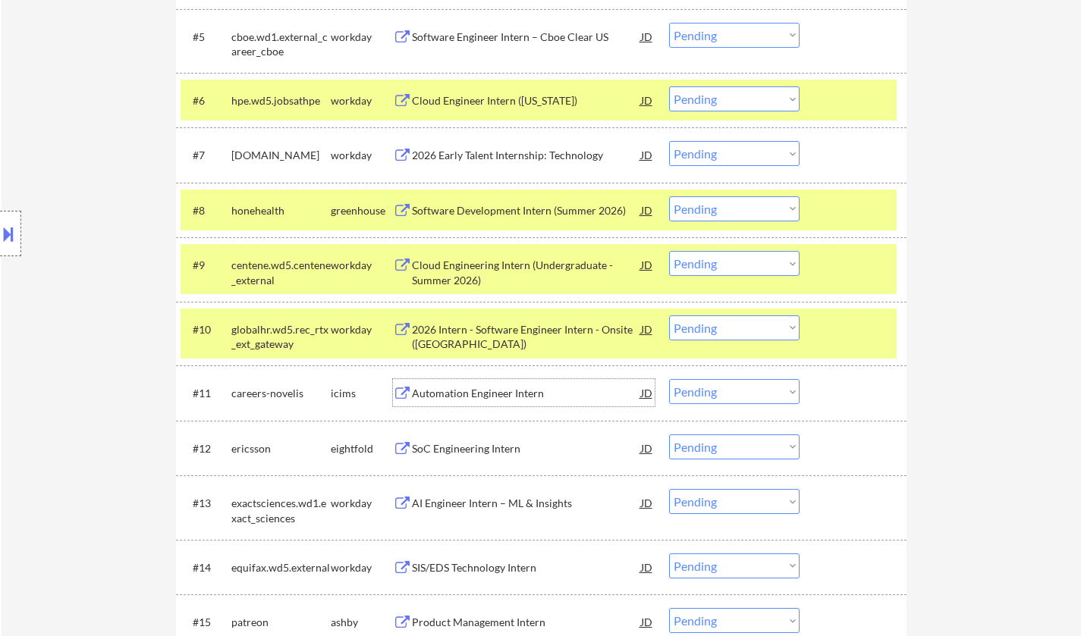
click at [454, 384] on div "Automation Engineer Intern" at bounding box center [526, 392] width 229 height 27
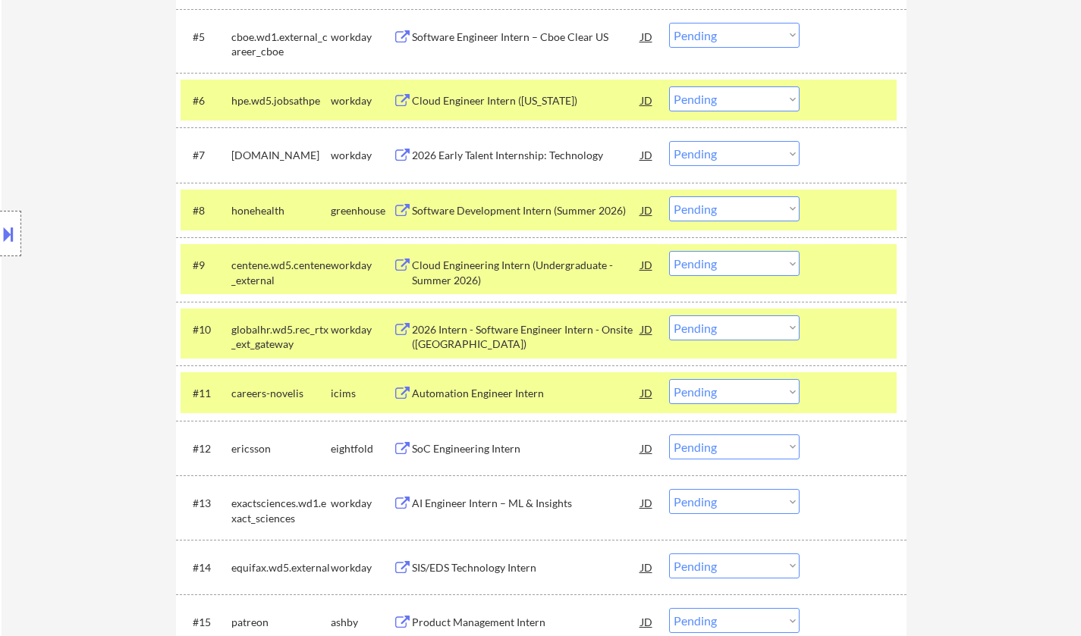
select select ""pending""
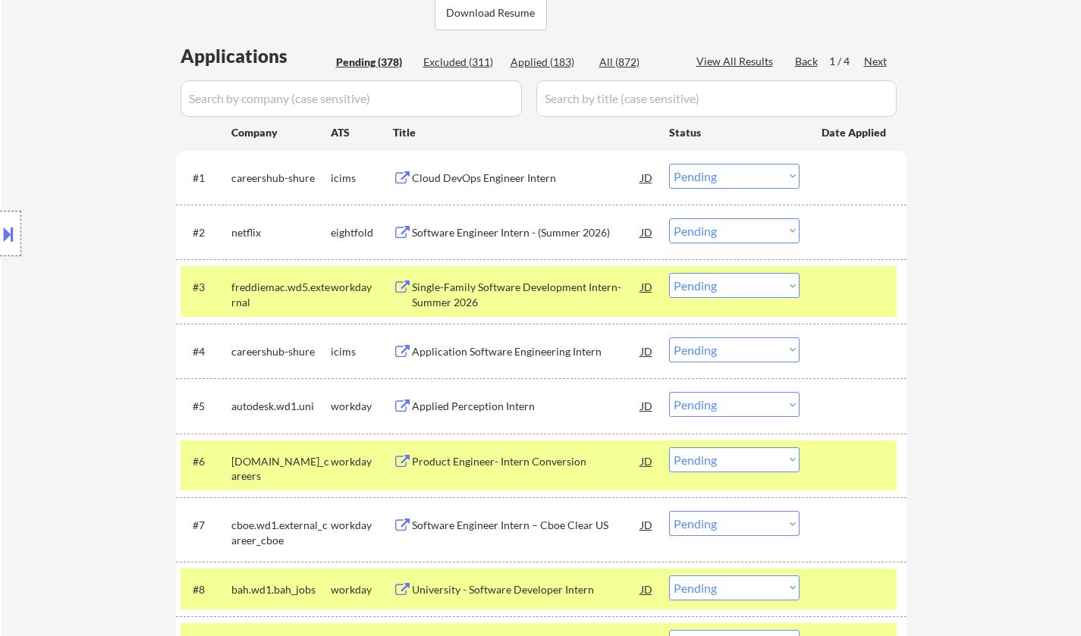
scroll to position [999, 0]
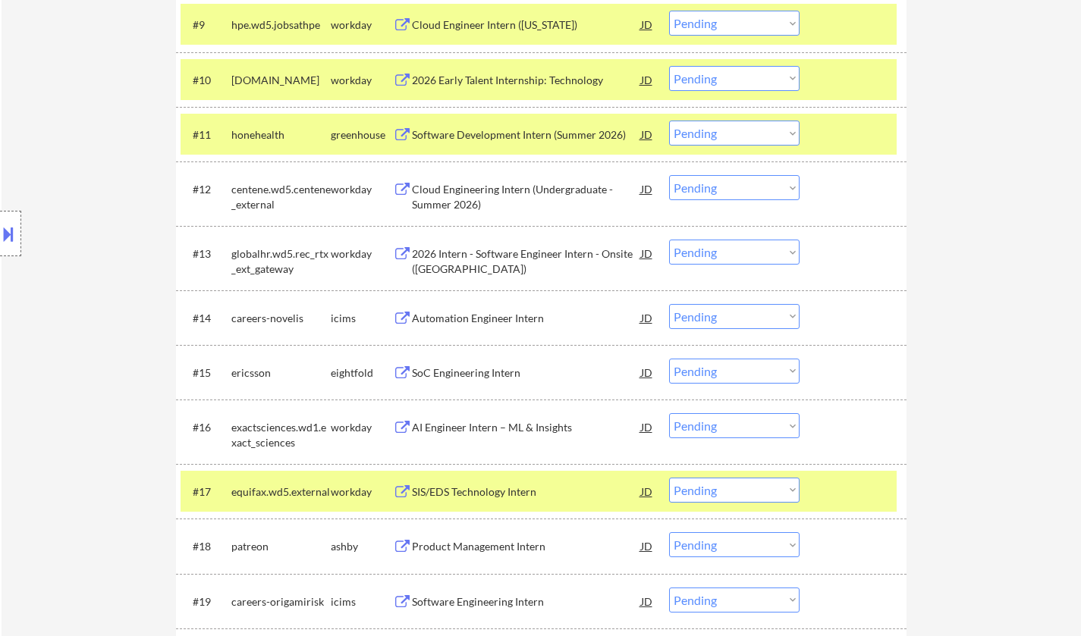
click at [739, 315] on select "Choose an option... Pending Applied Excluded (Questions) Excluded (Expired) Exc…" at bounding box center [734, 316] width 130 height 25
click at [669, 304] on select "Choose an option... Pending Applied Excluded (Questions) Excluded (Expired) Exc…" at bounding box center [734, 316] width 130 height 25
select select ""pending""
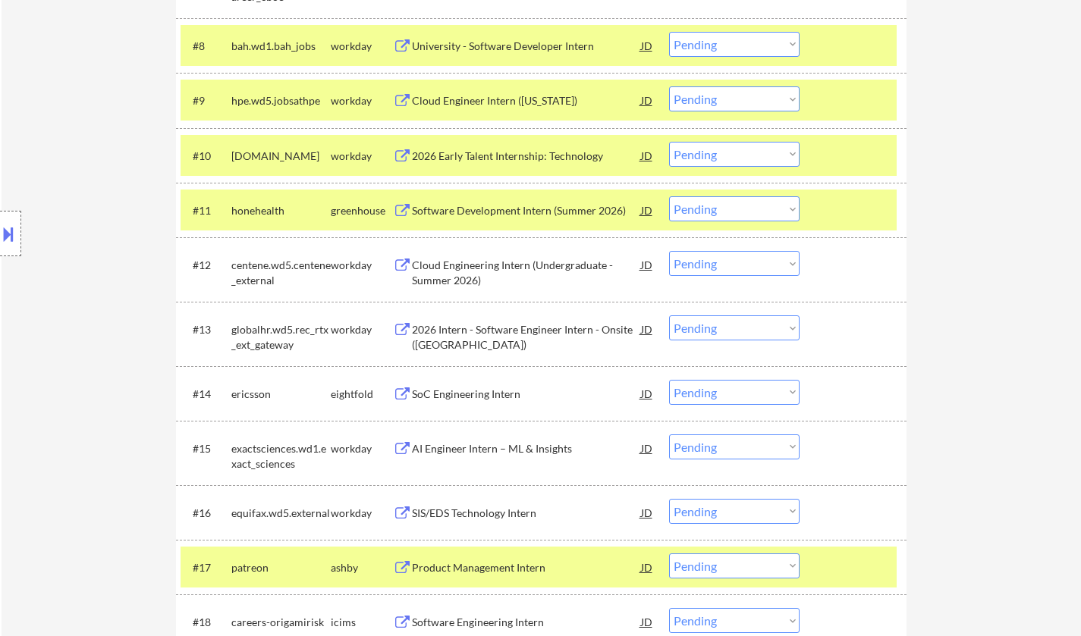
scroll to position [847, 0]
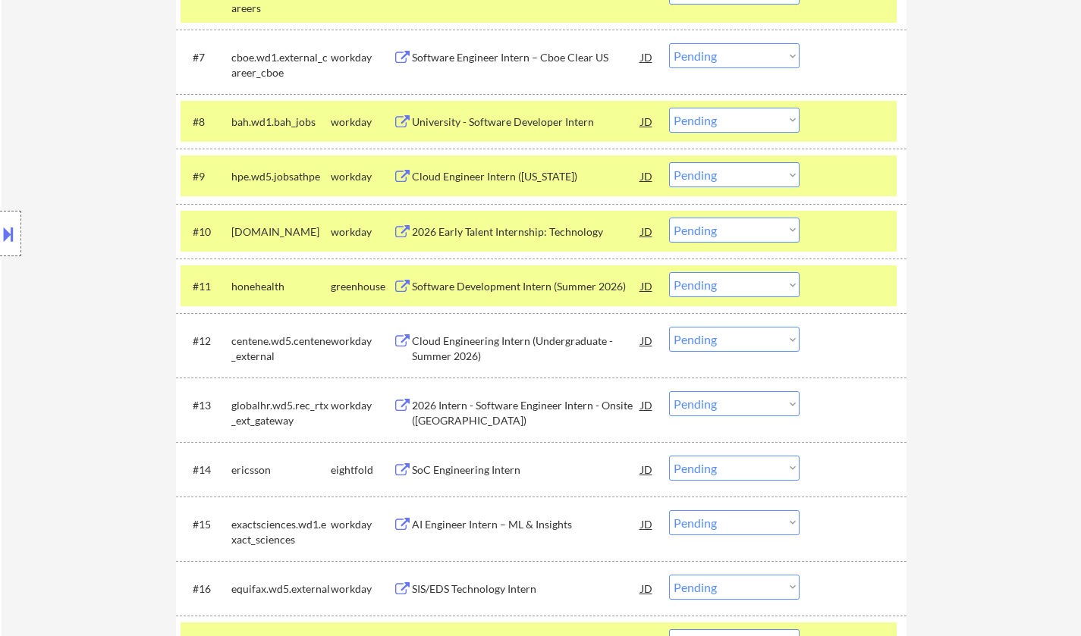
click at [491, 177] on div "Cloud Engineer Intern ([US_STATE])" at bounding box center [526, 176] width 229 height 15
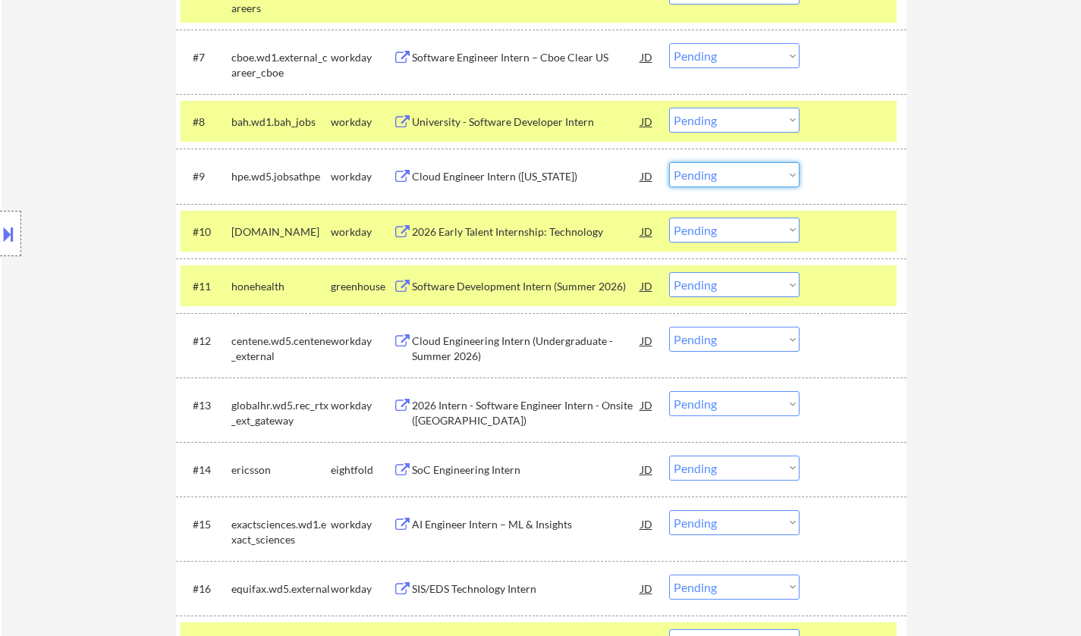
click at [724, 180] on select "Choose an option... Pending Applied Excluded (Questions) Excluded (Expired) Exc…" at bounding box center [734, 174] width 130 height 25
click at [669, 162] on select "Choose an option... Pending Applied Excluded (Questions) Excluded (Expired) Exc…" at bounding box center [734, 174] width 130 height 25
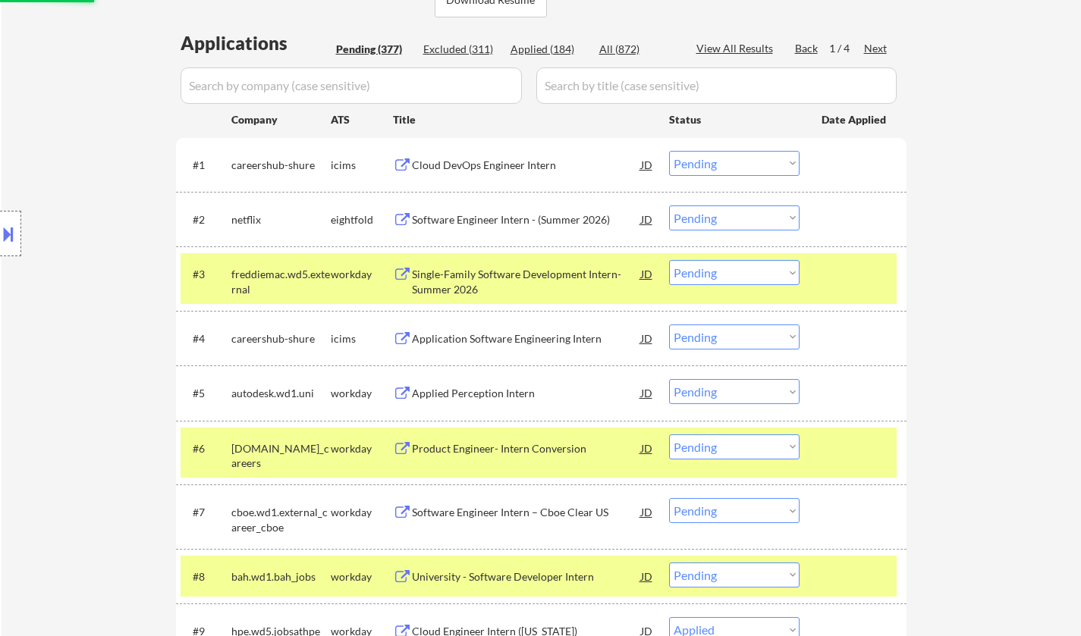
scroll to position [0, 0]
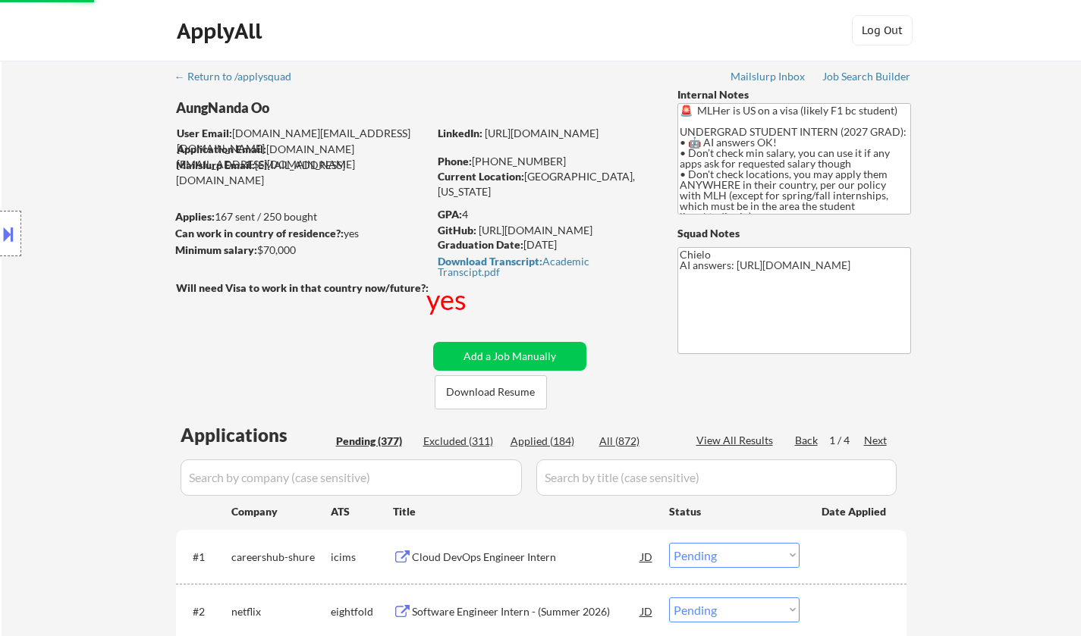
select select ""pending""
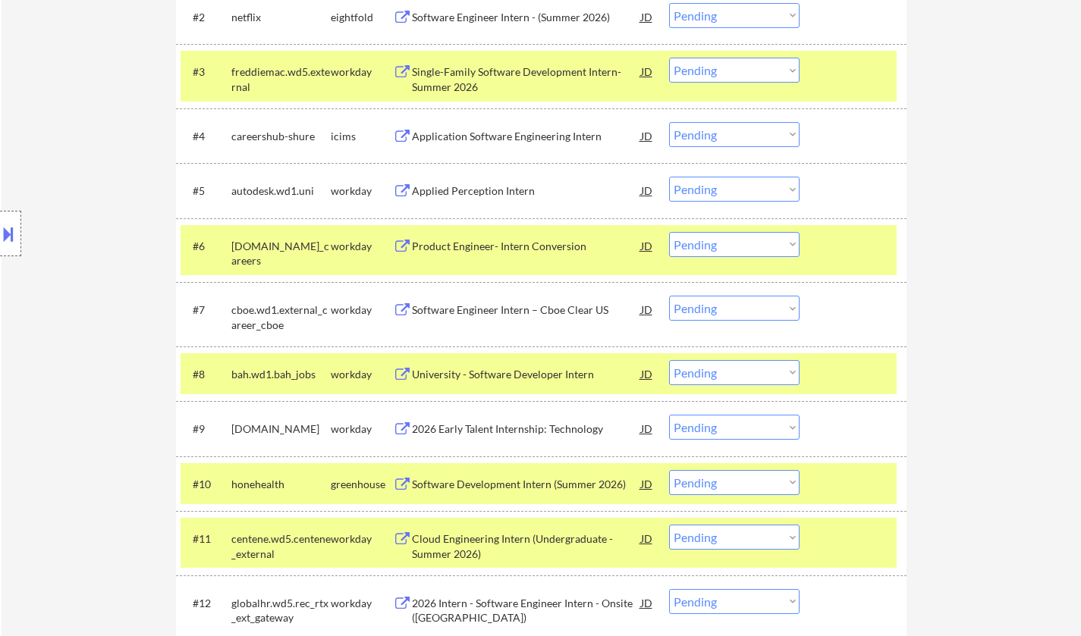
scroll to position [607, 0]
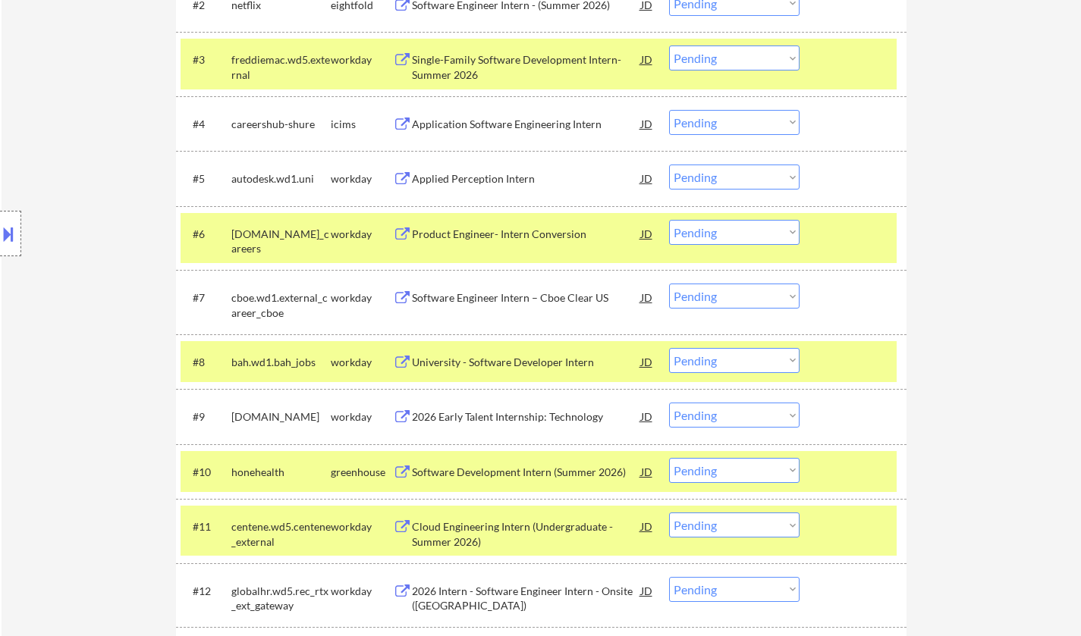
click at [456, 372] on div "University - Software Developer Intern" at bounding box center [526, 361] width 229 height 27
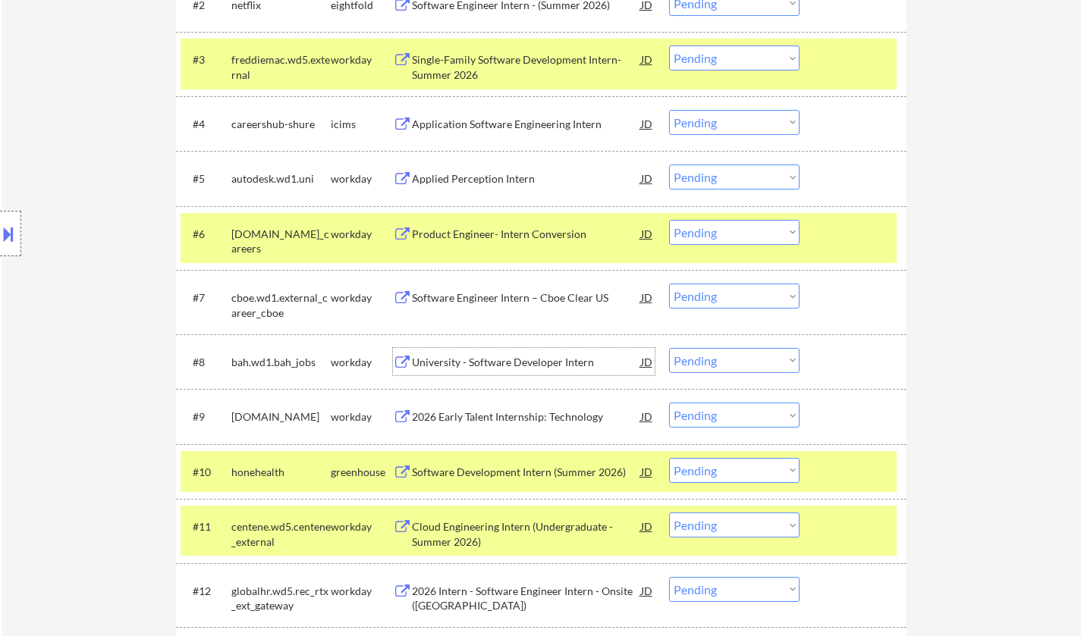
click at [772, 353] on select "Choose an option... Pending Applied Excluded (Questions) Excluded (Expired) Exc…" at bounding box center [734, 360] width 130 height 25
click at [669, 348] on select "Choose an option... Pending Applied Excluded (Questions) Excluded (Expired) Exc…" at bounding box center [734, 360] width 130 height 25
select select ""pending""
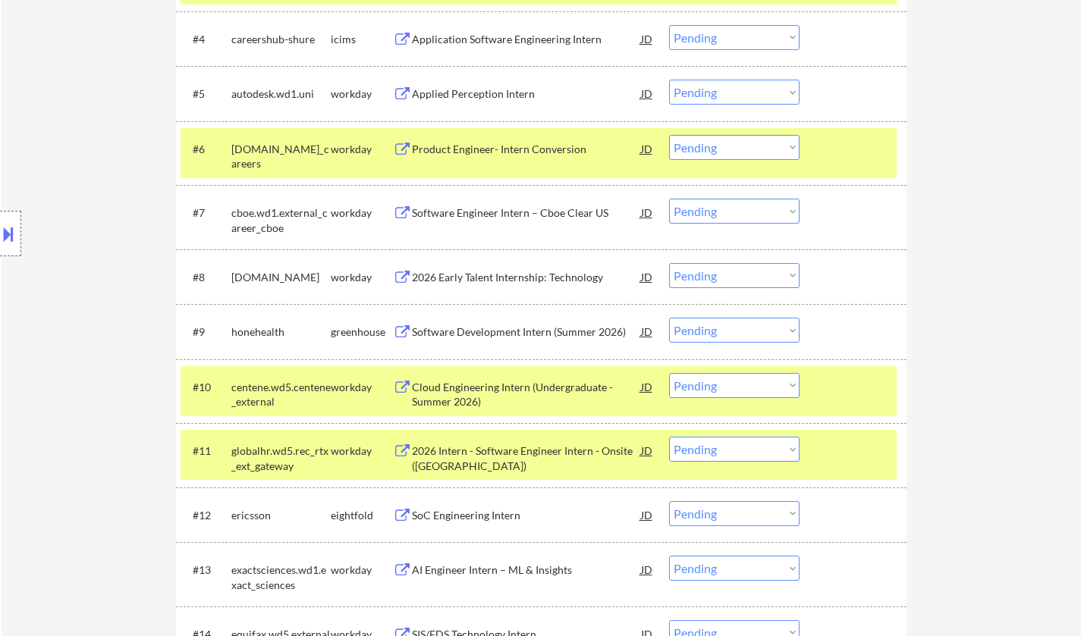
scroll to position [834, 0]
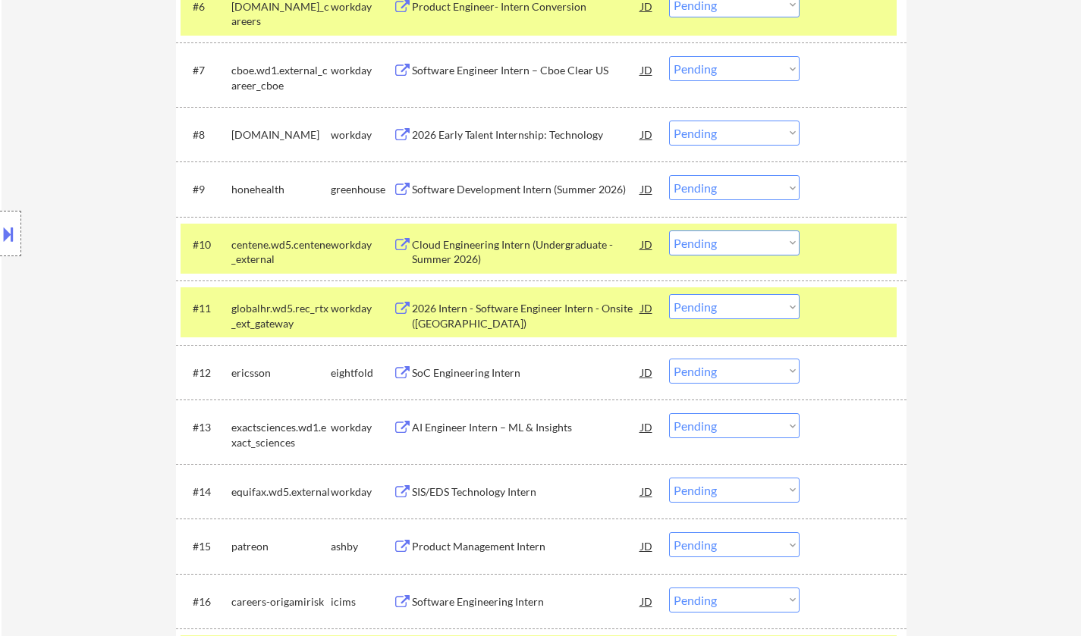
drag, startPoint x: 729, startPoint y: 306, endPoint x: 745, endPoint y: 316, distance: 18.7
click at [729, 306] on select "Choose an option... Pending Applied Excluded (Questions) Excluded (Expired) Exc…" at bounding box center [734, 306] width 130 height 25
click at [669, 294] on select "Choose an option... Pending Applied Excluded (Questions) Excluded (Expired) Exc…" at bounding box center [734, 306] width 130 height 25
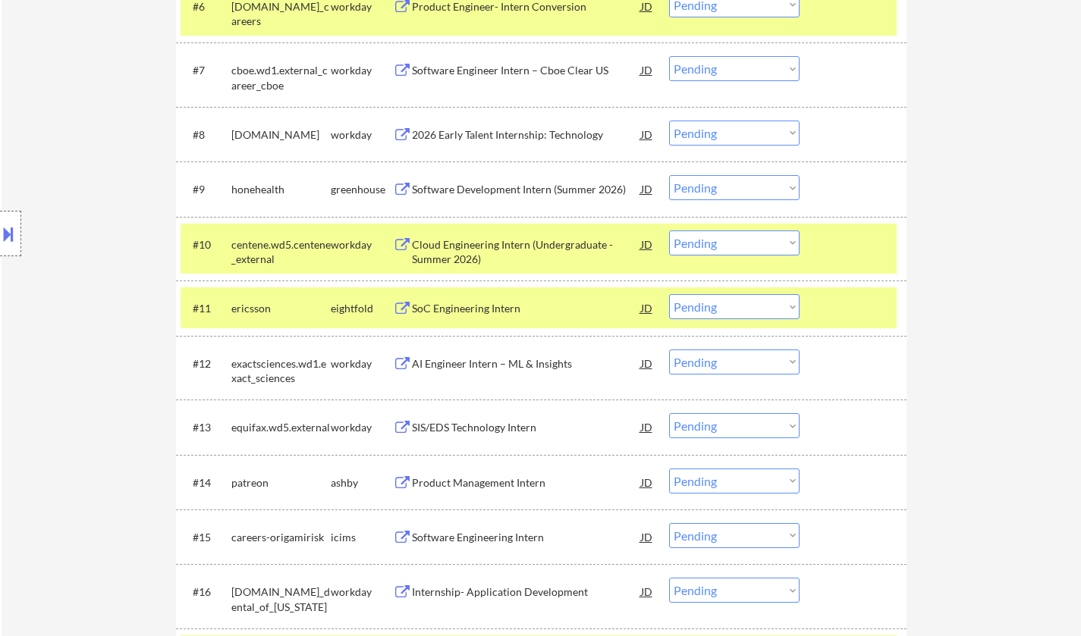
click at [724, 313] on select "Choose an option... Pending Applied Excluded (Questions) Excluded (Expired) Exc…" at bounding box center [734, 306] width 130 height 25
click at [669, 294] on select "Choose an option... Pending Applied Excluded (Questions) Excluded (Expired) Exc…" at bounding box center [734, 306] width 130 height 25
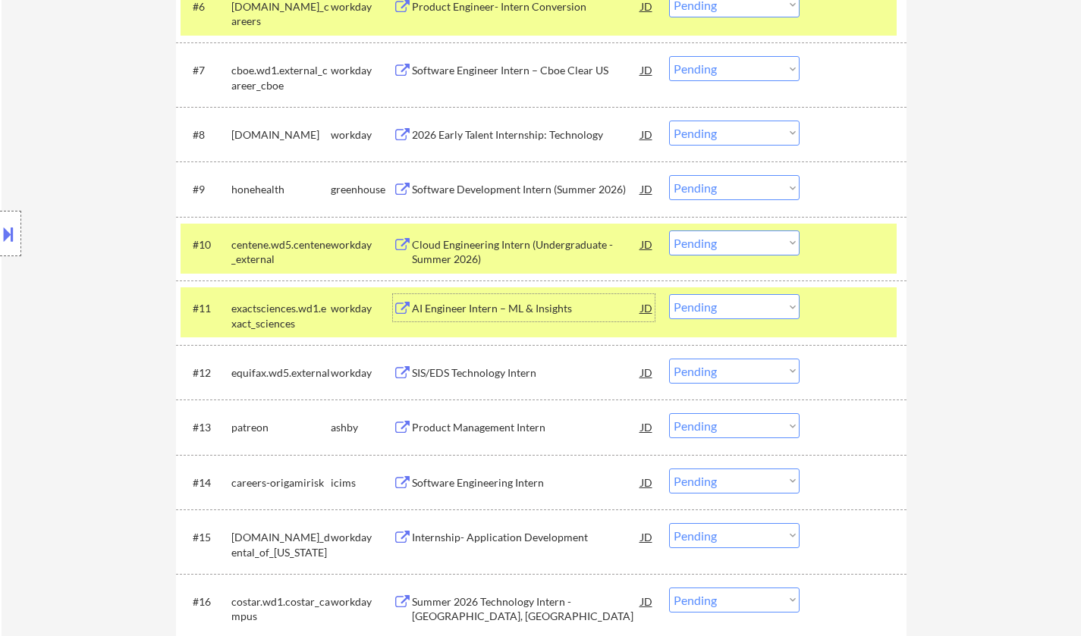
click at [491, 315] on div "AI Engineer Intern – ML & Insights" at bounding box center [526, 308] width 229 height 15
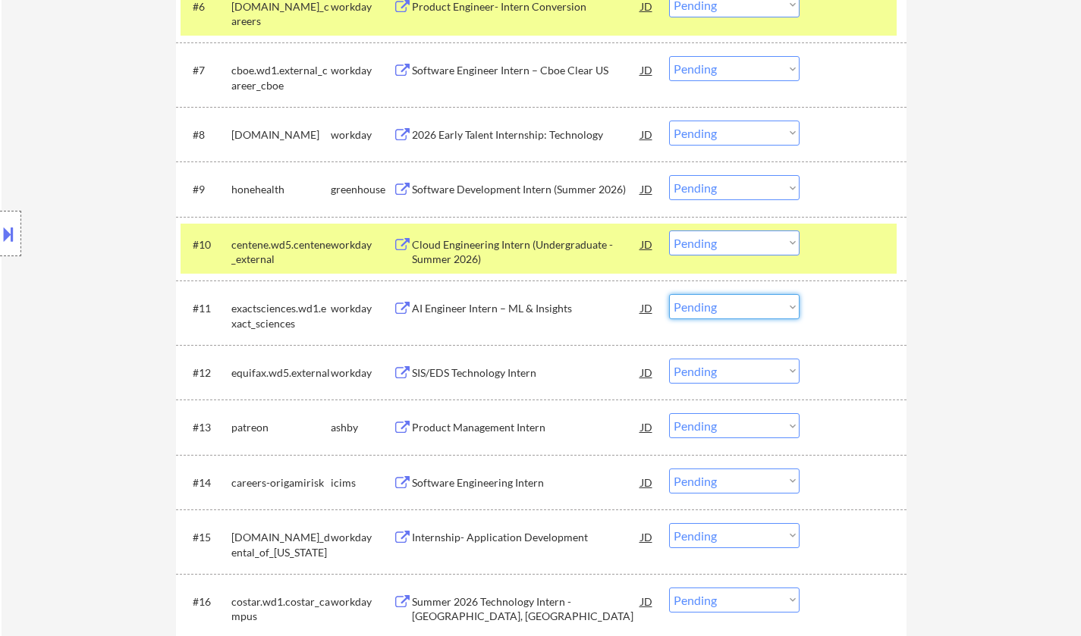
click at [765, 312] on select "Choose an option... Pending Applied Excluded (Questions) Excluded (Expired) Exc…" at bounding box center [734, 306] width 130 height 25
click at [669, 294] on select "Choose an option... Pending Applied Excluded (Questions) Excluded (Expired) Exc…" at bounding box center [734, 306] width 130 height 25
select select ""pending""
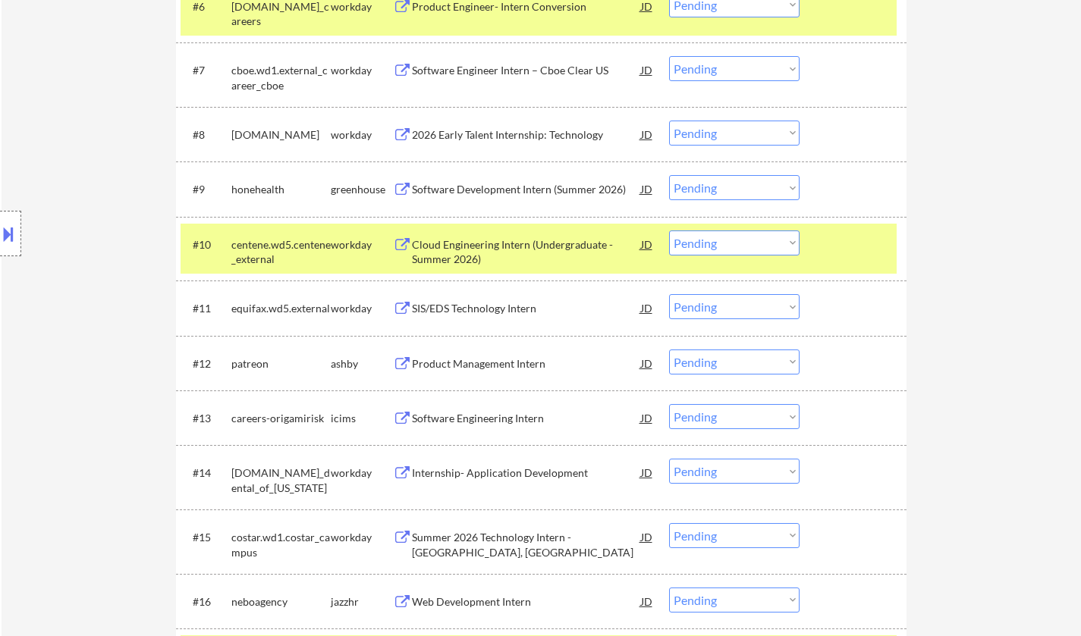
scroll to position [986, 0]
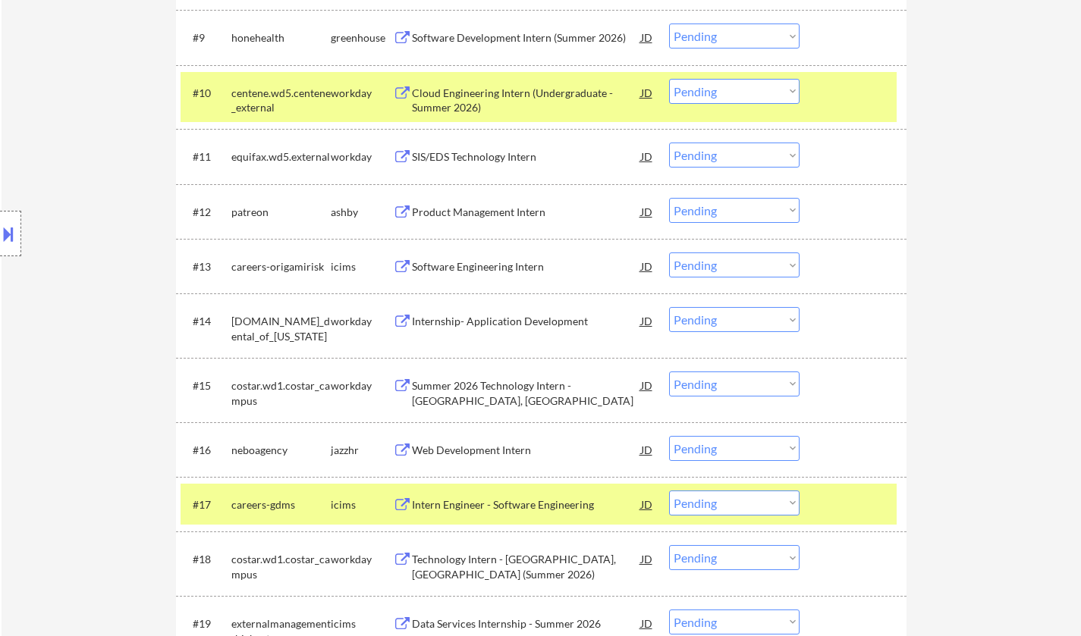
click at [498, 267] on div "Software Engineering Intern" at bounding box center [526, 266] width 229 height 15
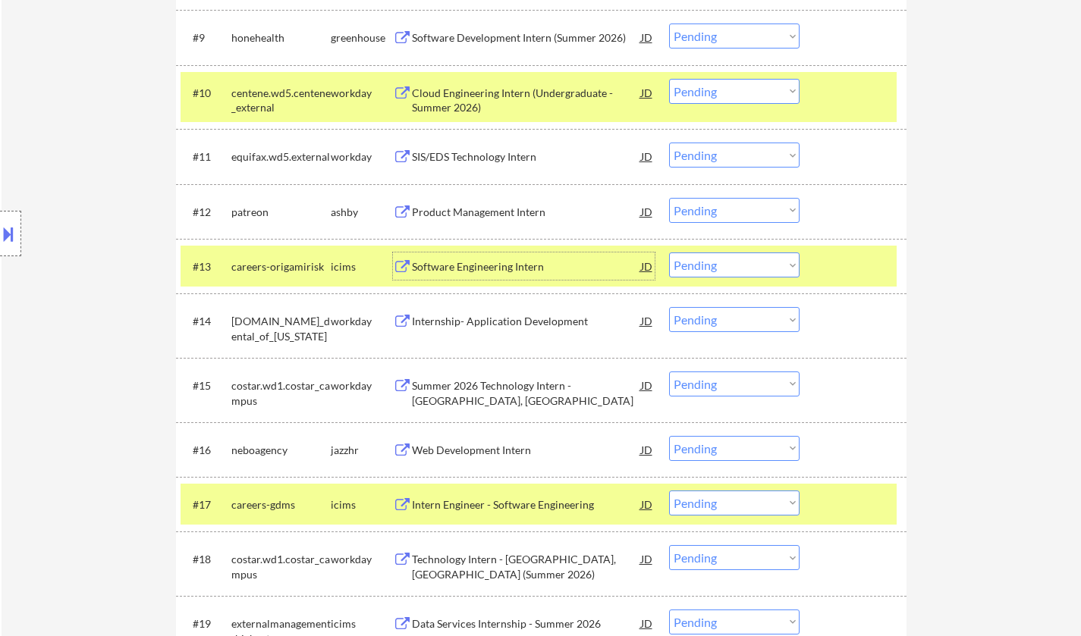
drag, startPoint x: 743, startPoint y: 259, endPoint x: 736, endPoint y: 271, distance: 14.3
click at [743, 259] on select "Choose an option... Pending Applied Excluded (Questions) Excluded (Expired) Exc…" at bounding box center [734, 264] width 130 height 25
click at [669, 252] on select "Choose an option... Pending Applied Excluded (Questions) Excluded (Expired) Exc…" at bounding box center [734, 264] width 130 height 25
select select ""pending""
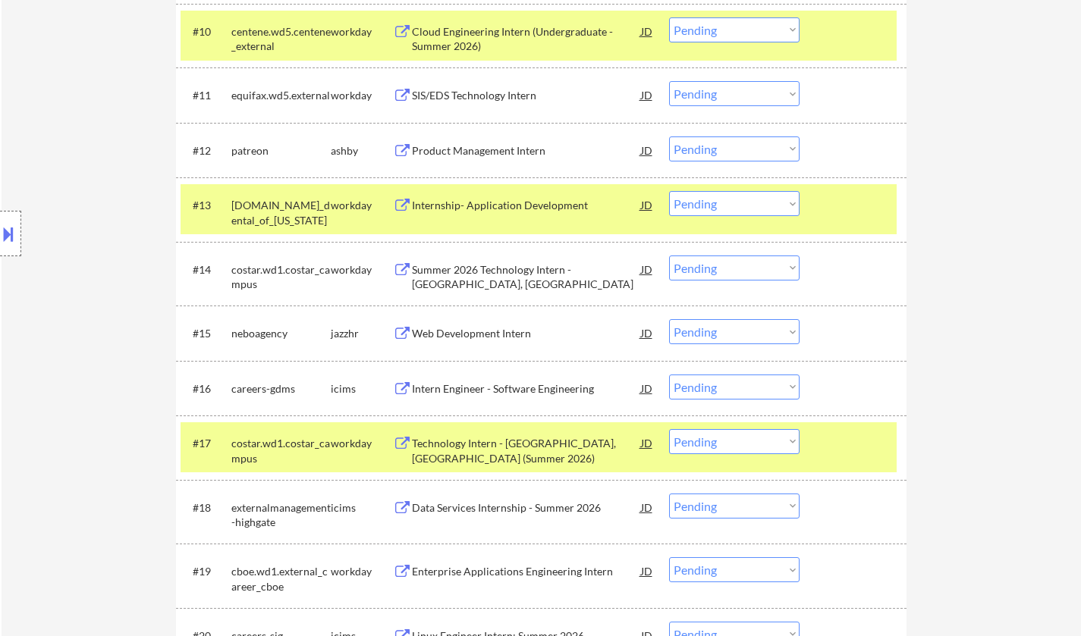
scroll to position [1062, 0]
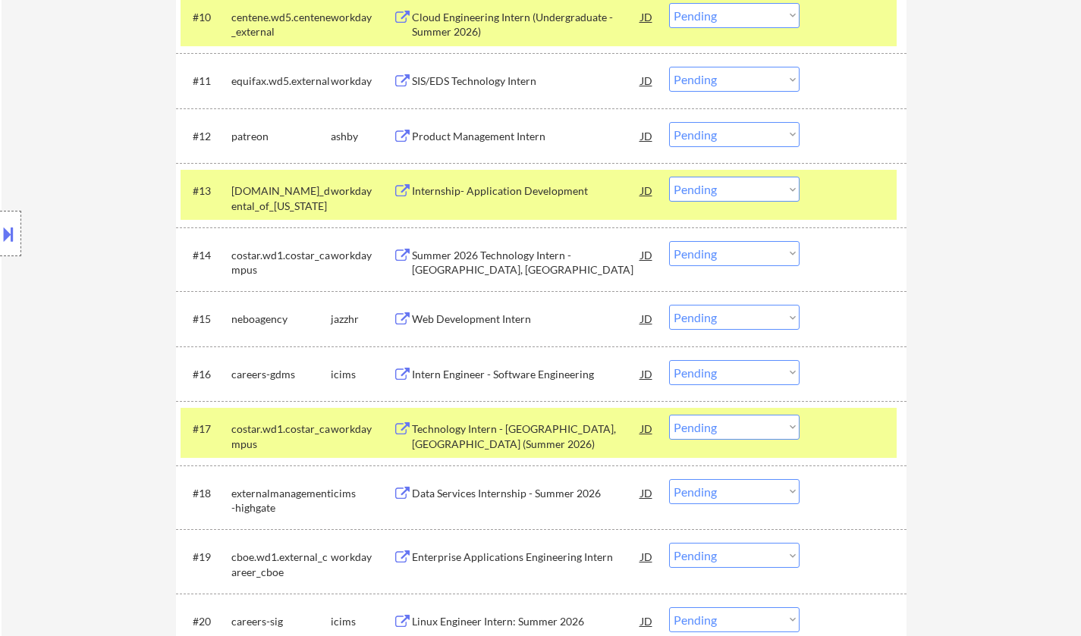
click at [444, 321] on div "Web Development Intern" at bounding box center [526, 319] width 229 height 15
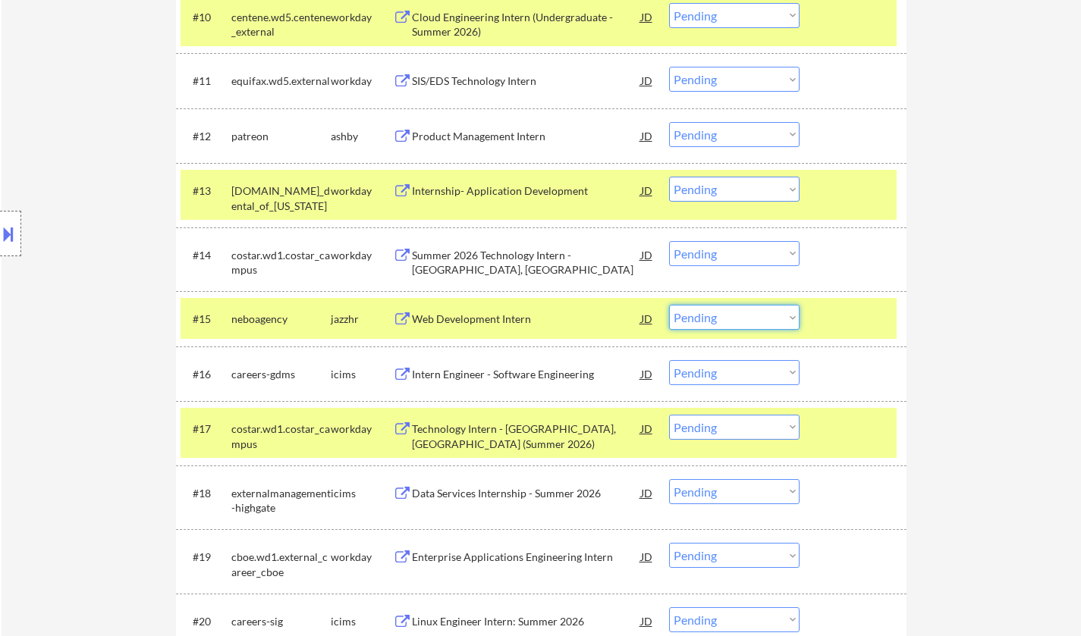
drag, startPoint x: 723, startPoint y: 313, endPoint x: 727, endPoint y: 325, distance: 12.7
click at [724, 313] on select "Choose an option... Pending Applied Excluded (Questions) Excluded (Expired) Exc…" at bounding box center [734, 317] width 130 height 25
click at [669, 305] on select "Choose an option... Pending Applied Excluded (Questions) Excluded (Expired) Exc…" at bounding box center [734, 317] width 130 height 25
select select ""pending""
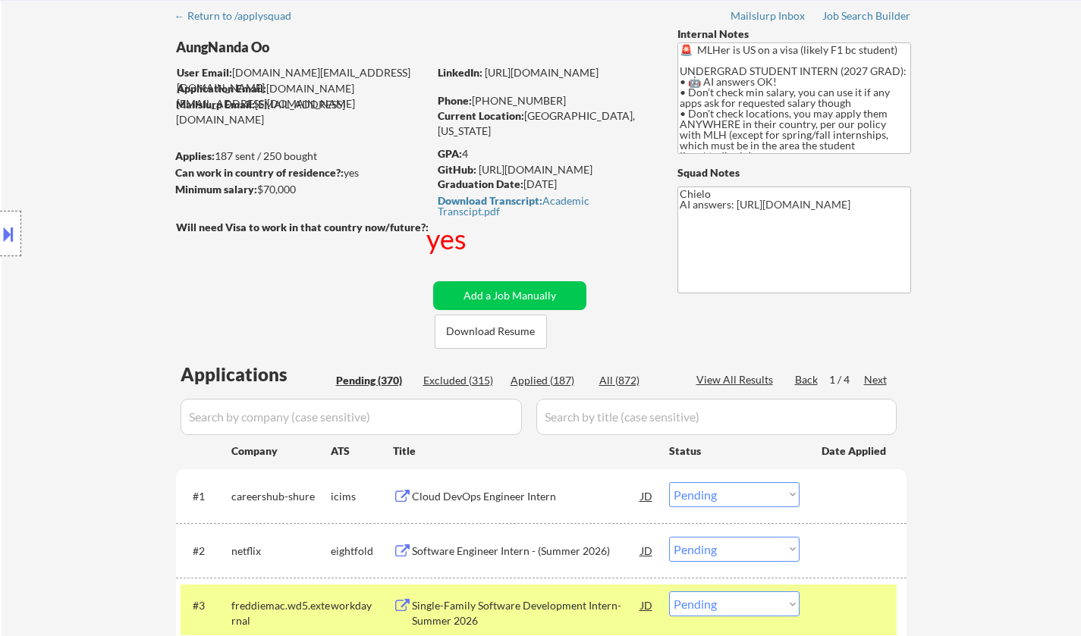
scroll to position [152, 0]
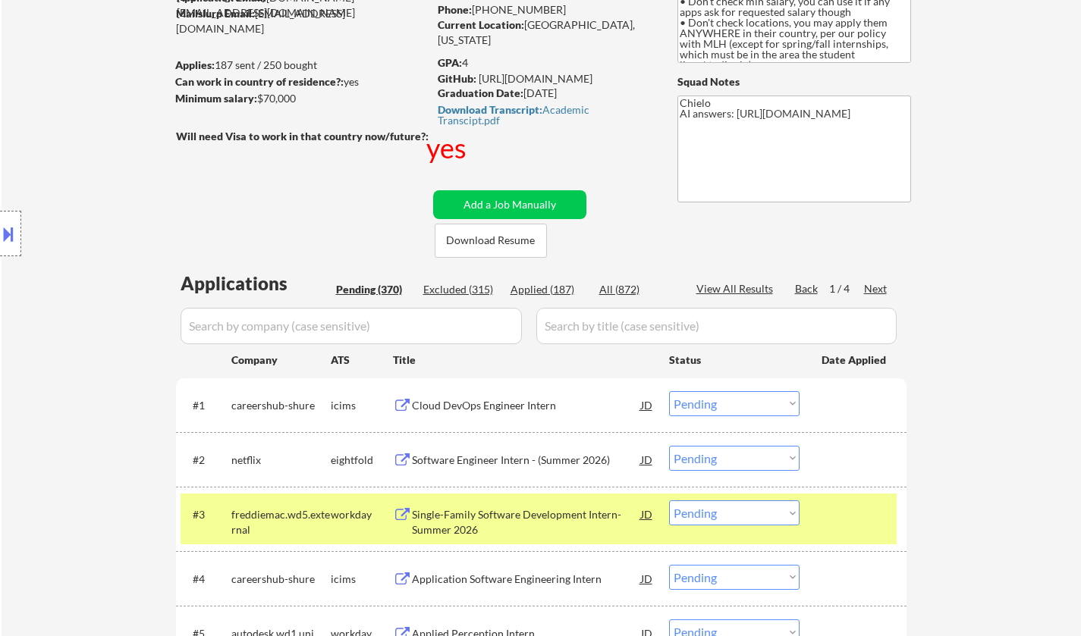
click at [534, 289] on div "Applied (187)" at bounding box center [548, 289] width 76 height 15
select select ""applied""
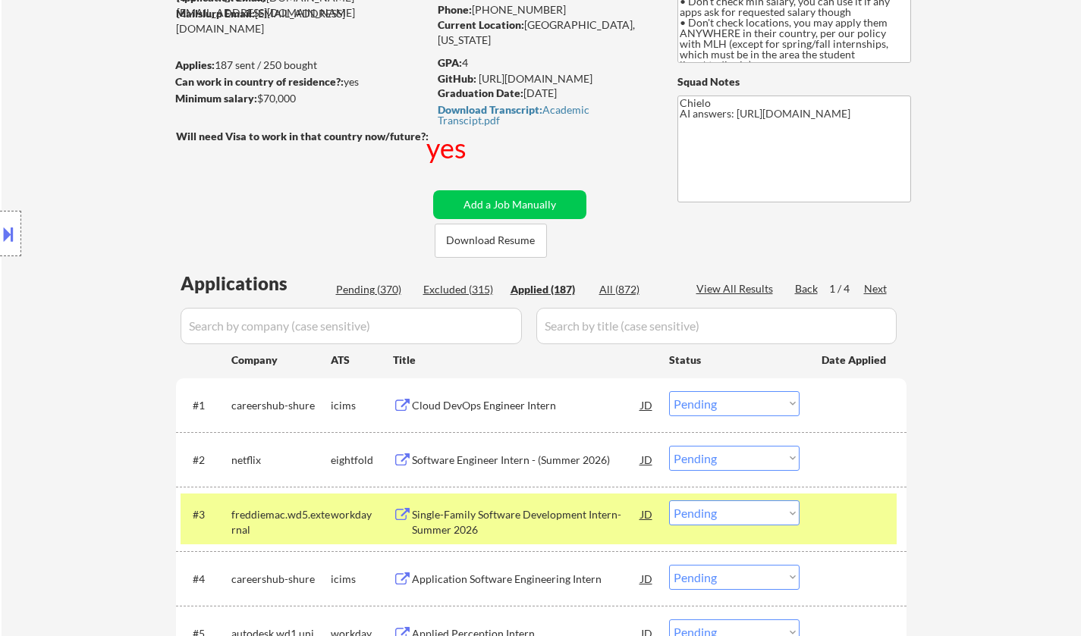
select select ""applied""
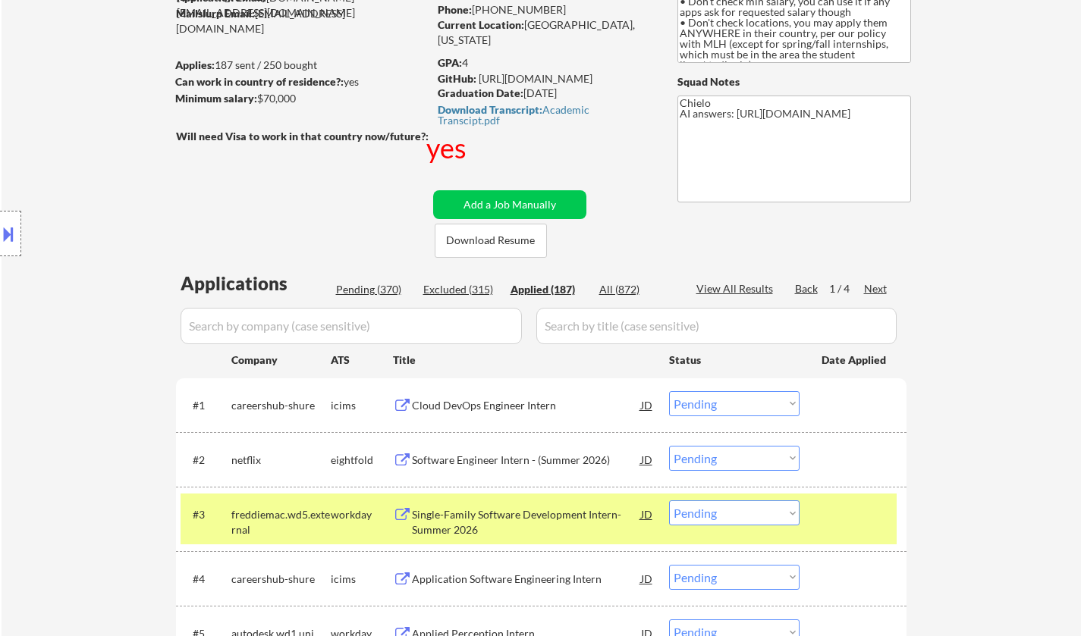
select select ""applied""
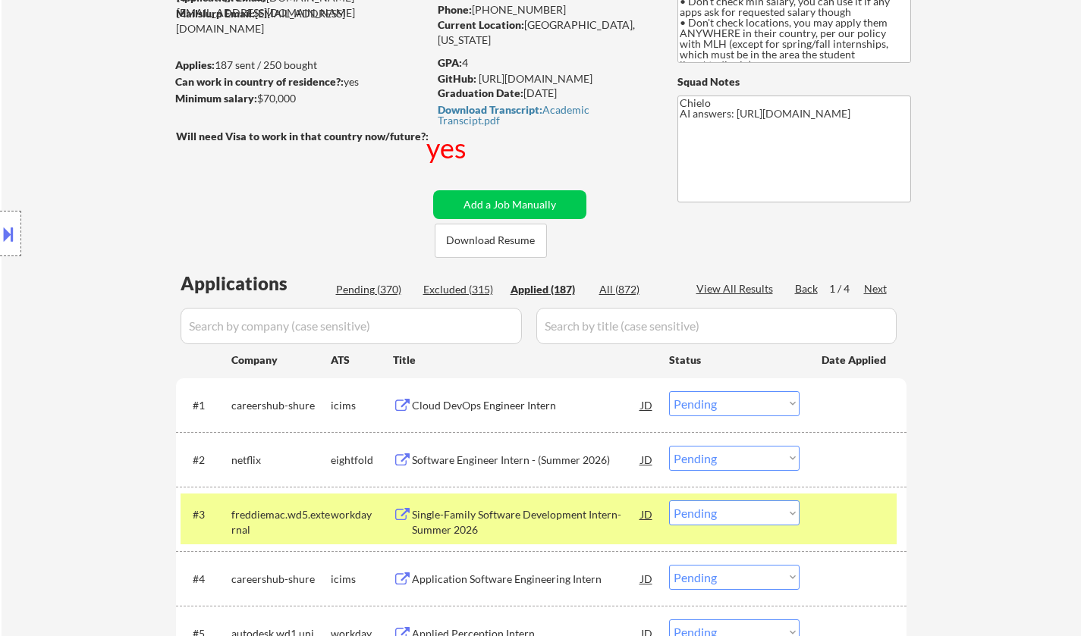
select select ""applied""
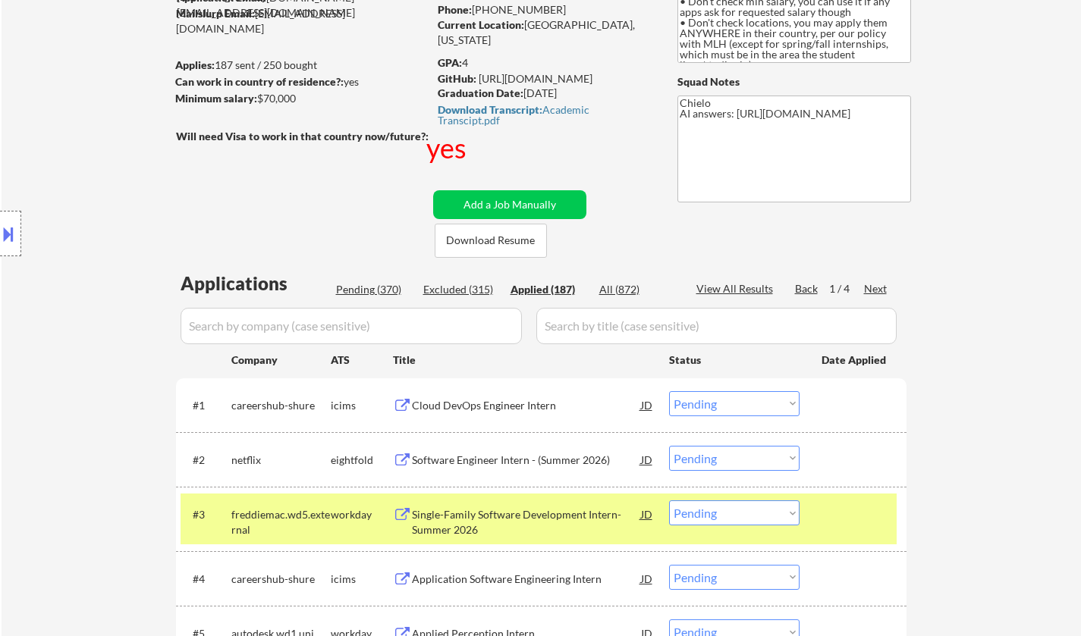
select select ""applied""
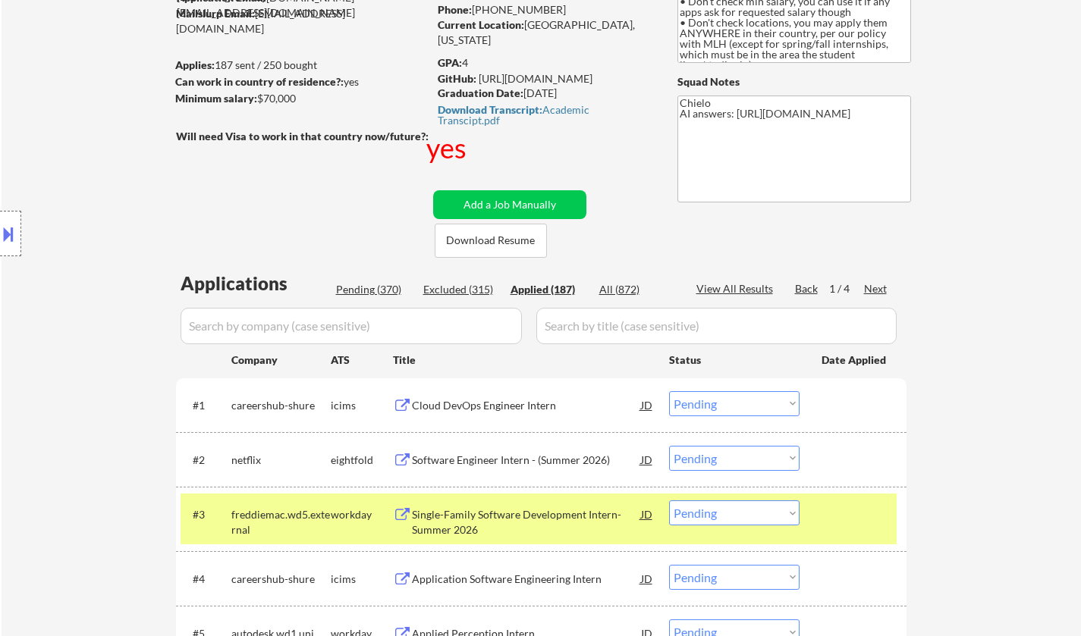
select select ""applied""
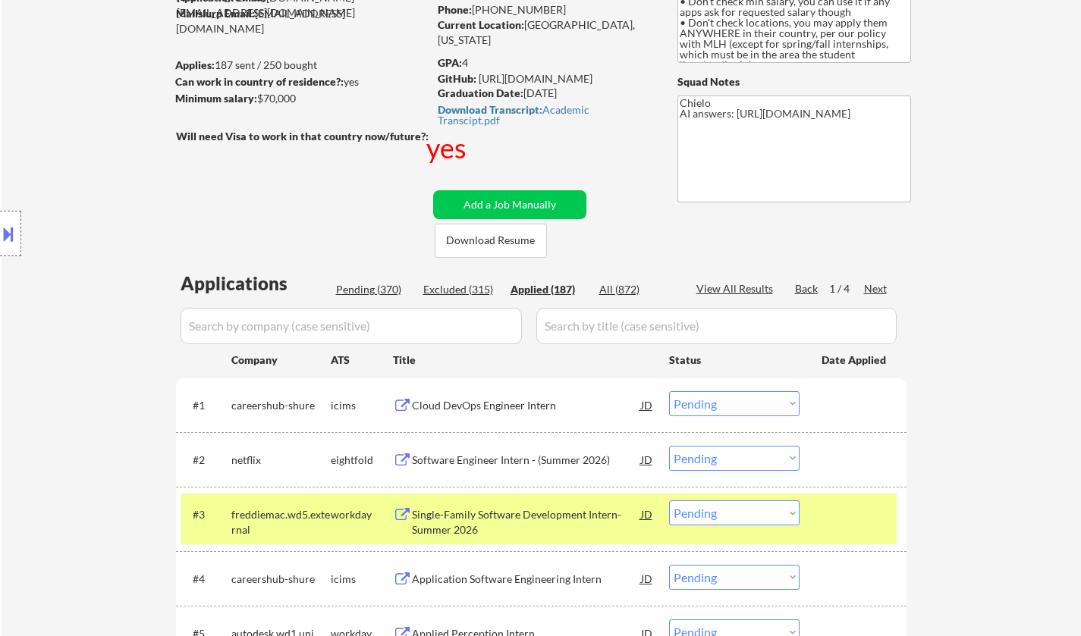
select select ""applied""
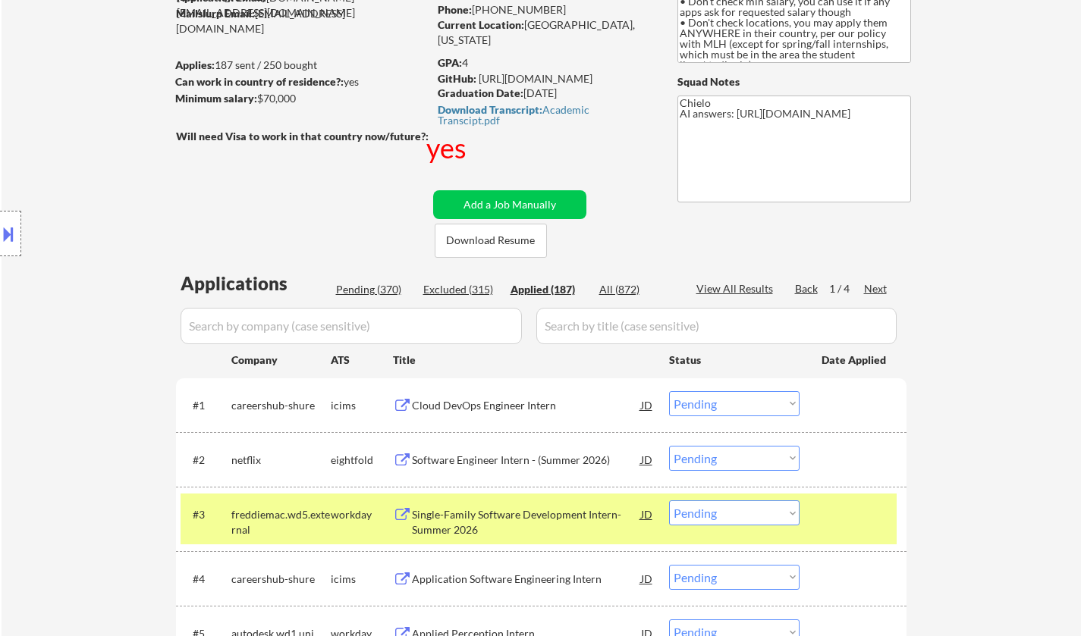
select select ""applied""
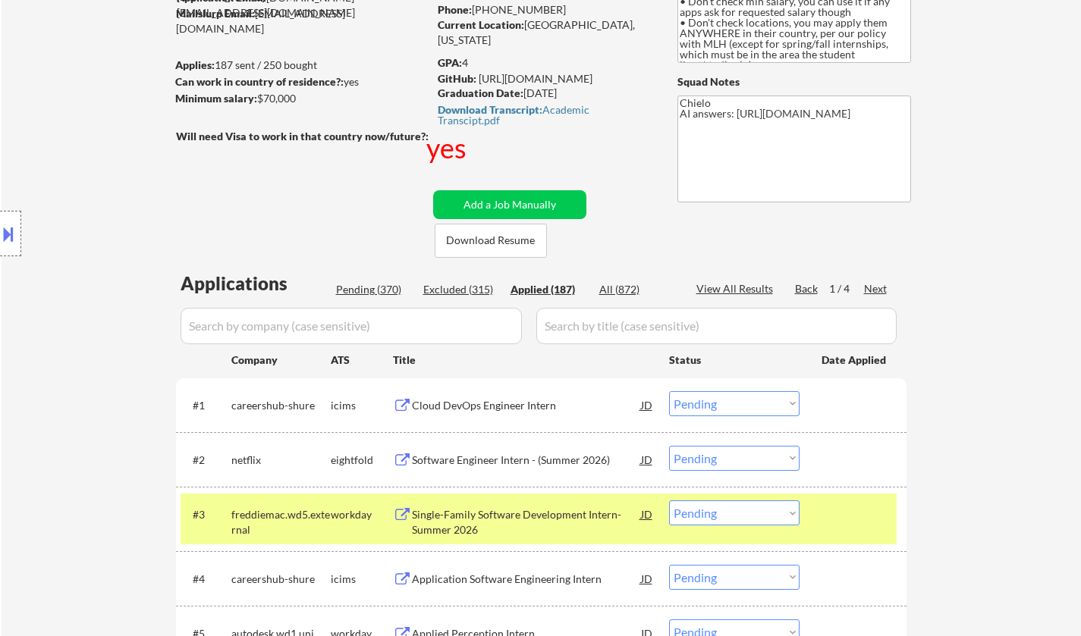
select select ""applied""
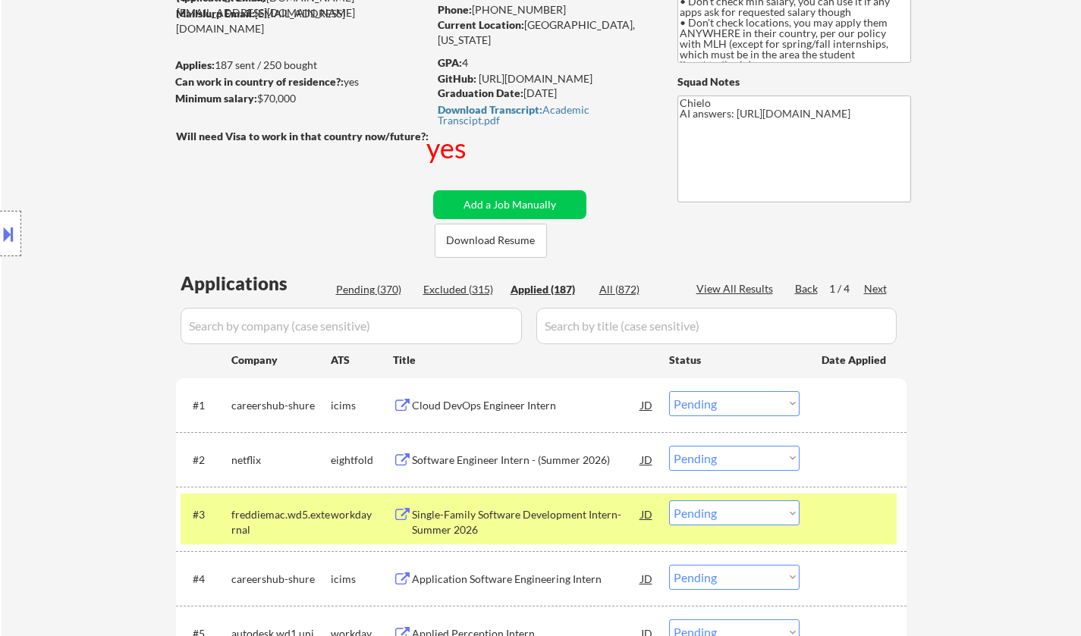
select select ""applied""
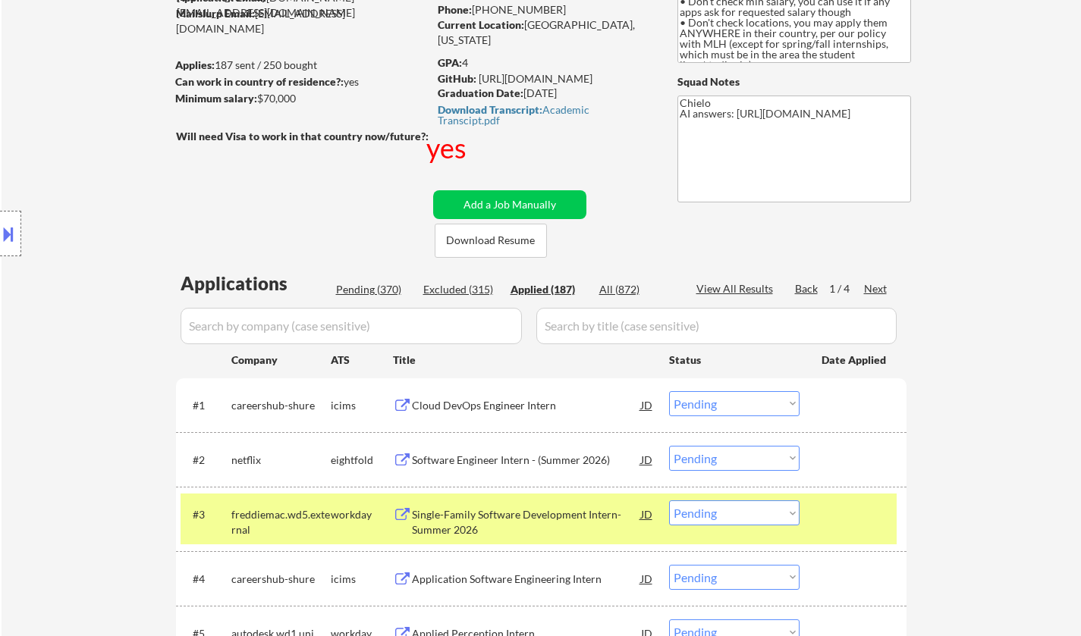
select select ""applied""
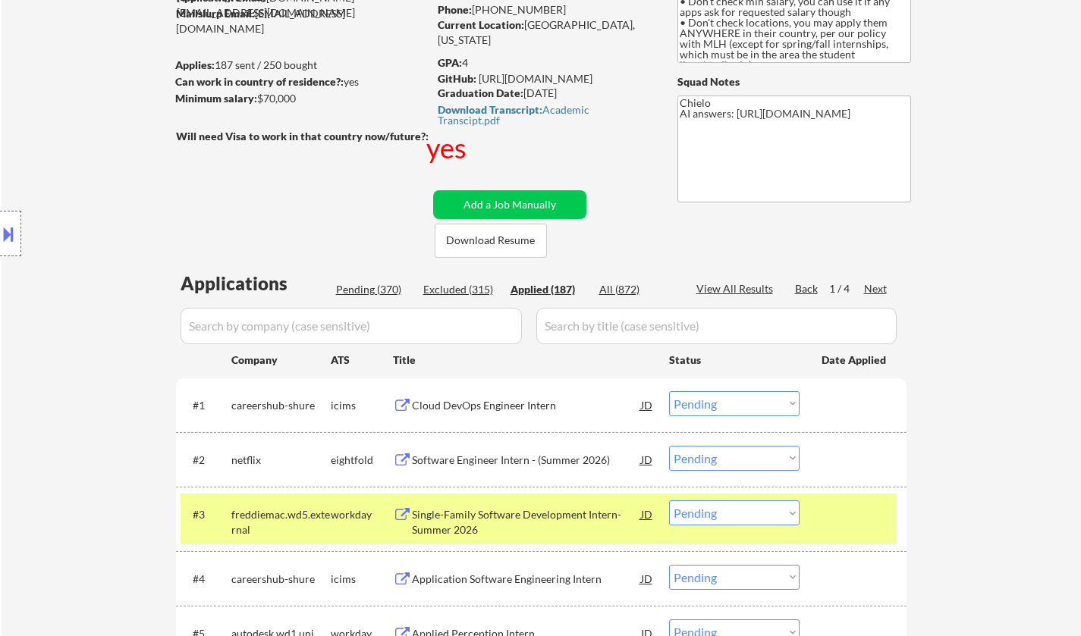
select select ""applied""
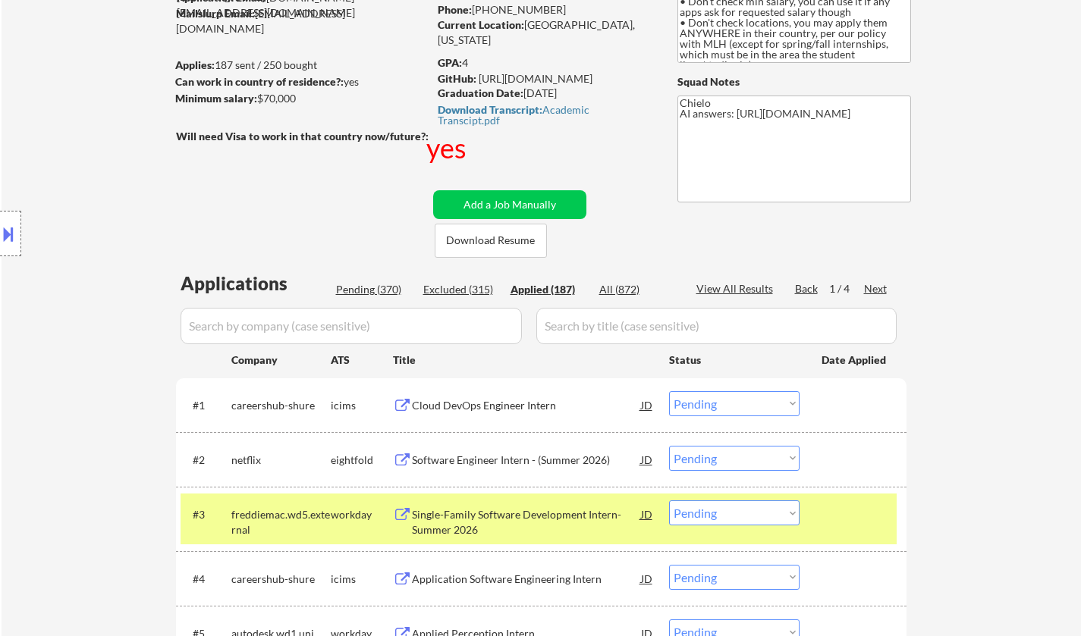
select select ""applied""
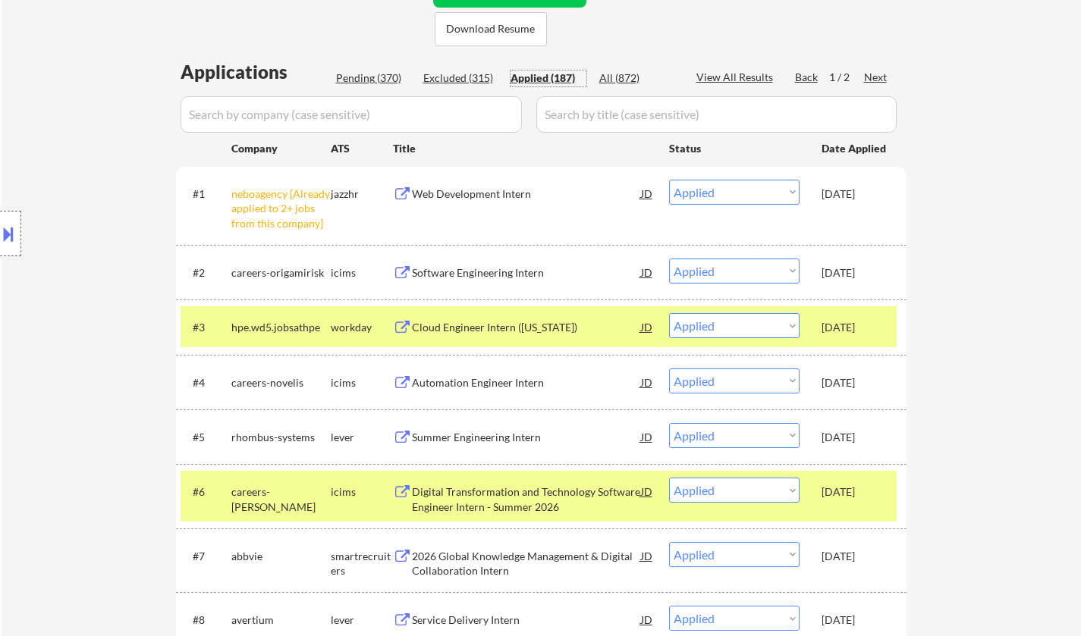
scroll to position [76, 0]
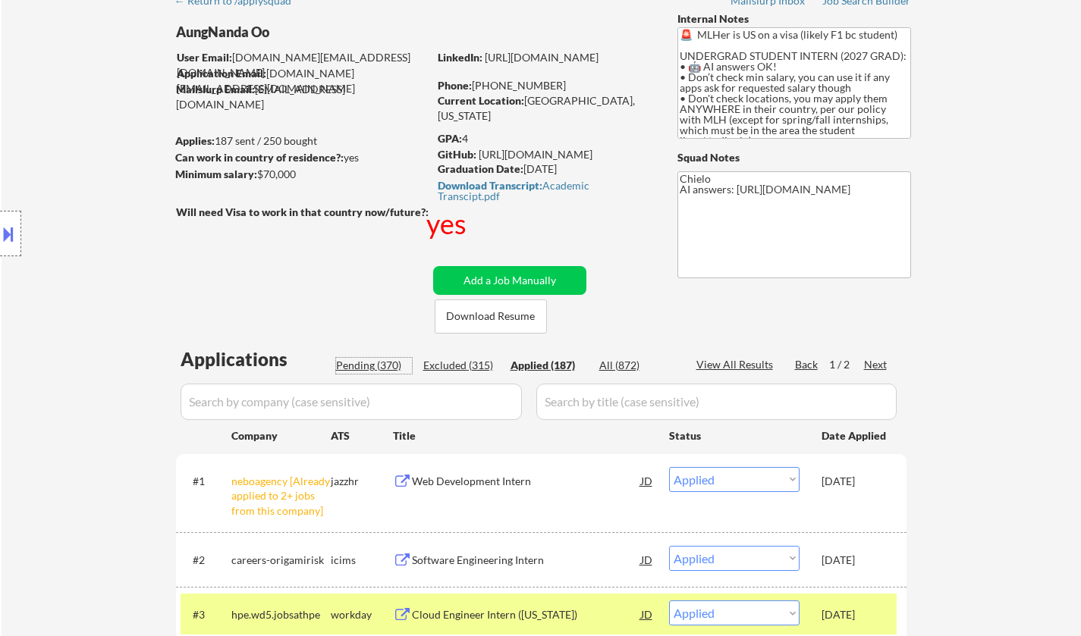
click at [354, 367] on div "Pending (370)" at bounding box center [374, 365] width 76 height 15
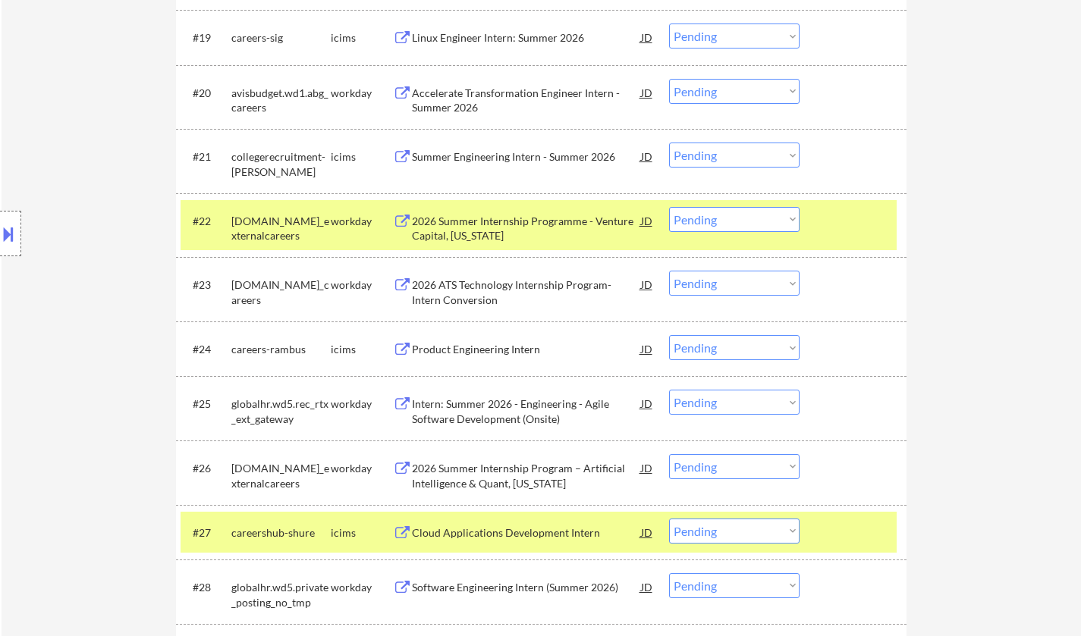
scroll to position [1592, 0]
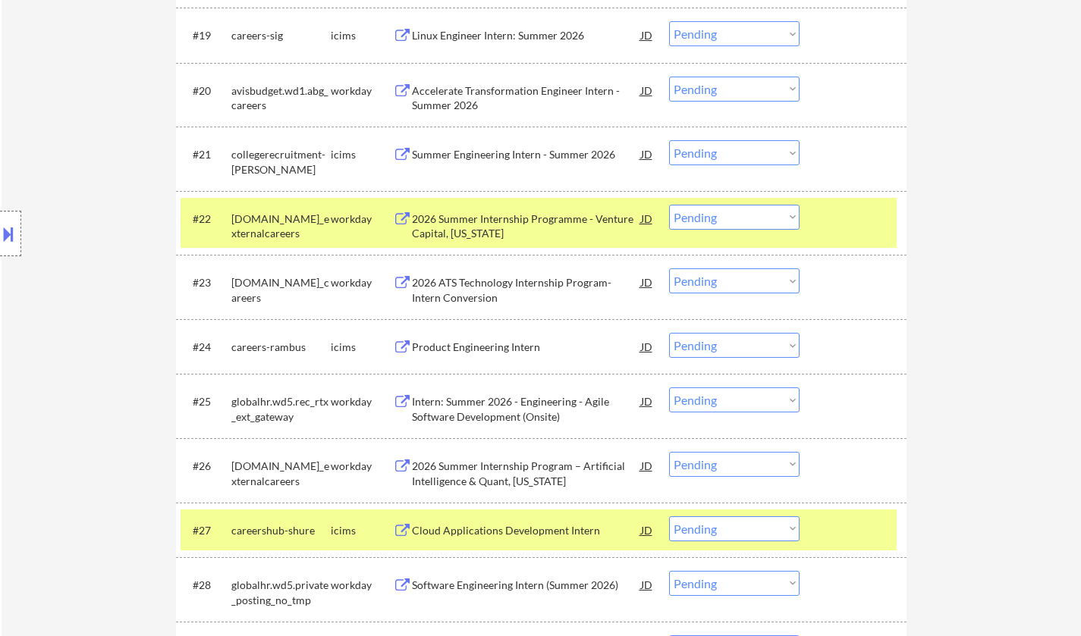
drag, startPoint x: 721, startPoint y: 395, endPoint x: 735, endPoint y: 410, distance: 20.4
click at [722, 397] on select "Choose an option... Pending Applied Excluded (Questions) Excluded (Expired) Exc…" at bounding box center [734, 399] width 130 height 25
click at [669, 387] on select "Choose an option... Pending Applied Excluded (Questions) Excluded (Expired) Exc…" at bounding box center [734, 399] width 130 height 25
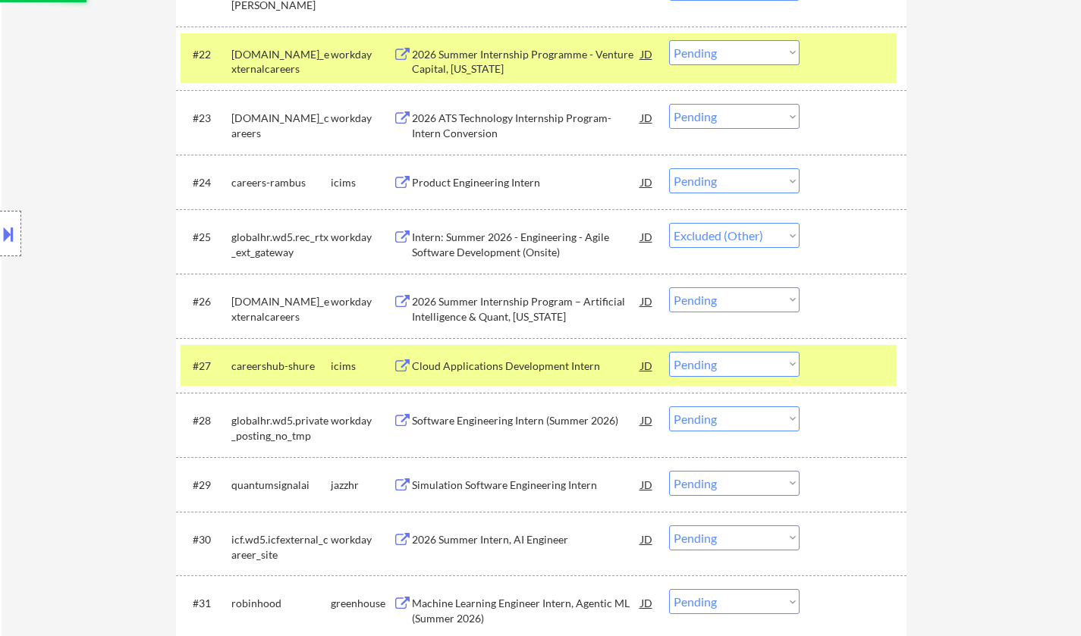
scroll to position [1820, 0]
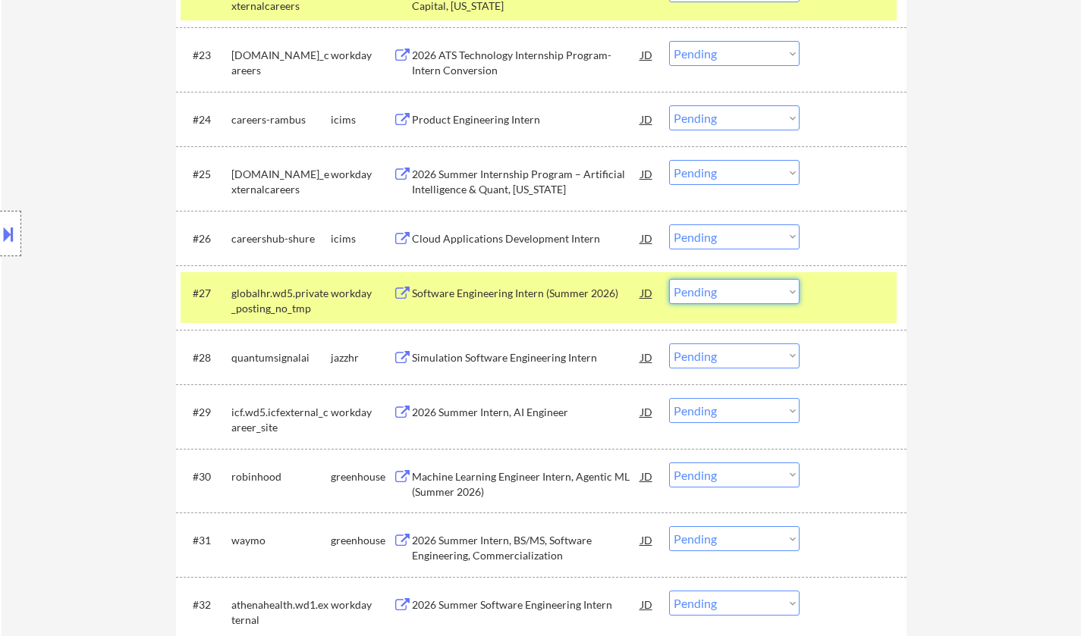
click at [723, 295] on select "Choose an option... Pending Applied Excluded (Questions) Excluded (Expired) Exc…" at bounding box center [734, 291] width 130 height 25
click at [669, 279] on select "Choose an option... Pending Applied Excluded (Questions) Excluded (Expired) Exc…" at bounding box center [734, 291] width 130 height 25
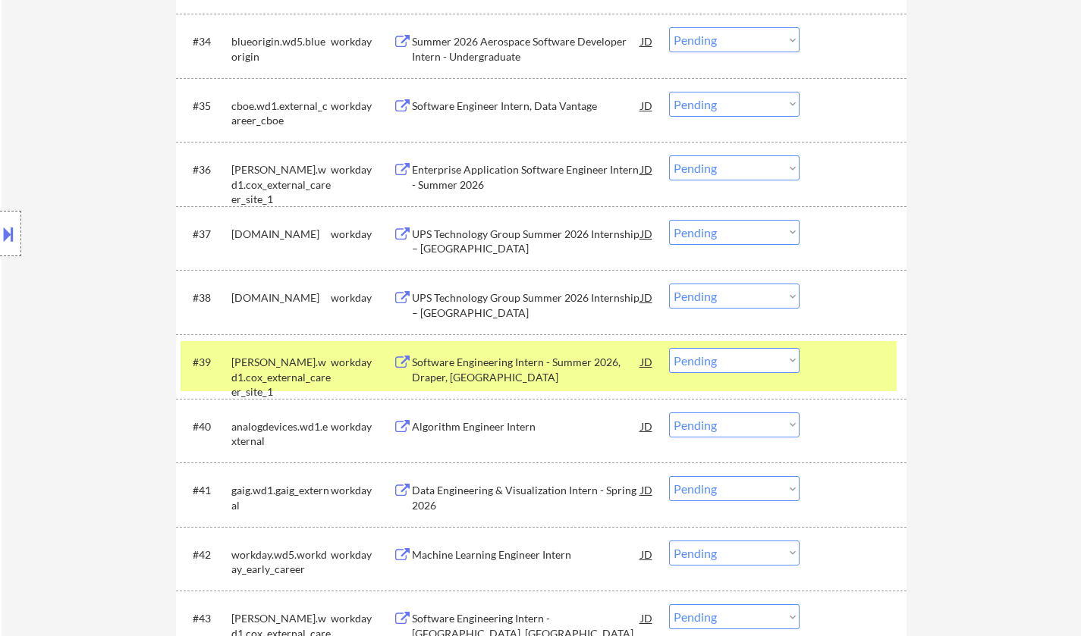
scroll to position [3913, 0]
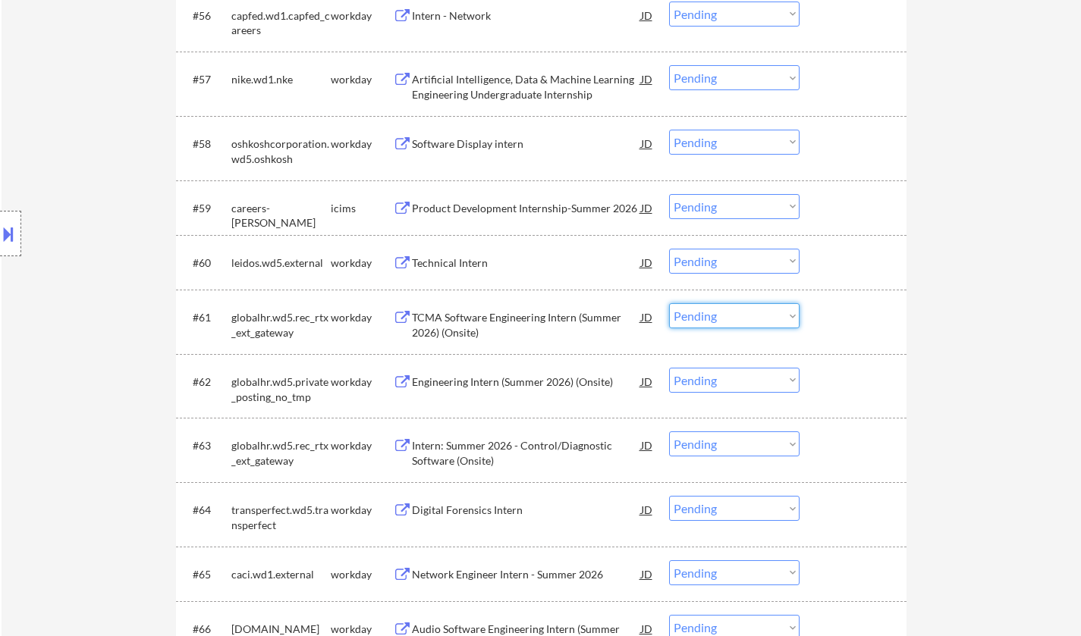
drag, startPoint x: 720, startPoint y: 309, endPoint x: 734, endPoint y: 324, distance: 20.4
click at [720, 309] on select "Choose an option... Pending Applied Excluded (Questions) Excluded (Expired) Exc…" at bounding box center [734, 315] width 130 height 25
click at [752, 518] on select "Choose an option... Pending Applied Excluded (Questions) Excluded (Expired) Exc…" at bounding box center [734, 508] width 130 height 25
click at [669, 496] on select "Choose an option... Pending Applied Excluded (Questions) Excluded (Expired) Exc…" at bounding box center [734, 508] width 130 height 25
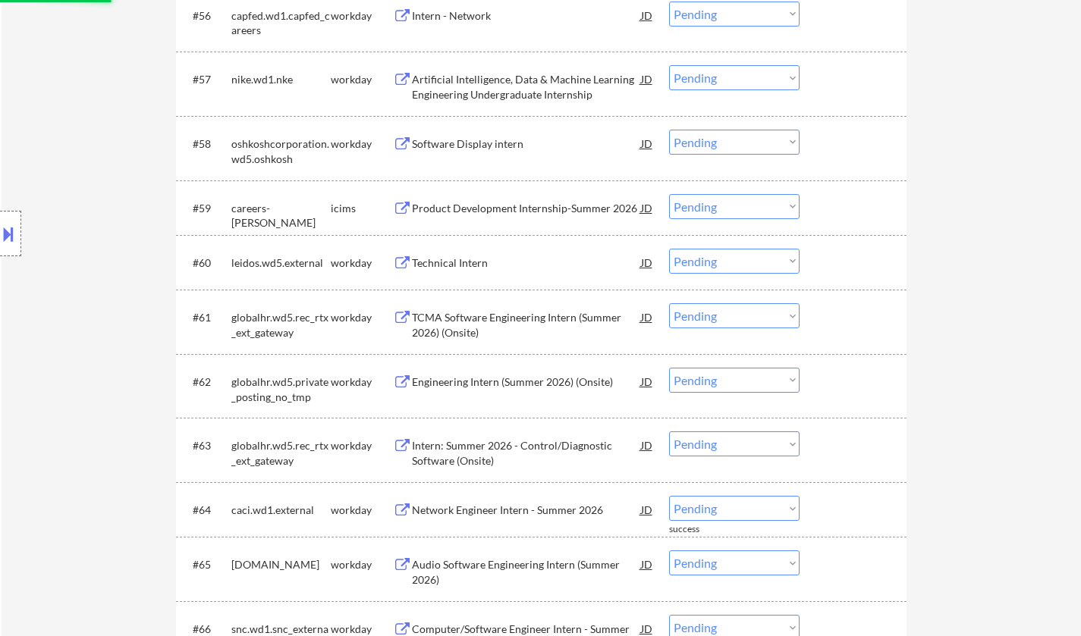
drag, startPoint x: 748, startPoint y: 307, endPoint x: 759, endPoint y: 315, distance: 13.7
click at [748, 307] on select "Choose an option... Pending Applied Excluded (Questions) Excluded (Expired) Exc…" at bounding box center [734, 315] width 130 height 25
click at [669, 303] on select "Choose an option... Pending Applied Excluded (Questions) Excluded (Expired) Exc…" at bounding box center [734, 315] width 130 height 25
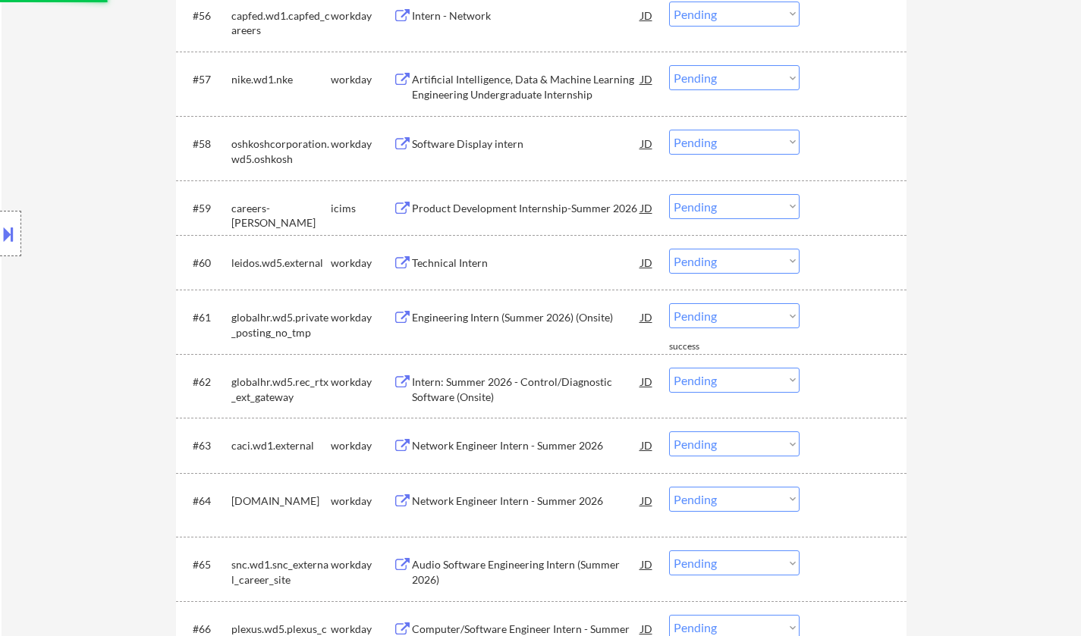
click at [745, 319] on select "Choose an option... Pending Applied Excluded (Questions) Excluded (Expired) Exc…" at bounding box center [734, 315] width 130 height 25
click at [669, 303] on select "Choose an option... Pending Applied Excluded (Questions) Excluded (Expired) Exc…" at bounding box center [734, 315] width 130 height 25
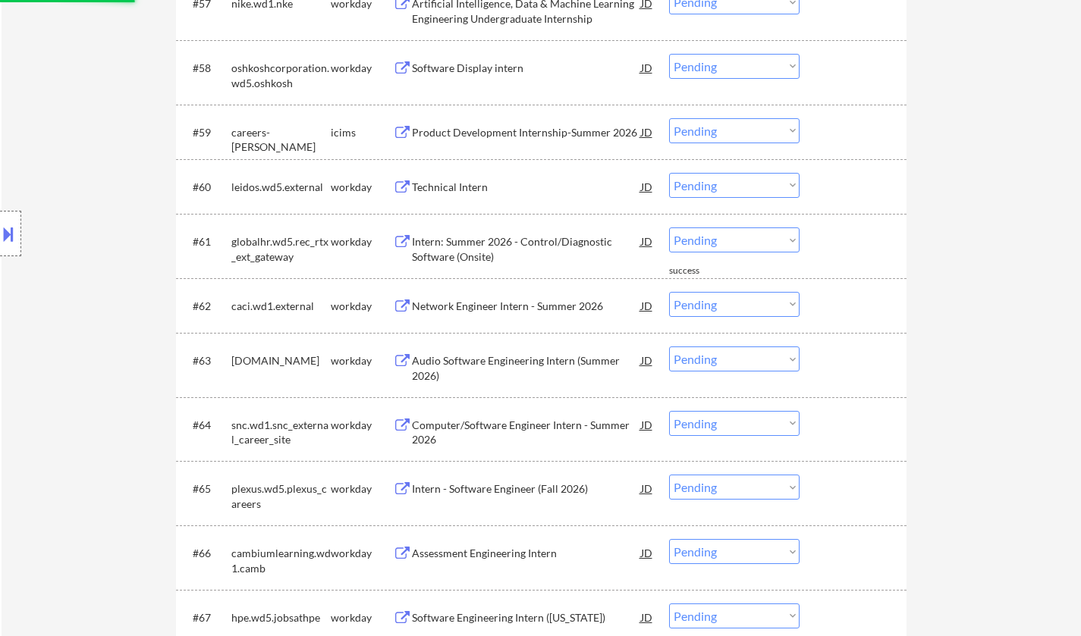
click at [730, 240] on select "Choose an option... Pending Applied Excluded (Questions) Excluded (Expired) Exc…" at bounding box center [734, 239] width 130 height 25
click at [669, 227] on select "Choose an option... Pending Applied Excluded (Questions) Excluded (Expired) Exc…" at bounding box center [734, 239] width 130 height 25
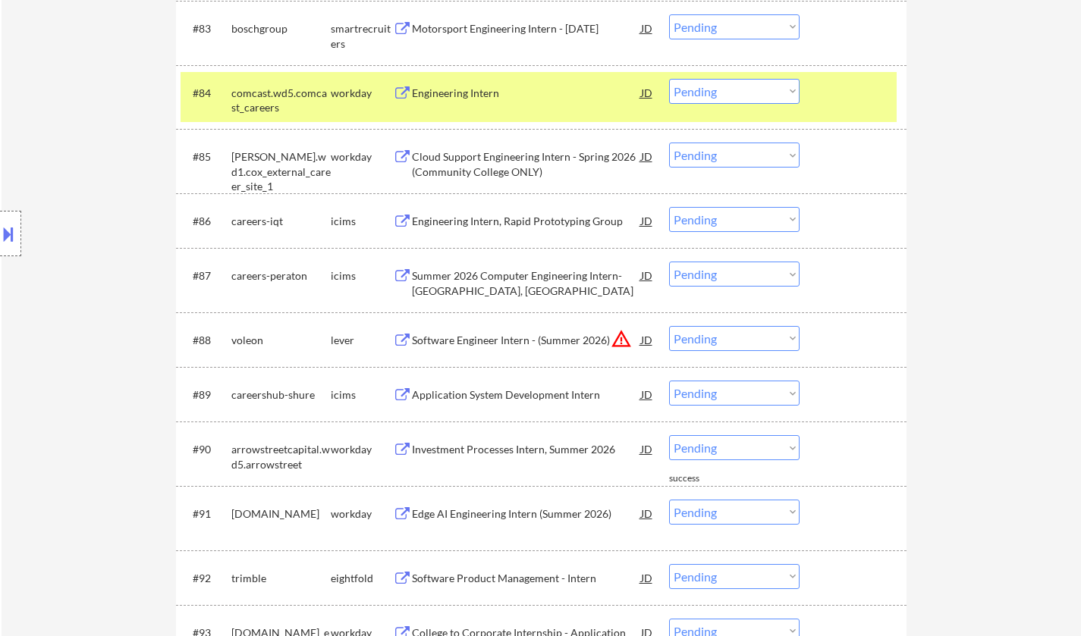
scroll to position [5657, 0]
